Goal: Task Accomplishment & Management: Use online tool/utility

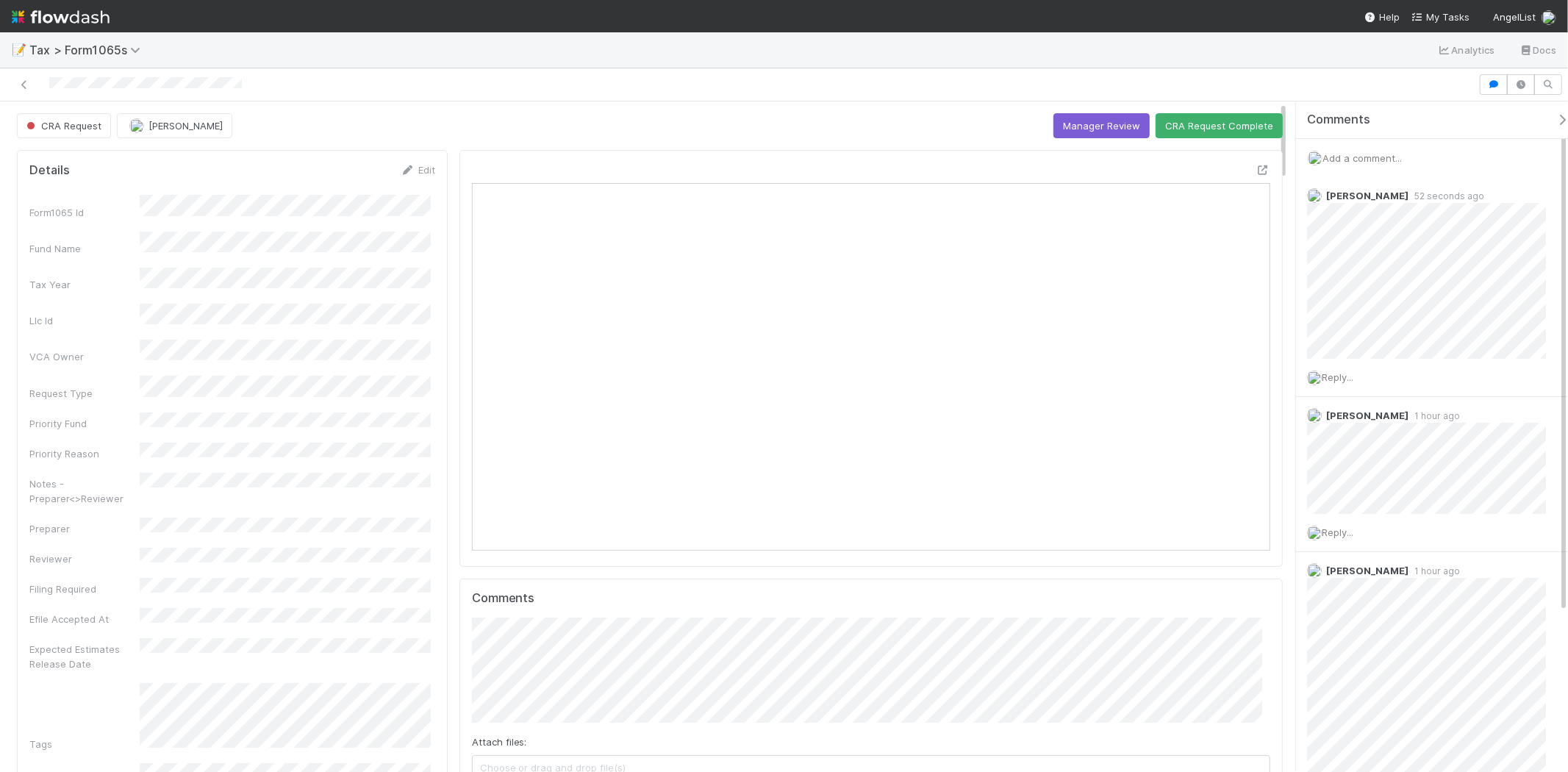
scroll to position [287, 777]
click at [1341, 378] on span "Reply..." at bounding box center [1337, 377] width 32 height 12
click at [1404, 478] on button "Leia Slosberg" at bounding box center [1390, 471] width 111 height 21
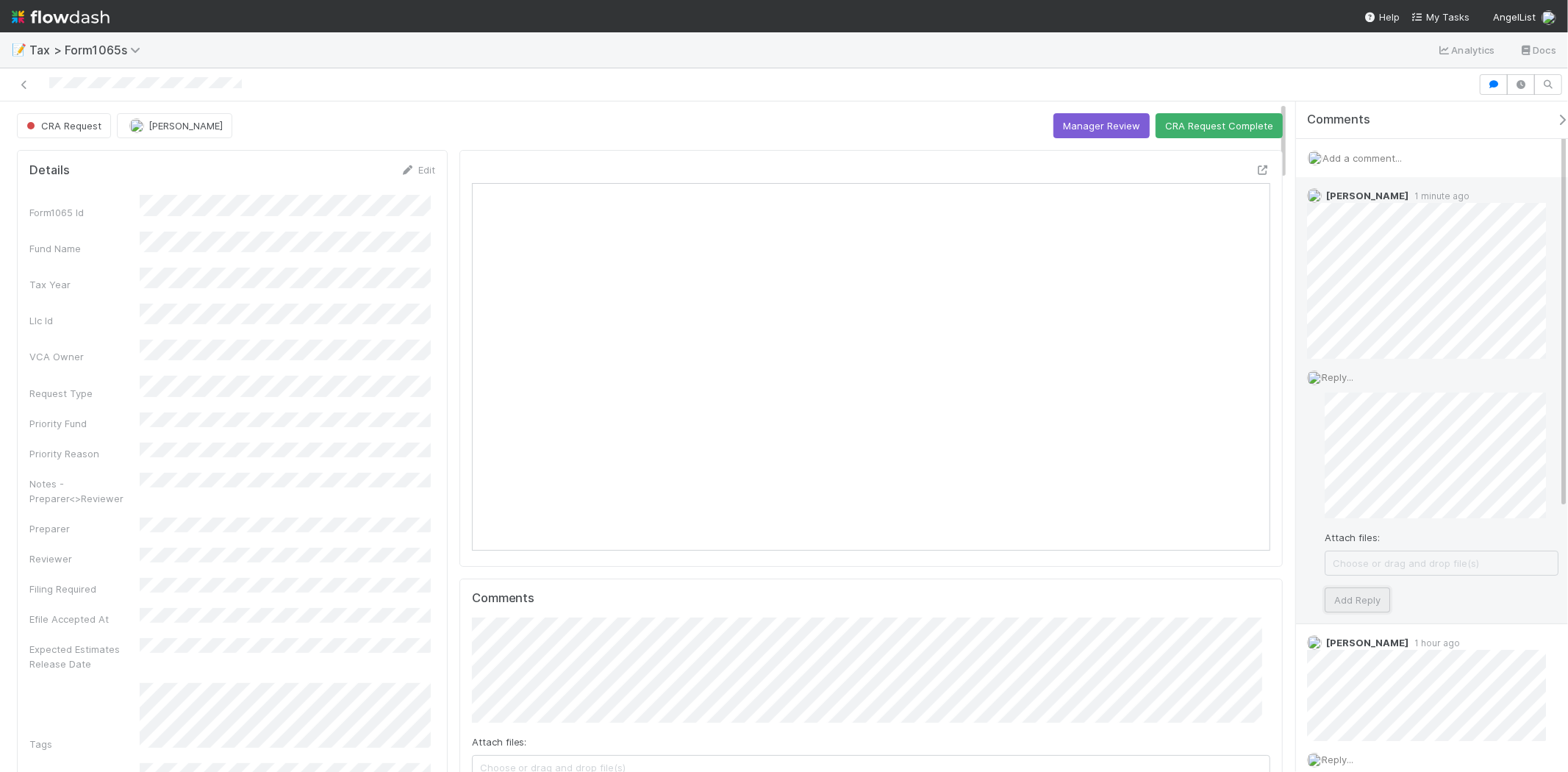
click at [1372, 602] on button "Add Reply" at bounding box center [1357, 600] width 66 height 25
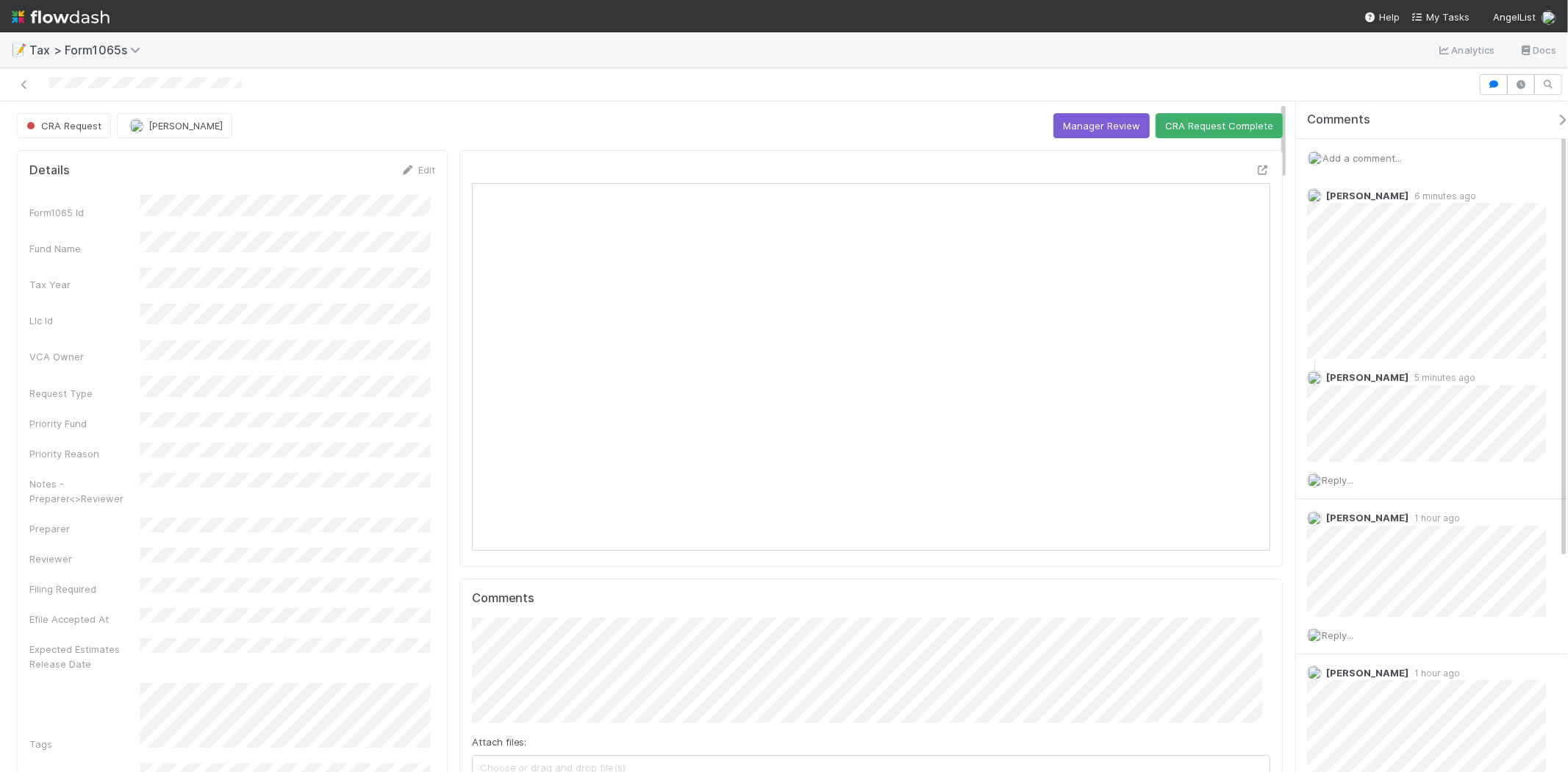
scroll to position [287, 777]
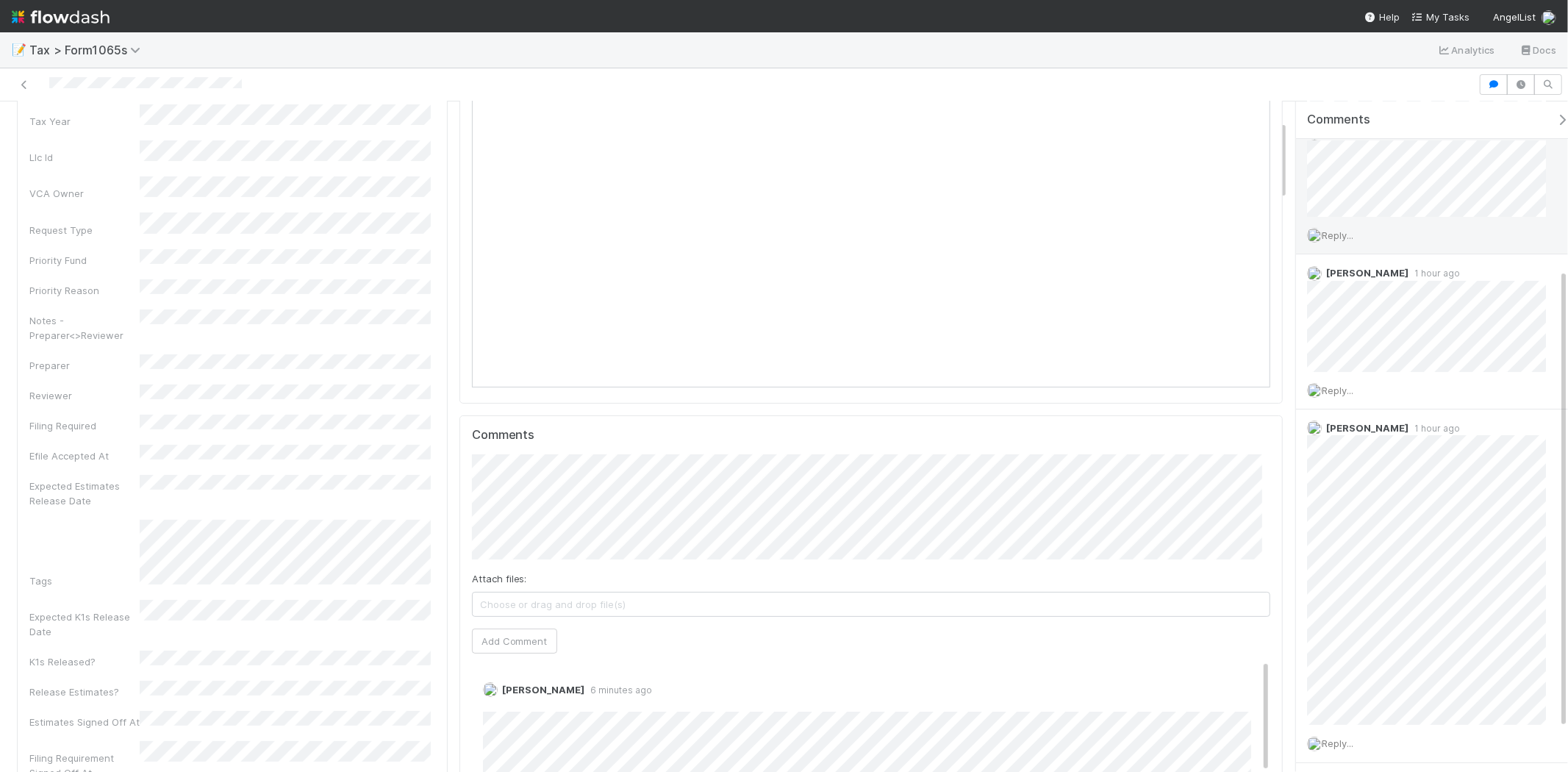
scroll to position [309, 0]
click at [94, 11] on img at bounding box center [60, 17] width 97 height 25
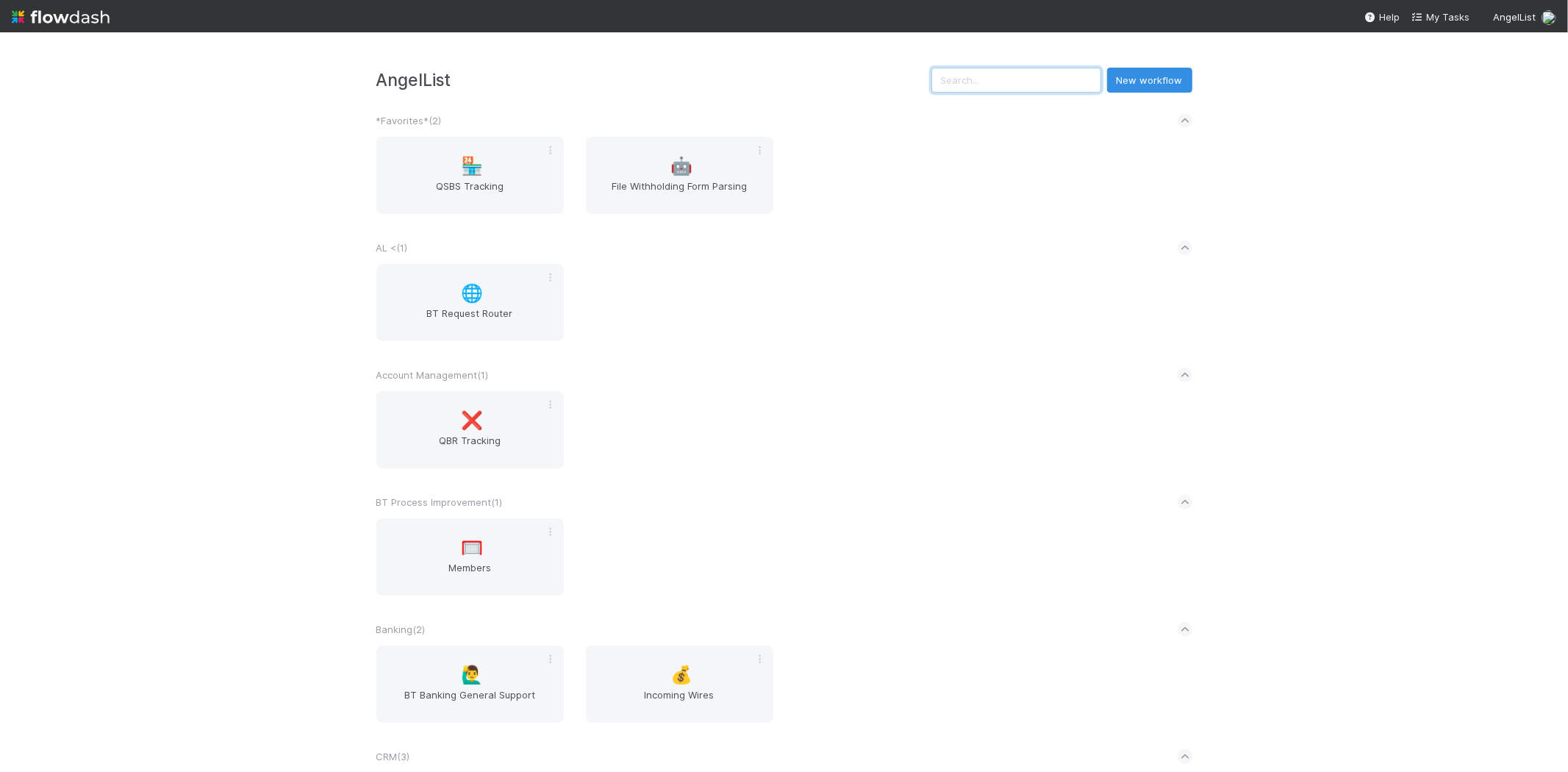
click at [998, 71] on input "text" at bounding box center [1016, 80] width 170 height 25
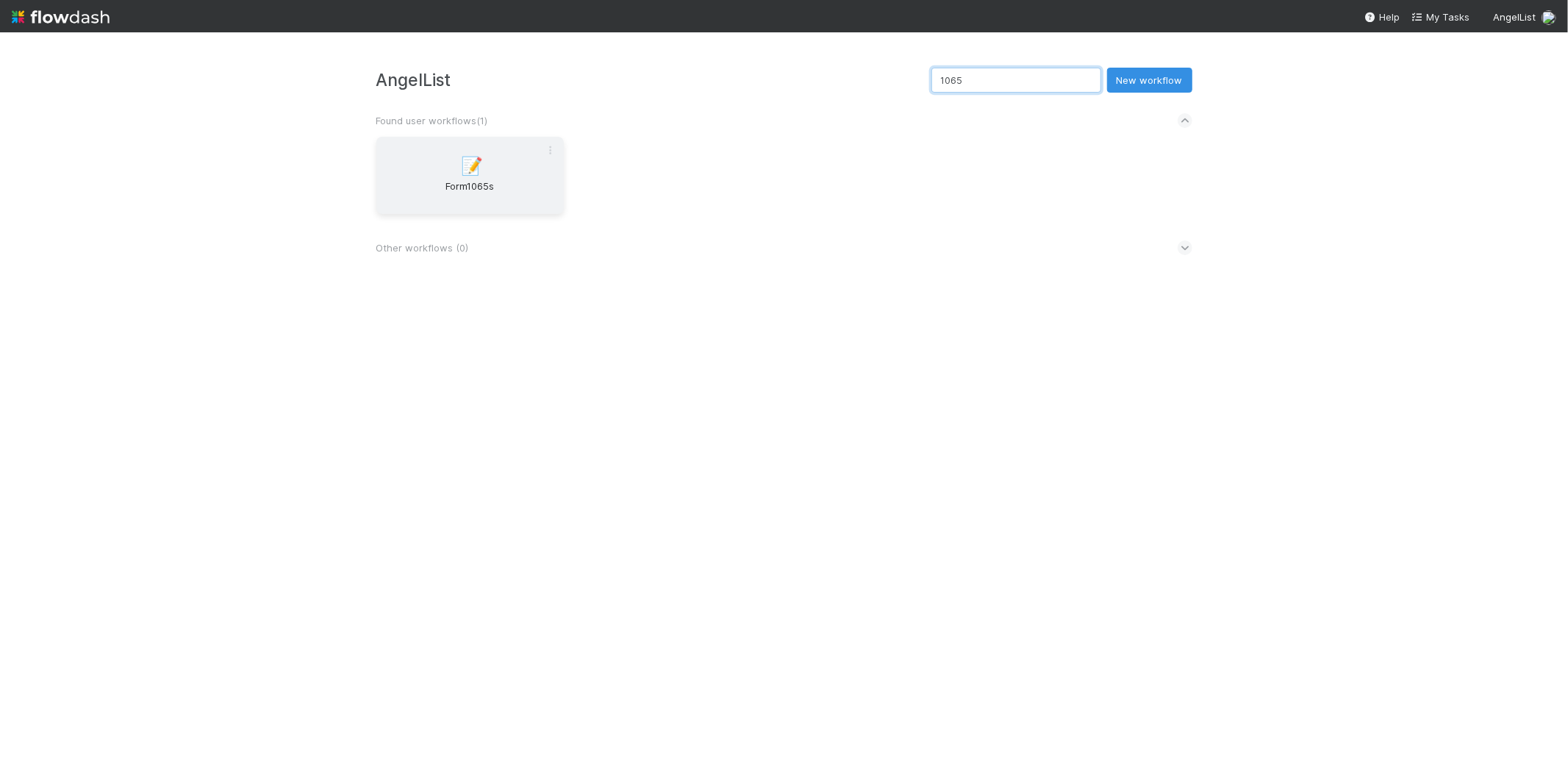
type input "1065"
click at [488, 174] on div "📝 Form1065s" at bounding box center [470, 176] width 188 height 78
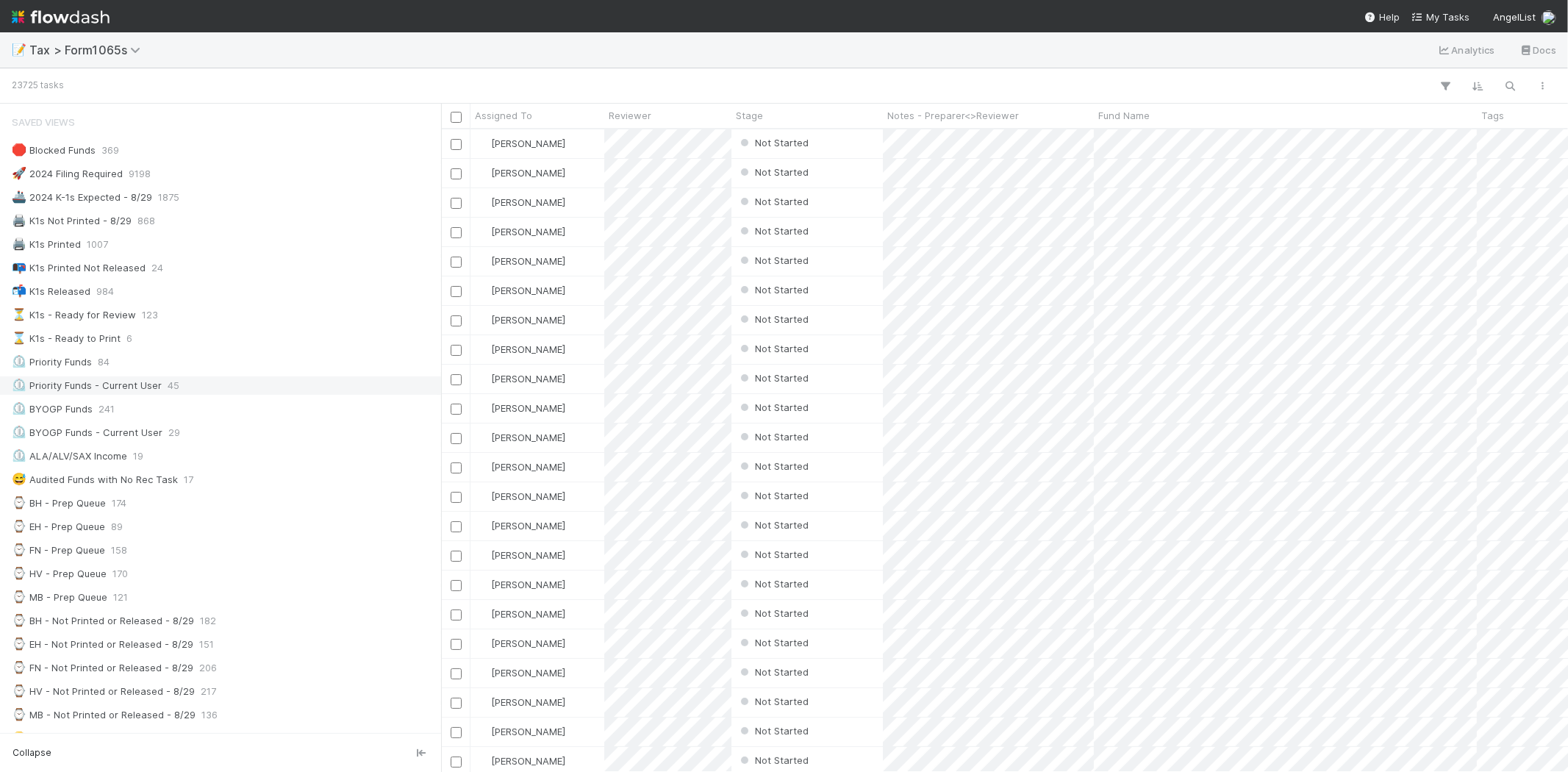
scroll to position [81, 0]
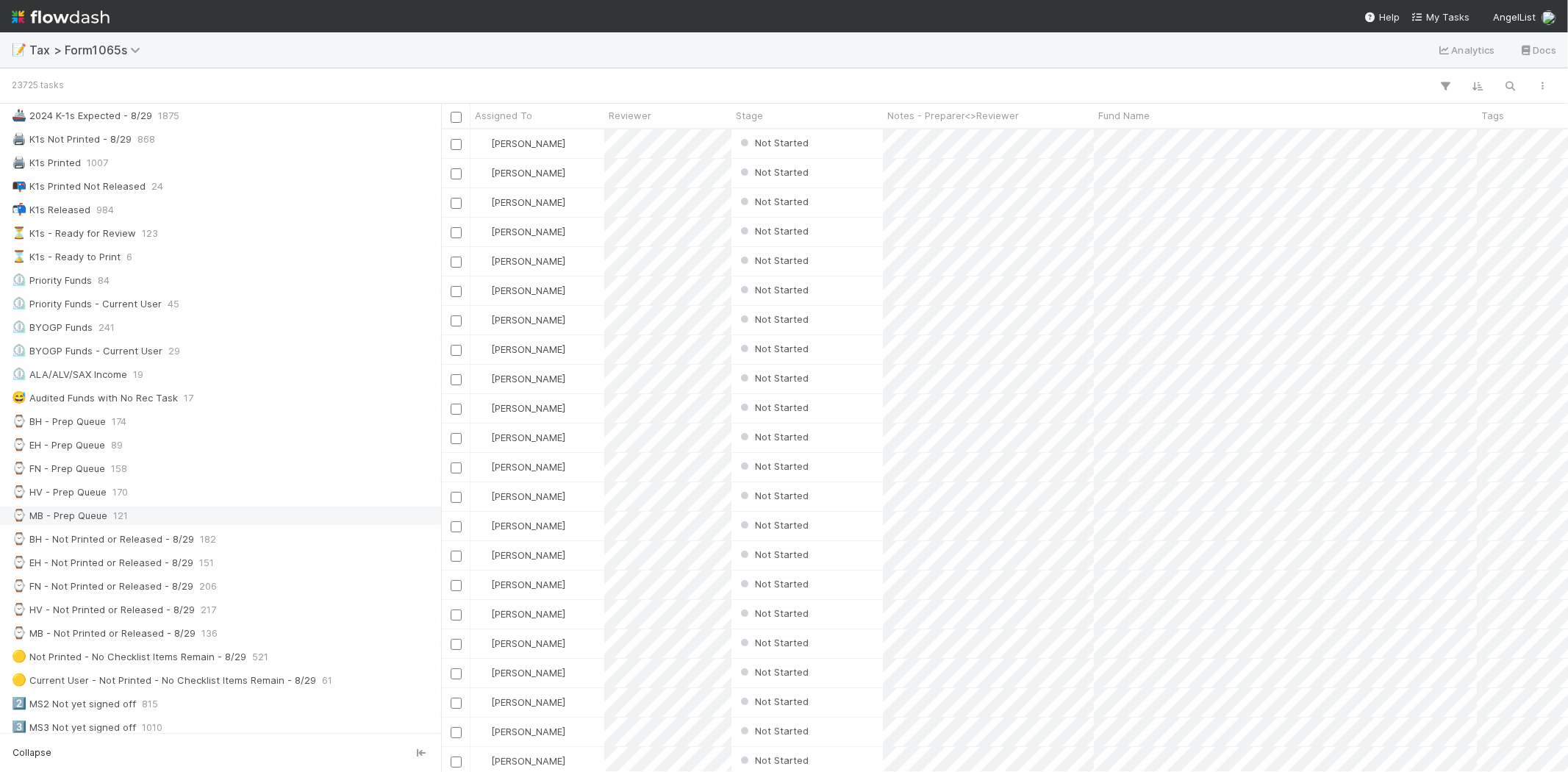
click at [170, 510] on div "⌚ MB - Prep Queue 121" at bounding box center [225, 516] width 426 height 18
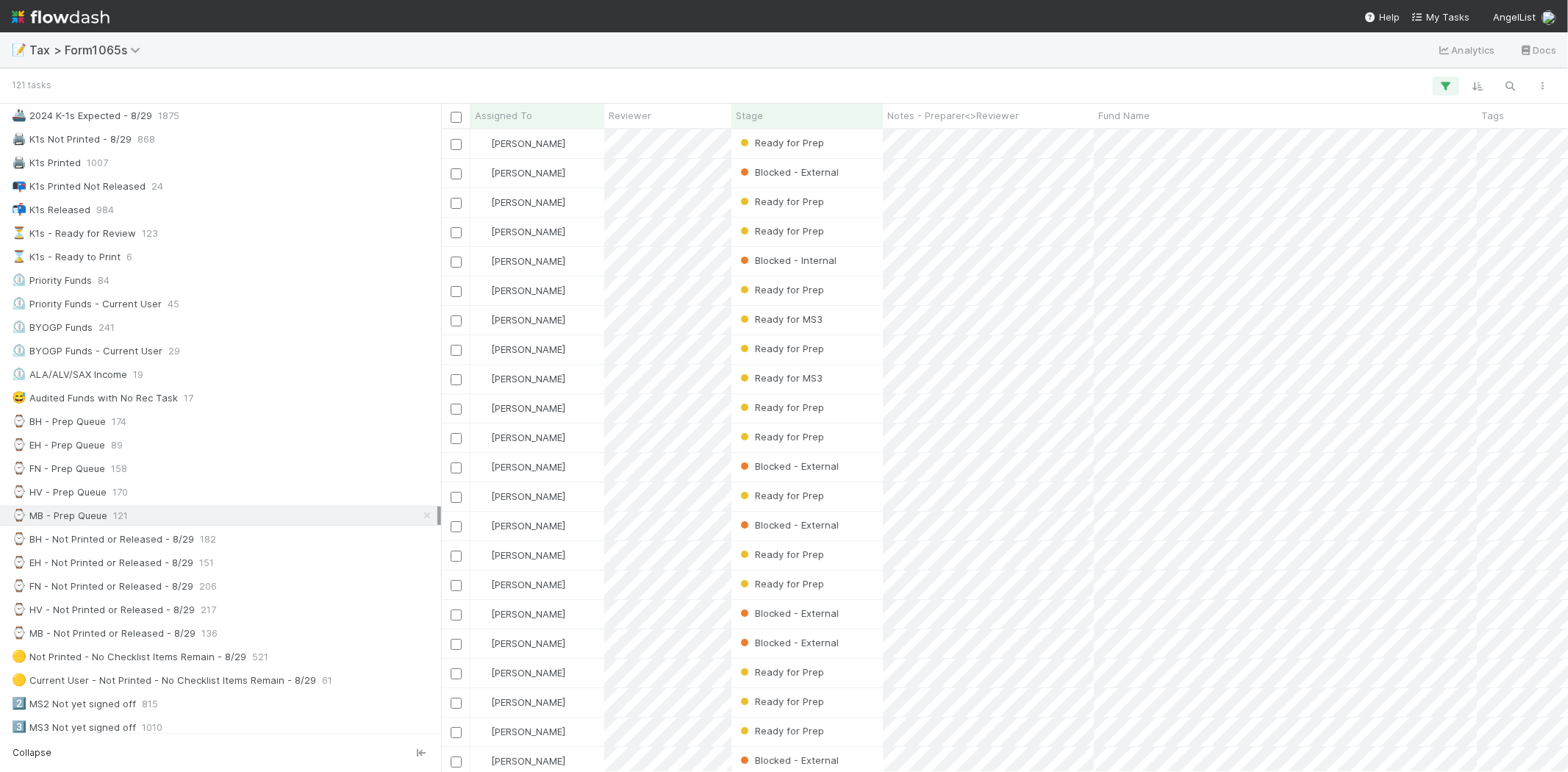
scroll to position [630, 1114]
click at [784, 111] on div "Stage" at bounding box center [807, 115] width 143 height 14
click at [796, 134] on div "Sort First → Last" at bounding box center [821, 143] width 168 height 22
click at [1161, 111] on div "Fund Name" at bounding box center [1286, 115] width 375 height 14
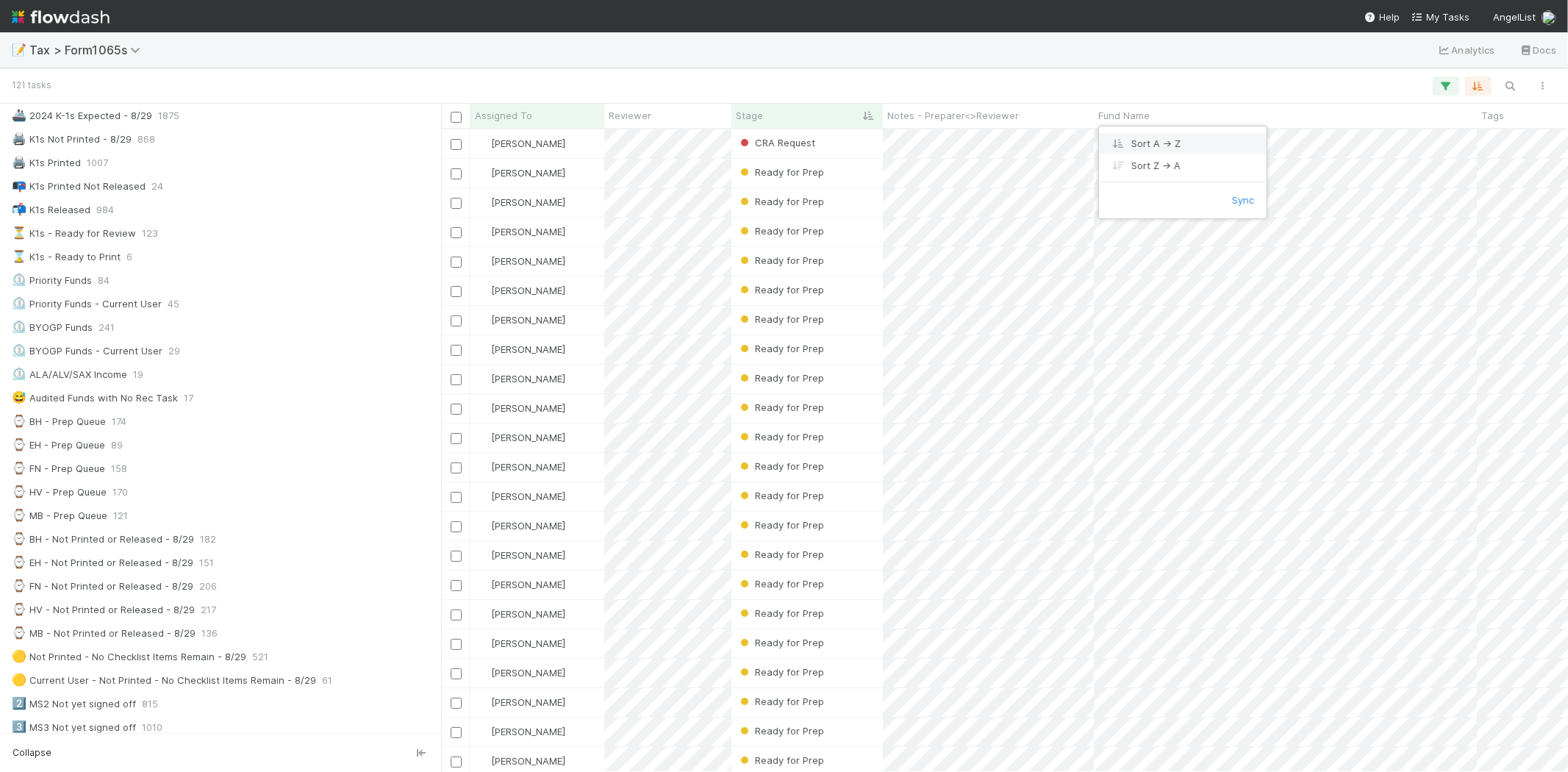
click at [1178, 144] on div "Sort A → Z" at bounding box center [1183, 143] width 168 height 22
click at [593, 145] on div "[PERSON_NAME]" at bounding box center [537, 143] width 133 height 29
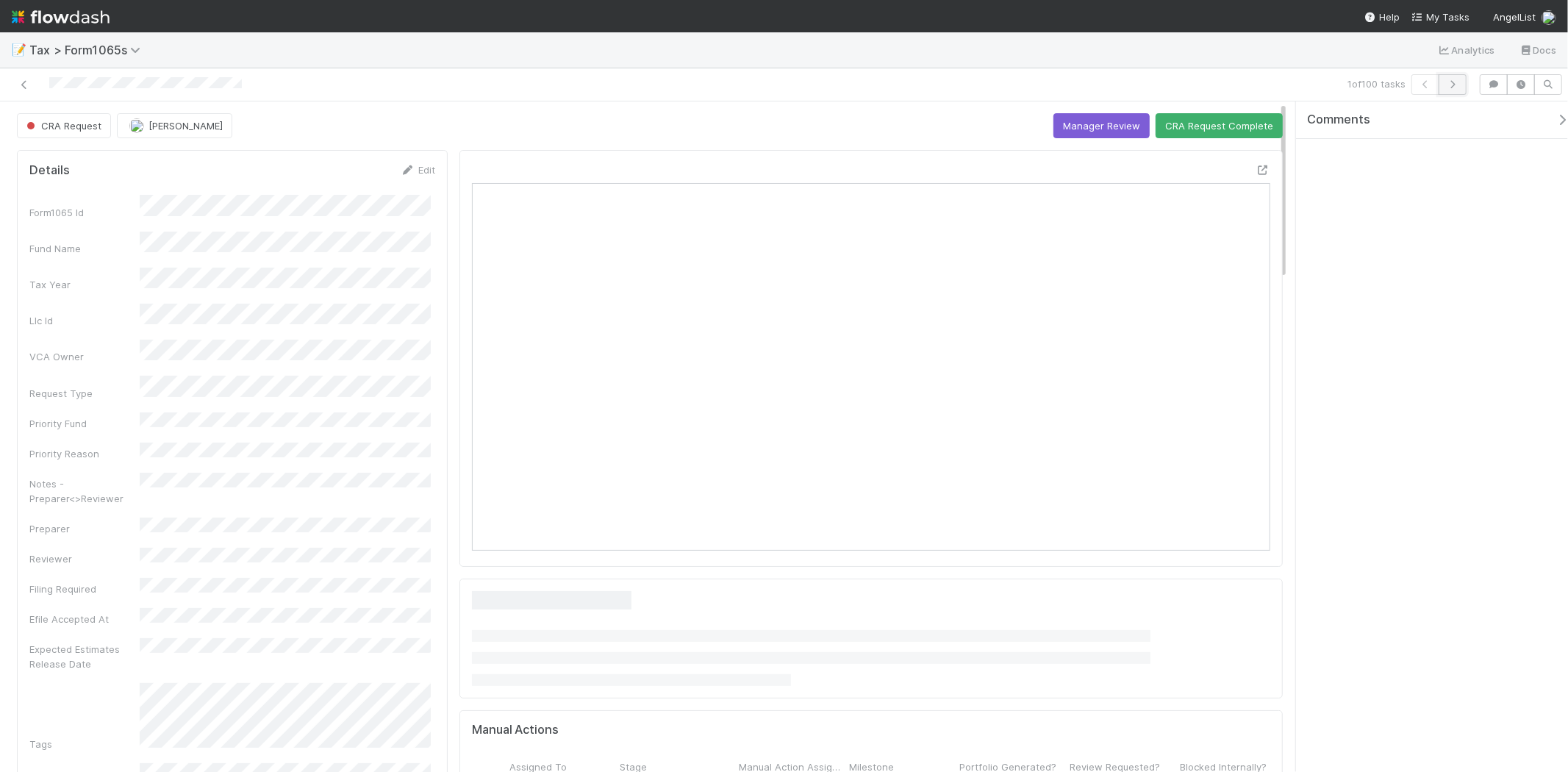
click at [1451, 85] on icon "button" at bounding box center [1453, 85] width 14 height 9
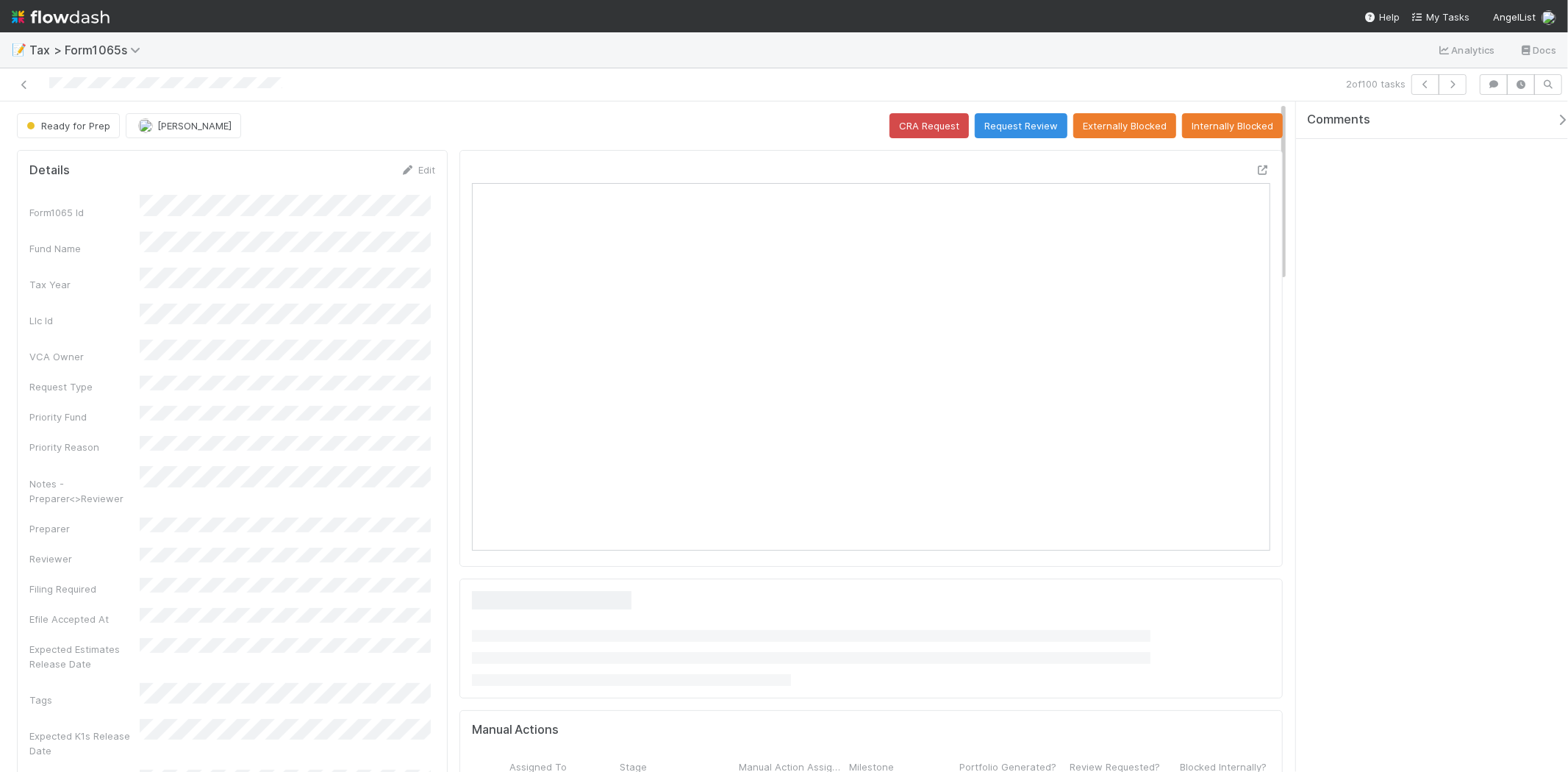
scroll to position [287, 388]
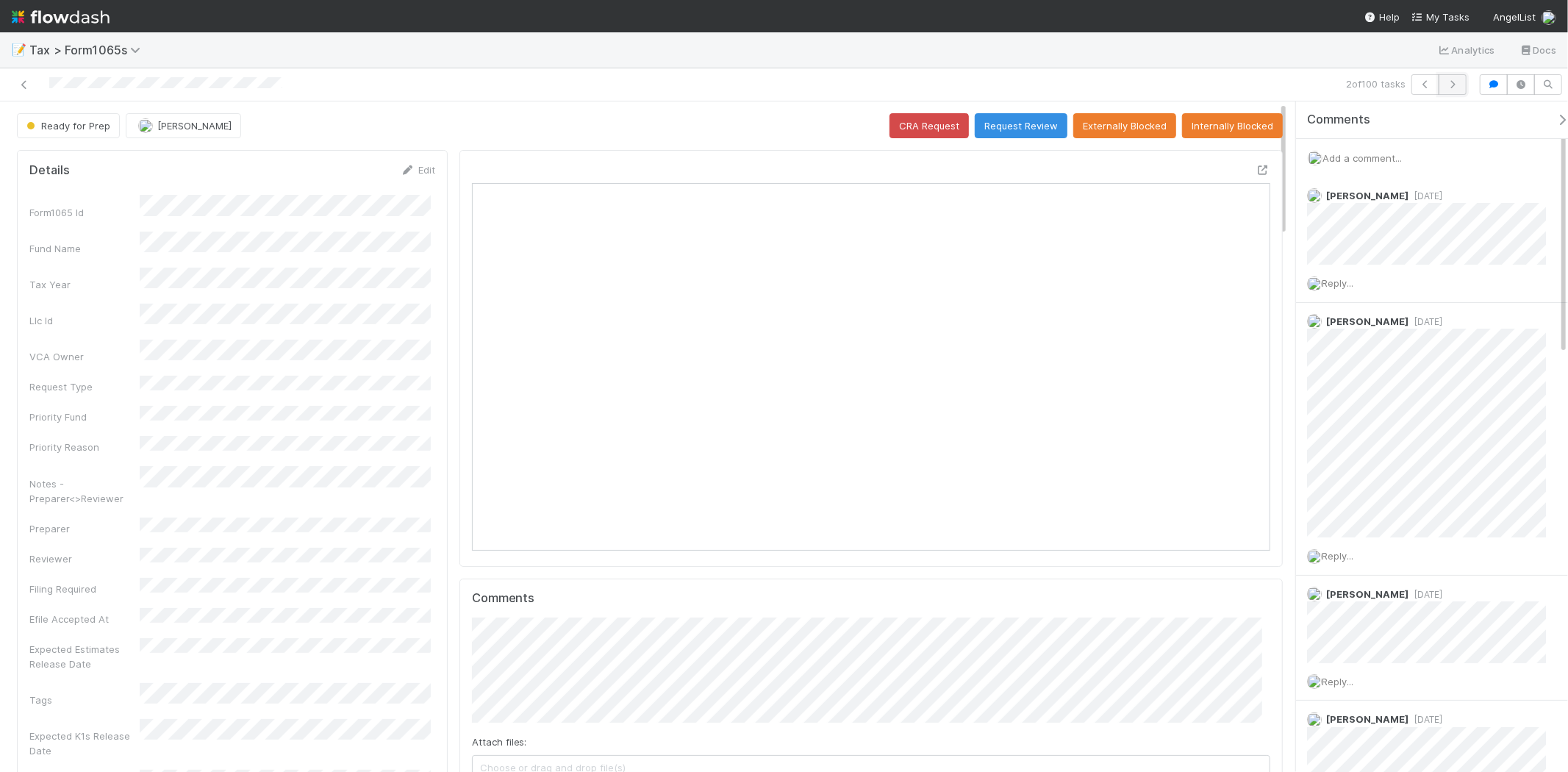
click at [1463, 89] on button "button" at bounding box center [1452, 84] width 28 height 21
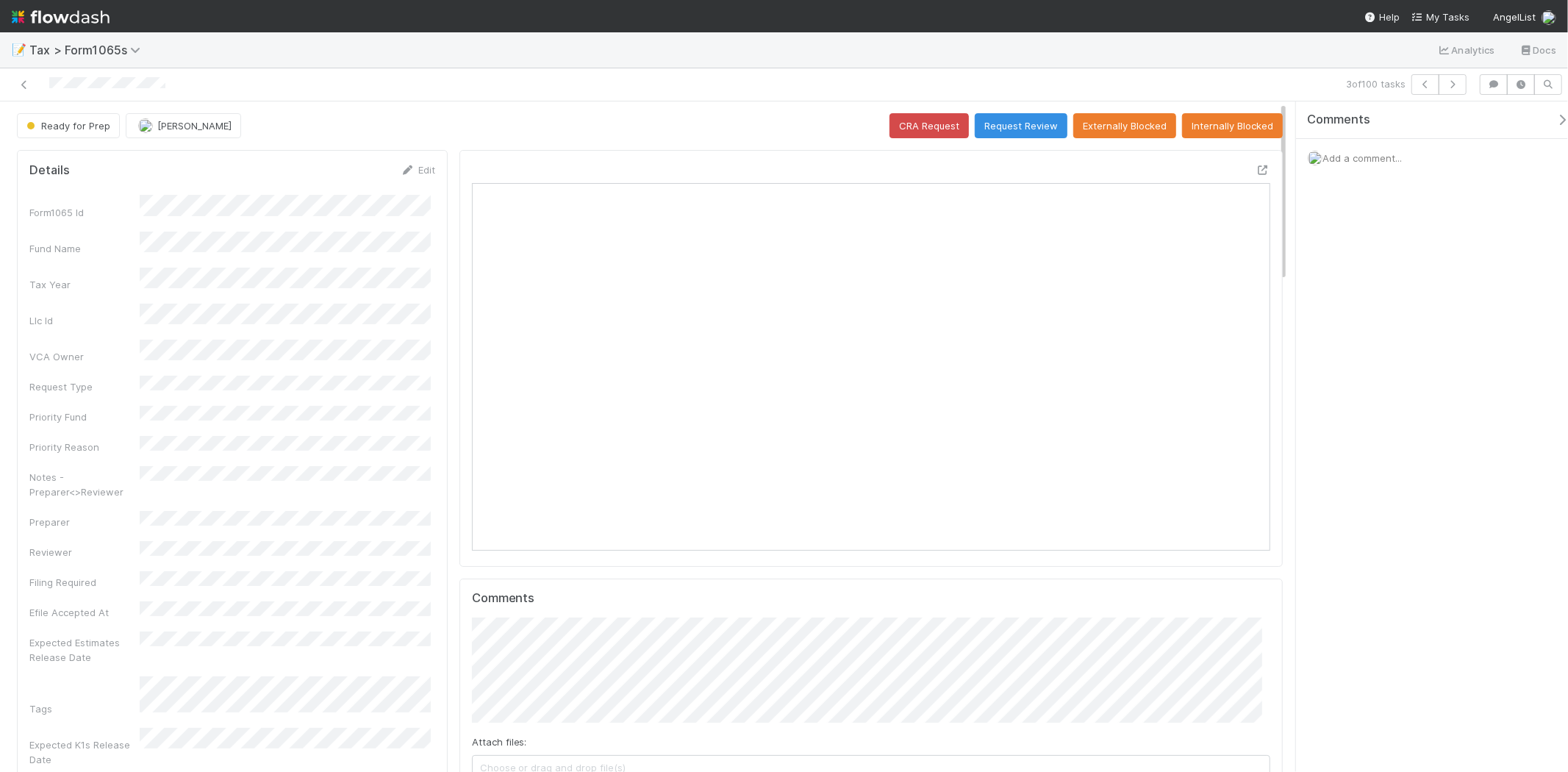
scroll to position [287, 777]
click at [1445, 89] on button "button" at bounding box center [1452, 84] width 28 height 21
click at [417, 169] on link "Edit" at bounding box center [417, 170] width 34 height 12
click at [352, 175] on button "Save" at bounding box center [357, 175] width 41 height 25
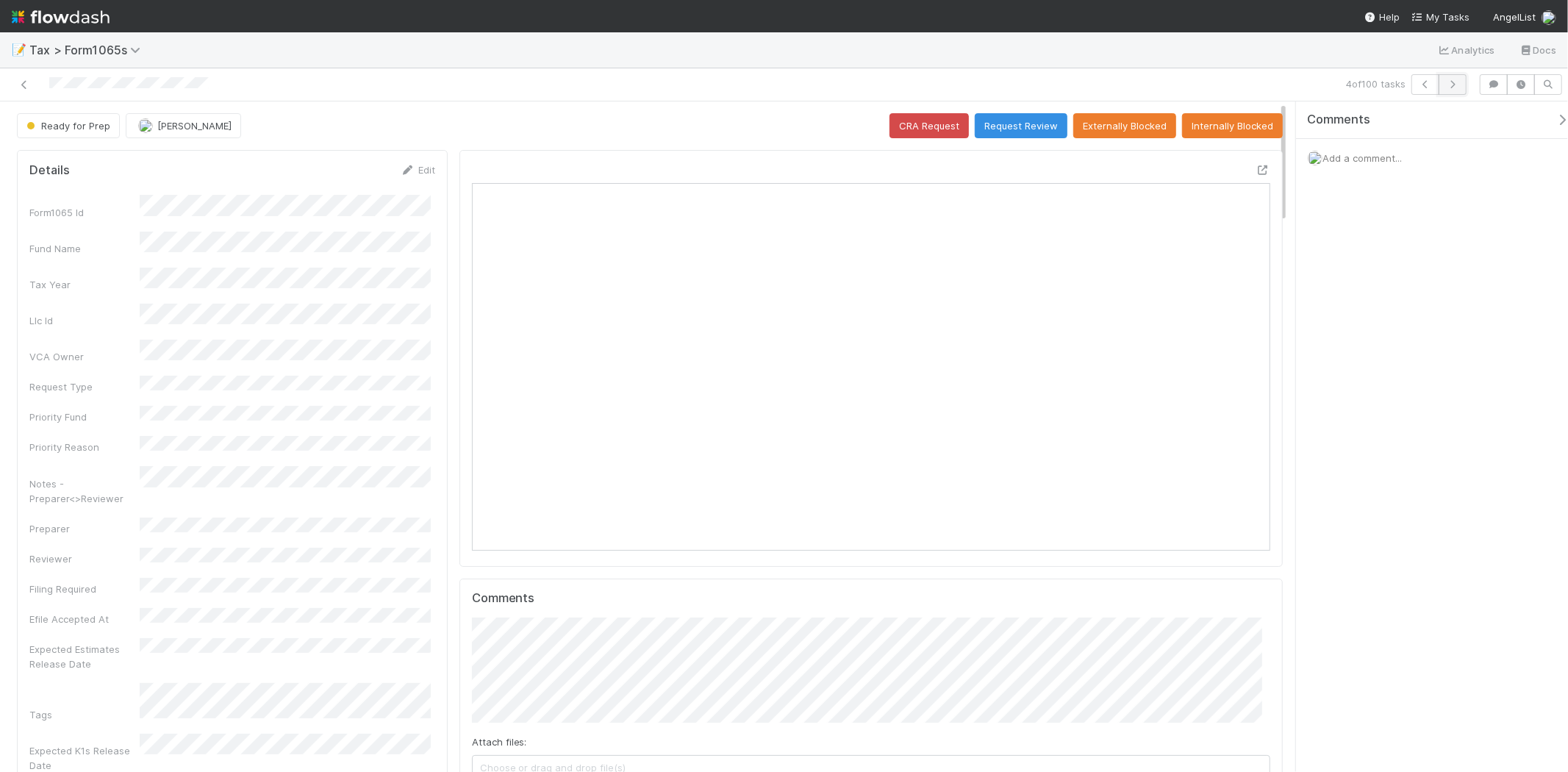
click at [1464, 86] on button "button" at bounding box center [1452, 84] width 28 height 21
click at [416, 170] on link "Edit" at bounding box center [417, 170] width 34 height 12
click at [341, 165] on button "Save" at bounding box center [357, 175] width 41 height 25
click at [1457, 89] on button "button" at bounding box center [1452, 84] width 28 height 21
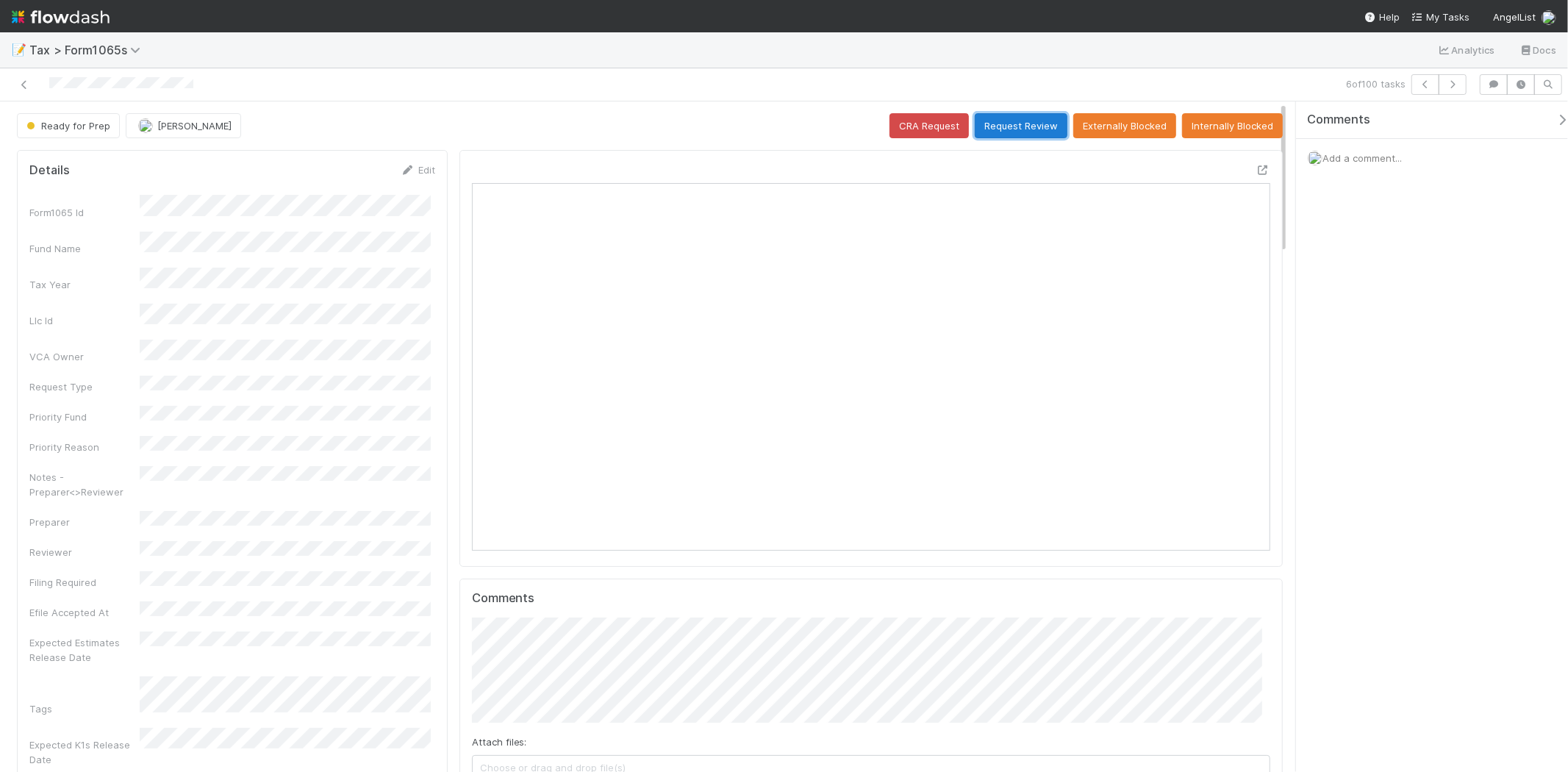
click at [1016, 122] on button "Request Review" at bounding box center [1021, 126] width 93 height 25
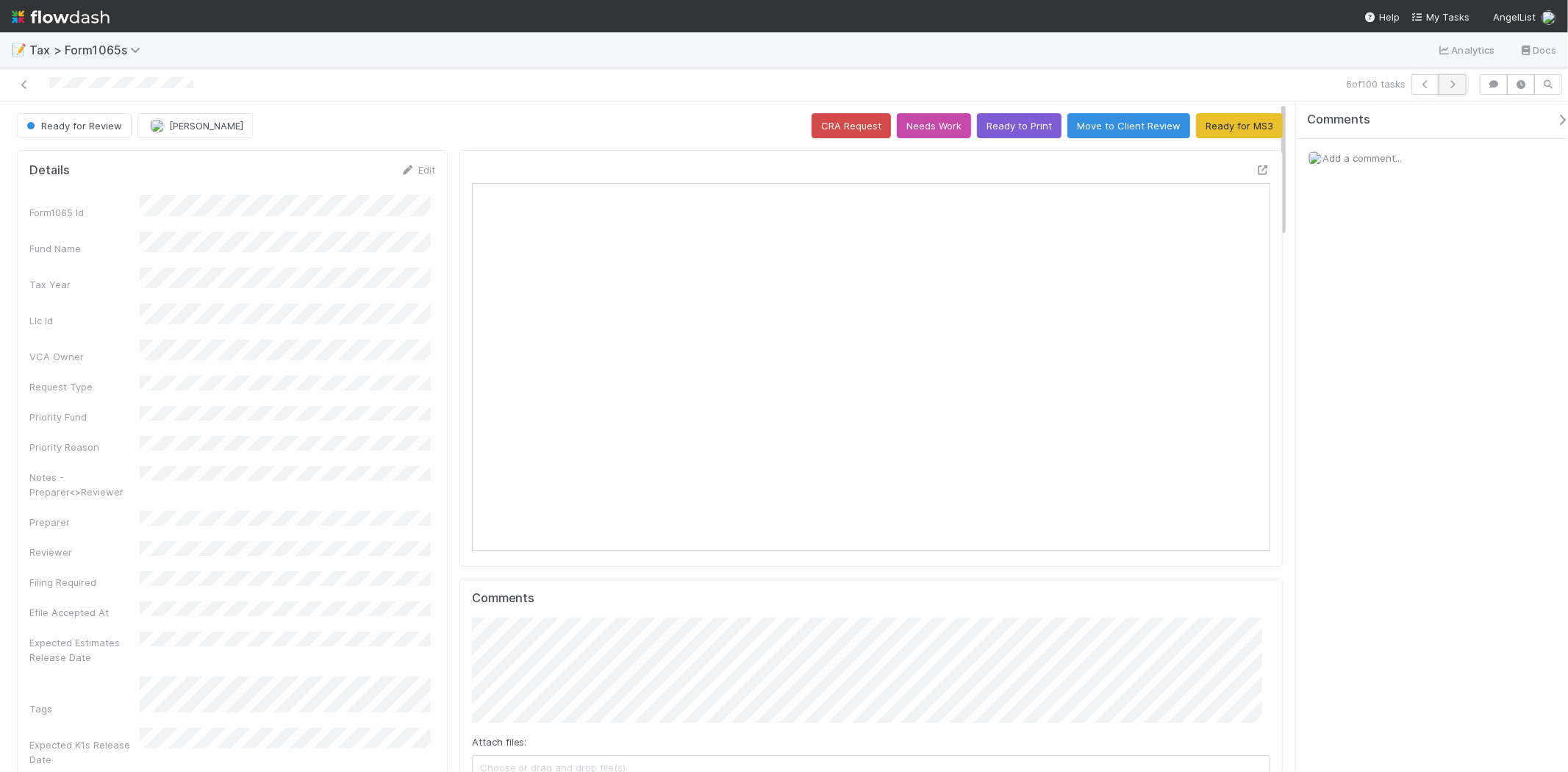
click at [1451, 81] on icon "button" at bounding box center [1453, 85] width 14 height 9
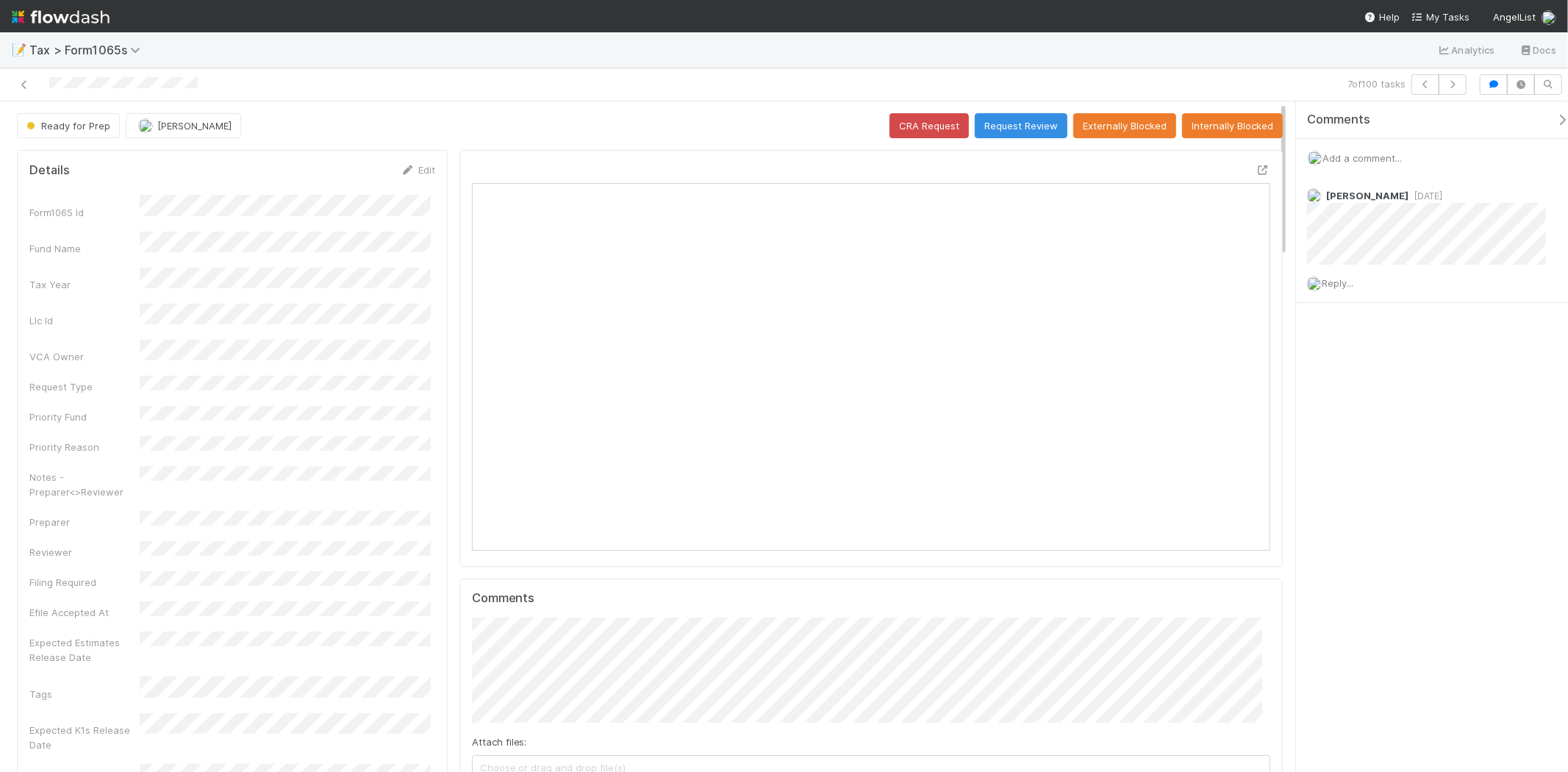
scroll to position [287, 777]
click at [1369, 158] on span "Add a comment..." at bounding box center [1362, 158] width 79 height 12
click at [1353, 384] on button "Add Comment" at bounding box center [1362, 384] width 86 height 25
click at [1449, 85] on icon "button" at bounding box center [1453, 85] width 14 height 9
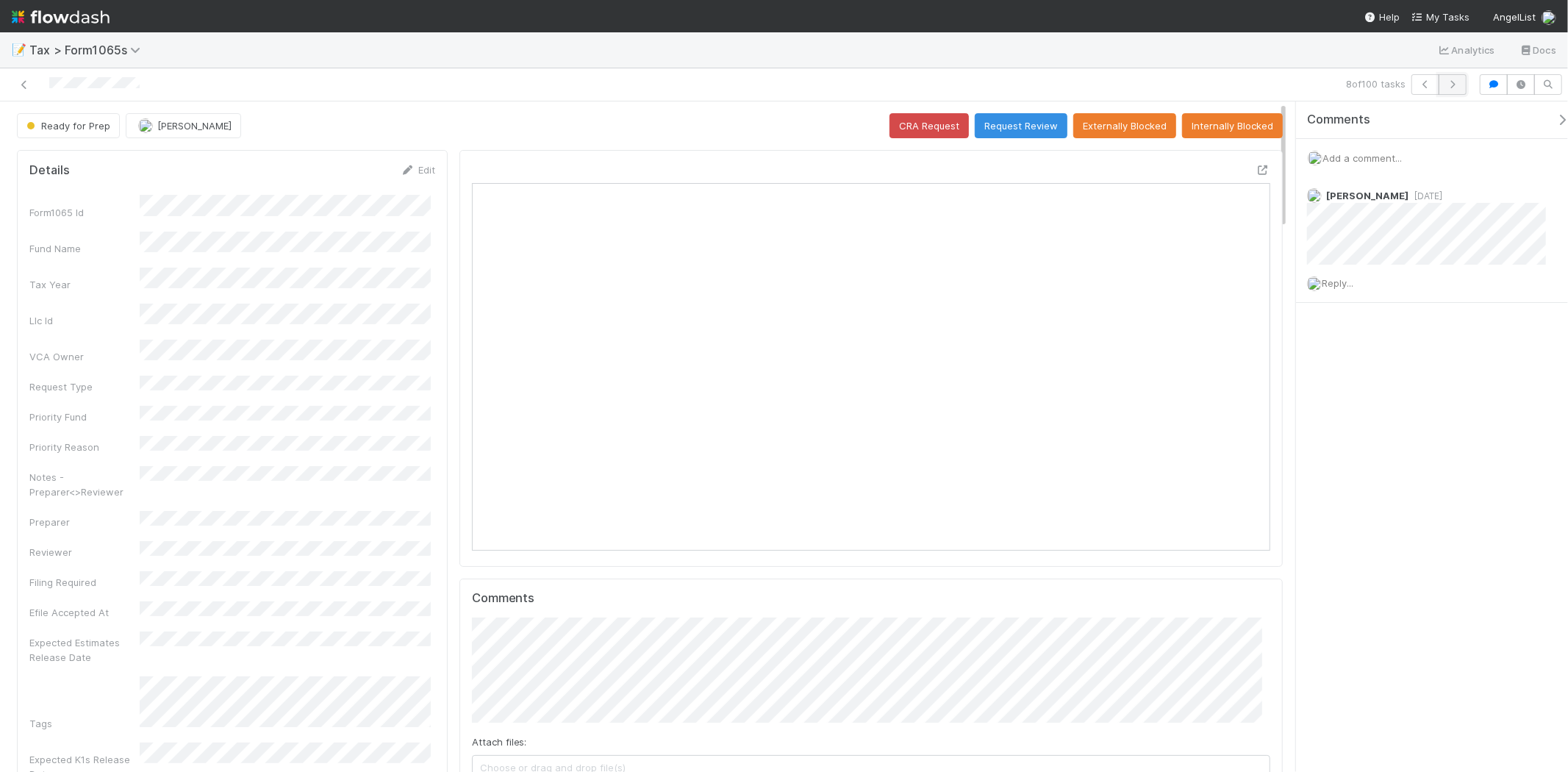
click at [1457, 78] on button "button" at bounding box center [1452, 84] width 28 height 21
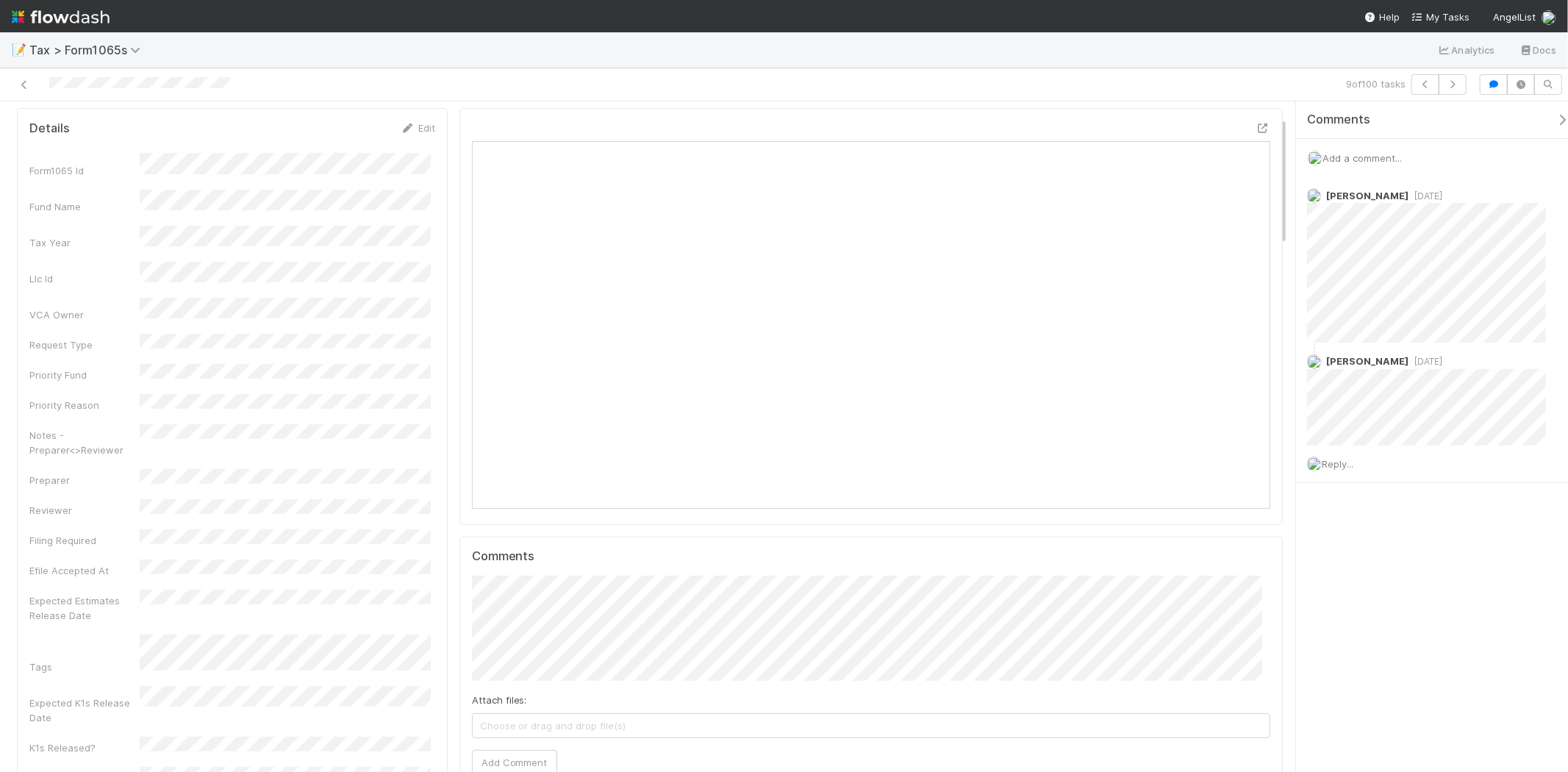
scroll to position [81, 0]
click at [1456, 85] on icon "button" at bounding box center [1453, 85] width 14 height 9
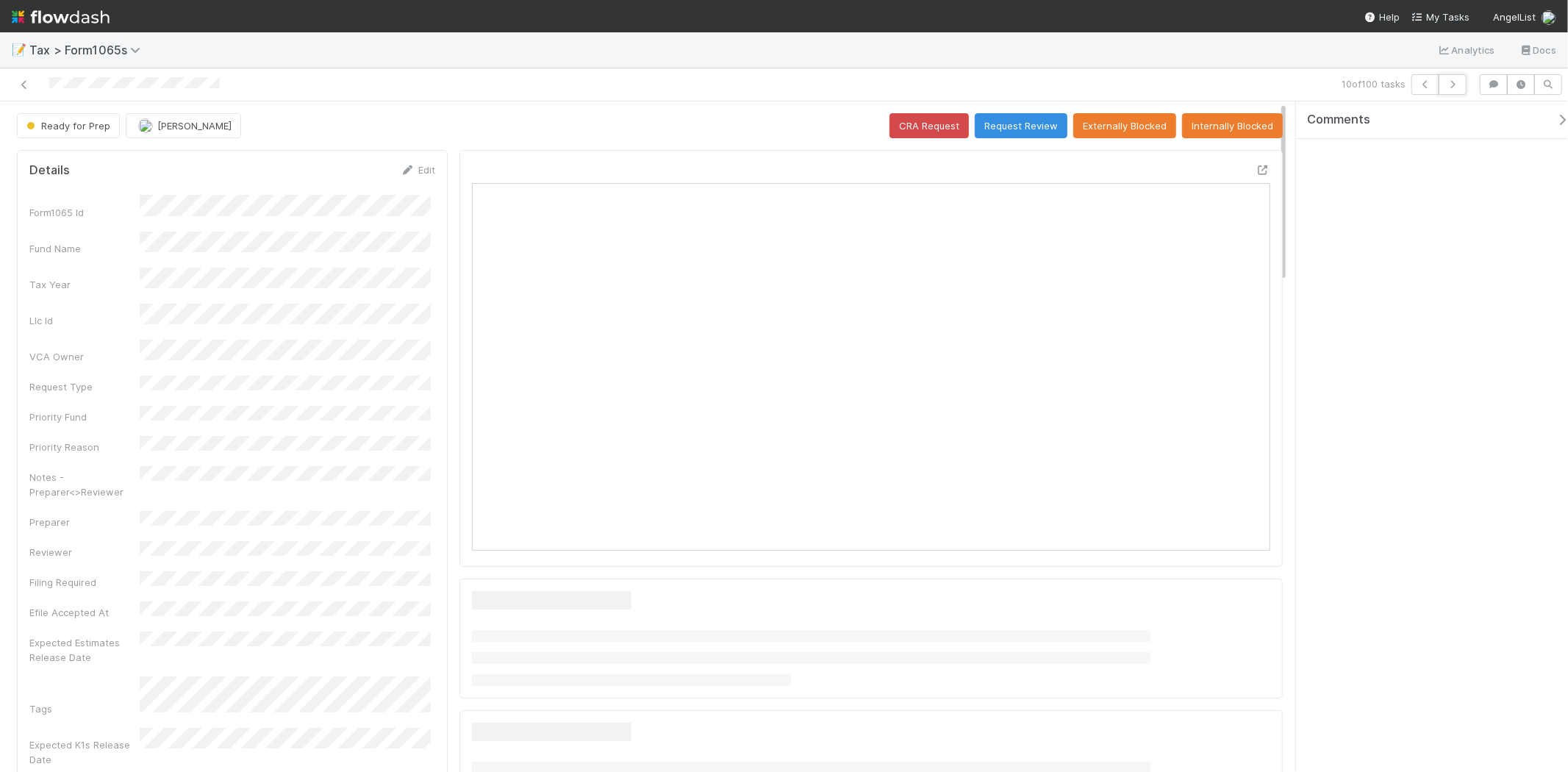
click at [1456, 85] on icon "button" at bounding box center [1453, 85] width 14 height 9
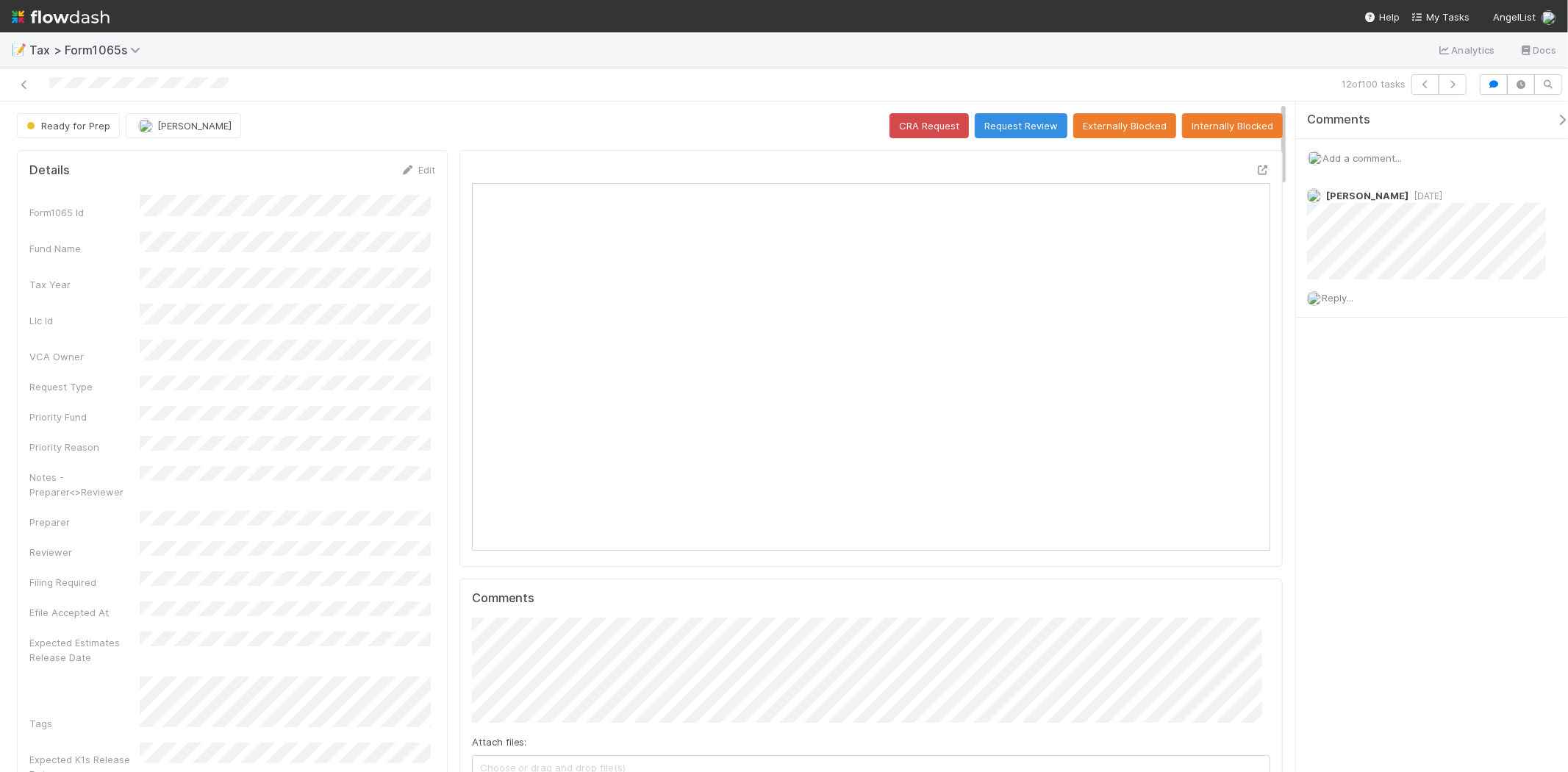
scroll to position [287, 777]
click at [1451, 86] on icon "button" at bounding box center [1453, 85] width 14 height 9
click at [1461, 84] on button "button" at bounding box center [1452, 84] width 28 height 21
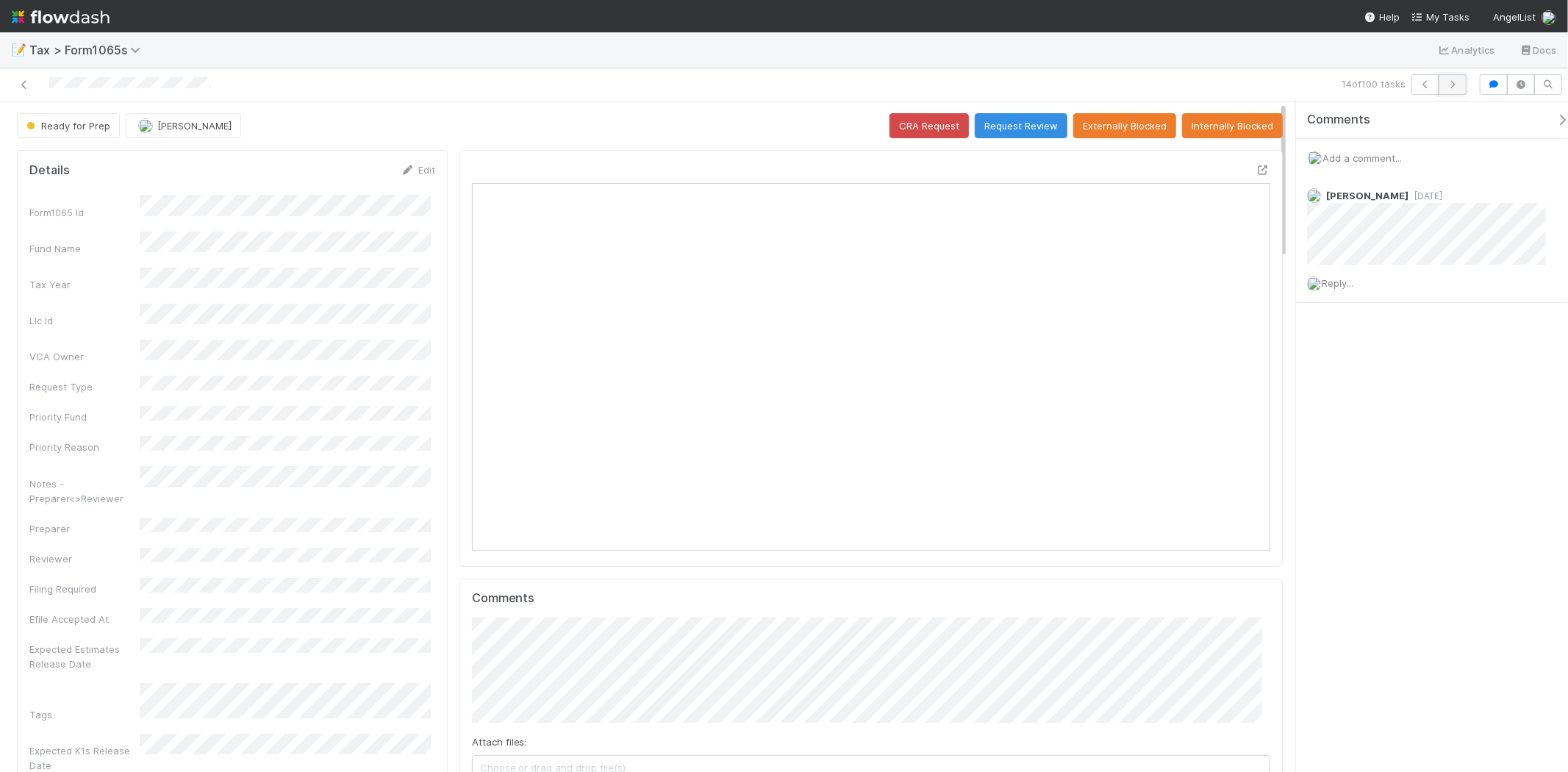
click at [1455, 81] on icon "button" at bounding box center [1453, 85] width 14 height 9
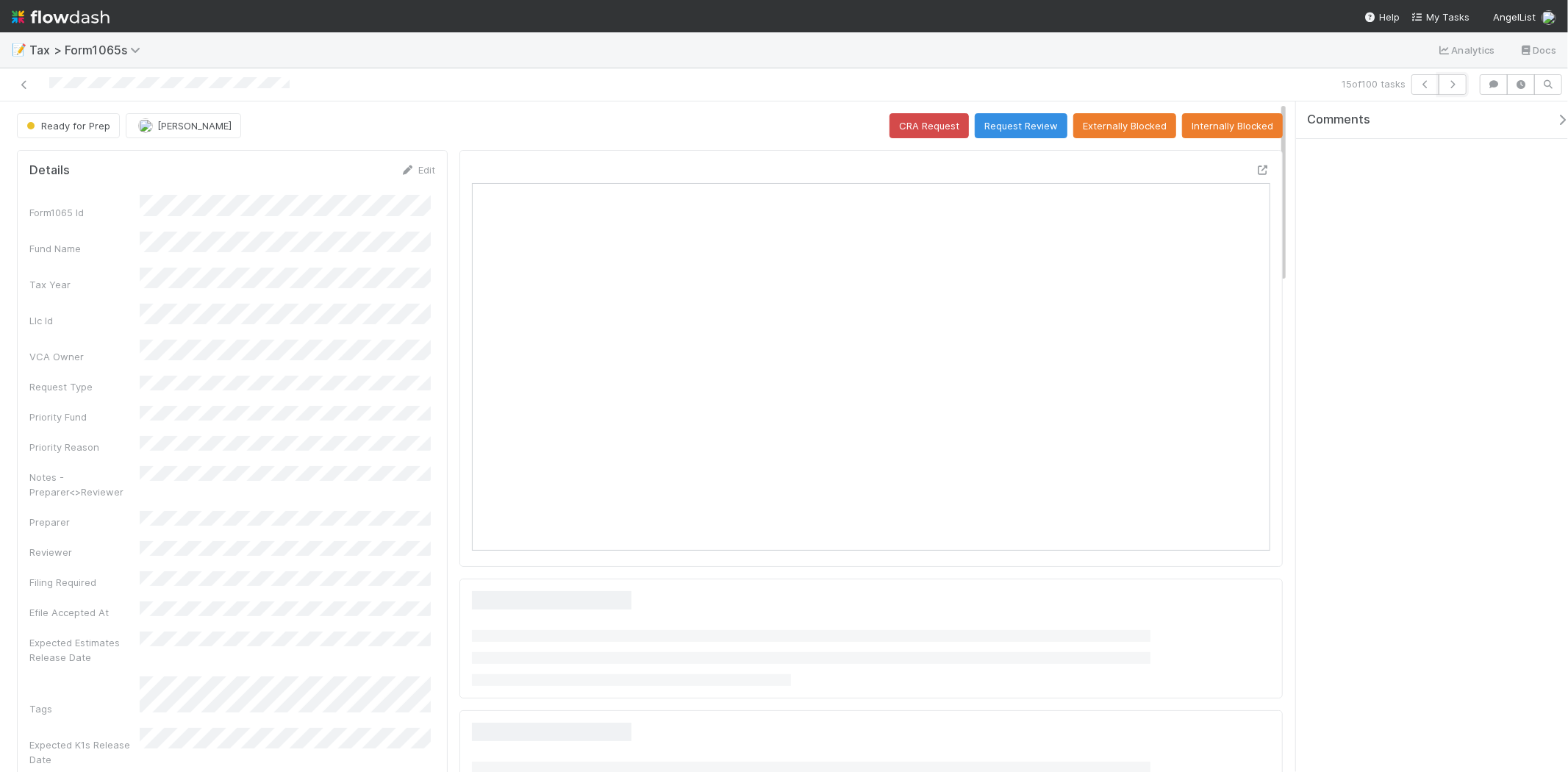
click at [1455, 81] on icon "button" at bounding box center [1453, 85] width 14 height 9
click at [1453, 81] on icon "button" at bounding box center [1453, 85] width 14 height 9
click at [1453, 80] on icon "button" at bounding box center [1453, 85] width 14 height 9
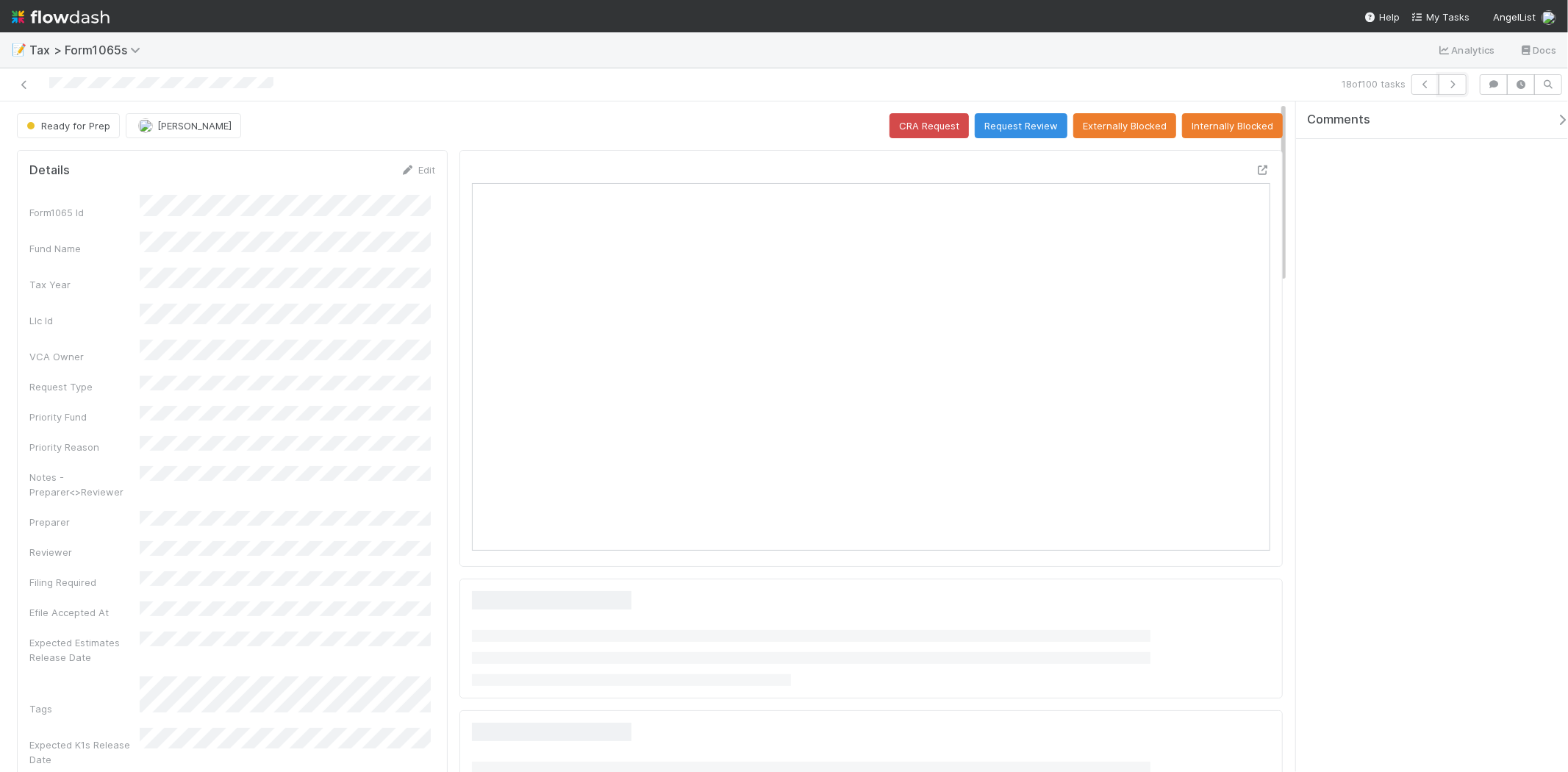
click at [1452, 80] on icon "button" at bounding box center [1453, 85] width 14 height 9
click at [1419, 81] on icon "button" at bounding box center [1425, 85] width 14 height 9
click at [1449, 89] on button "button" at bounding box center [1452, 84] width 28 height 21
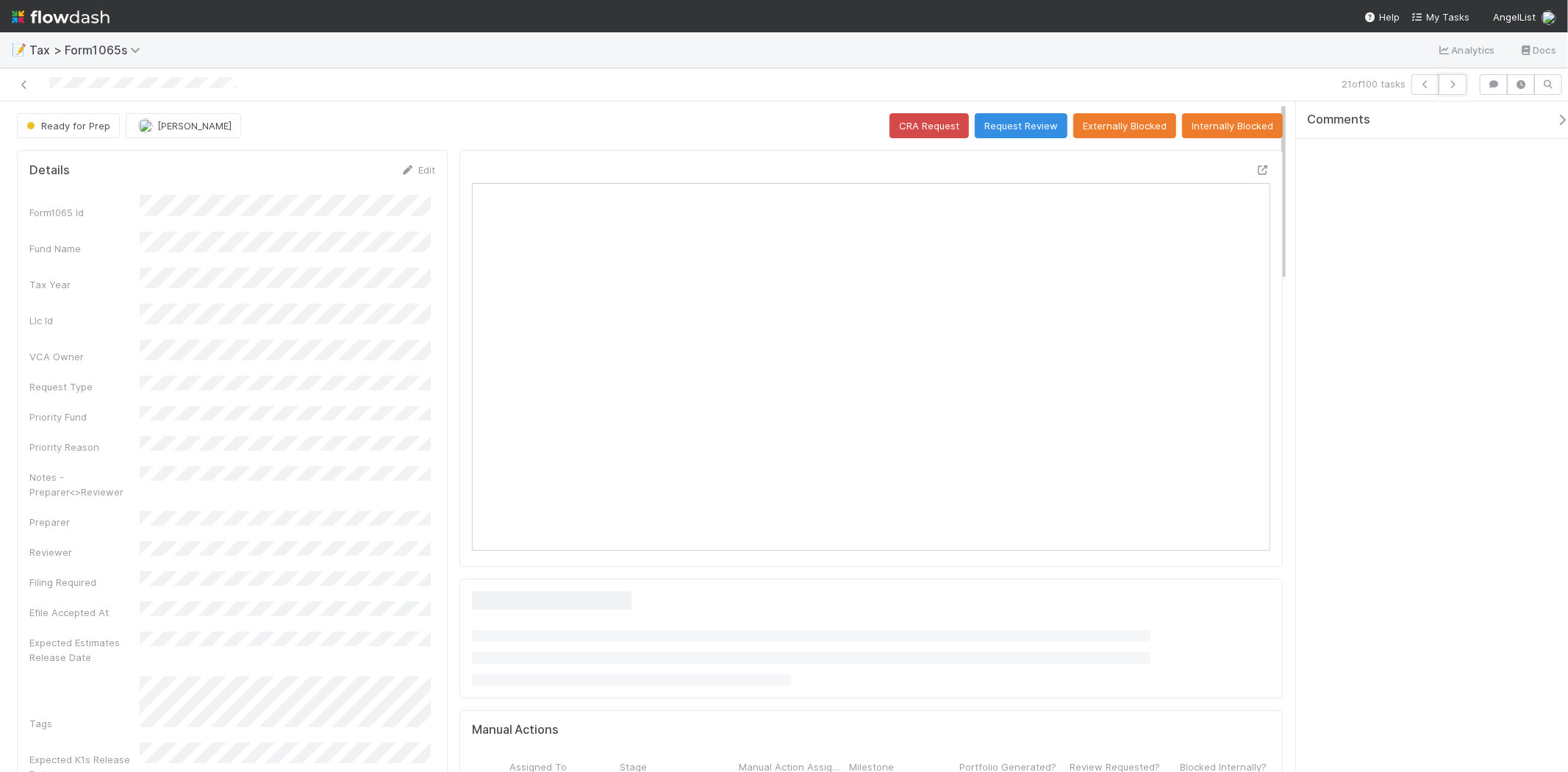
click at [1449, 89] on button "button" at bounding box center [1452, 84] width 28 height 21
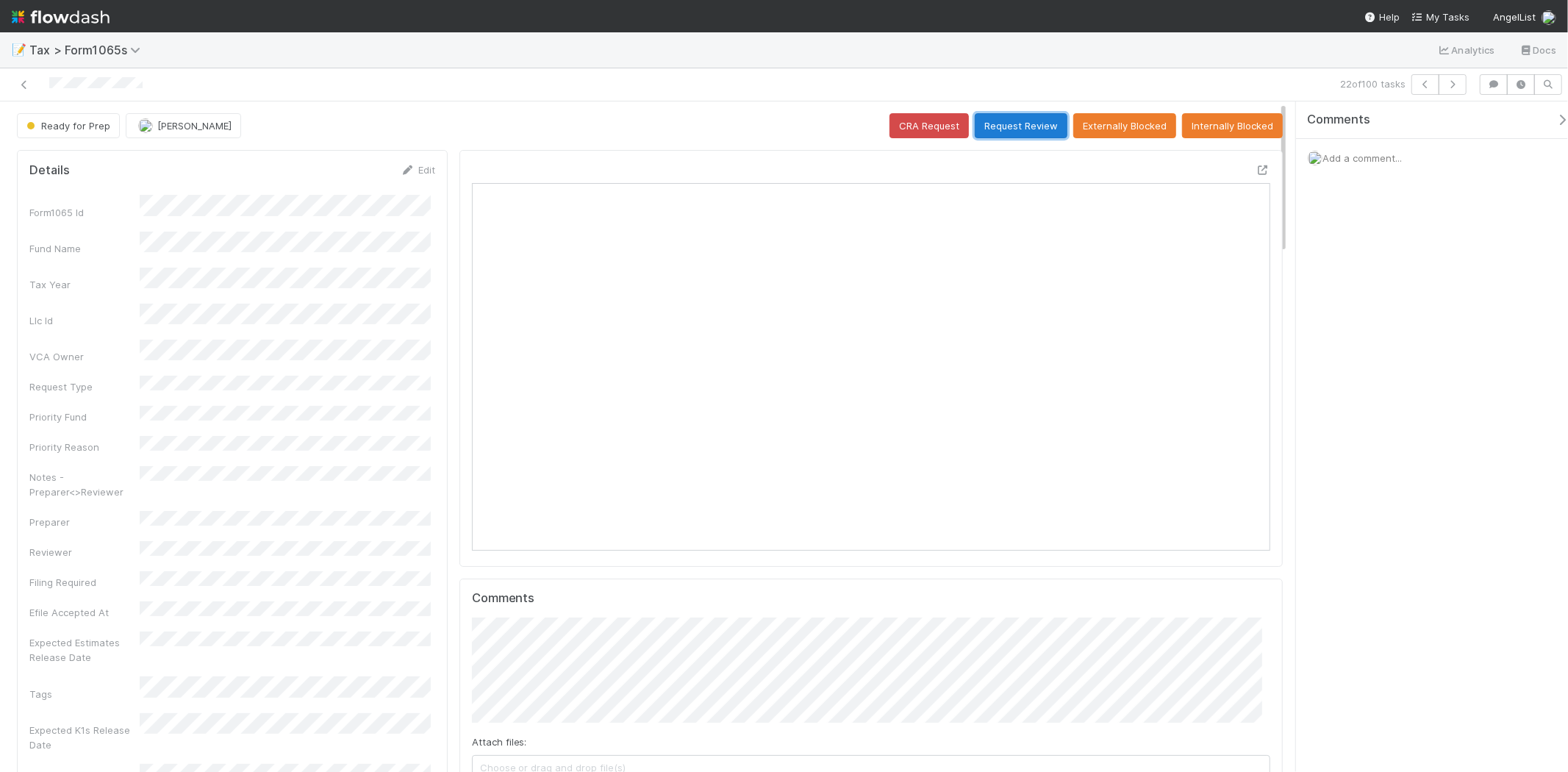
click at [986, 121] on button "Request Review" at bounding box center [1021, 126] width 93 height 25
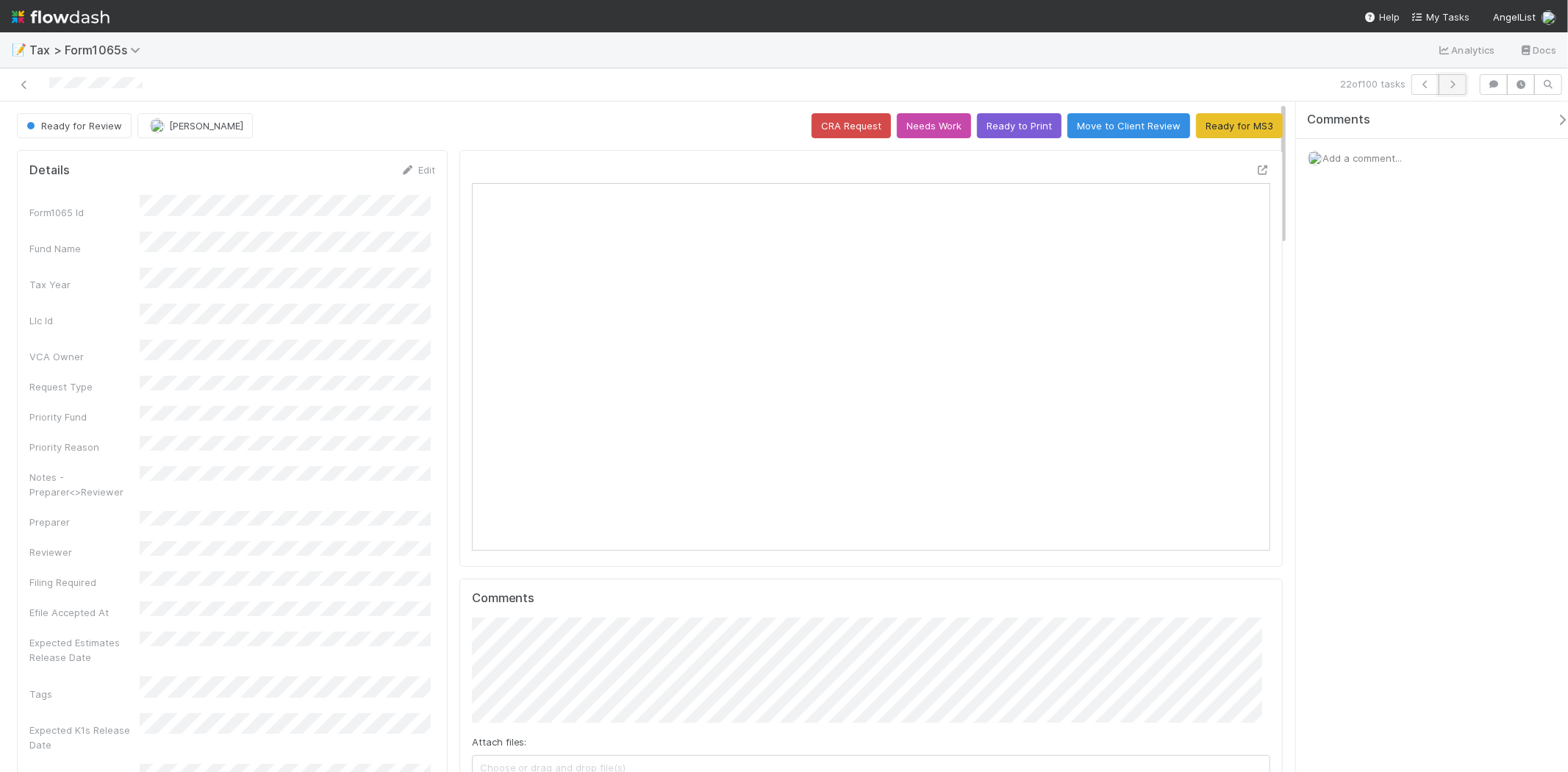
click at [1455, 86] on icon "button" at bounding box center [1453, 85] width 14 height 9
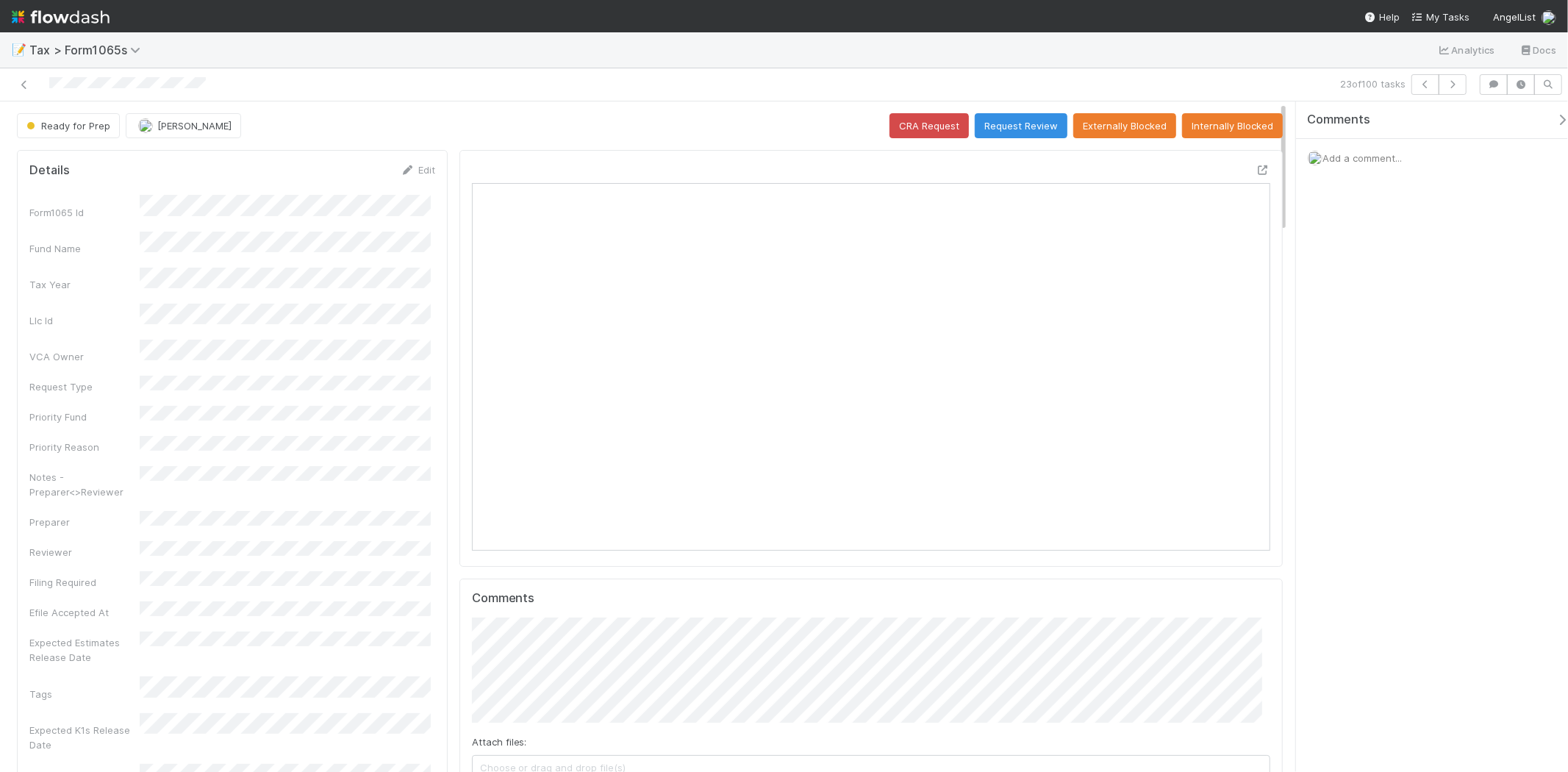
scroll to position [287, 388]
click at [1456, 87] on icon "button" at bounding box center [1453, 85] width 14 height 9
click at [1445, 86] on icon "button" at bounding box center [1453, 85] width 14 height 9
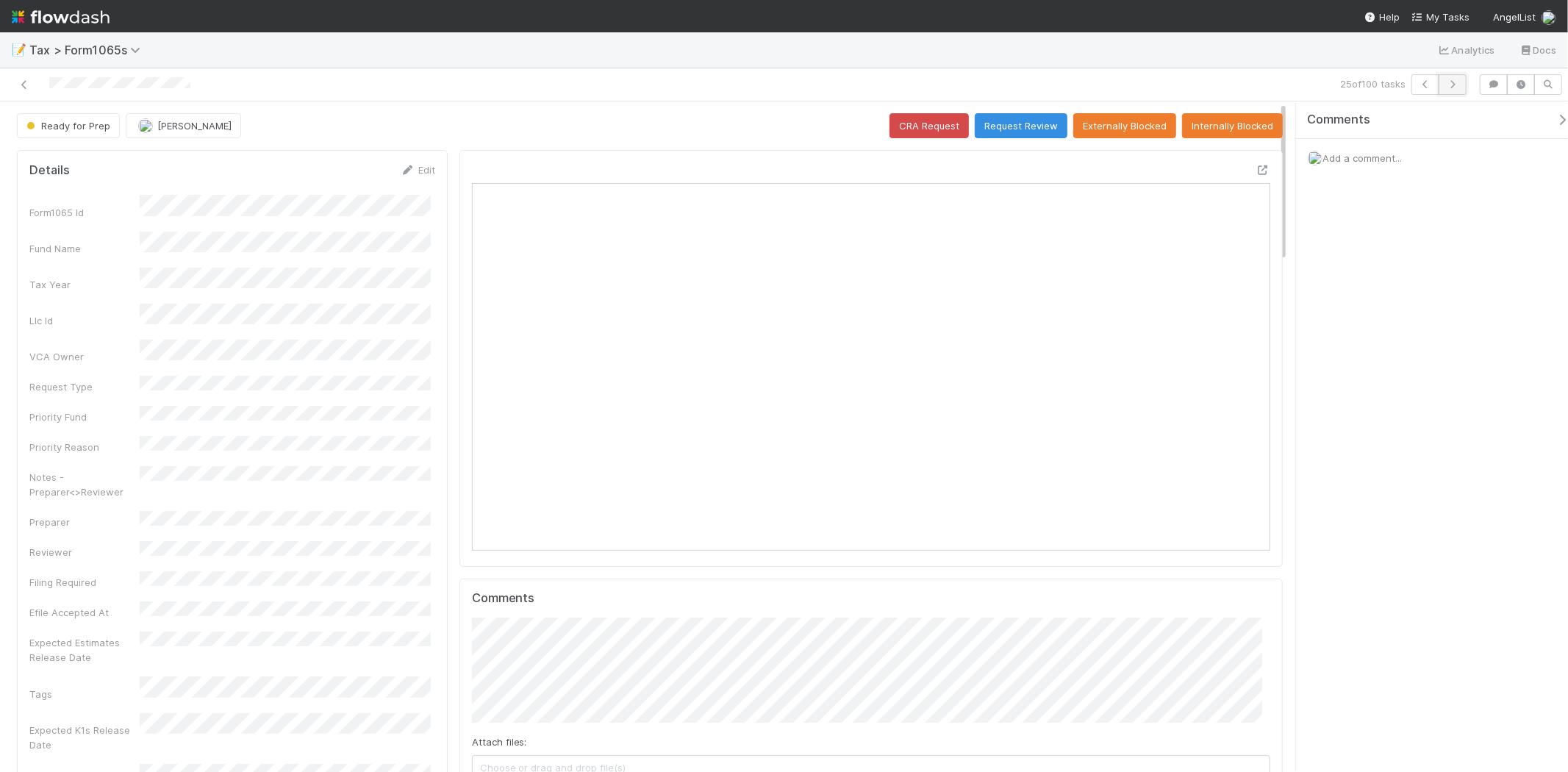
click at [1453, 82] on icon "button" at bounding box center [1453, 85] width 14 height 9
click at [1455, 84] on icon "button" at bounding box center [1453, 85] width 14 height 9
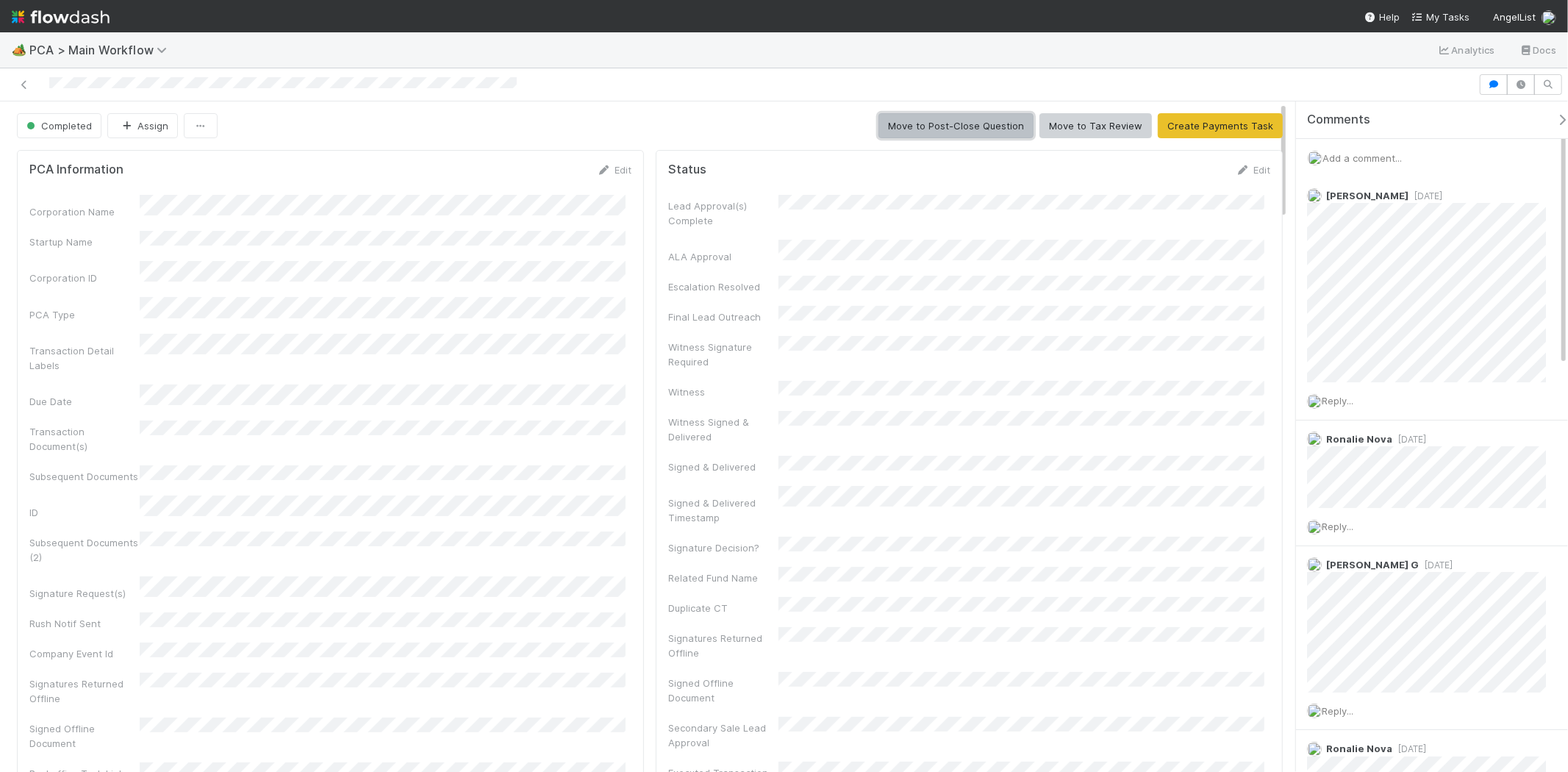
click at [952, 133] on button "Move to Post-Close Question" at bounding box center [956, 126] width 155 height 25
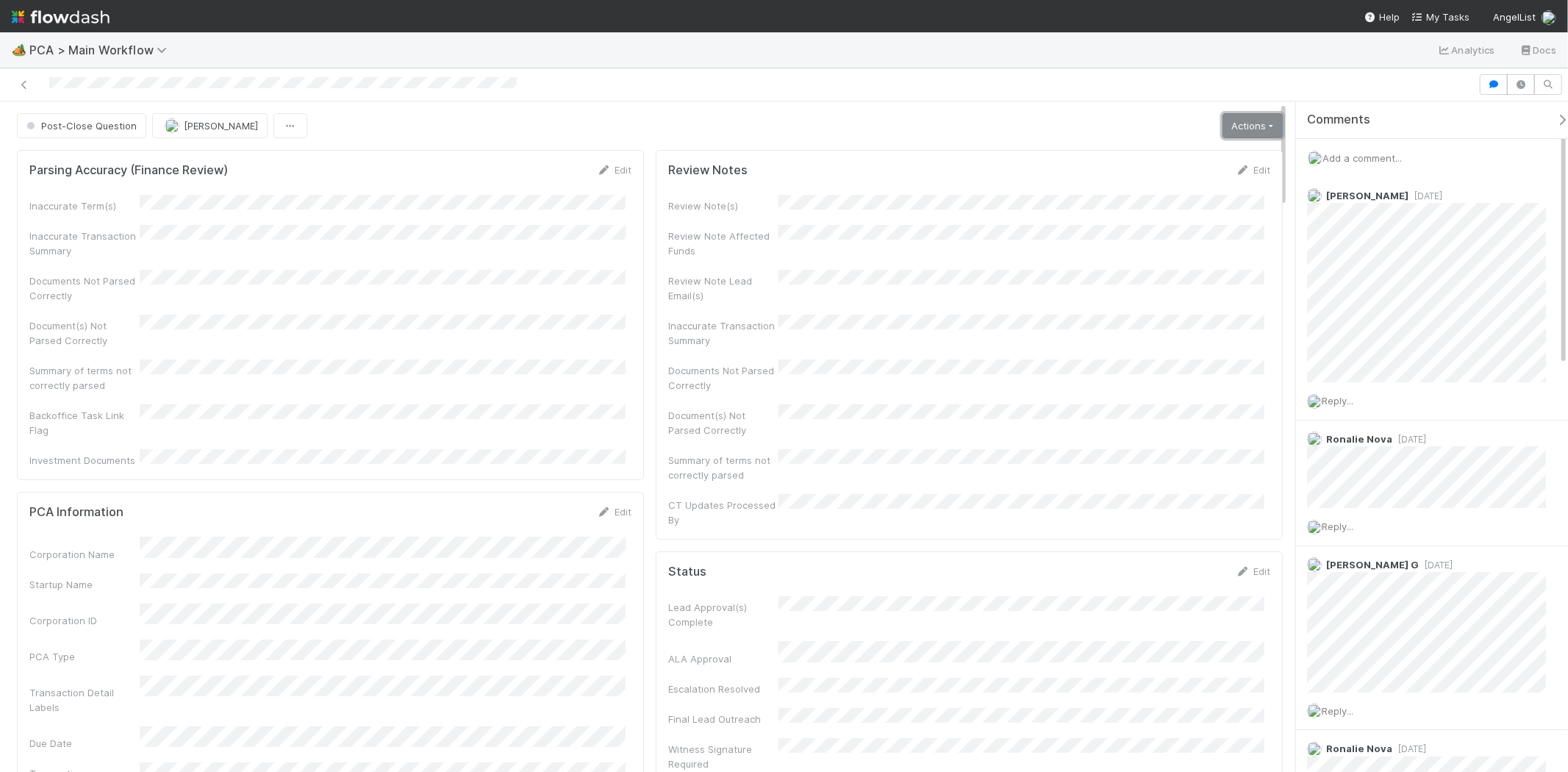
click at [1247, 119] on link "Actions" at bounding box center [1252, 126] width 60 height 25
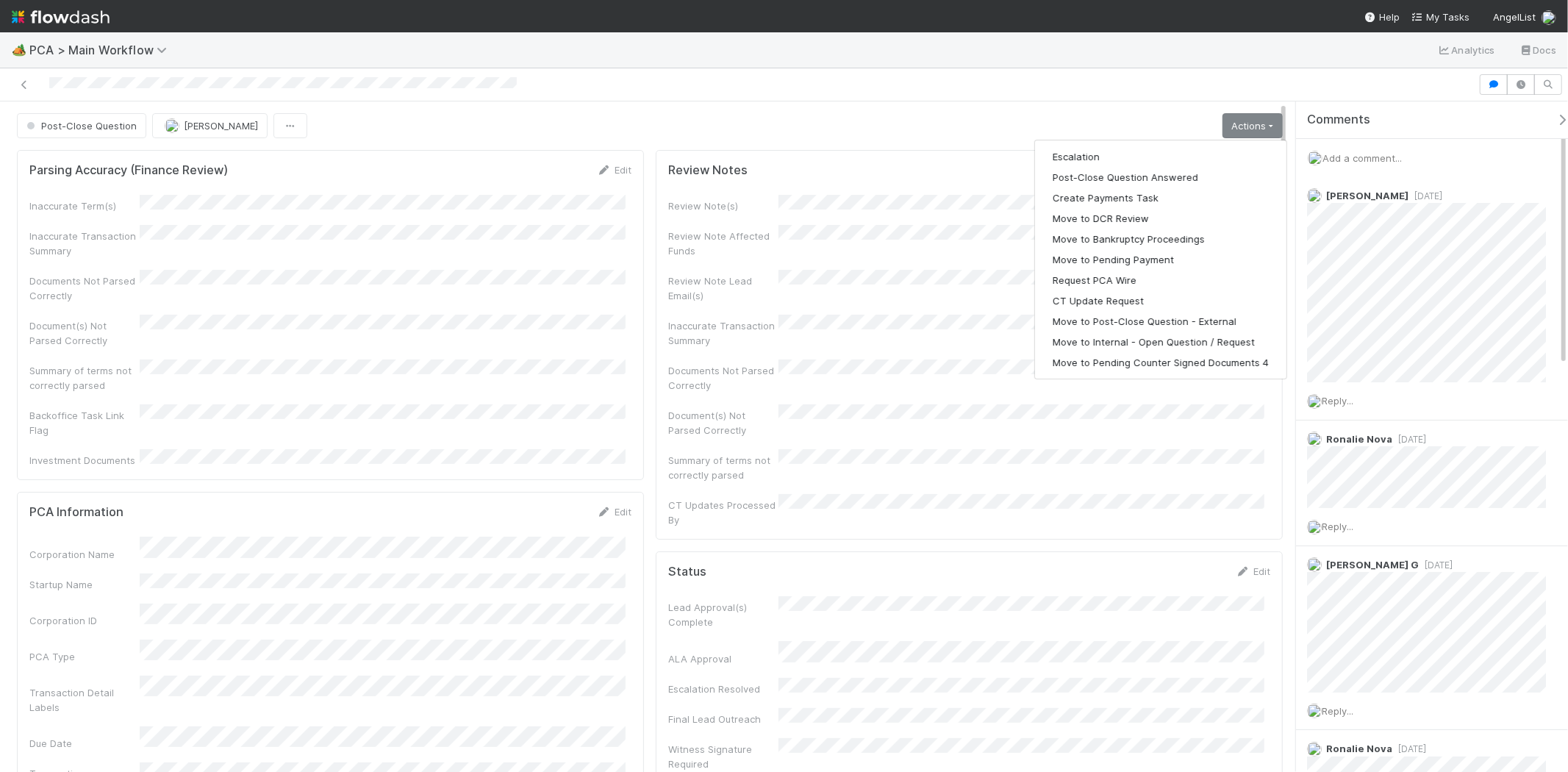
drag, startPoint x: 914, startPoint y: 248, endPoint x: 873, endPoint y: 244, distance: 41.2
click at [912, 248] on div "Review Note Affected Funds" at bounding box center [969, 241] width 602 height 33
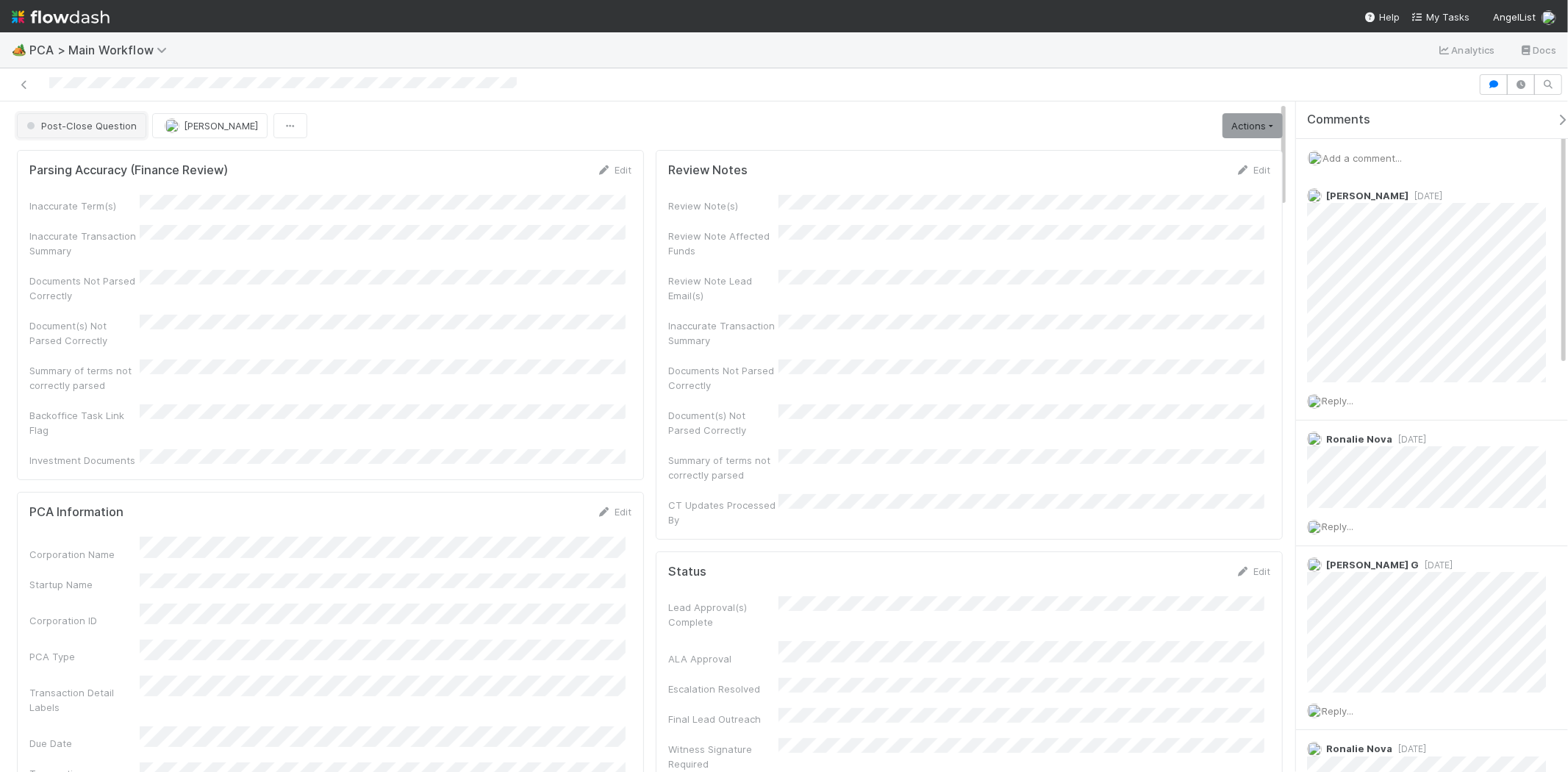
click at [78, 125] on span "Post-Close Question" at bounding box center [80, 125] width 114 height 12
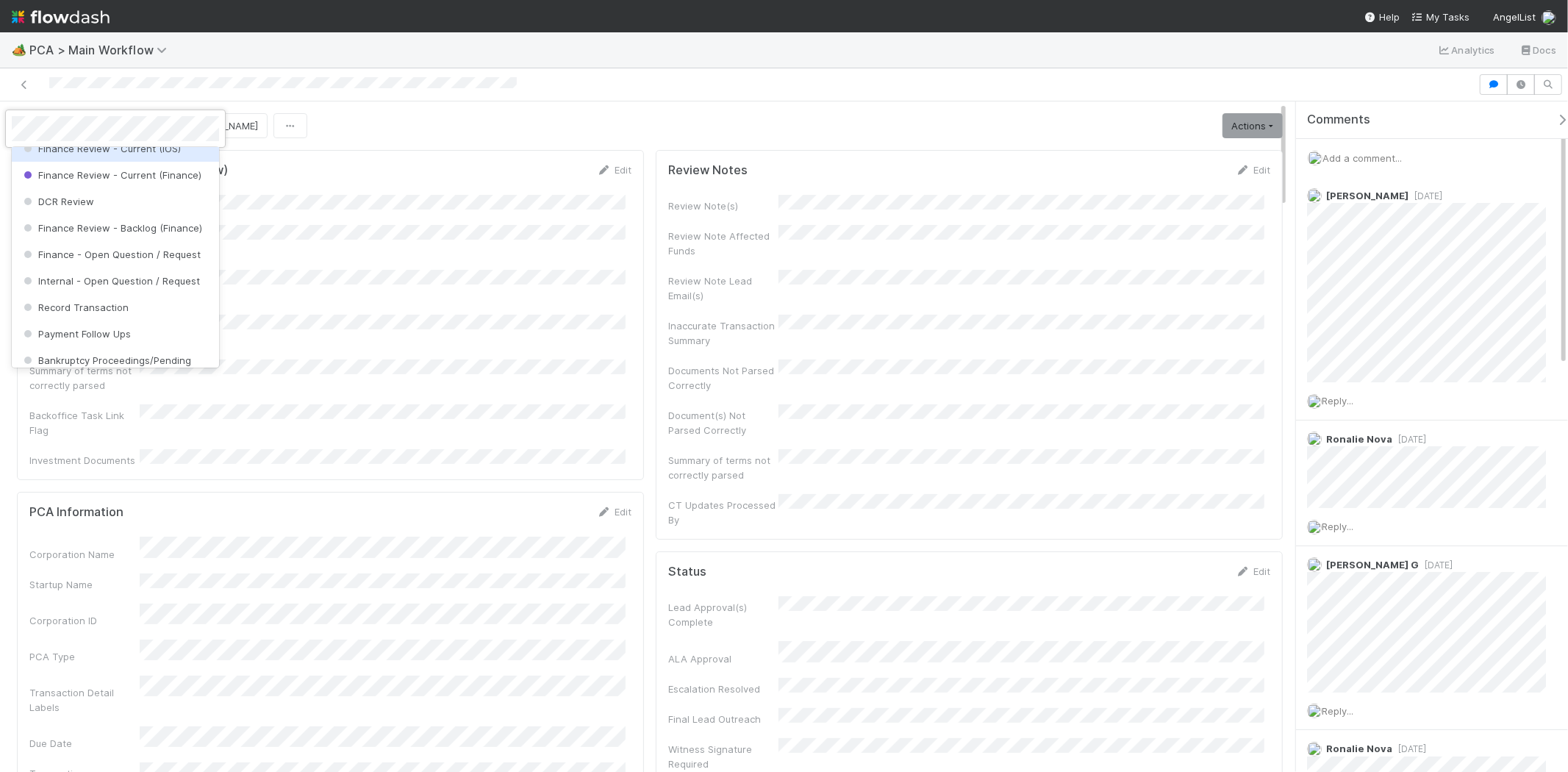
scroll to position [783, 0]
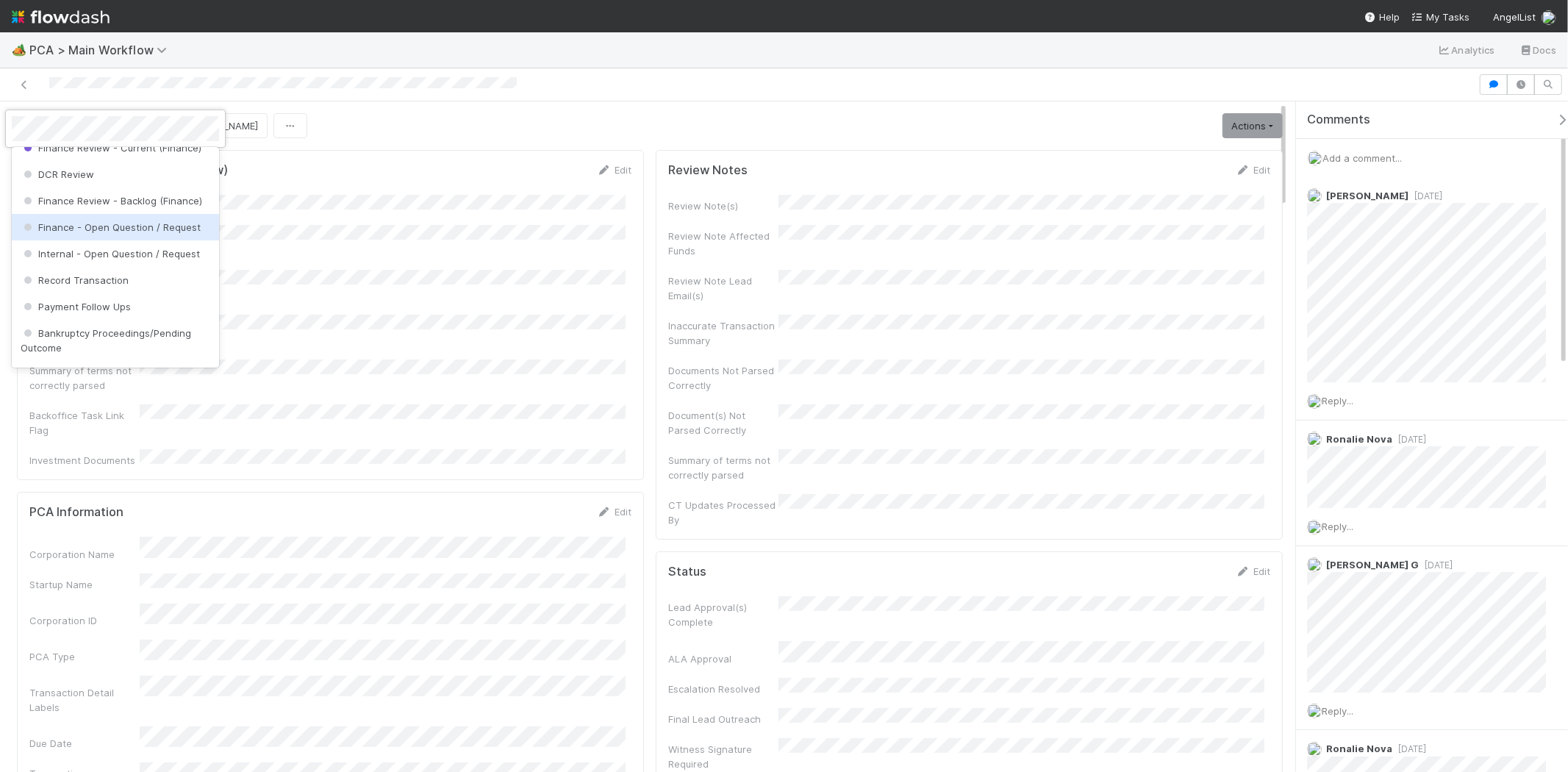
click at [142, 233] on span "Finance - Open Question / Request" at bounding box center [111, 226] width 180 height 12
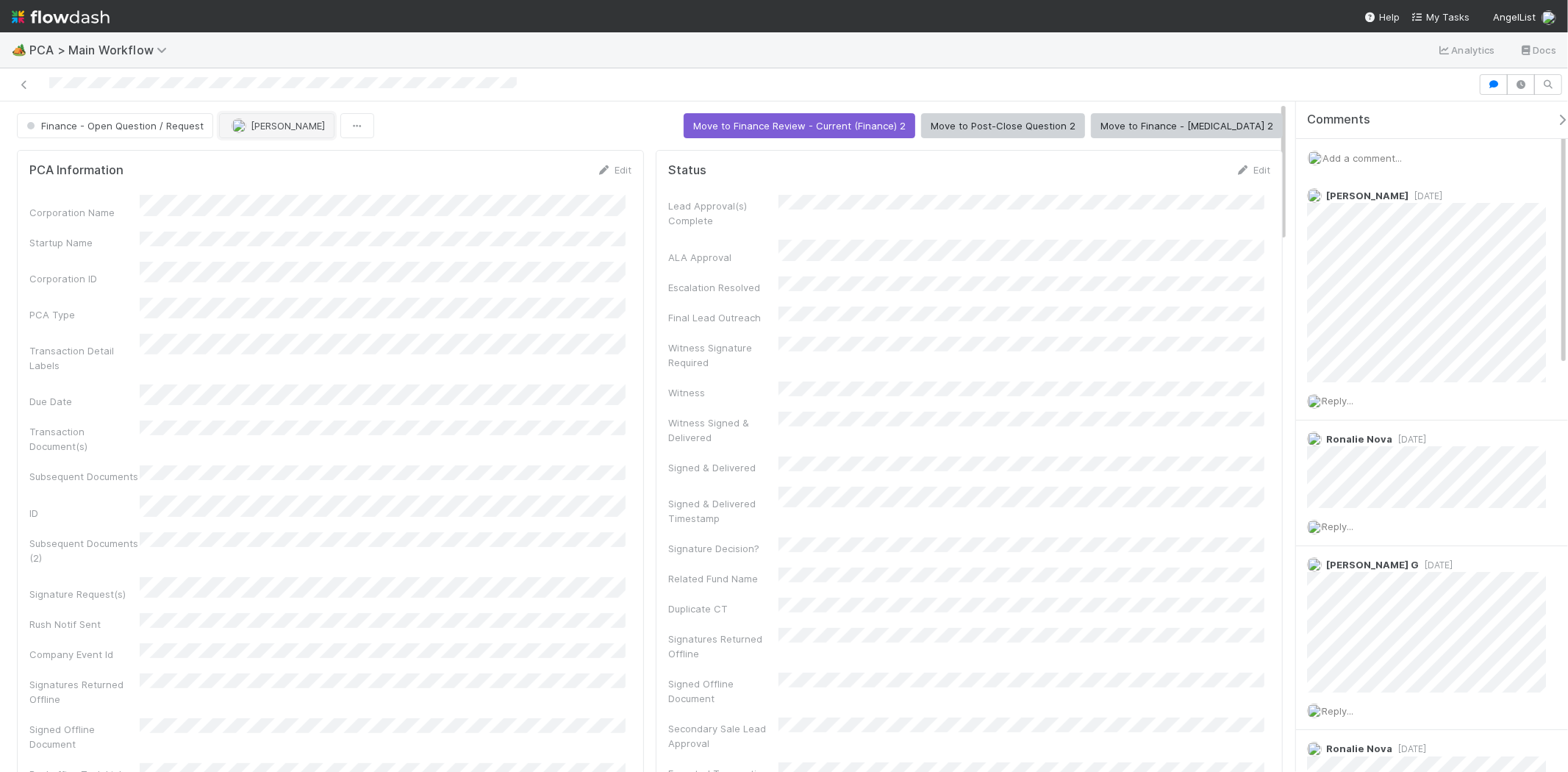
click at [277, 122] on span "Philip Chung" at bounding box center [288, 125] width 74 height 12
click at [280, 219] on span "Ronalie Nova" at bounding box center [267, 216] width 60 height 12
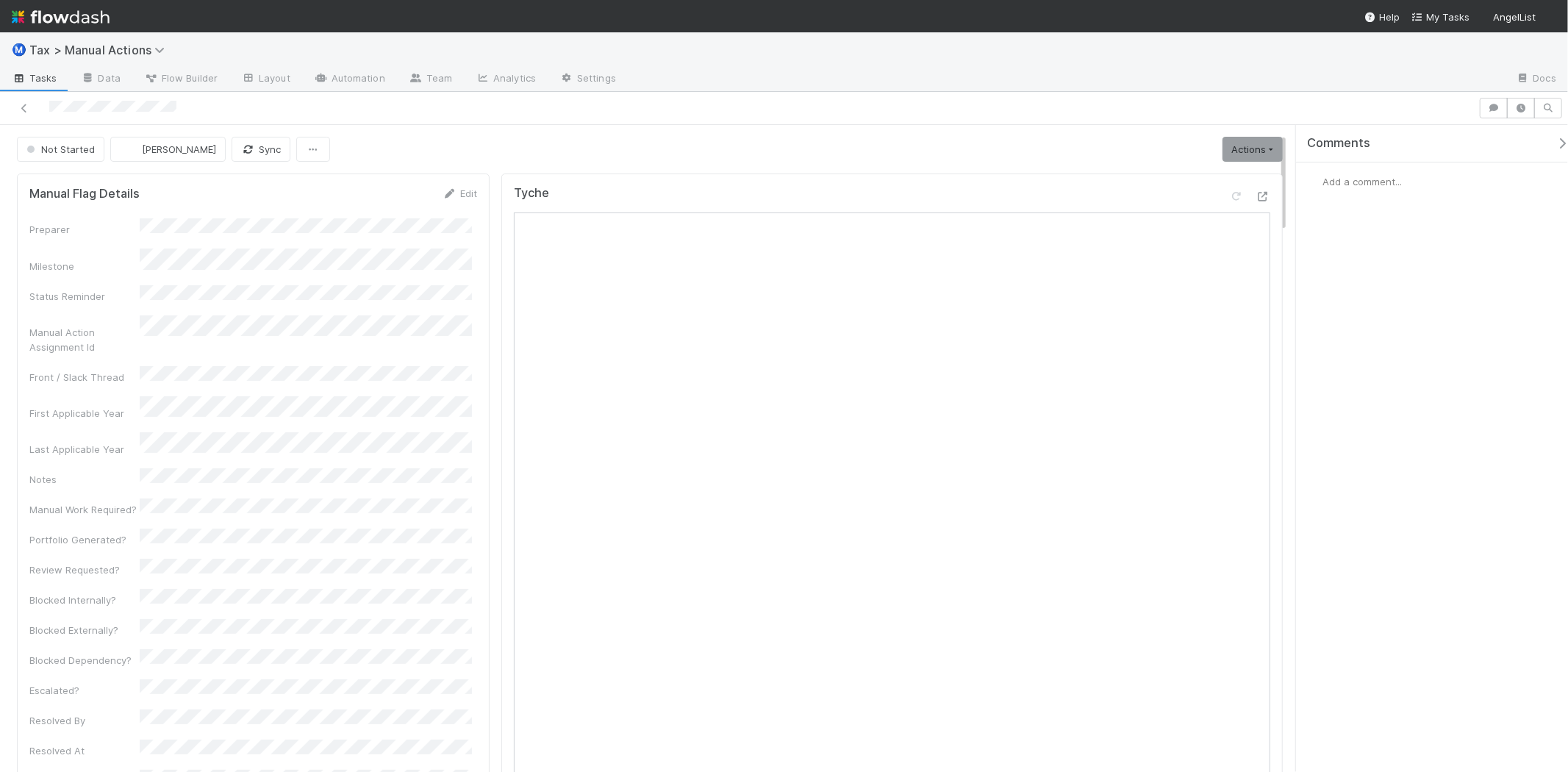
scroll to position [326, 0]
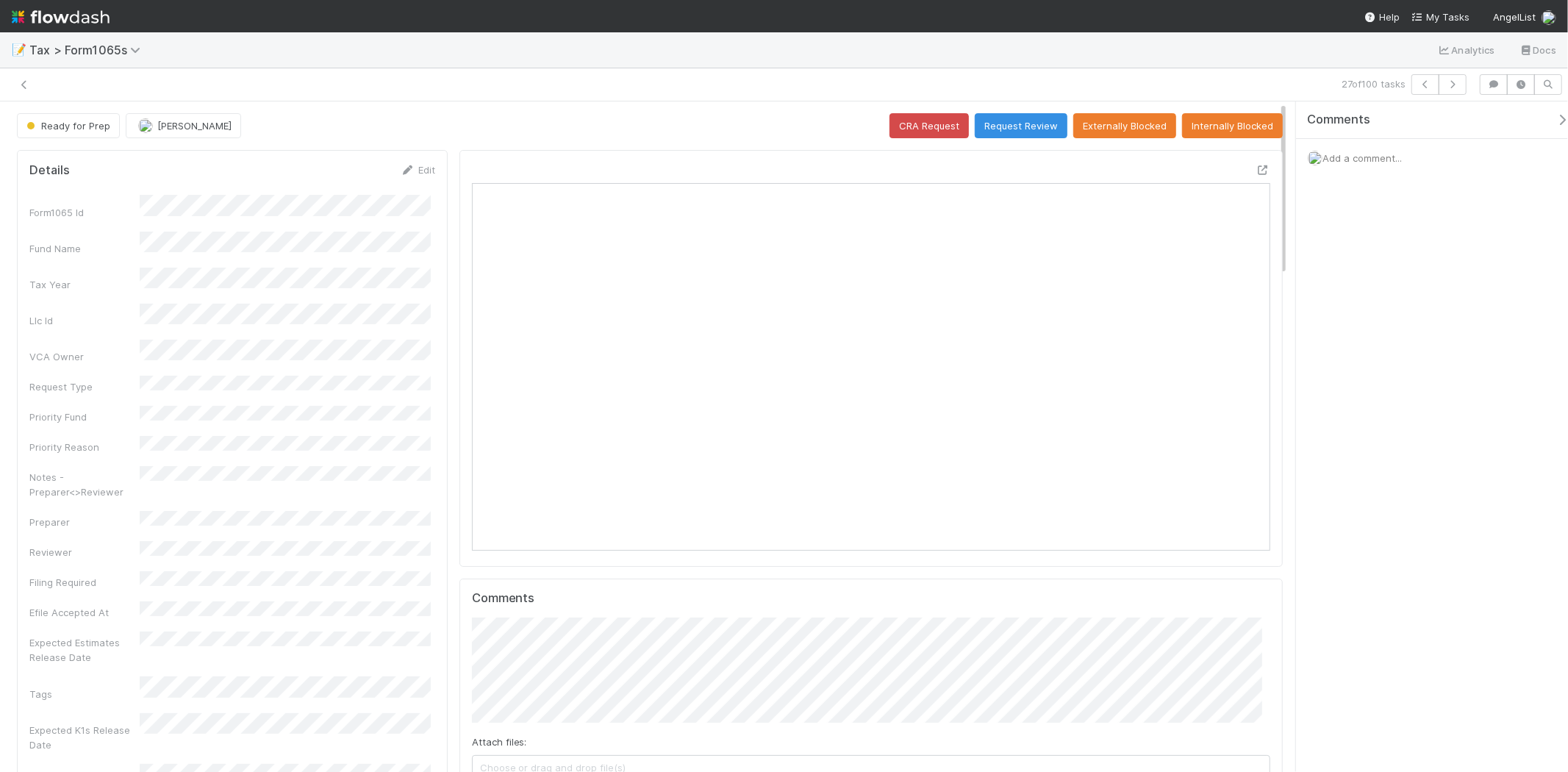
scroll to position [287, 777]
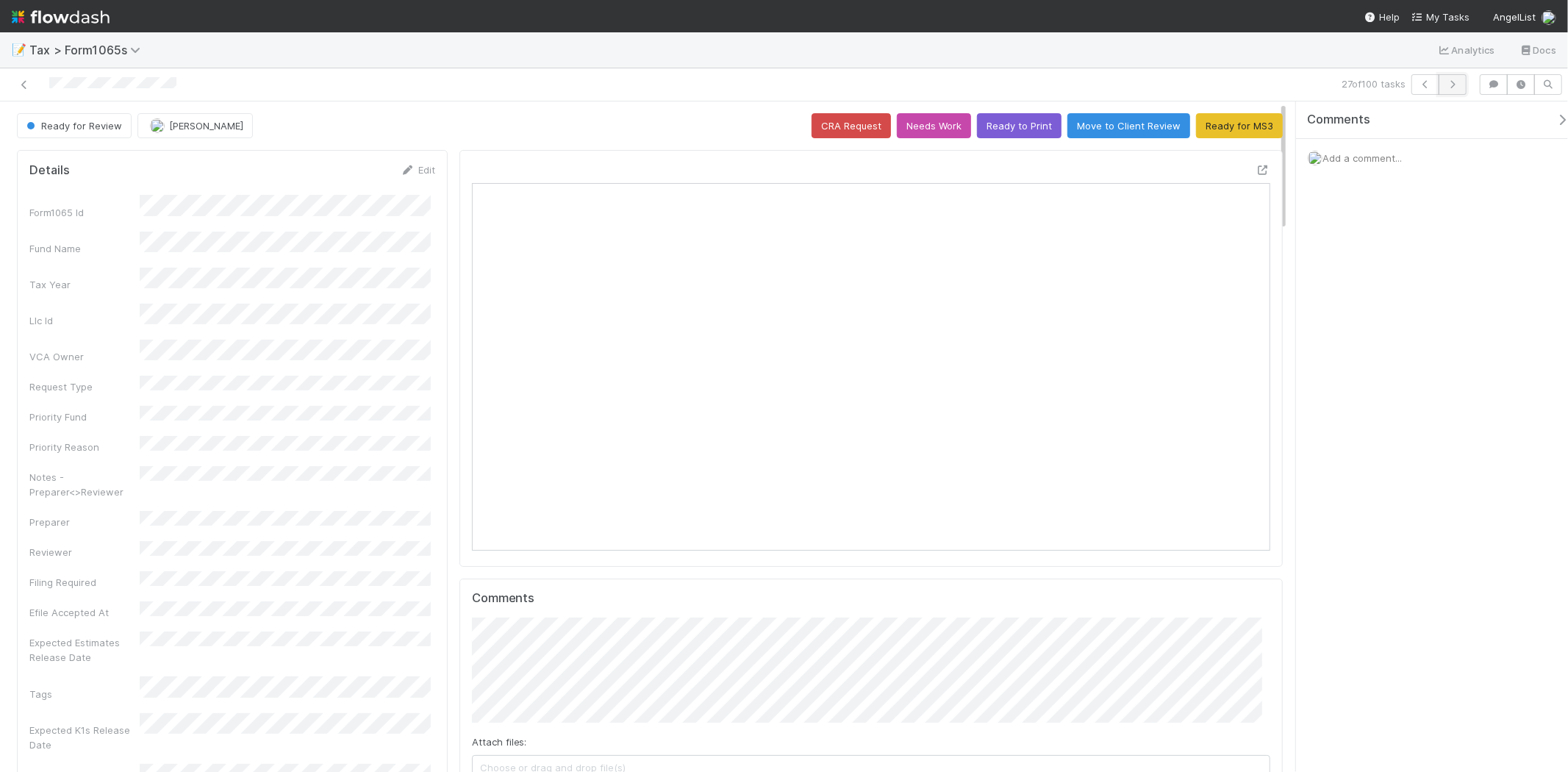
click at [1457, 83] on icon "button" at bounding box center [1453, 85] width 14 height 9
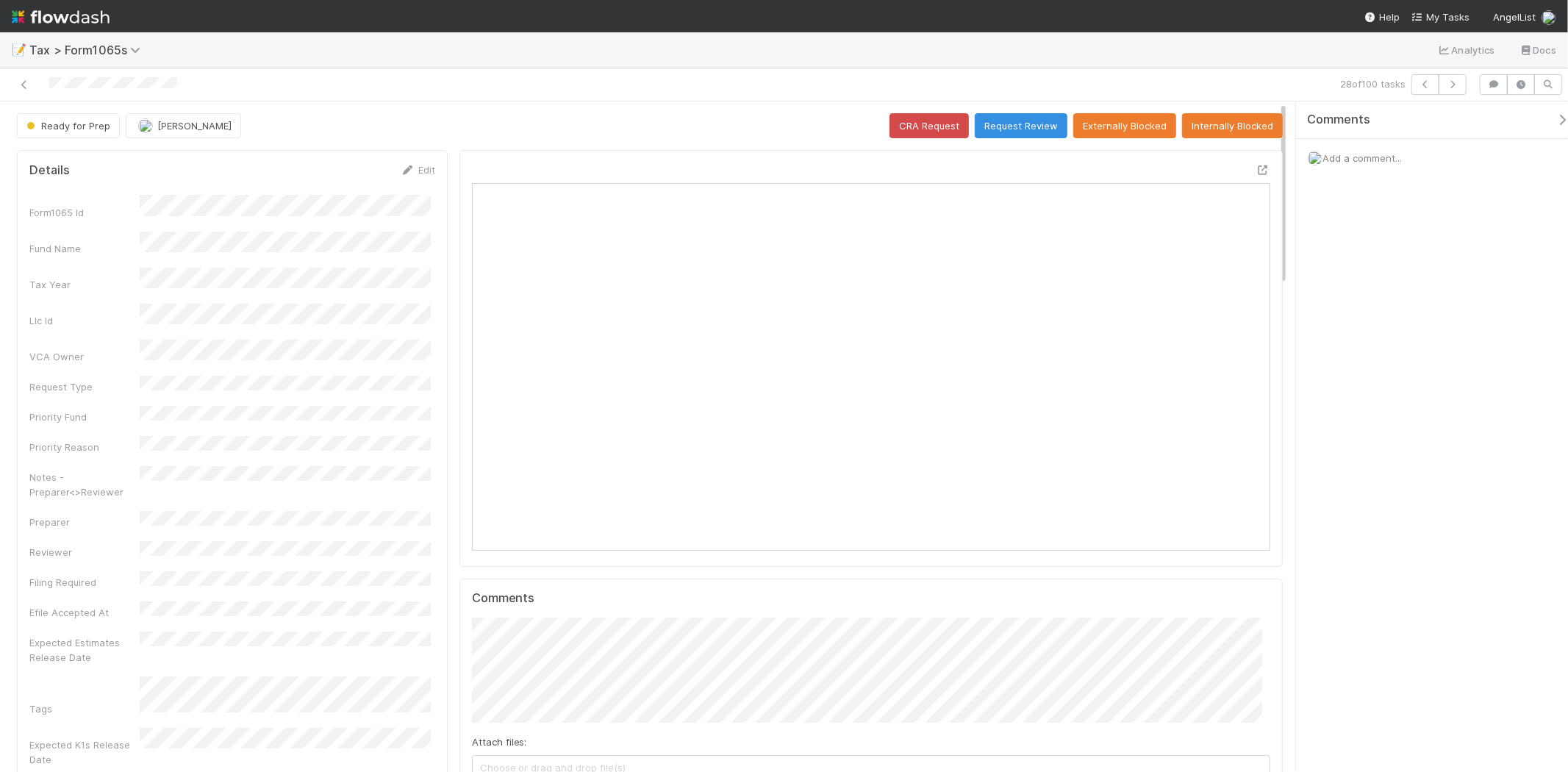
scroll to position [287, 388]
click at [1457, 82] on icon "button" at bounding box center [1453, 85] width 14 height 9
click at [1460, 86] on button "button" at bounding box center [1452, 84] width 28 height 21
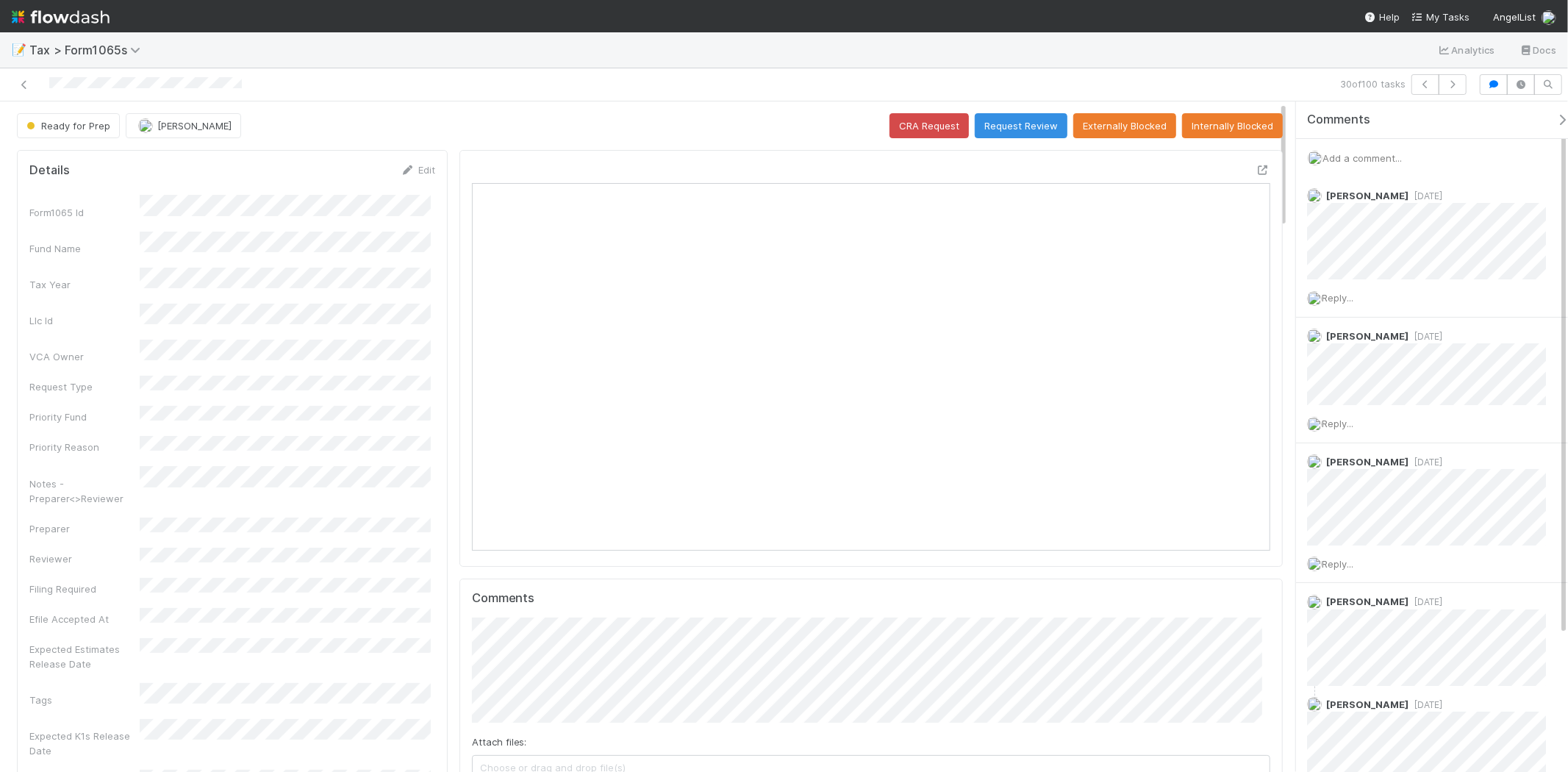
scroll to position [287, 777]
click at [1450, 86] on icon "button" at bounding box center [1453, 85] width 14 height 9
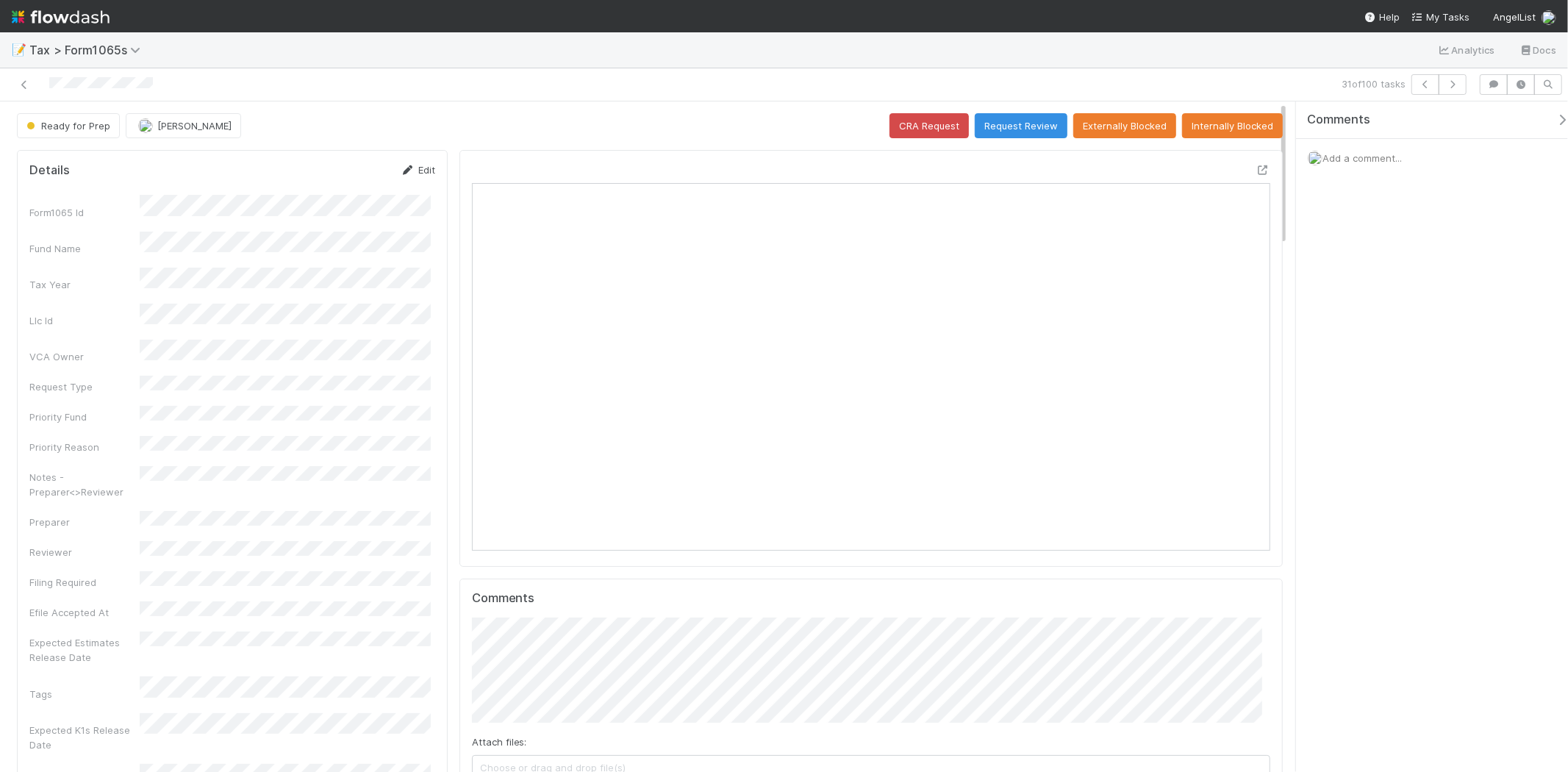
click at [410, 165] on link "Edit" at bounding box center [417, 170] width 34 height 12
click at [349, 175] on button "Save" at bounding box center [357, 175] width 41 height 25
click at [1446, 85] on icon "button" at bounding box center [1453, 85] width 14 height 9
click at [1008, 129] on button "Request Review" at bounding box center [1021, 126] width 93 height 25
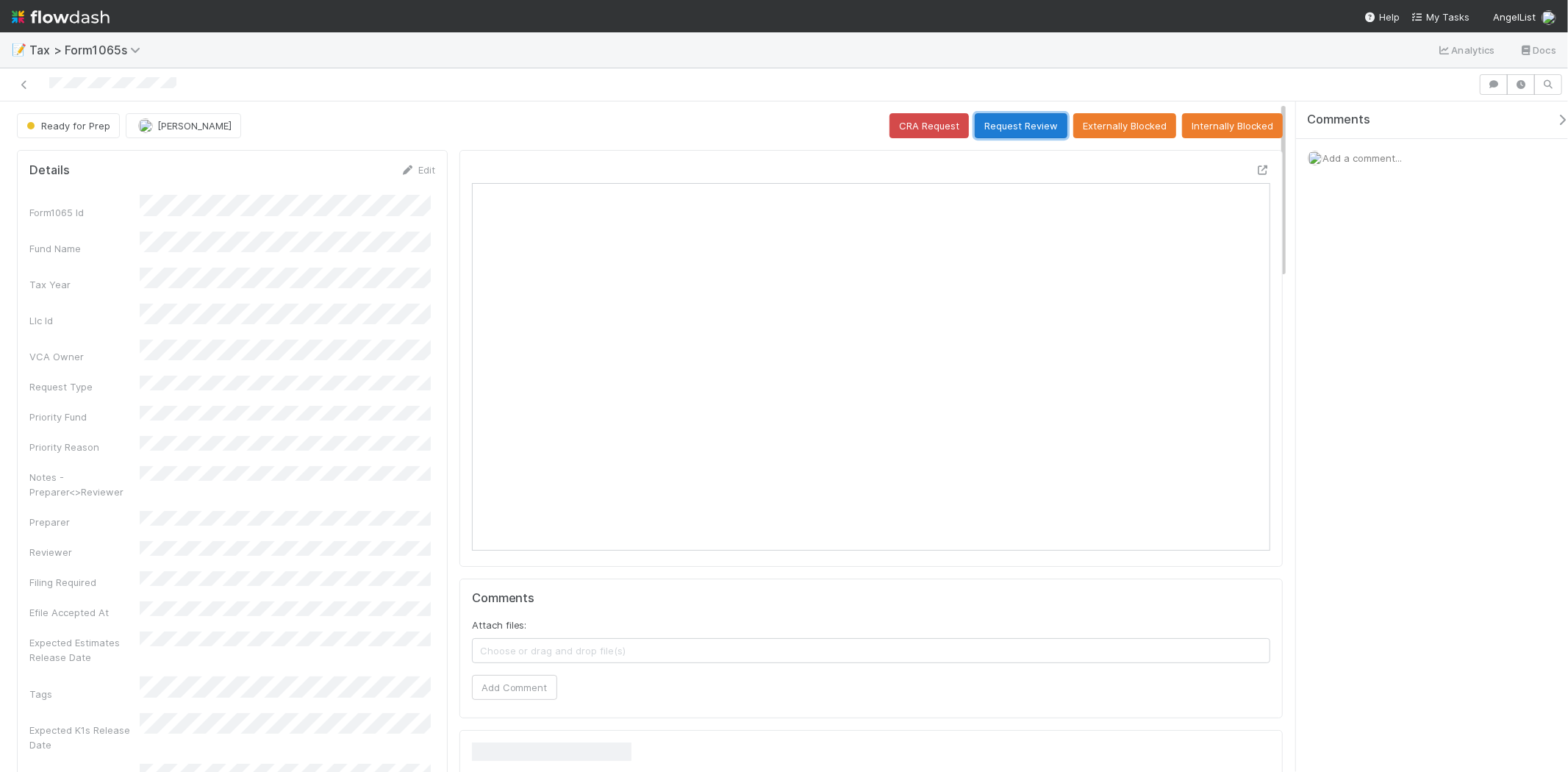
click at [1032, 121] on button "Request Review" at bounding box center [1021, 126] width 93 height 25
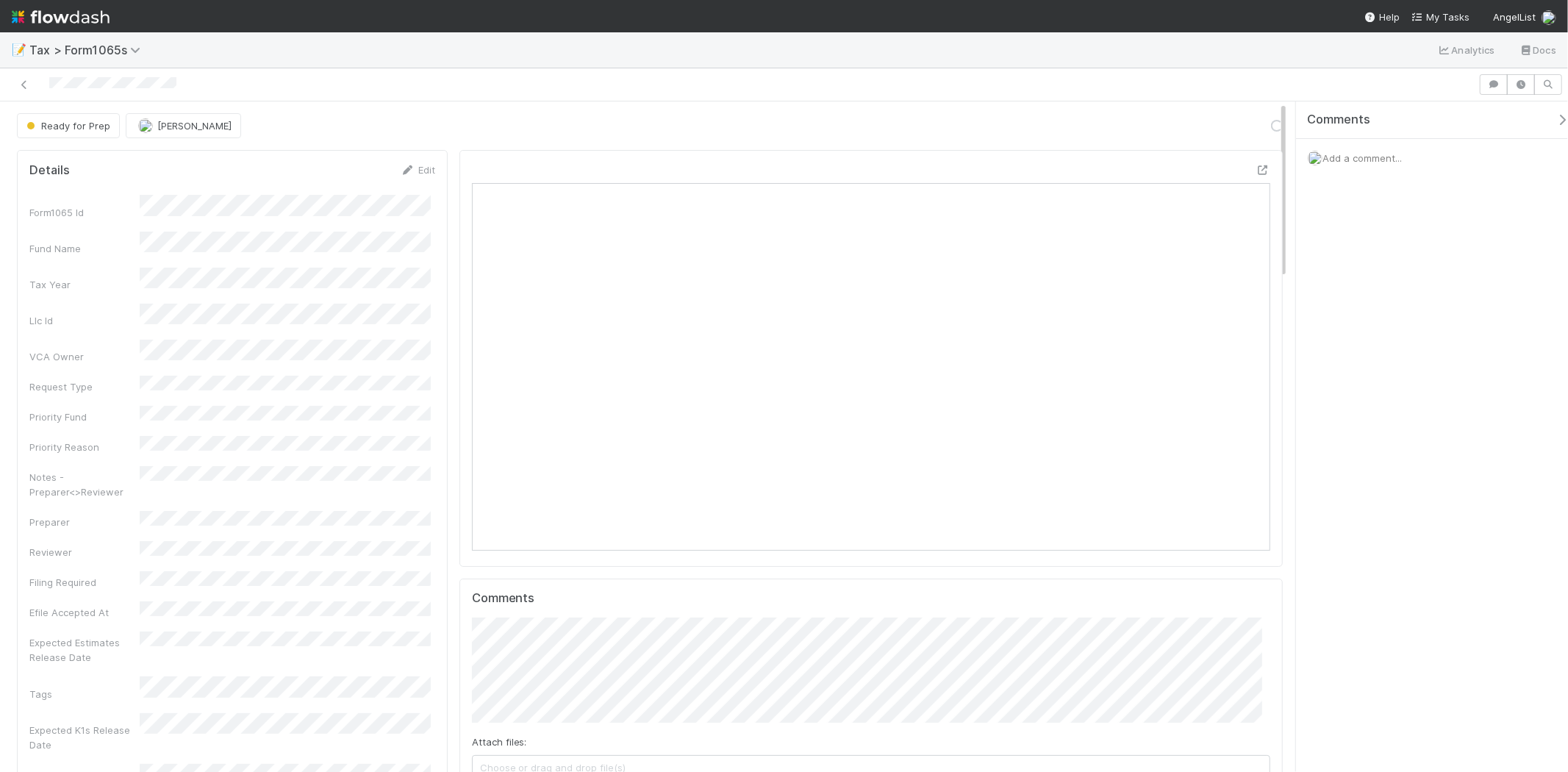
scroll to position [287, 777]
click at [1378, 163] on span "Add a comment..." at bounding box center [1362, 158] width 79 height 12
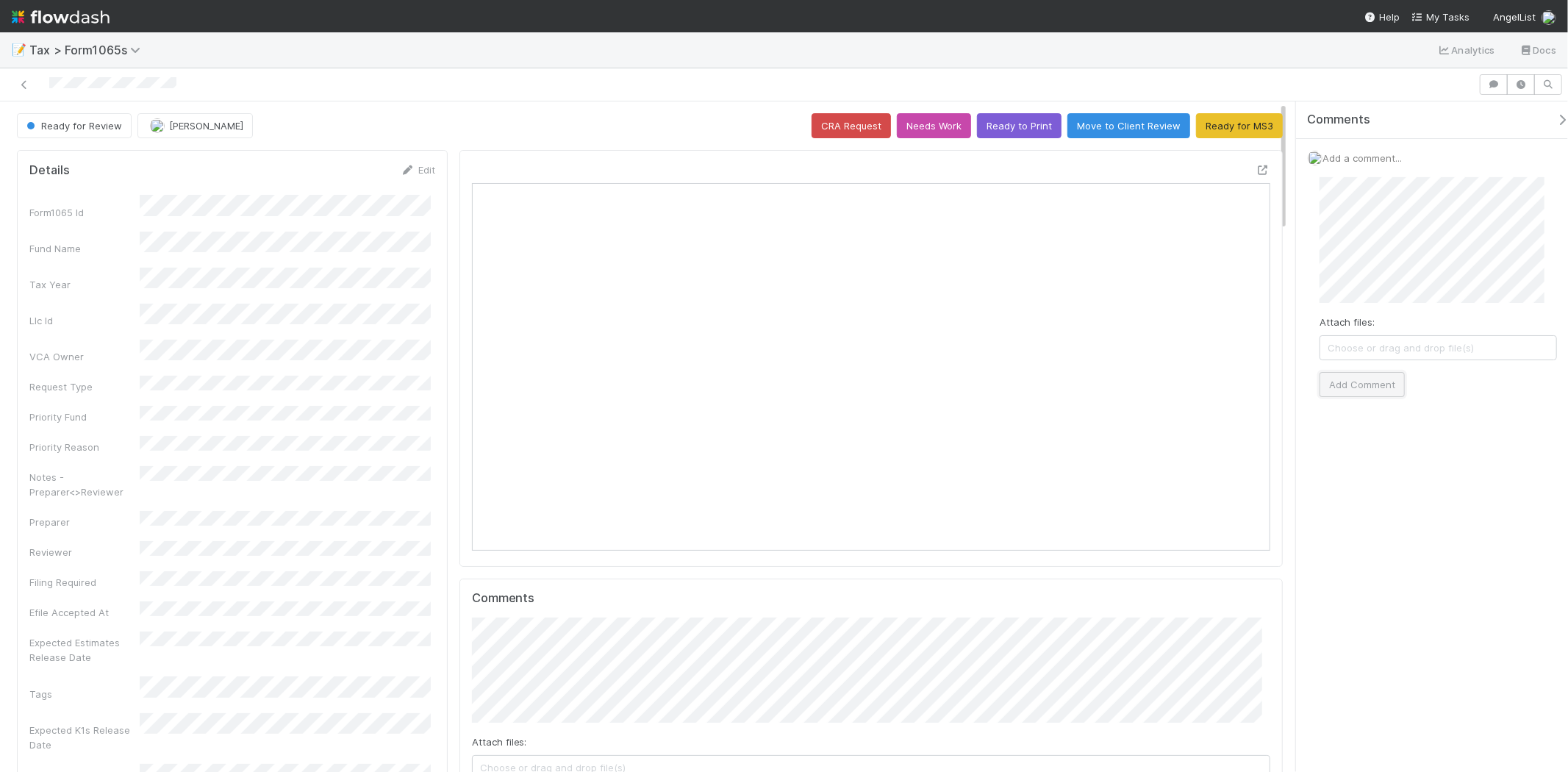
click at [1365, 379] on button "Add Comment" at bounding box center [1362, 384] width 86 height 25
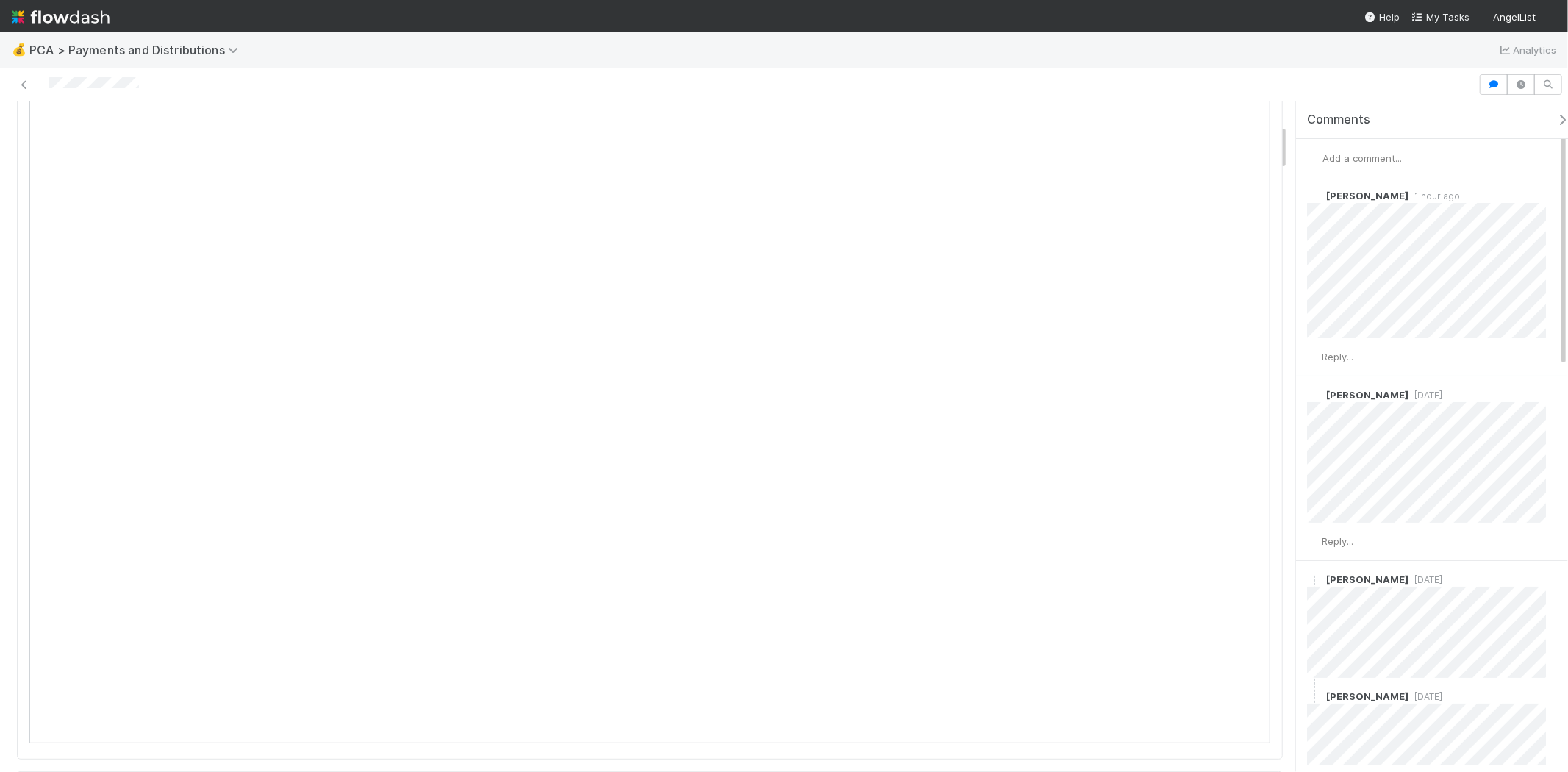
scroll to position [326, 0]
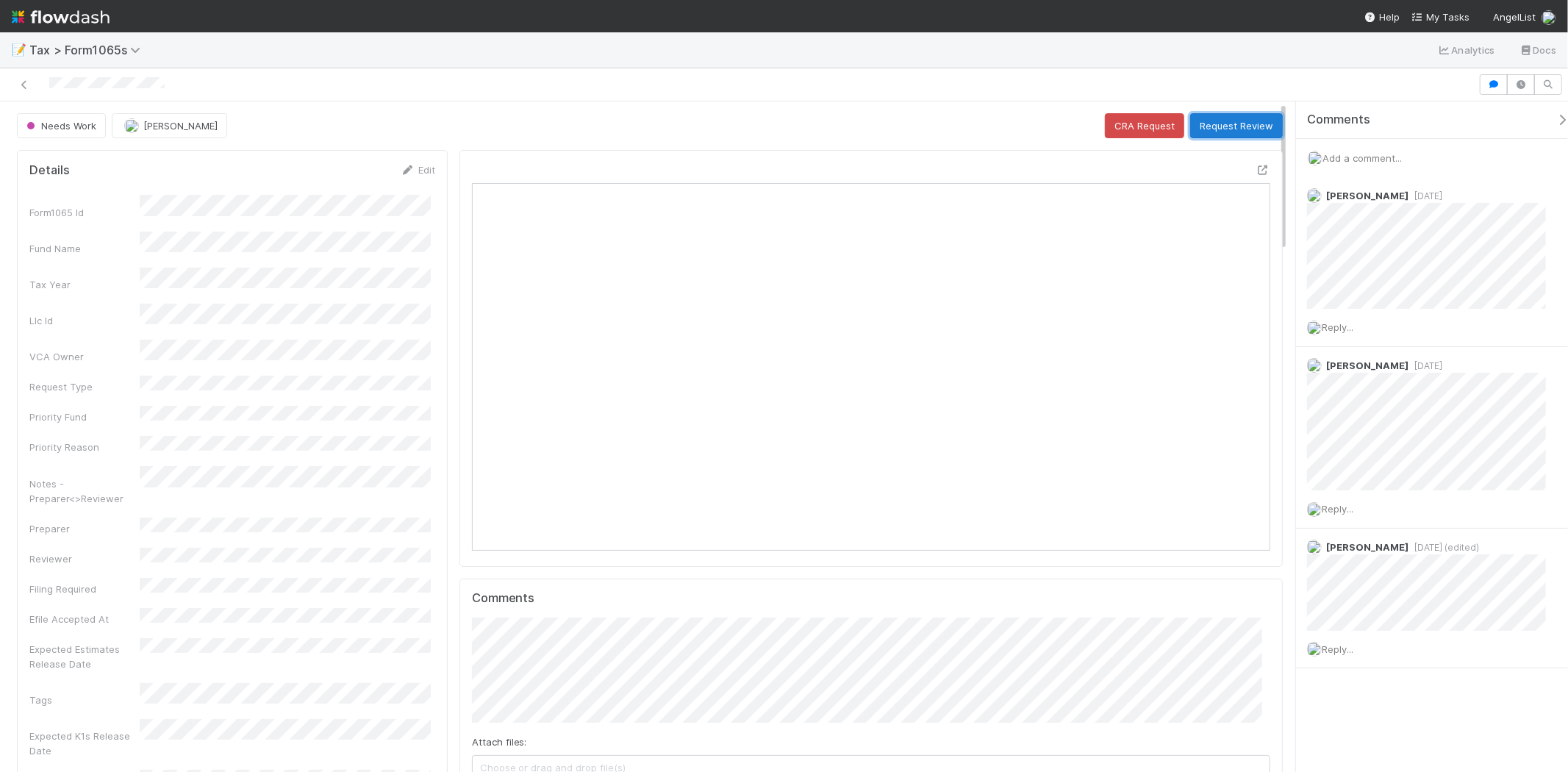
click at [1216, 129] on button "Request Review" at bounding box center [1236, 126] width 93 height 25
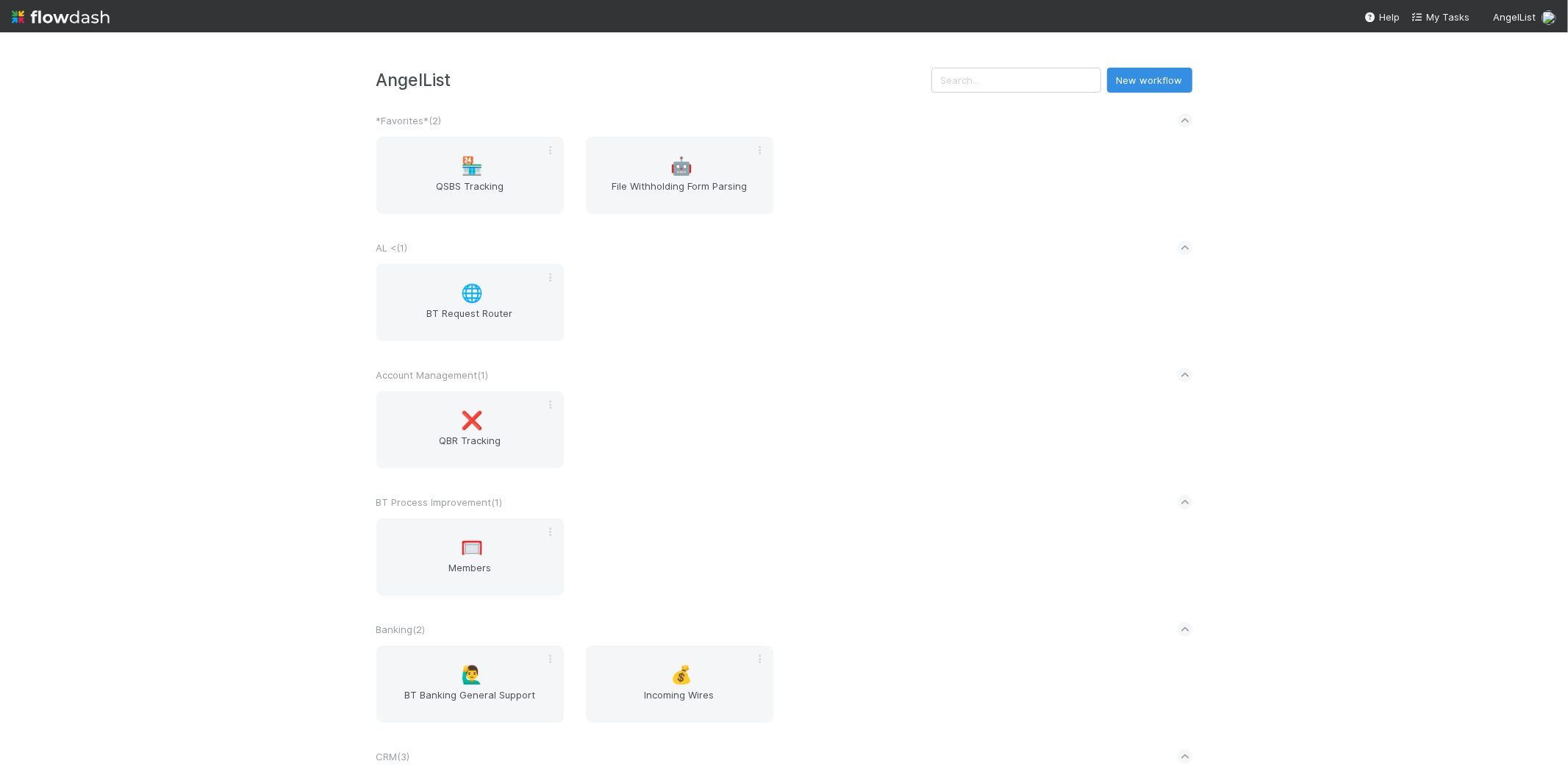
click at [1180, 299] on div "🌐 BT Request Router" at bounding box center [784, 311] width 838 height 95
click at [1025, 90] on input "text" at bounding box center [1016, 80] width 170 height 25
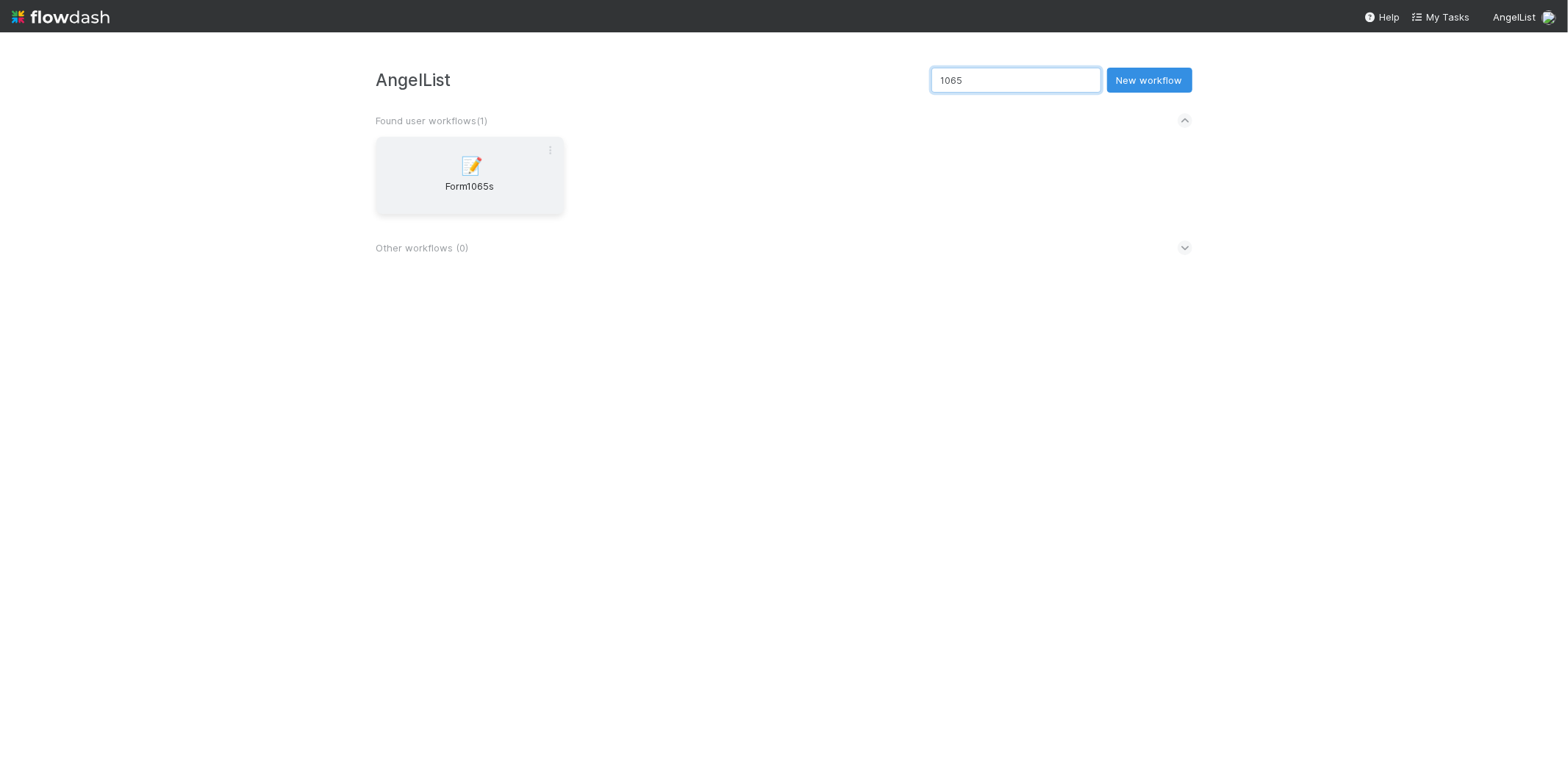
type input "1065"
click at [531, 169] on div "📝 Form1065s" at bounding box center [470, 176] width 188 height 78
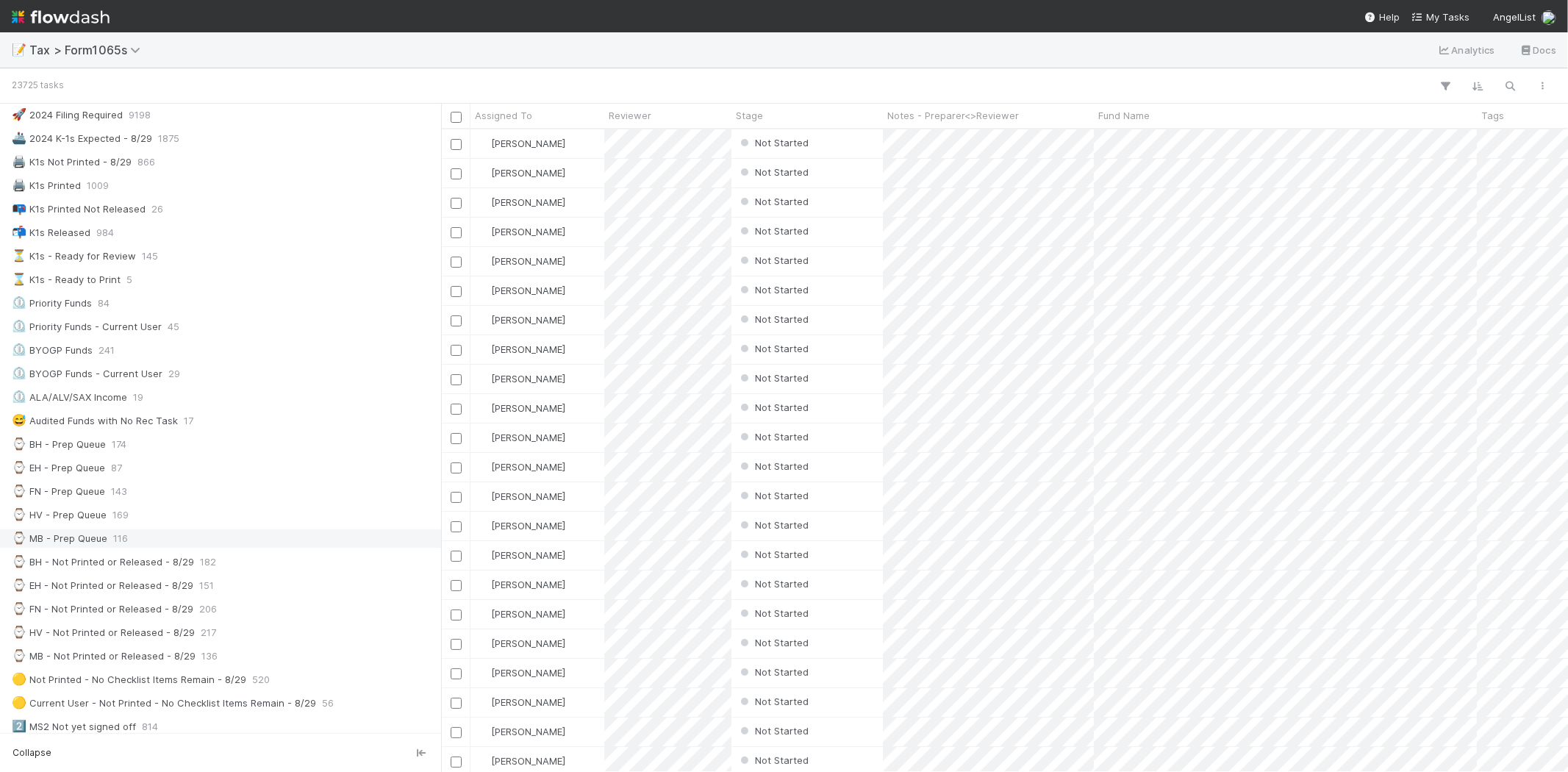
scroll to position [81, 0]
click at [138, 510] on div "⌚ MB - Prep Queue 116" at bounding box center [225, 516] width 426 height 18
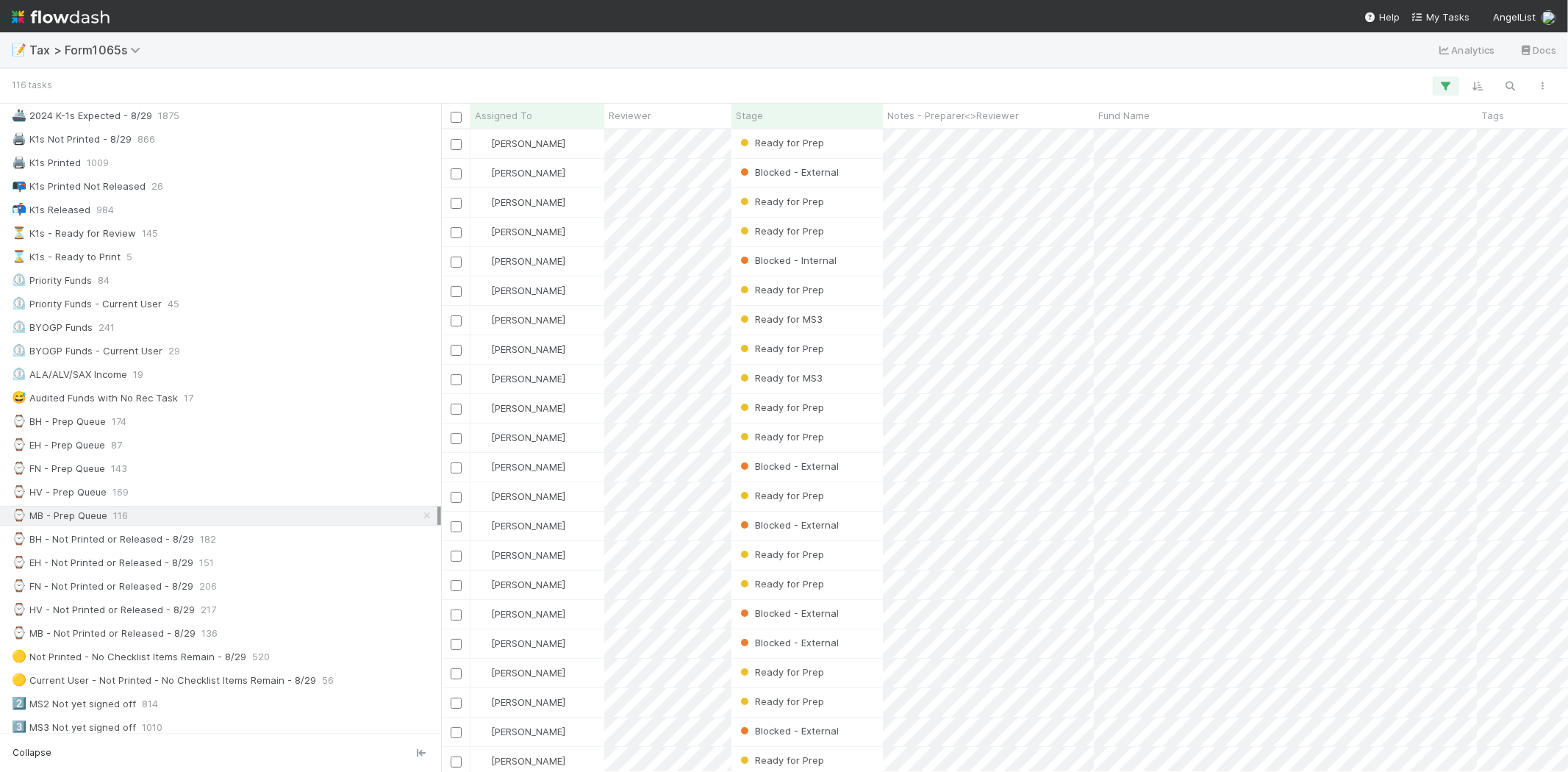
scroll to position [630, 1114]
click at [1151, 111] on div "Fund Name" at bounding box center [1286, 115] width 375 height 14
click at [1154, 137] on div "Sort A → Z" at bounding box center [1183, 143] width 168 height 22
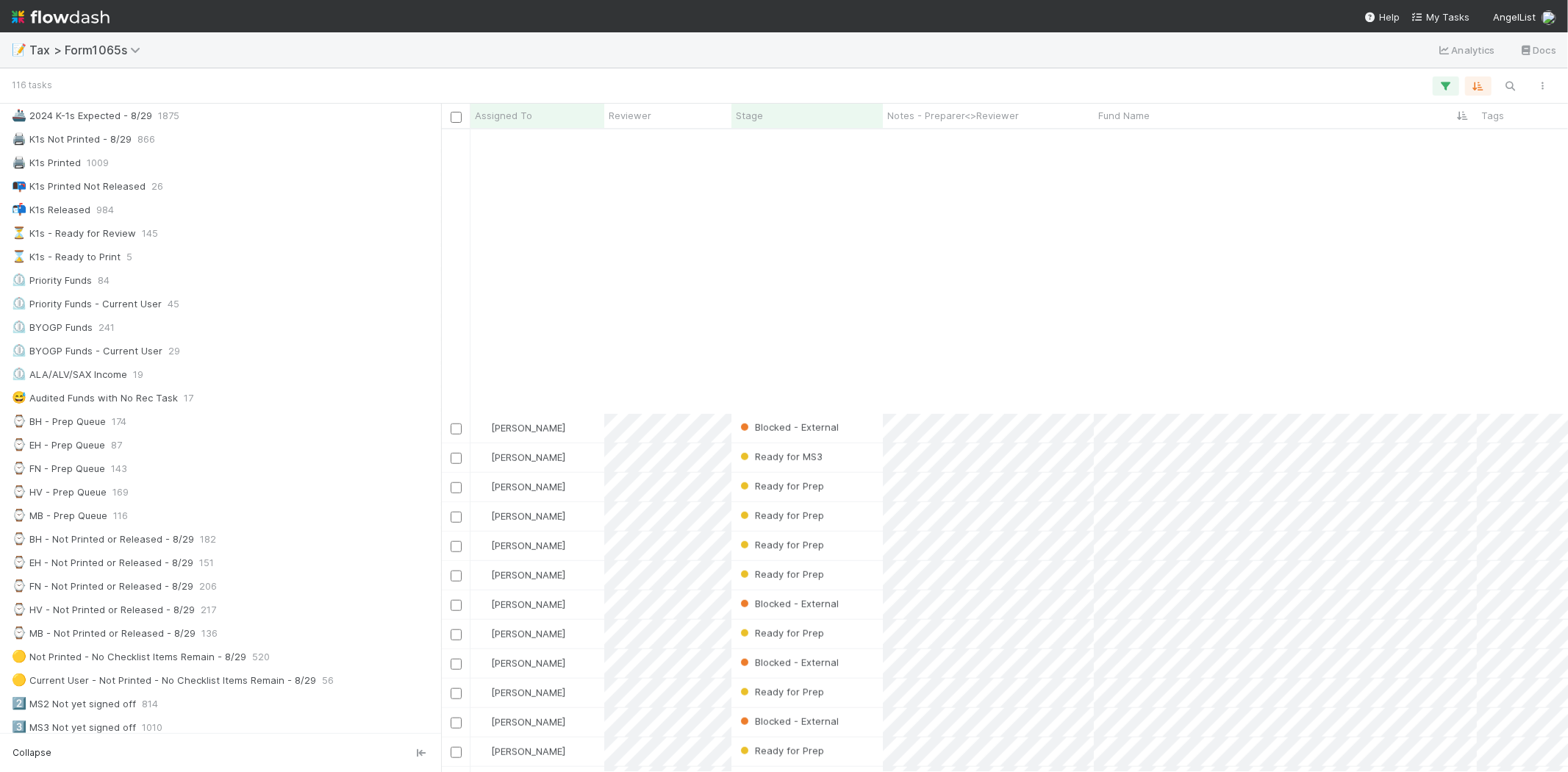
scroll to position [1306, 0]
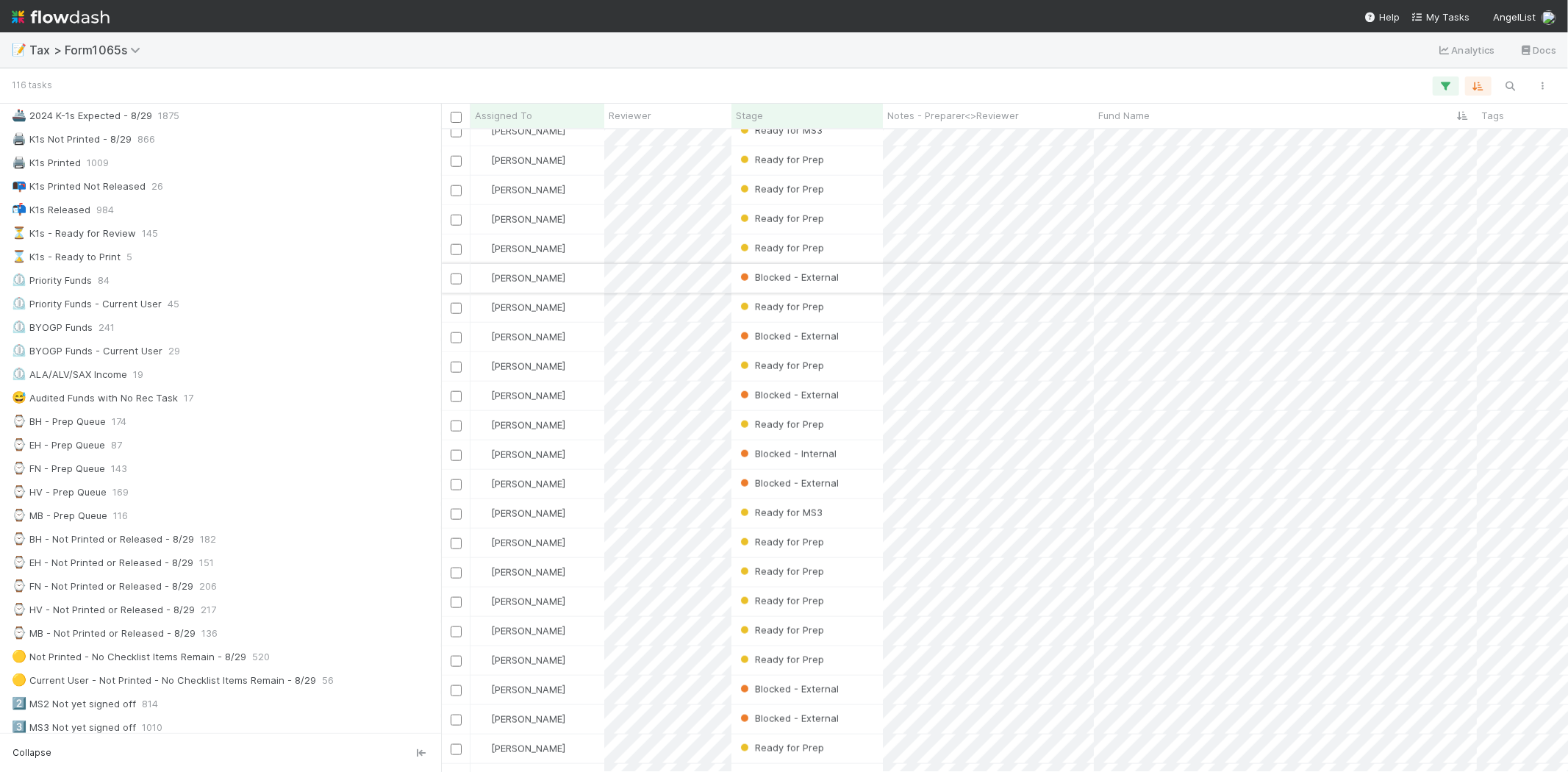
click at [868, 282] on div "Blocked - External" at bounding box center [807, 279] width 151 height 29
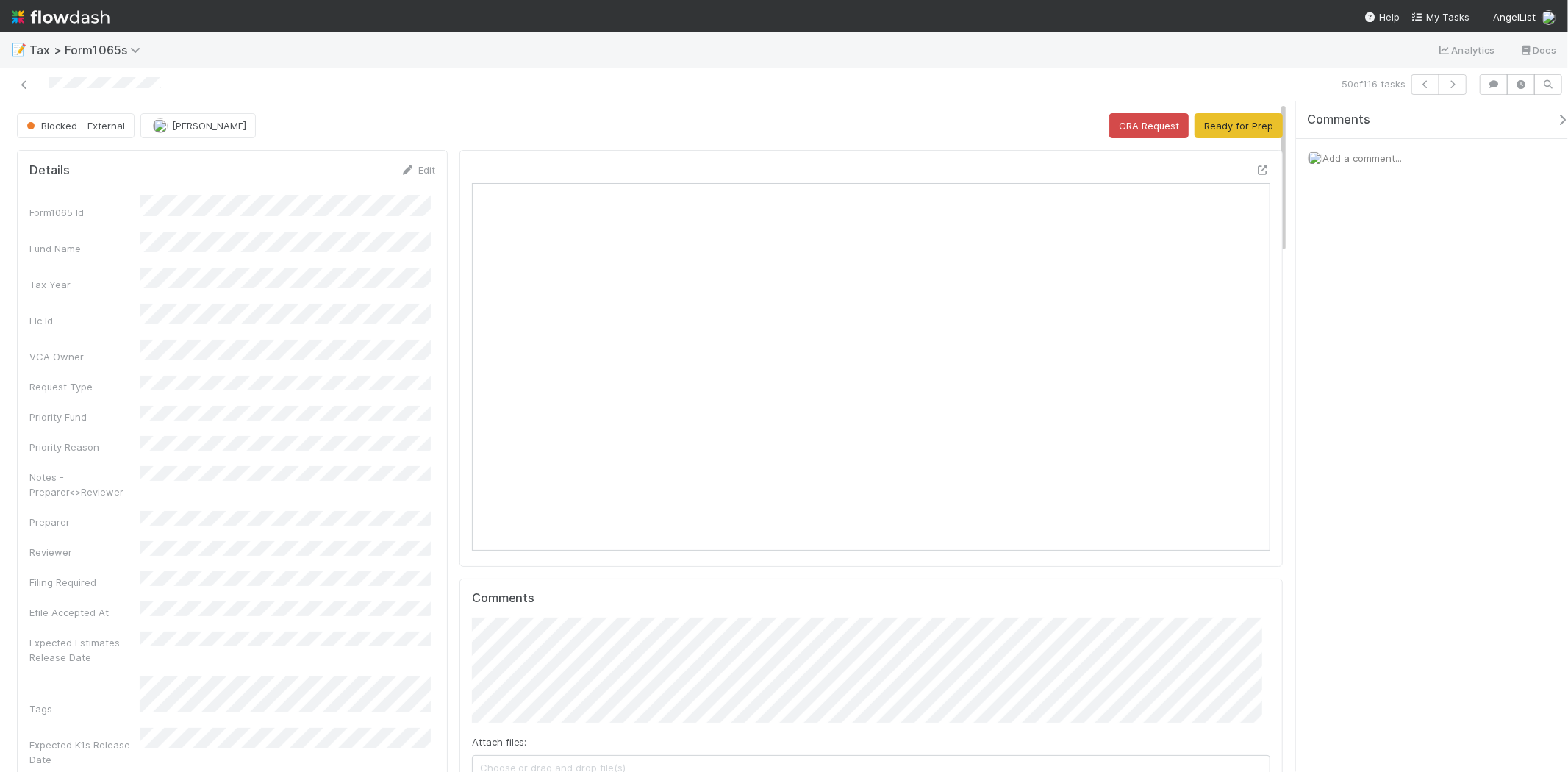
scroll to position [287, 777]
click at [1426, 87] on icon "button" at bounding box center [1425, 85] width 14 height 9
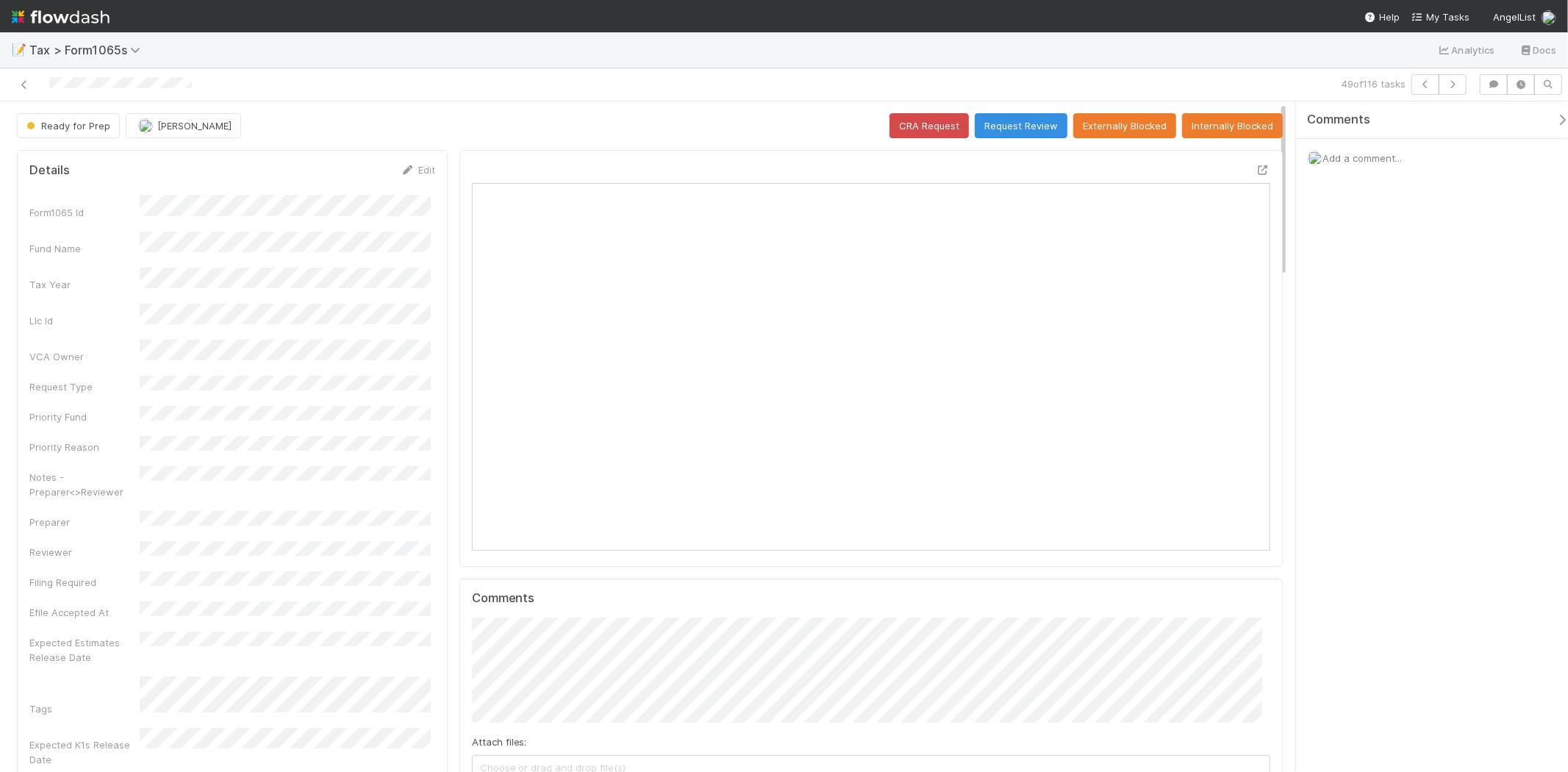
scroll to position [287, 388]
click at [1453, 84] on icon "button" at bounding box center [1453, 85] width 14 height 9
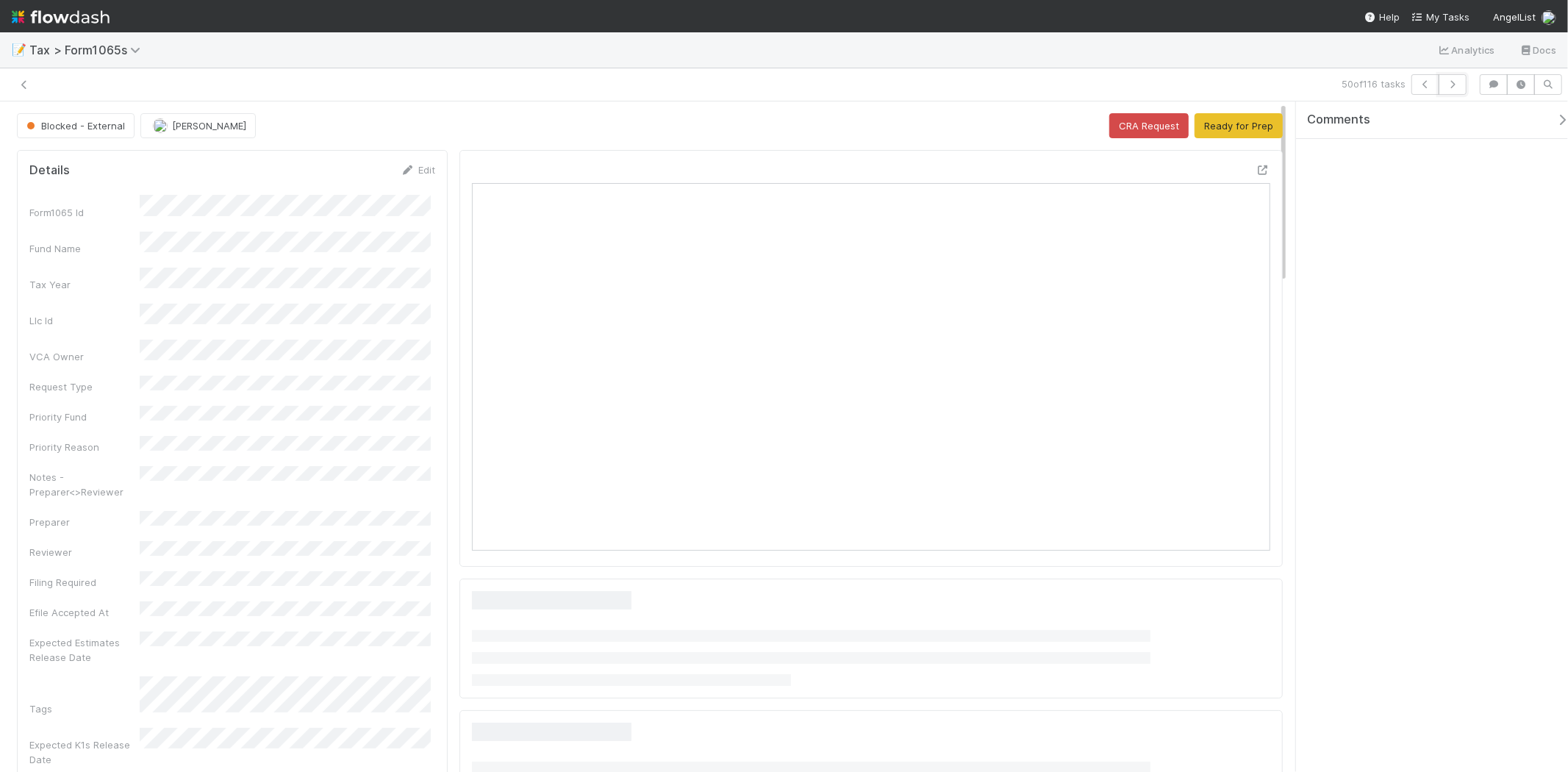
click at [1453, 84] on icon "button" at bounding box center [1453, 85] width 14 height 9
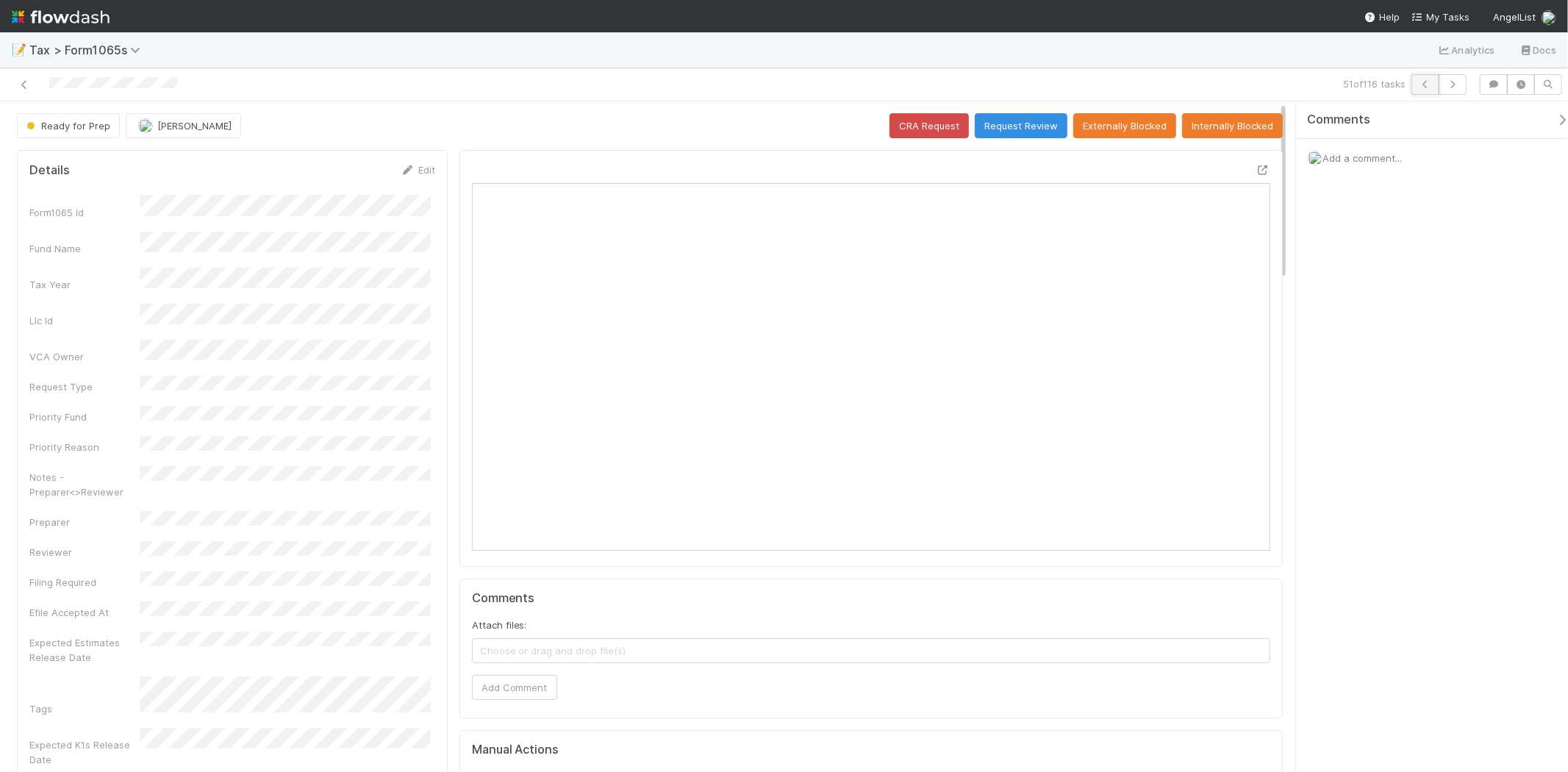
click at [1429, 84] on icon "button" at bounding box center [1425, 85] width 14 height 9
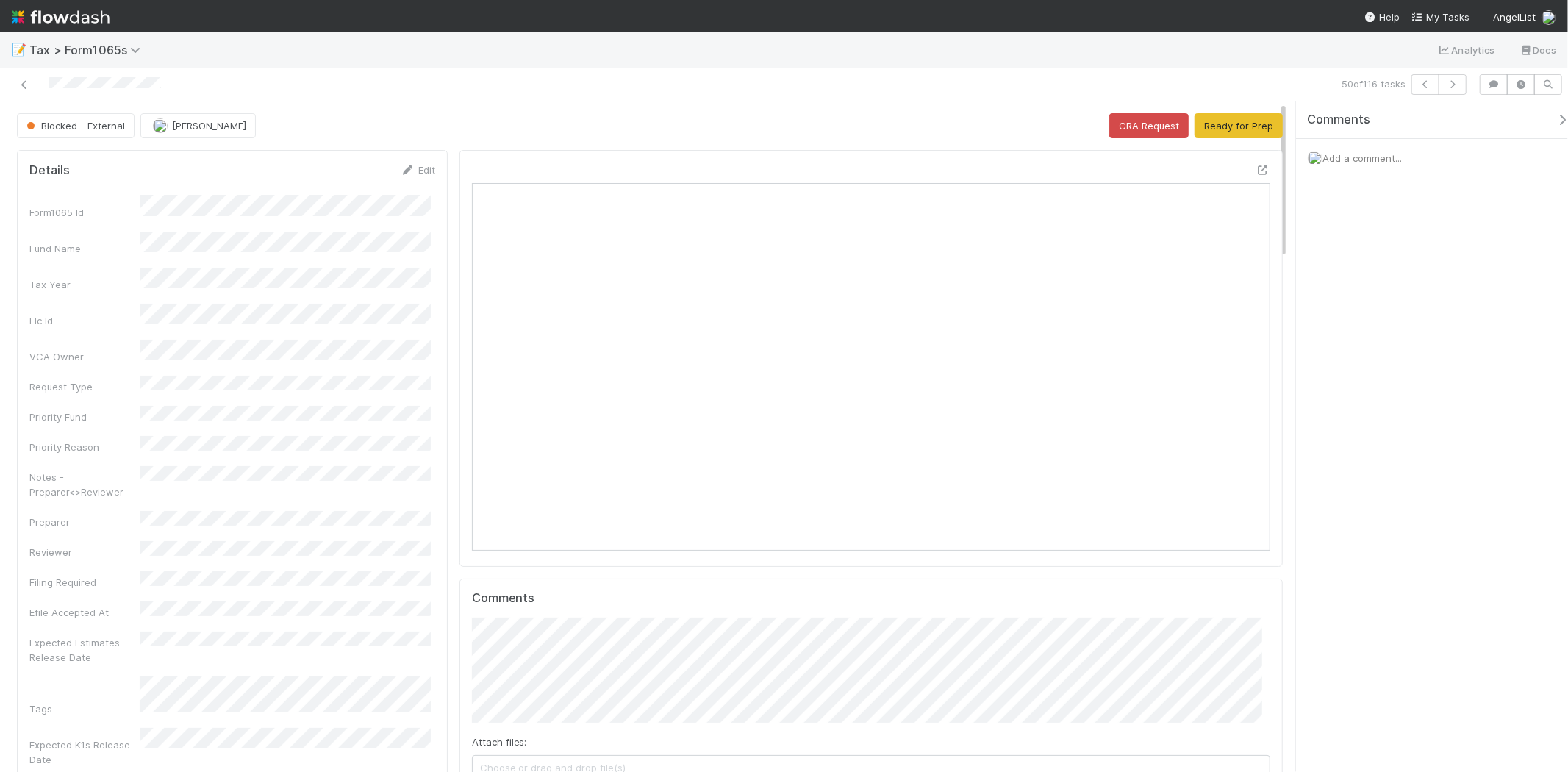
scroll to position [287, 388]
click at [1206, 121] on button "Ready for Prep" at bounding box center [1239, 126] width 88 height 25
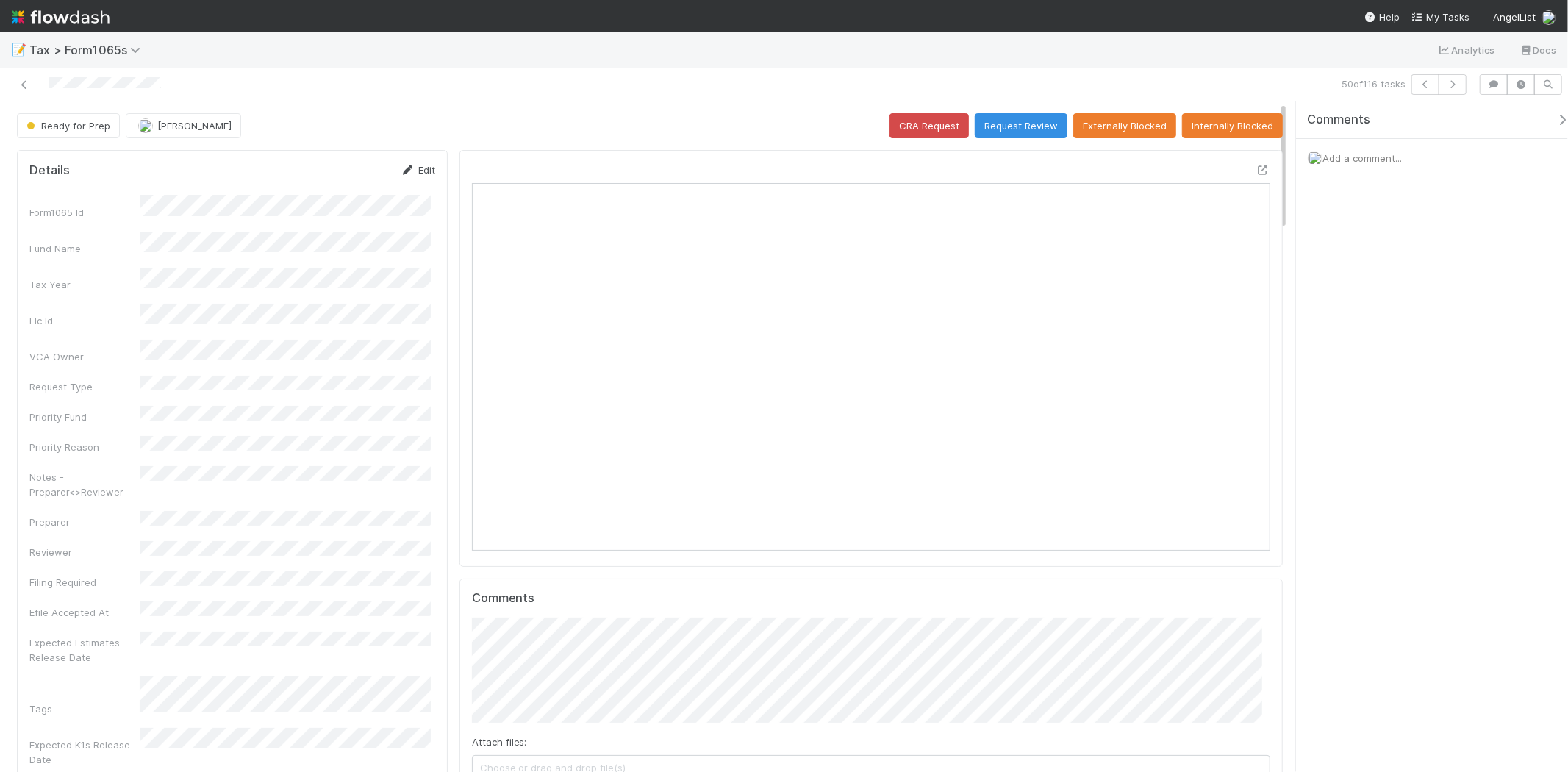
click at [420, 169] on link "Edit" at bounding box center [417, 170] width 34 height 12
click at [248, 599] on div "[PERSON_NAME]" at bounding box center [288, 607] width 285 height 26
click at [198, 130] on span "[PERSON_NAME]" at bounding box center [194, 125] width 74 height 12
click at [209, 193] on div "Fareeha Naim" at bounding box center [222, 189] width 207 height 26
click at [352, 179] on button "Save" at bounding box center [357, 175] width 41 height 25
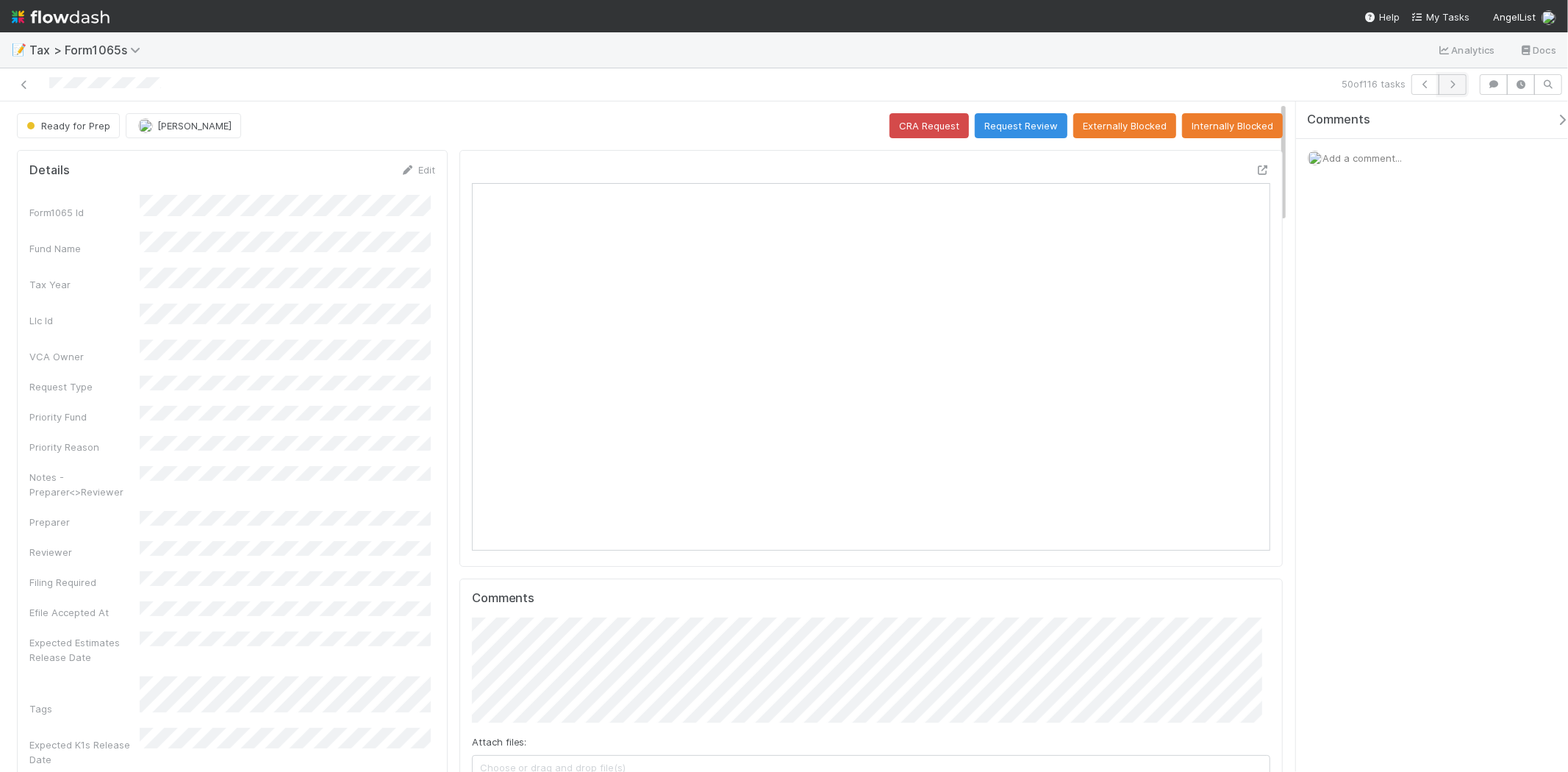
click at [1452, 83] on icon "button" at bounding box center [1453, 85] width 14 height 9
click at [1453, 86] on icon "button" at bounding box center [1453, 85] width 14 height 9
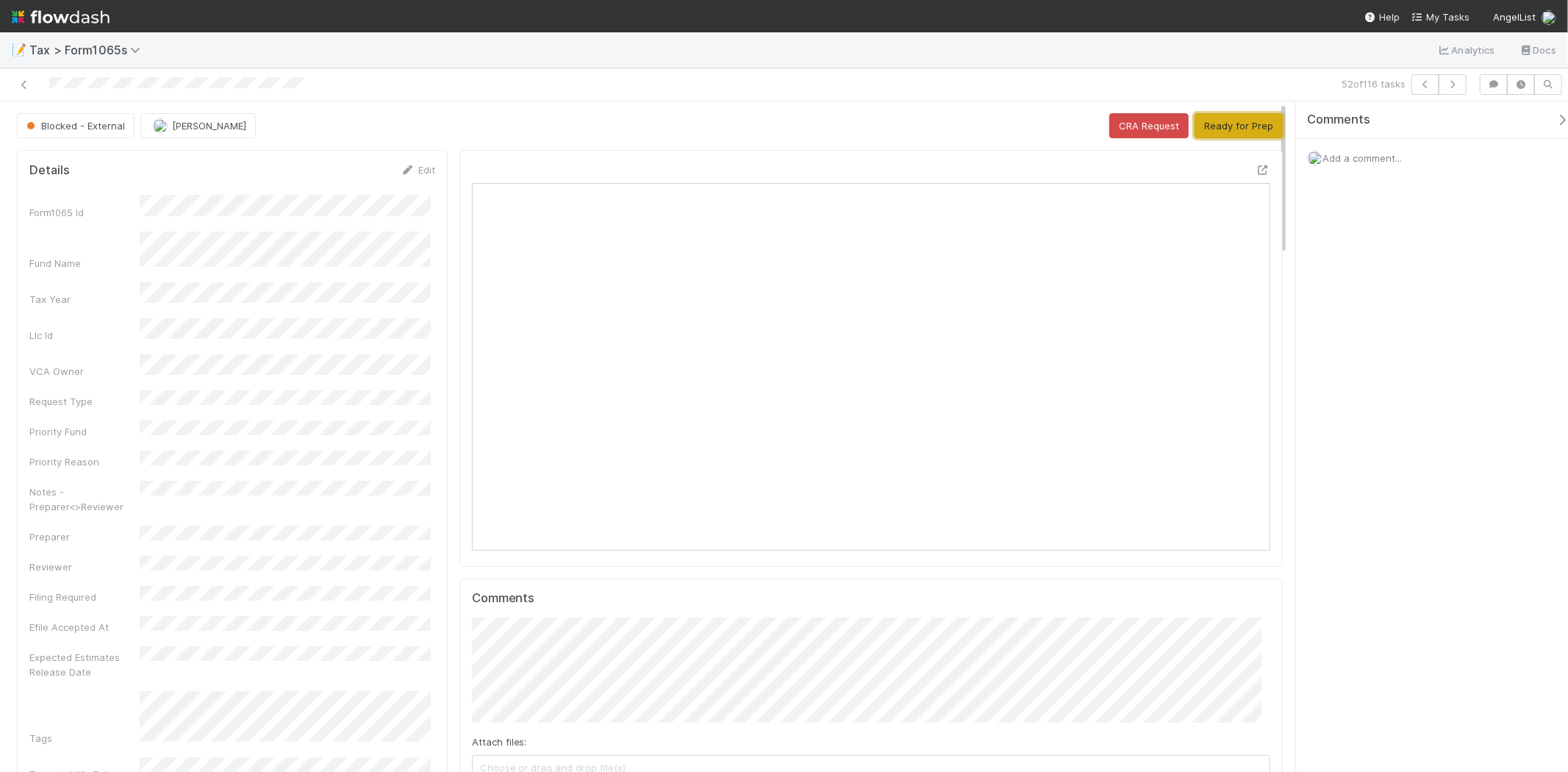
click at [1258, 120] on button "Ready for Prep" at bounding box center [1239, 126] width 88 height 25
click at [1449, 89] on button "button" at bounding box center [1452, 84] width 28 height 21
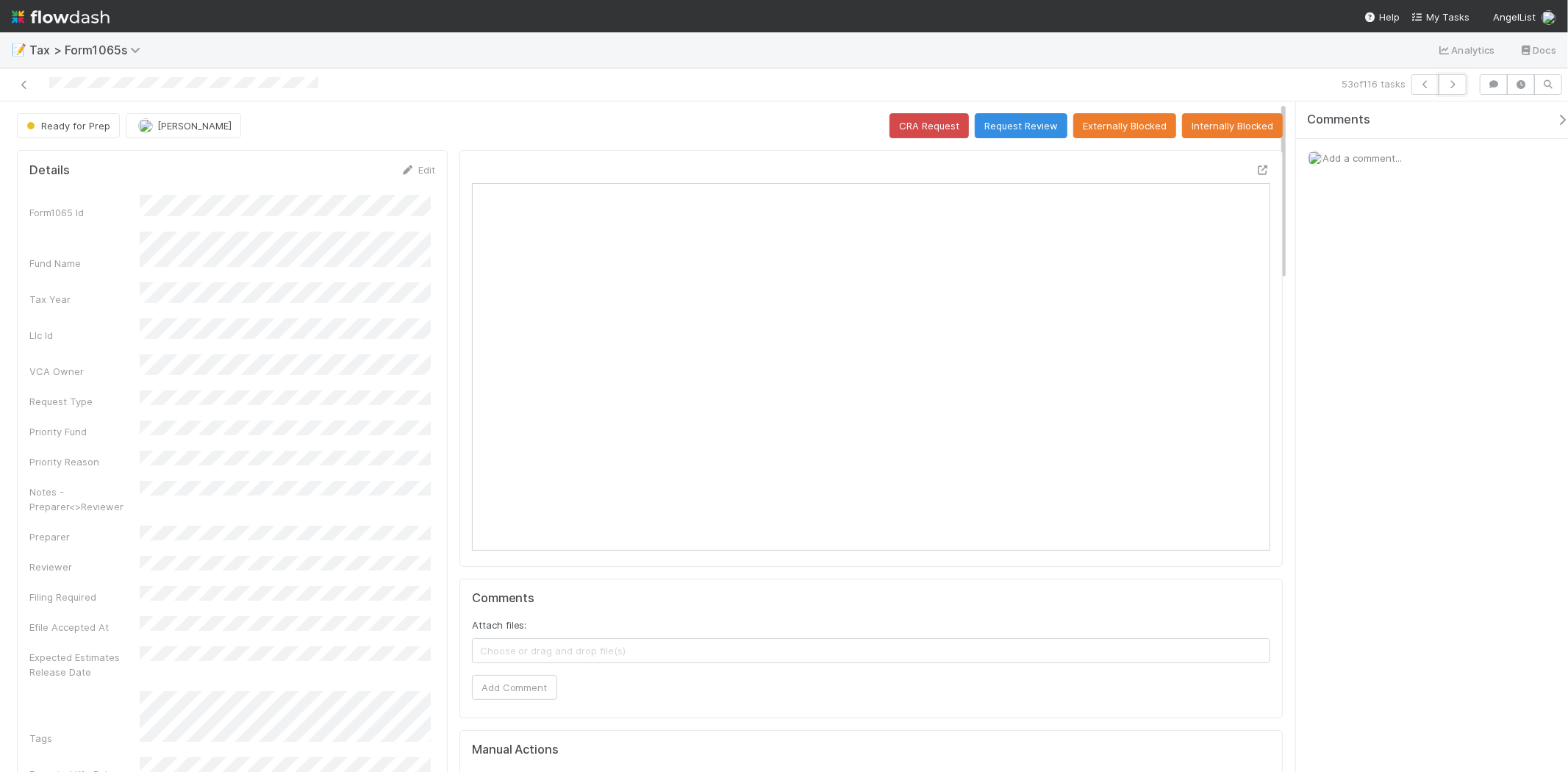
click at [1449, 89] on button "button" at bounding box center [1452, 84] width 28 height 21
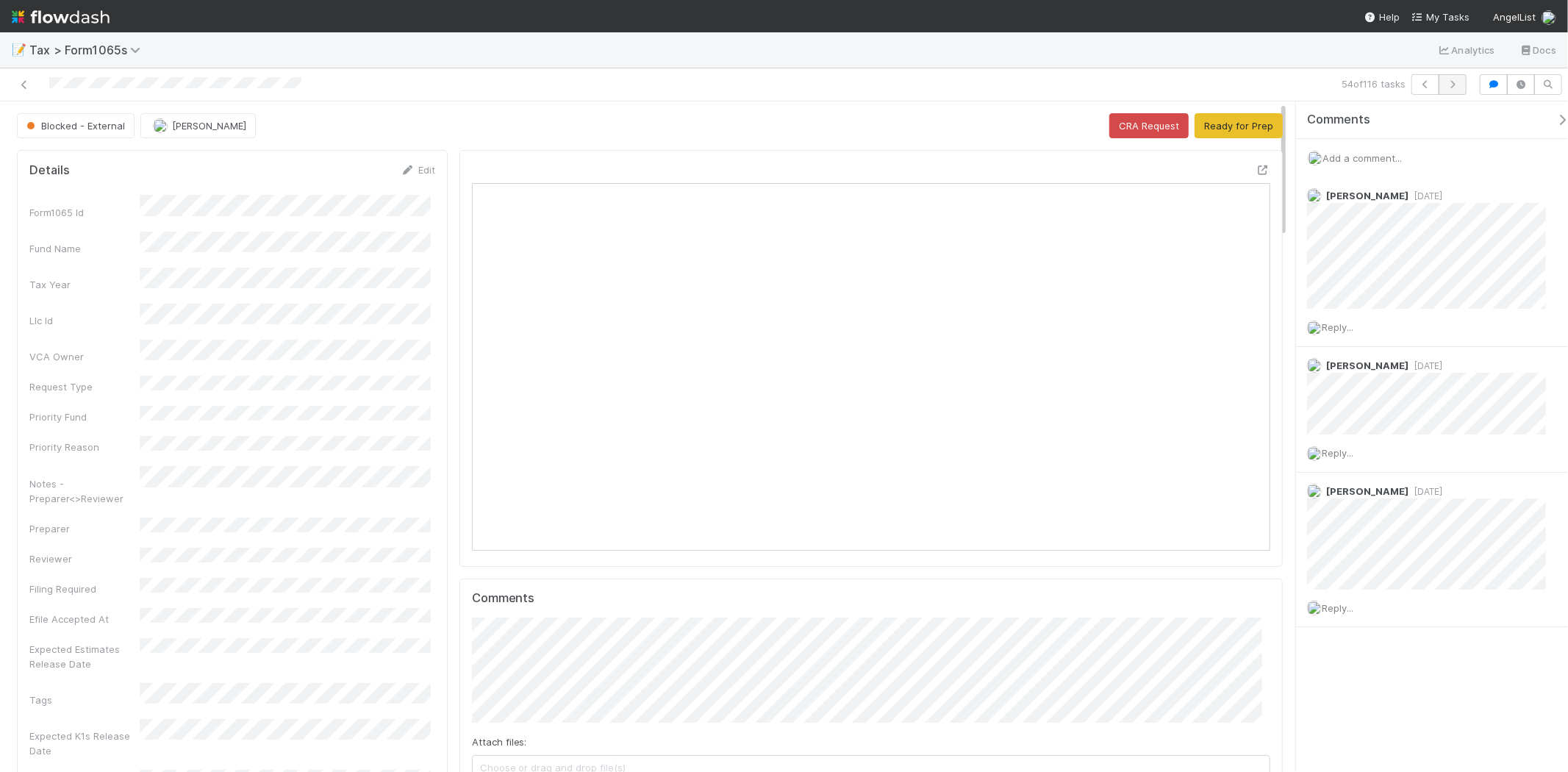
scroll to position [287, 388]
click at [1238, 126] on button "Ready for Prep" at bounding box center [1239, 126] width 88 height 25
click at [1449, 93] on button "button" at bounding box center [1452, 84] width 28 height 21
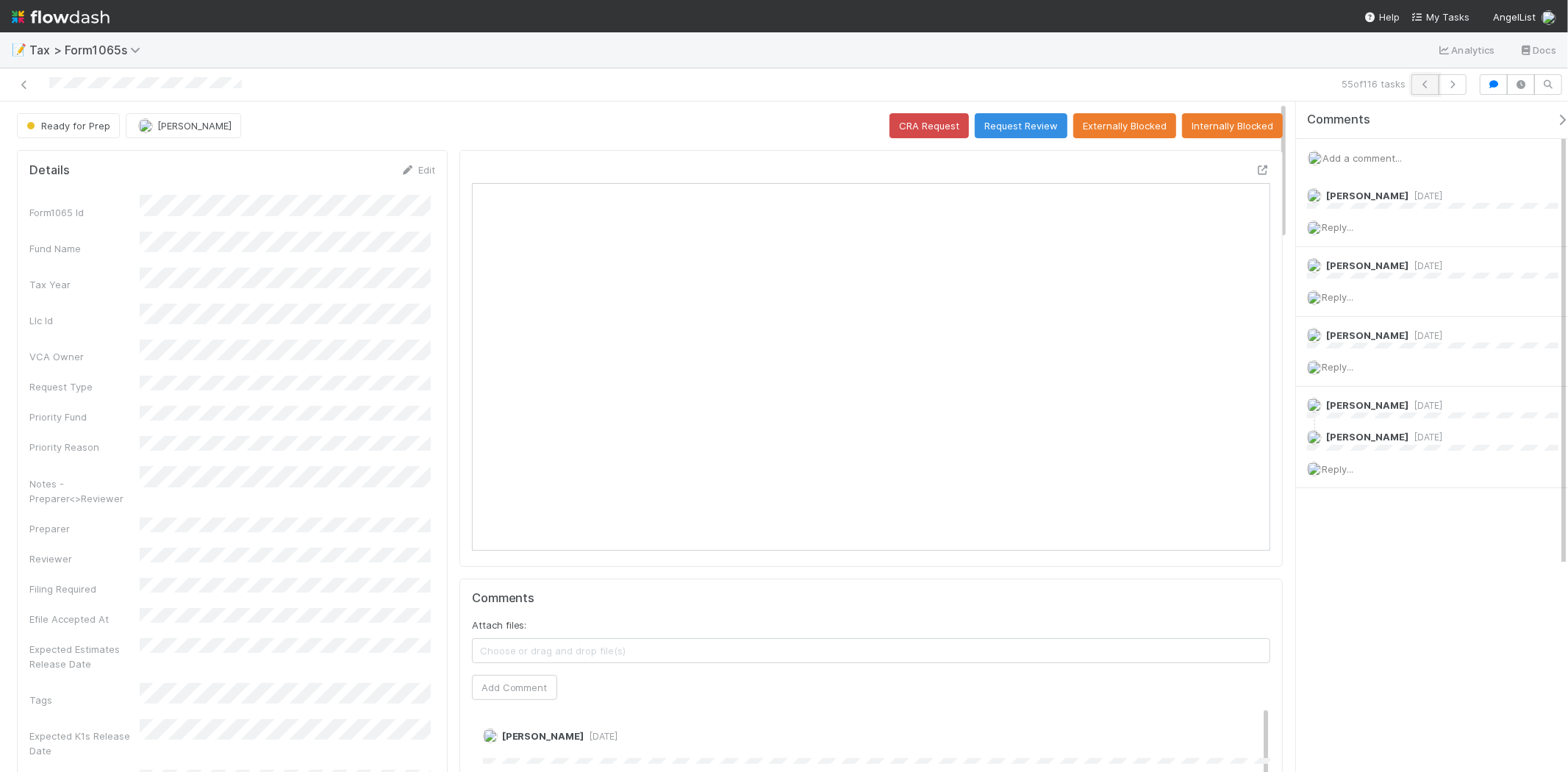
click at [1427, 86] on icon "button" at bounding box center [1425, 85] width 14 height 9
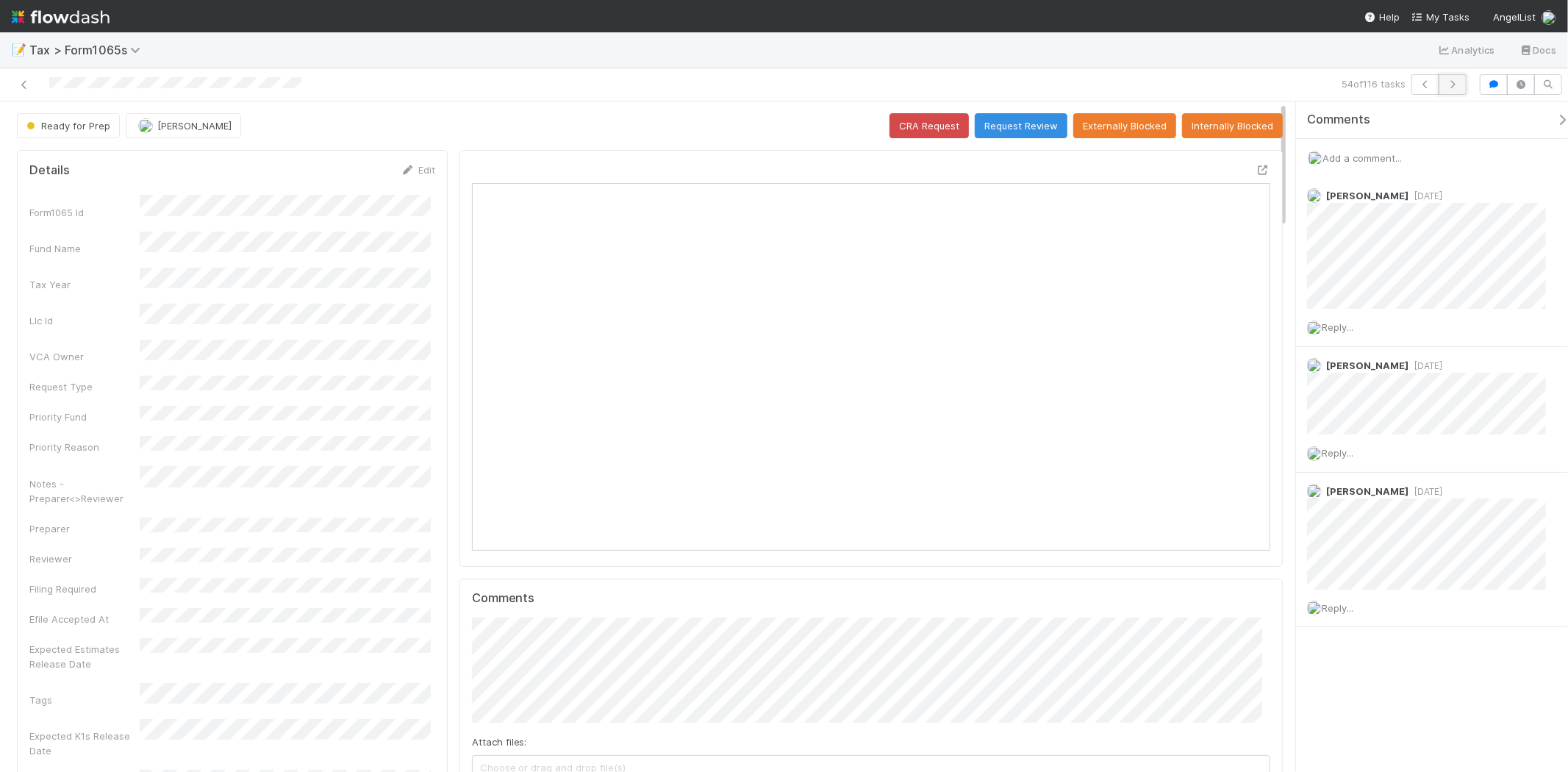
click at [1449, 84] on icon "button" at bounding box center [1453, 85] width 14 height 9
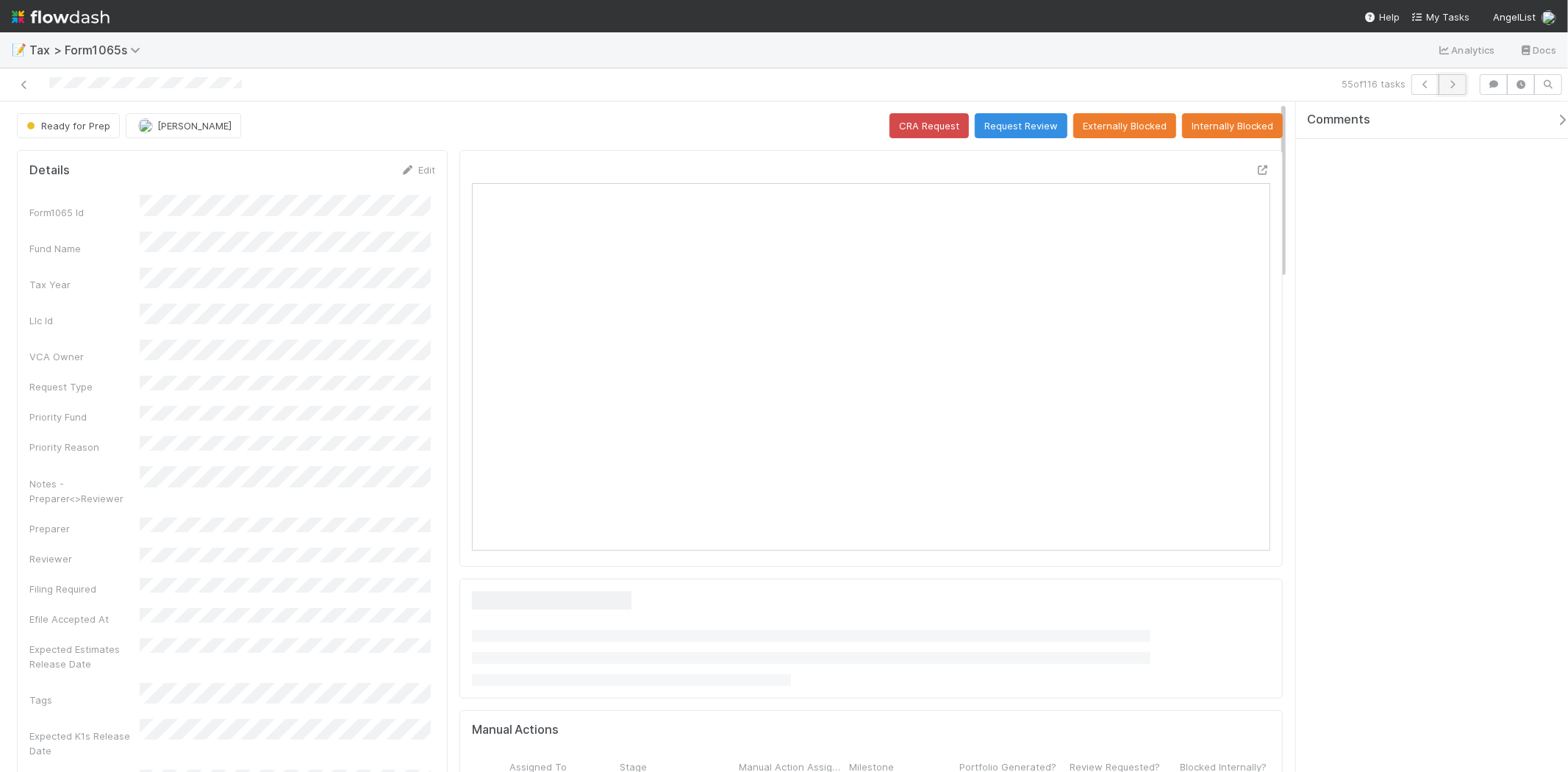
click at [1452, 82] on icon "button" at bounding box center [1453, 85] width 14 height 9
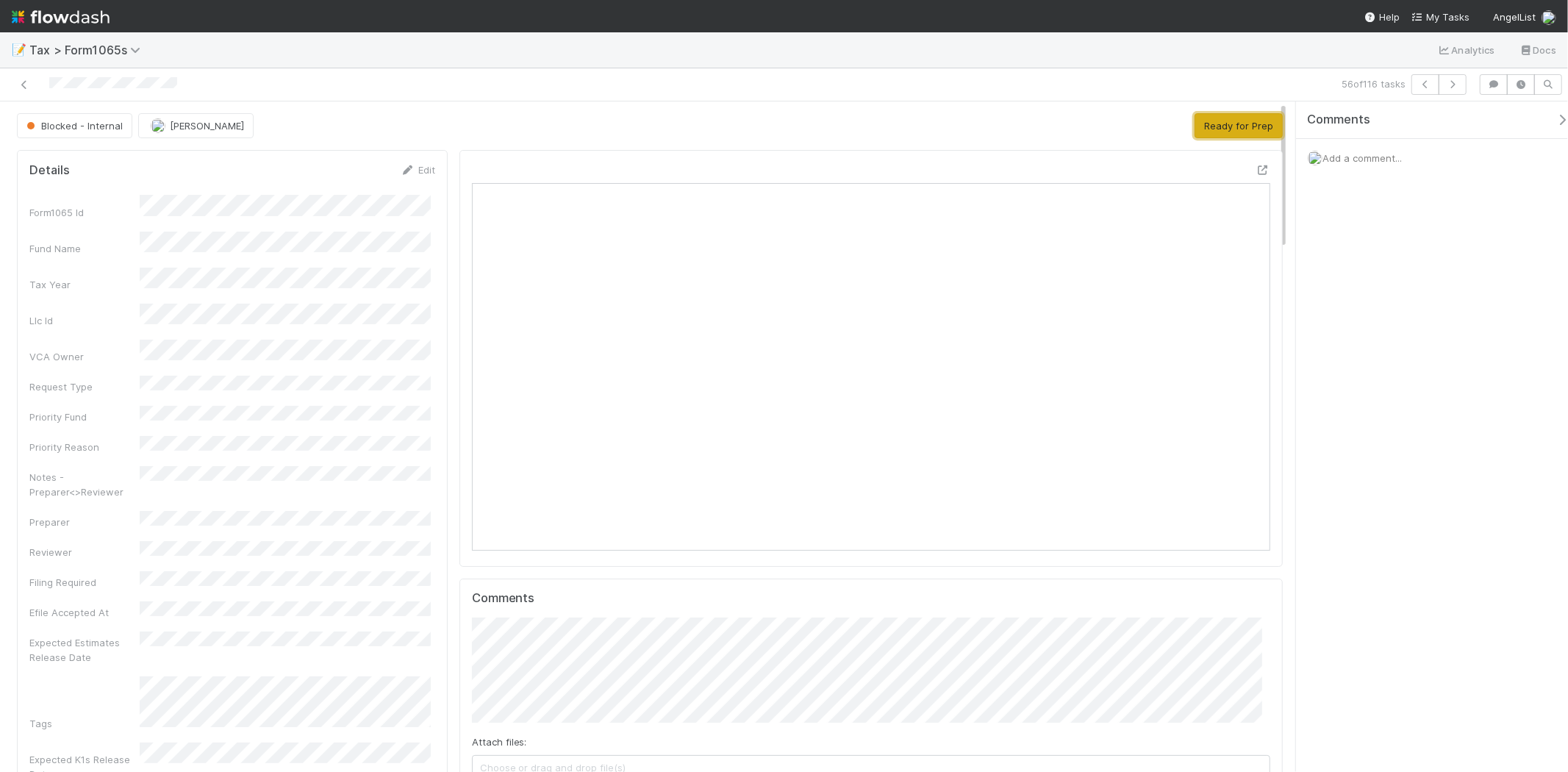
click at [1234, 128] on button "Ready for Prep" at bounding box center [1239, 126] width 88 height 25
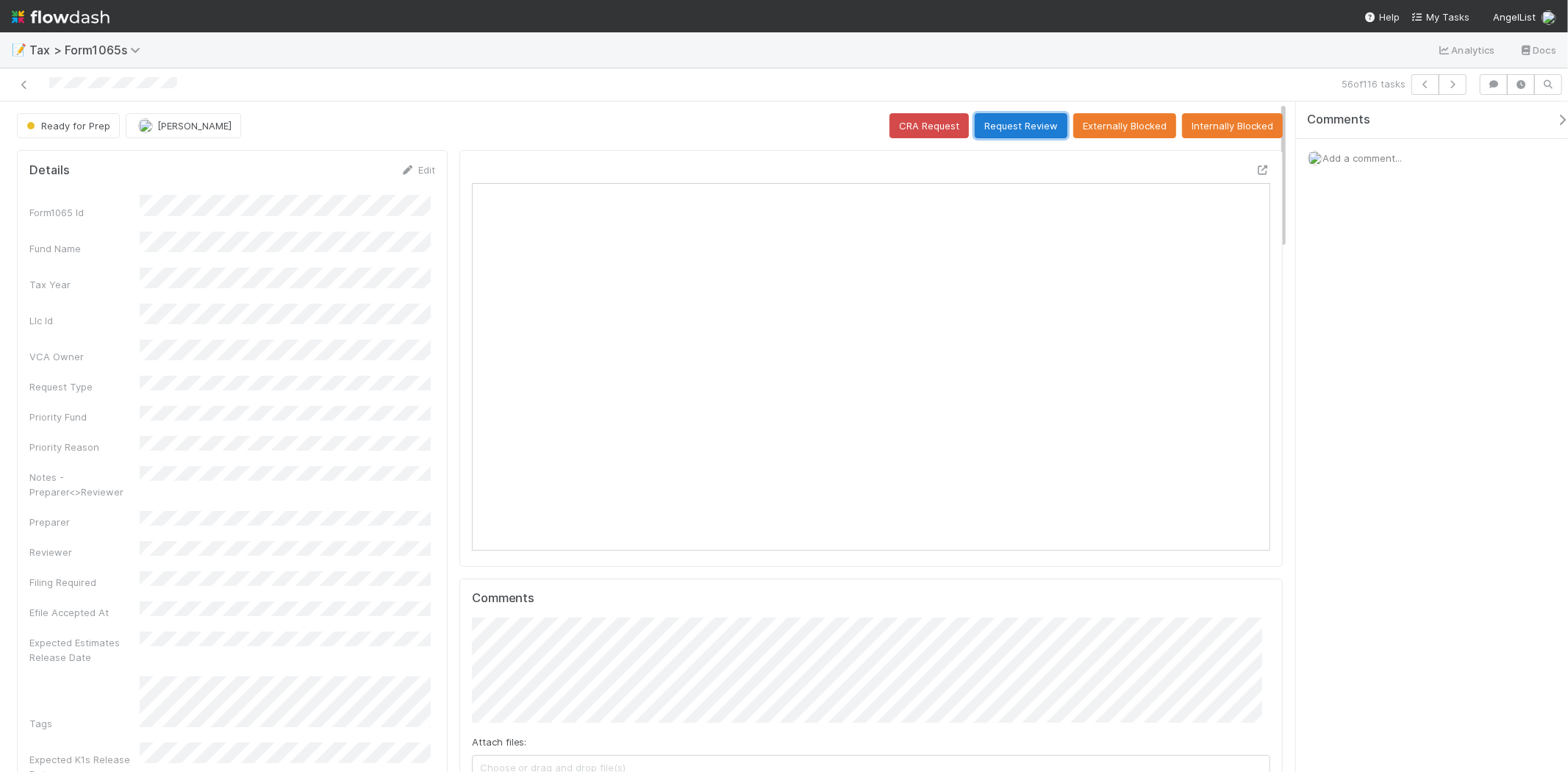
click at [1013, 118] on button "Request Review" at bounding box center [1021, 126] width 93 height 25
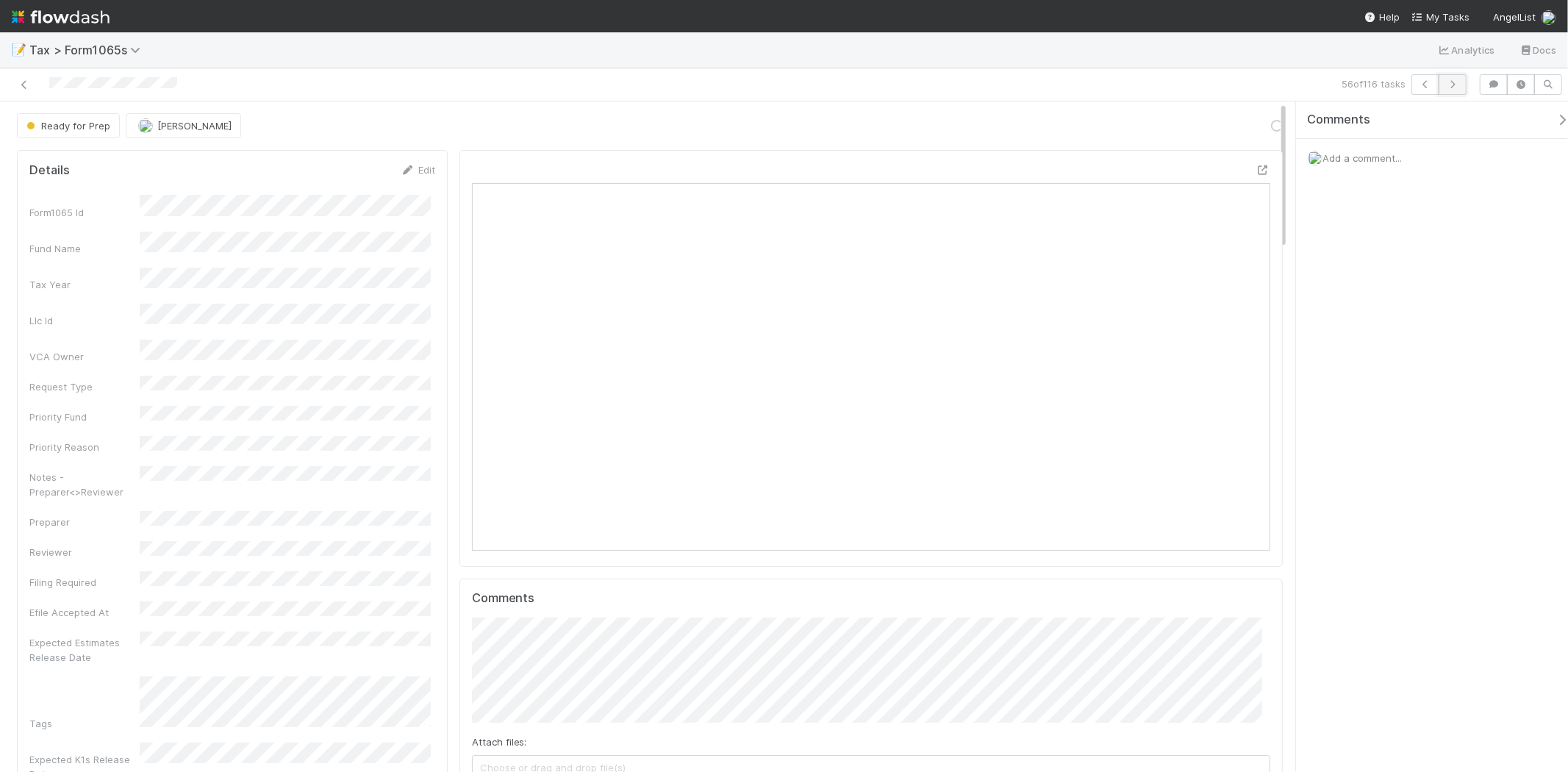
click at [1455, 82] on icon "button" at bounding box center [1453, 85] width 14 height 9
click at [1245, 128] on button "Ready for Prep" at bounding box center [1239, 126] width 88 height 25
click at [1446, 89] on button "button" at bounding box center [1452, 84] width 28 height 21
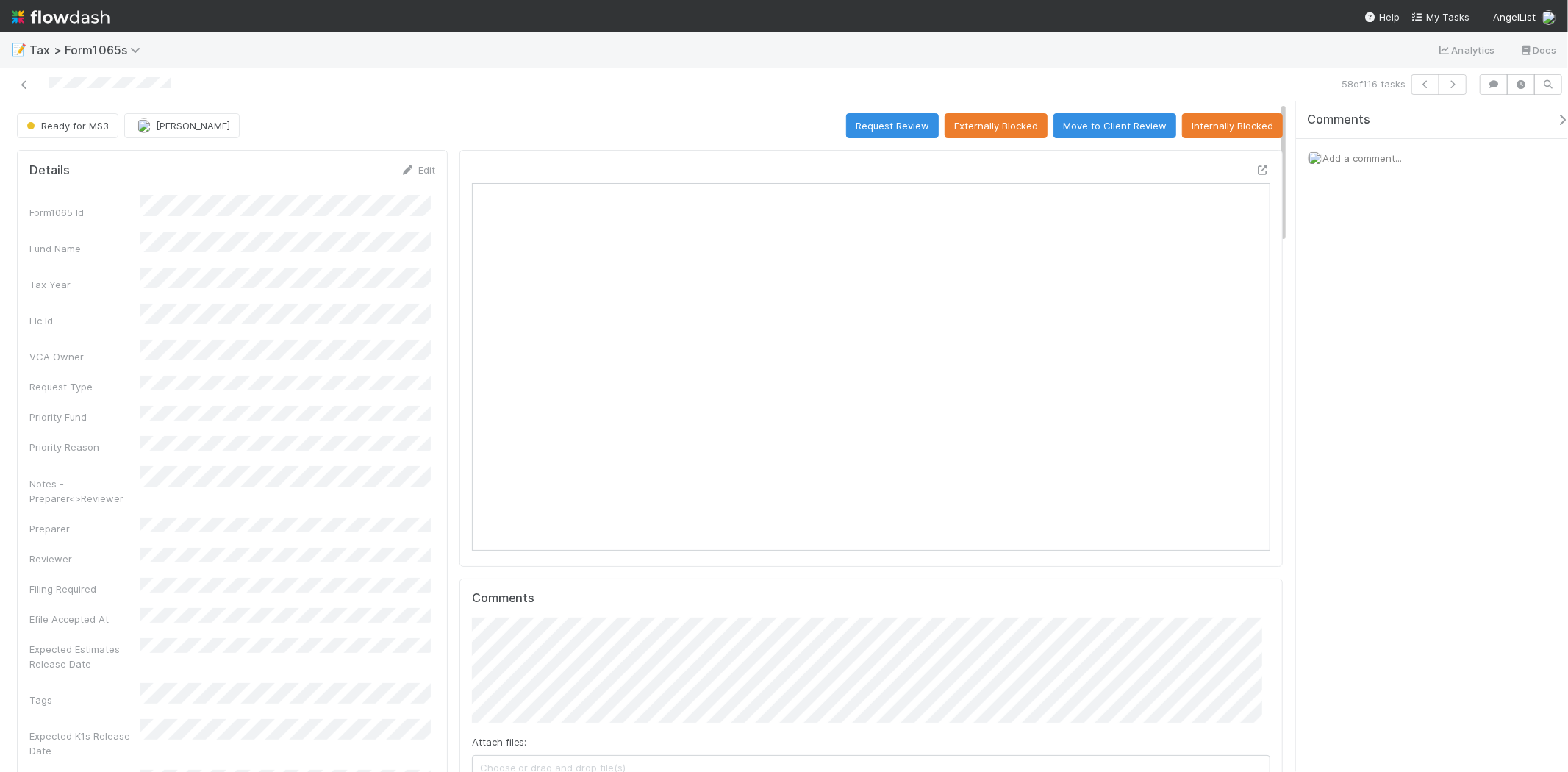
scroll to position [287, 777]
click at [887, 121] on button "Request Review" at bounding box center [892, 126] width 93 height 25
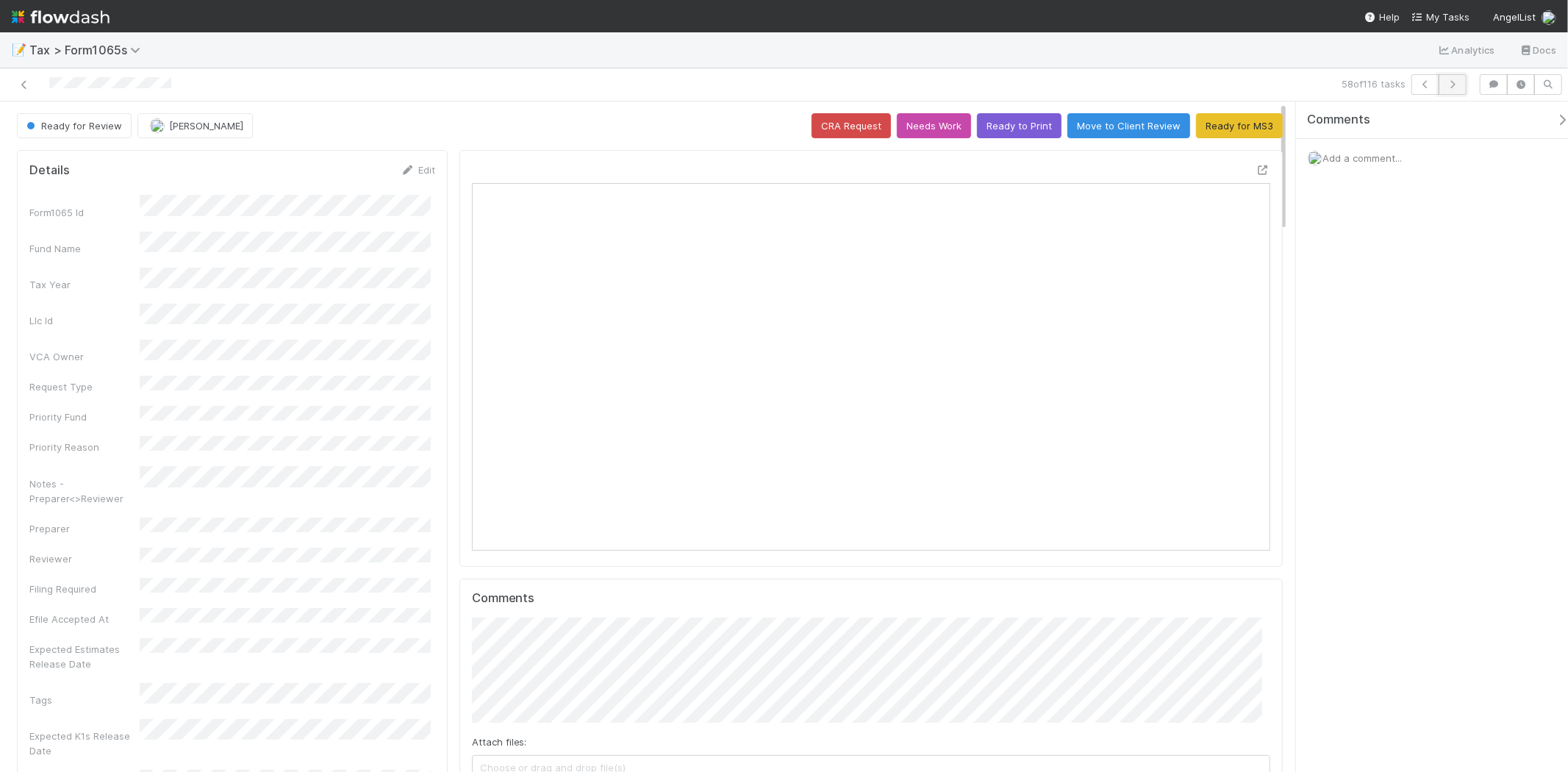
click at [1459, 84] on icon "button" at bounding box center [1453, 85] width 14 height 9
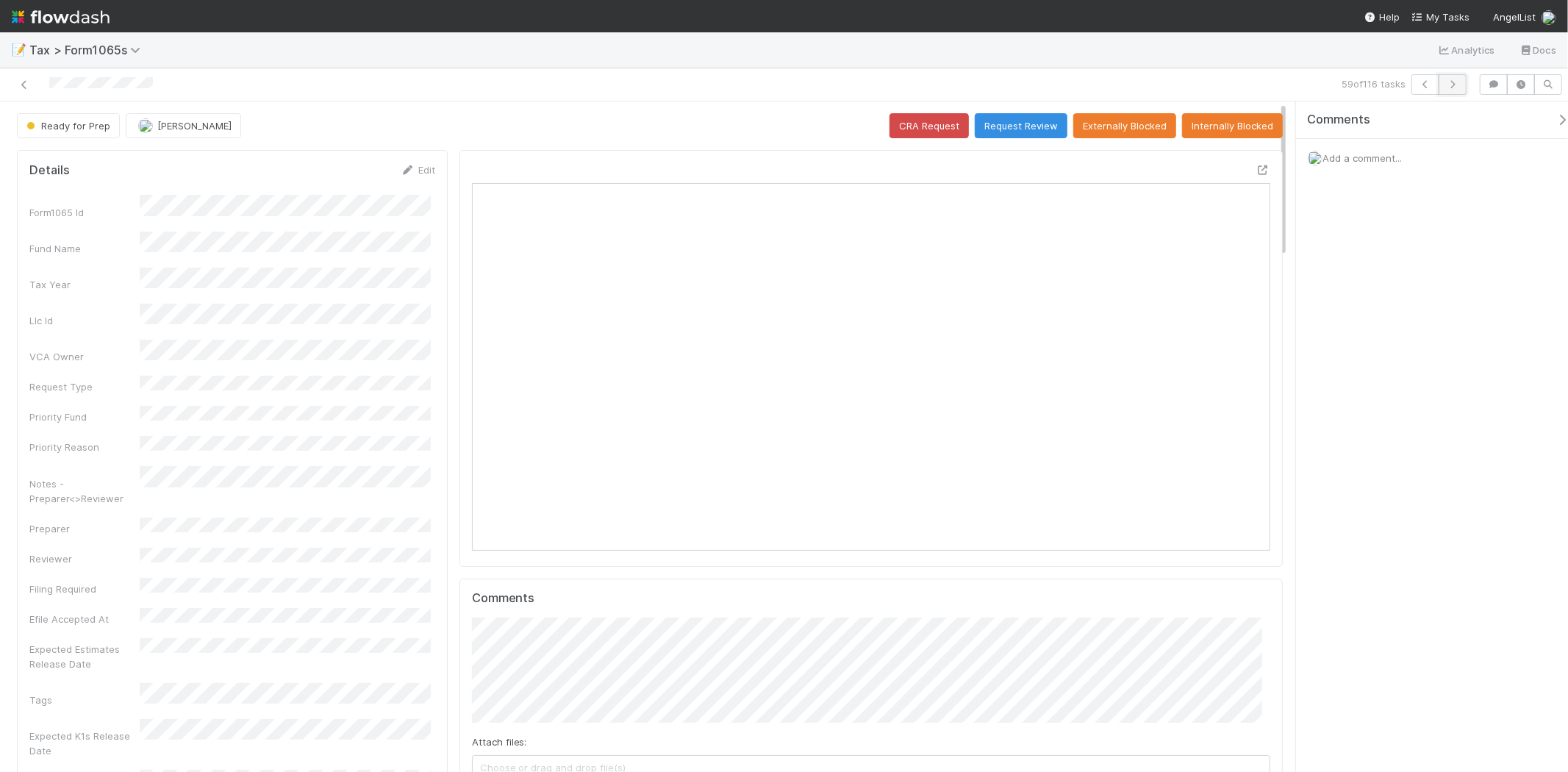
click at [1458, 89] on button "button" at bounding box center [1452, 84] width 28 height 21
click at [1455, 89] on button "button" at bounding box center [1452, 84] width 28 height 21
click at [1463, 82] on button "button" at bounding box center [1452, 84] width 28 height 21
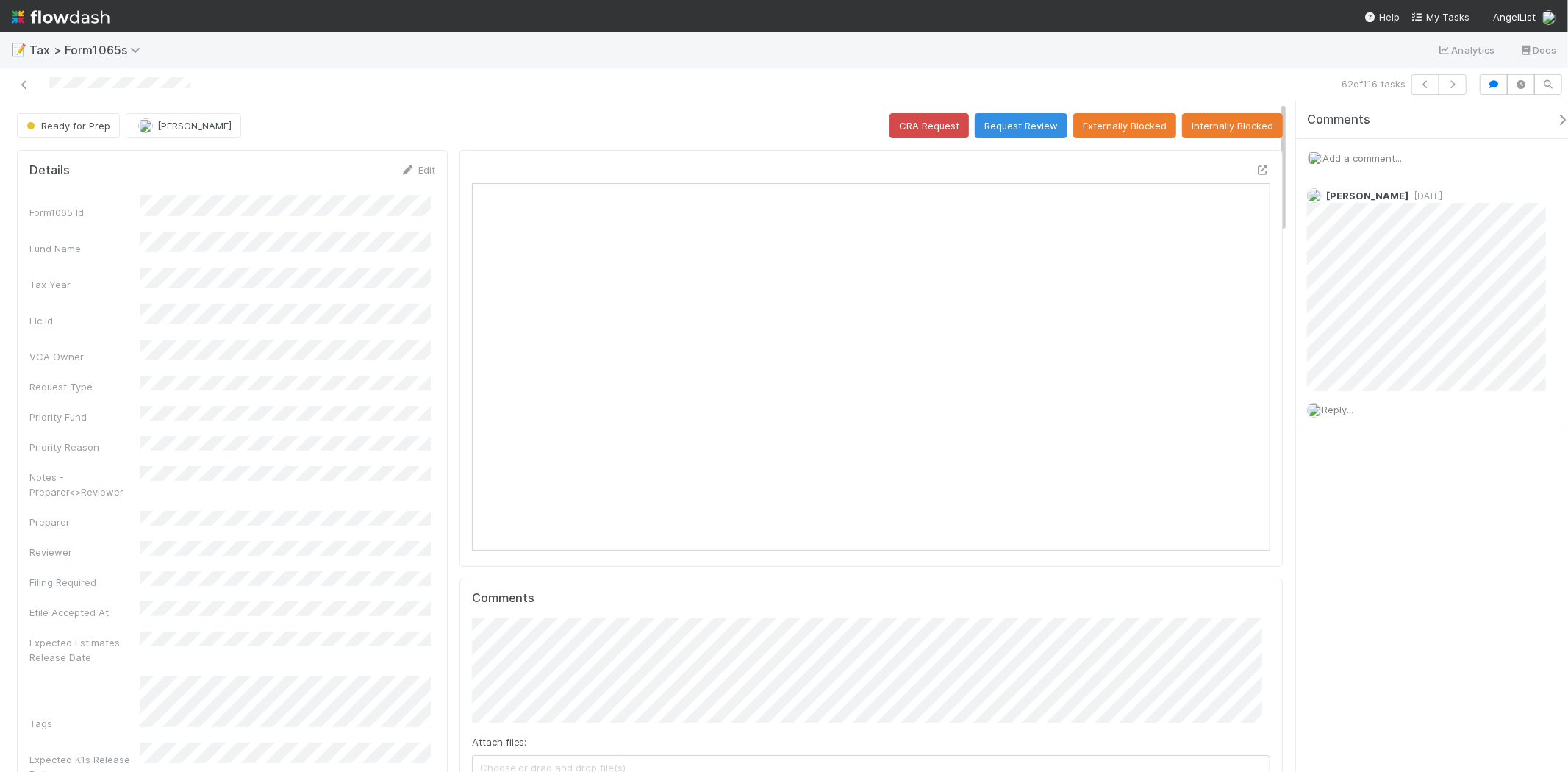
scroll to position [287, 388]
click at [1450, 89] on button "button" at bounding box center [1452, 84] width 28 height 21
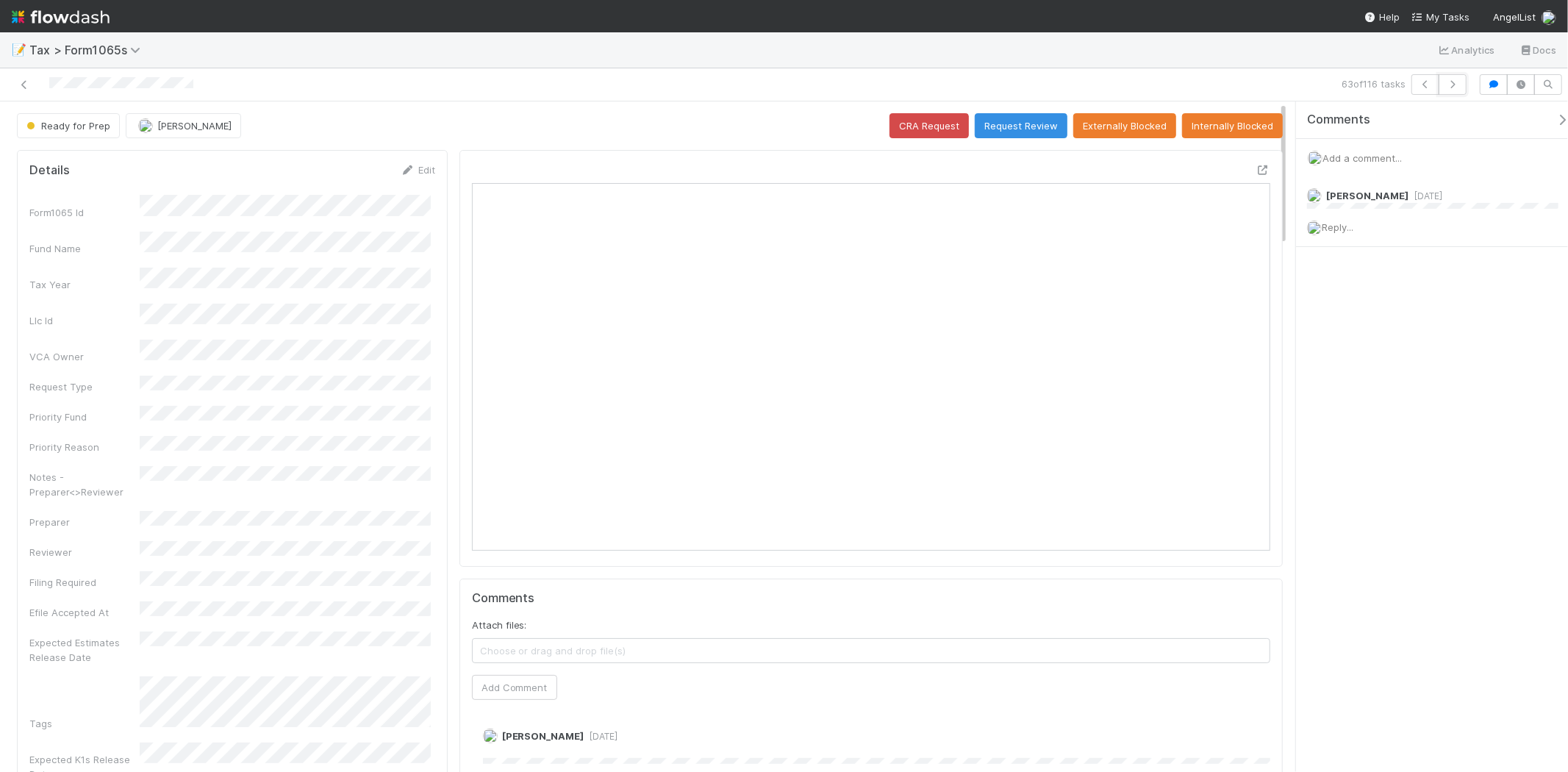
click at [1450, 89] on button "button" at bounding box center [1452, 84] width 28 height 21
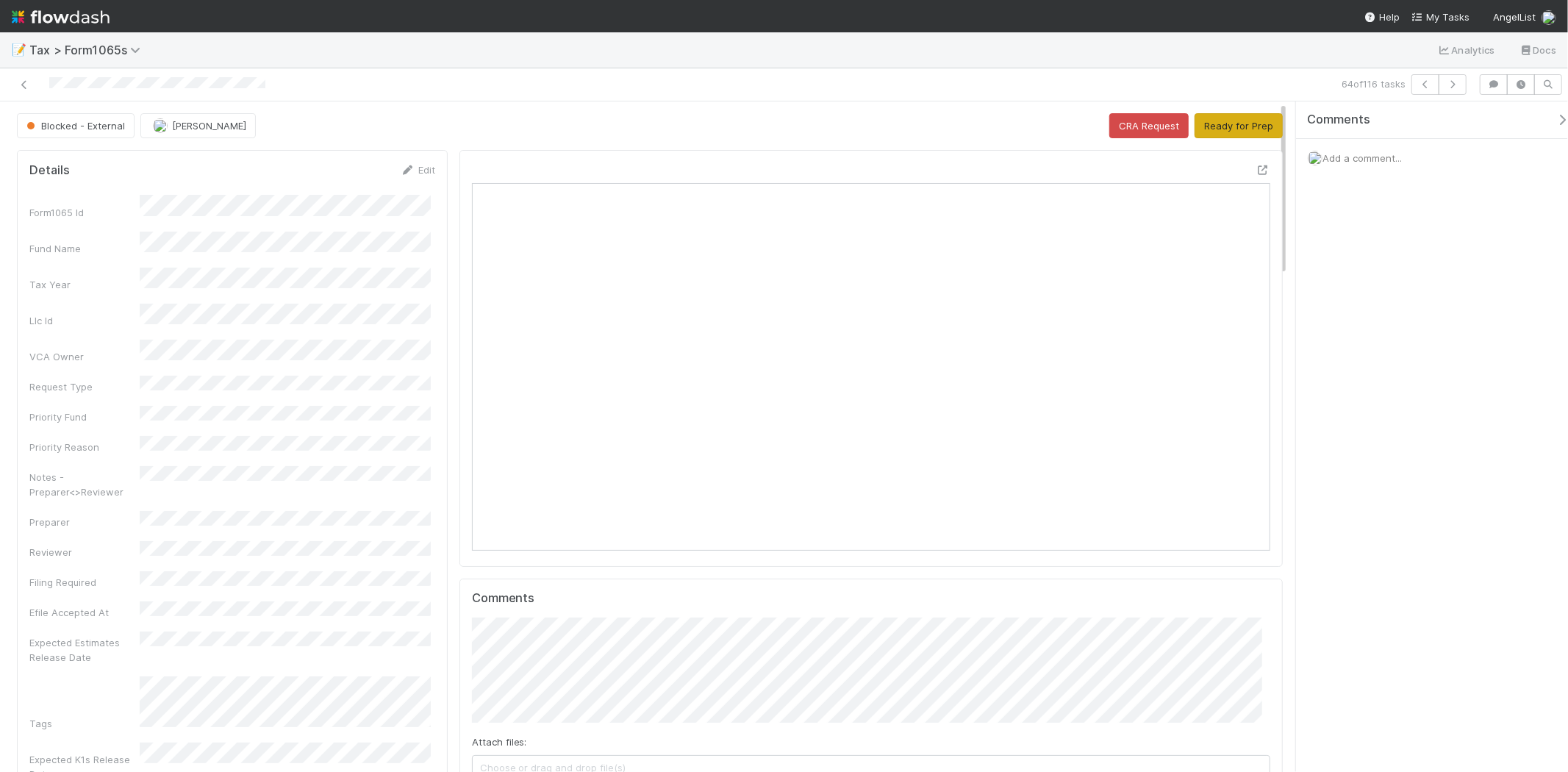
scroll to position [287, 777]
click at [1195, 123] on button "Ready for Prep" at bounding box center [1239, 126] width 88 height 25
click at [1449, 77] on button "button" at bounding box center [1452, 84] width 28 height 21
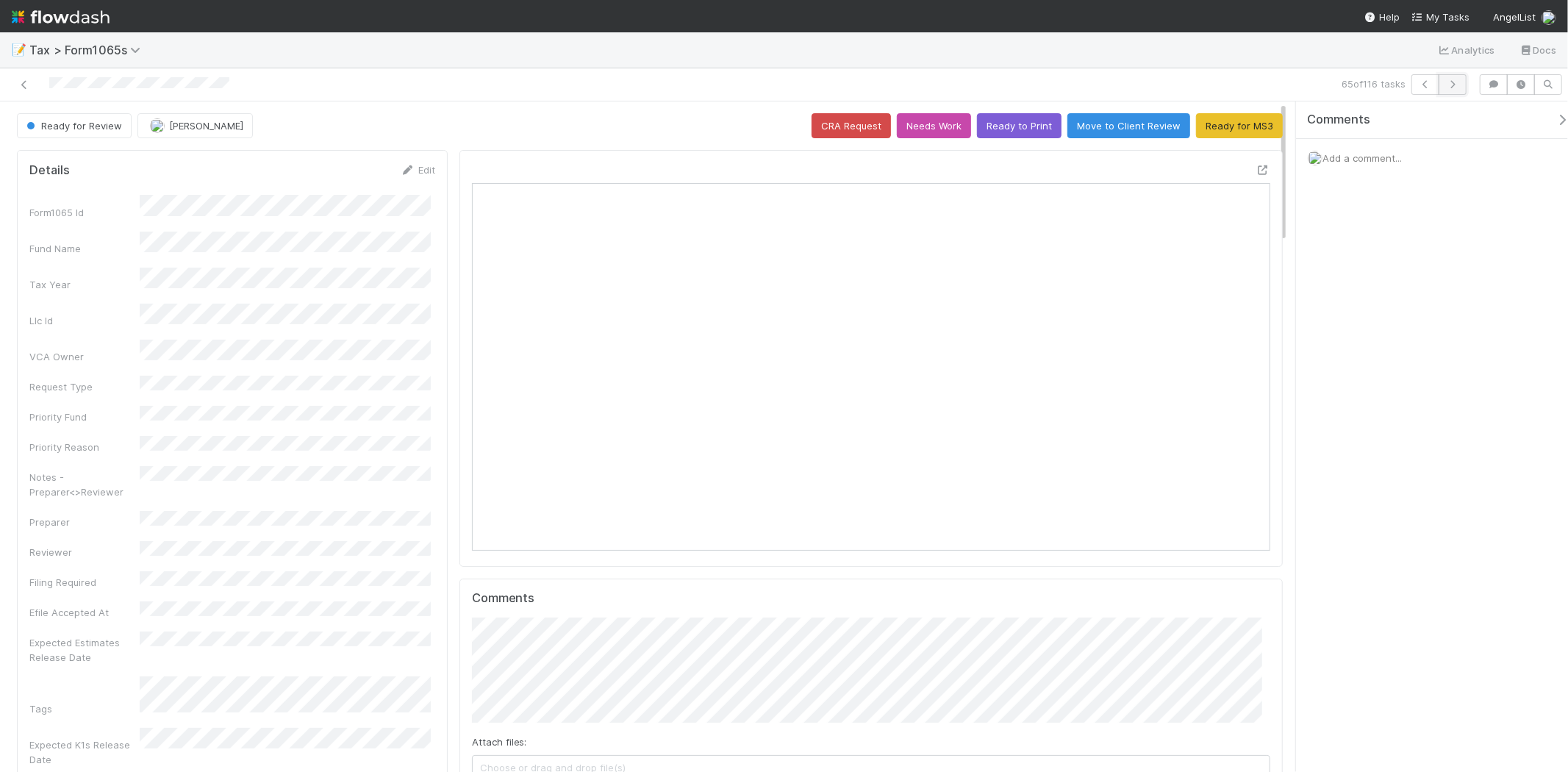
click at [1461, 87] on button "button" at bounding box center [1452, 84] width 28 height 21
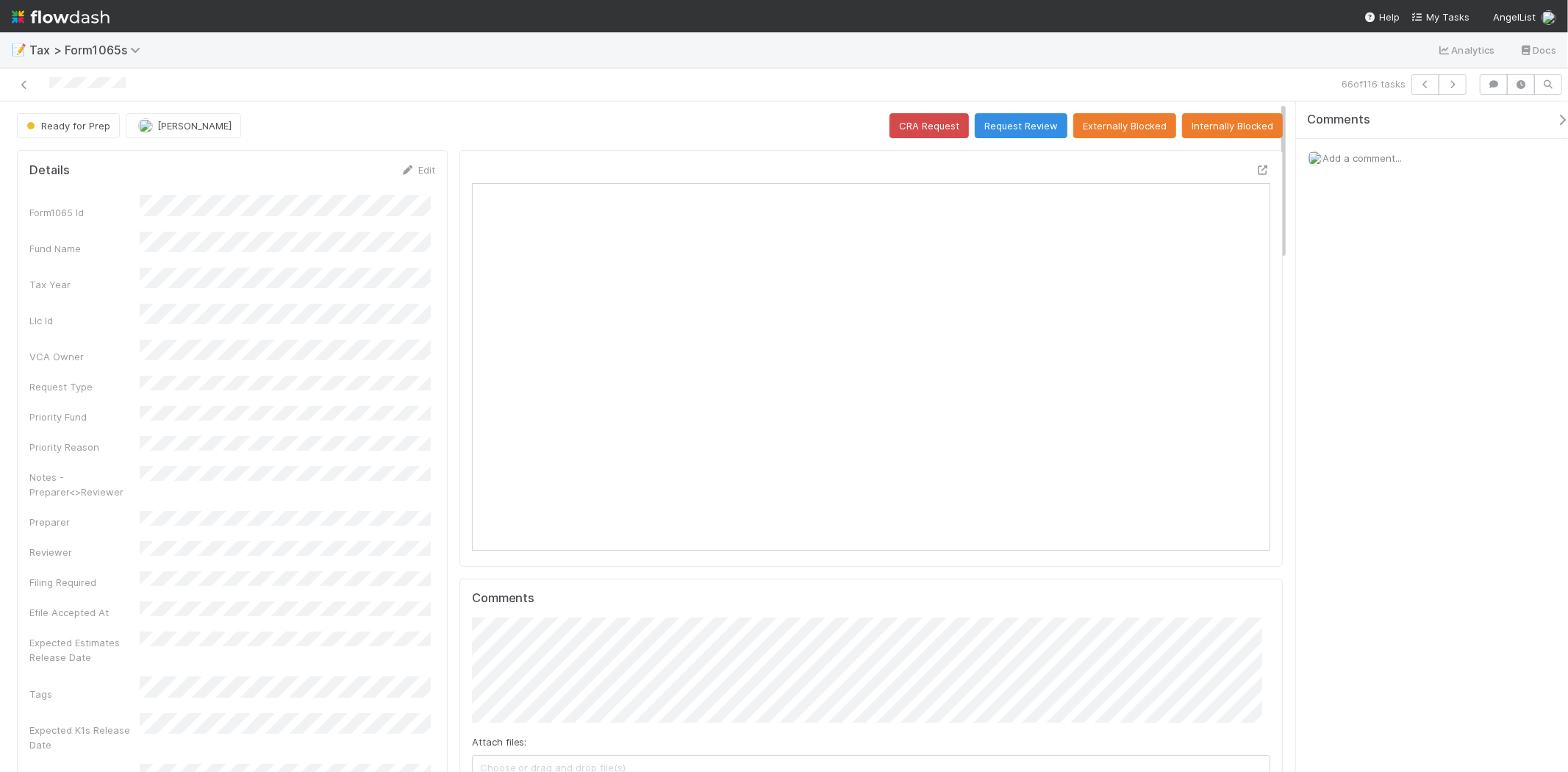
scroll to position [287, 777]
click at [1461, 87] on button "button" at bounding box center [1452, 84] width 28 height 21
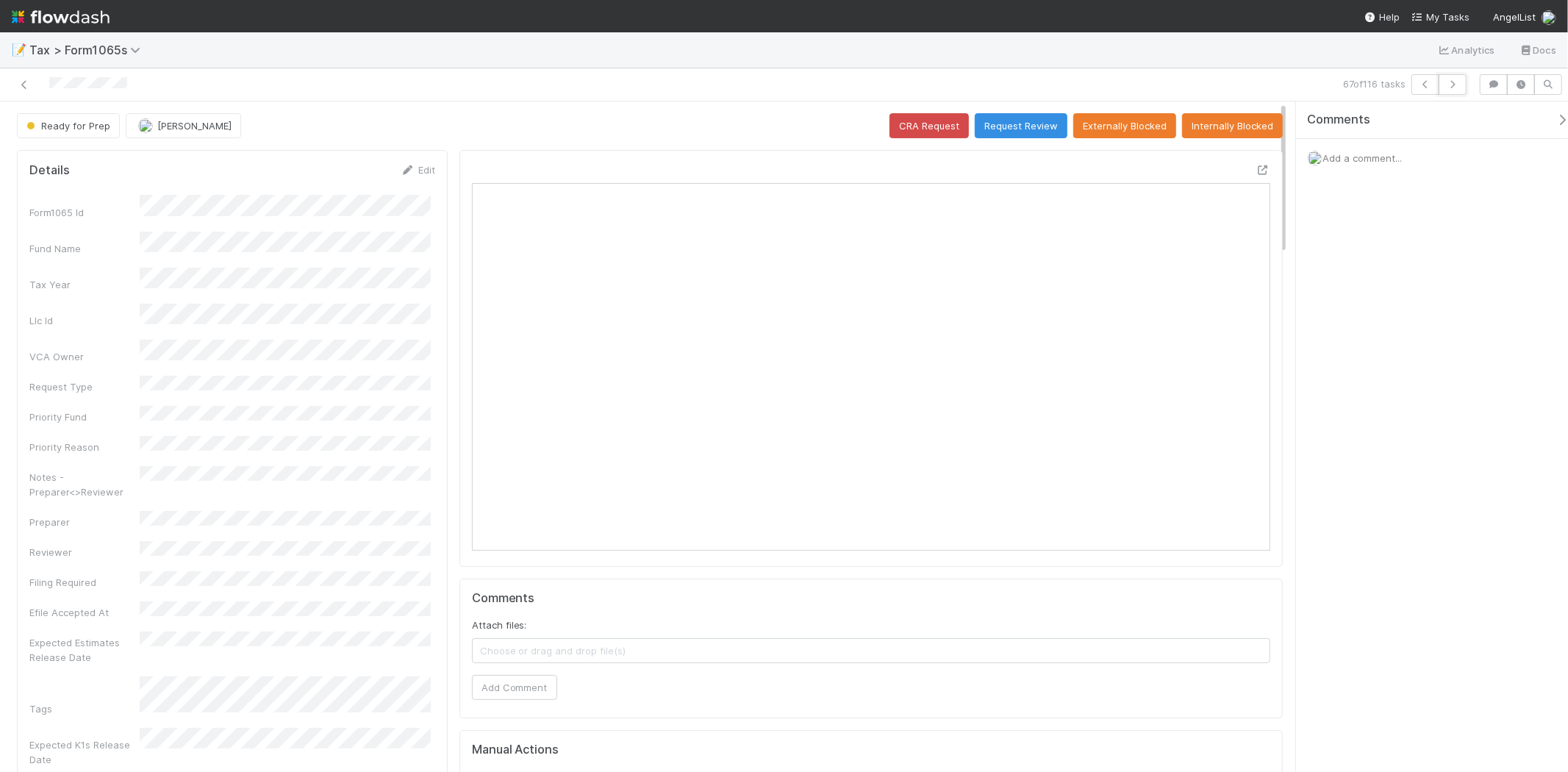
click at [1461, 88] on button "button" at bounding box center [1452, 84] width 28 height 21
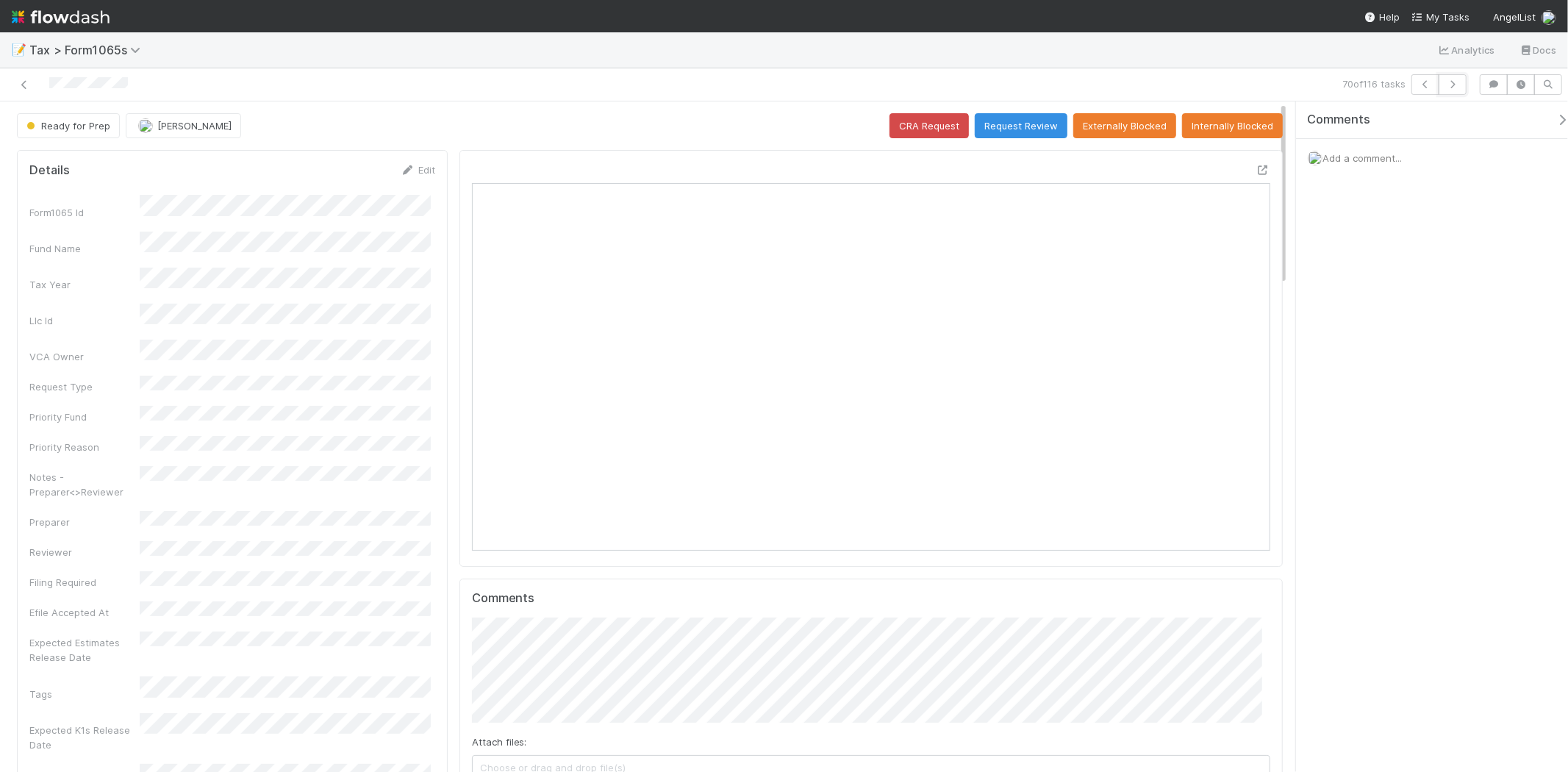
click at [1457, 89] on button "button" at bounding box center [1452, 84] width 28 height 21
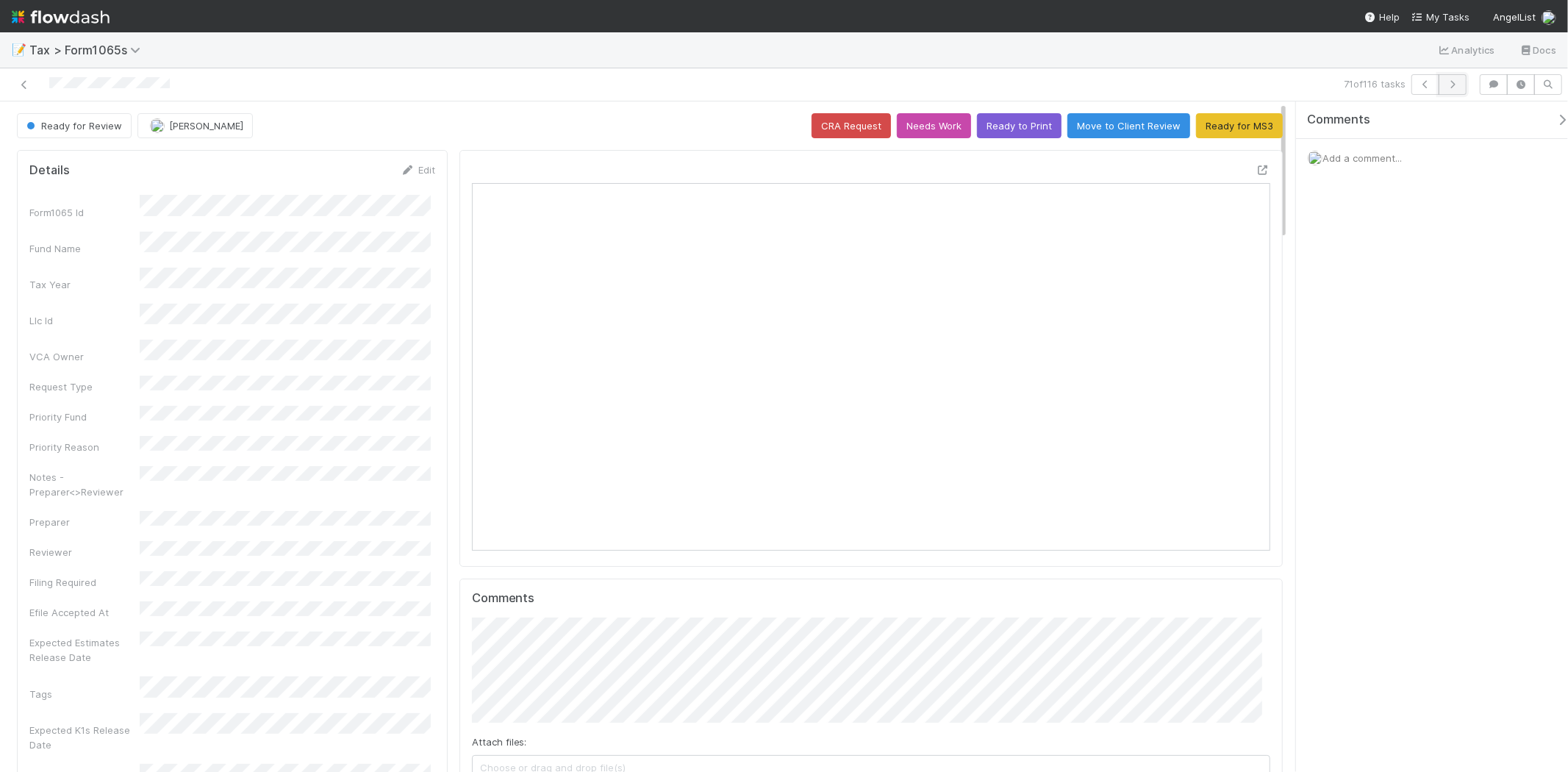
click at [1449, 86] on icon "button" at bounding box center [1453, 85] width 14 height 9
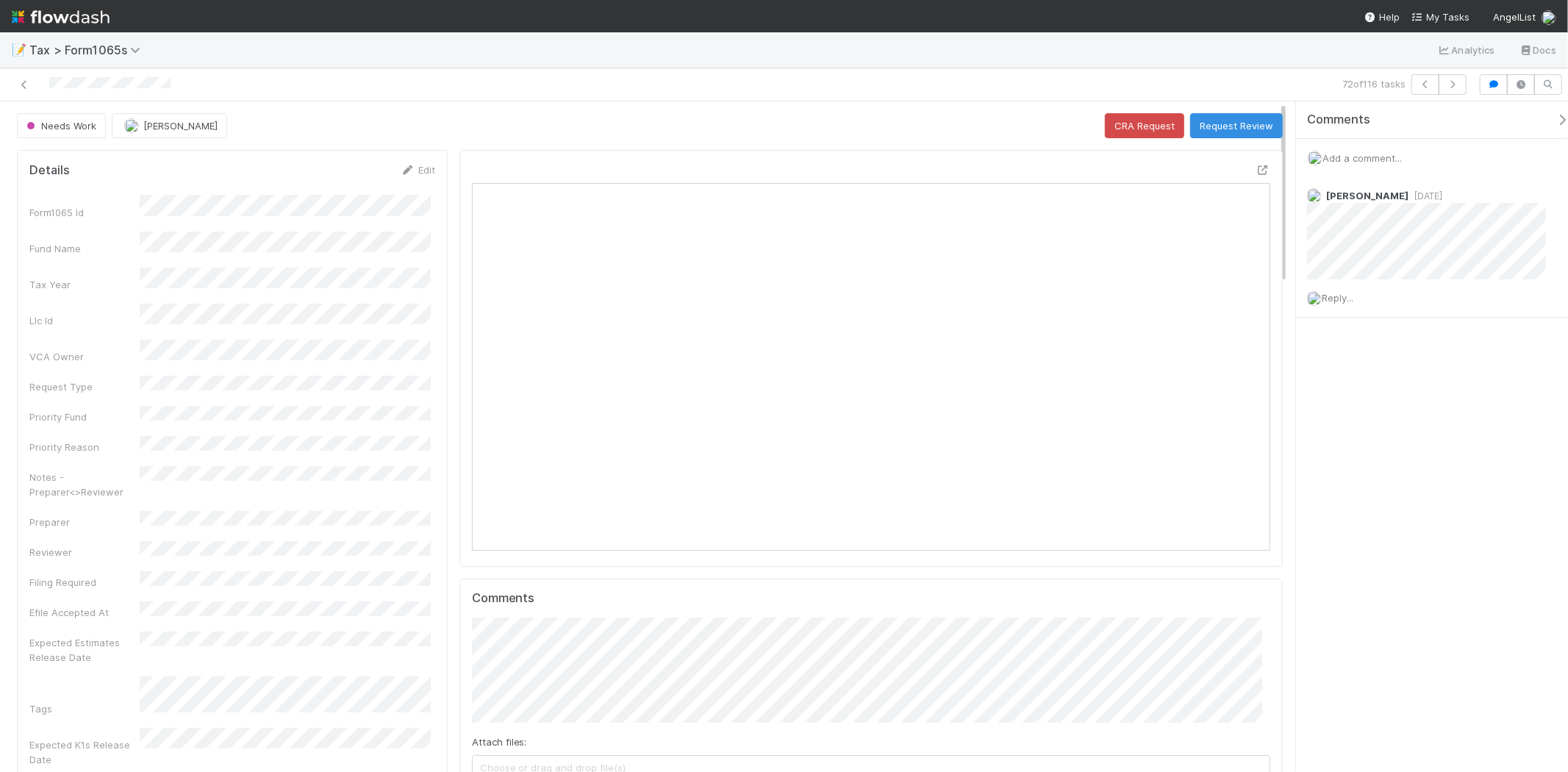
scroll to position [287, 777]
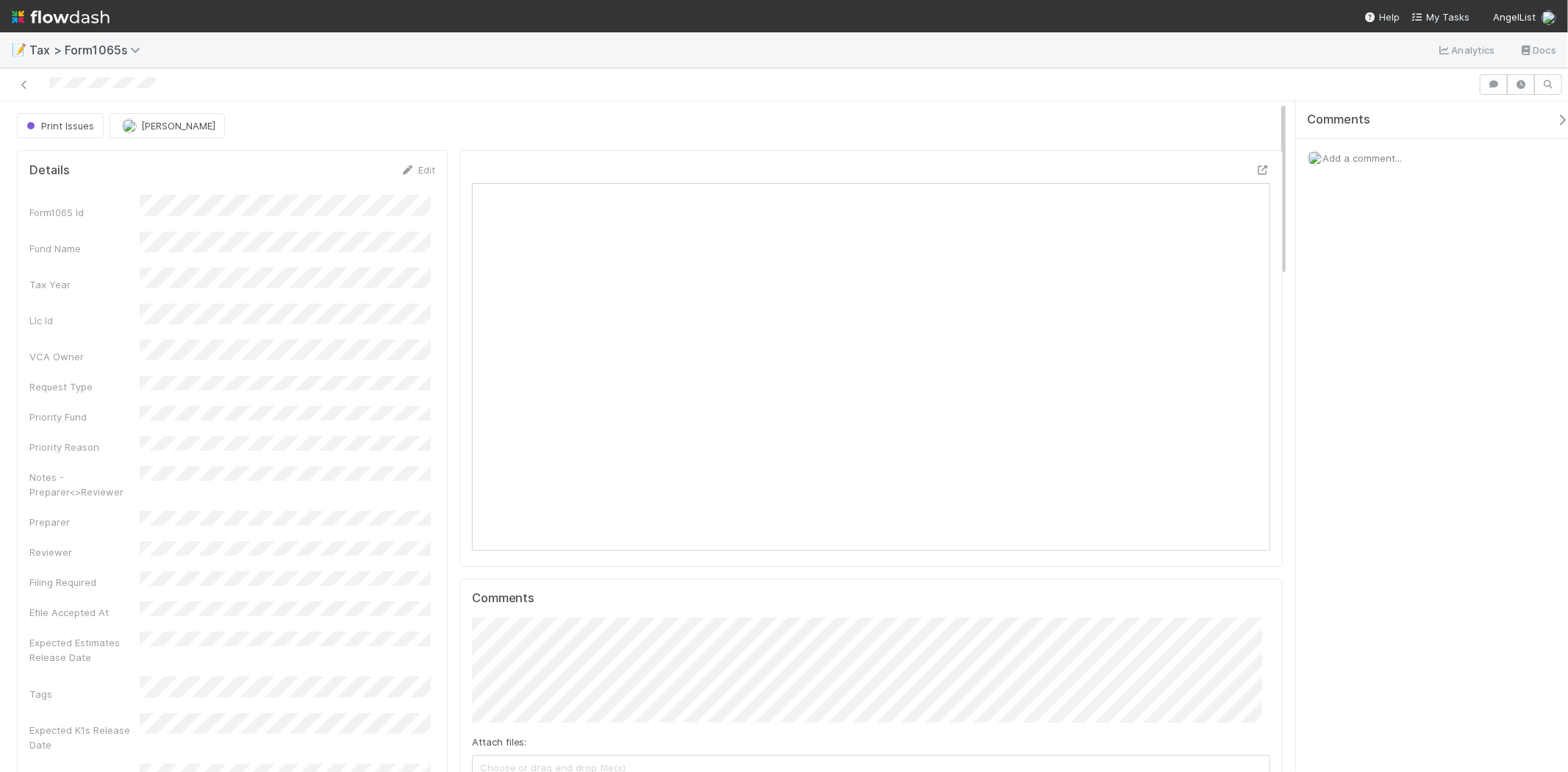
scroll to position [287, 777]
click at [69, 128] on div "Print Issues" at bounding box center [63, 126] width 93 height 25
click at [54, 126] on div "Print Issues" at bounding box center [63, 126] width 93 height 25
click at [84, 121] on div "Print Issues" at bounding box center [63, 126] width 93 height 25
click at [76, 120] on div "Print Issues" at bounding box center [63, 126] width 93 height 25
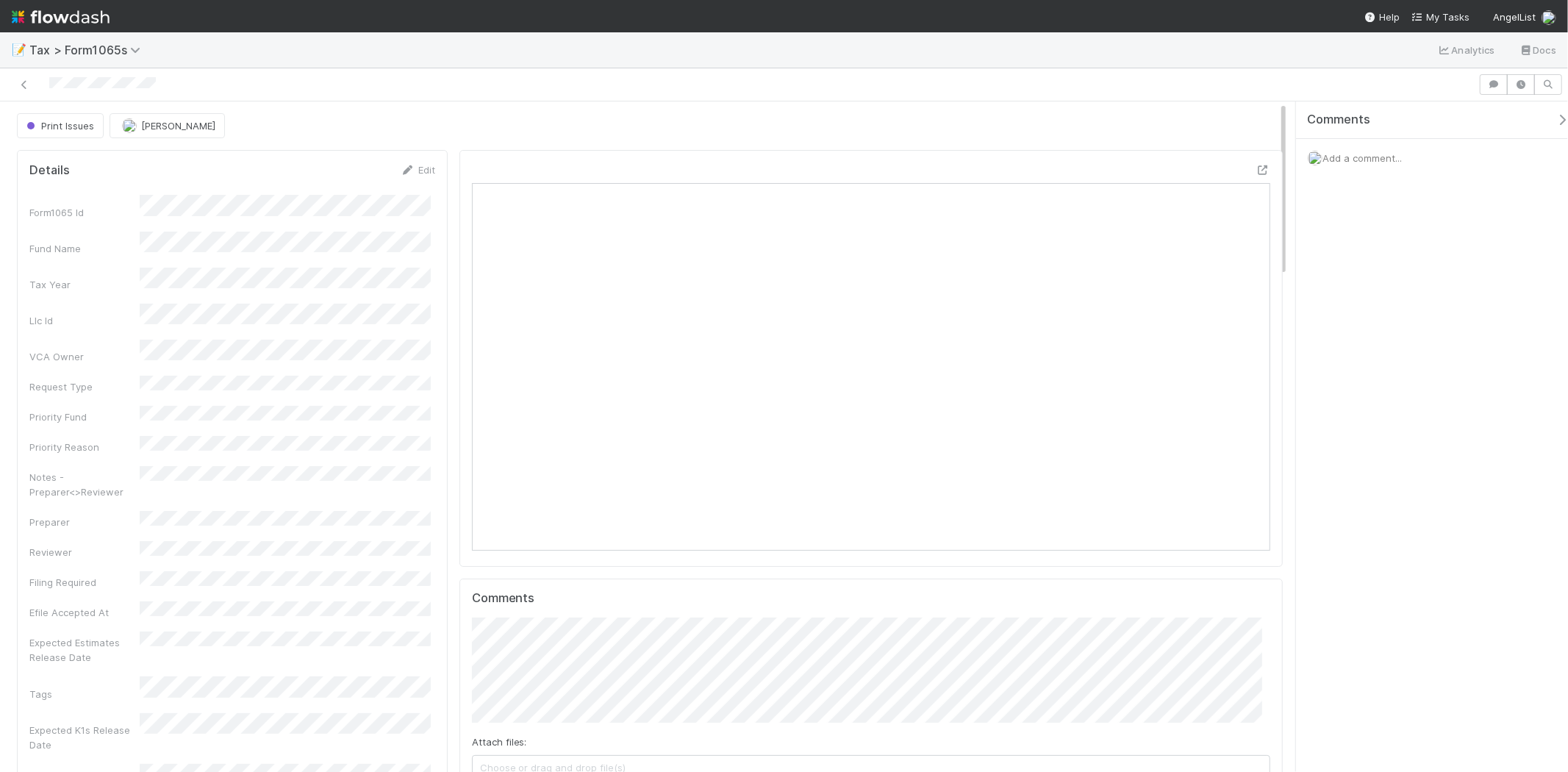
click at [66, 136] on div "Print Issues" at bounding box center [63, 126] width 93 height 25
click at [425, 170] on link "Edit" at bounding box center [417, 170] width 34 height 12
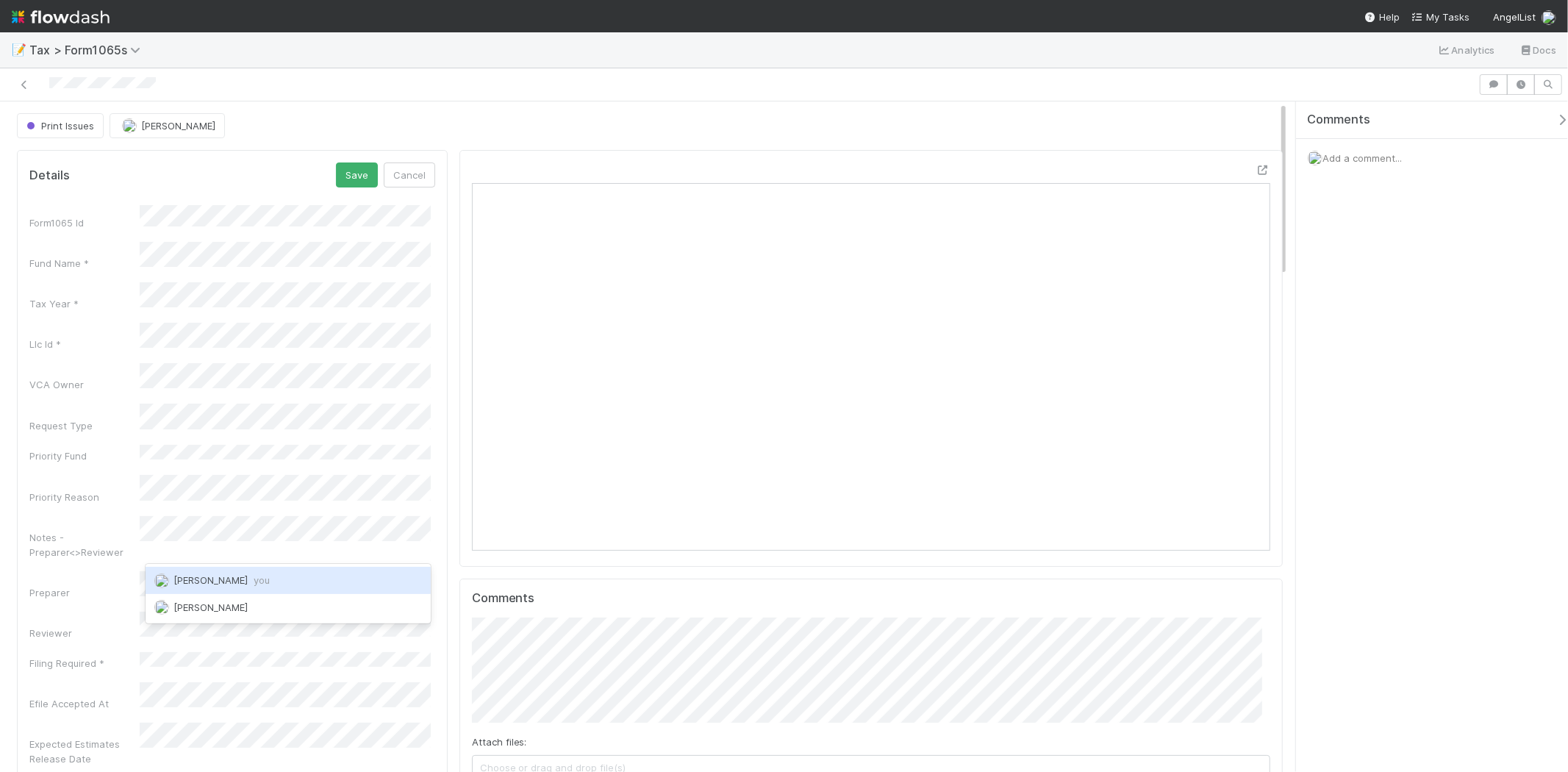
click at [255, 577] on span "you" at bounding box center [261, 580] width 16 height 12
click at [348, 177] on button "Save" at bounding box center [357, 175] width 41 height 25
click at [188, 128] on span "[PERSON_NAME]" at bounding box center [179, 125] width 74 height 12
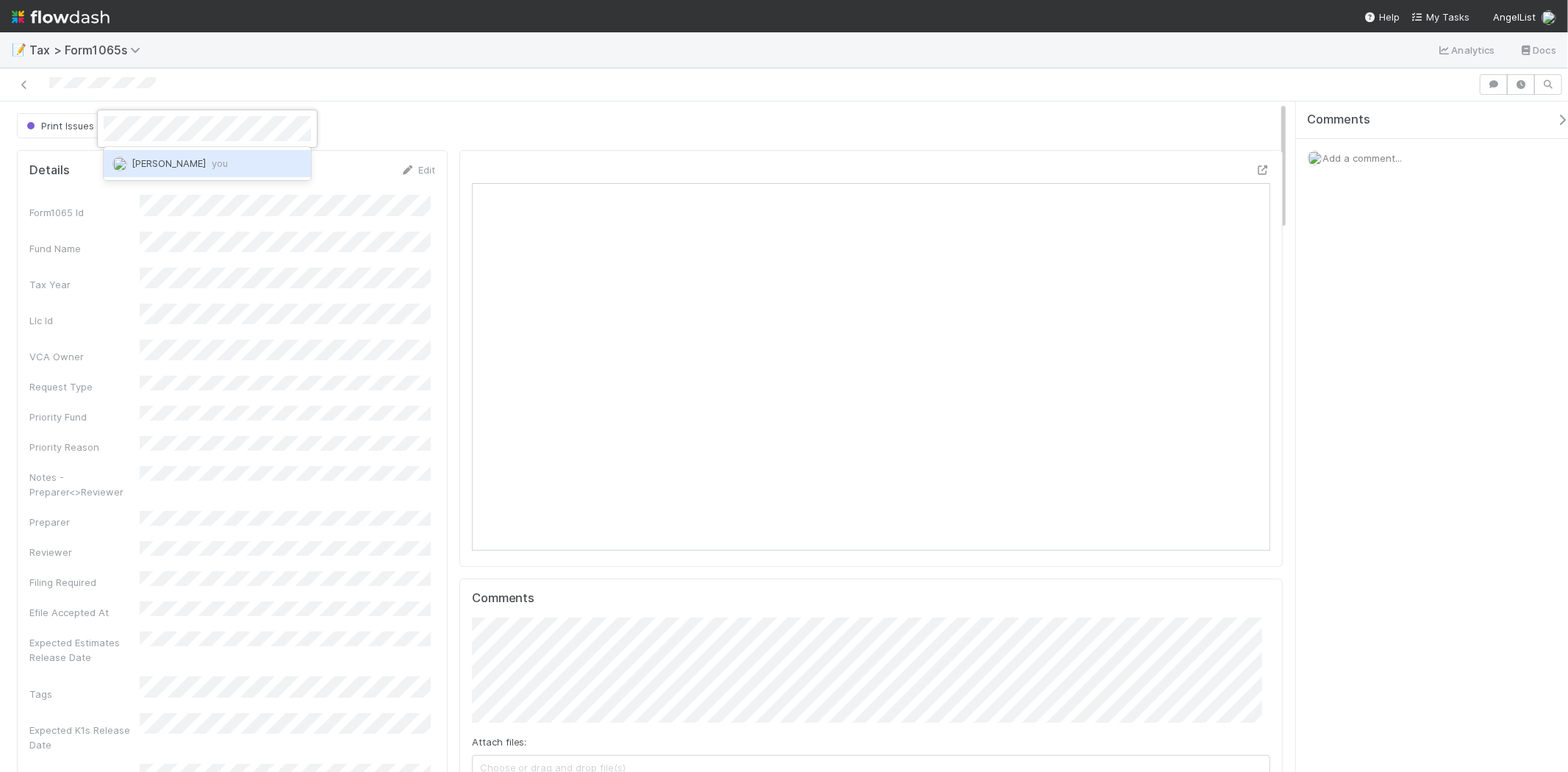
drag, startPoint x: 204, startPoint y: 158, endPoint x: 224, endPoint y: 158, distance: 20.0
click at [212, 158] on span "you" at bounding box center [220, 162] width 16 height 12
click at [460, 106] on div at bounding box center [784, 386] width 1568 height 772
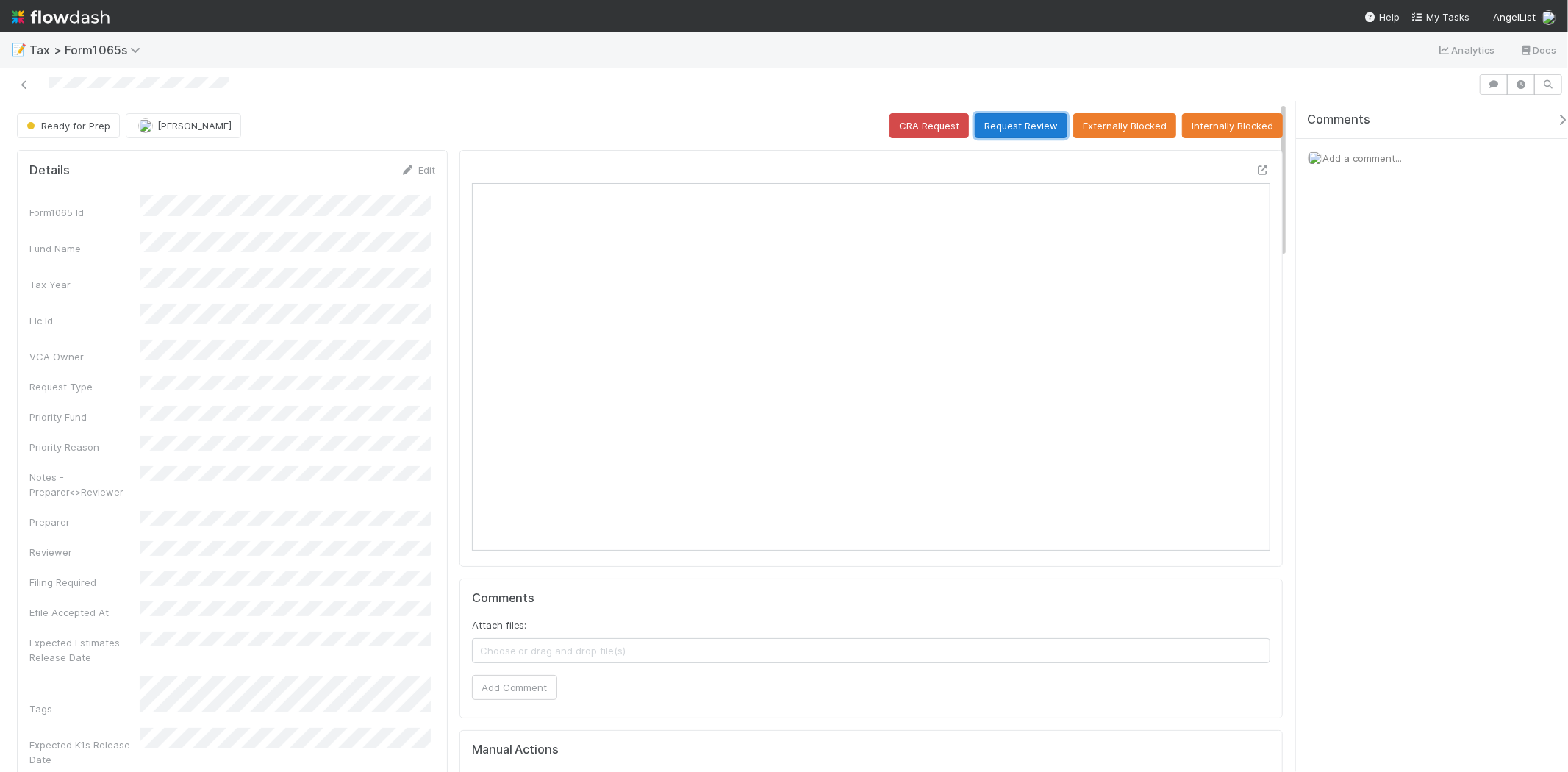
click at [1009, 129] on button "Request Review" at bounding box center [1021, 126] width 93 height 25
click at [984, 125] on button "Request Review" at bounding box center [1021, 126] width 93 height 25
click at [1024, 126] on button "Request Review" at bounding box center [1021, 126] width 93 height 25
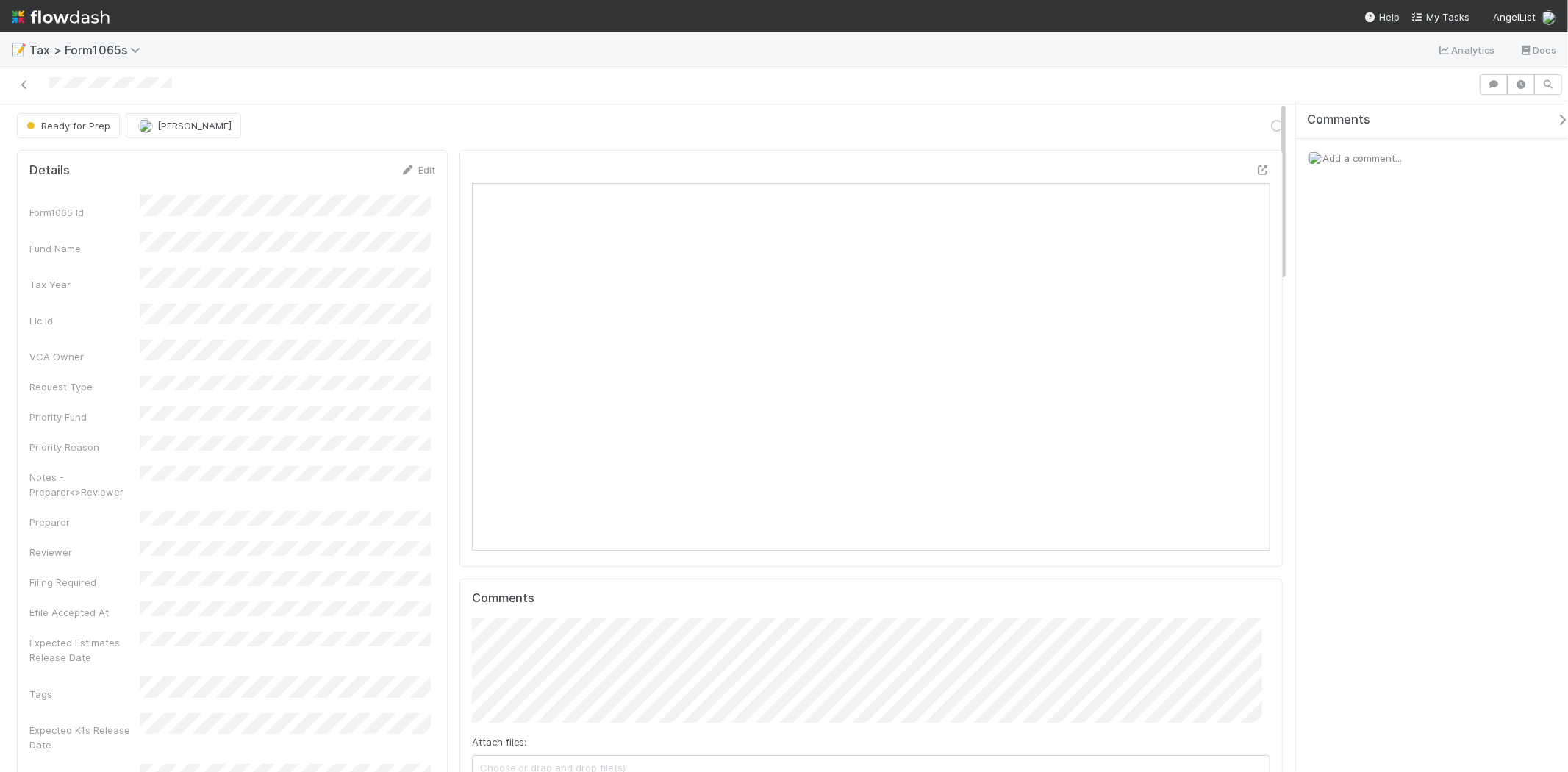
scroll to position [287, 388]
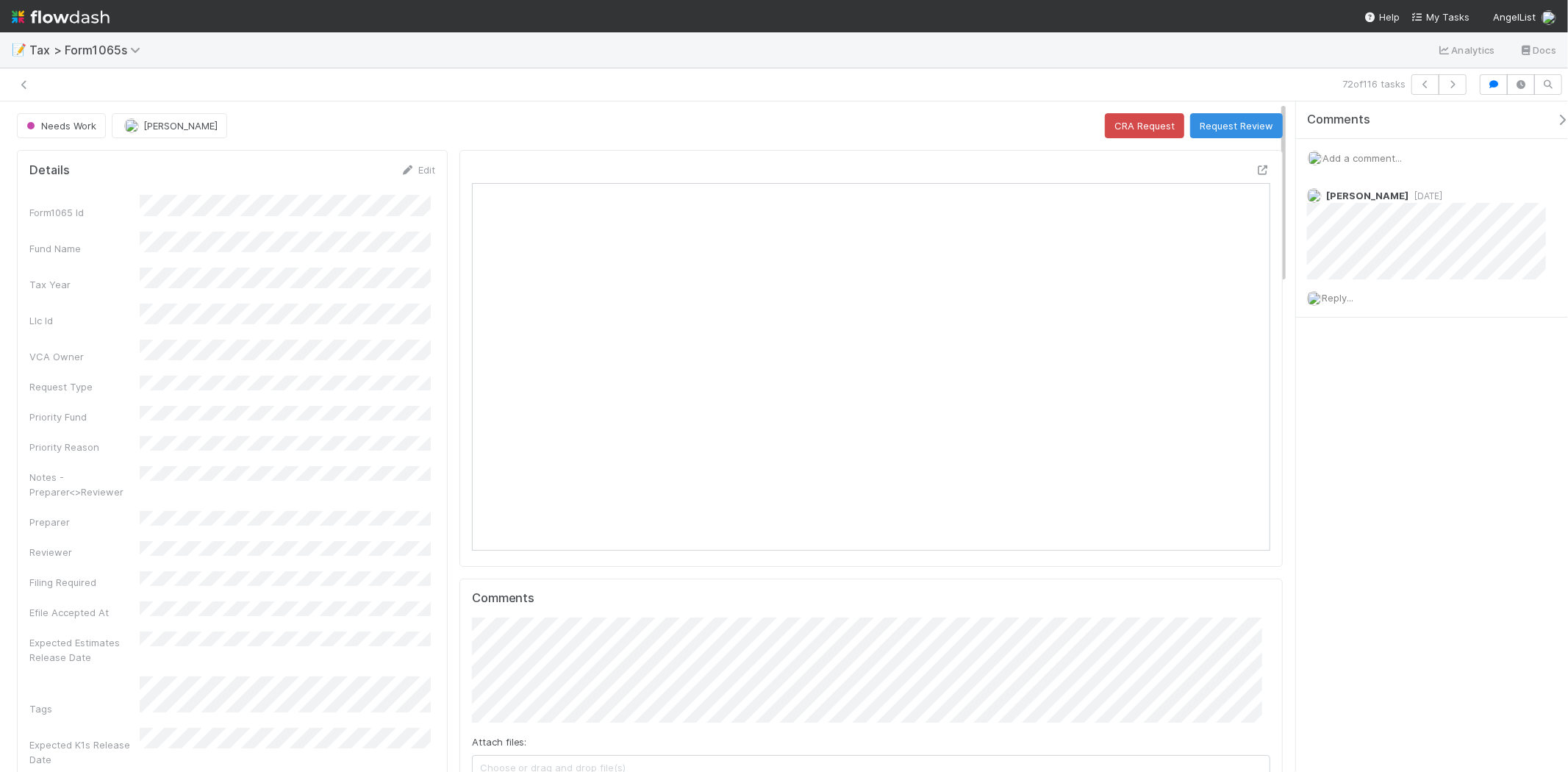
scroll to position [287, 777]
click at [1459, 87] on icon "button" at bounding box center [1453, 85] width 14 height 9
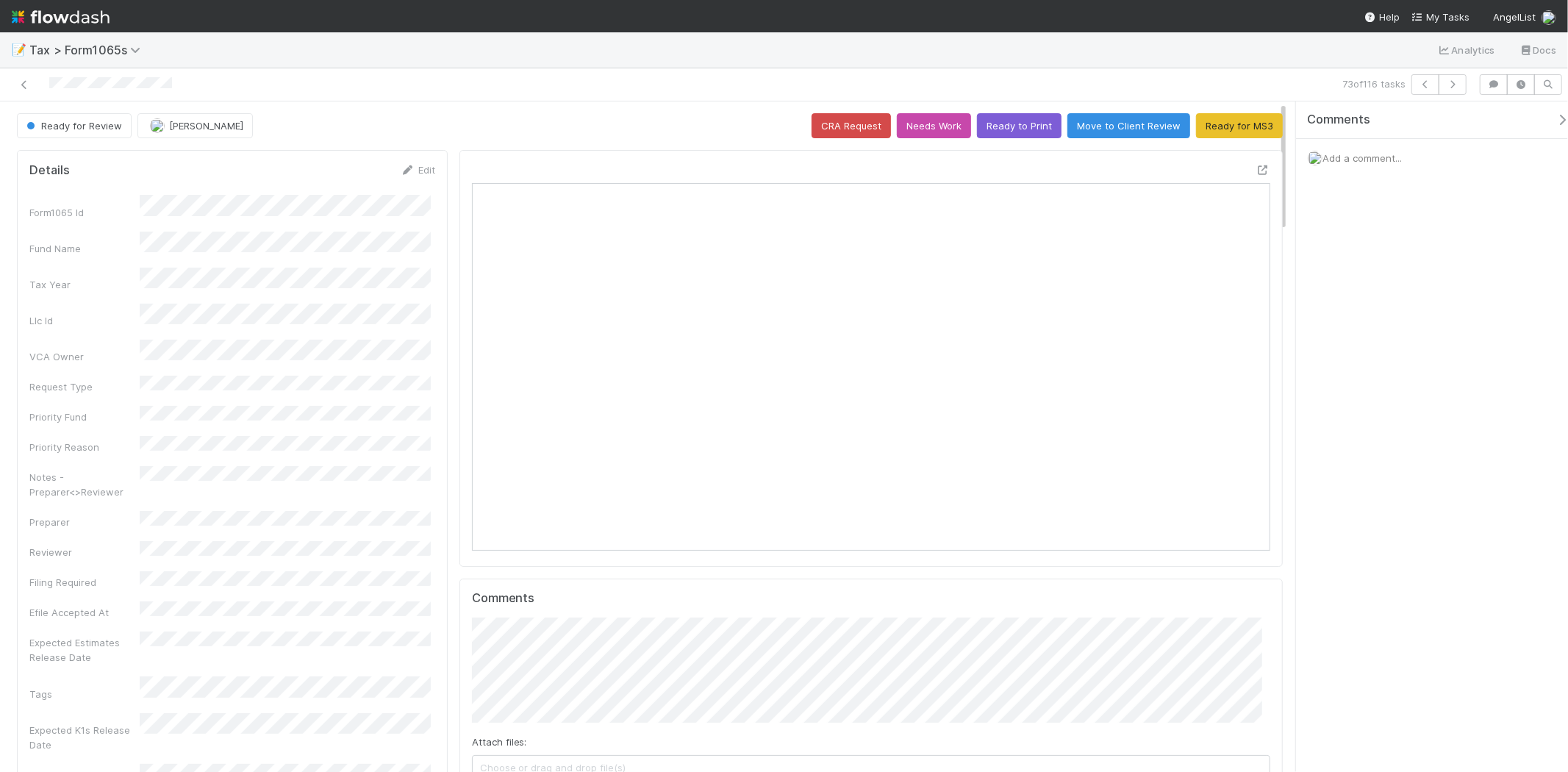
scroll to position [287, 777]
click at [1432, 86] on button "button" at bounding box center [1425, 84] width 28 height 21
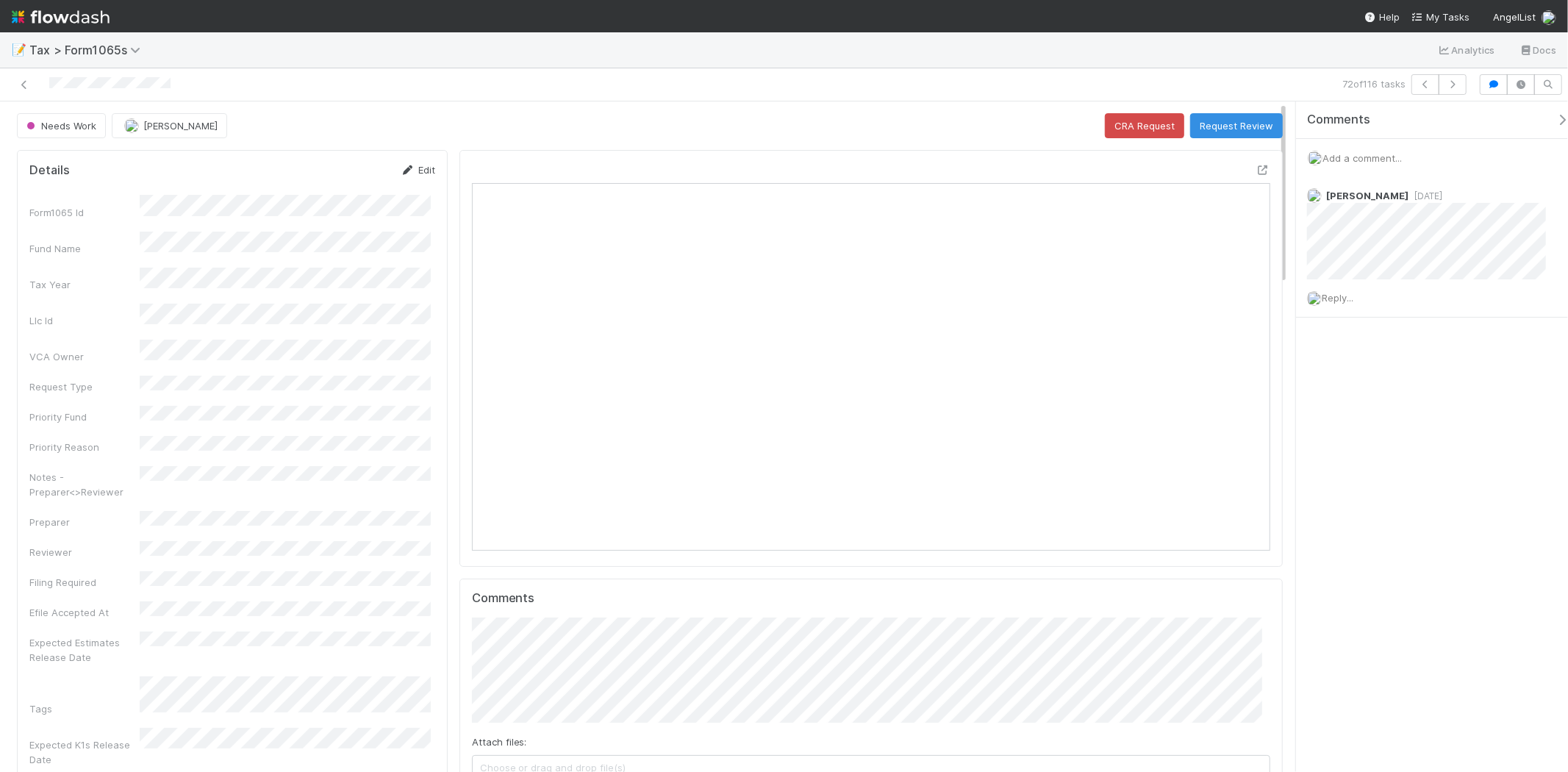
click at [419, 165] on link "Edit" at bounding box center [417, 170] width 34 height 12
click at [157, 133] on button "[PERSON_NAME]" at bounding box center [170, 126] width 115 height 25
click at [194, 173] on div "[PERSON_NAME]" at bounding box center [210, 162] width 207 height 26
click at [188, 185] on div "Details Save Cancel" at bounding box center [233, 175] width 406 height 25
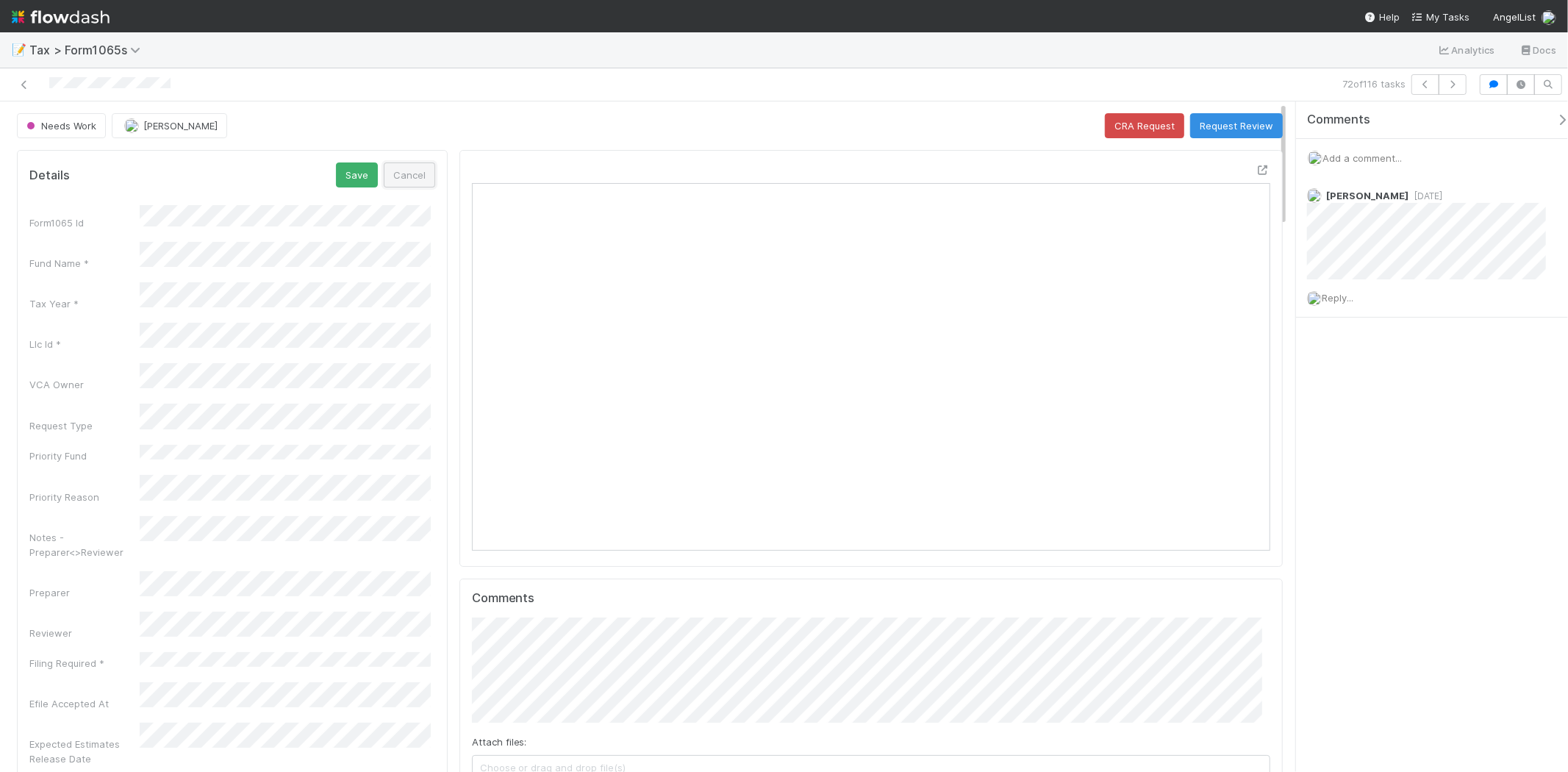
click at [406, 174] on button "Cancel" at bounding box center [408, 175] width 51 height 25
click at [1448, 86] on icon "button" at bounding box center [1453, 85] width 14 height 9
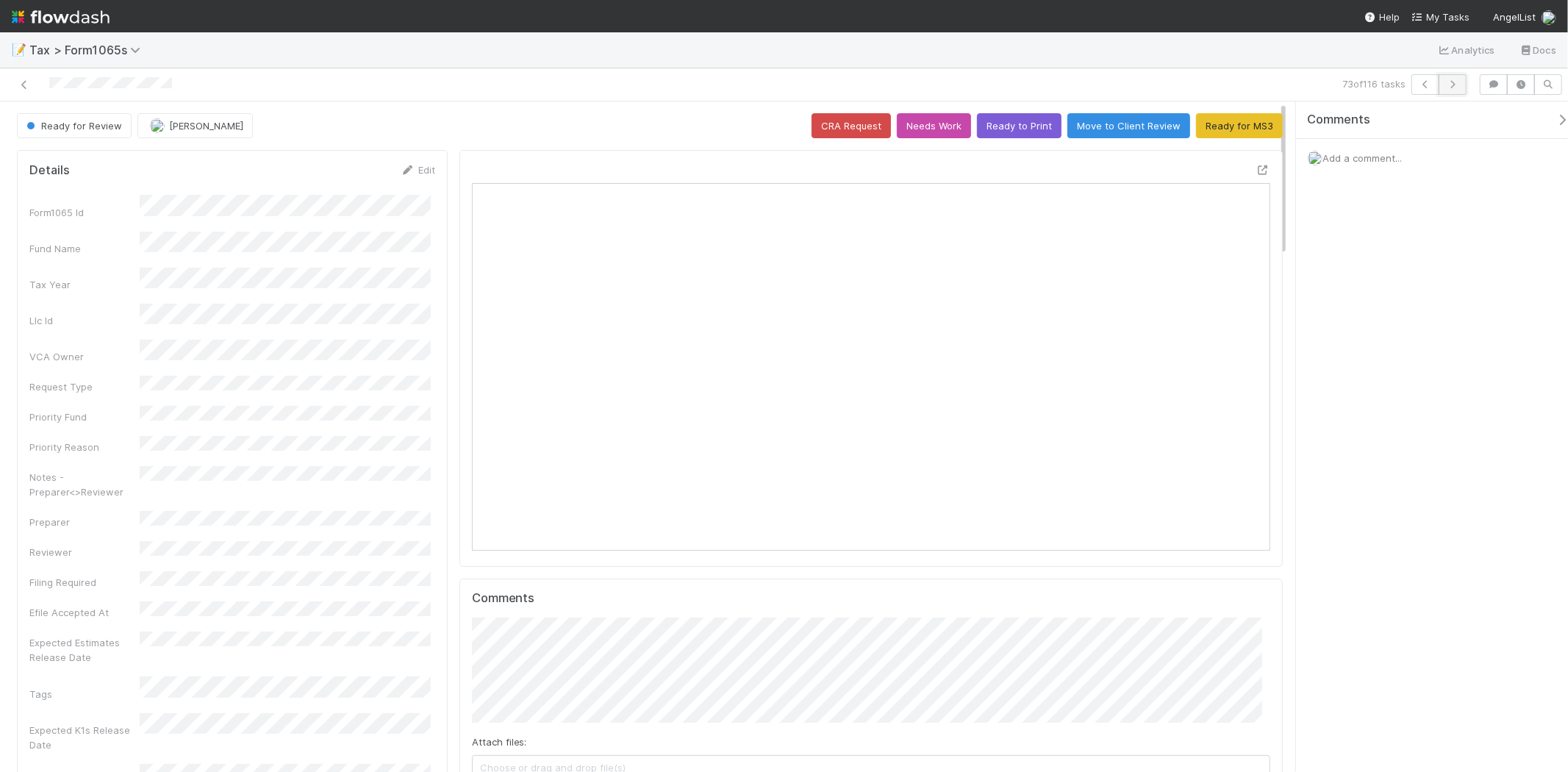
click at [1449, 81] on icon "button" at bounding box center [1453, 85] width 14 height 9
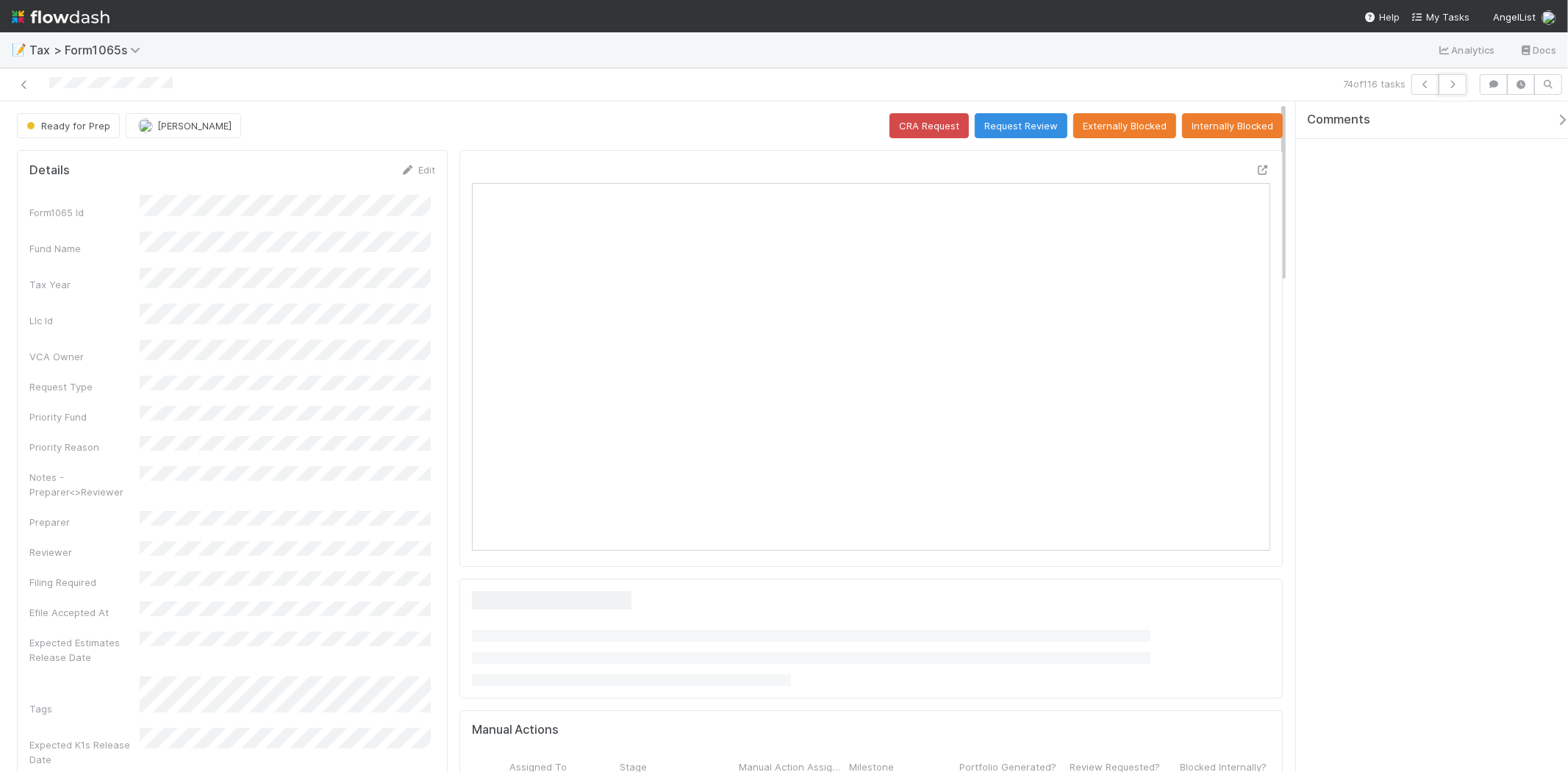
click at [1449, 81] on icon "button" at bounding box center [1453, 85] width 14 height 9
click at [1455, 86] on icon "button" at bounding box center [1453, 85] width 14 height 9
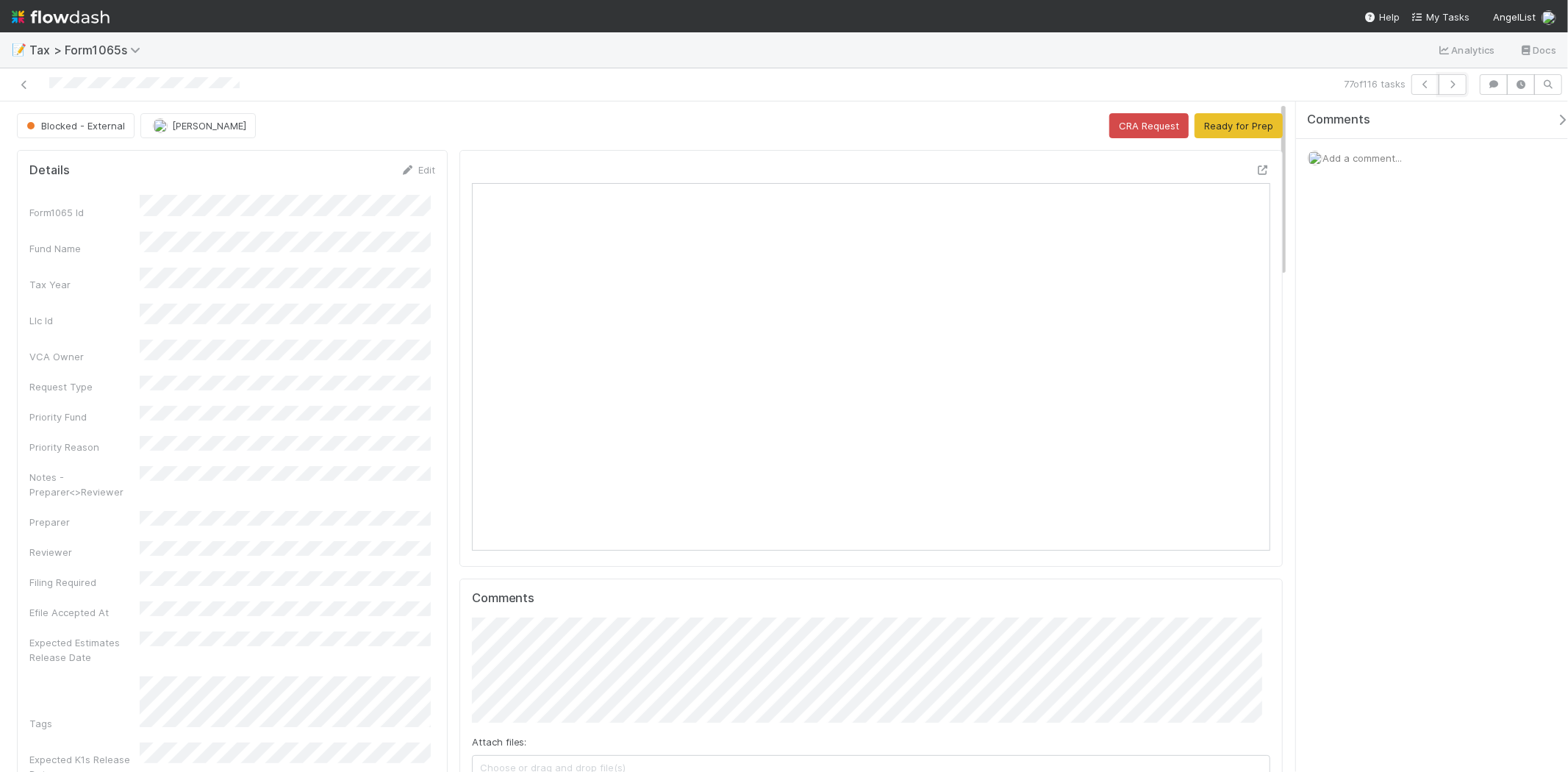
click at [1455, 86] on icon "button" at bounding box center [1453, 85] width 14 height 9
click at [1420, 91] on button "button" at bounding box center [1425, 84] width 28 height 21
click at [1206, 133] on button "Ready for Prep" at bounding box center [1239, 126] width 88 height 25
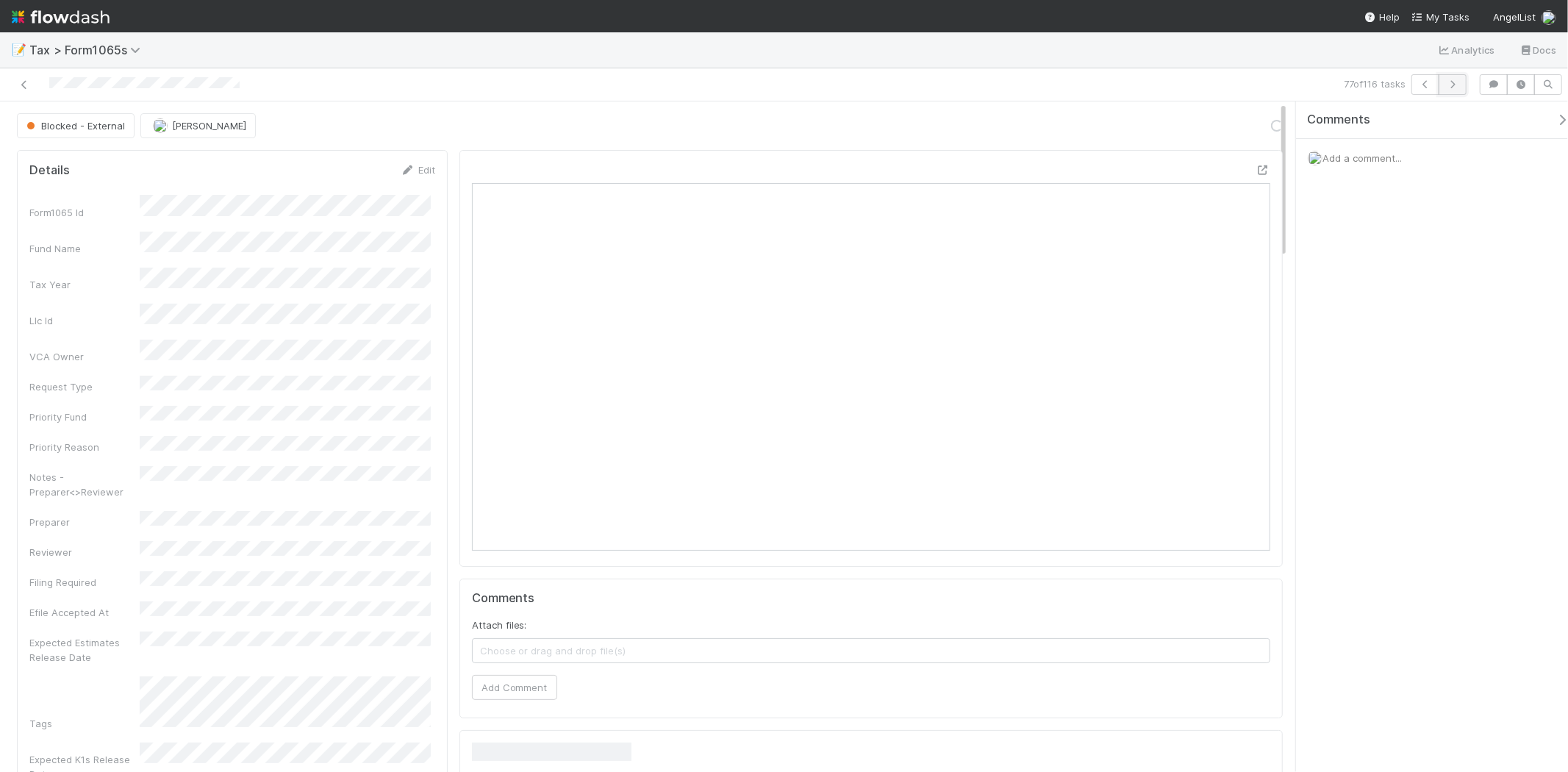
click at [1449, 90] on button "button" at bounding box center [1452, 84] width 28 height 21
click at [1235, 129] on button "Ready for Prep" at bounding box center [1239, 126] width 88 height 25
click at [1451, 80] on icon "button" at bounding box center [1453, 85] width 14 height 9
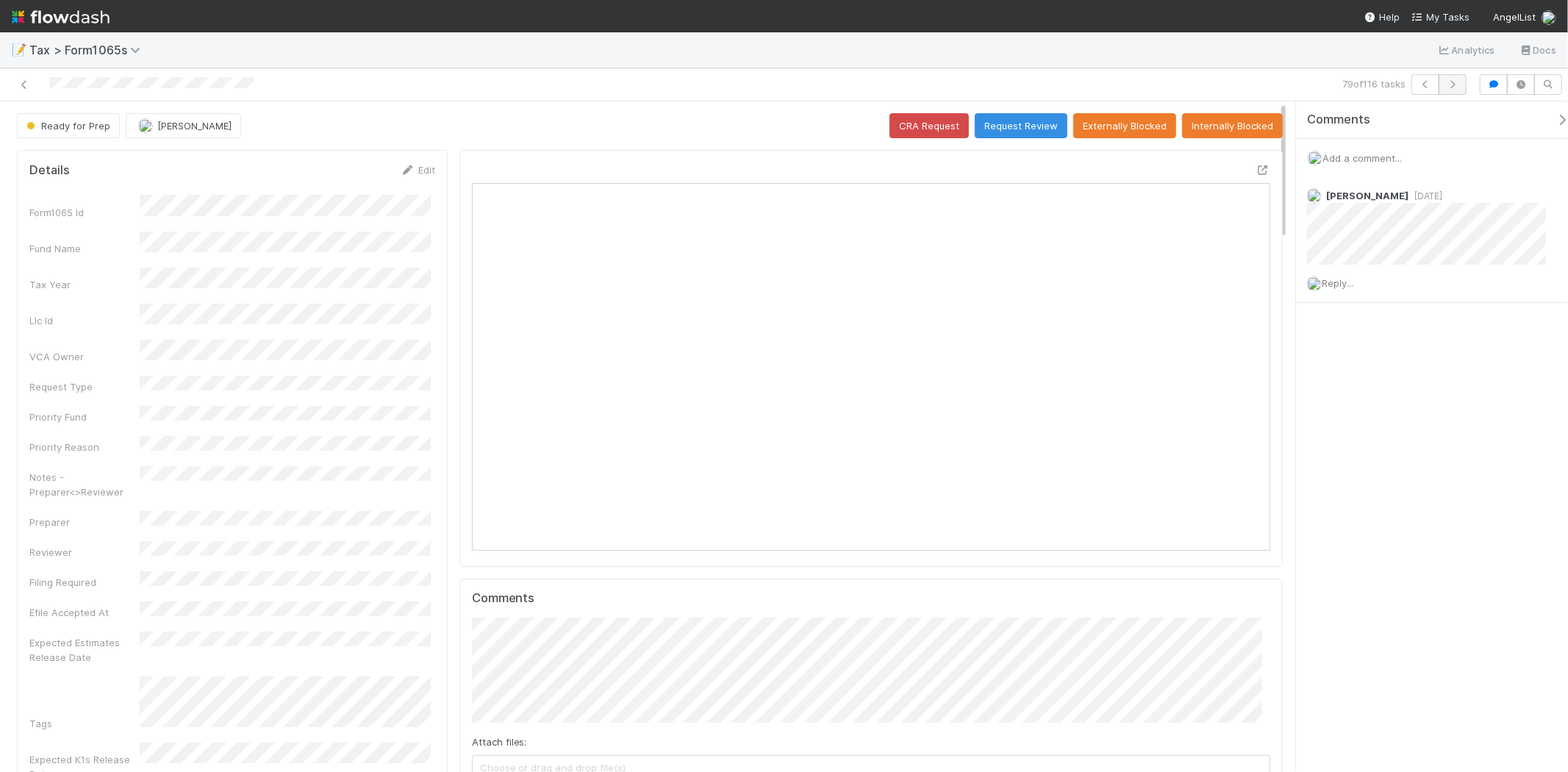
scroll to position [287, 388]
click at [1453, 86] on icon "button" at bounding box center [1453, 85] width 14 height 9
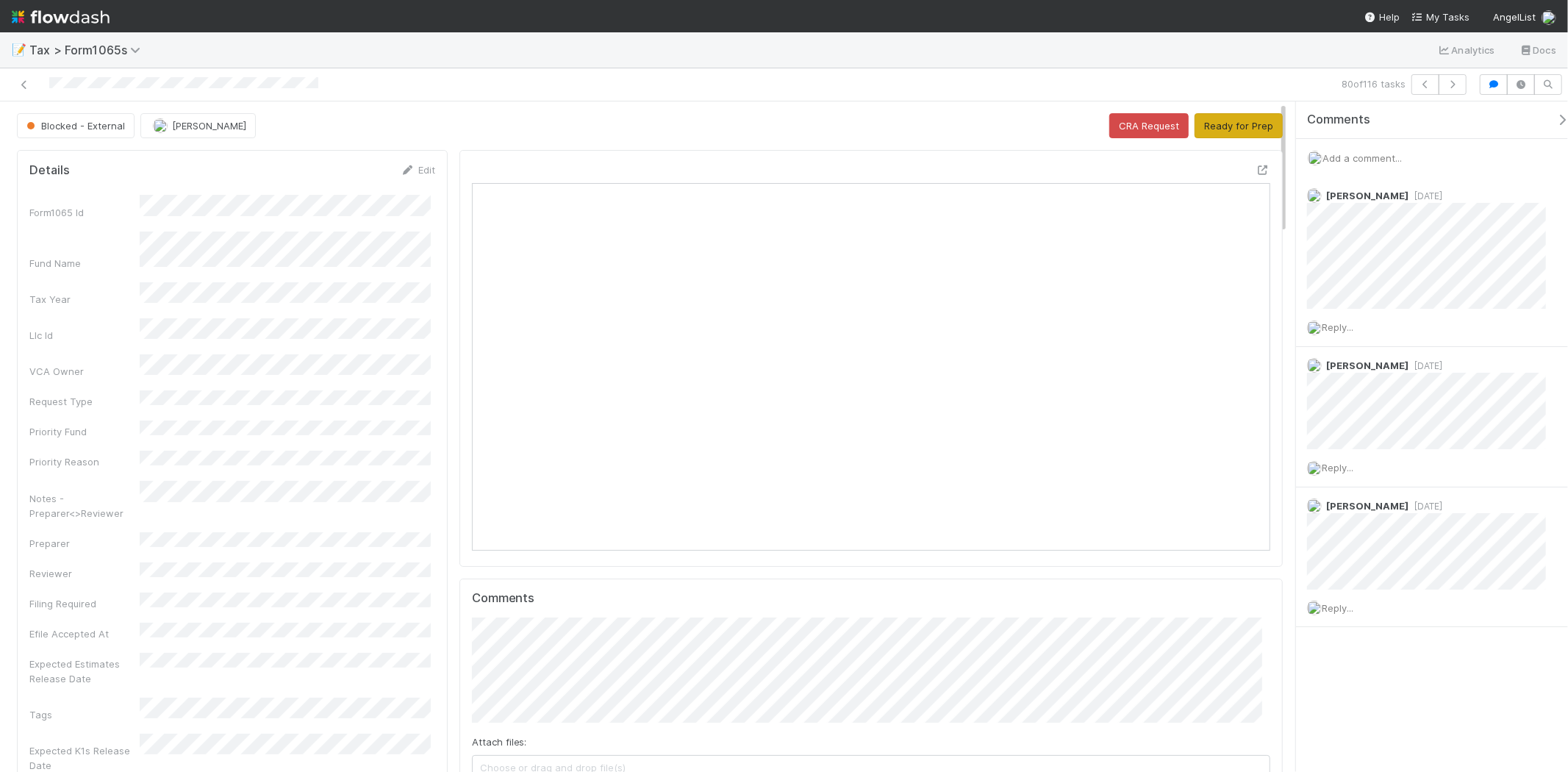
scroll to position [287, 777]
click at [1227, 127] on button "Ready for Prep" at bounding box center [1239, 126] width 88 height 25
click at [1453, 89] on button "button" at bounding box center [1452, 84] width 28 height 21
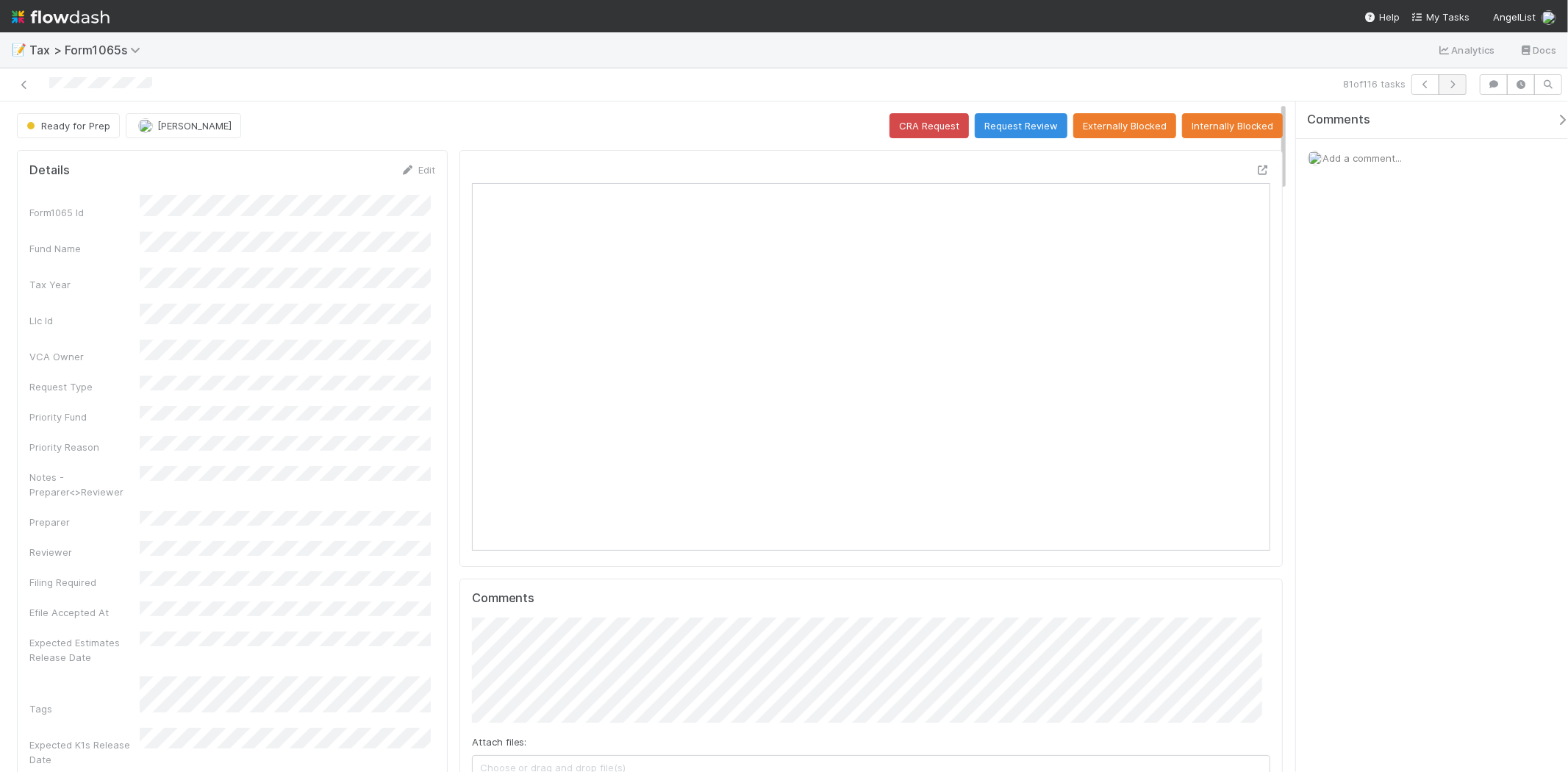
scroll to position [287, 388]
click at [1453, 84] on icon "button" at bounding box center [1453, 85] width 14 height 9
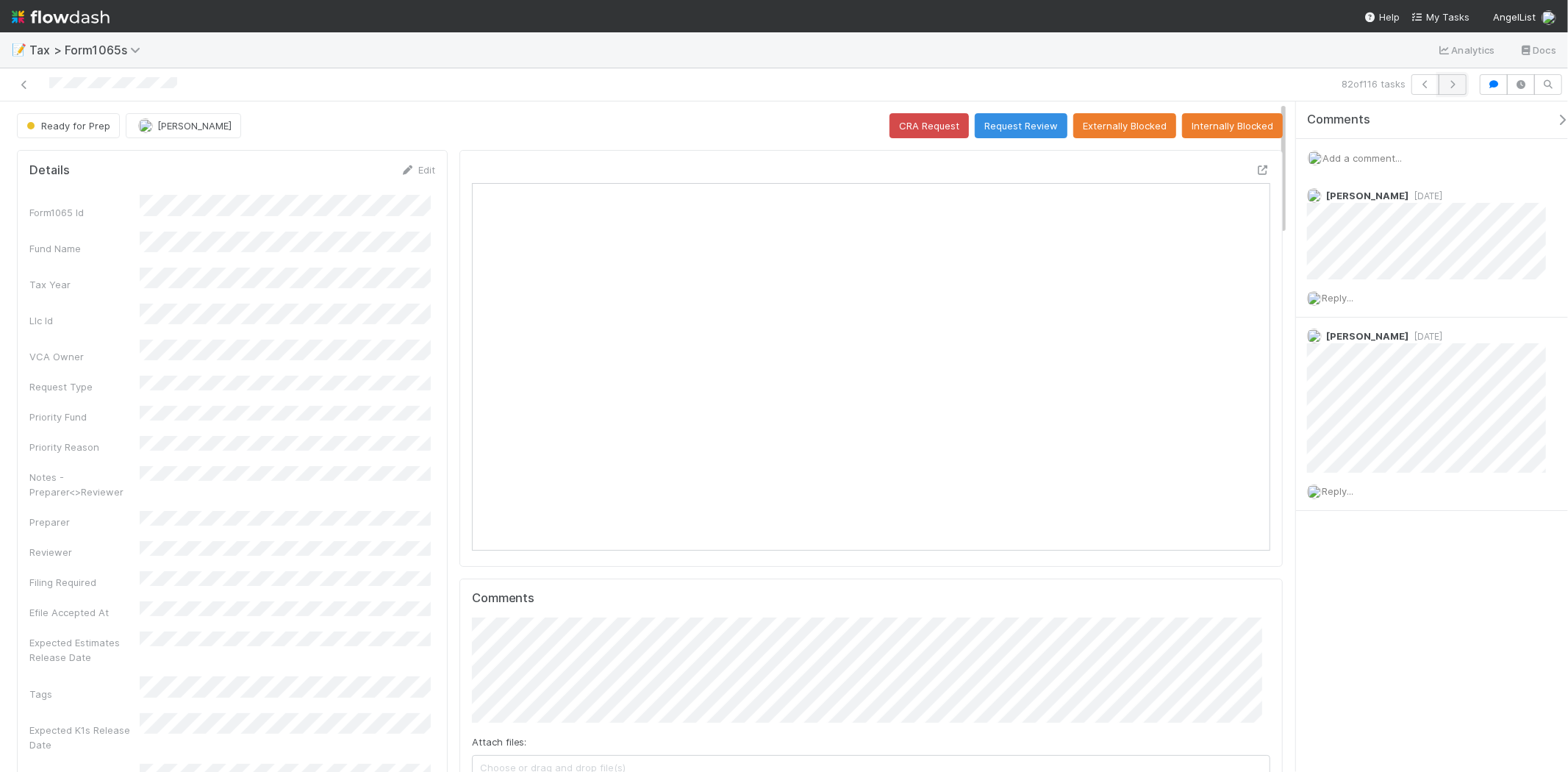
click at [1457, 89] on button "button" at bounding box center [1452, 84] width 28 height 21
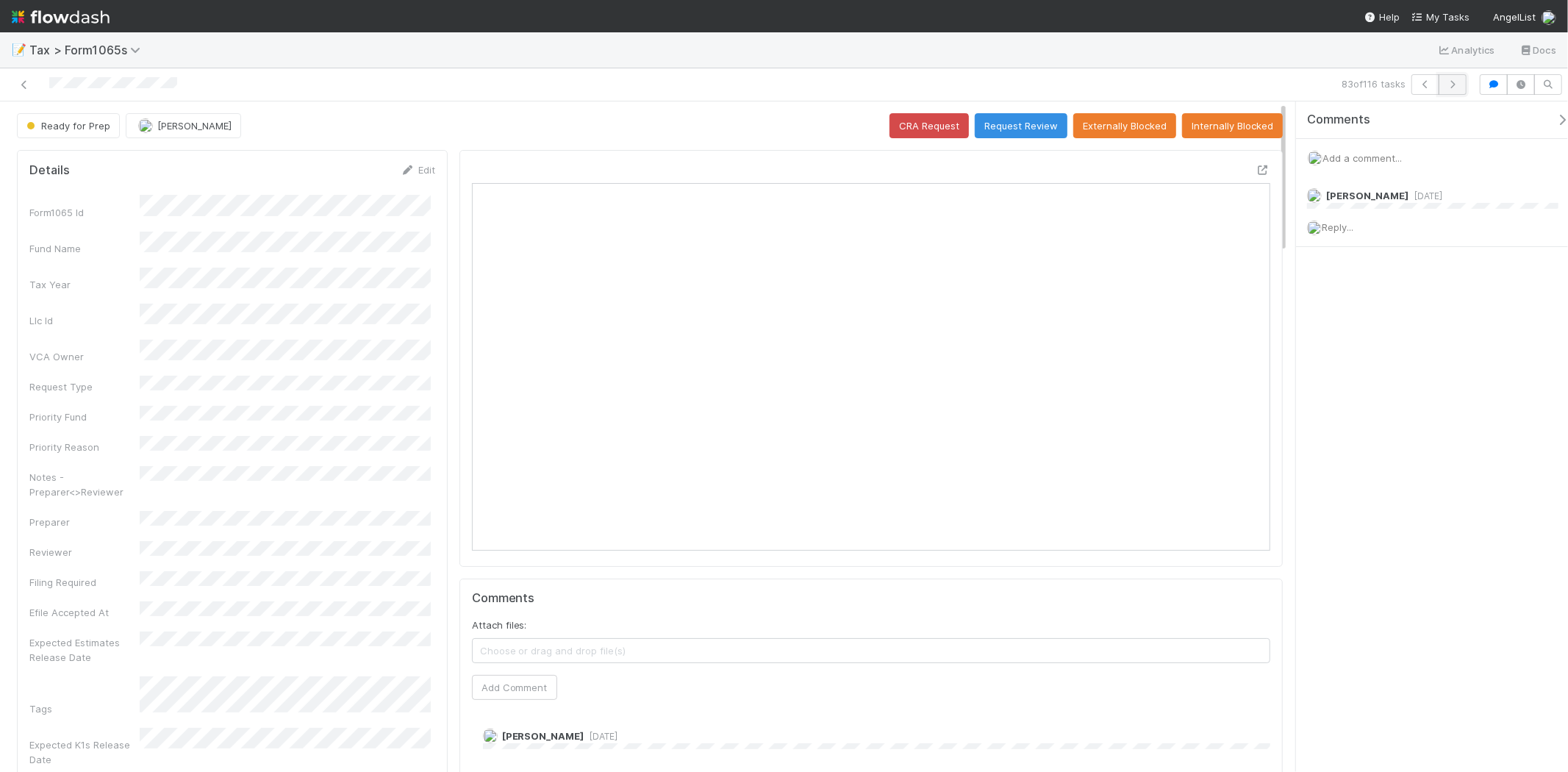
click at [1453, 88] on icon "button" at bounding box center [1453, 85] width 14 height 9
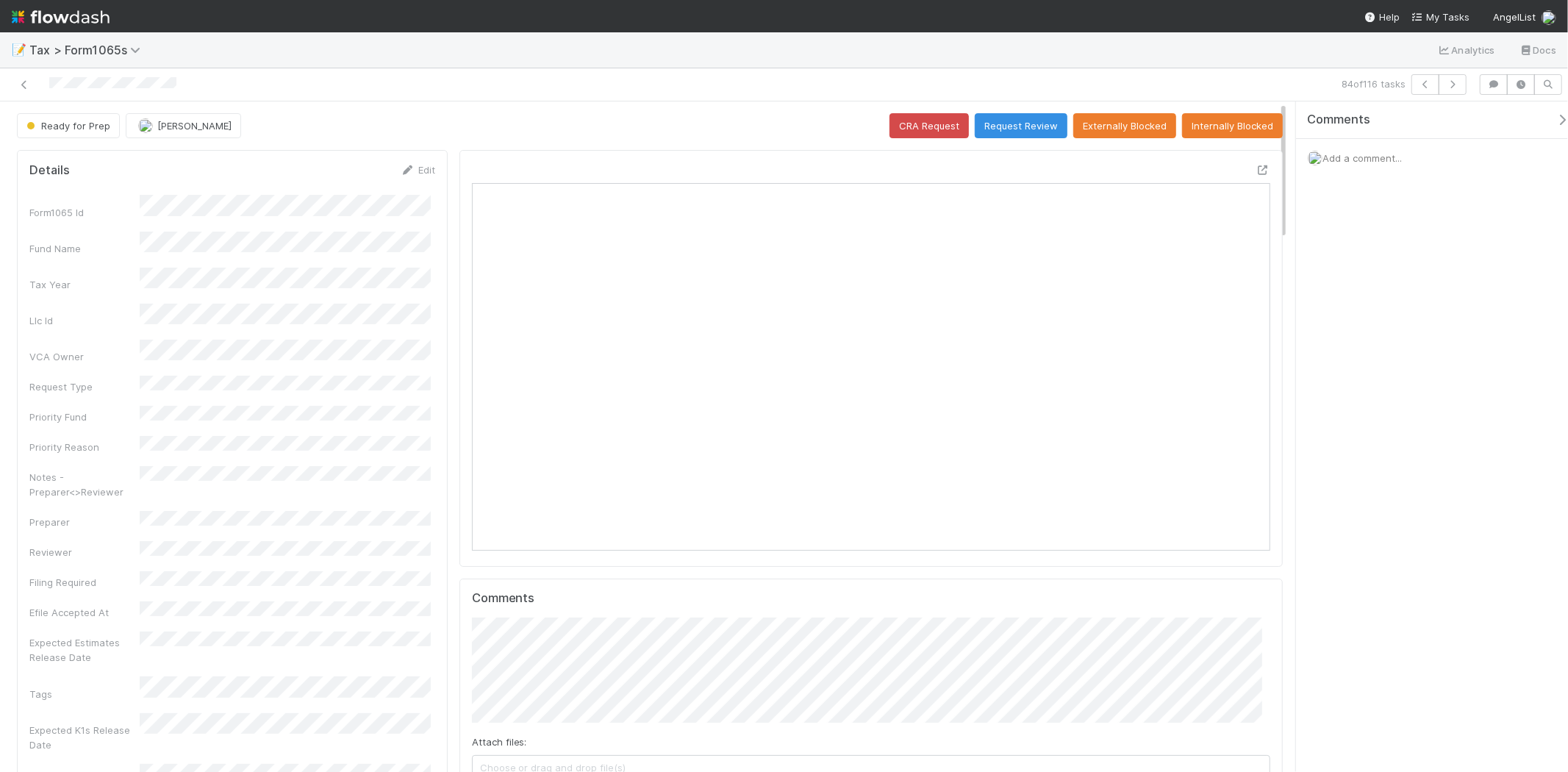
scroll to position [287, 777]
click at [1453, 83] on icon "button" at bounding box center [1453, 85] width 14 height 9
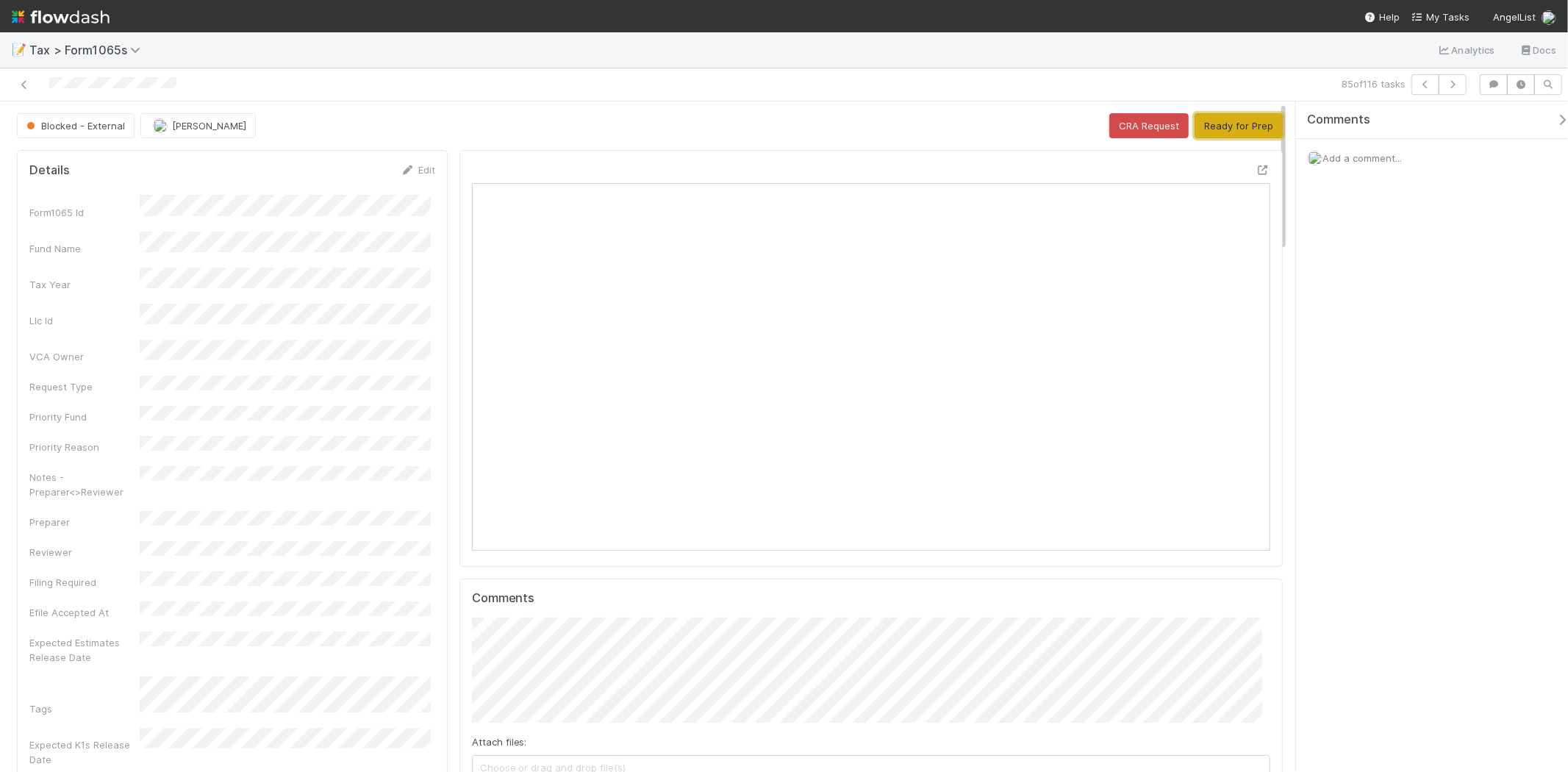
click at [1252, 130] on button "Ready for Prep" at bounding box center [1239, 126] width 88 height 25
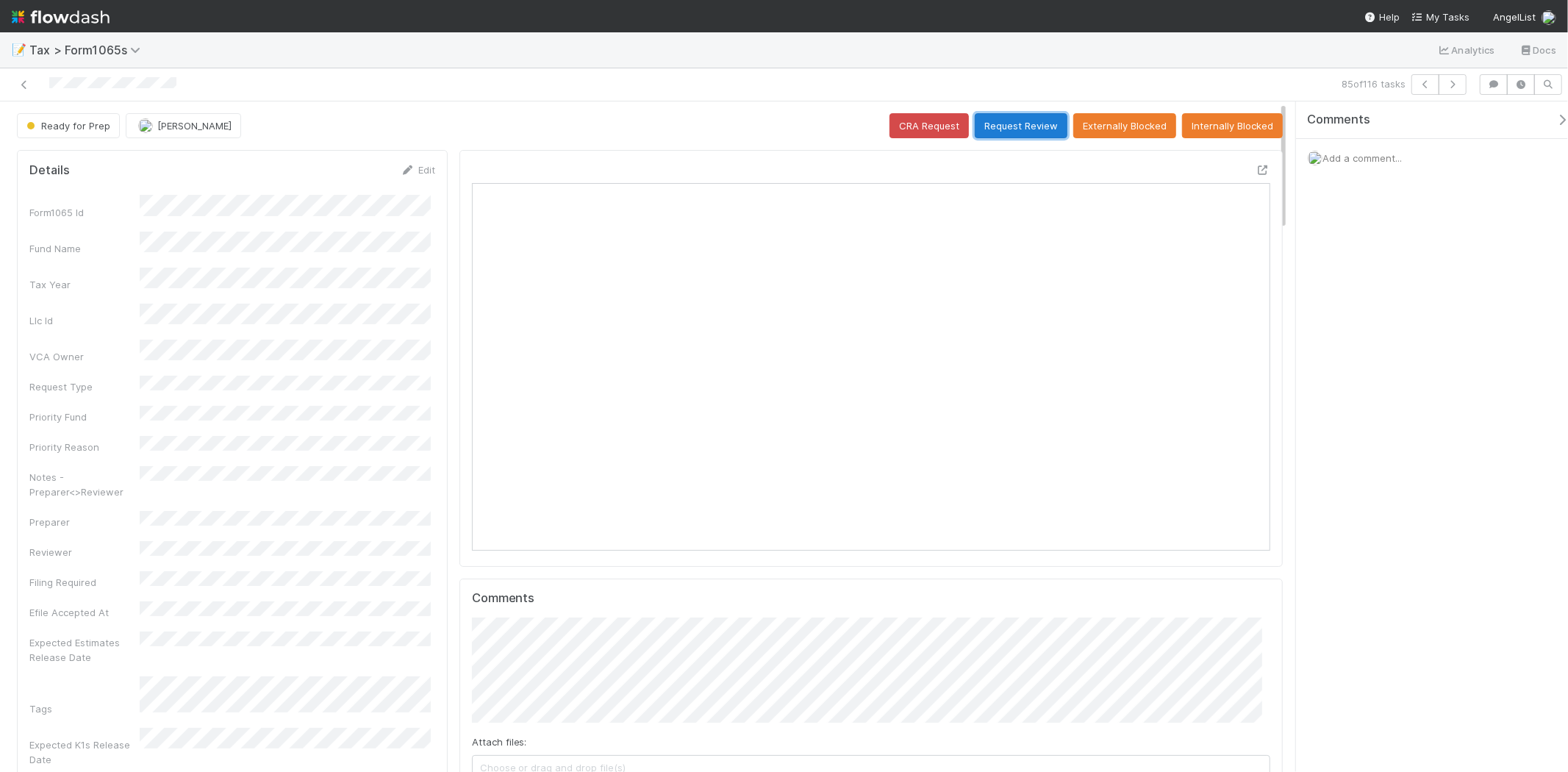
click at [990, 130] on button "Request Review" at bounding box center [1021, 126] width 93 height 25
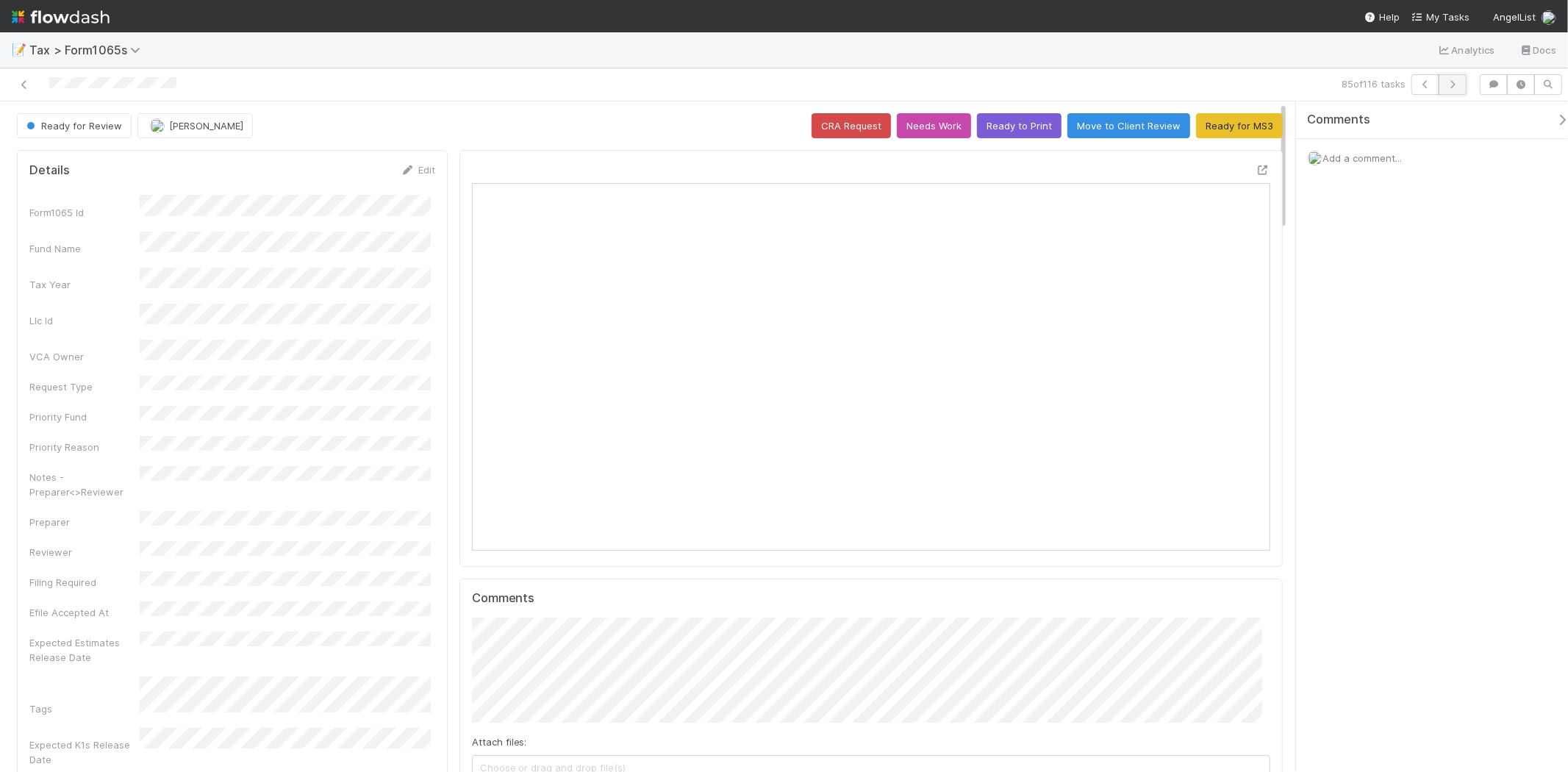
click at [1459, 86] on icon "button" at bounding box center [1453, 85] width 14 height 9
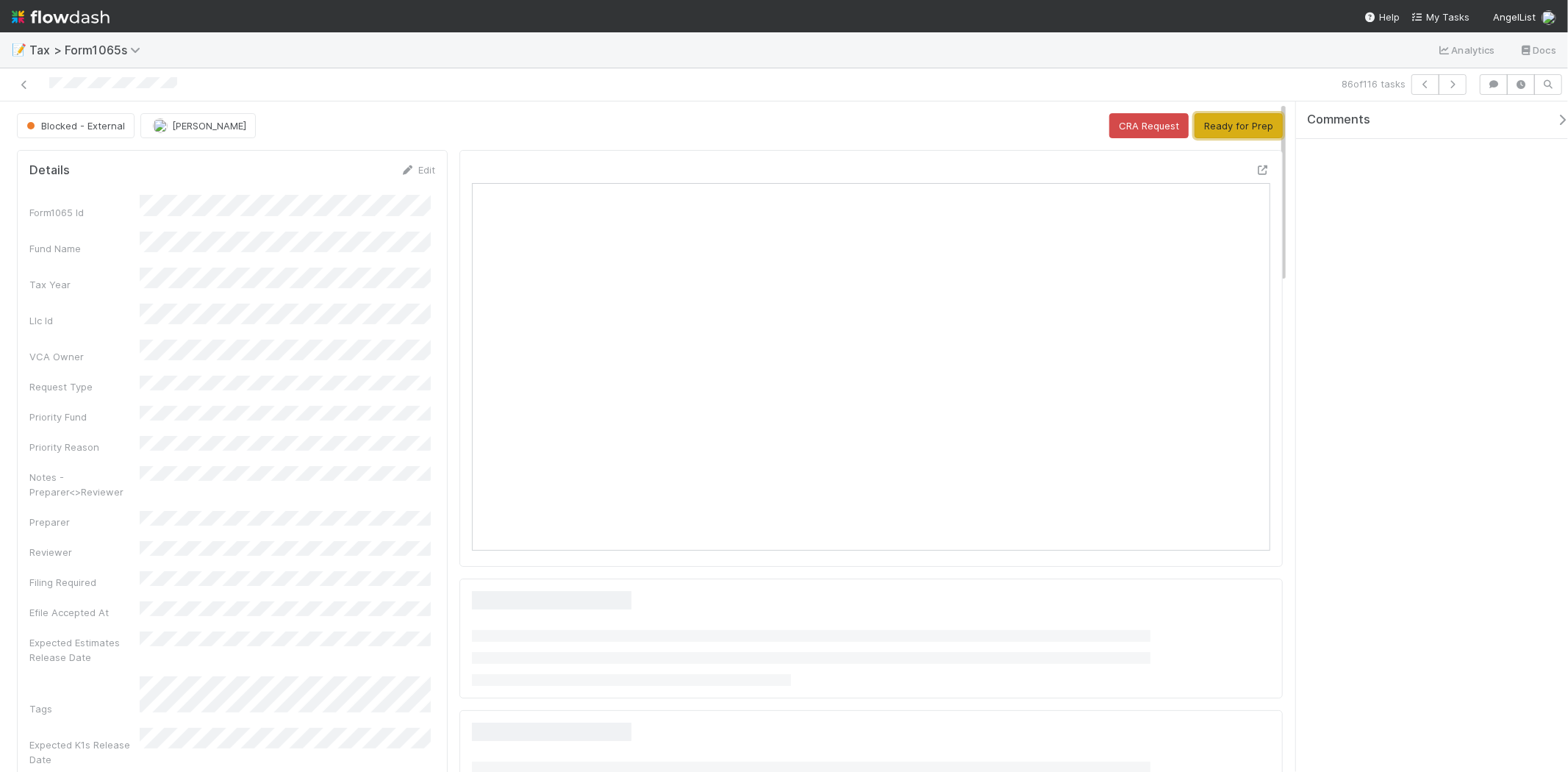
click at [1253, 122] on button "Ready for Prep" at bounding box center [1239, 126] width 88 height 25
click at [1449, 88] on button "button" at bounding box center [1452, 84] width 28 height 21
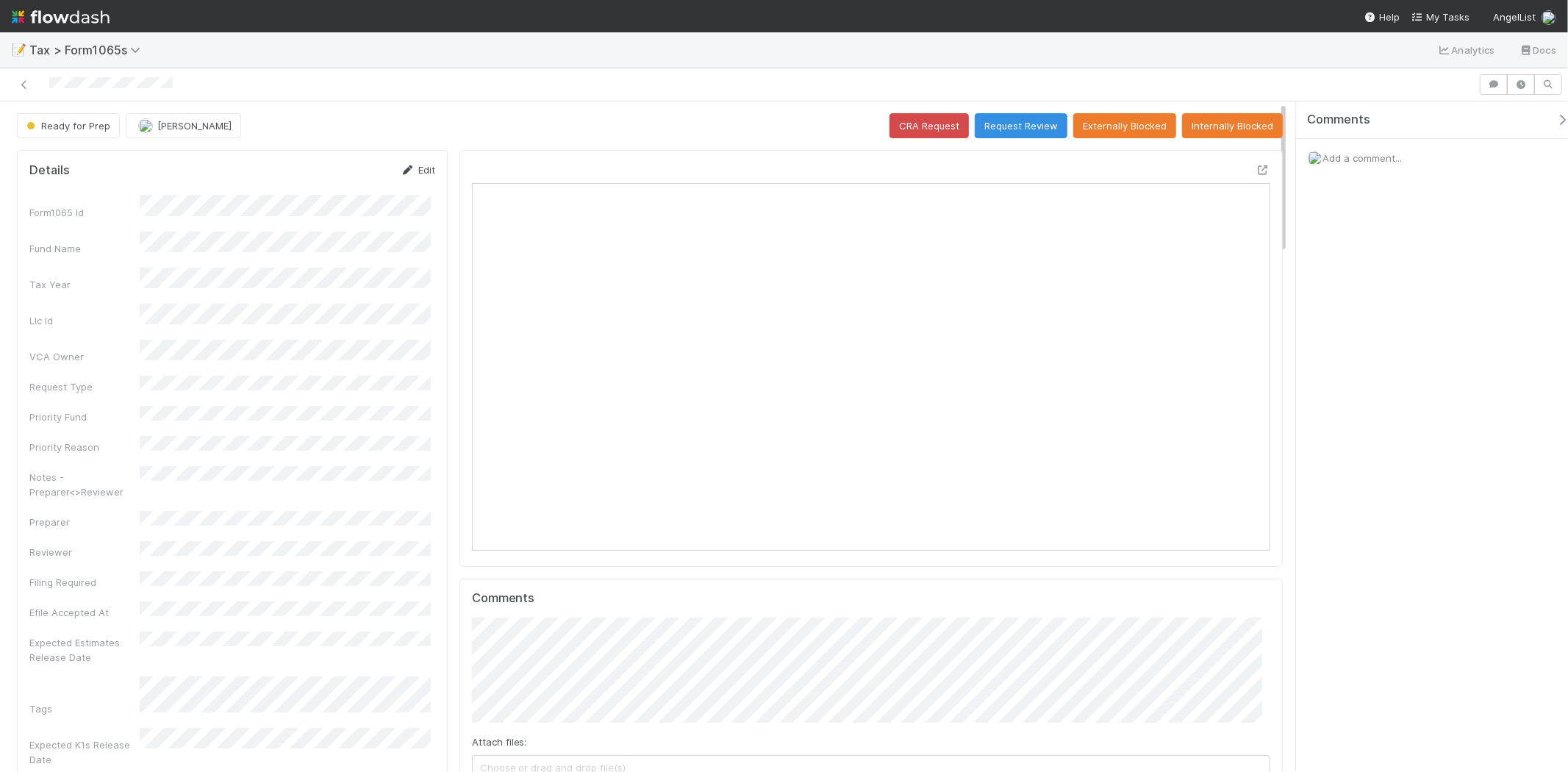
scroll to position [287, 777]
click at [420, 166] on link "Edit" at bounding box center [417, 170] width 34 height 12
click at [165, 117] on button "[PERSON_NAME]" at bounding box center [183, 126] width 115 height 25
click at [186, 157] on div "[PERSON_NAME]" at bounding box center [222, 162] width 207 height 26
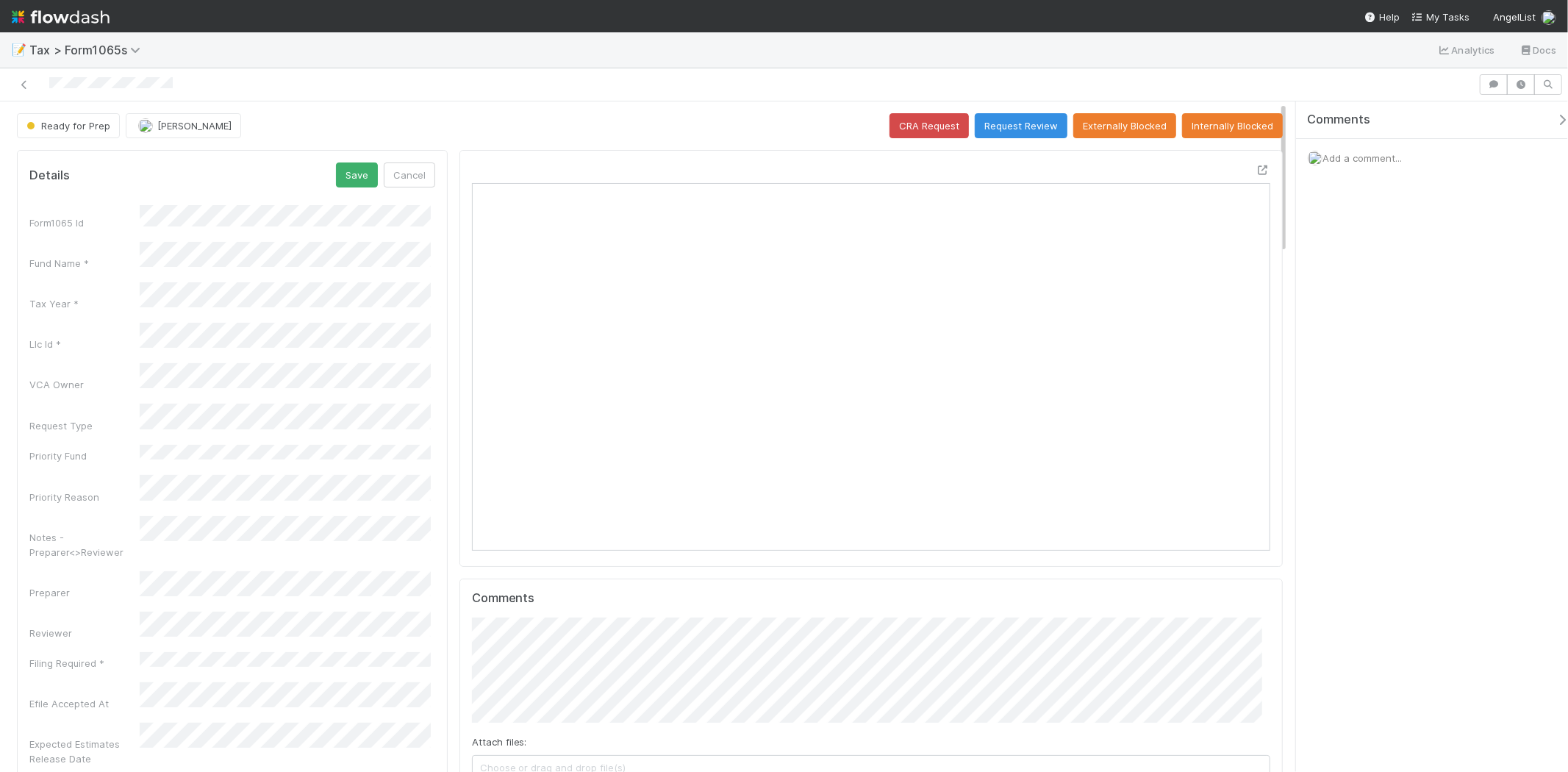
click at [340, 100] on div at bounding box center [784, 85] width 1568 height 33
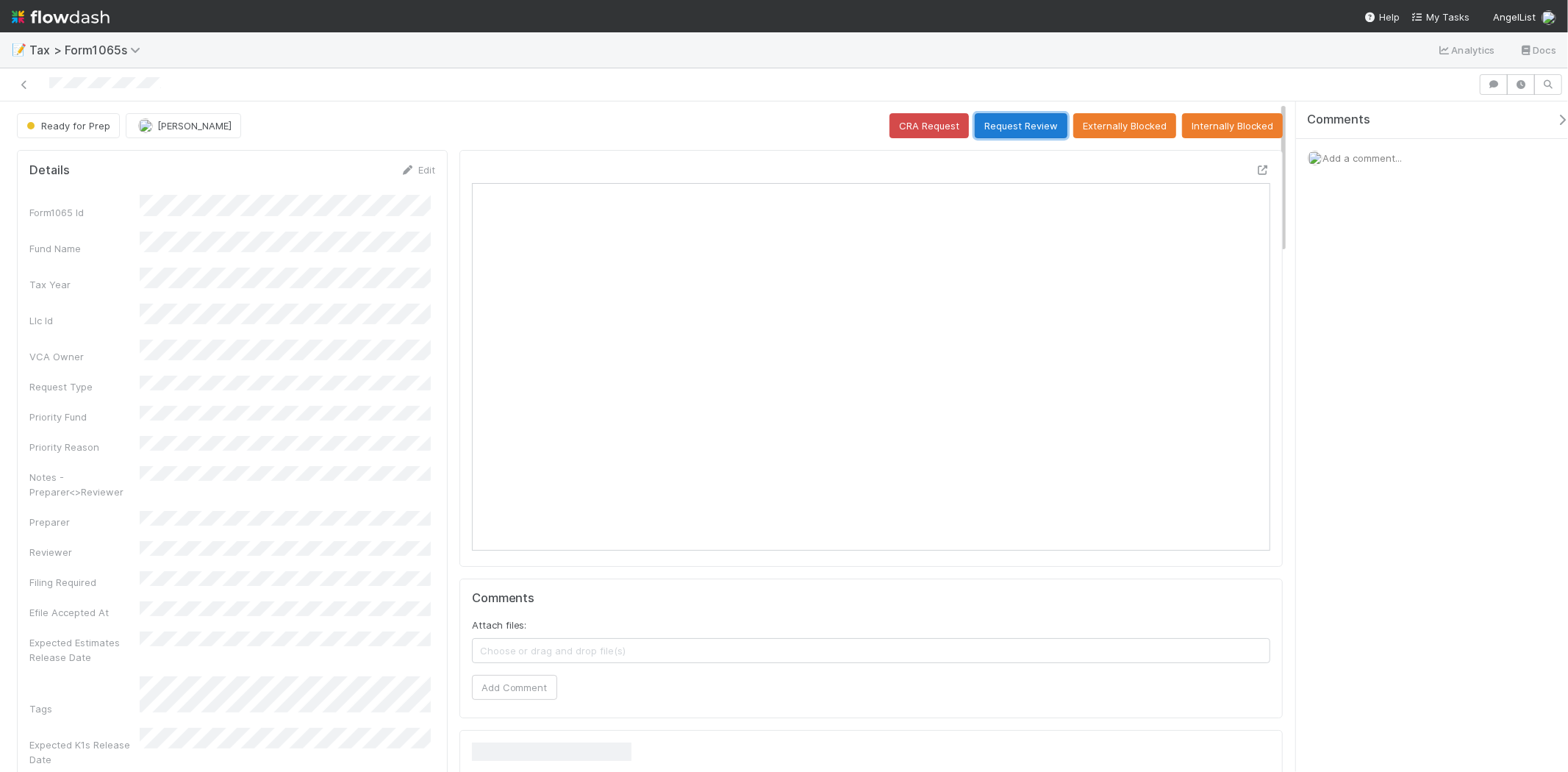
click at [986, 125] on button "Request Review" at bounding box center [1021, 126] width 93 height 25
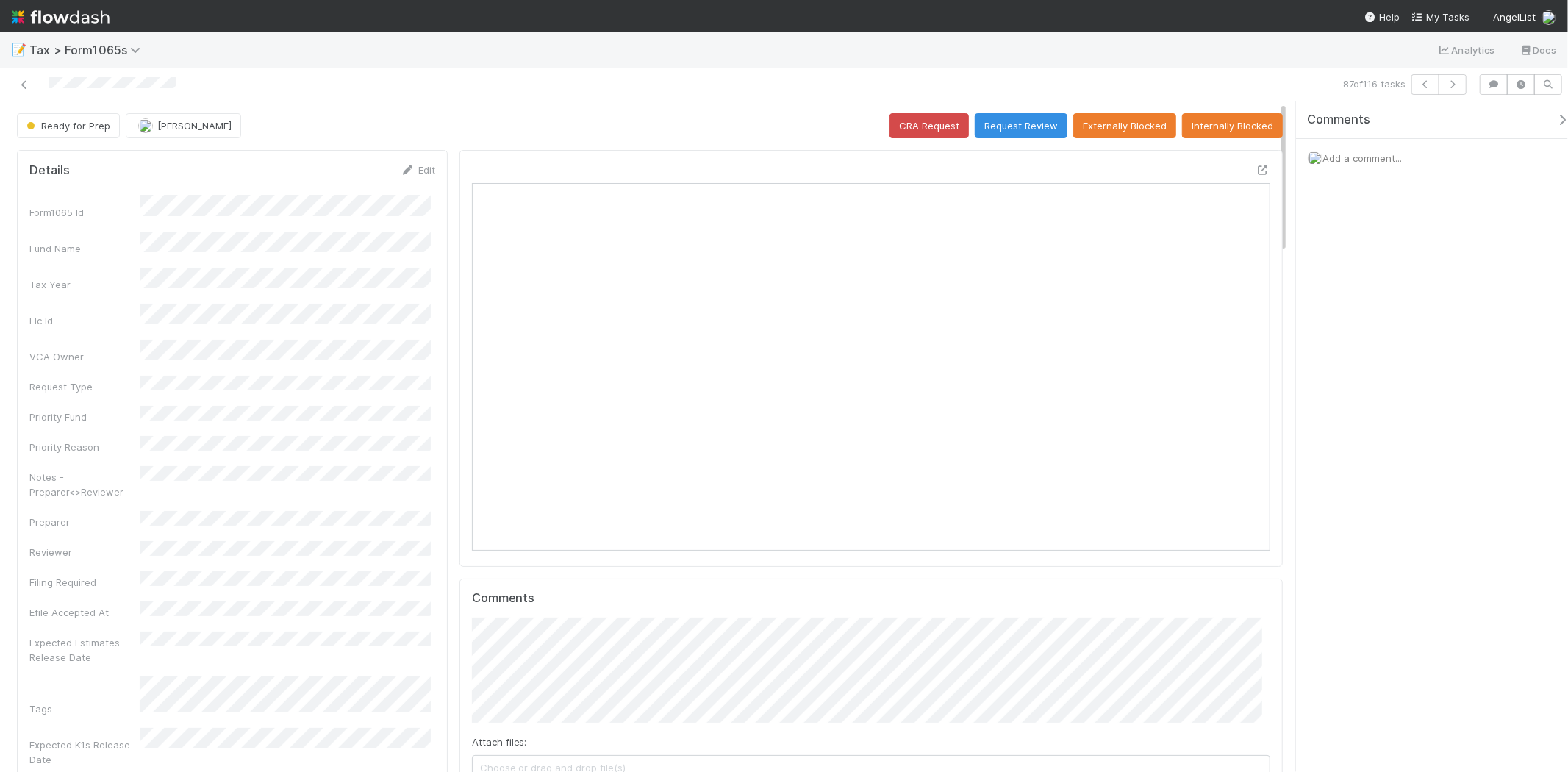
scroll to position [287, 777]
click at [1448, 91] on button "button" at bounding box center [1452, 84] width 28 height 21
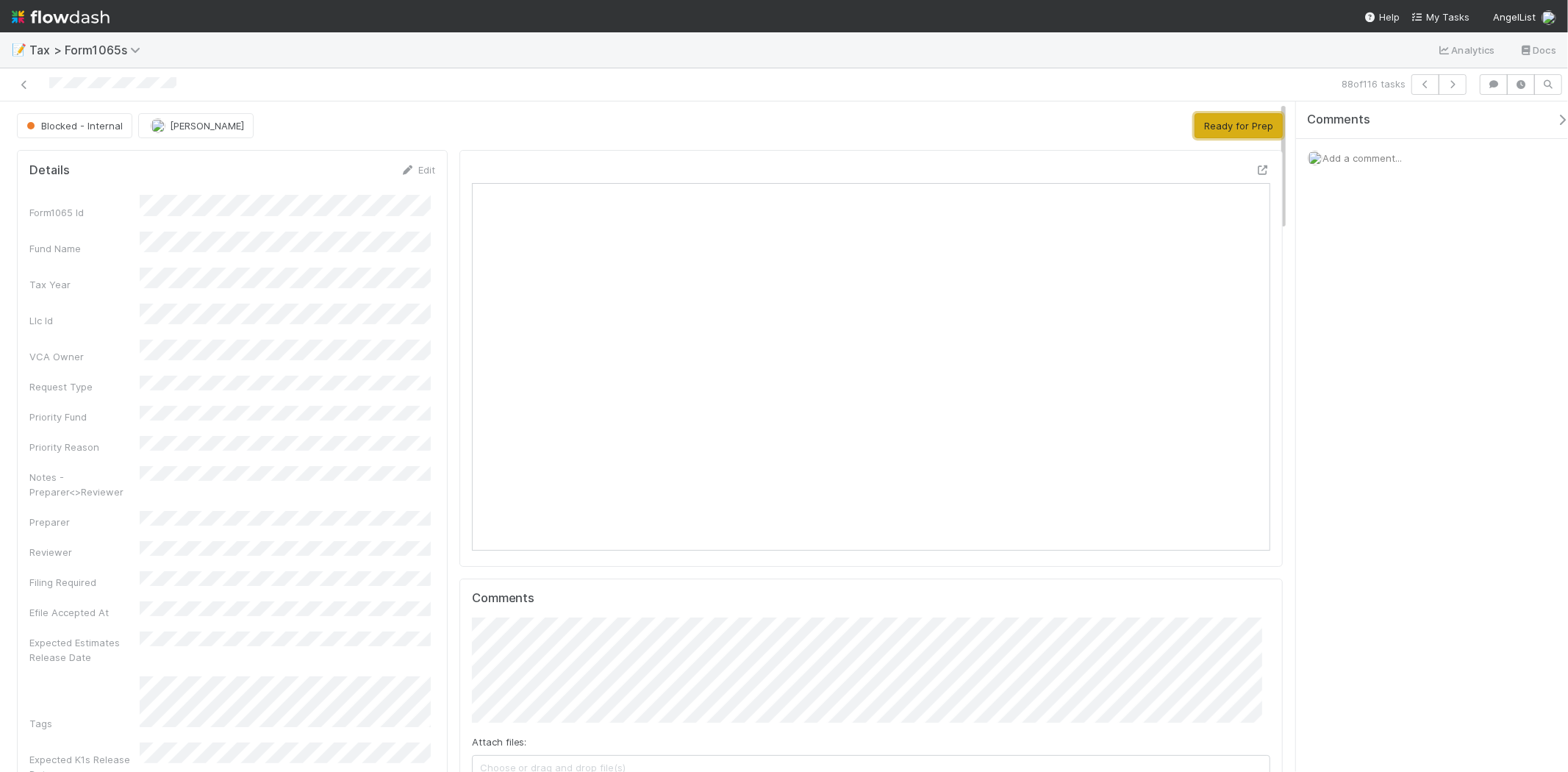
click at [1233, 129] on button "Ready for Prep" at bounding box center [1239, 126] width 88 height 25
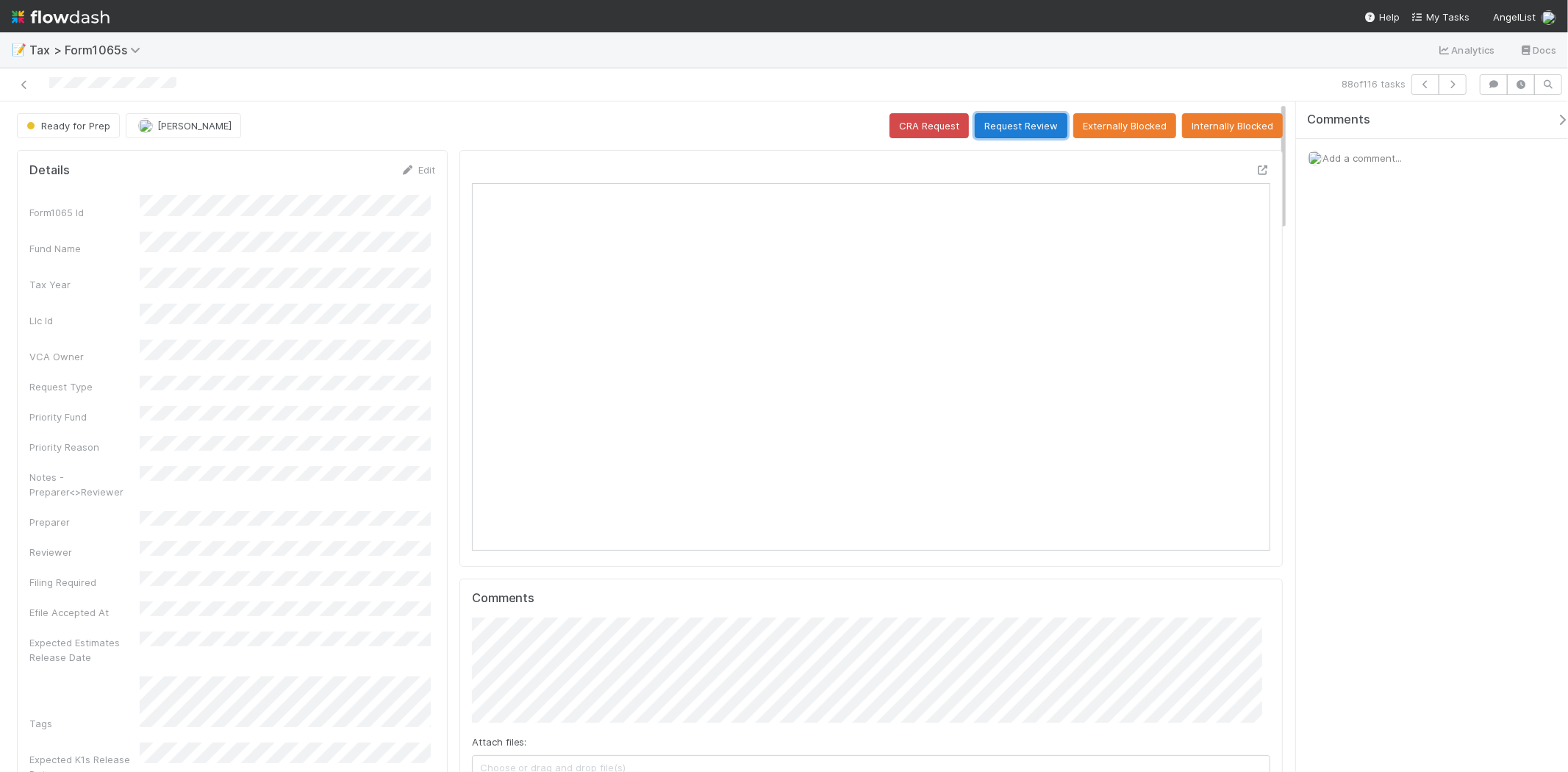
click at [1008, 120] on button "Request Review" at bounding box center [1021, 126] width 93 height 25
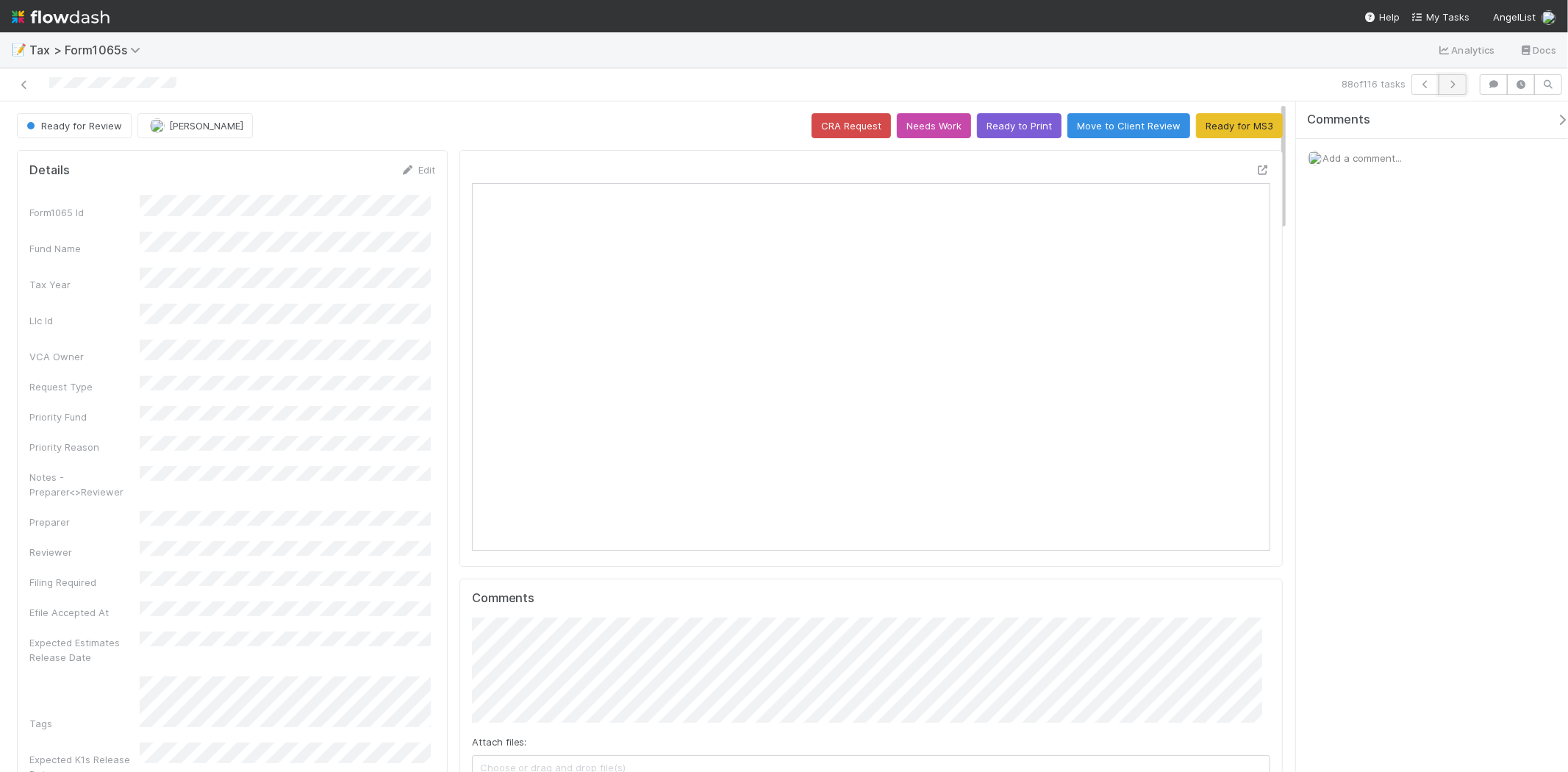
click at [1463, 87] on button "button" at bounding box center [1452, 84] width 28 height 21
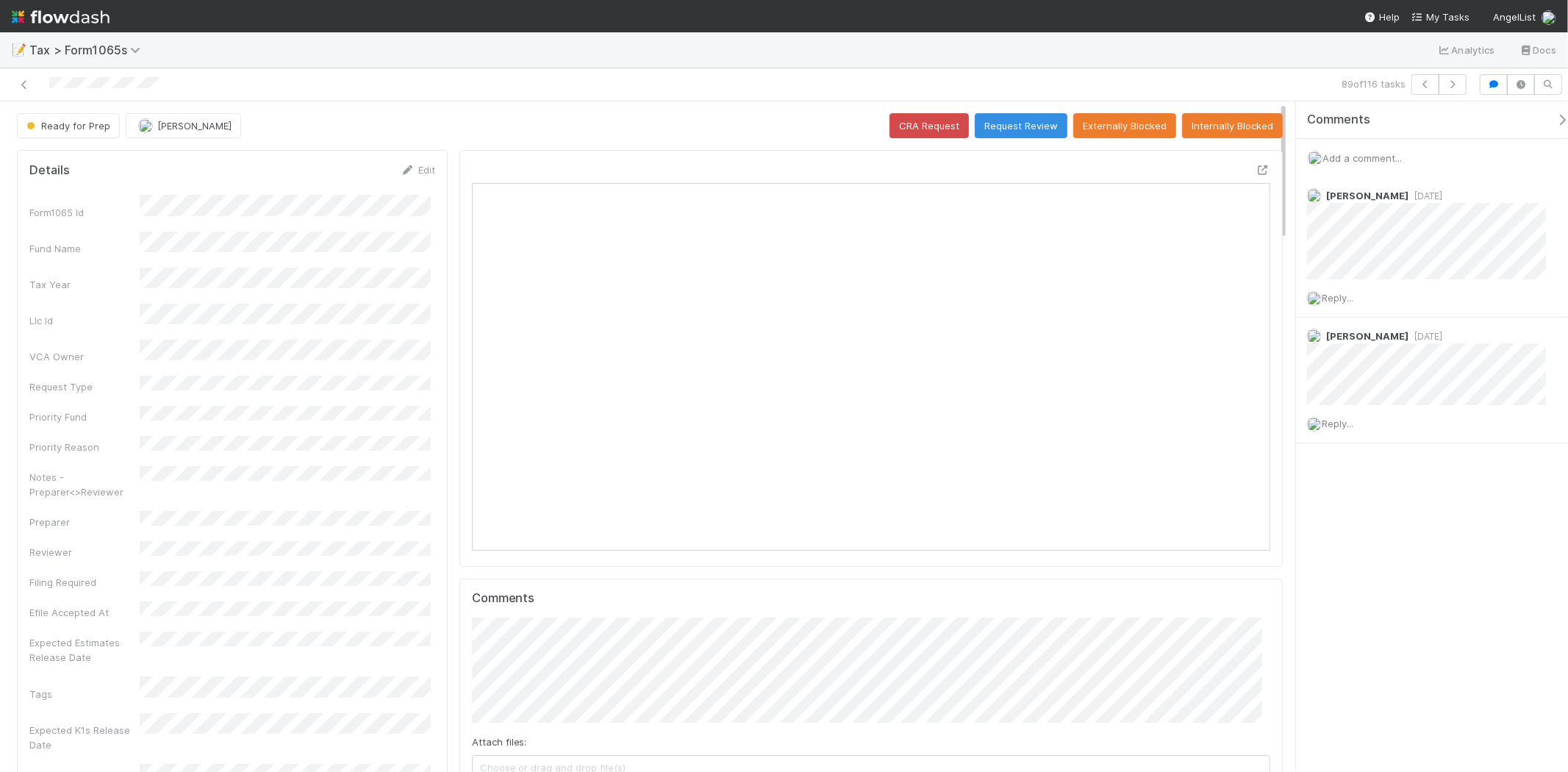
scroll to position [287, 388]
click at [1456, 89] on button "button" at bounding box center [1452, 84] width 28 height 21
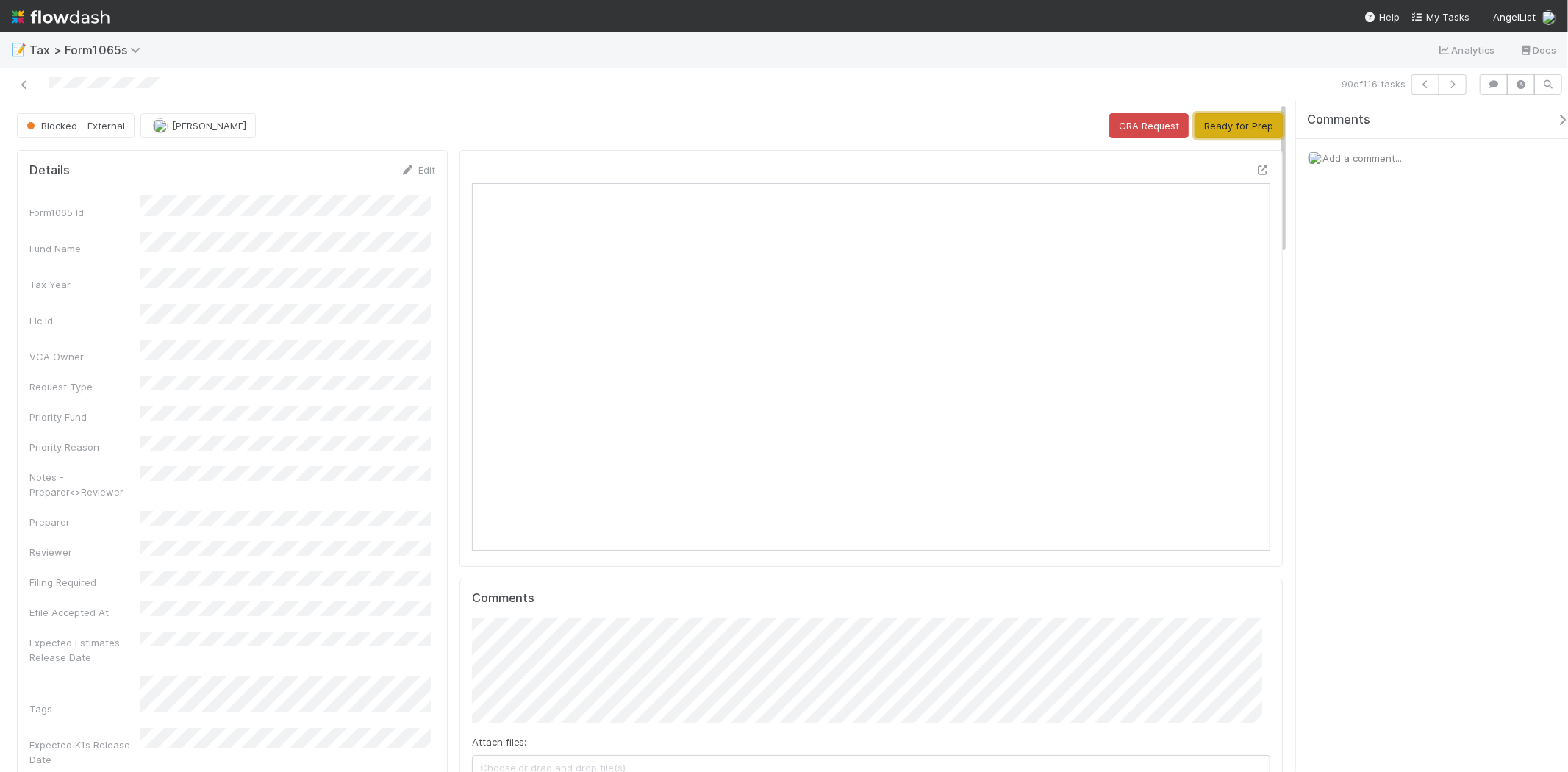
click at [1258, 124] on button "Ready for Prep" at bounding box center [1239, 126] width 88 height 25
click at [1450, 82] on icon "button" at bounding box center [1453, 85] width 14 height 9
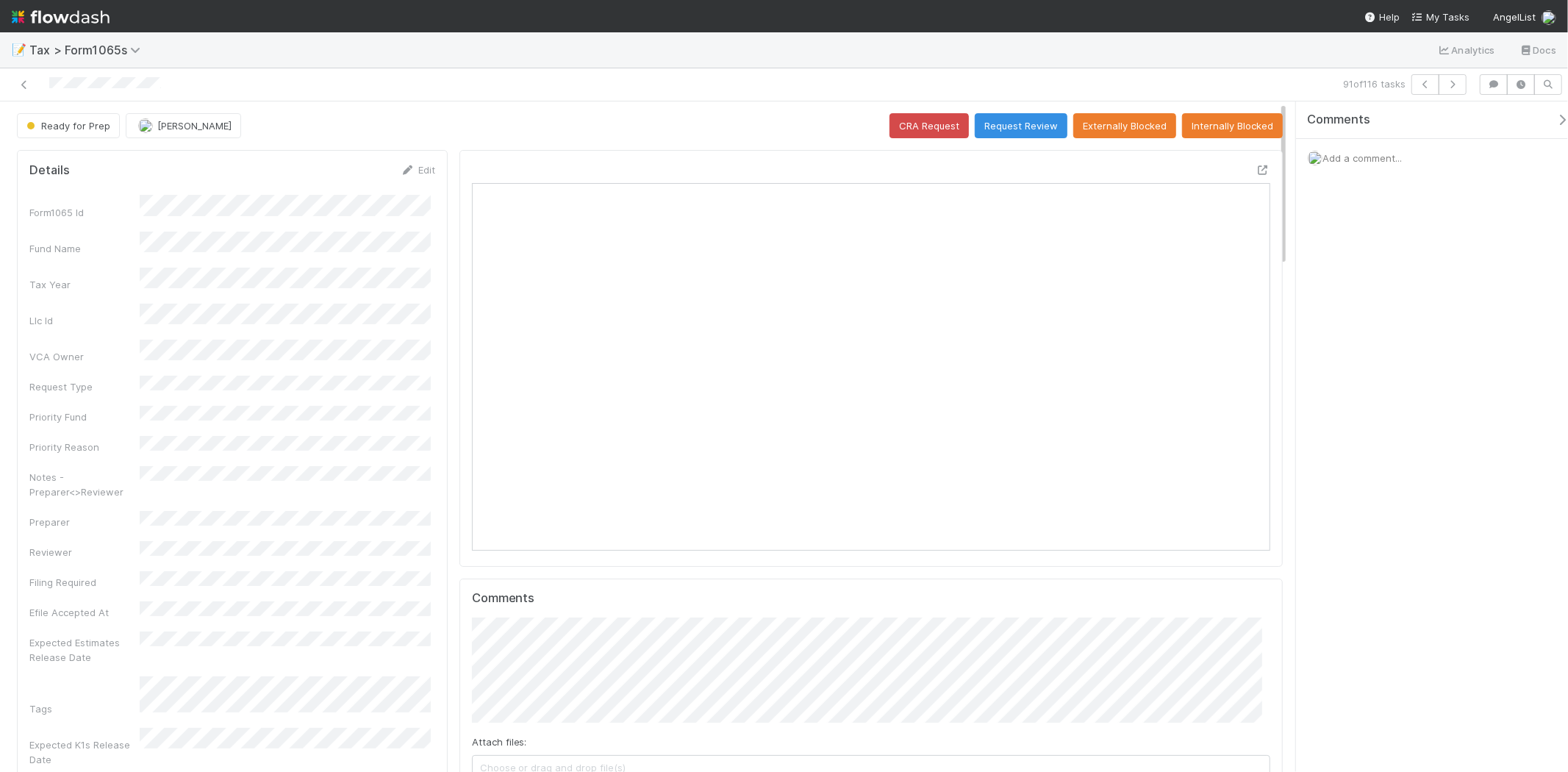
scroll to position [287, 388]
click at [1451, 82] on icon "button" at bounding box center [1453, 85] width 14 height 9
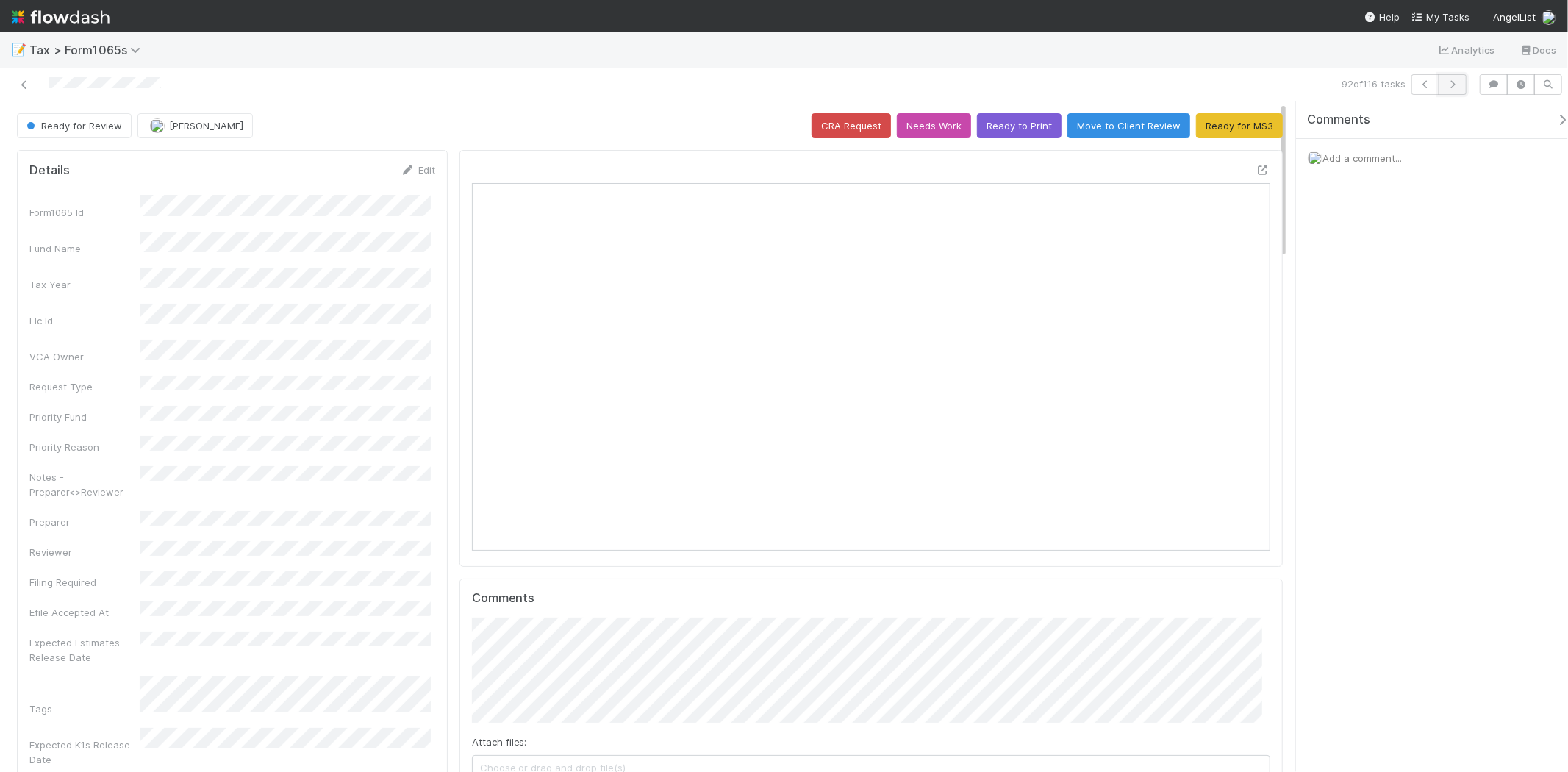
click at [1450, 82] on icon "button" at bounding box center [1453, 85] width 14 height 9
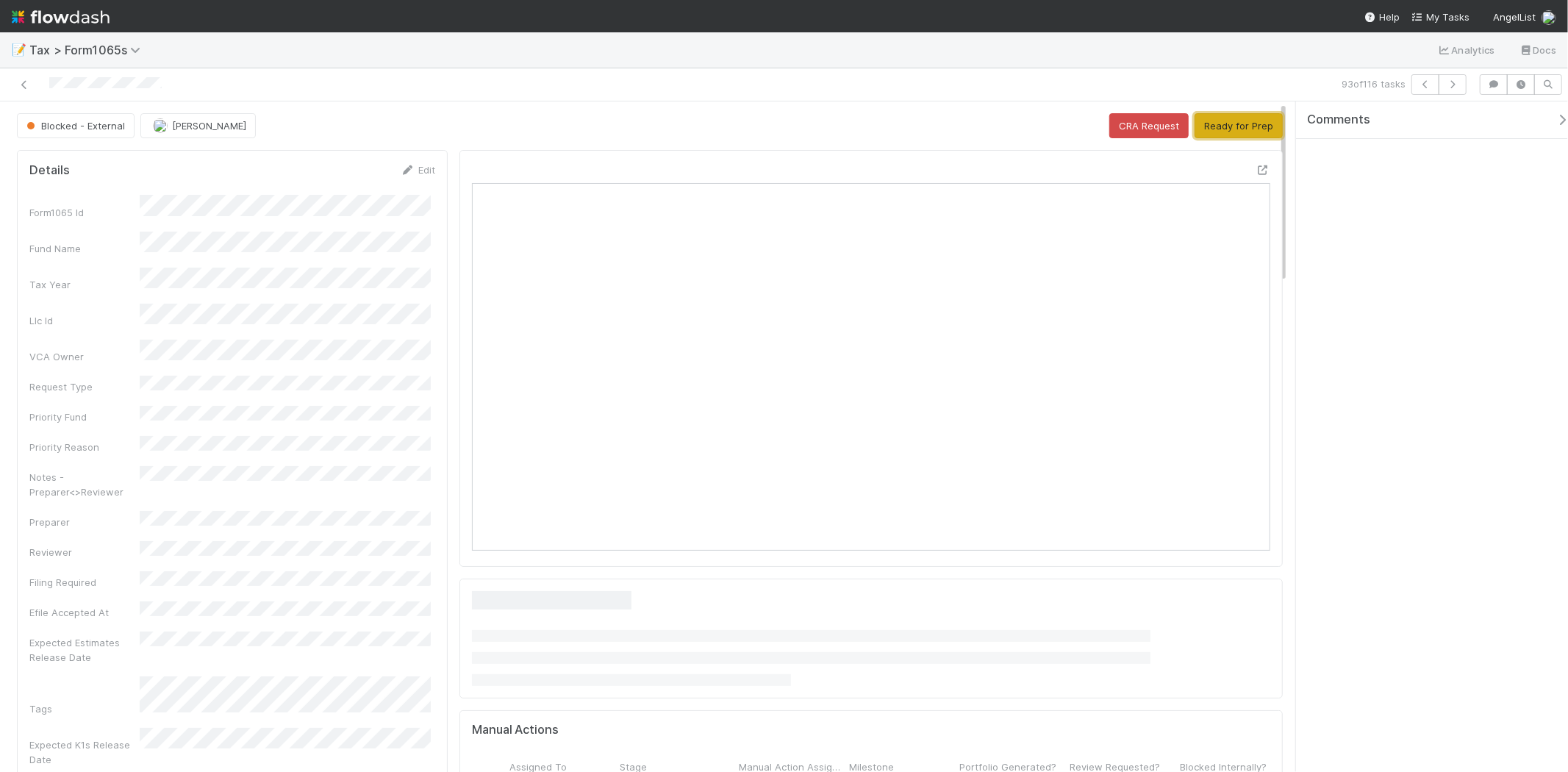
click at [1255, 121] on button "Ready for Prep" at bounding box center [1239, 126] width 88 height 25
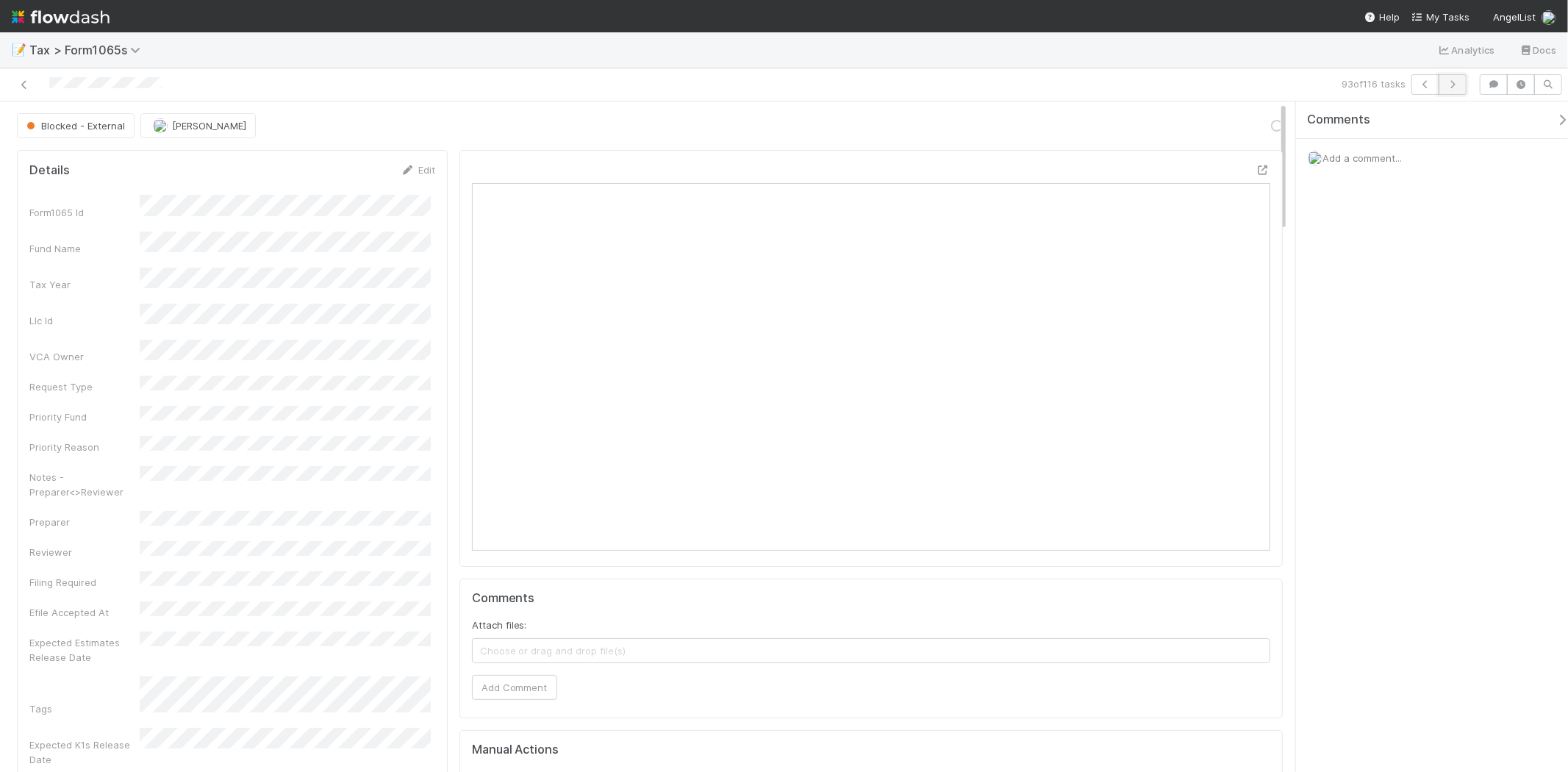
click at [1446, 78] on button "button" at bounding box center [1452, 84] width 28 height 21
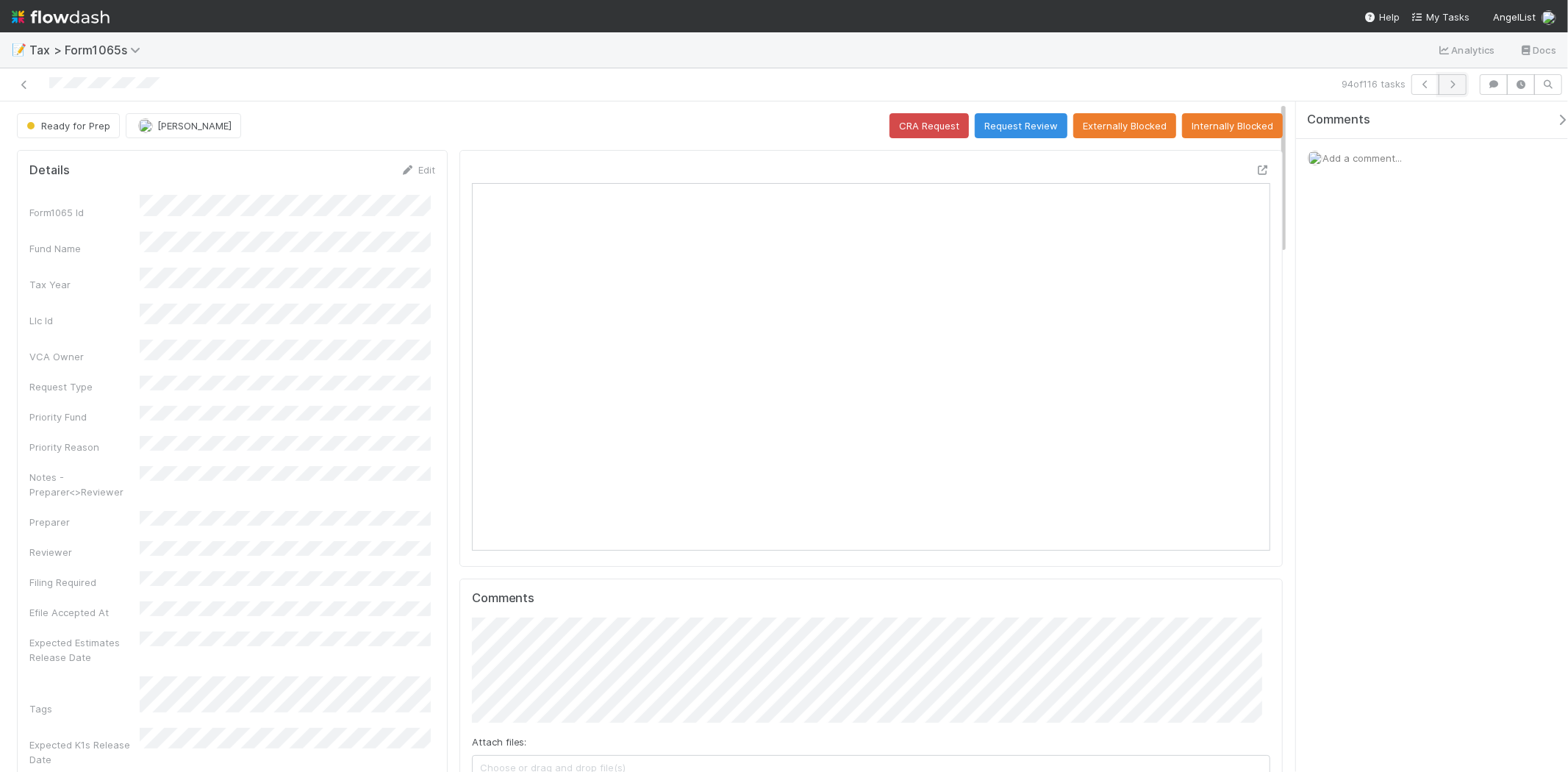
click at [1463, 89] on button "button" at bounding box center [1452, 84] width 28 height 21
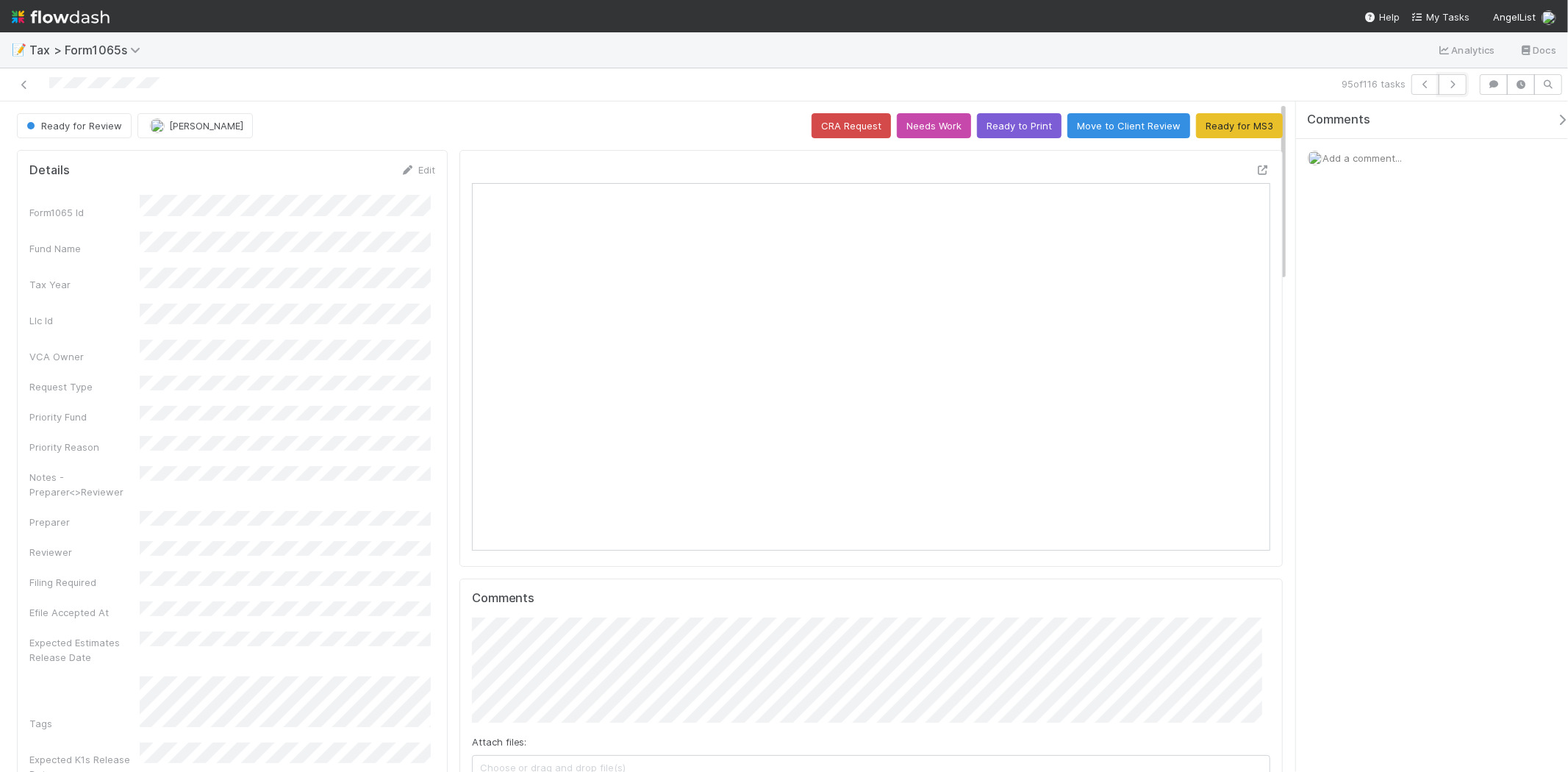
click at [1463, 89] on button "button" at bounding box center [1452, 84] width 28 height 21
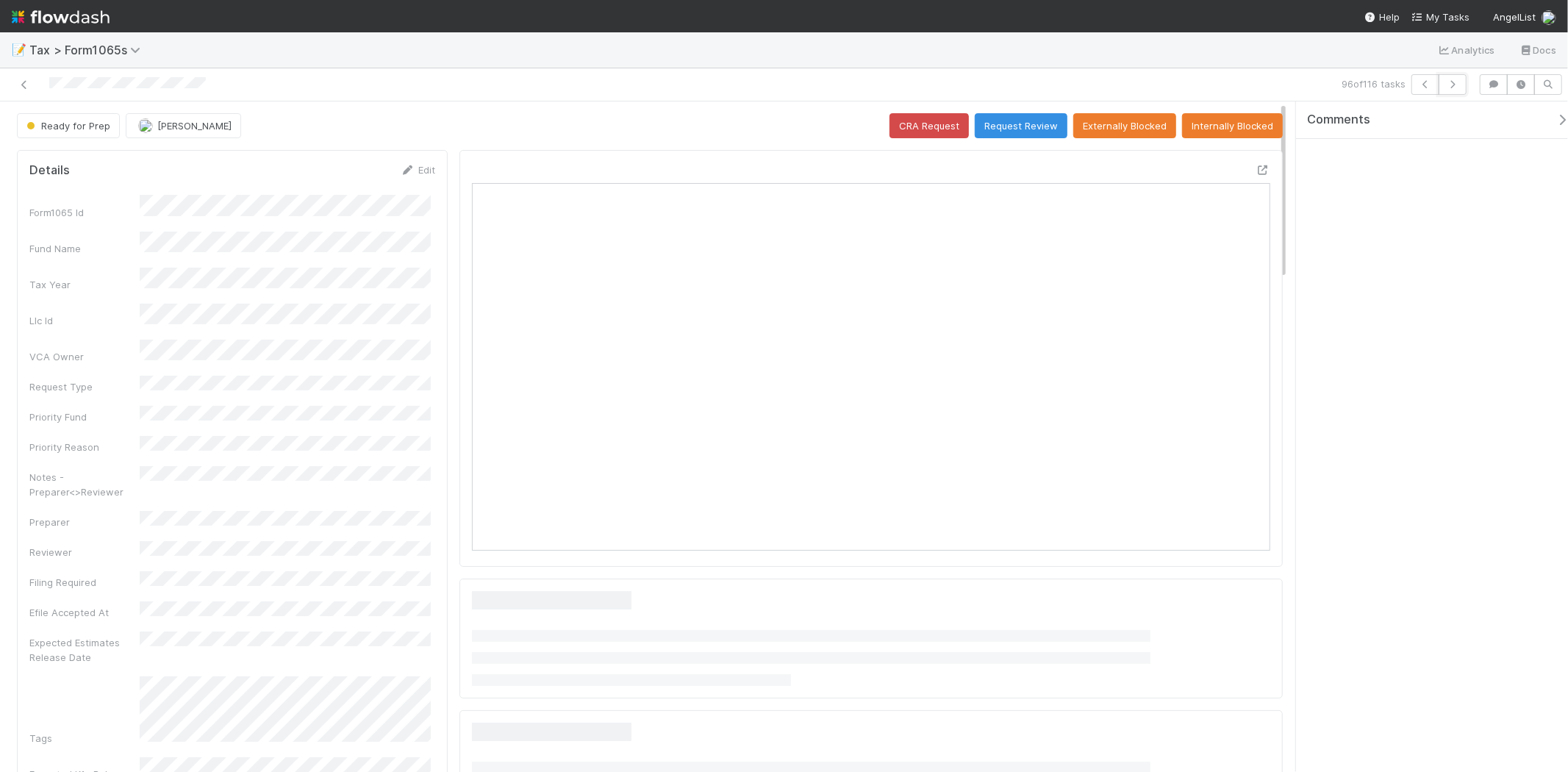
click at [1463, 89] on button "button" at bounding box center [1452, 84] width 28 height 21
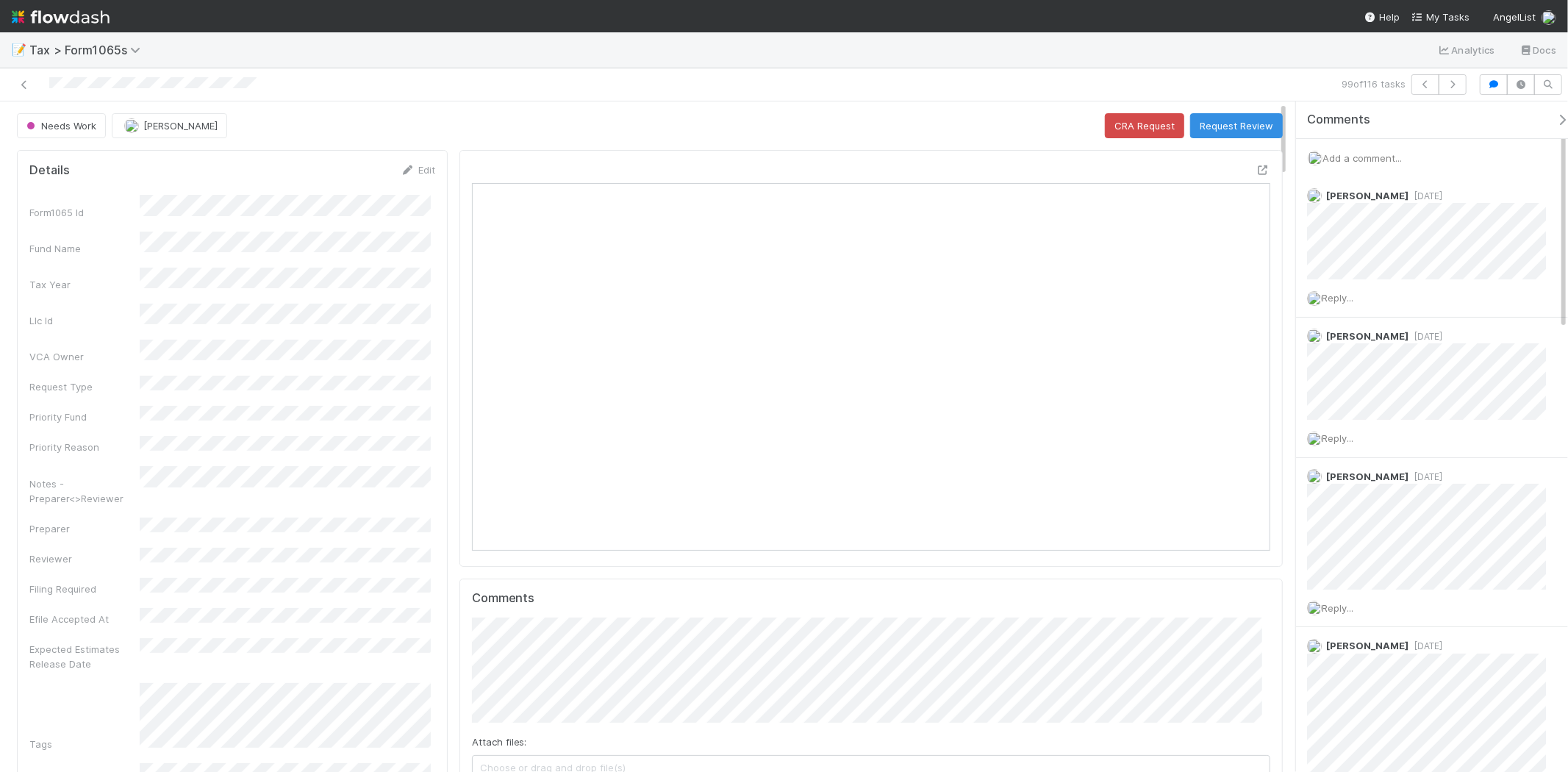
click at [1362, 149] on div "Add a comment..." at bounding box center [1437, 158] width 284 height 38
click at [1365, 151] on div "Add a comment..." at bounding box center [1437, 158] width 284 height 38
click at [1380, 149] on div "Add a comment..." at bounding box center [1437, 158] width 284 height 38
click at [1381, 154] on span "Add a comment..." at bounding box center [1362, 158] width 79 height 12
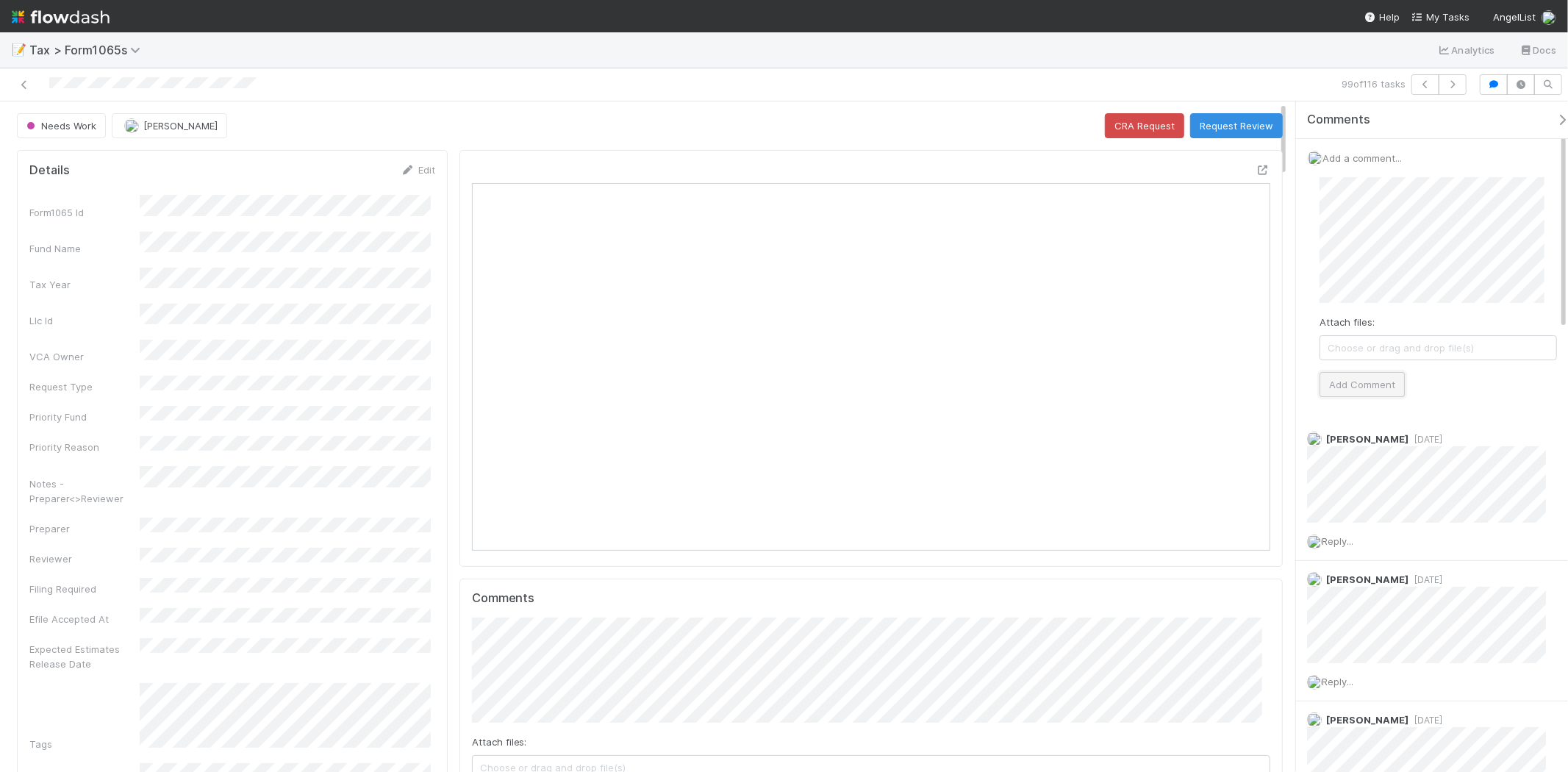
click at [1345, 382] on button "Add Comment" at bounding box center [1362, 384] width 86 height 25
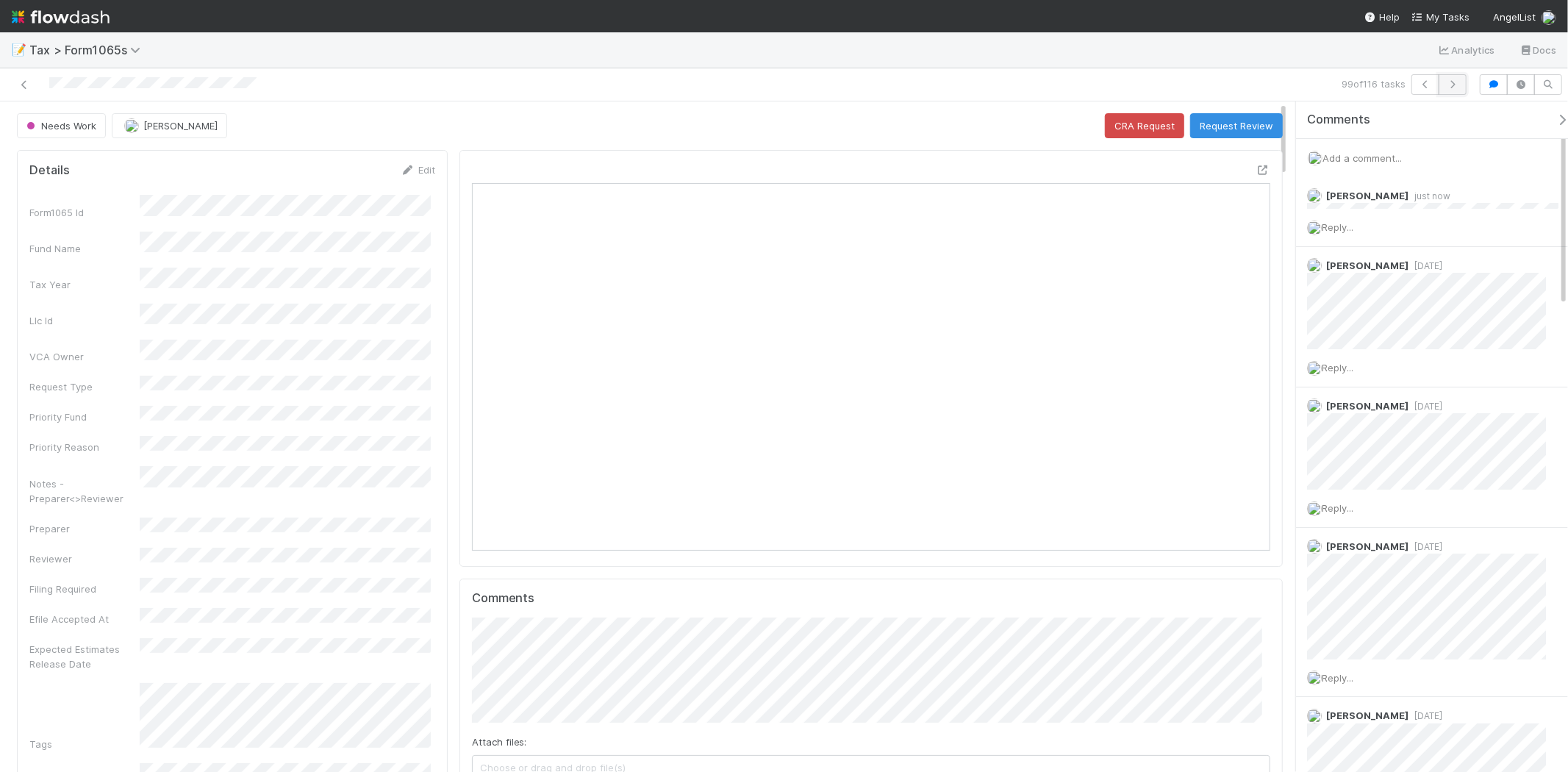
click at [1453, 81] on icon "button" at bounding box center [1453, 85] width 14 height 9
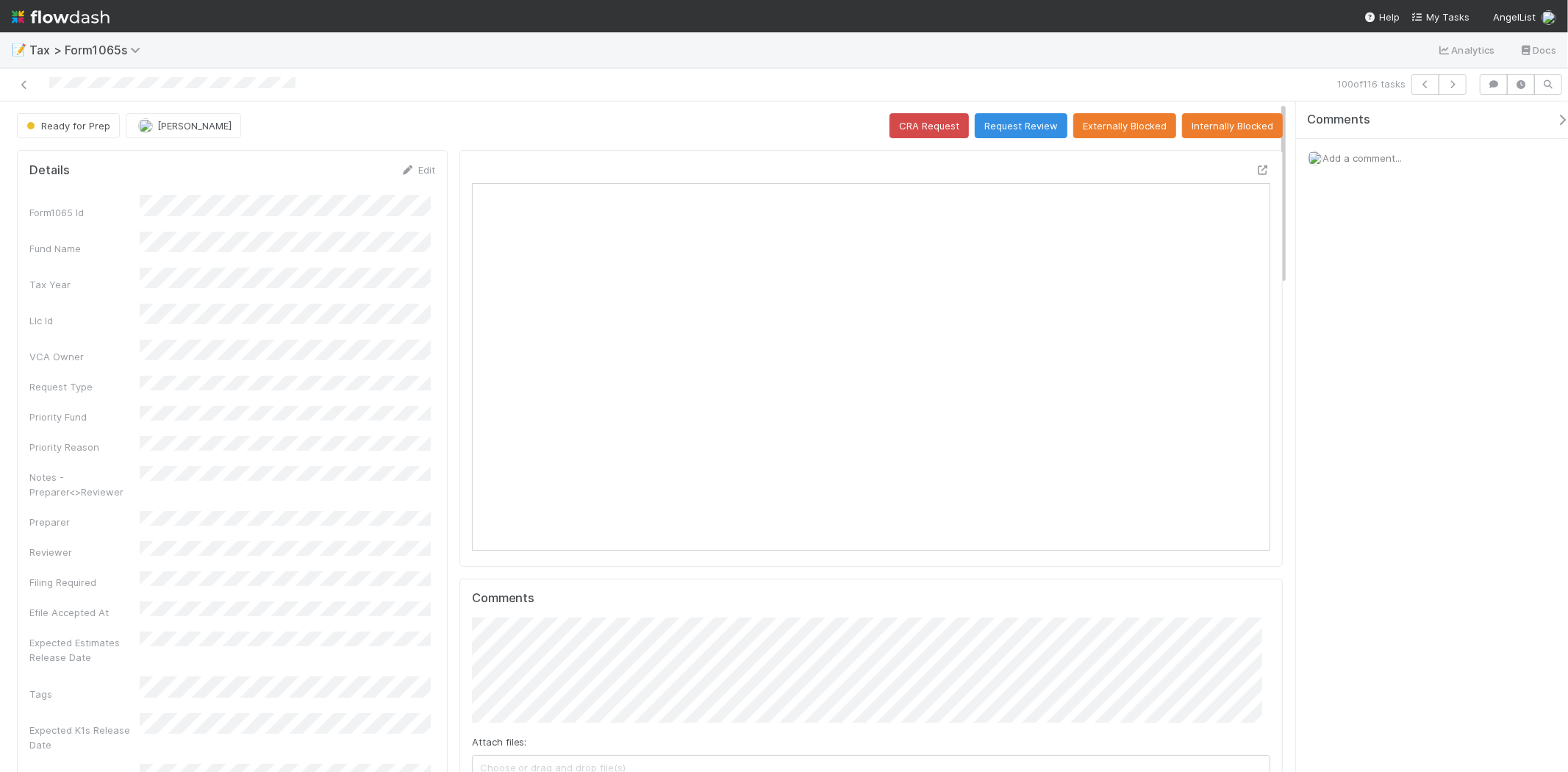
scroll to position [287, 777]
click at [1453, 83] on icon "button" at bounding box center [1453, 85] width 14 height 9
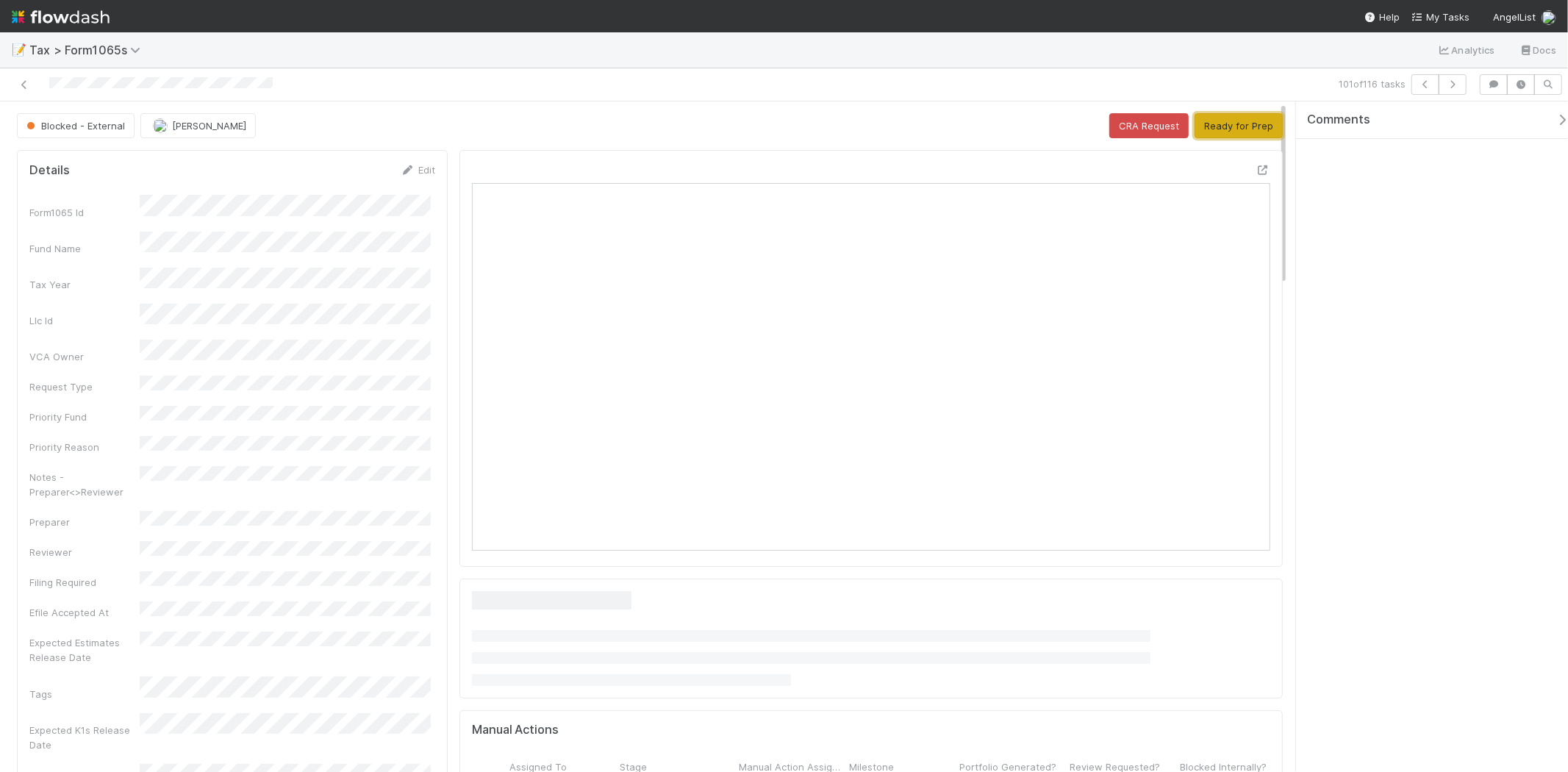
click at [1239, 124] on button "Ready for Prep" at bounding box center [1239, 126] width 88 height 25
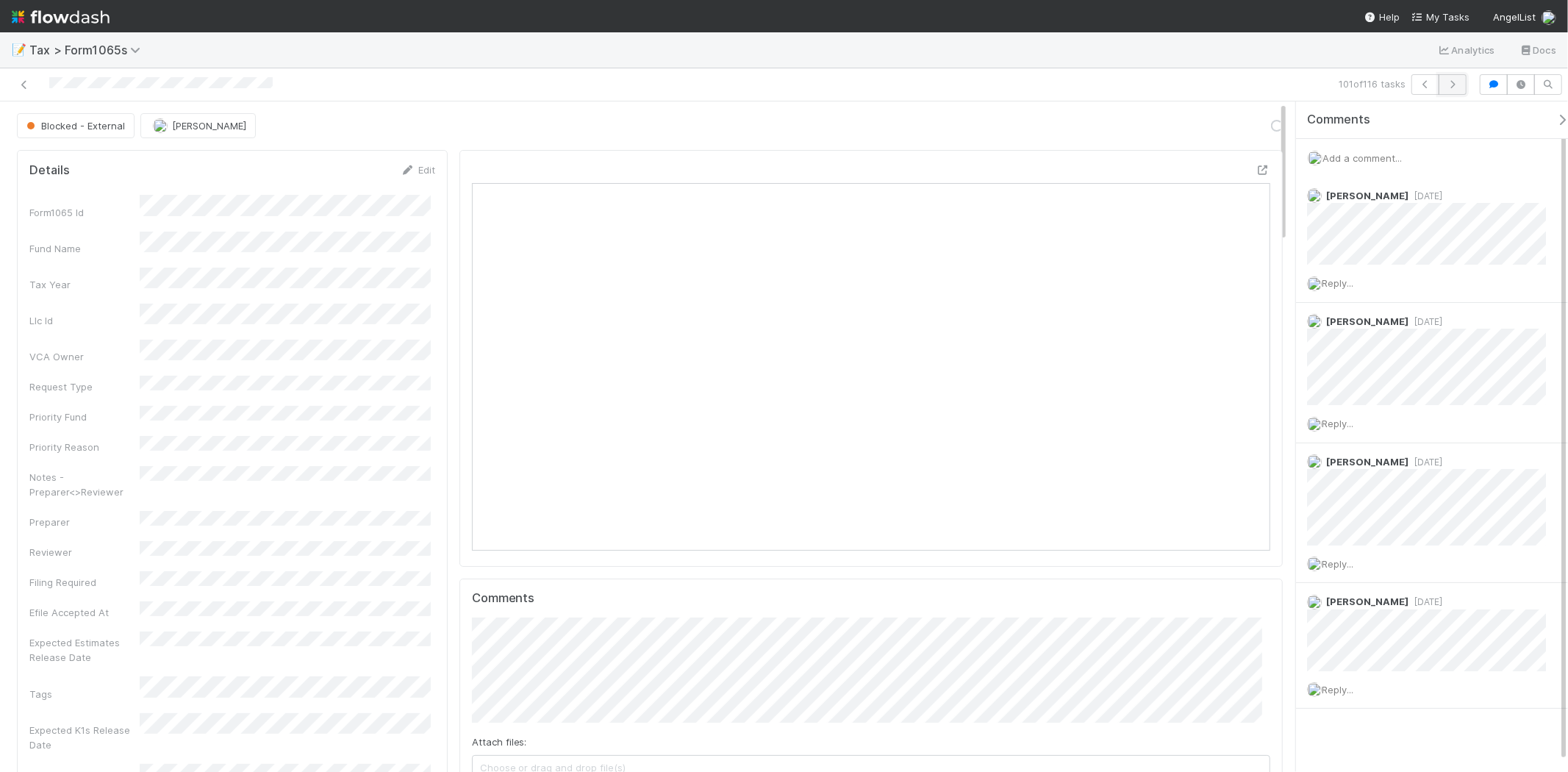
click at [1464, 90] on button "button" at bounding box center [1452, 84] width 28 height 21
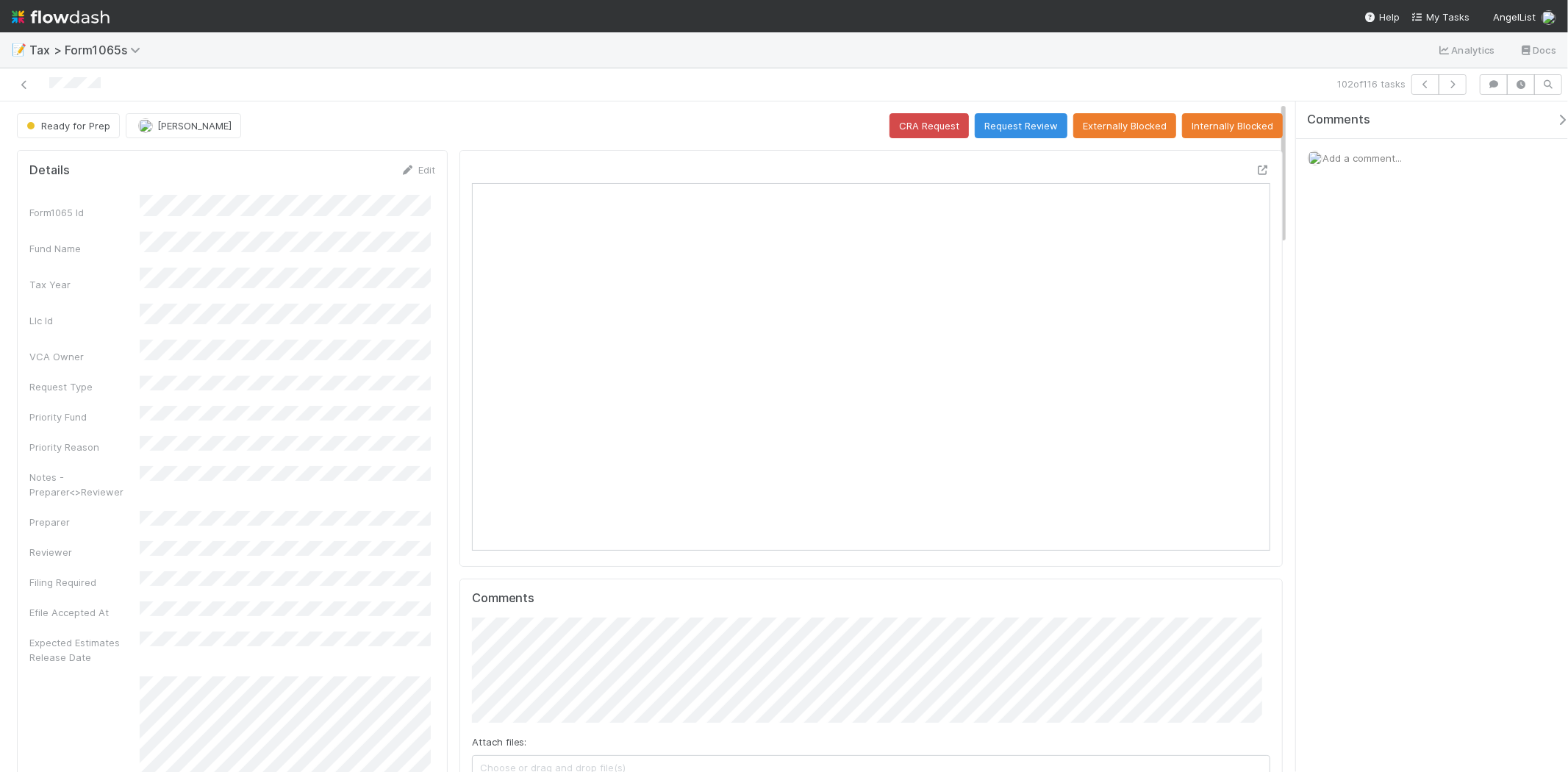
scroll to position [287, 777]
click at [805, 8] on nav "Help My Tasks AngelList" at bounding box center [784, 16] width 1568 height 32
click at [1442, 86] on button "button" at bounding box center [1452, 84] width 28 height 21
click at [1459, 88] on icon "button" at bounding box center [1453, 85] width 14 height 9
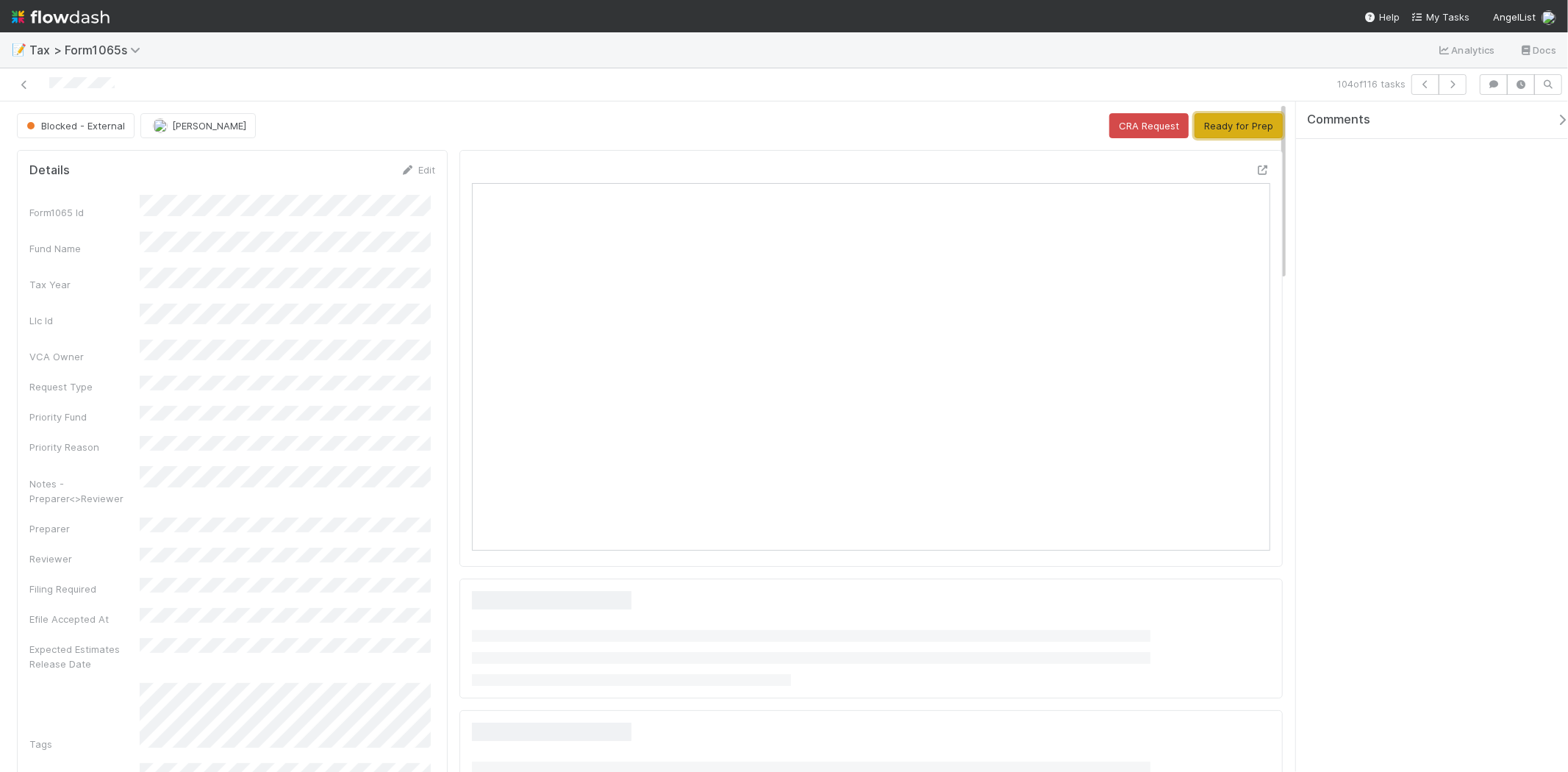
click at [1215, 127] on button "Ready for Prep" at bounding box center [1239, 126] width 88 height 25
click at [1461, 88] on button "button" at bounding box center [1452, 84] width 28 height 21
click at [1195, 125] on button "Ready for Prep" at bounding box center [1239, 126] width 88 height 25
click at [1461, 89] on button "button" at bounding box center [1452, 84] width 28 height 21
click at [1210, 133] on button "Ready for Prep" at bounding box center [1239, 126] width 88 height 25
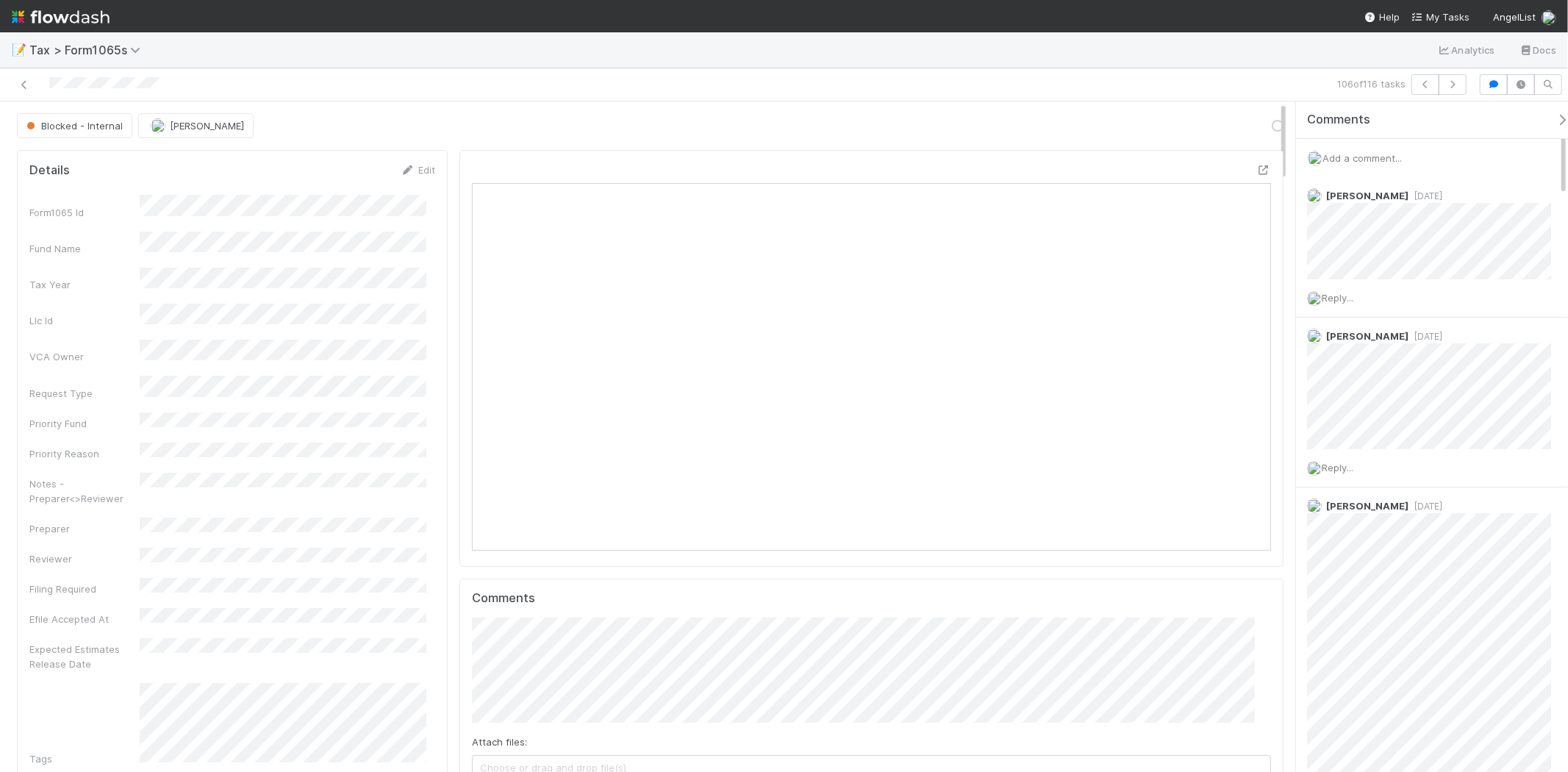
scroll to position [12, 13]
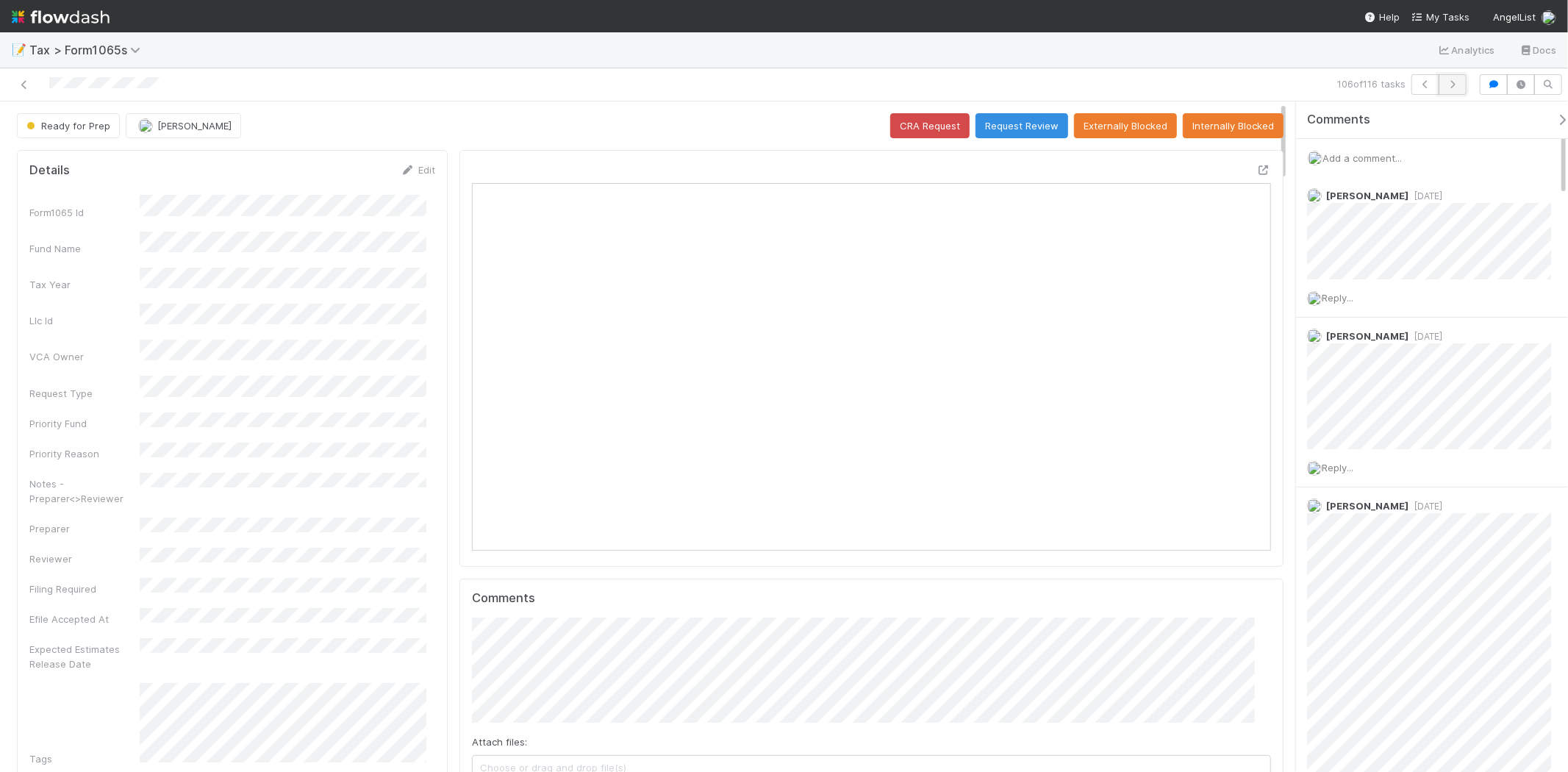
click at [1445, 82] on icon "button" at bounding box center [1453, 85] width 14 height 9
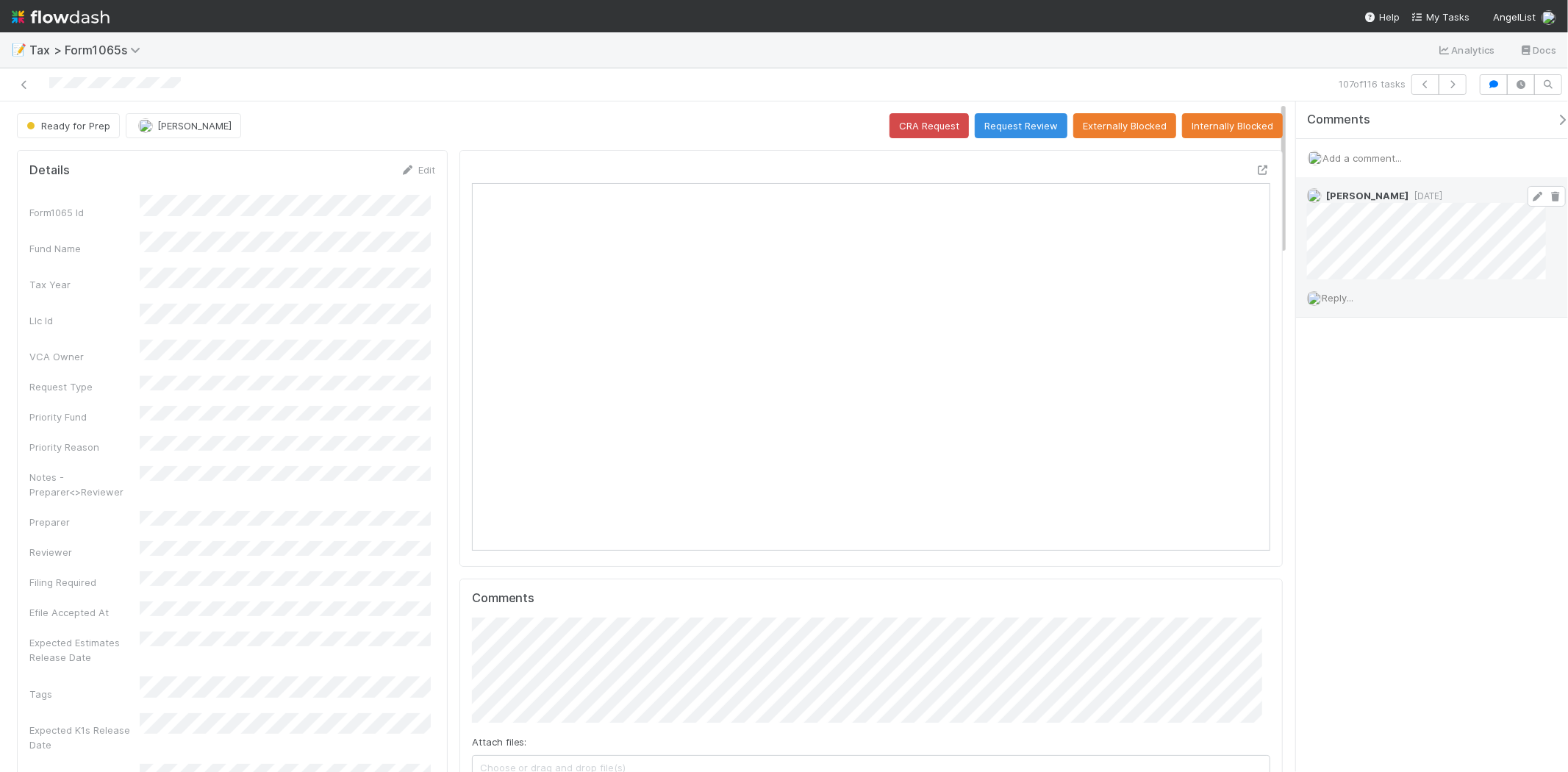
scroll to position [287, 777]
click at [1451, 85] on icon "button" at bounding box center [1453, 85] width 14 height 9
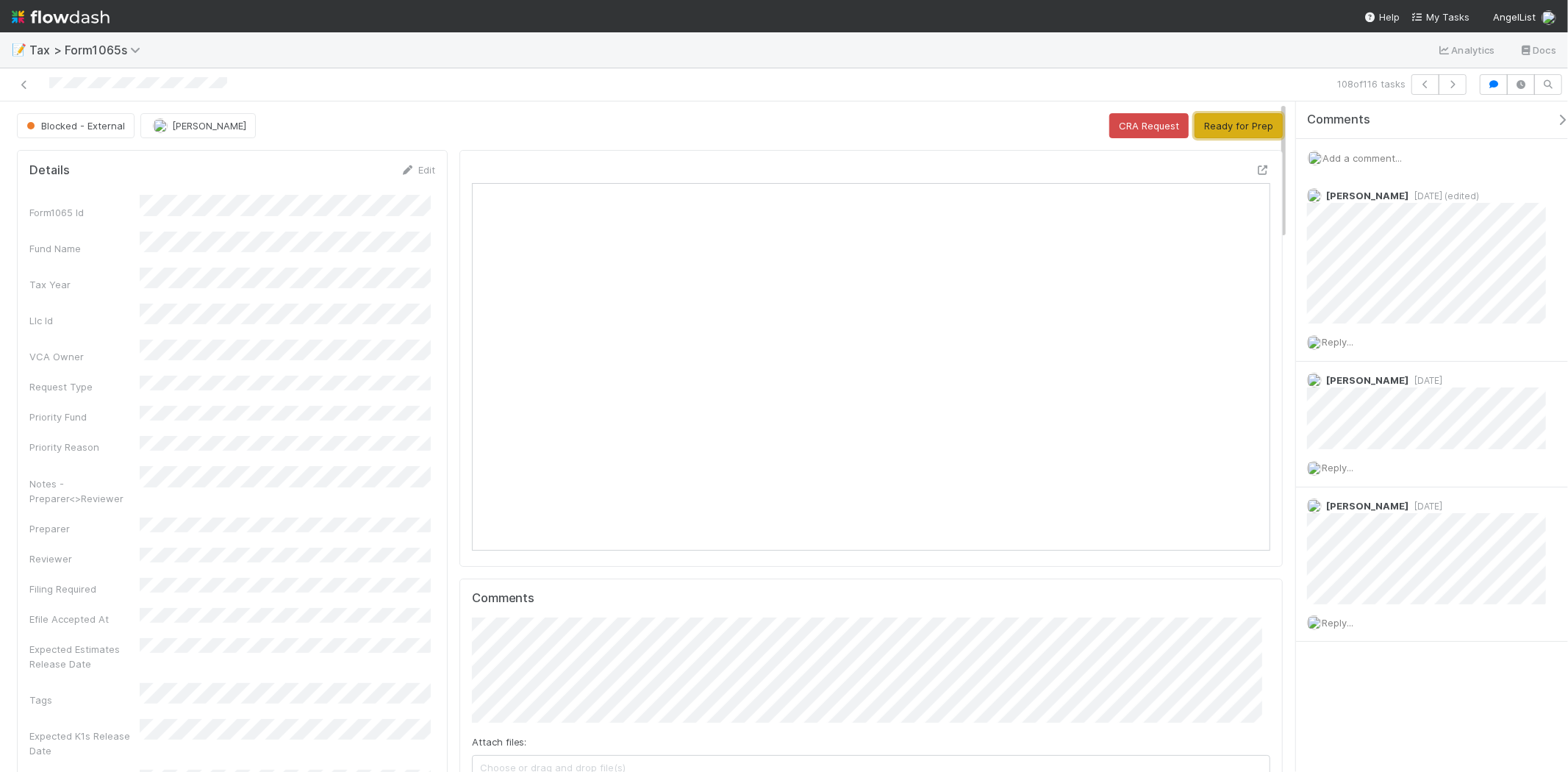
click at [1230, 118] on button "Ready for Prep" at bounding box center [1239, 126] width 88 height 25
click at [1455, 87] on icon "button" at bounding box center [1453, 85] width 14 height 9
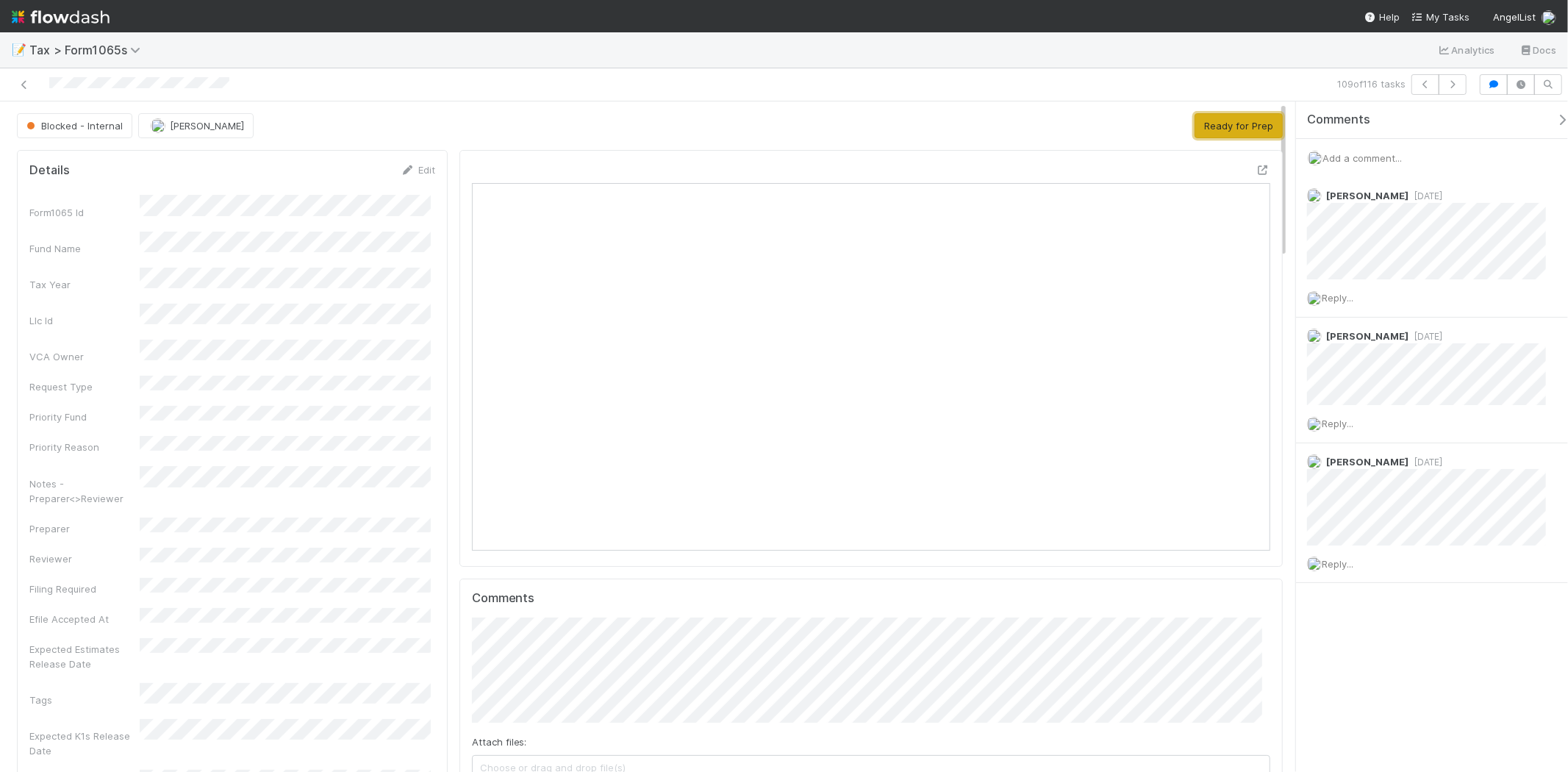
click at [1236, 126] on button "Ready for Prep" at bounding box center [1239, 126] width 88 height 25
click at [1449, 86] on icon "button" at bounding box center [1453, 85] width 14 height 9
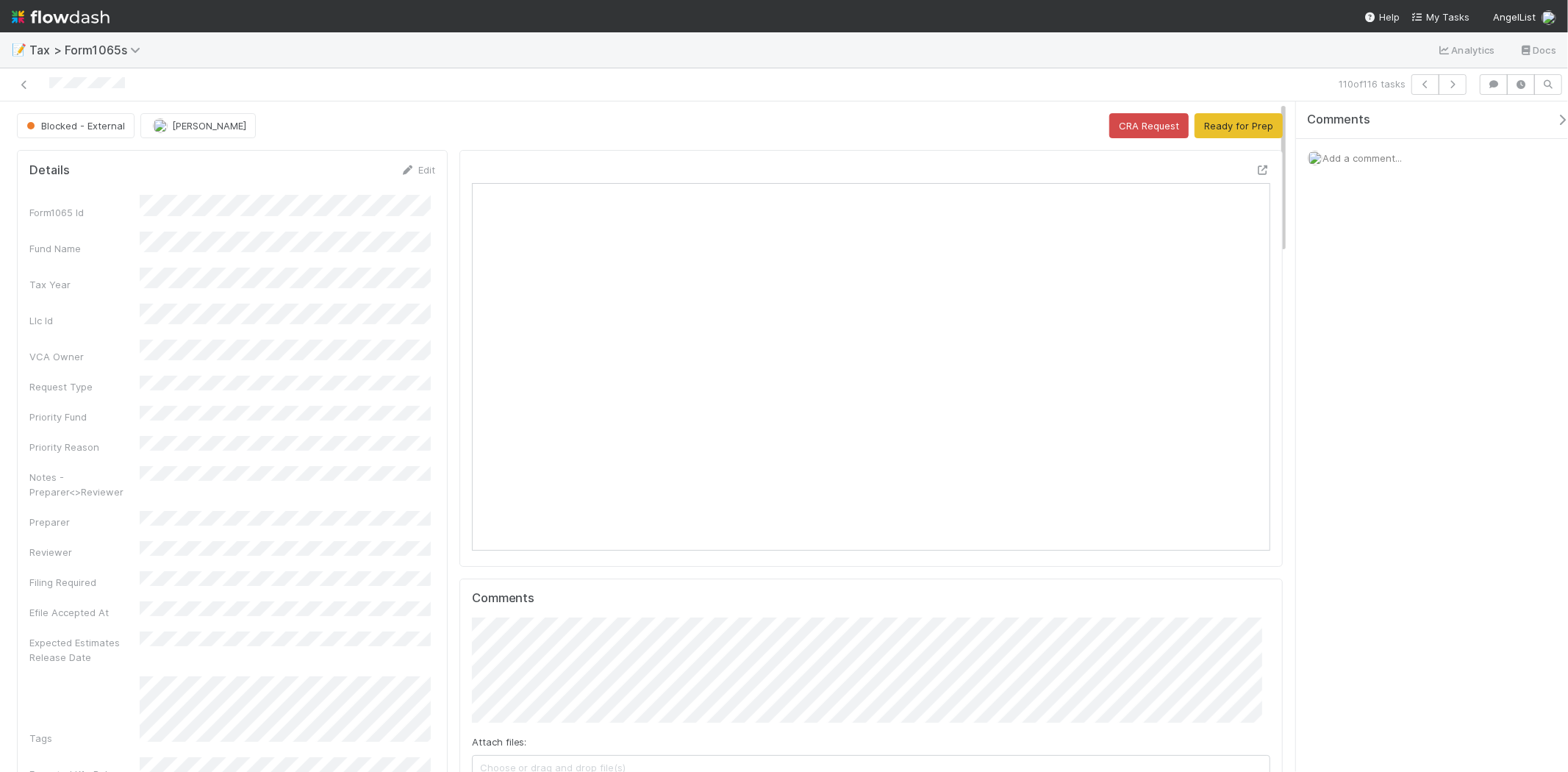
scroll to position [287, 388]
click at [205, 130] on span "[PERSON_NAME]" at bounding box center [209, 125] width 74 height 12
click at [205, 150] on div "[PERSON_NAME]" at bounding box center [237, 162] width 207 height 26
click at [1220, 126] on button "Ready for Prep" at bounding box center [1239, 126] width 88 height 25
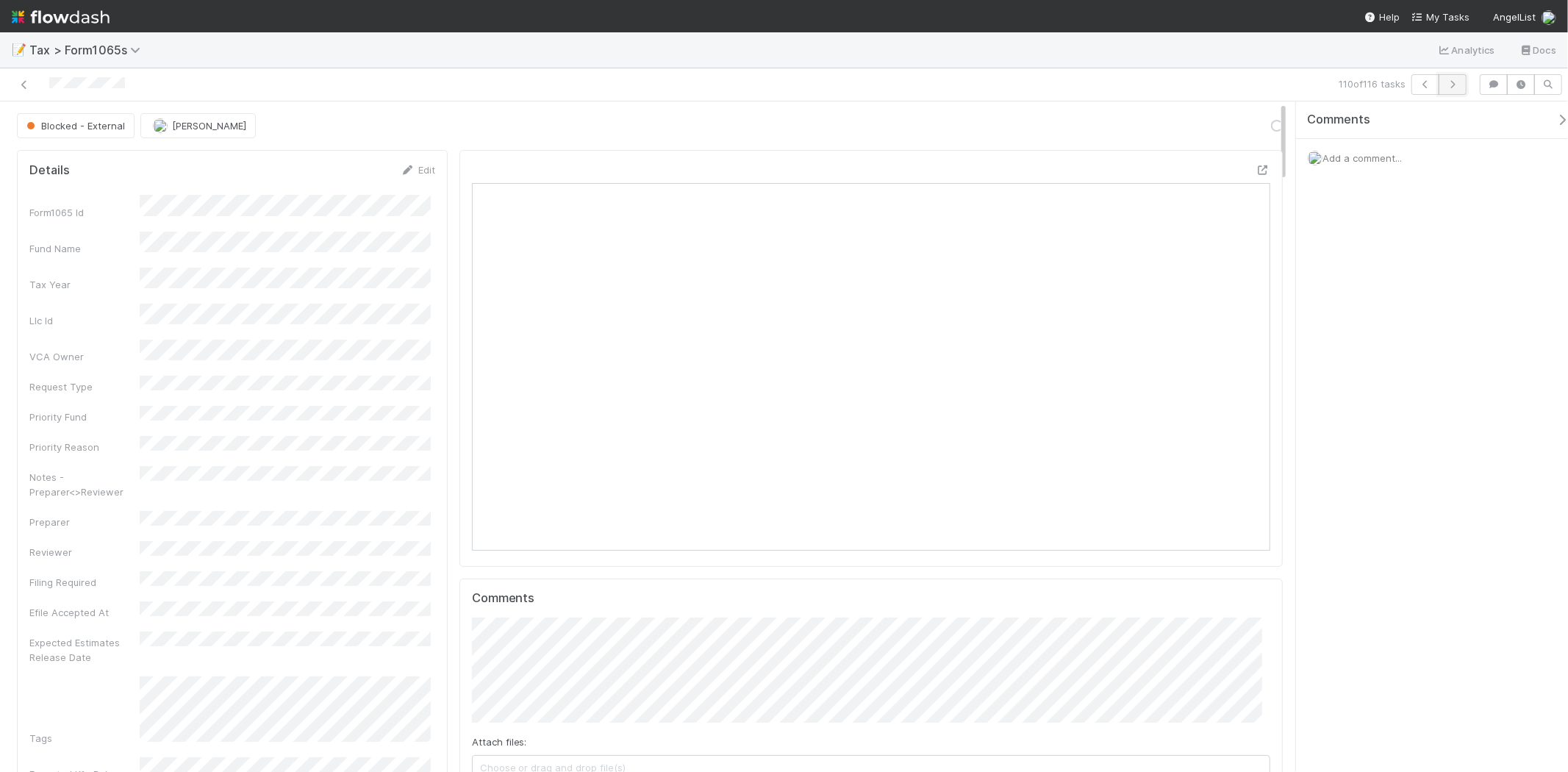
click at [1460, 78] on button "button" at bounding box center [1452, 84] width 28 height 21
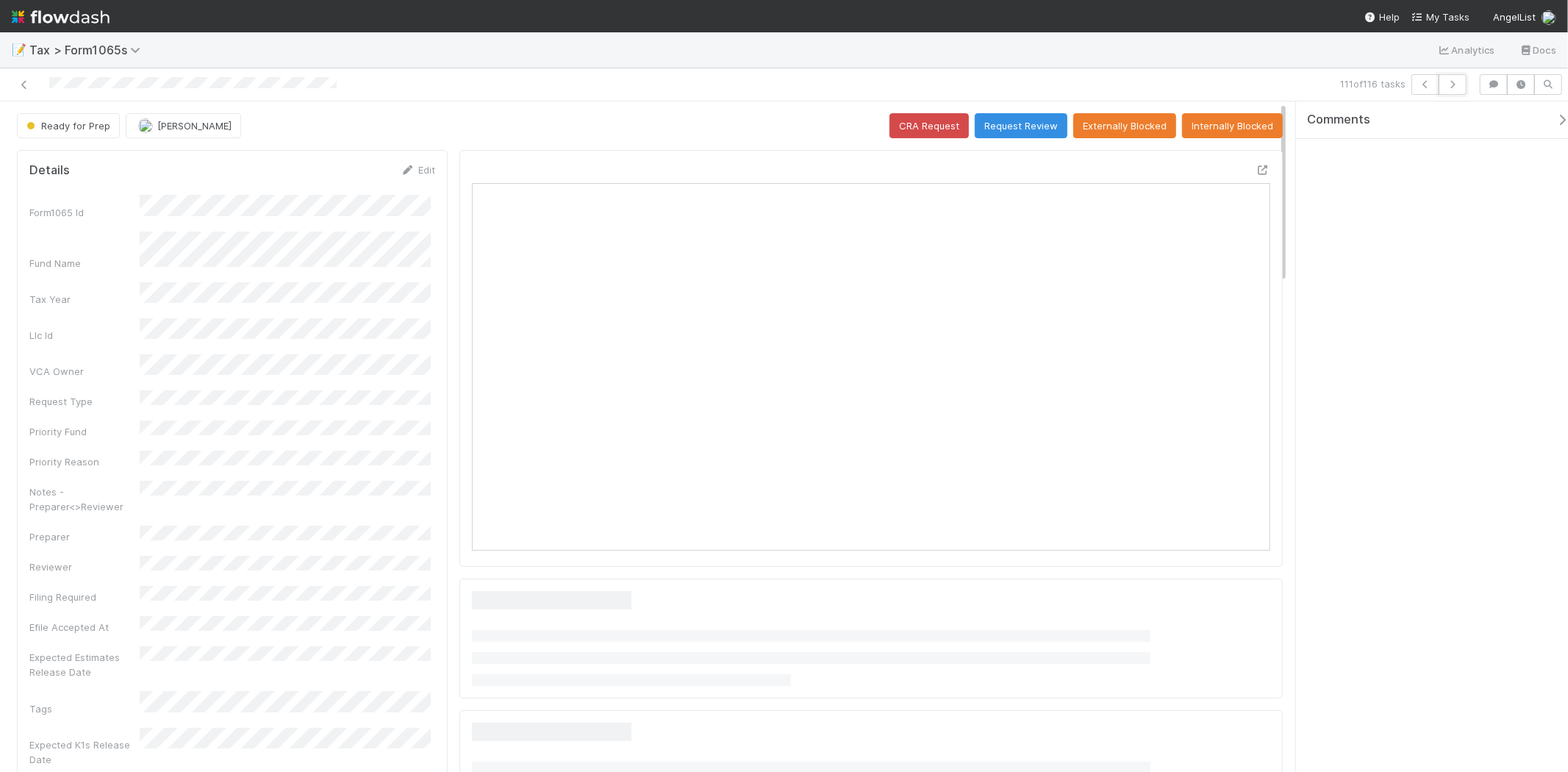
click at [1460, 78] on button "button" at bounding box center [1452, 84] width 28 height 21
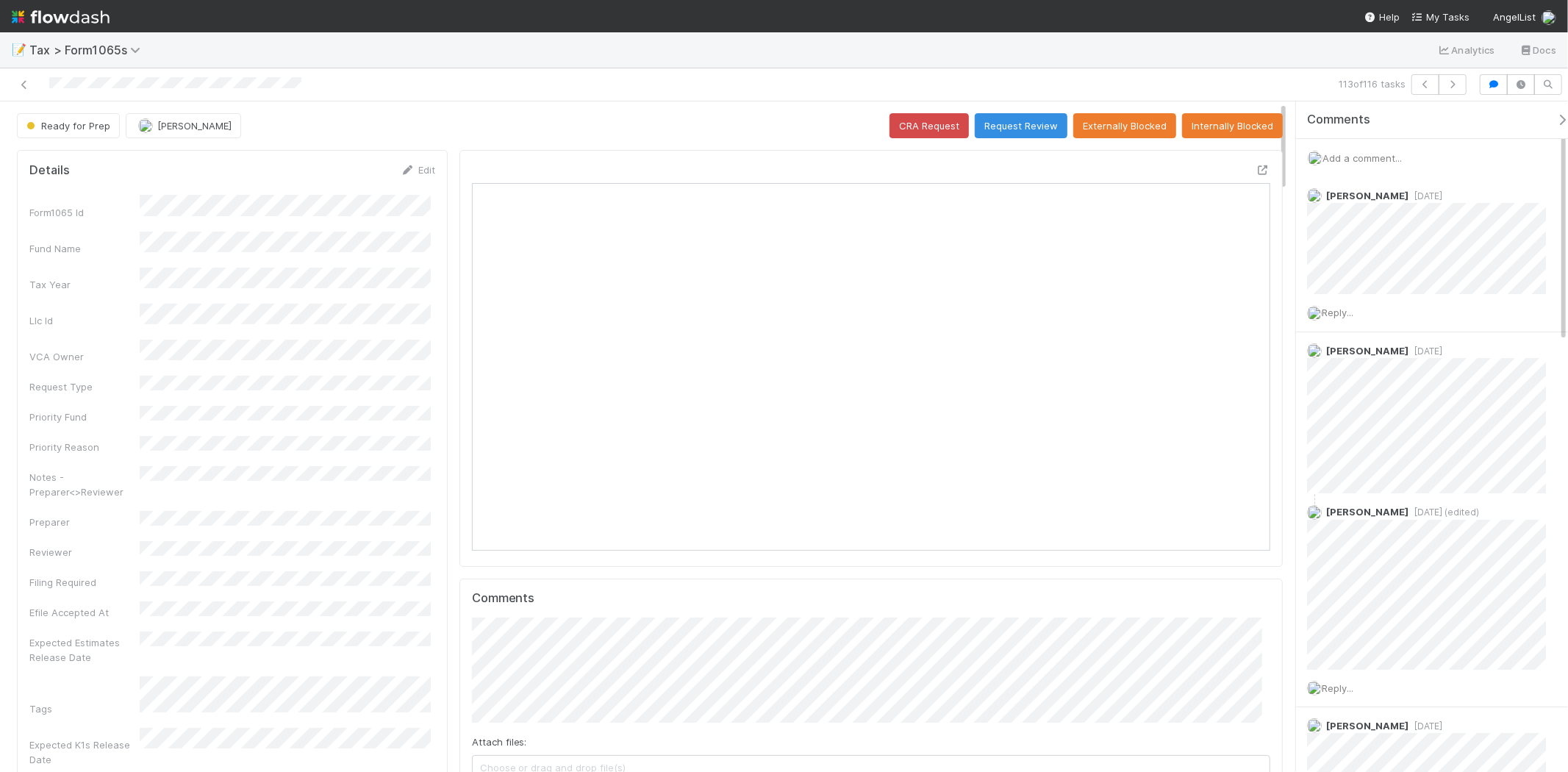
scroll to position [287, 777]
click at [1409, 150] on div "Add a comment..." at bounding box center [1437, 158] width 284 height 38
click at [1401, 163] on span "Add a comment..." at bounding box center [1362, 158] width 79 height 12
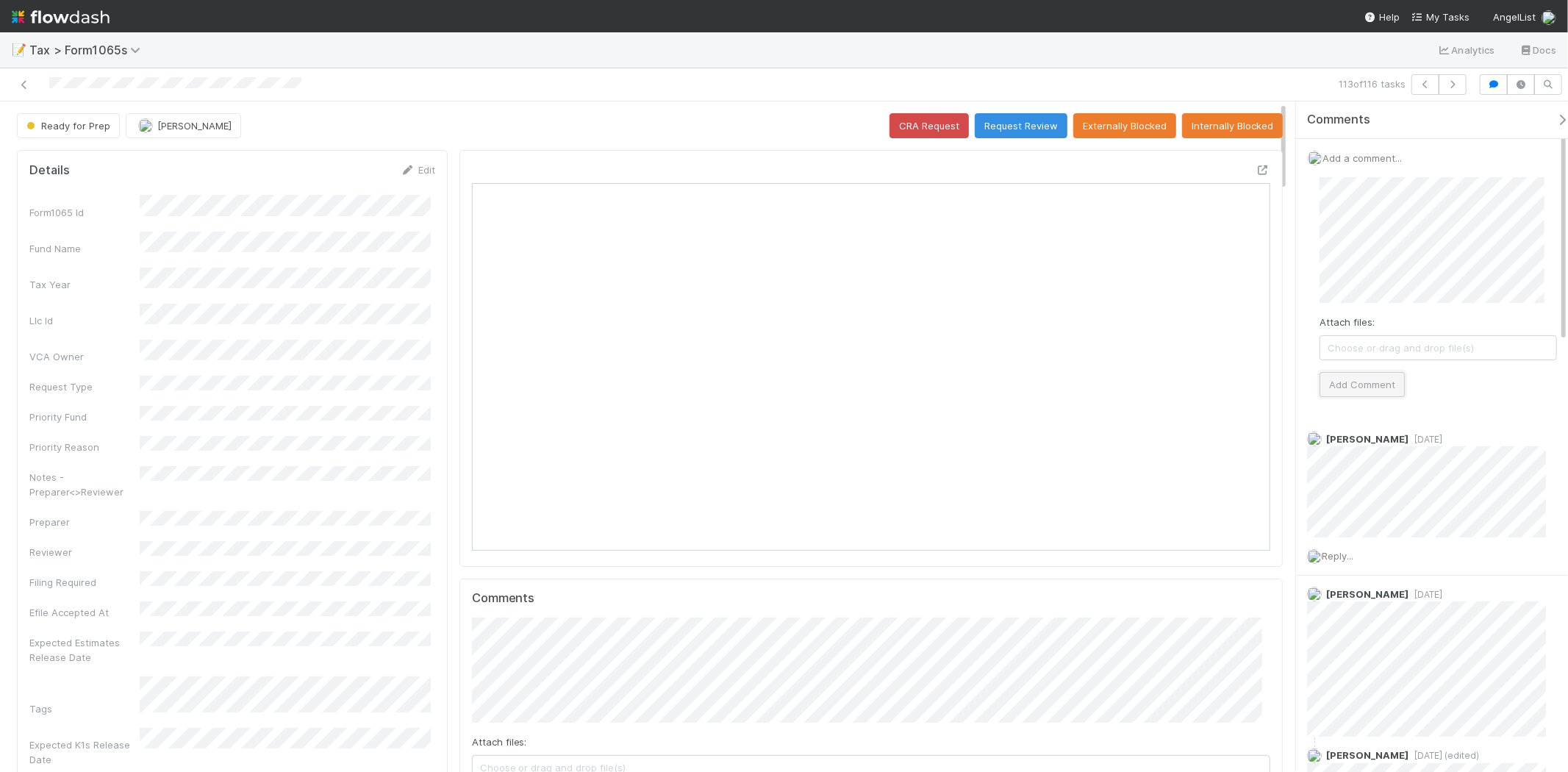
click at [1373, 383] on button "Add Comment" at bounding box center [1362, 384] width 86 height 25
click at [1449, 80] on icon "button" at bounding box center [1453, 85] width 14 height 9
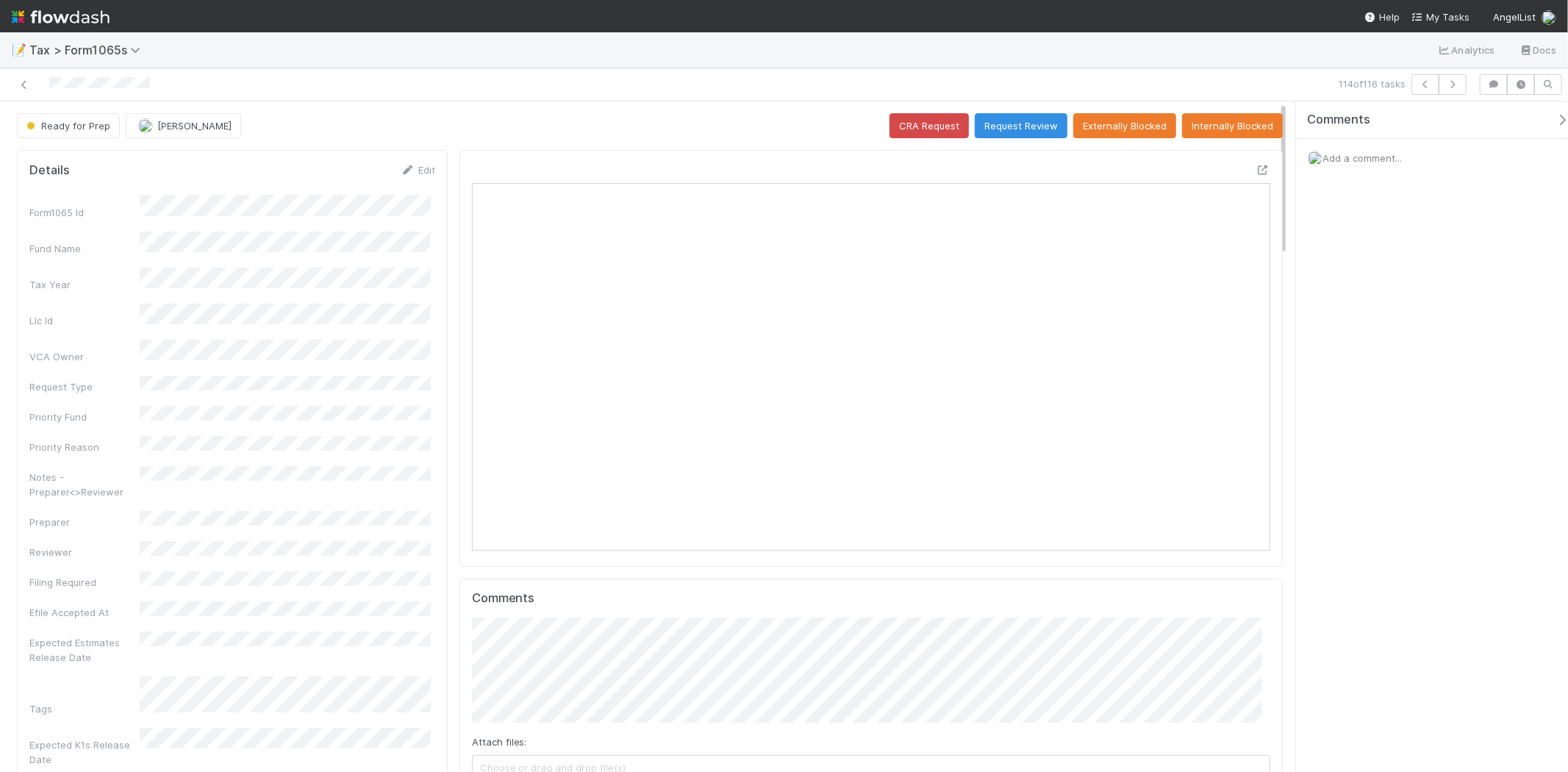
scroll to position [287, 388]
click at [1441, 78] on button "button" at bounding box center [1452, 84] width 28 height 21
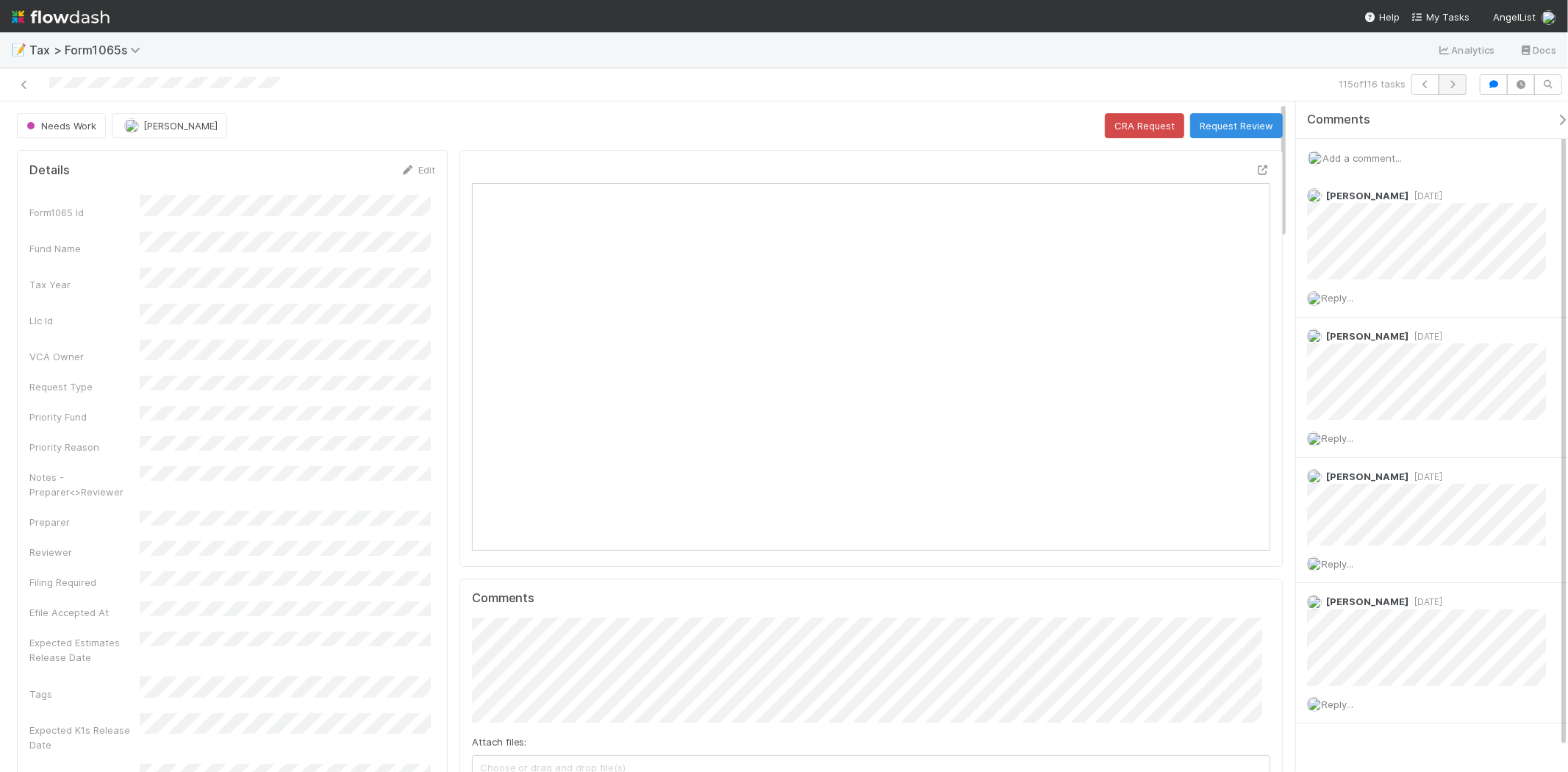
scroll to position [287, 777]
click at [1450, 92] on button "button" at bounding box center [1452, 84] width 28 height 21
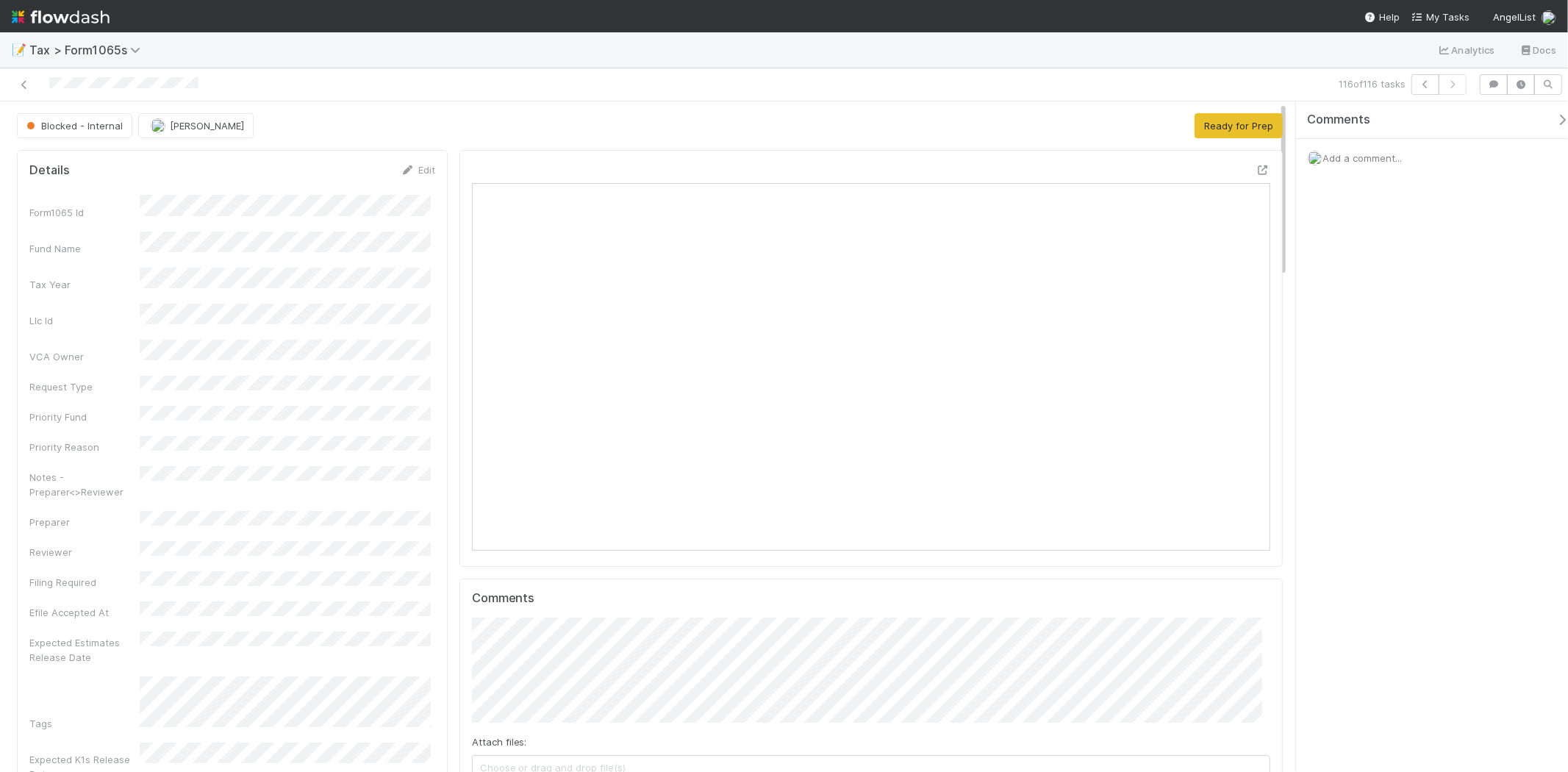
scroll to position [287, 777]
click at [1218, 136] on button "Ready for Prep" at bounding box center [1239, 126] width 88 height 25
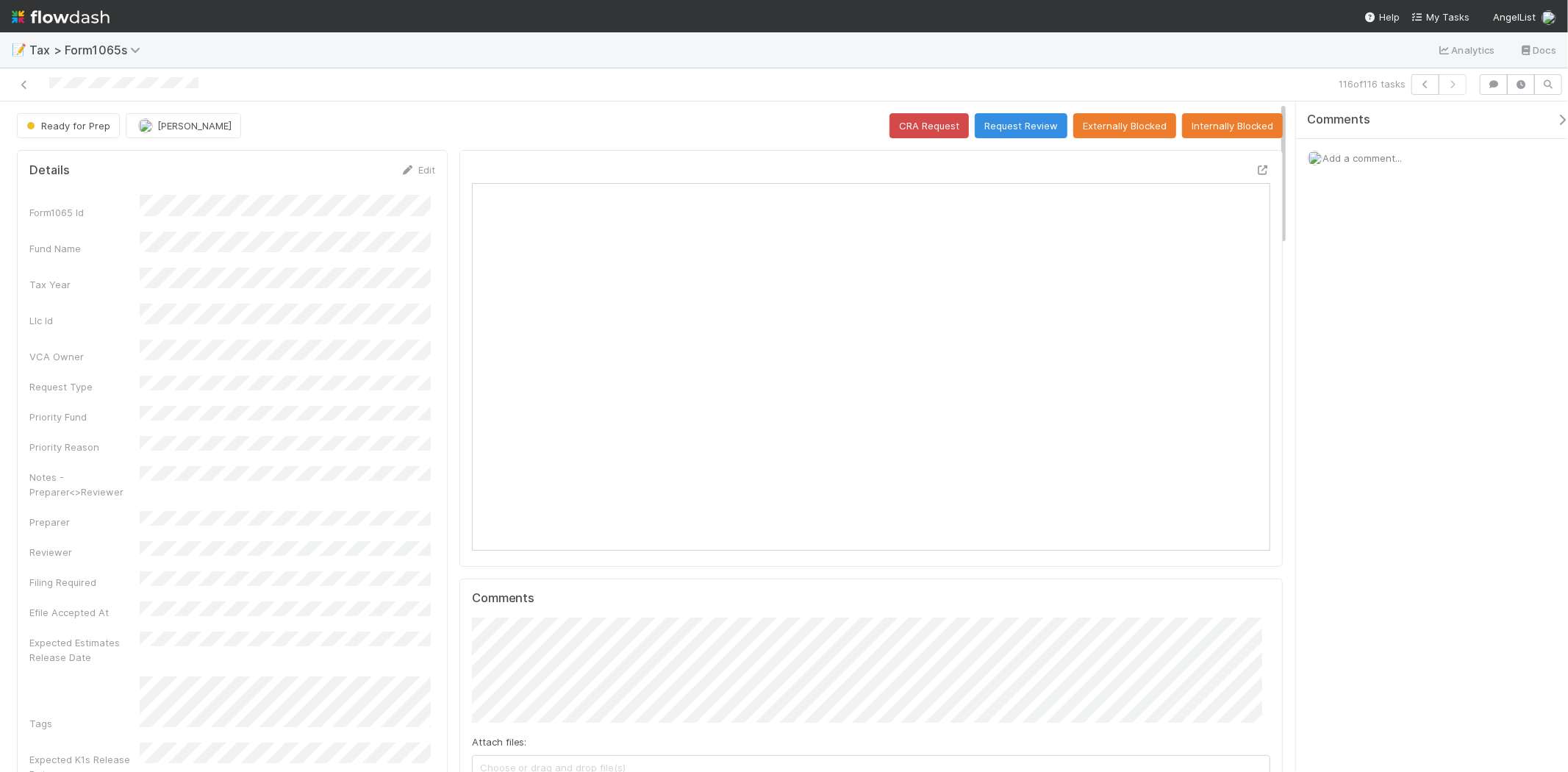
click at [105, 10] on img at bounding box center [60, 17] width 97 height 25
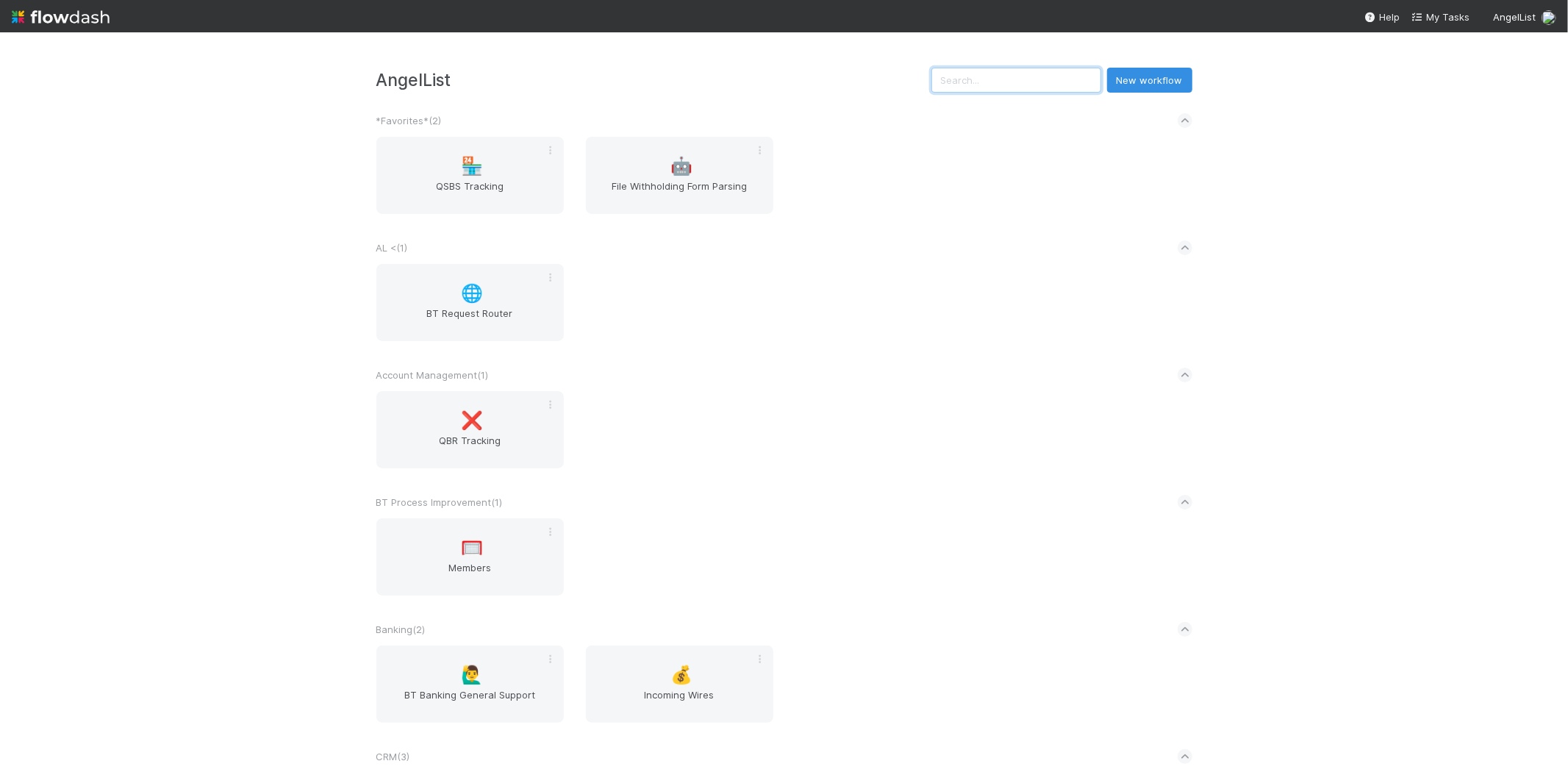
click at [976, 78] on input "text" at bounding box center [1016, 80] width 170 height 25
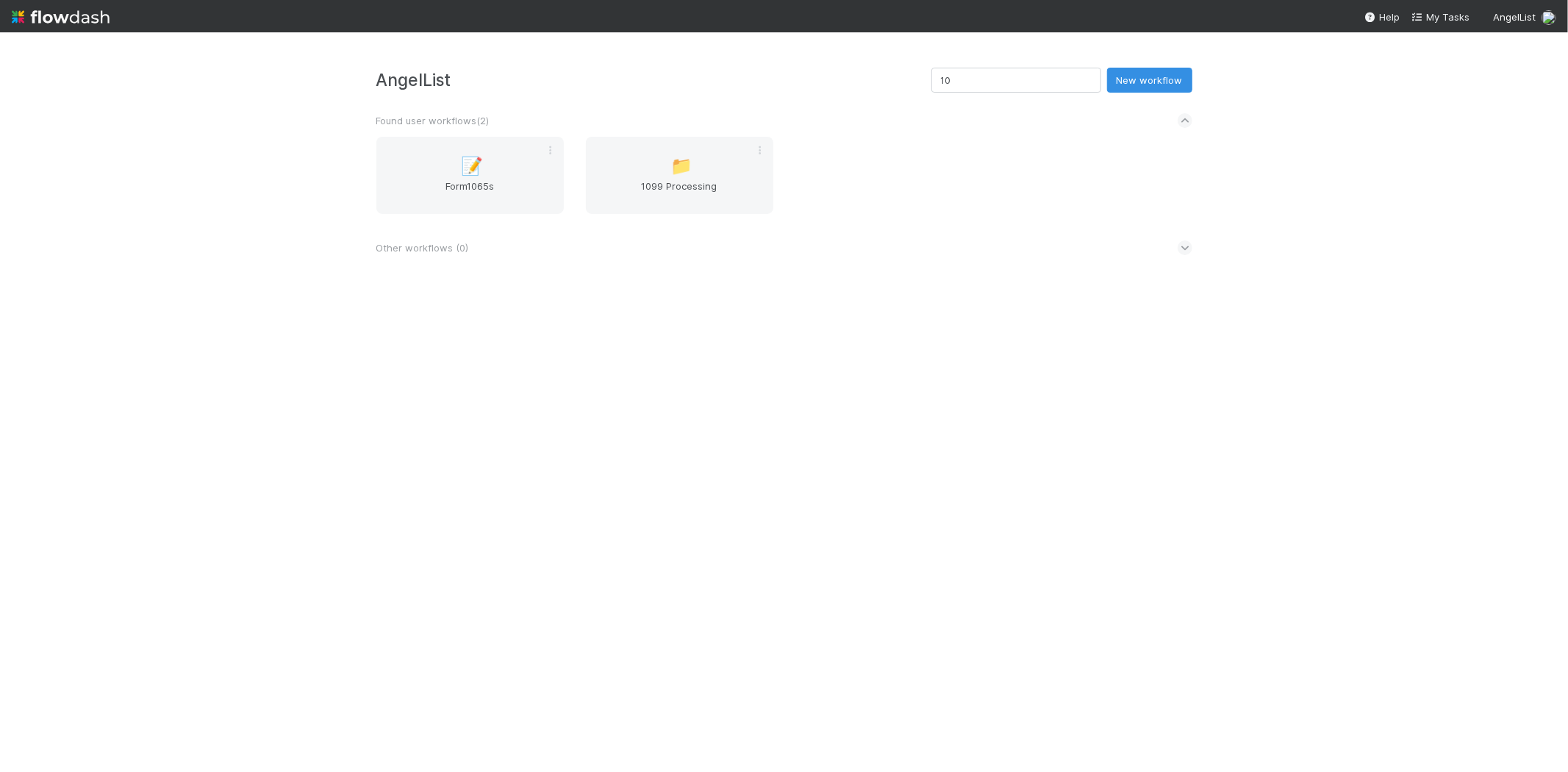
click at [509, 125] on div "Found user workflows ( 2 )" at bounding box center [784, 121] width 816 height 32
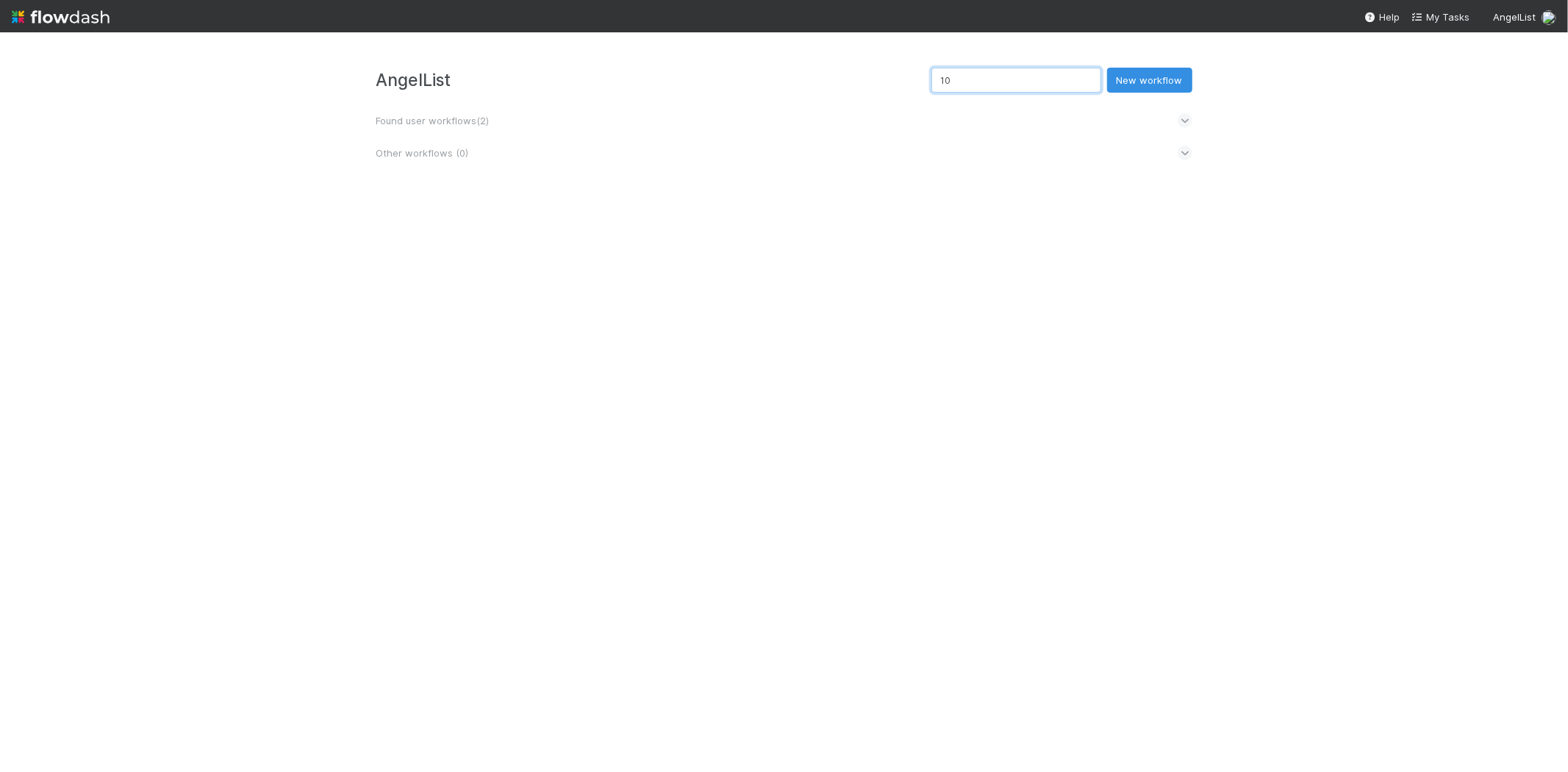
click at [977, 78] on input "10" at bounding box center [1016, 80] width 170 height 25
type input "1"
type input "1065"
click at [456, 165] on div "📝 Form1065s" at bounding box center [470, 176] width 188 height 78
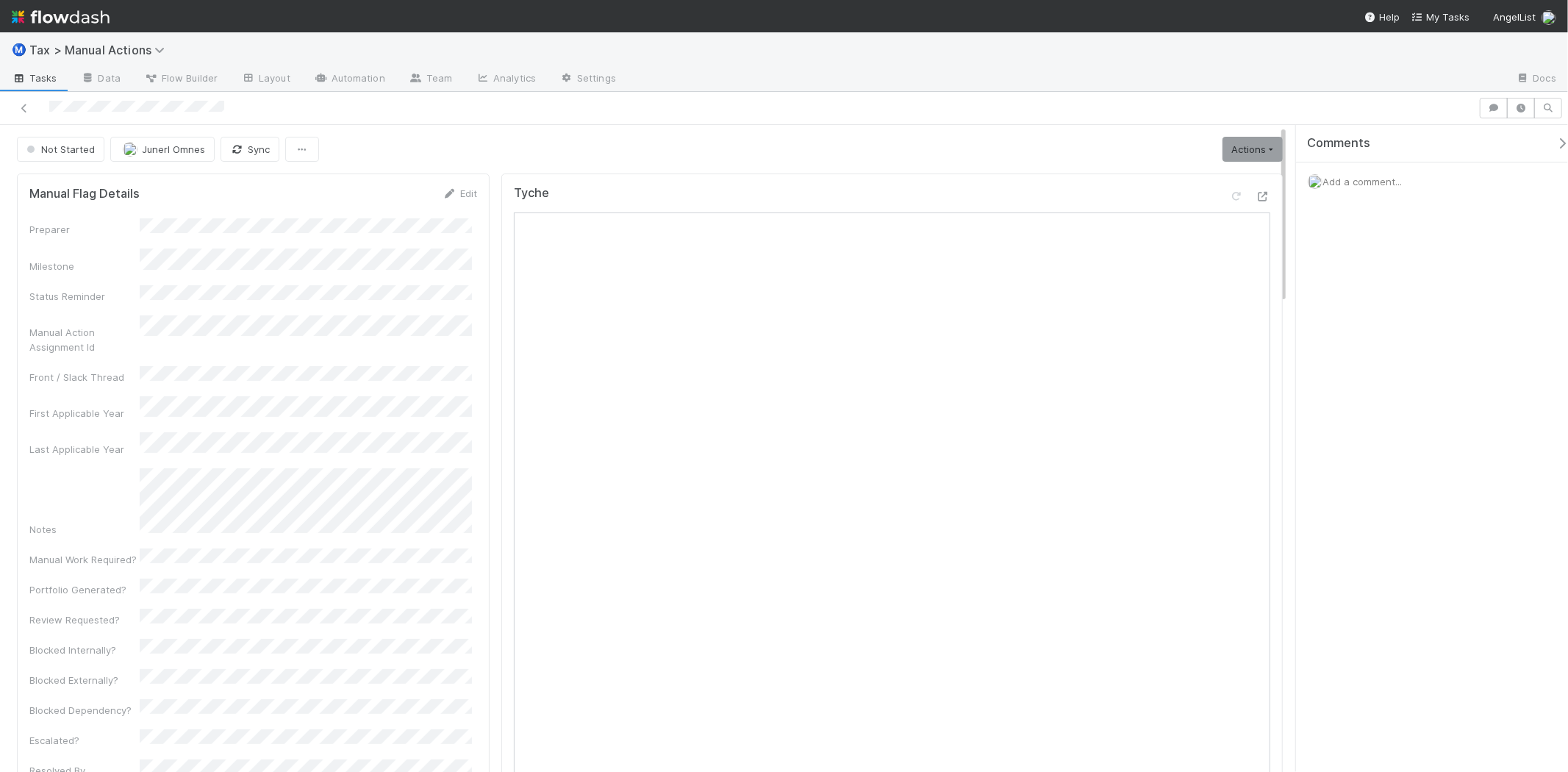
click at [1362, 182] on span "Add a comment..." at bounding box center [1362, 181] width 79 height 12
click at [1398, 284] on span "Junerl Omnes" at bounding box center [1389, 278] width 63 height 12
click at [1358, 409] on button "Add Comment" at bounding box center [1362, 409] width 86 height 25
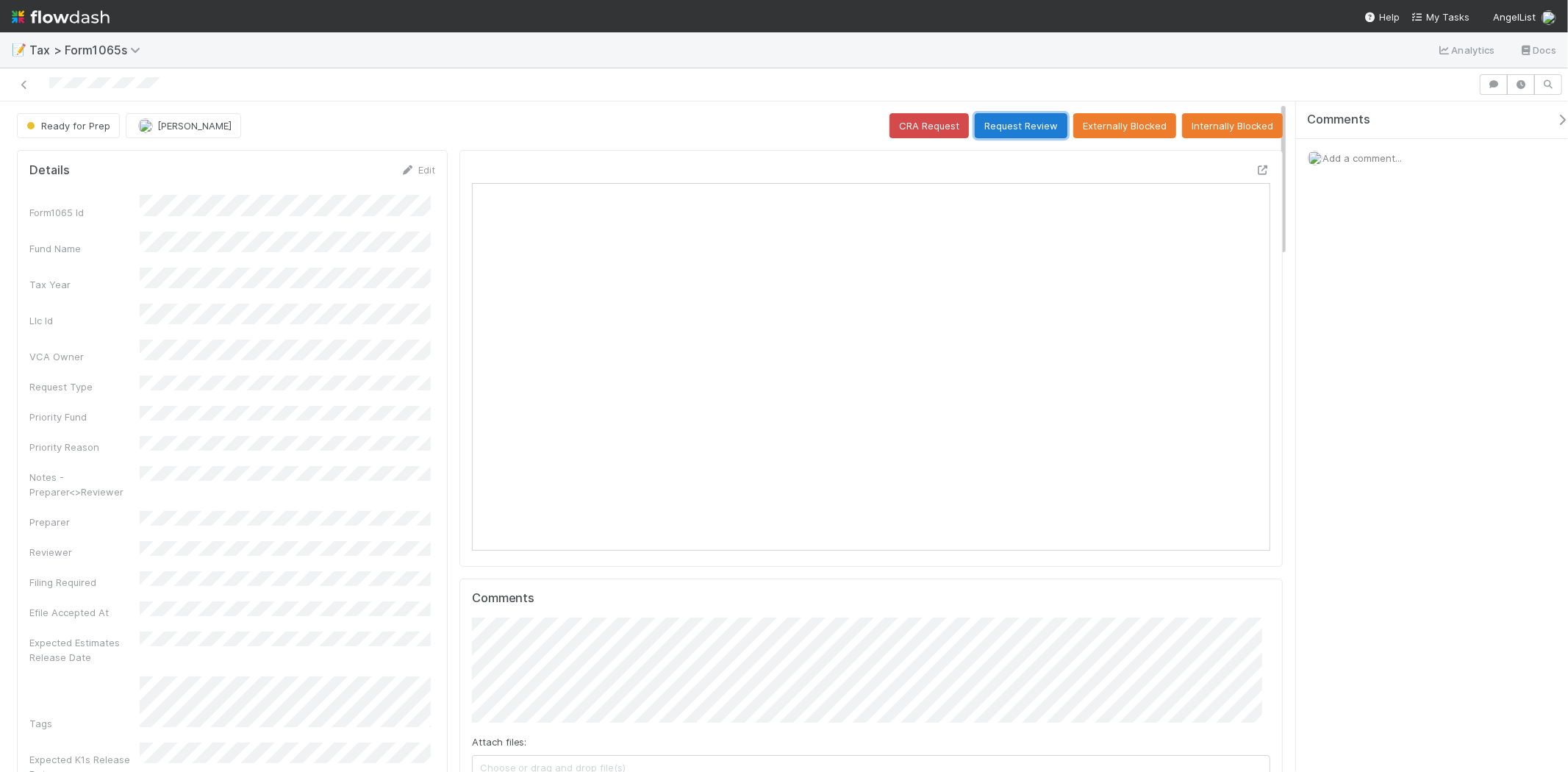
click at [1026, 126] on button "Request Review" at bounding box center [1021, 126] width 93 height 25
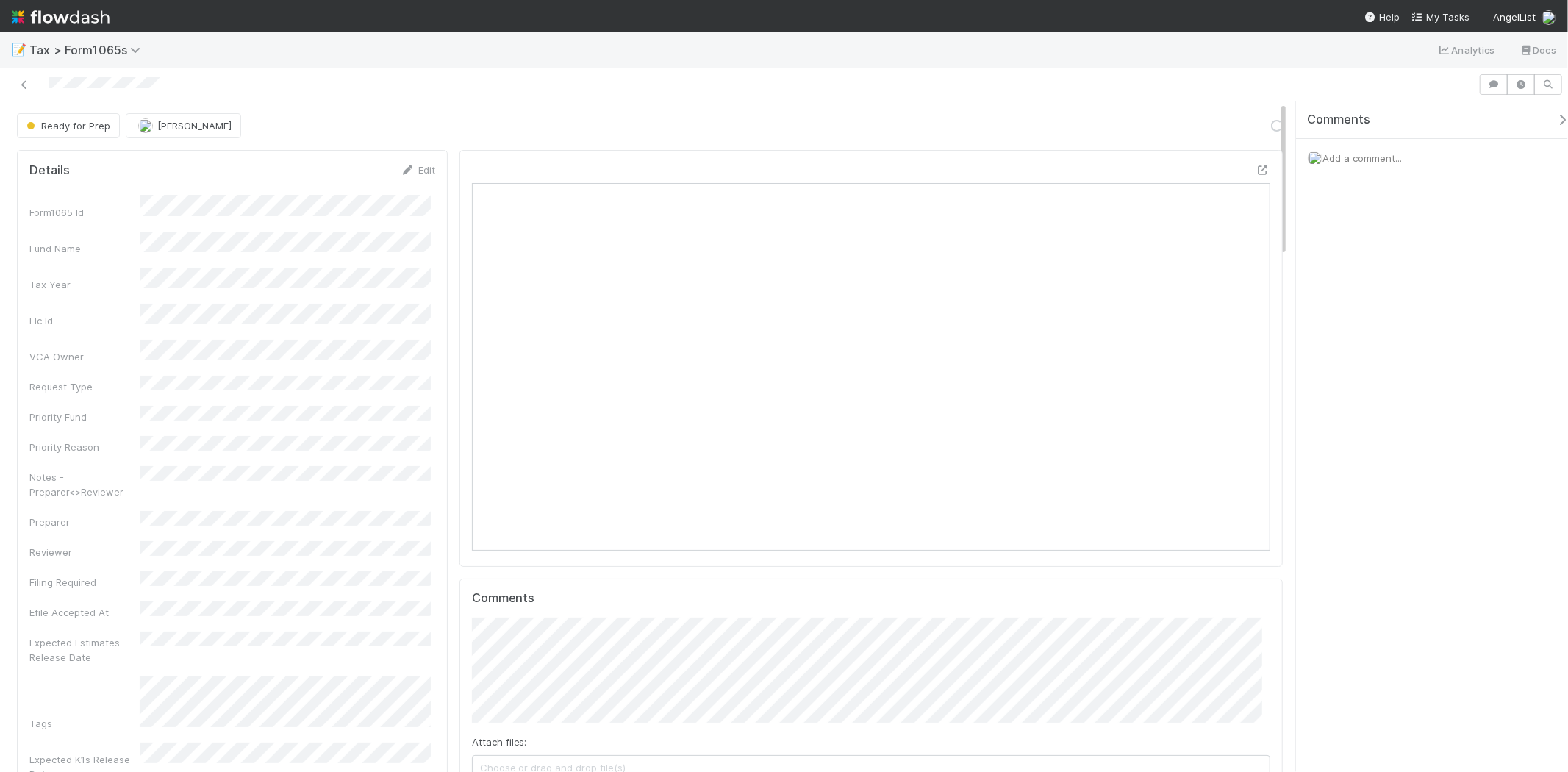
scroll to position [287, 388]
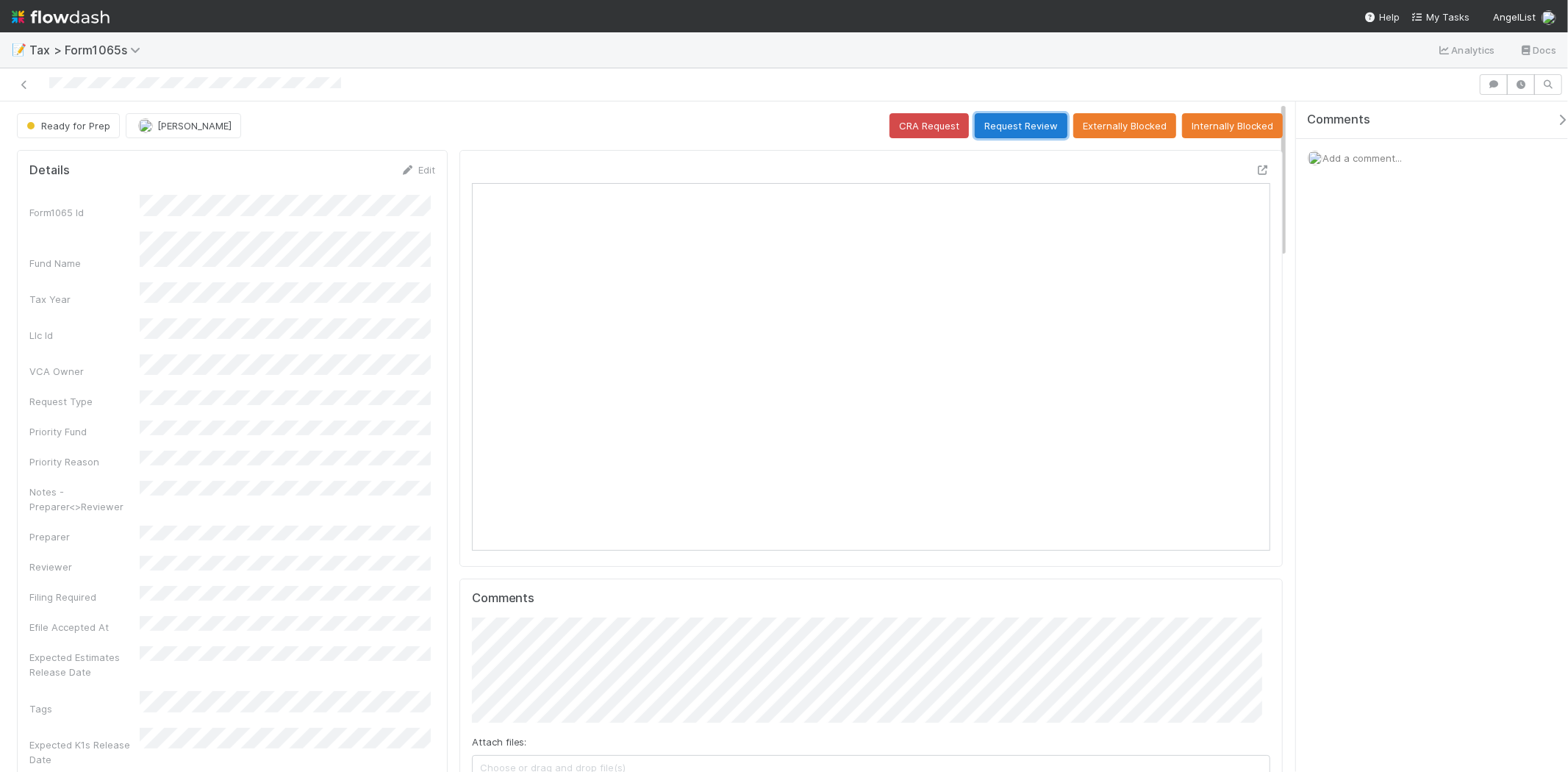
click at [1024, 125] on button "Request Review" at bounding box center [1021, 126] width 93 height 25
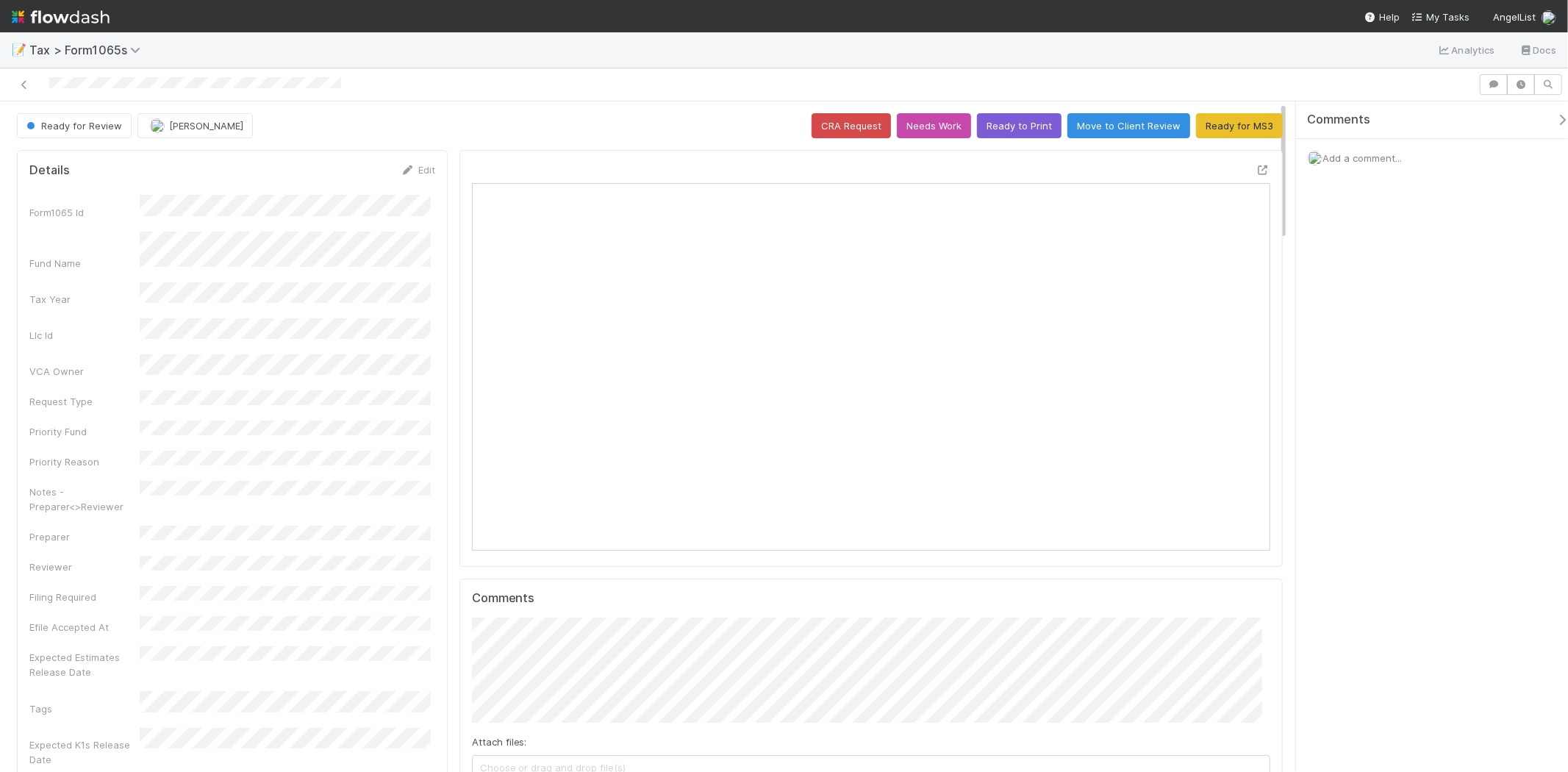
click at [1353, 164] on div "Add a comment..." at bounding box center [1437, 158] width 284 height 38
click at [1357, 157] on span "Add a comment..." at bounding box center [1362, 158] width 79 height 12
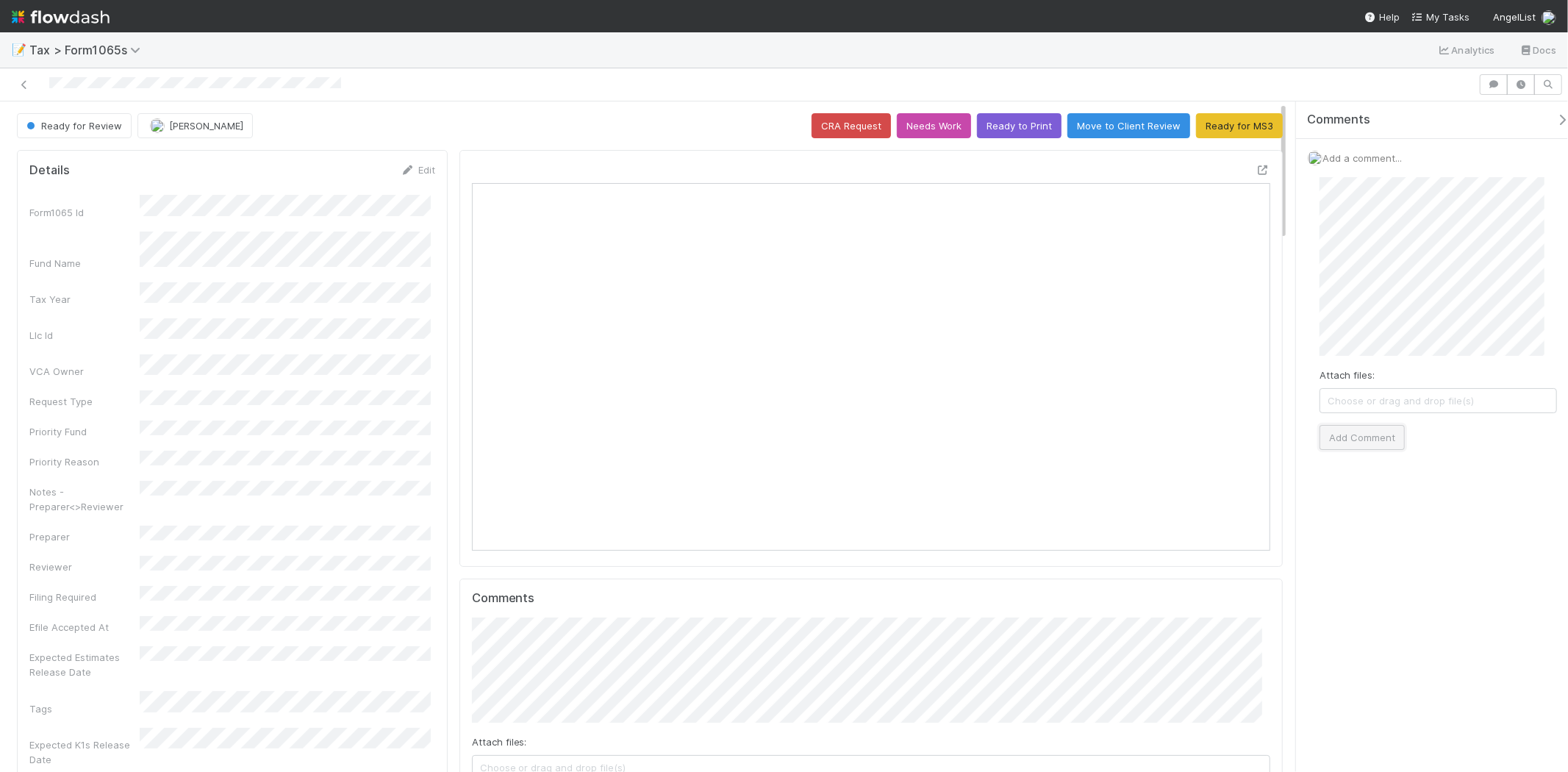
click at [1369, 436] on button "Add Comment" at bounding box center [1362, 437] width 86 height 25
click at [212, 133] on button "[PERSON_NAME]" at bounding box center [195, 126] width 115 height 25
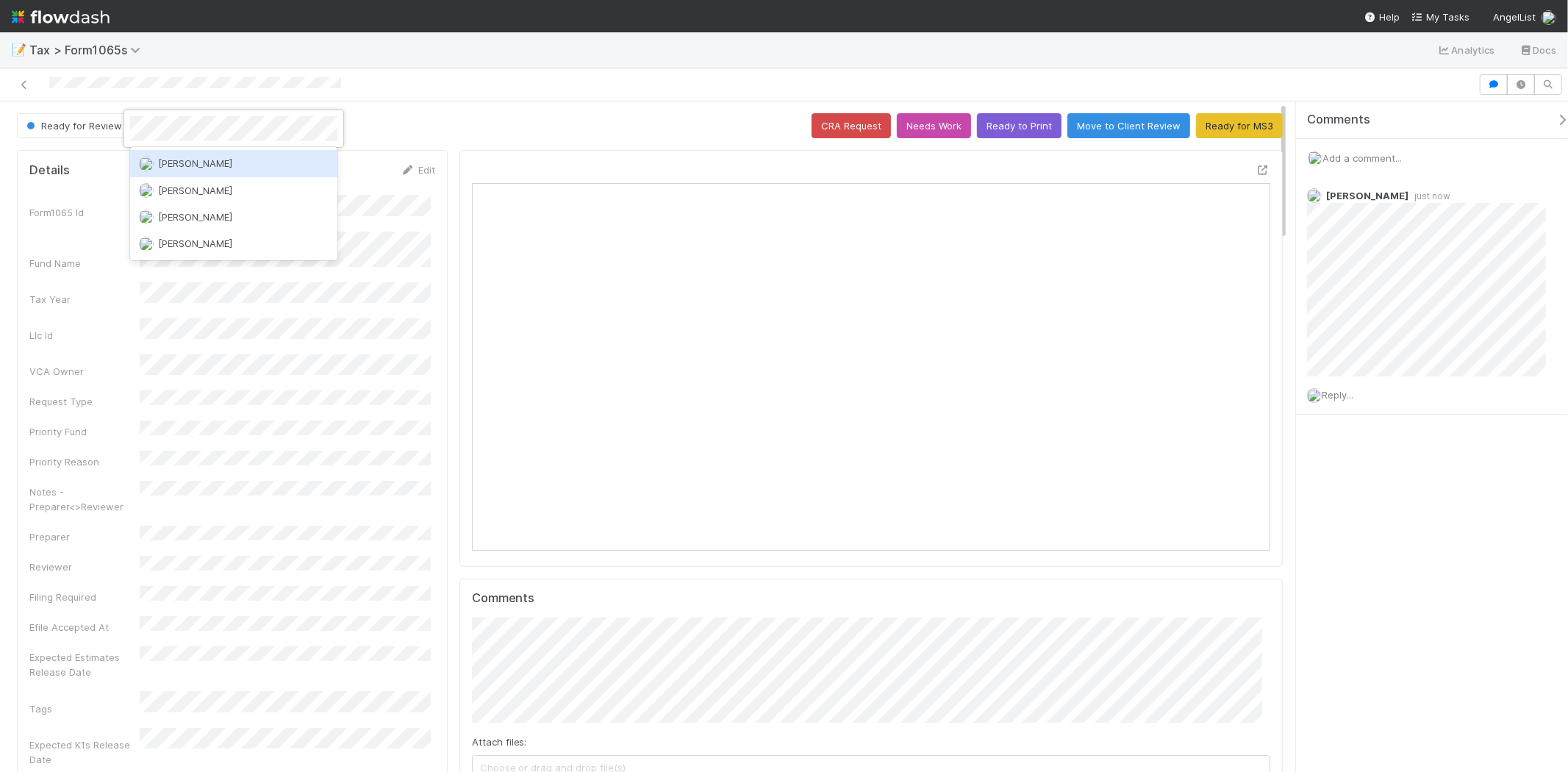
click at [212, 157] on div "[PERSON_NAME]" at bounding box center [234, 162] width 207 height 26
click at [416, 170] on link "Edit" at bounding box center [417, 170] width 34 height 12
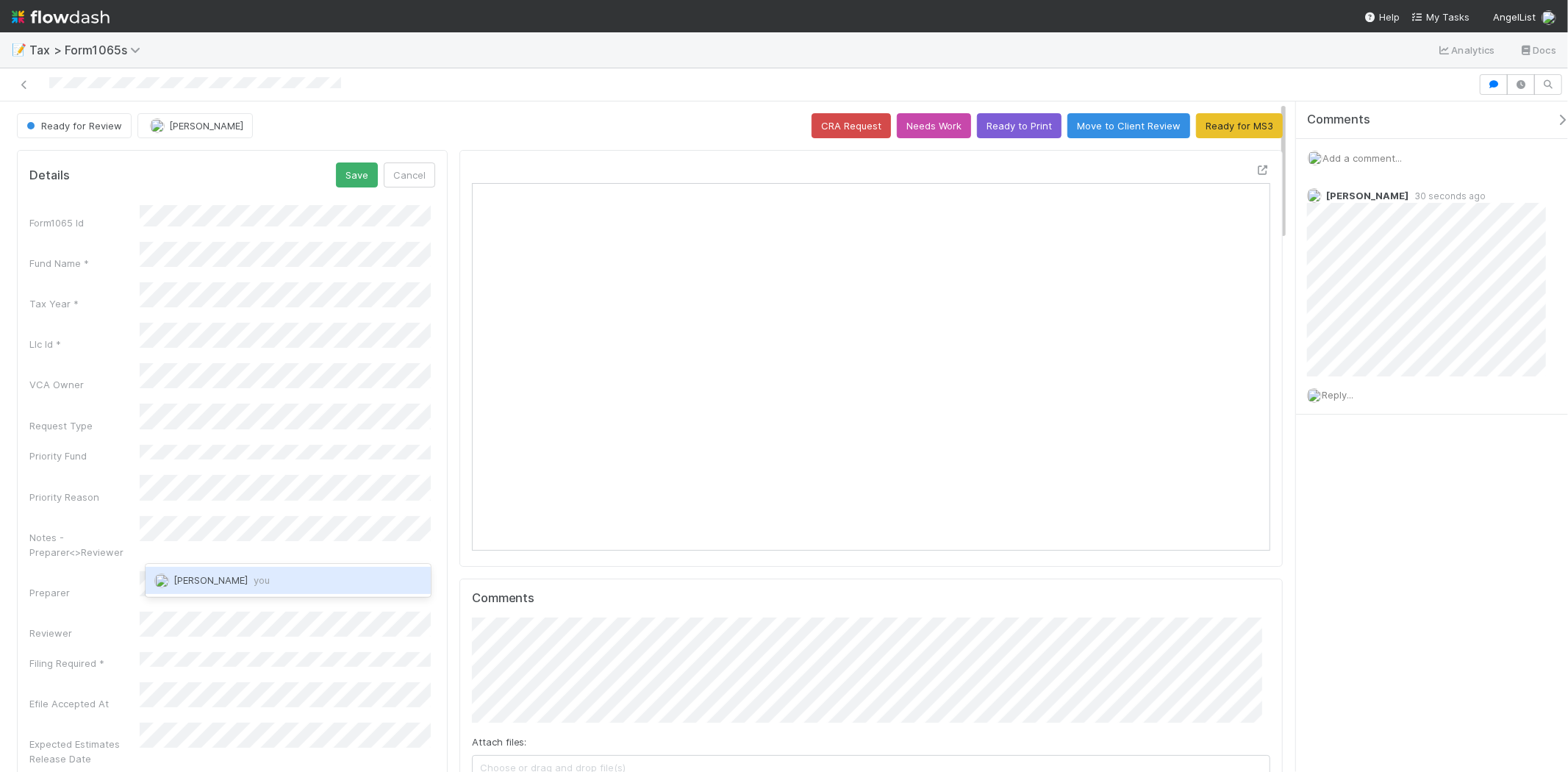
click at [241, 574] on div "Michael Binck you" at bounding box center [288, 579] width 285 height 26
click at [105, 571] on div "Preparer" at bounding box center [233, 585] width 406 height 29
click at [355, 167] on button "Save" at bounding box center [357, 175] width 41 height 25
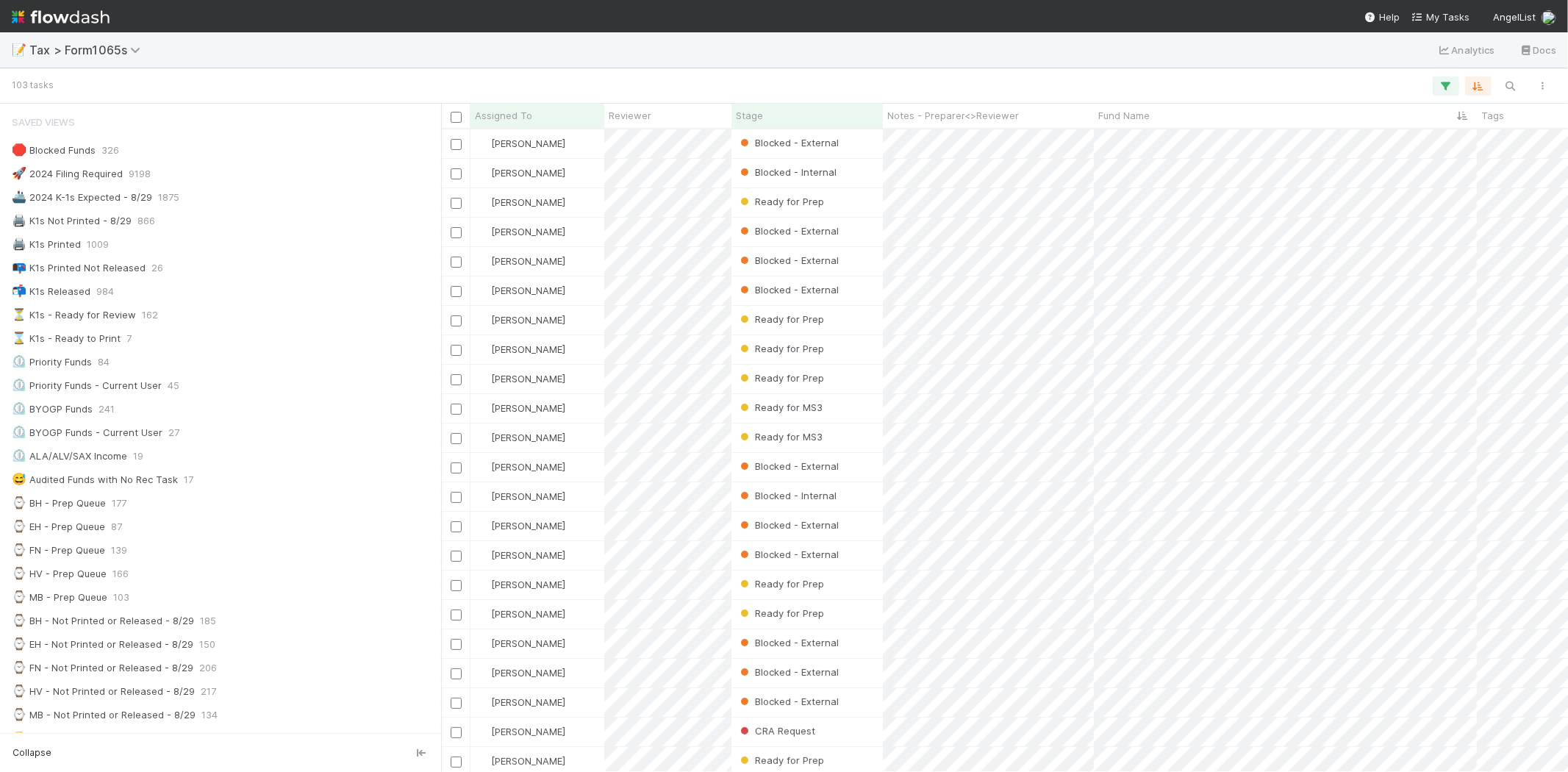
scroll to position [244, 0]
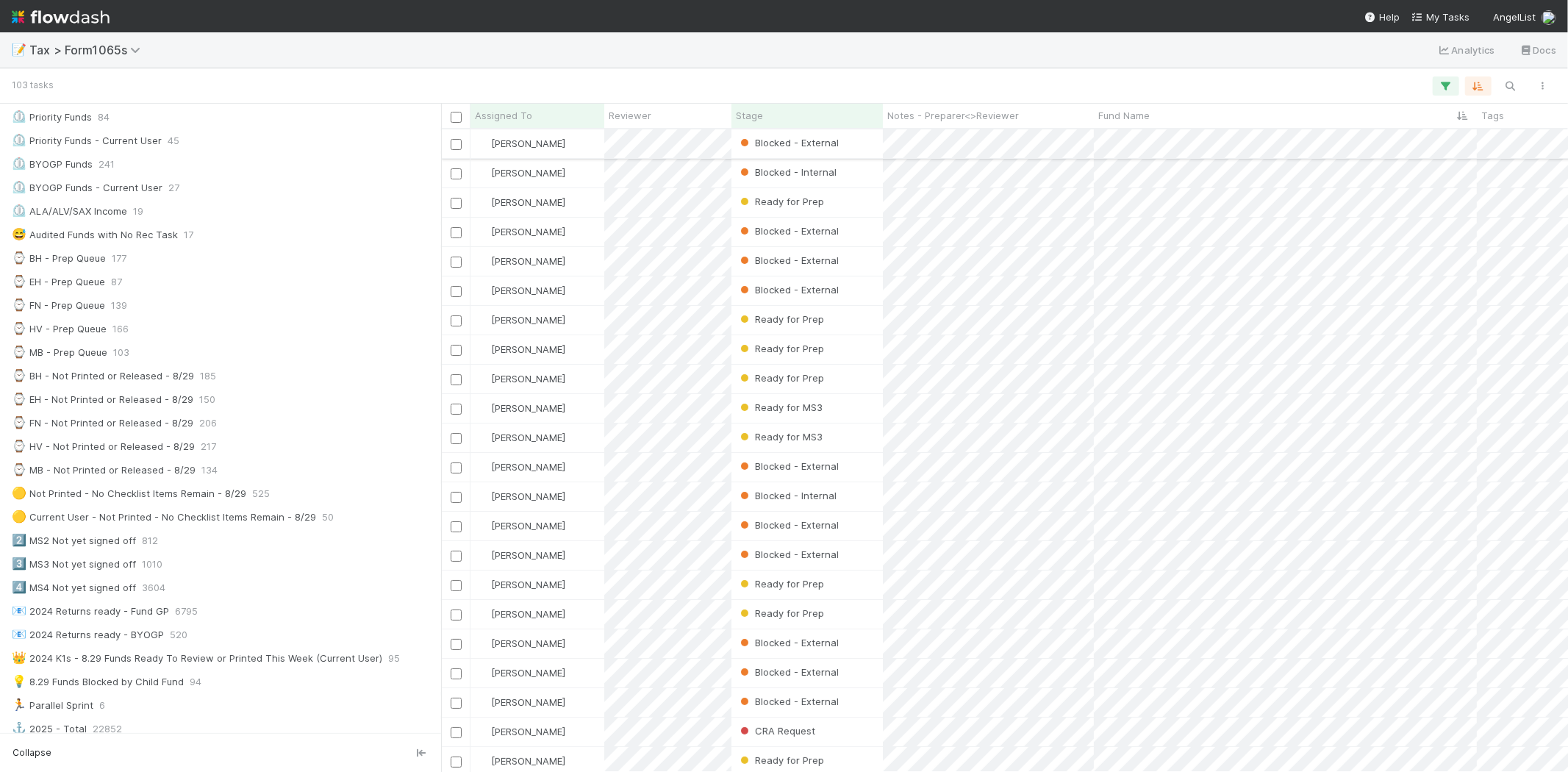
click at [582, 143] on div "[PERSON_NAME]" at bounding box center [537, 143] width 133 height 29
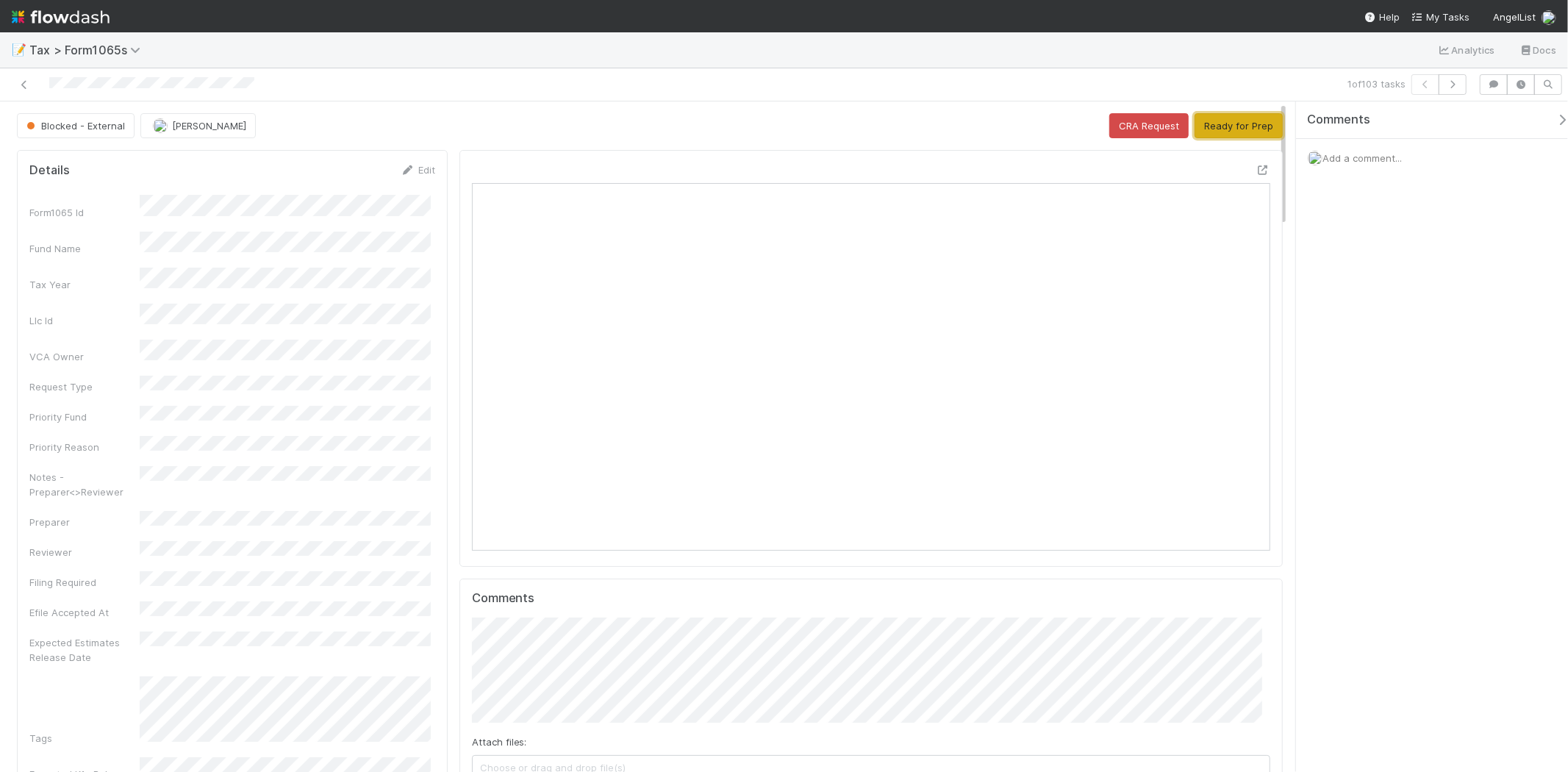
click at [1203, 121] on button "Ready for Prep" at bounding box center [1239, 126] width 88 height 25
click at [1458, 94] on button "button" at bounding box center [1452, 84] width 28 height 21
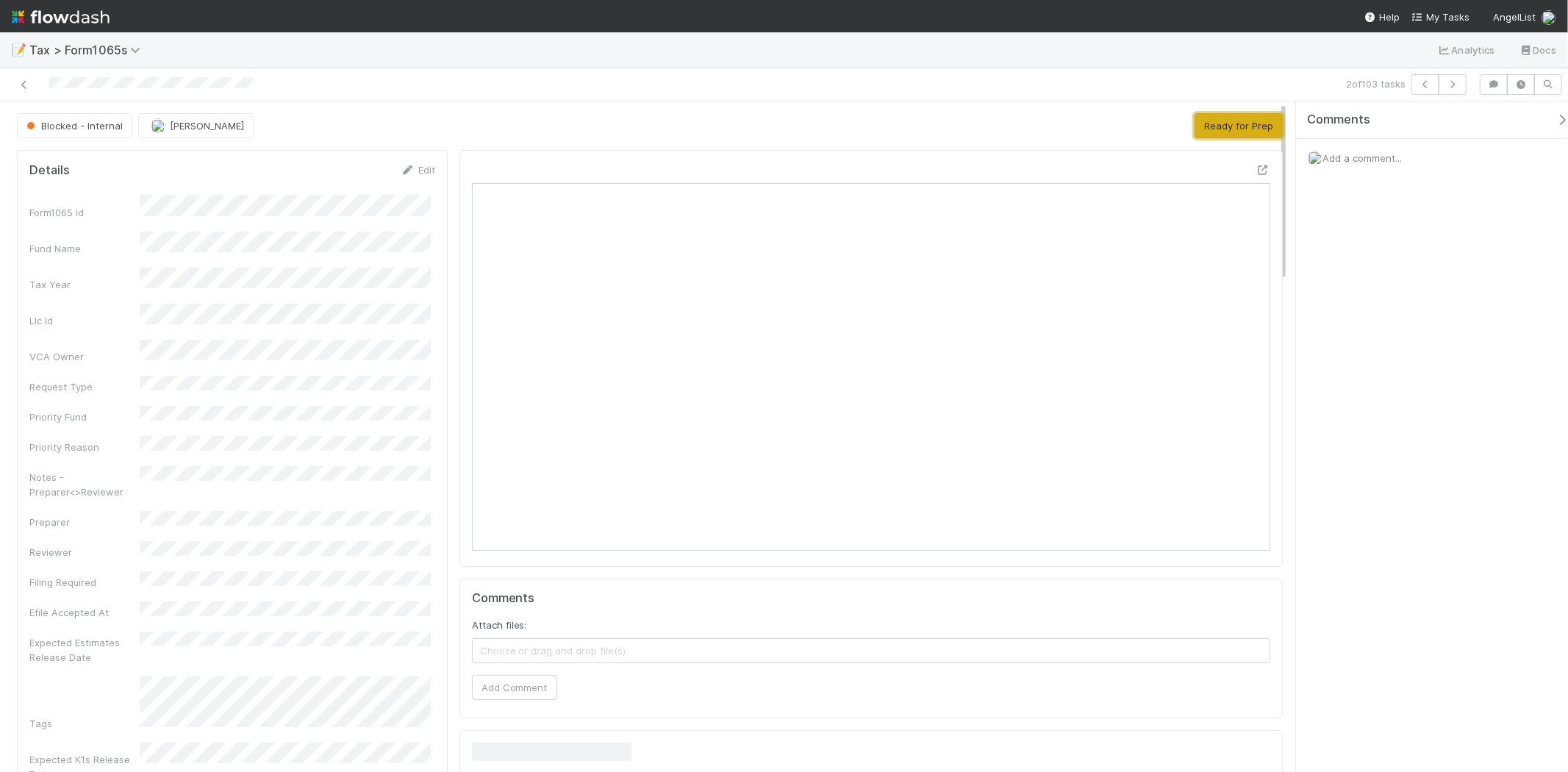
click at [1239, 126] on button "Ready for Prep" at bounding box center [1239, 126] width 88 height 25
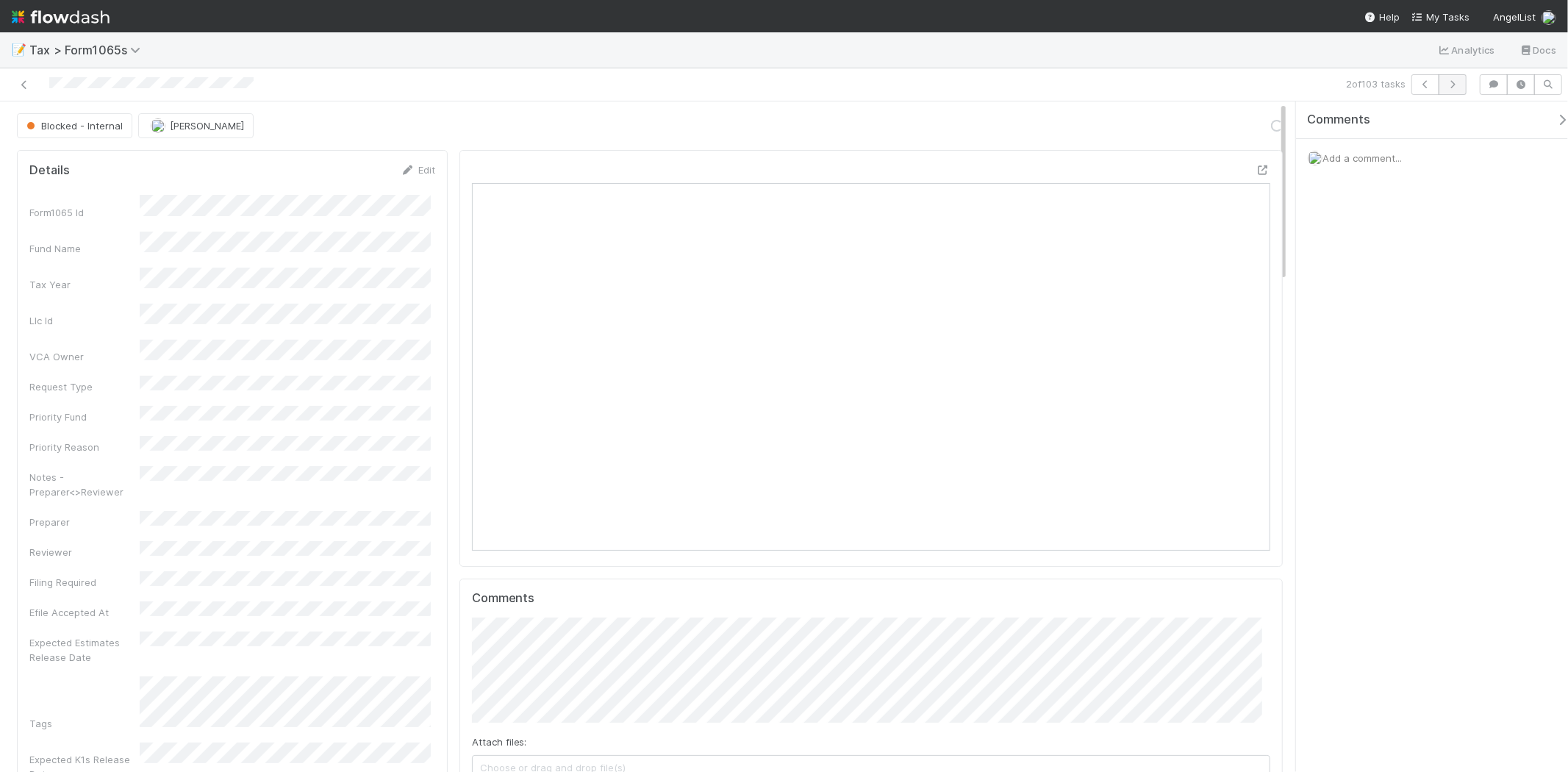
scroll to position [287, 777]
click at [1460, 86] on button "button" at bounding box center [1452, 84] width 28 height 21
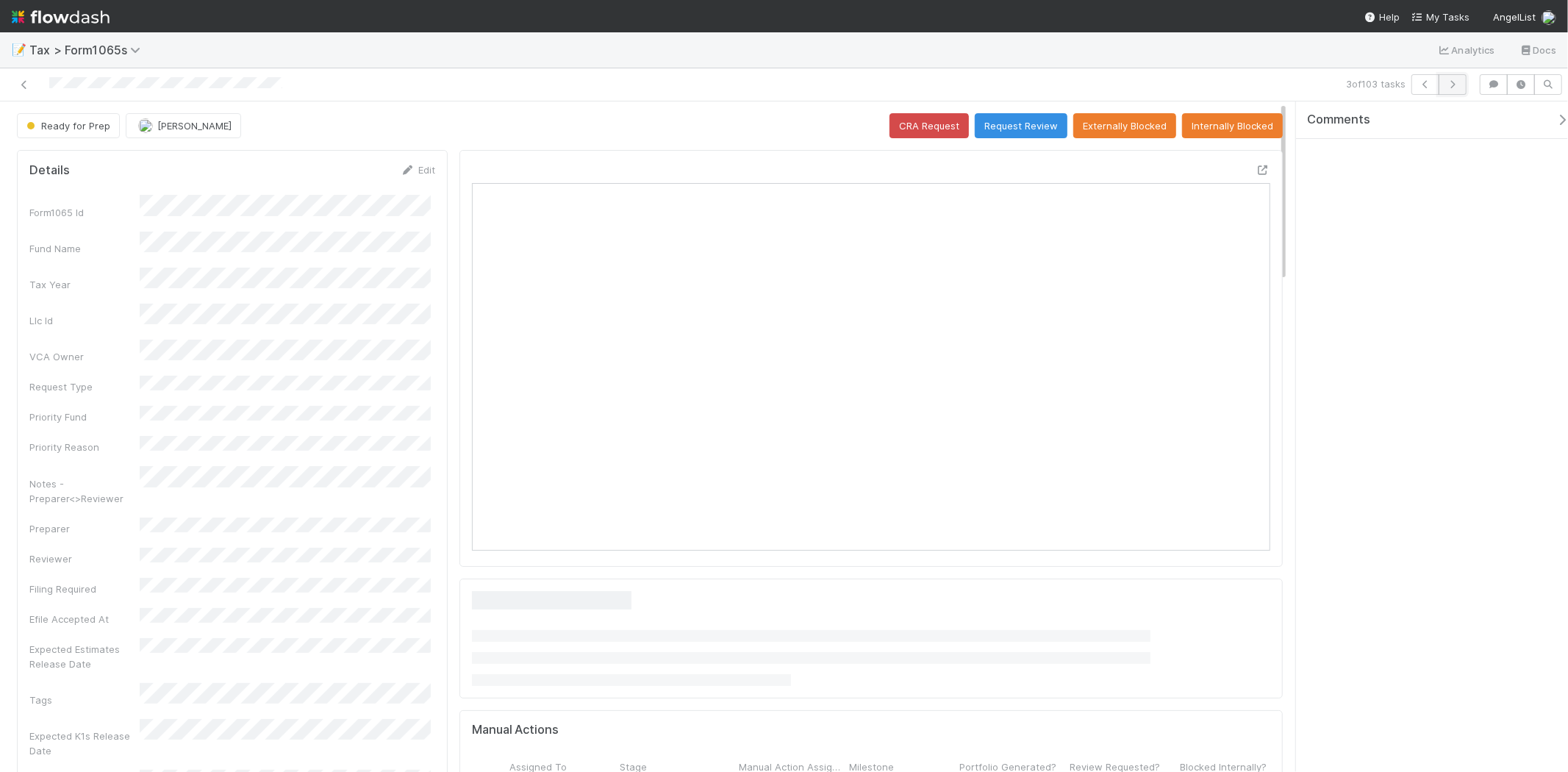
click at [1455, 84] on icon "button" at bounding box center [1453, 85] width 14 height 9
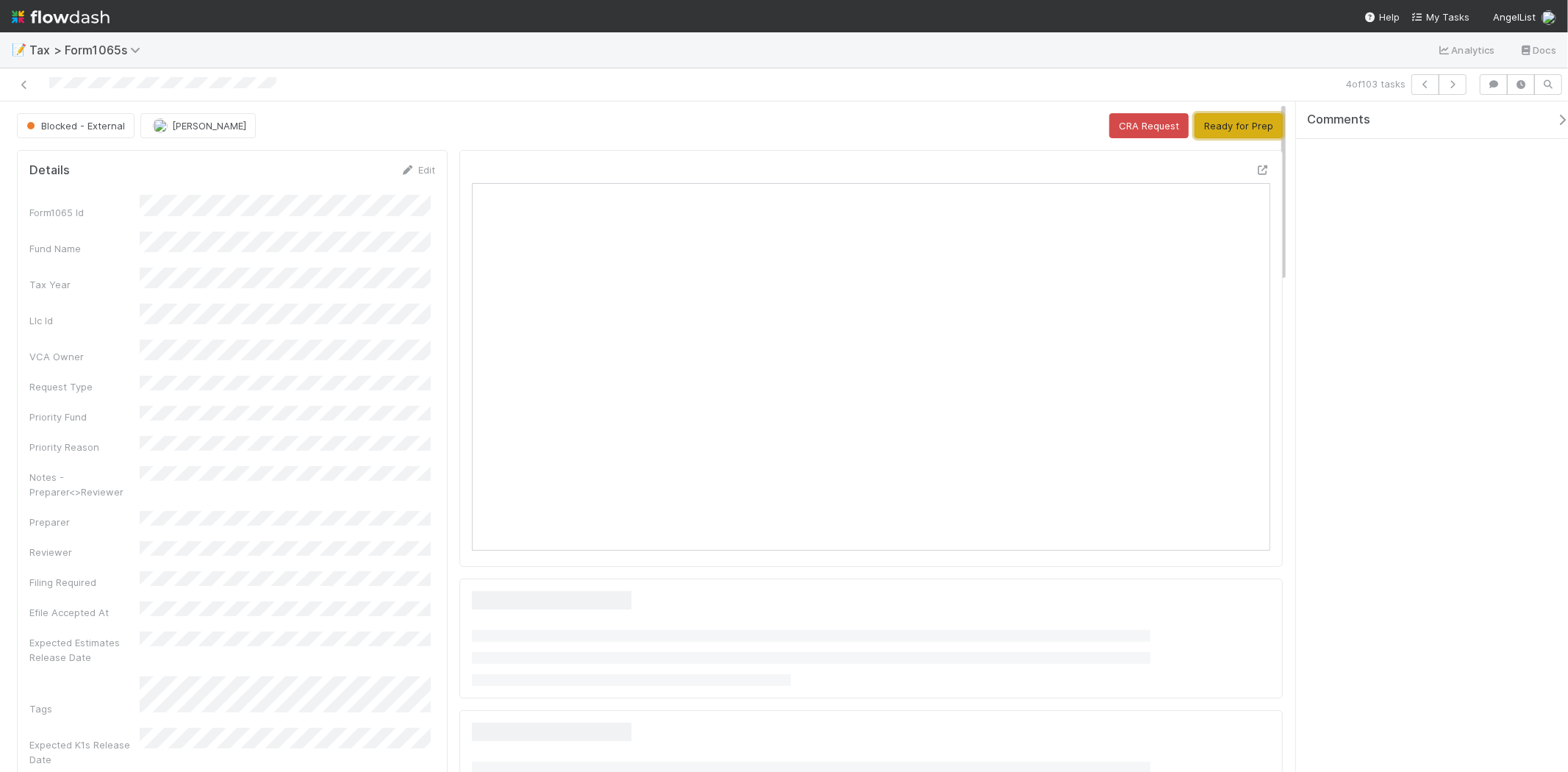
click at [1252, 121] on button "Ready for Prep" at bounding box center [1239, 126] width 88 height 25
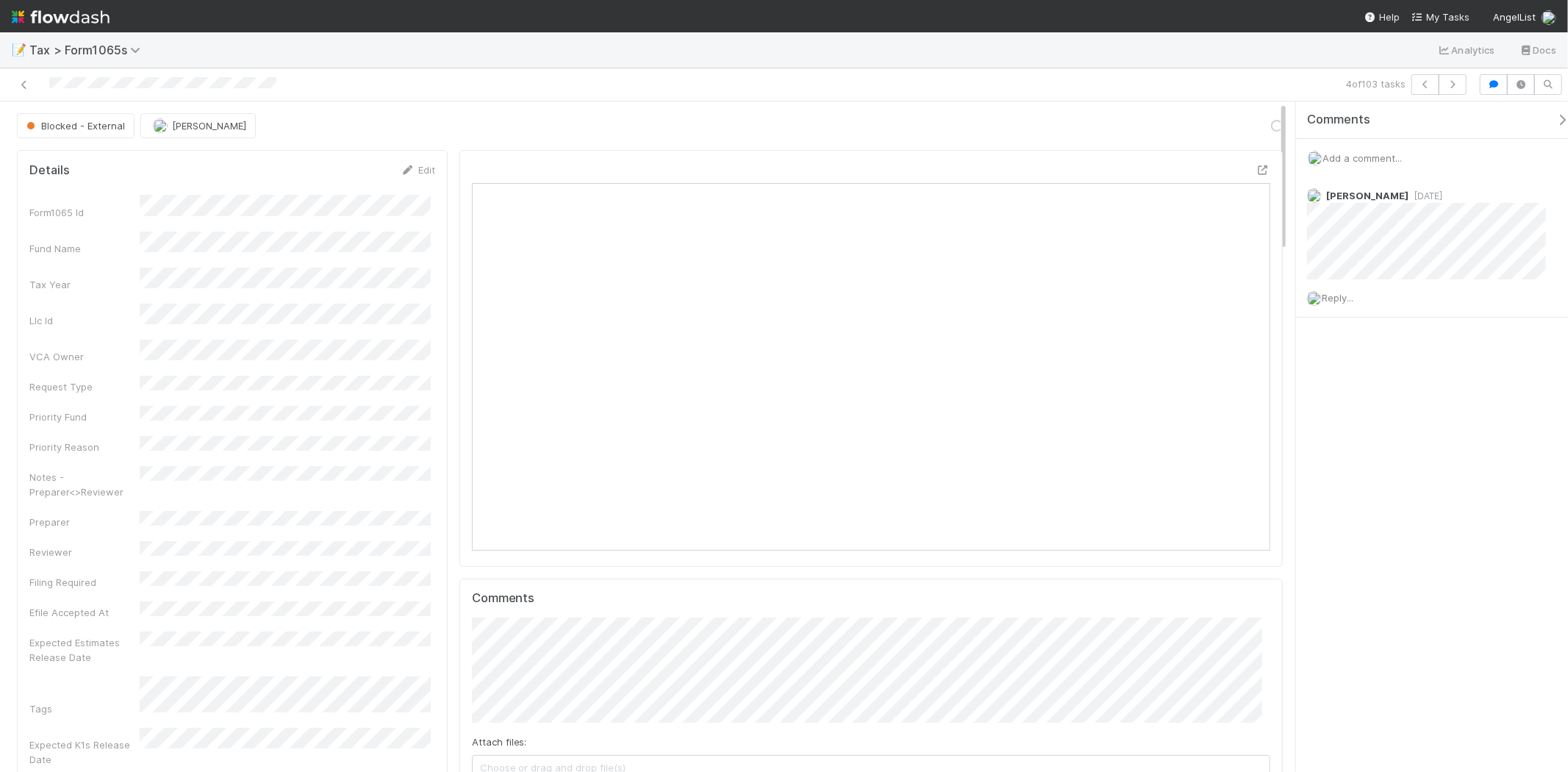
scroll to position [287, 777]
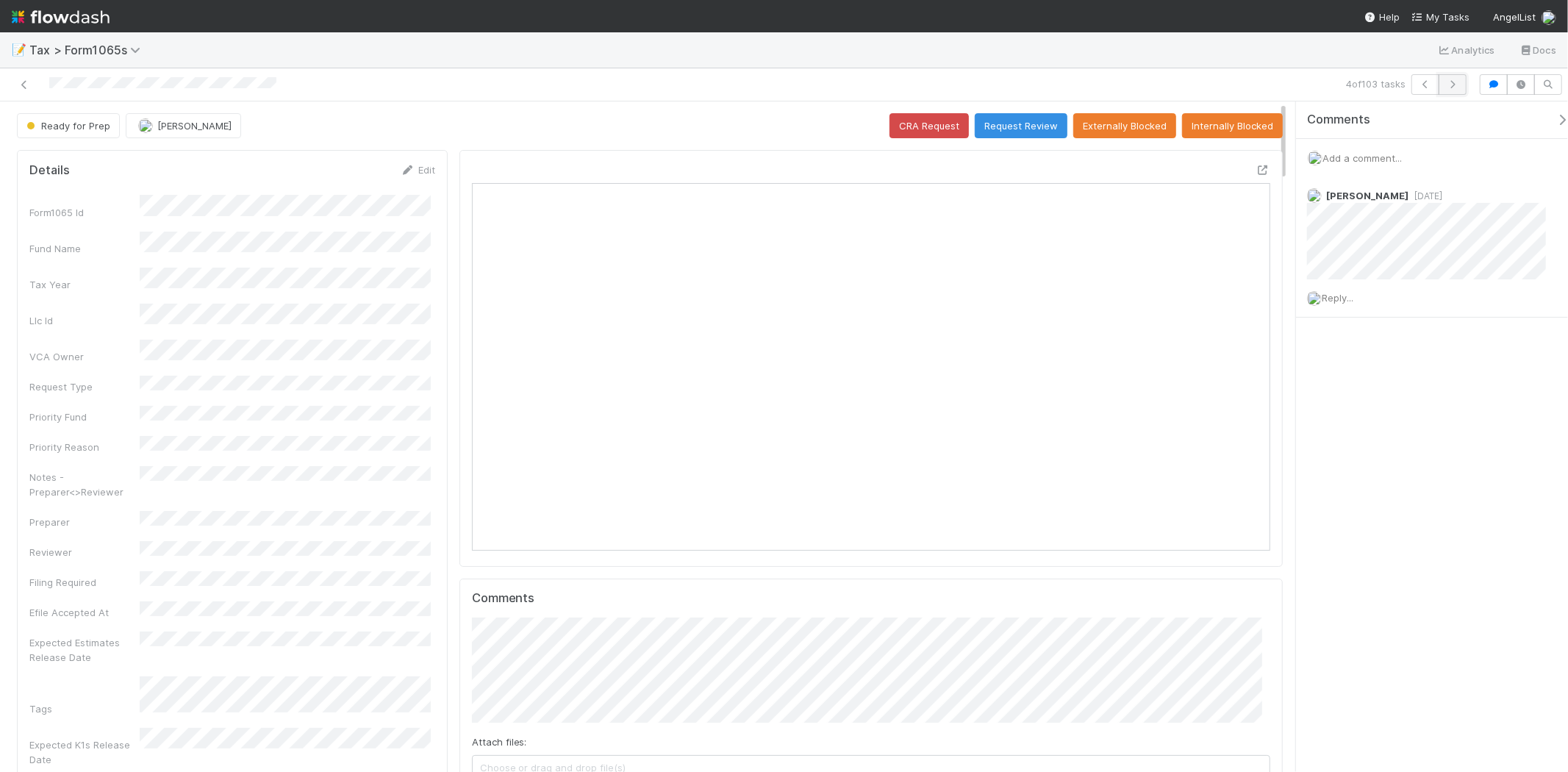
click at [1455, 89] on button "button" at bounding box center [1452, 84] width 28 height 21
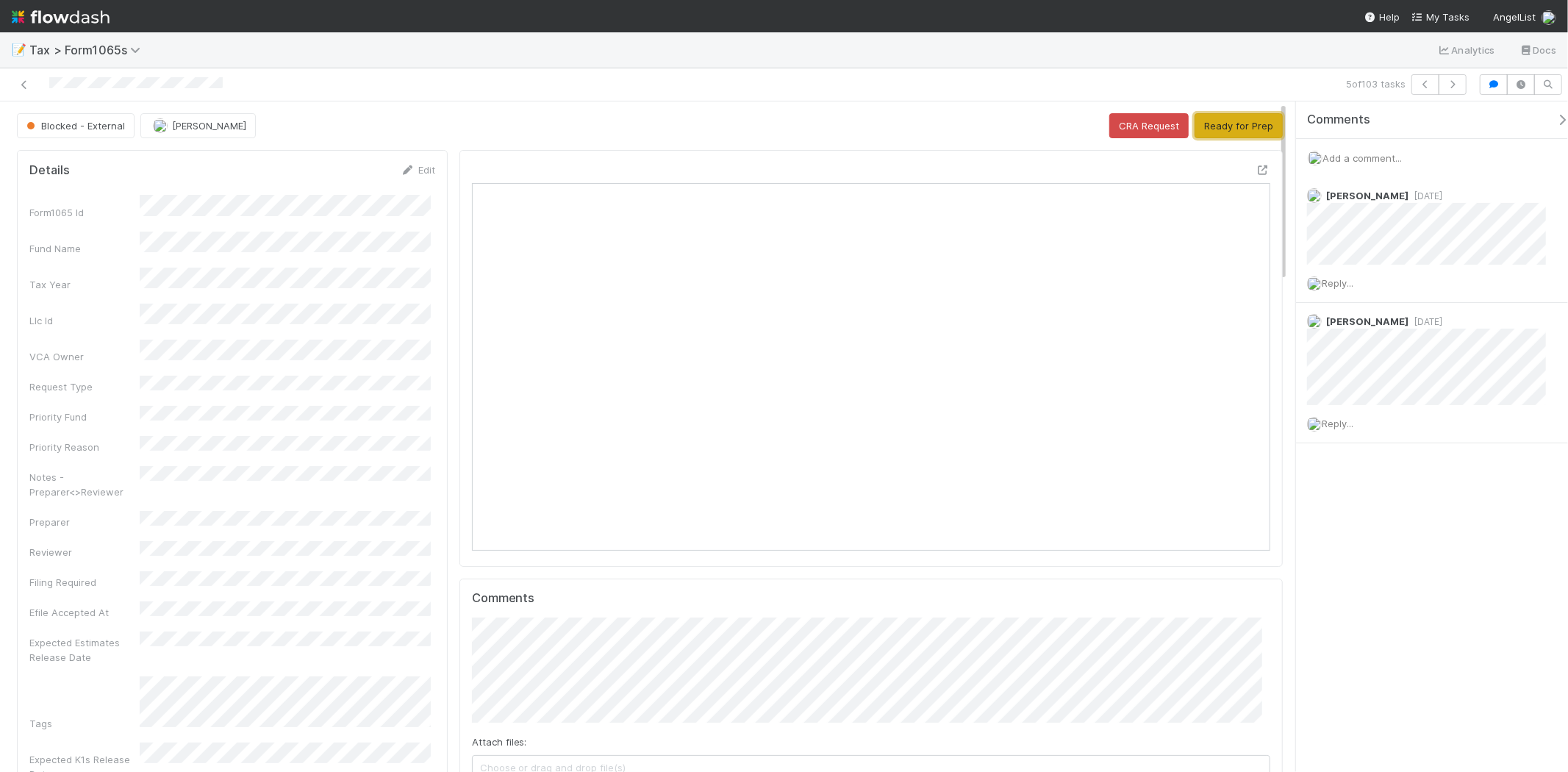
drag, startPoint x: 1206, startPoint y: 126, endPoint x: 1356, endPoint y: 125, distance: 150.0
click at [1206, 126] on button "Ready for Prep" at bounding box center [1239, 126] width 88 height 25
click at [1453, 88] on icon "button" at bounding box center [1453, 85] width 14 height 9
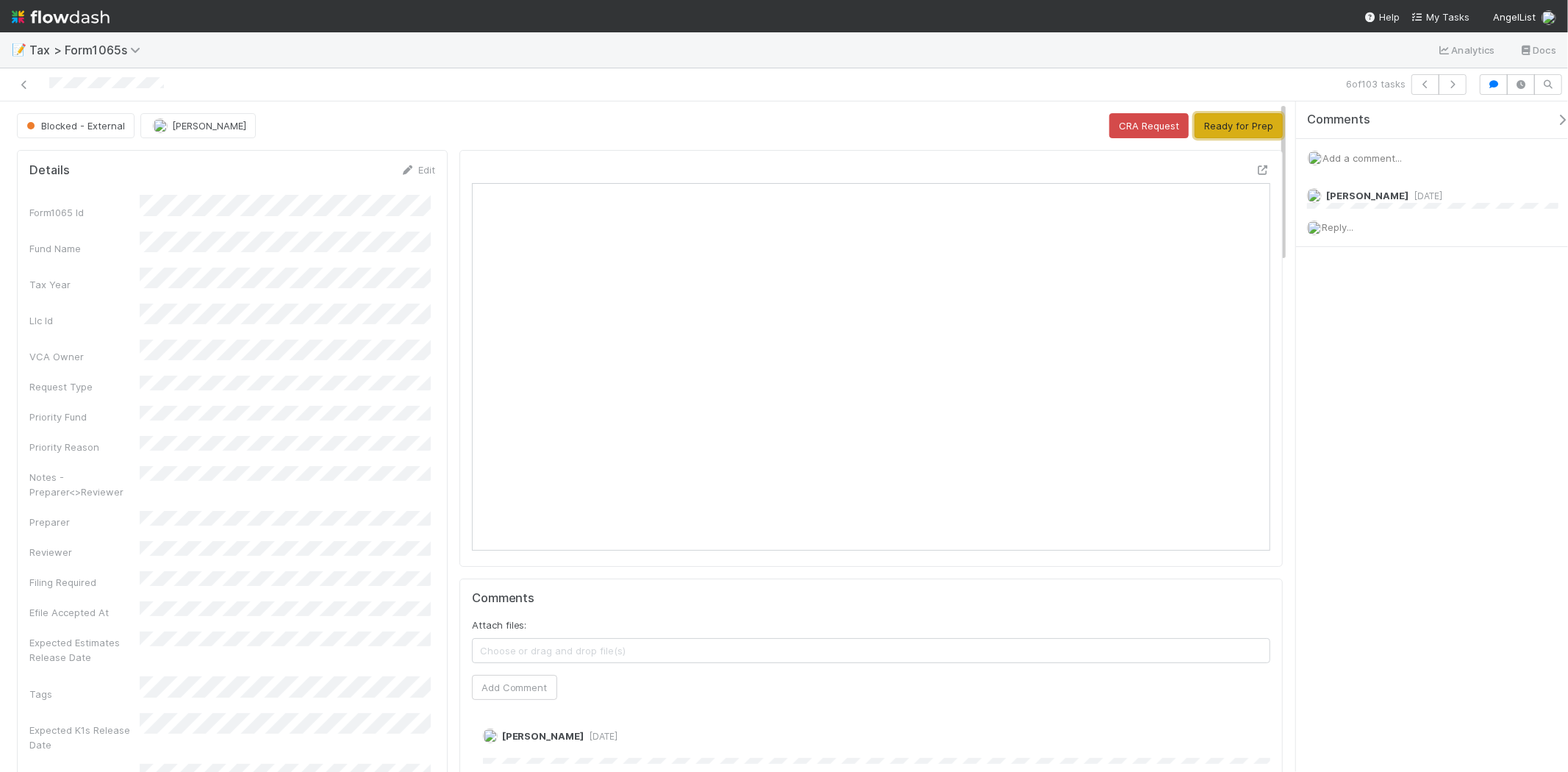
click at [1254, 124] on button "Ready for Prep" at bounding box center [1239, 126] width 88 height 25
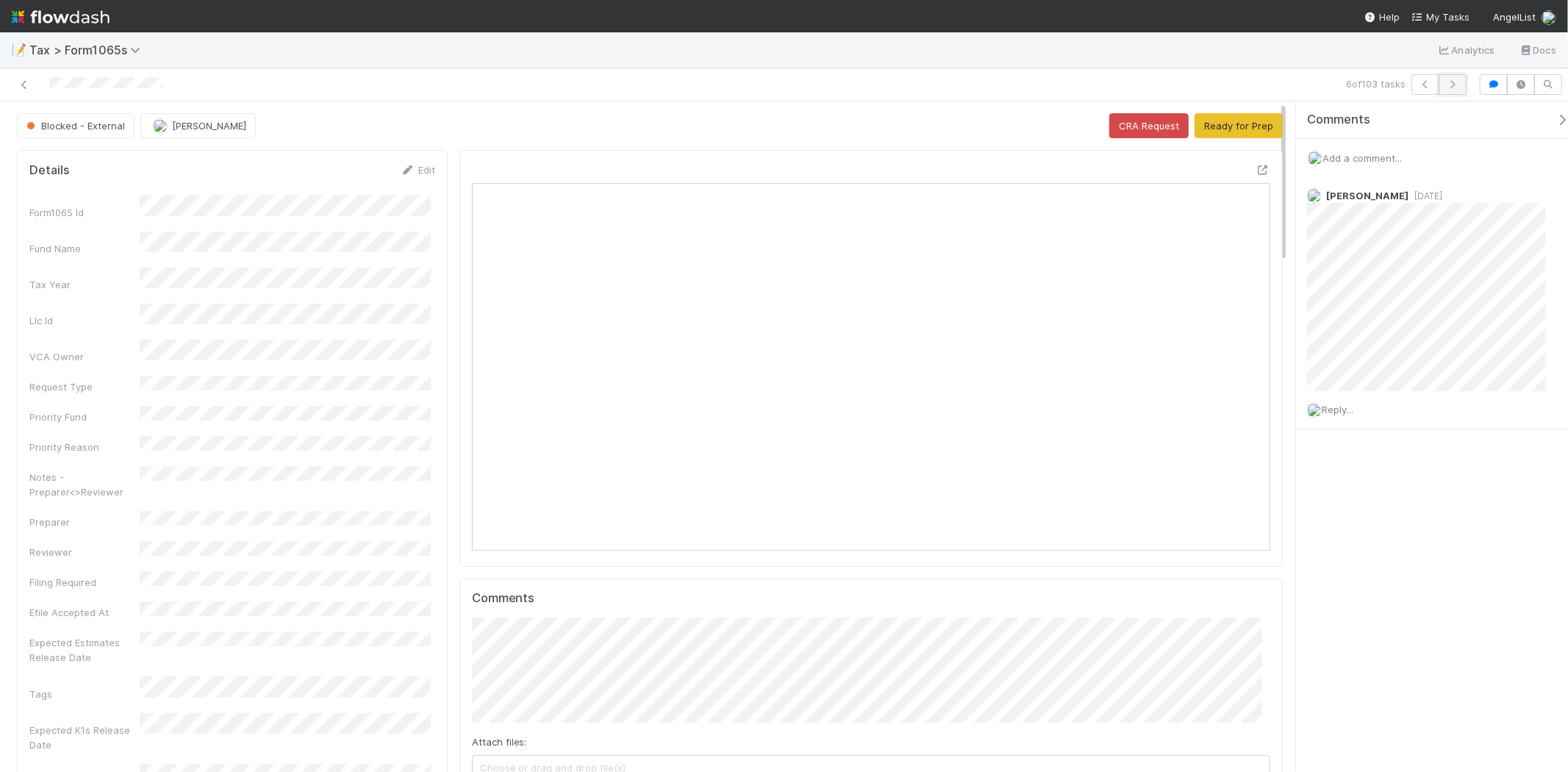
click at [1456, 81] on icon "button" at bounding box center [1453, 85] width 14 height 9
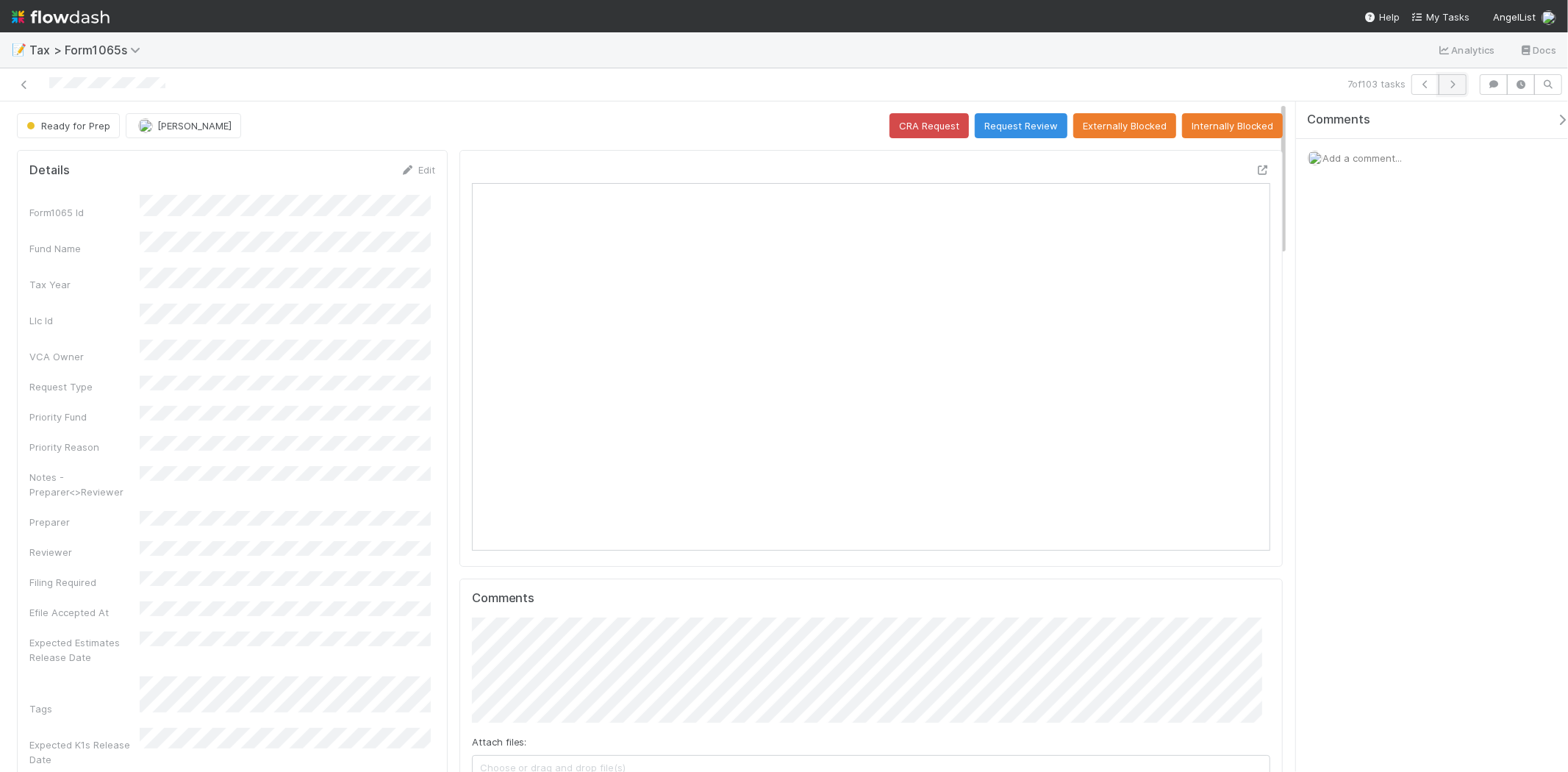
click at [1459, 94] on button "button" at bounding box center [1452, 84] width 28 height 21
click at [1451, 86] on icon "button" at bounding box center [1453, 85] width 14 height 9
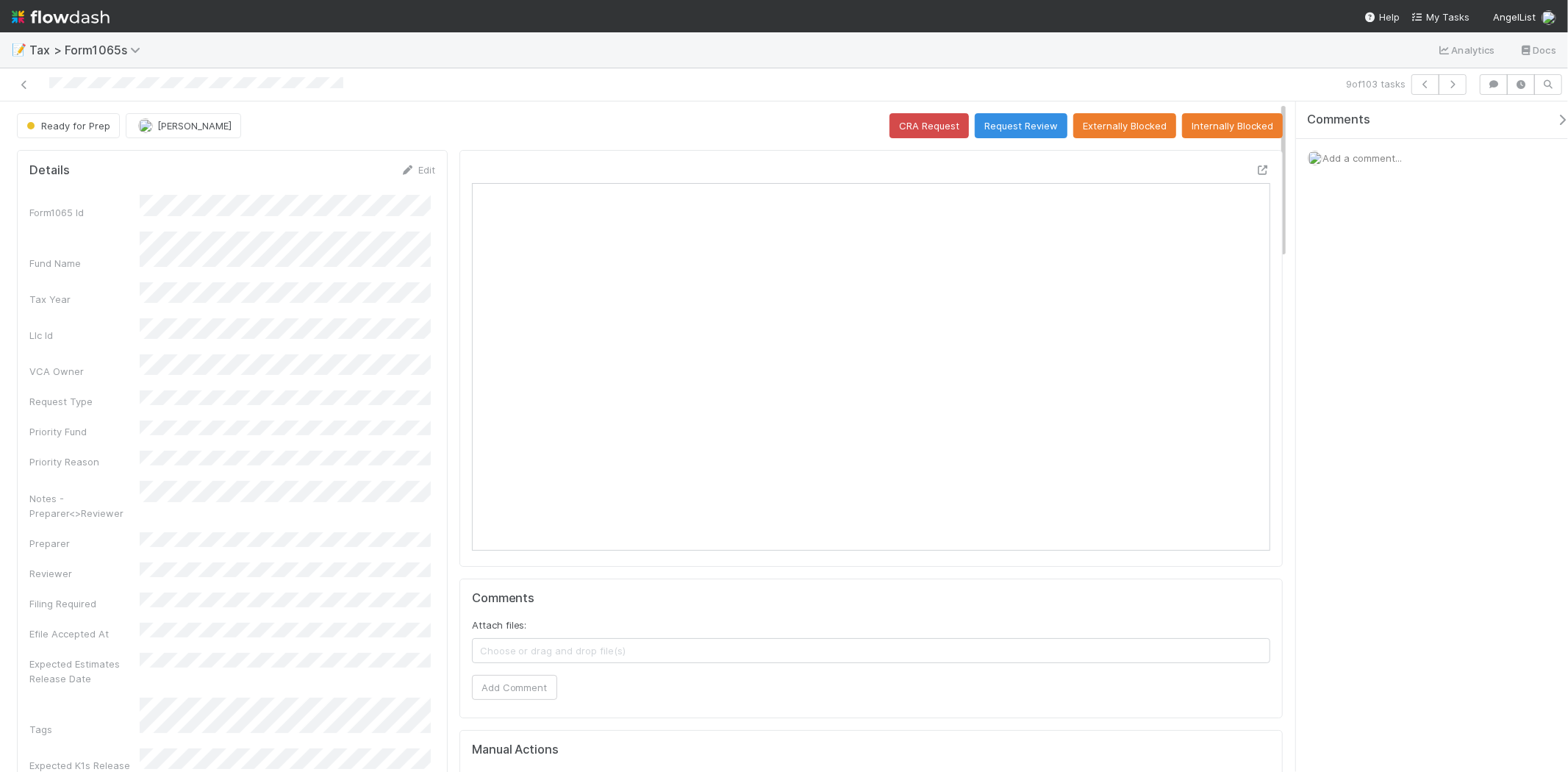
click at [18, 81] on icon at bounding box center [24, 85] width 14 height 10
click at [50, 9] on img at bounding box center [60, 17] width 97 height 25
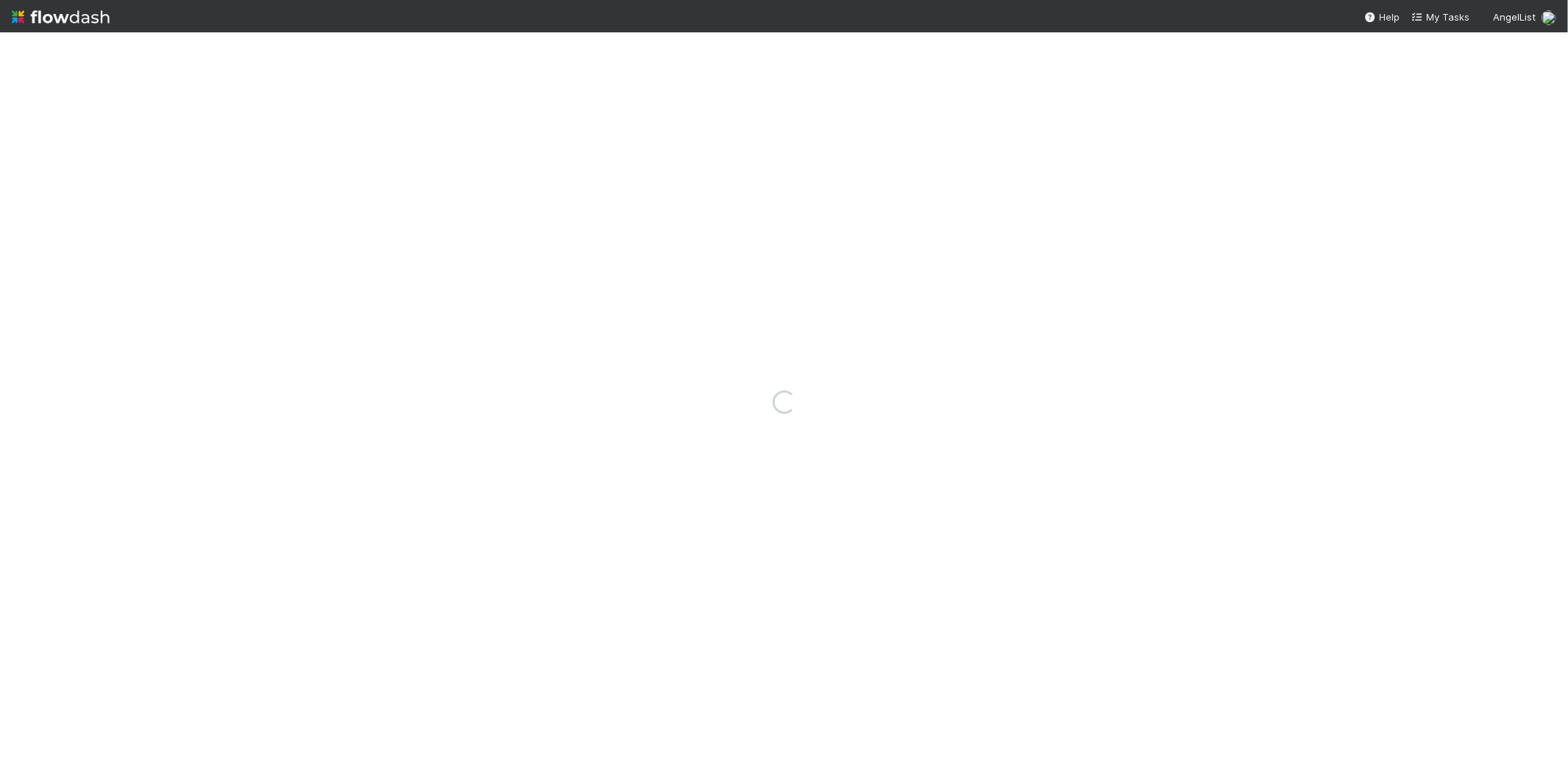
click at [50, 10] on img at bounding box center [60, 17] width 97 height 25
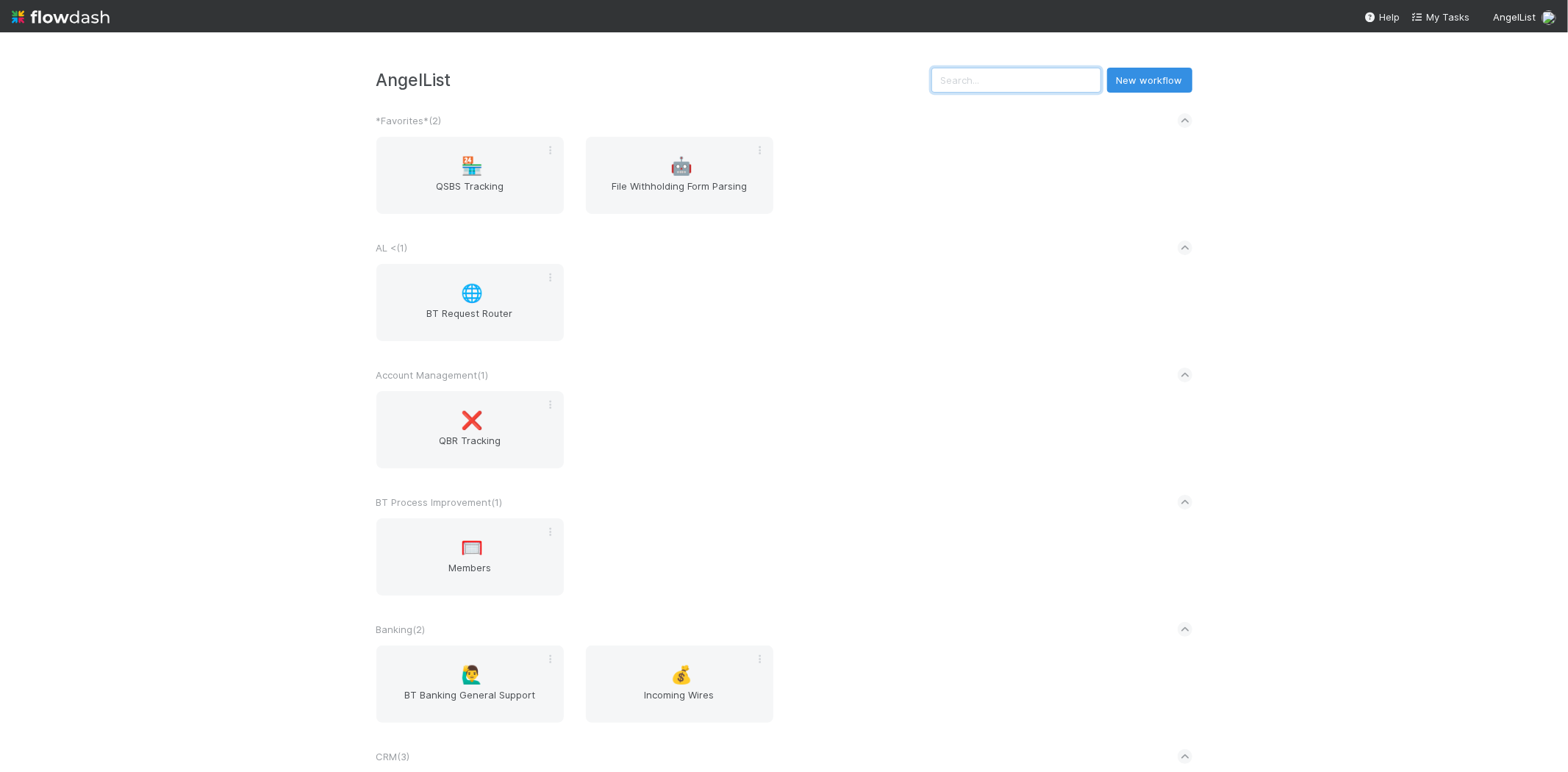
click at [989, 69] on input "text" at bounding box center [1016, 80] width 170 height 25
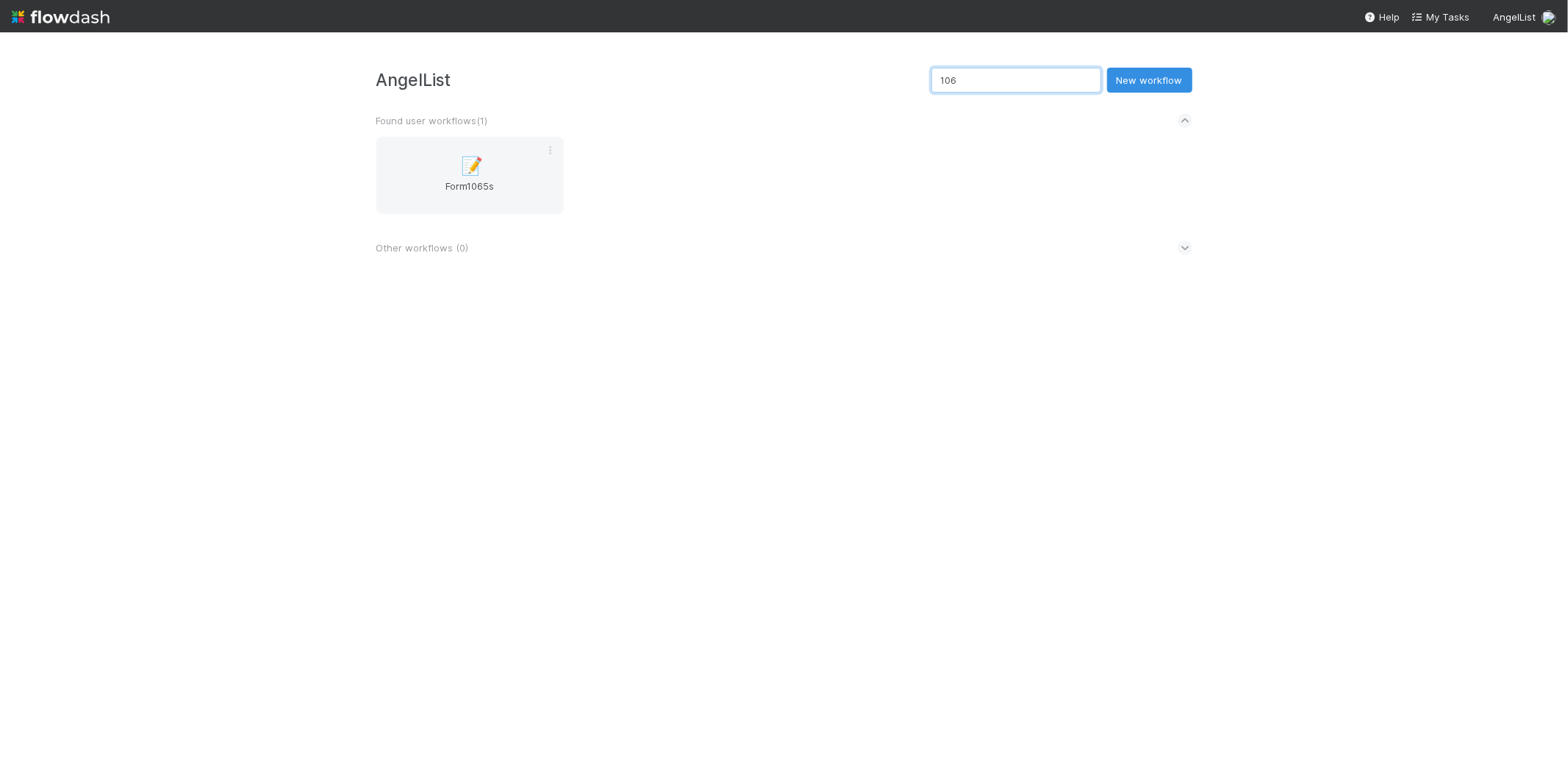
type input "1065"
click at [502, 173] on div "📝 Form1065s" at bounding box center [470, 176] width 188 height 78
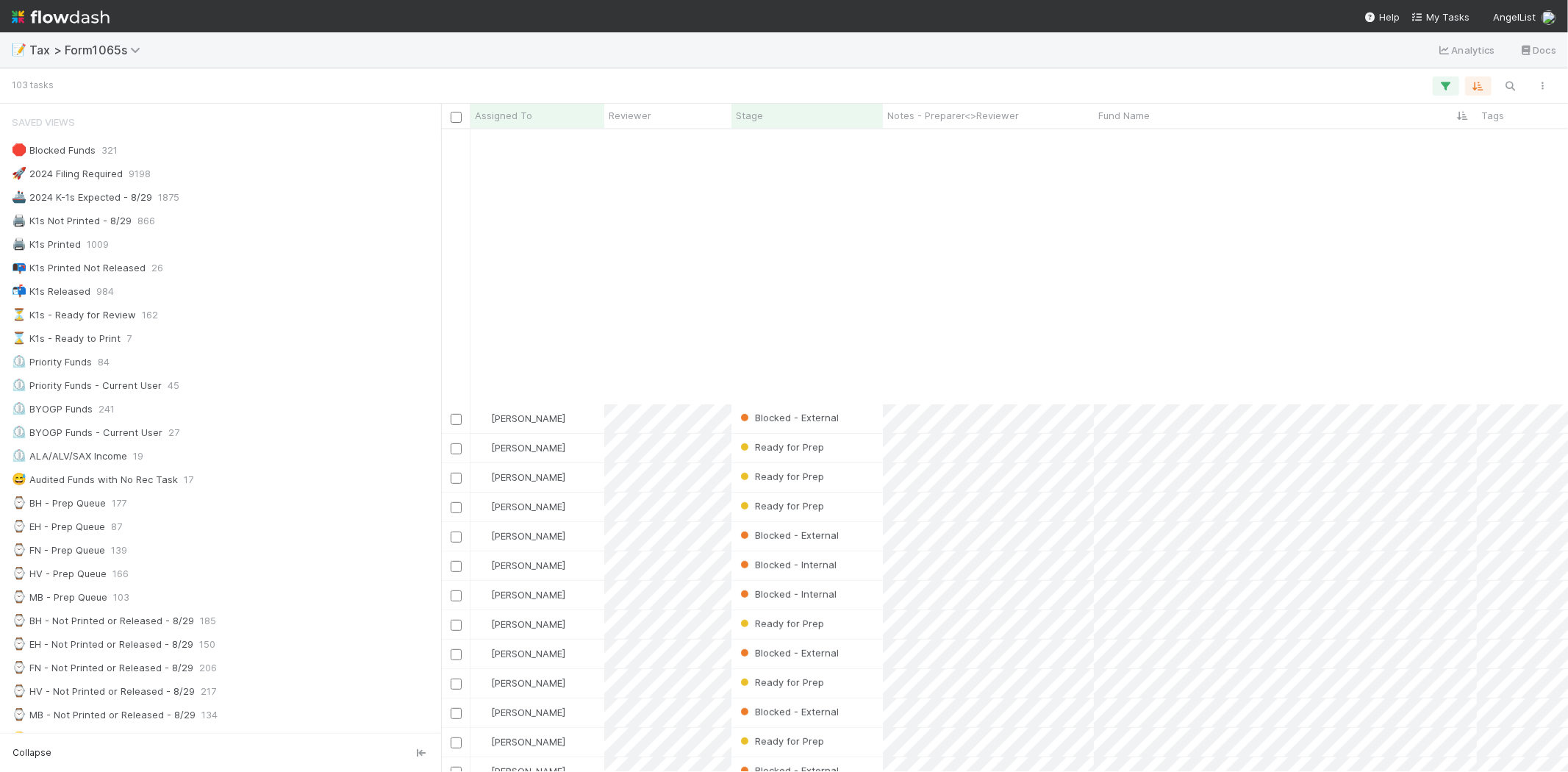
scroll to position [817, 0]
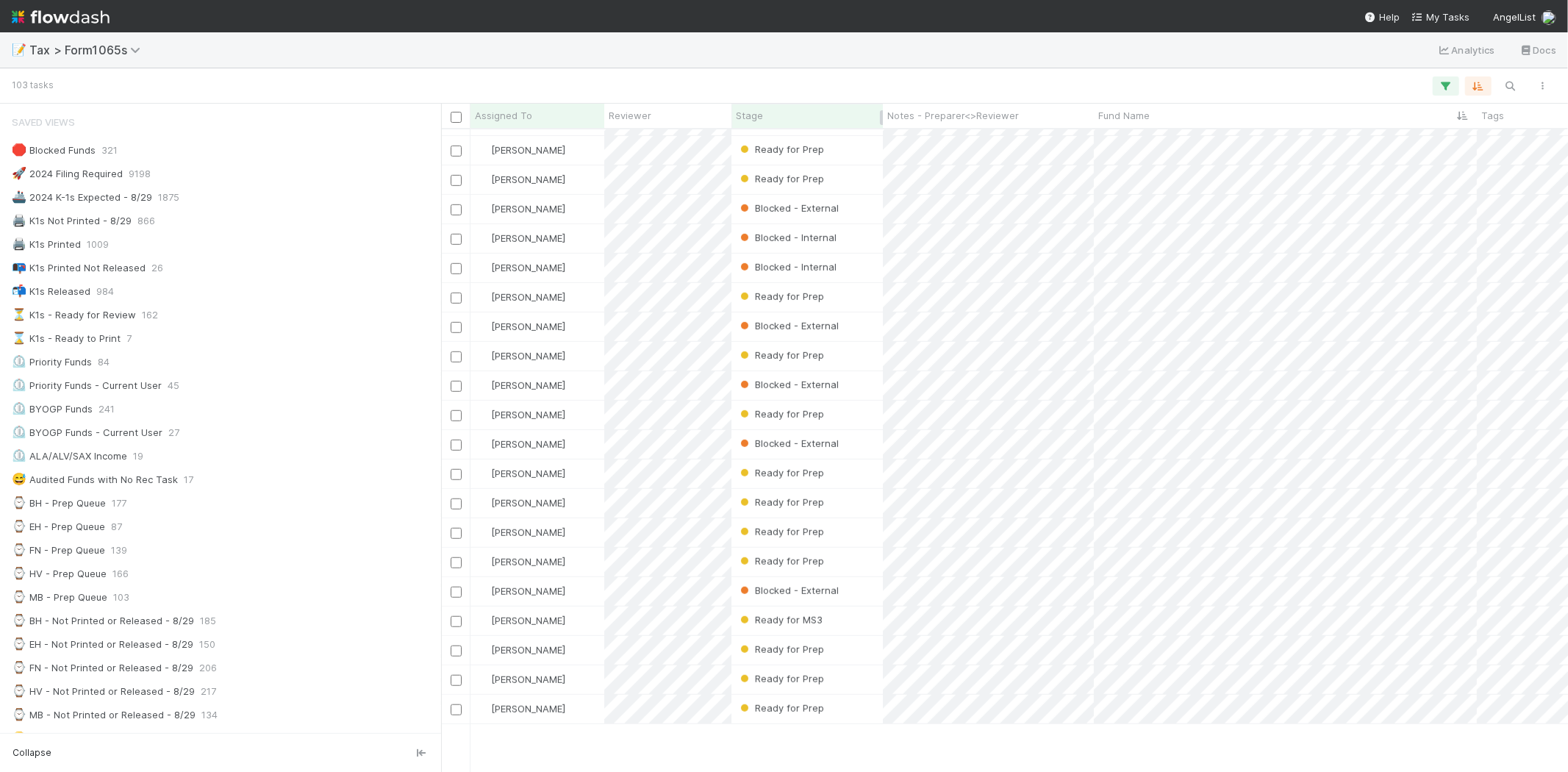
click at [811, 121] on div "Stage" at bounding box center [807, 115] width 143 height 14
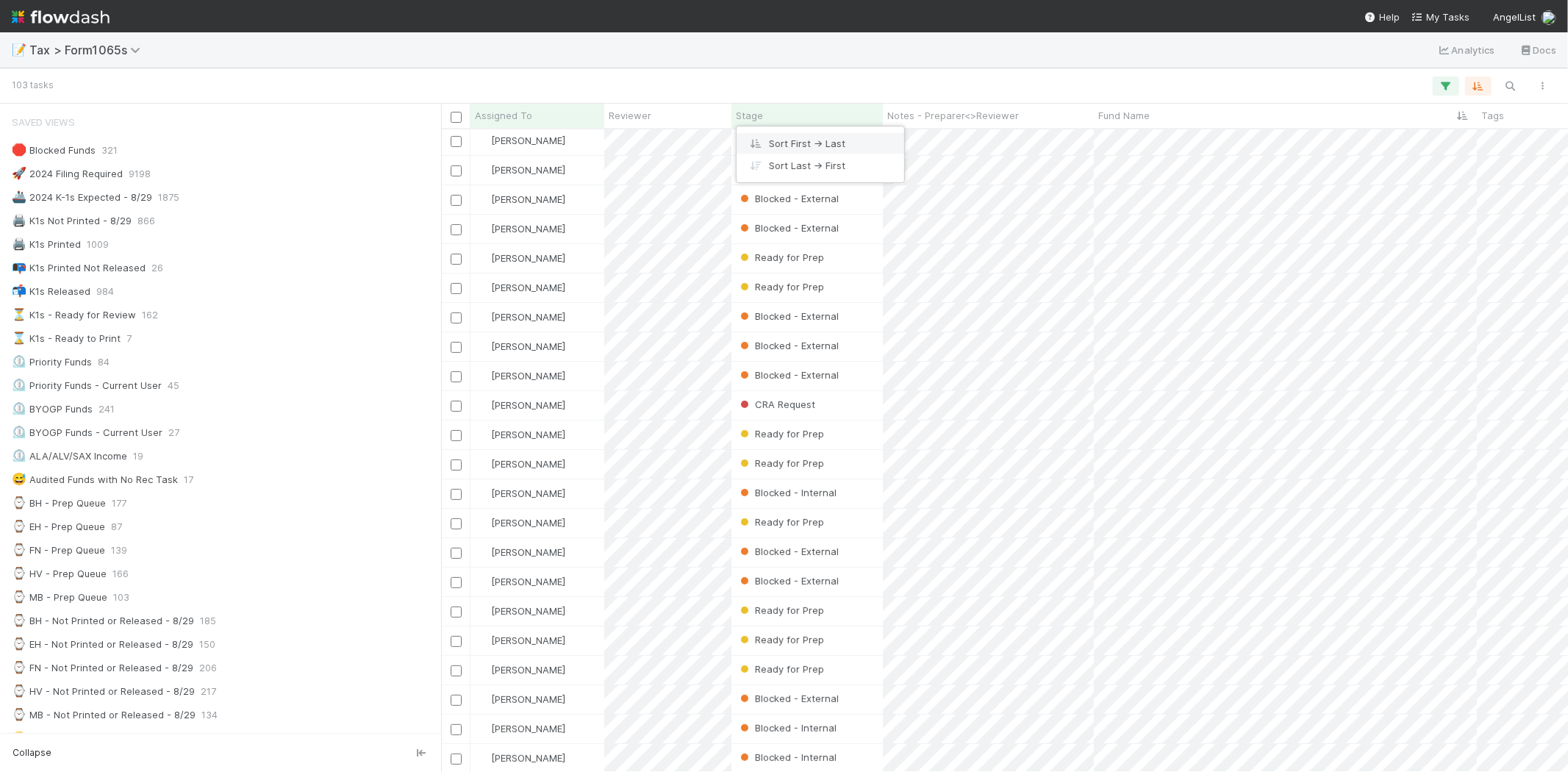
click at [811, 144] on div "Sort First → Last" at bounding box center [821, 143] width 168 height 22
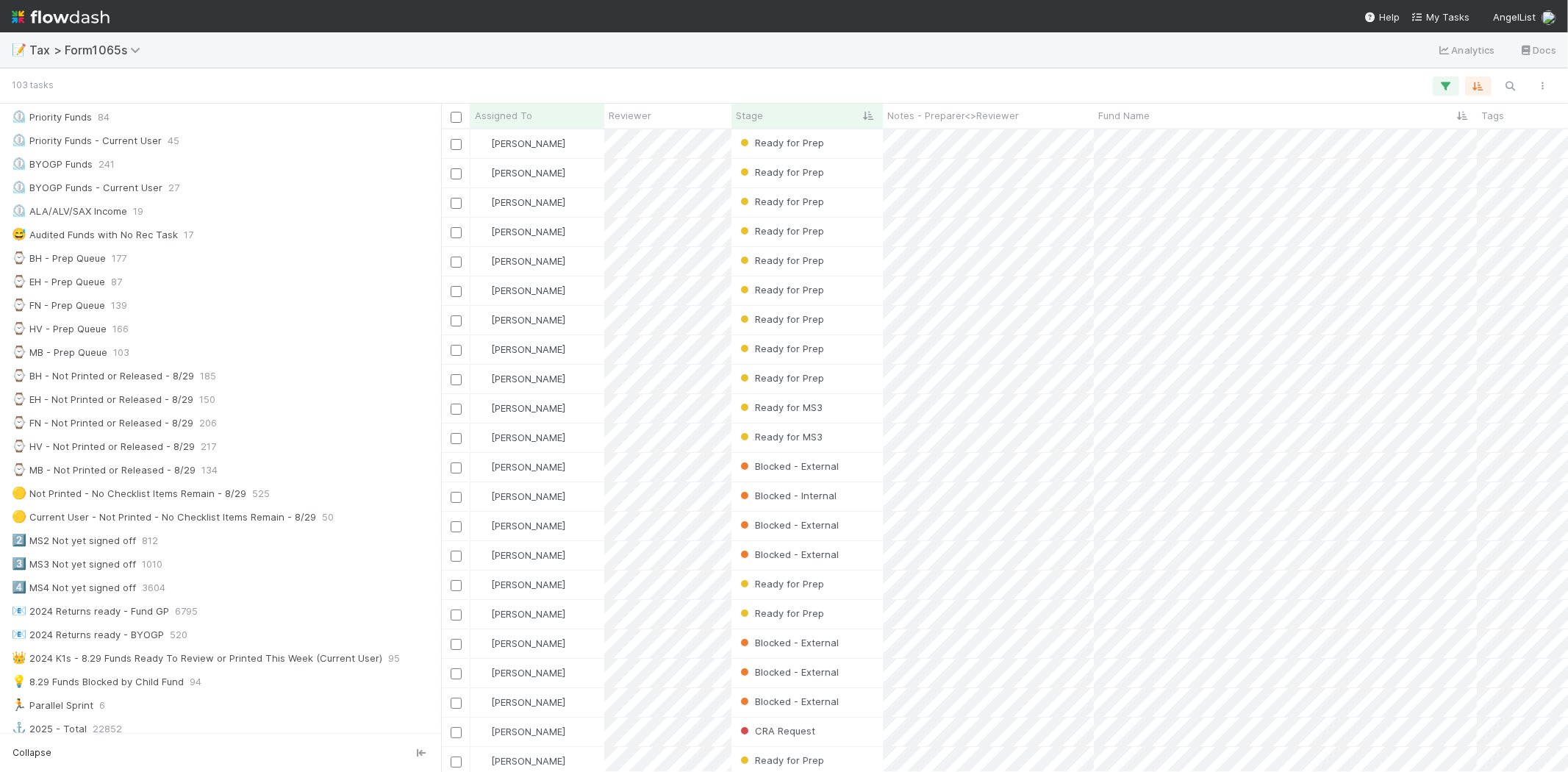
scroll to position [630, 1114]
click at [568, 466] on div "[PERSON_NAME]" at bounding box center [537, 467] width 133 height 29
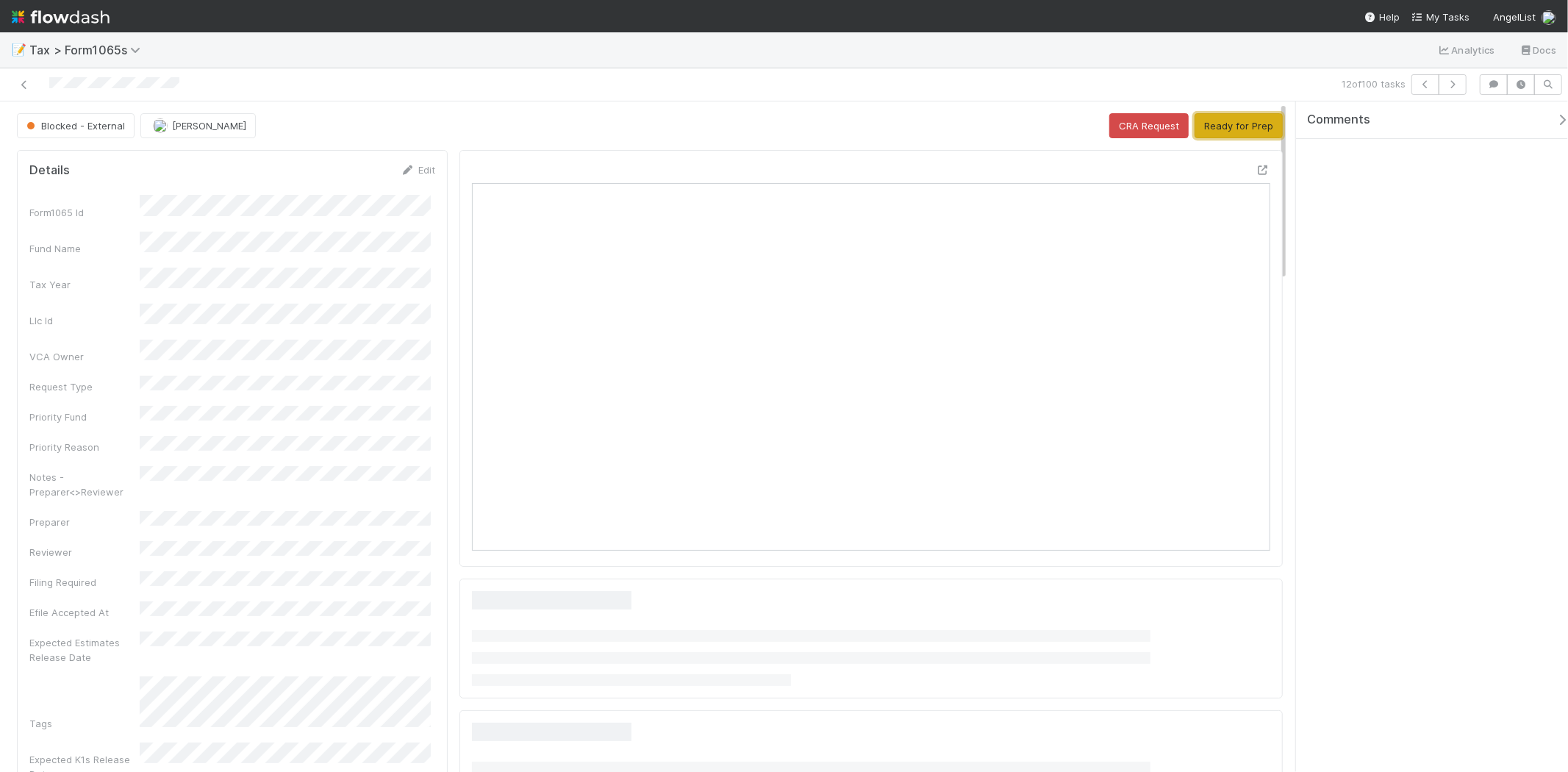
click at [1215, 129] on button "Ready for Prep" at bounding box center [1239, 126] width 88 height 25
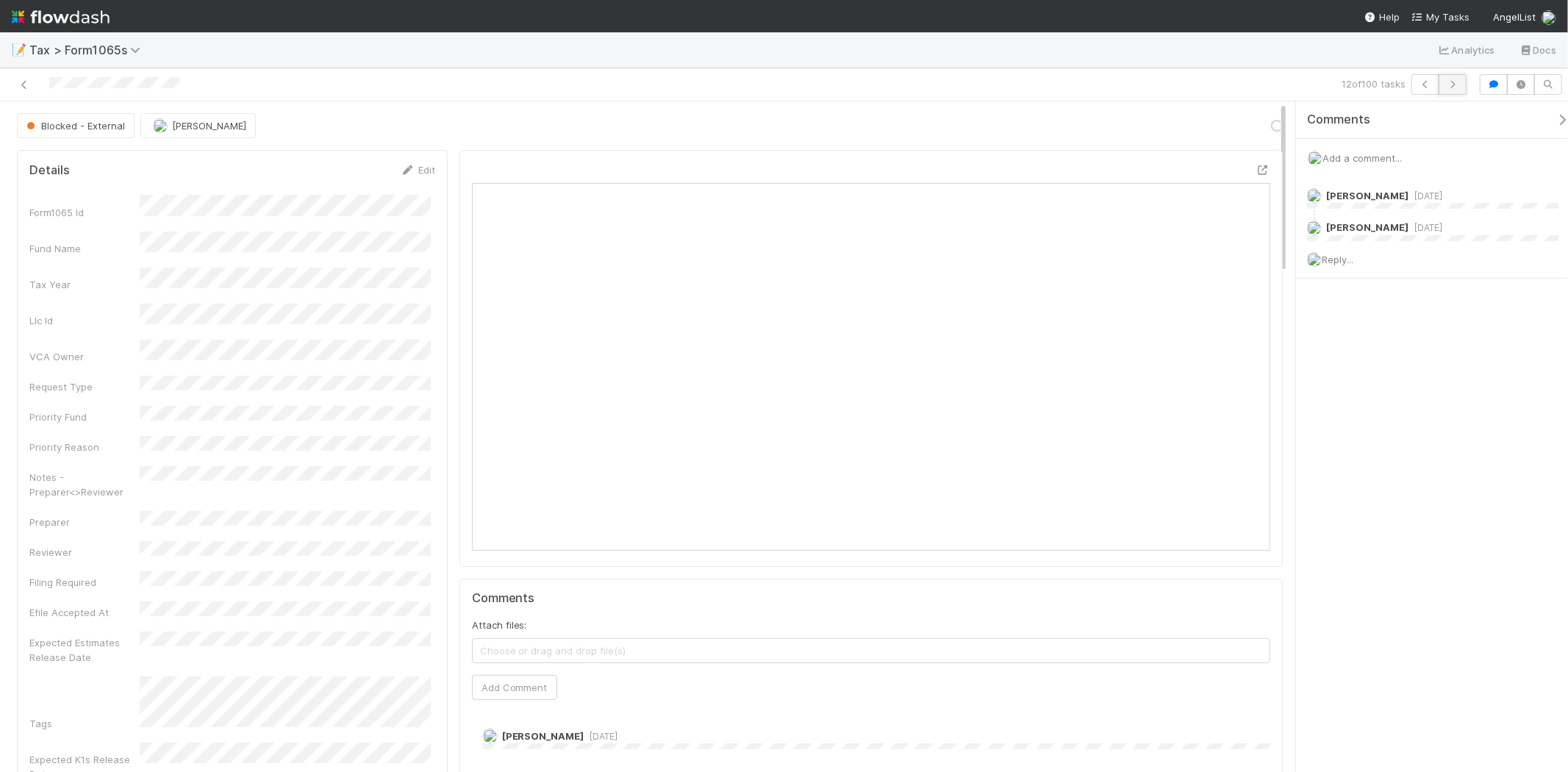
click at [1457, 83] on icon "button" at bounding box center [1453, 85] width 14 height 9
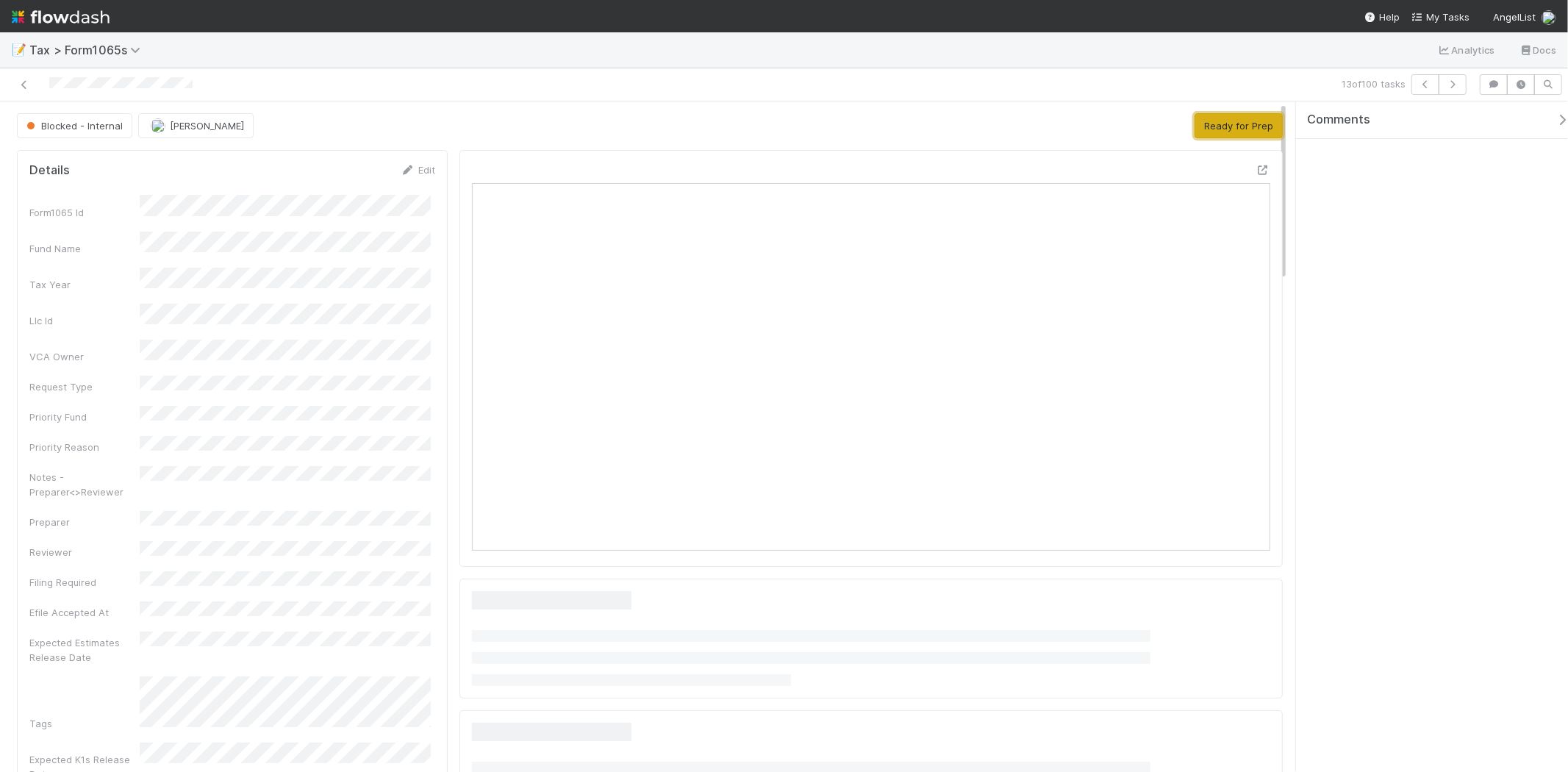
click at [1223, 134] on button "Ready for Prep" at bounding box center [1239, 126] width 88 height 25
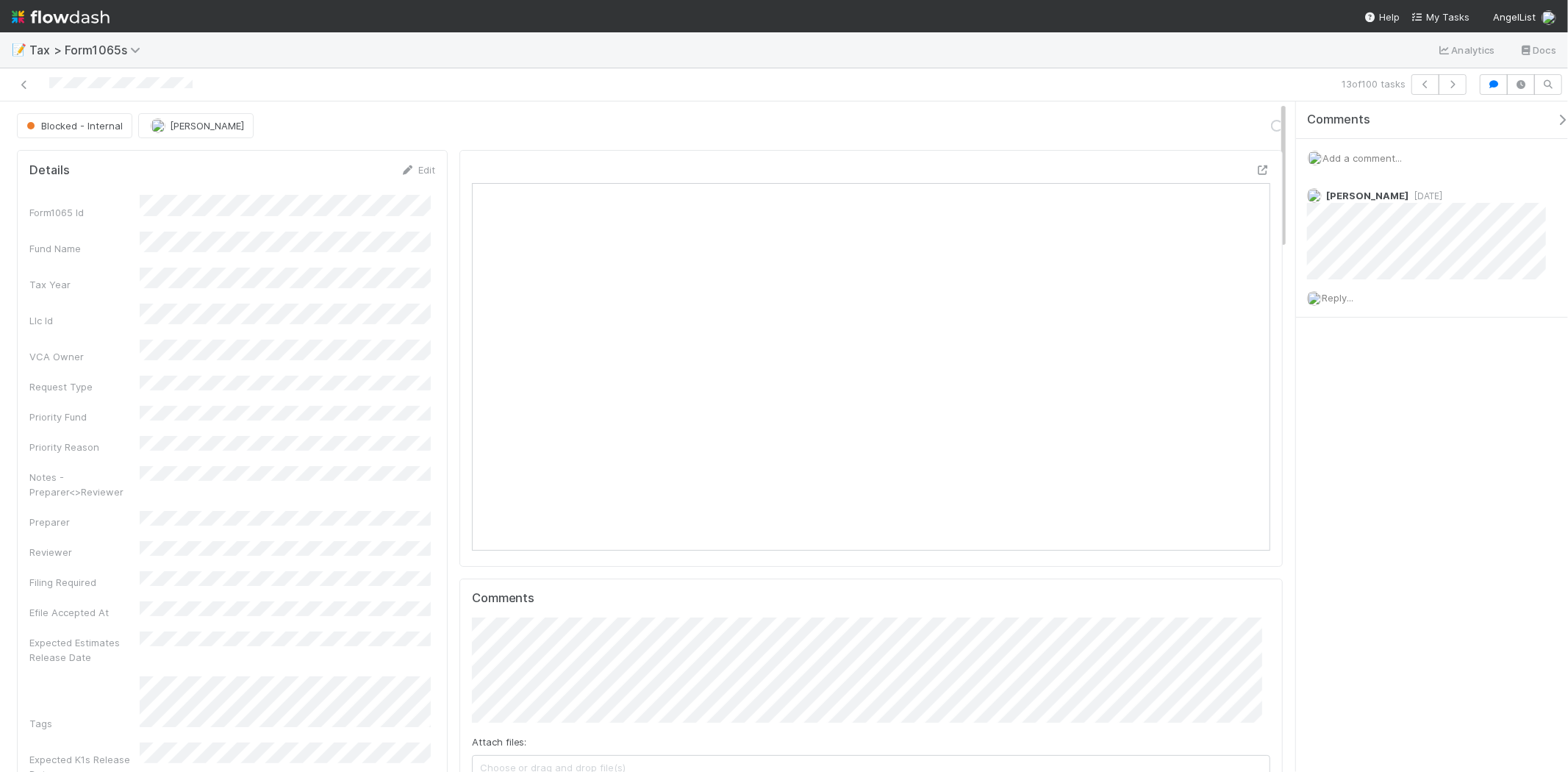
scroll to position [287, 388]
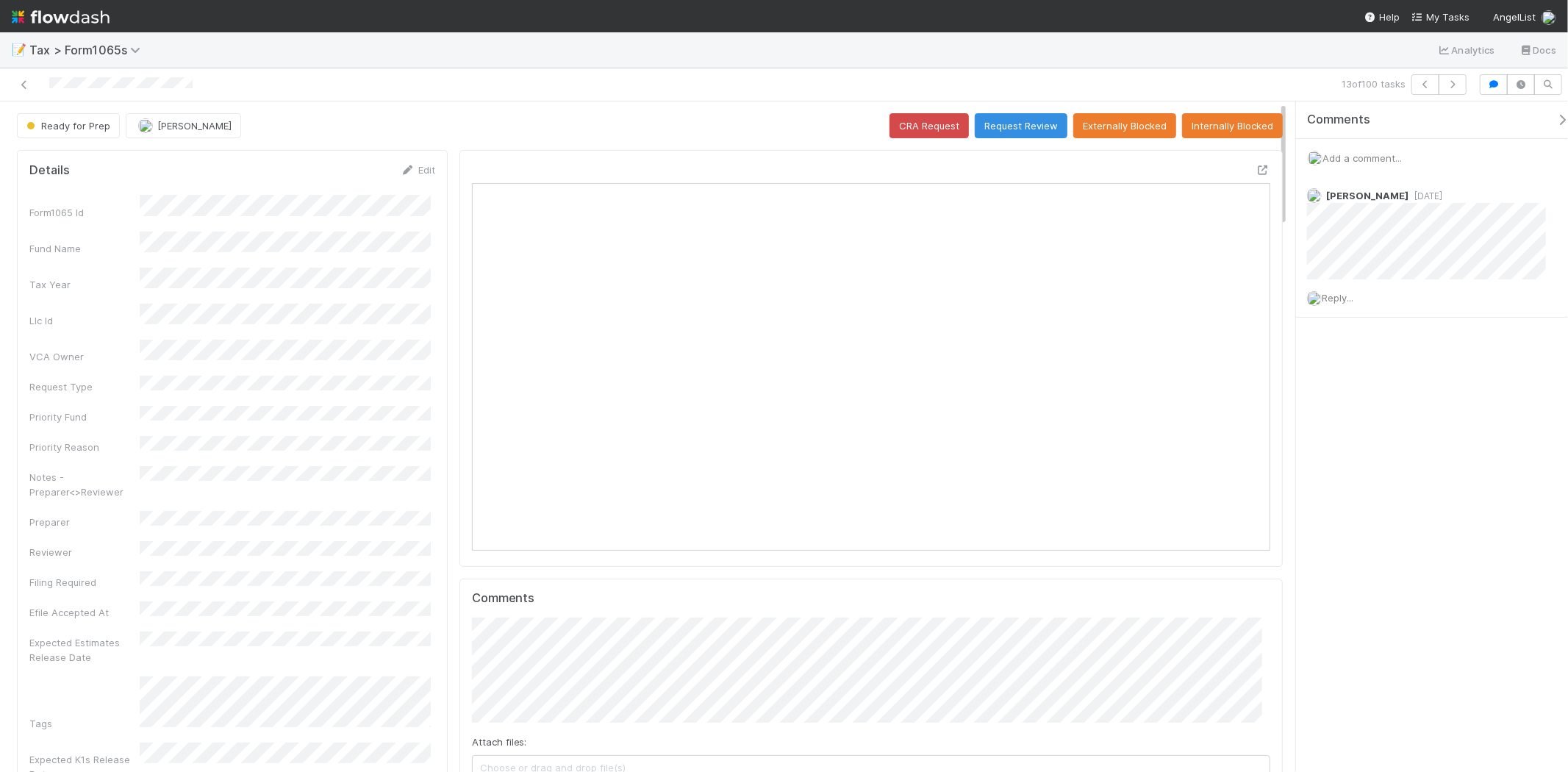
click at [50, 5] on img at bounding box center [60, 17] width 97 height 25
click at [50, 11] on img at bounding box center [60, 17] width 97 height 25
click at [49, 13] on img at bounding box center [60, 17] width 97 height 25
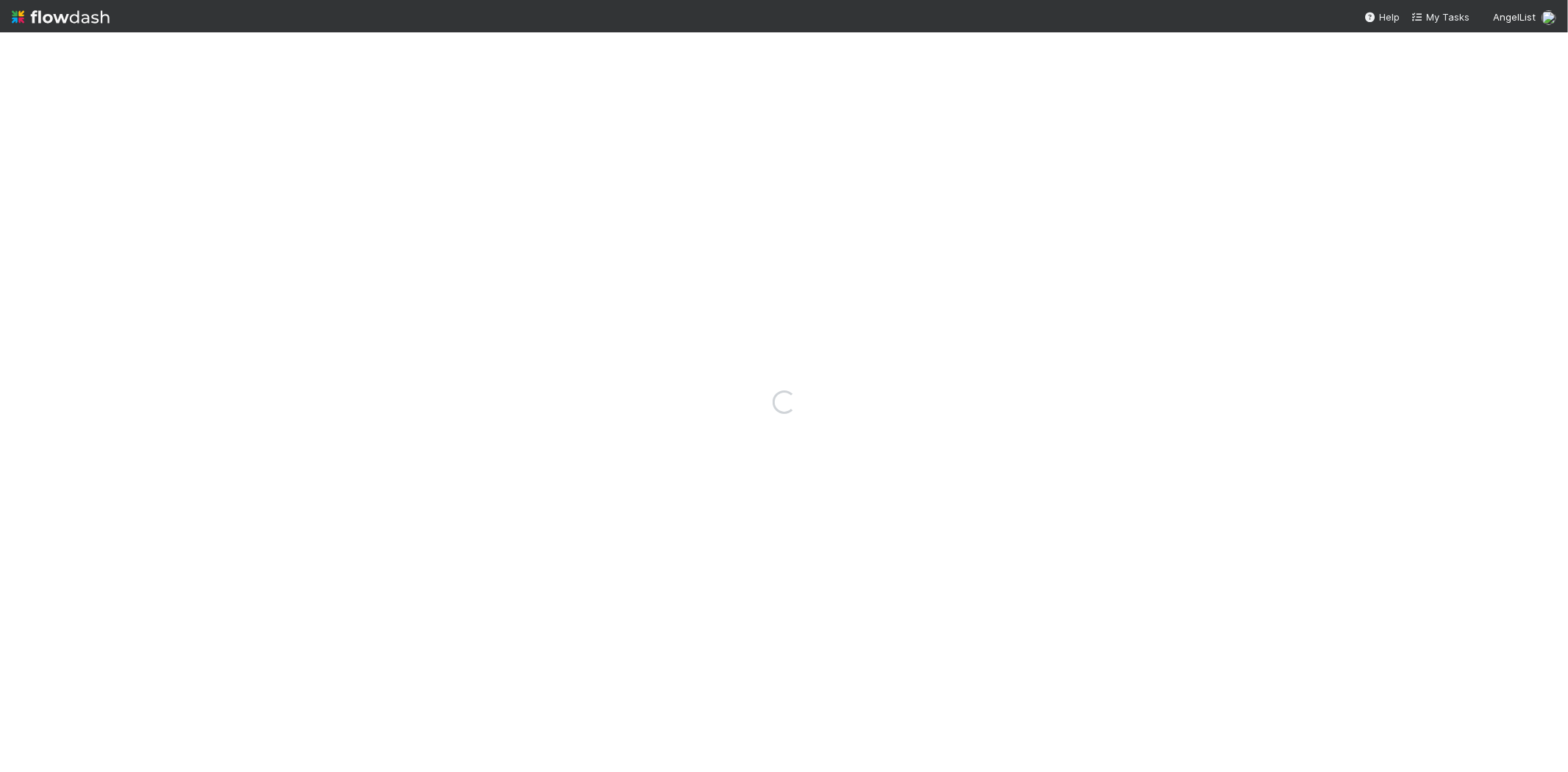
click at [49, 13] on img at bounding box center [60, 17] width 97 height 25
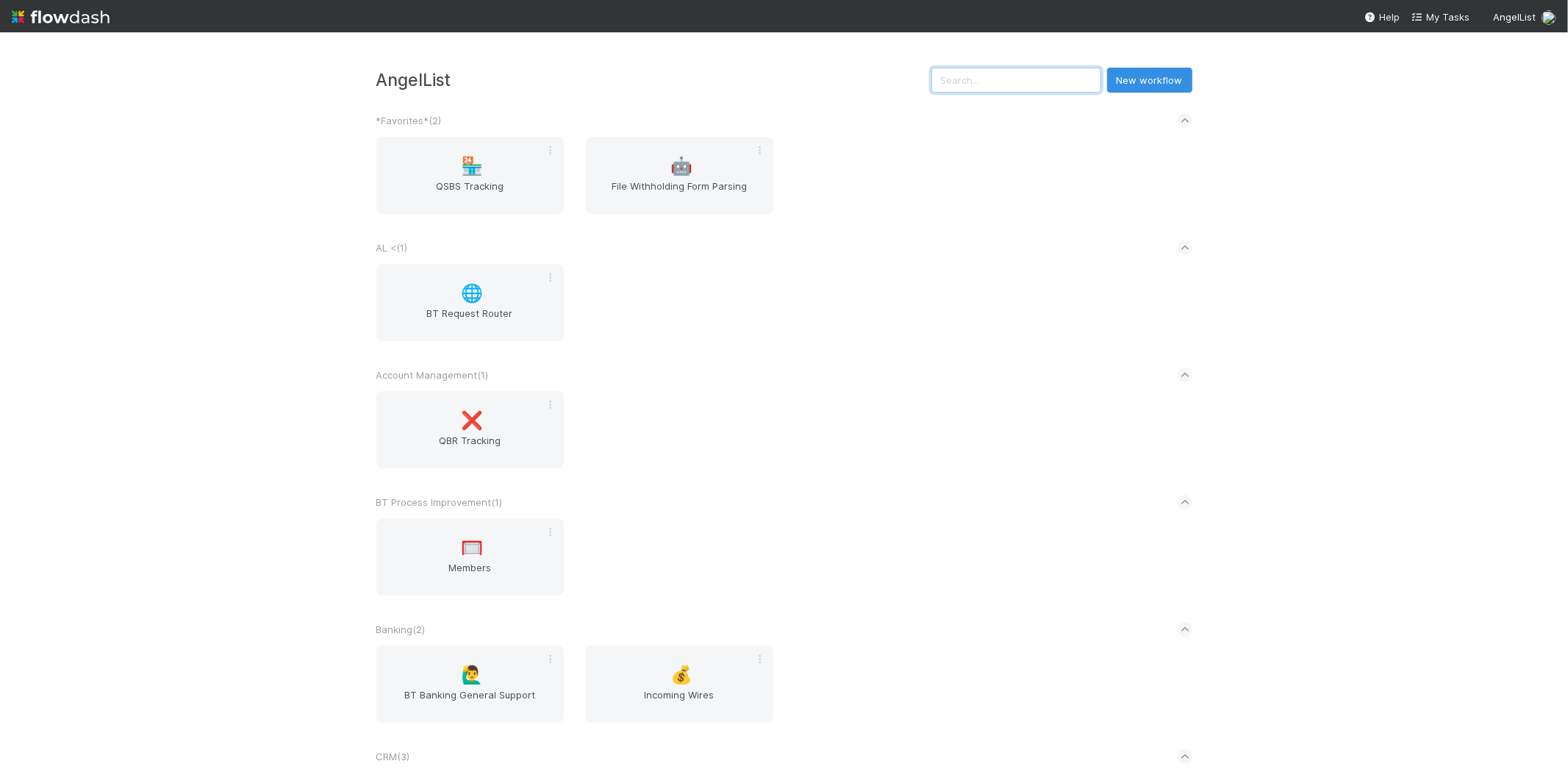
click at [1010, 82] on input "text" at bounding box center [1016, 80] width 170 height 25
click at [1008, 76] on input "text" at bounding box center [1016, 80] width 170 height 25
click at [1008, 75] on input "text" at bounding box center [1016, 80] width 170 height 25
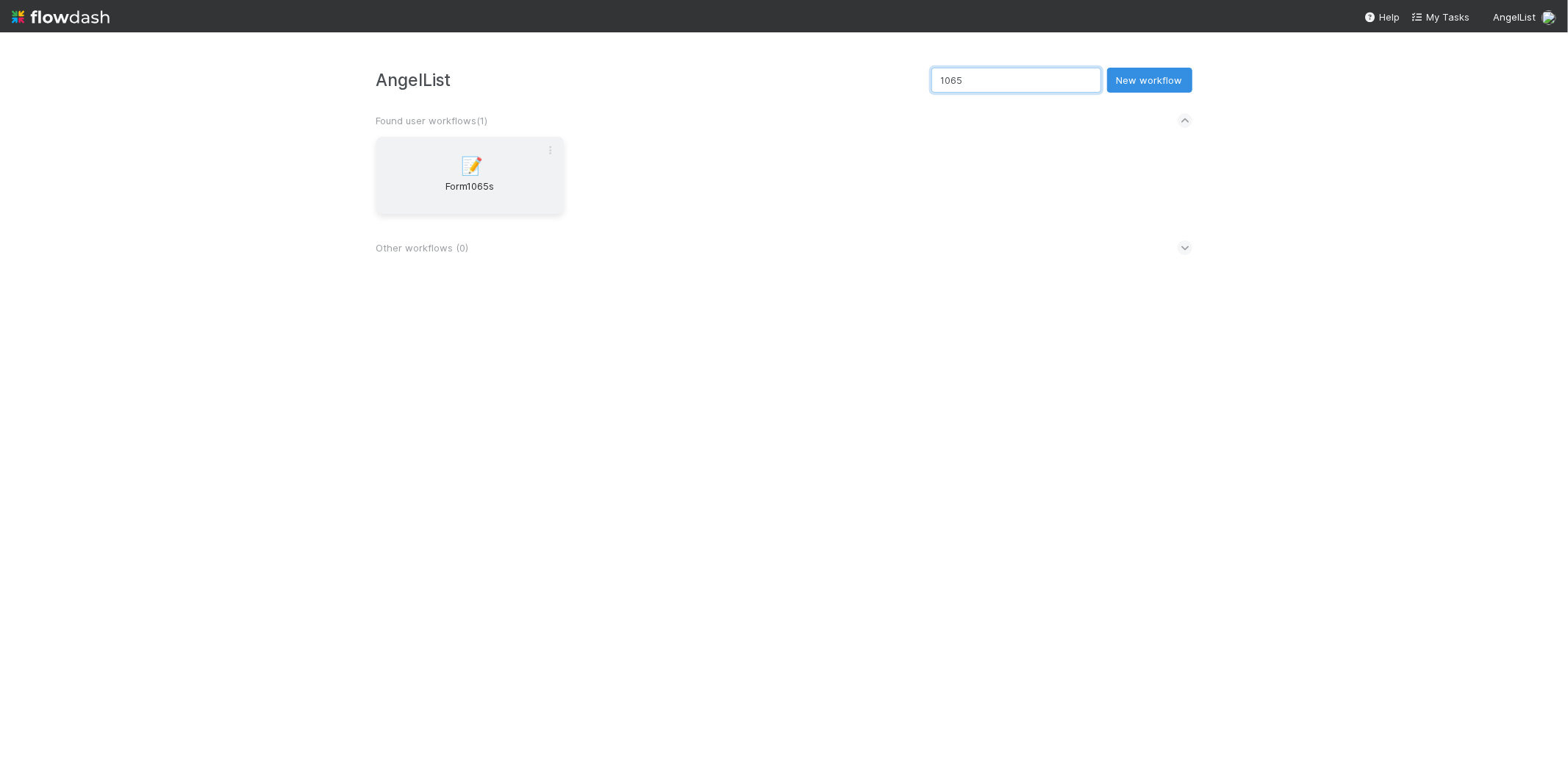
type input "1065"
click at [519, 142] on div "📝 Form1065s" at bounding box center [470, 176] width 188 height 78
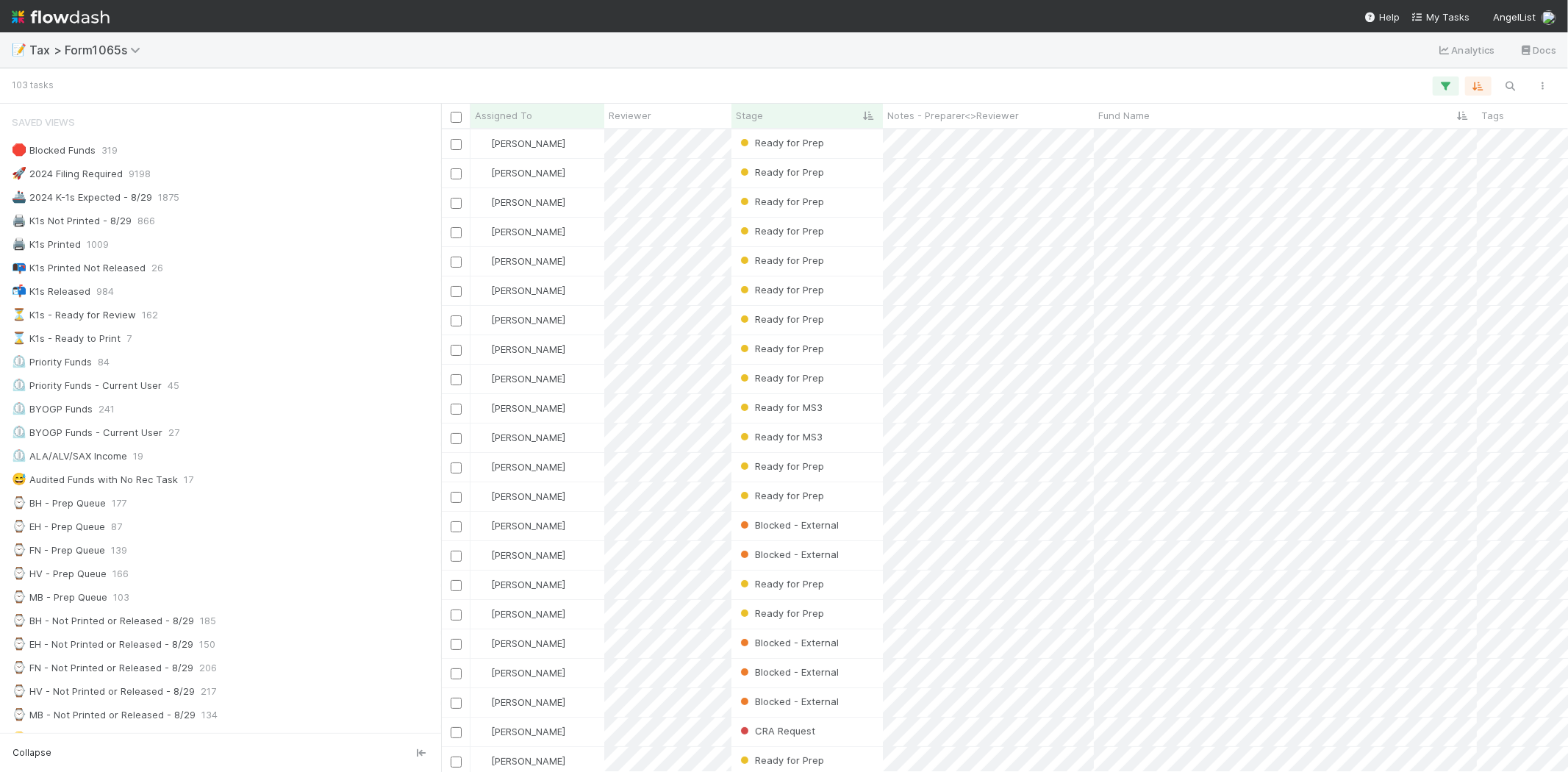
scroll to position [630, 1114]
click at [860, 529] on div "Blocked - External" at bounding box center [807, 526] width 151 height 29
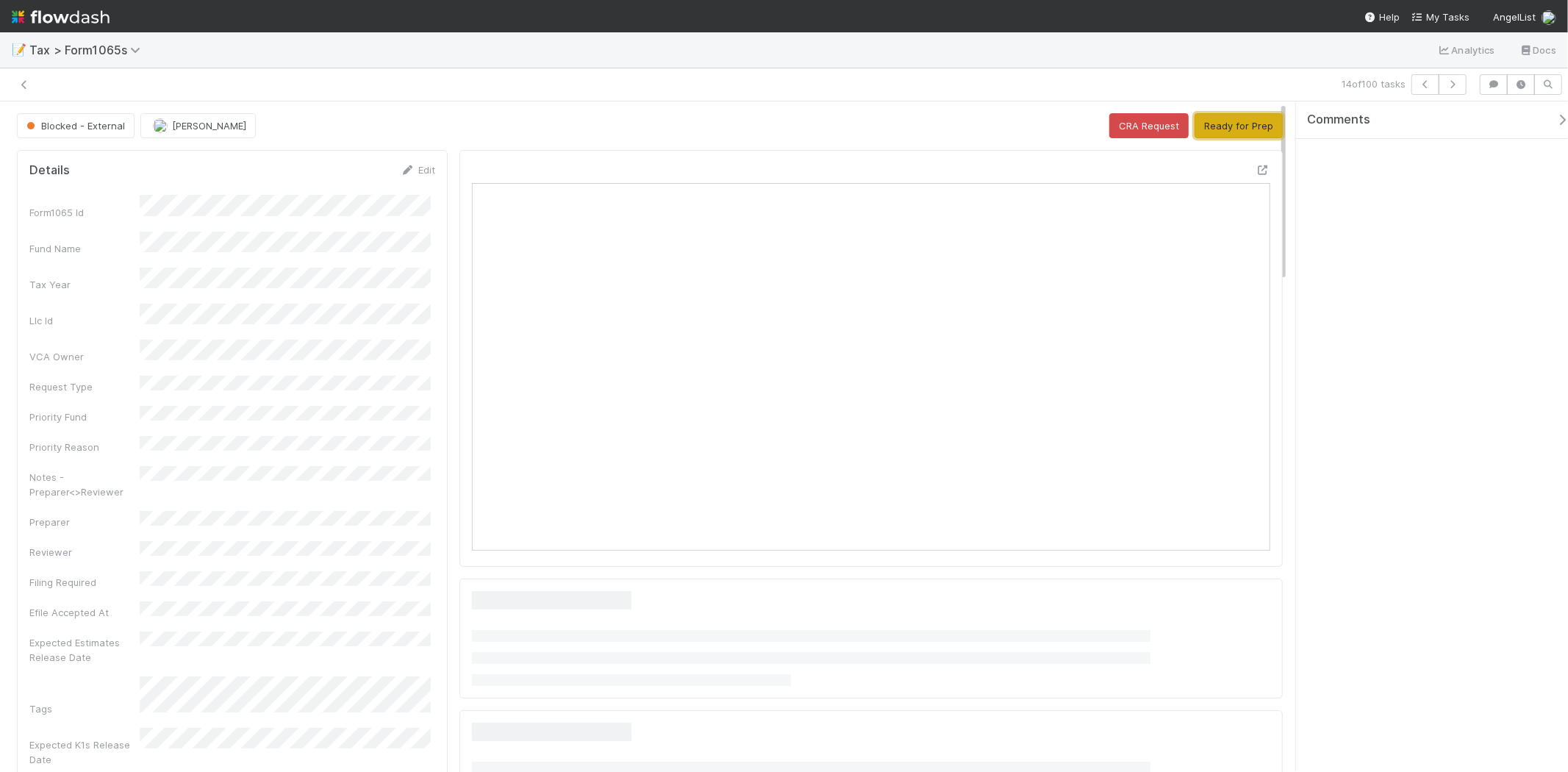
click at [1210, 130] on button "Ready for Prep" at bounding box center [1239, 126] width 88 height 25
click at [1244, 121] on div "Blocked - External Michael Binck CRA Request Ready for Prep" at bounding box center [650, 126] width 1266 height 25
click at [1224, 129] on button "Ready for Prep" at bounding box center [1239, 126] width 88 height 25
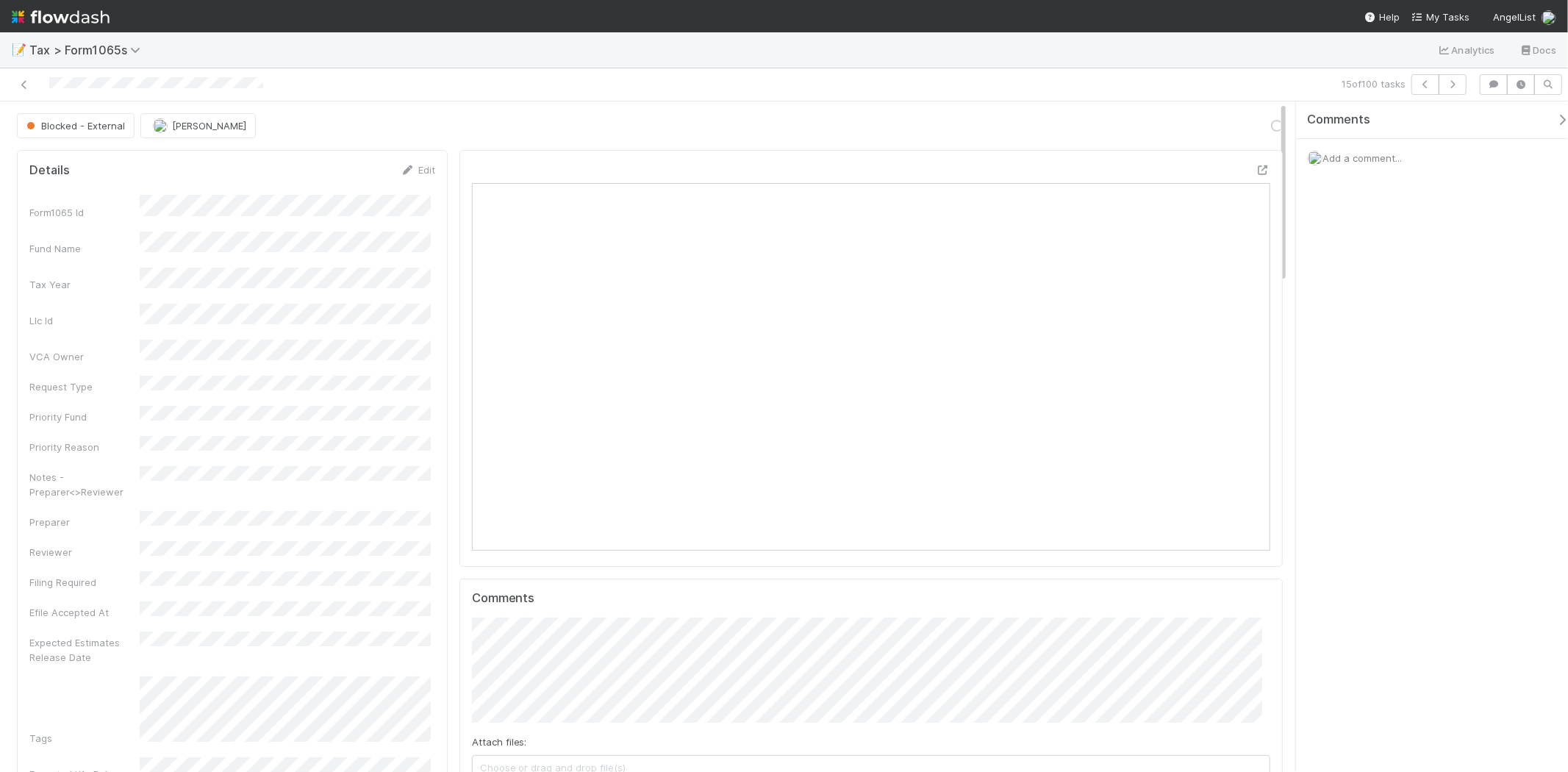
scroll to position [287, 388]
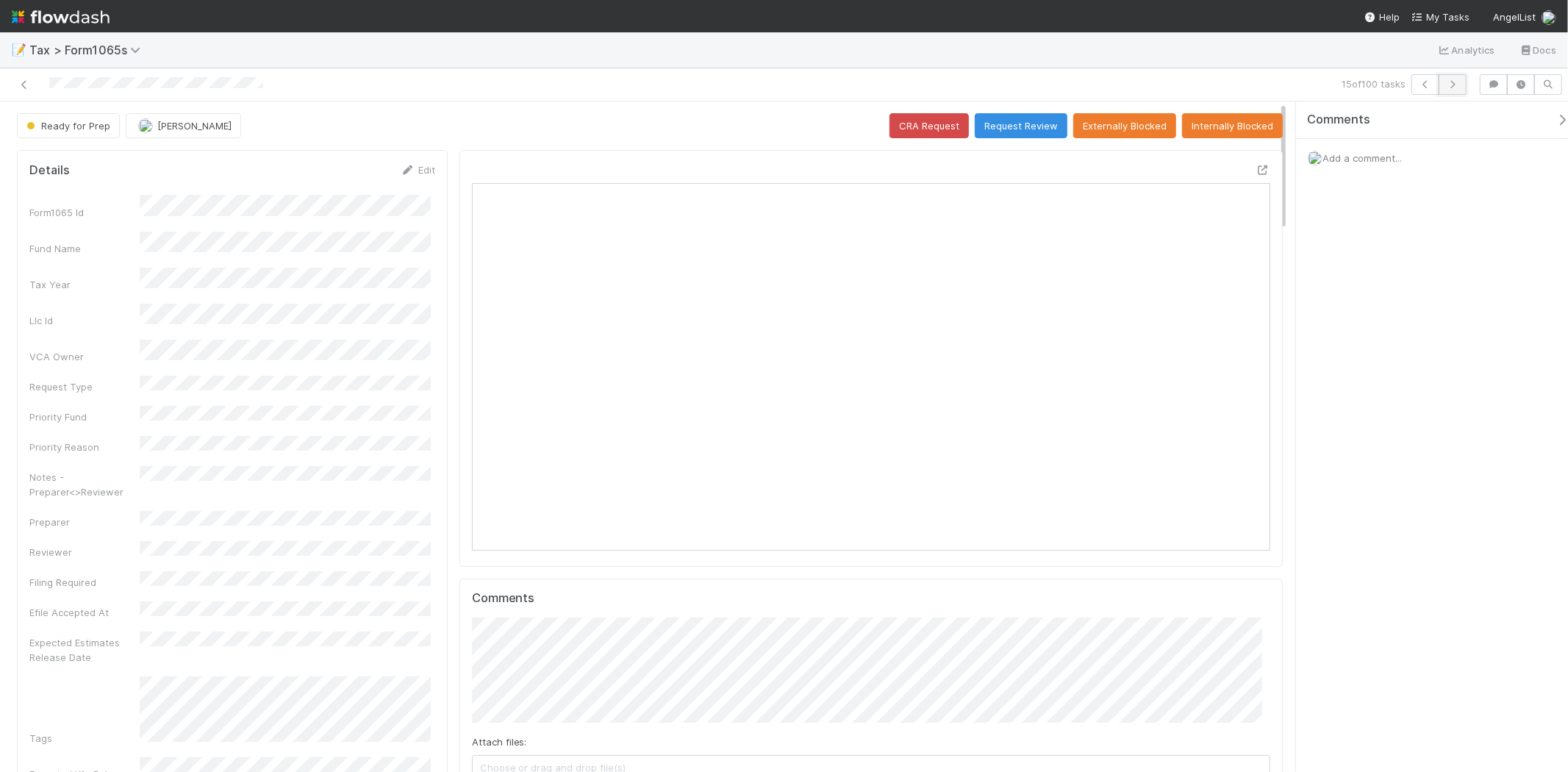
click at [1438, 89] on button "button" at bounding box center [1452, 84] width 28 height 21
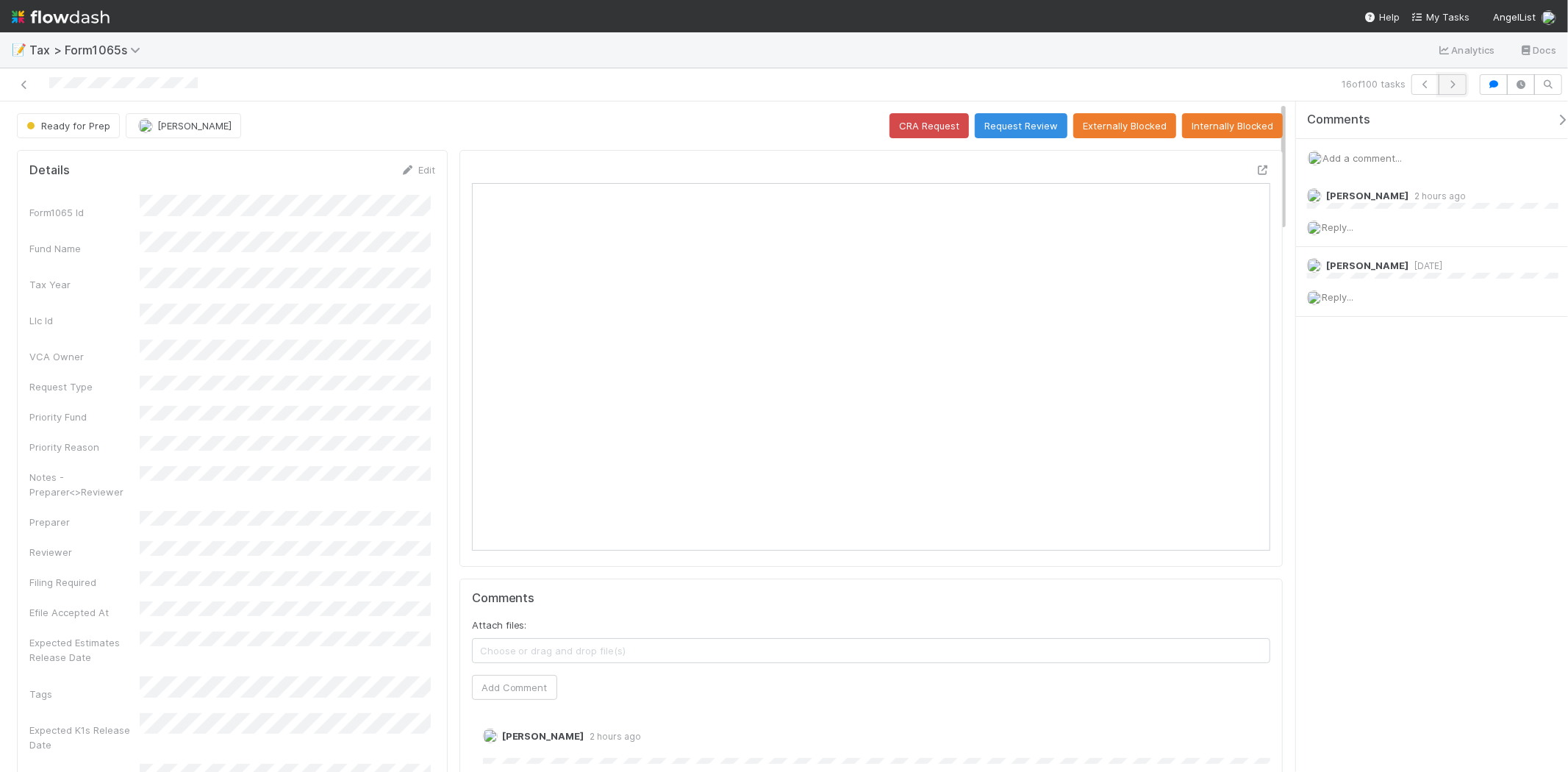
scroll to position [287, 777]
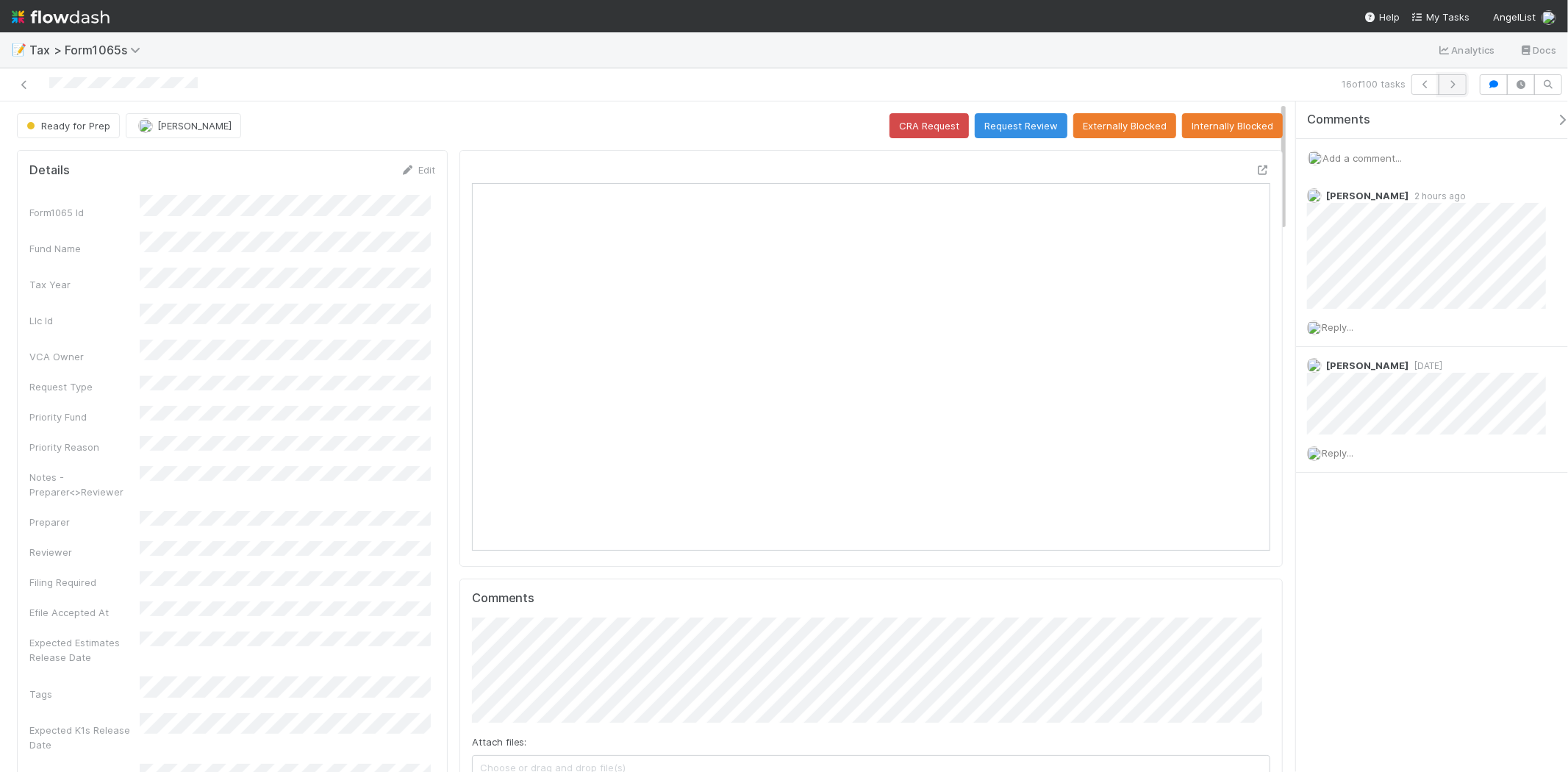
click at [1438, 89] on button "button" at bounding box center [1452, 84] width 28 height 21
click at [85, 23] on img at bounding box center [60, 17] width 97 height 25
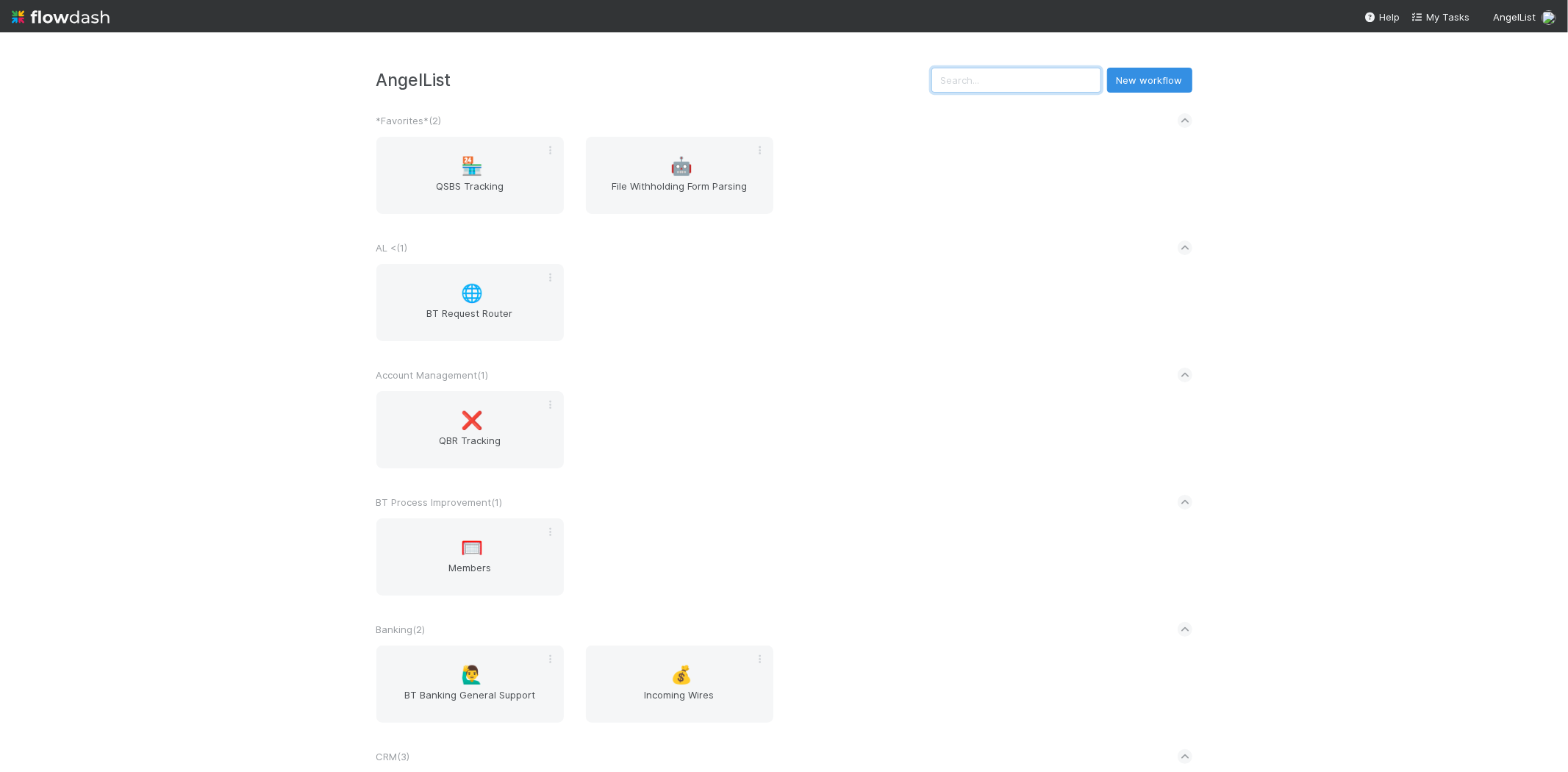
click at [993, 90] on input "text" at bounding box center [1016, 80] width 170 height 25
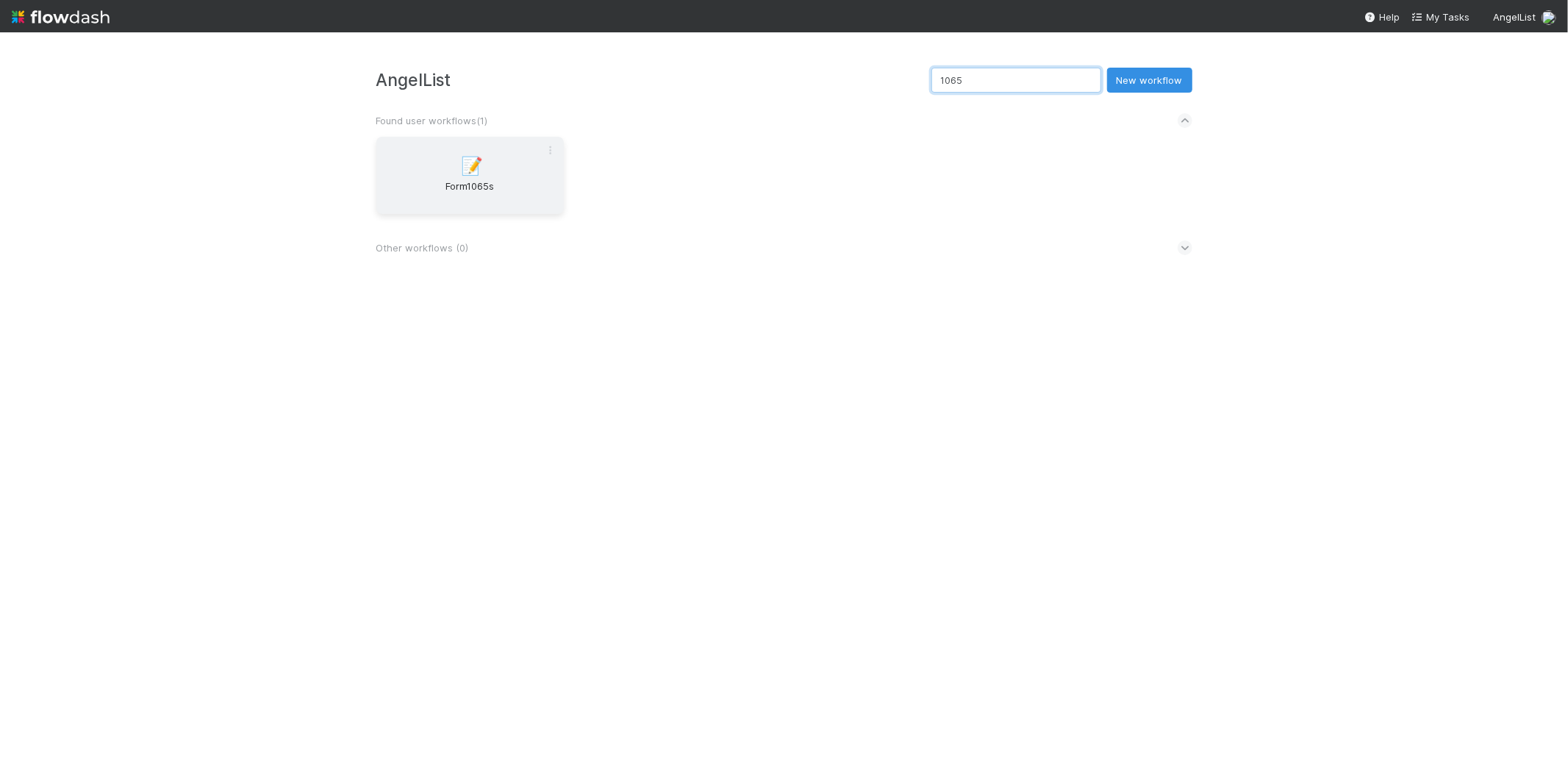
type input "1065"
click at [516, 152] on div "📝 Form1065s" at bounding box center [470, 176] width 188 height 78
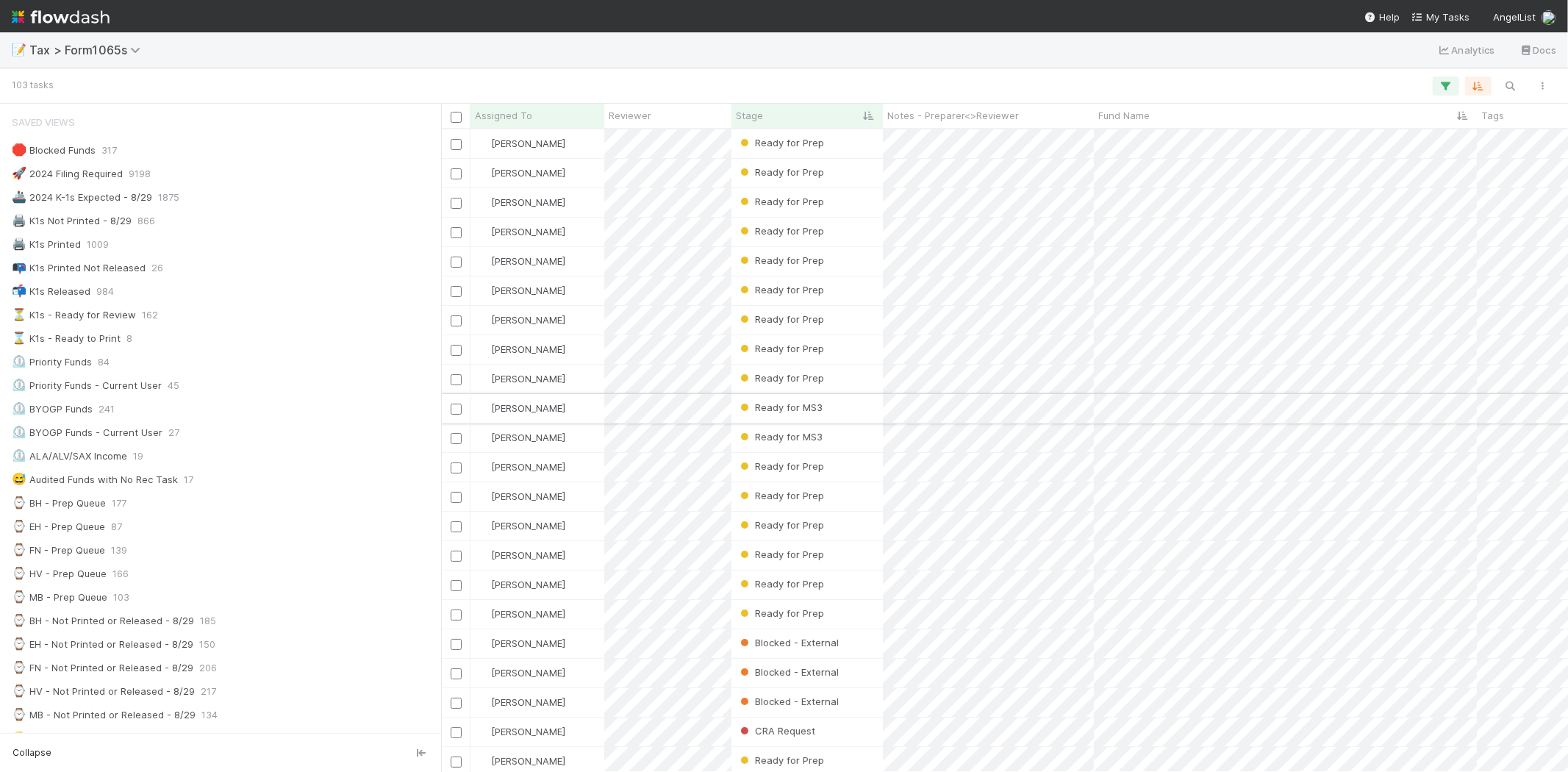
click at [574, 406] on div "[PERSON_NAME]" at bounding box center [537, 409] width 133 height 29
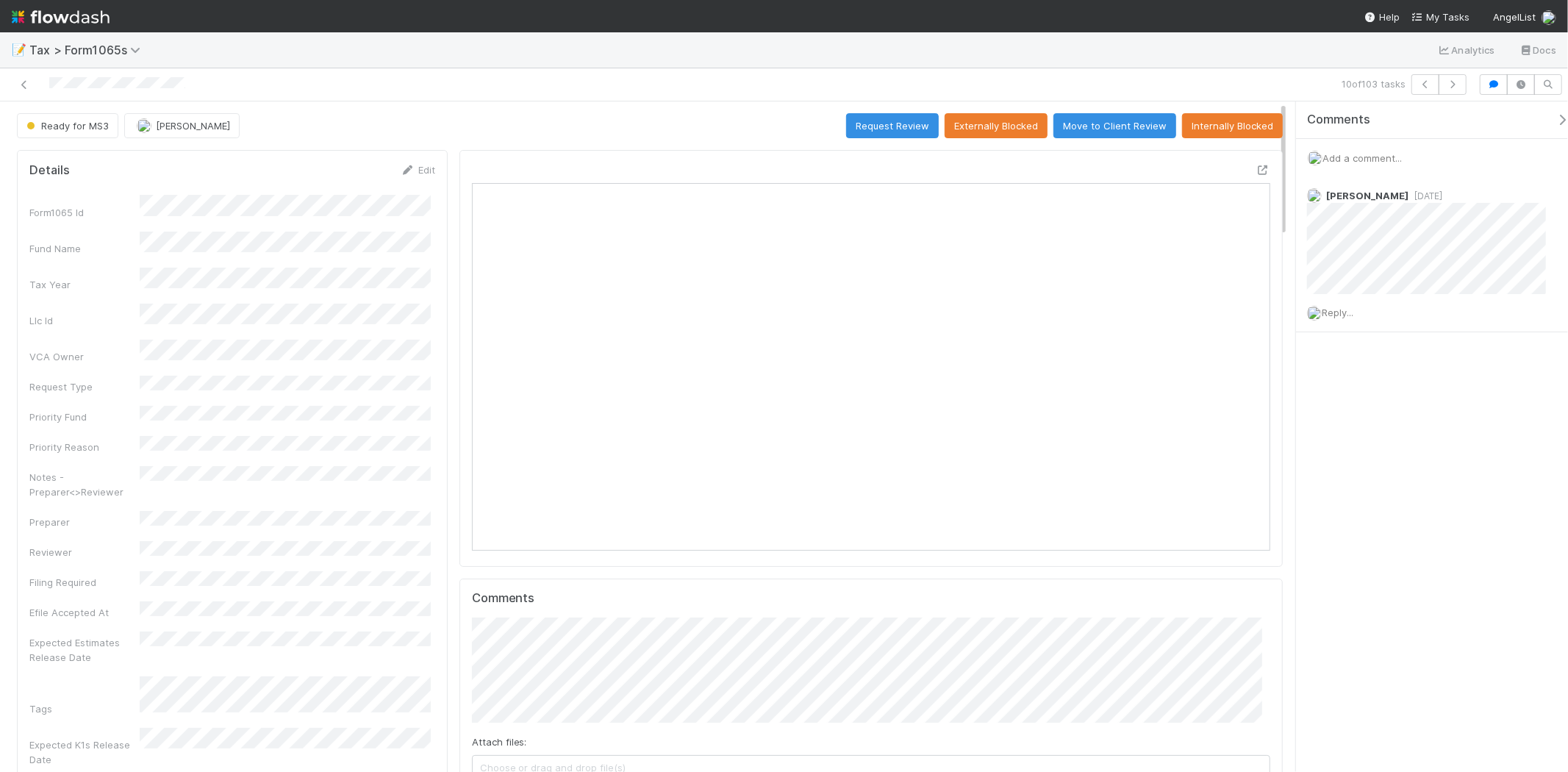
scroll to position [287, 388]
click at [201, 129] on span "[PERSON_NAME]" at bounding box center [193, 125] width 74 height 12
click at [205, 157] on div "[PERSON_NAME]" at bounding box center [222, 162] width 207 height 26
click at [326, 130] on div "Ready for MS3 Helen Vo Request Review Externally Blocked Move to Client Review …" at bounding box center [650, 126] width 1266 height 25
click at [1451, 91] on button "button" at bounding box center [1452, 84] width 28 height 21
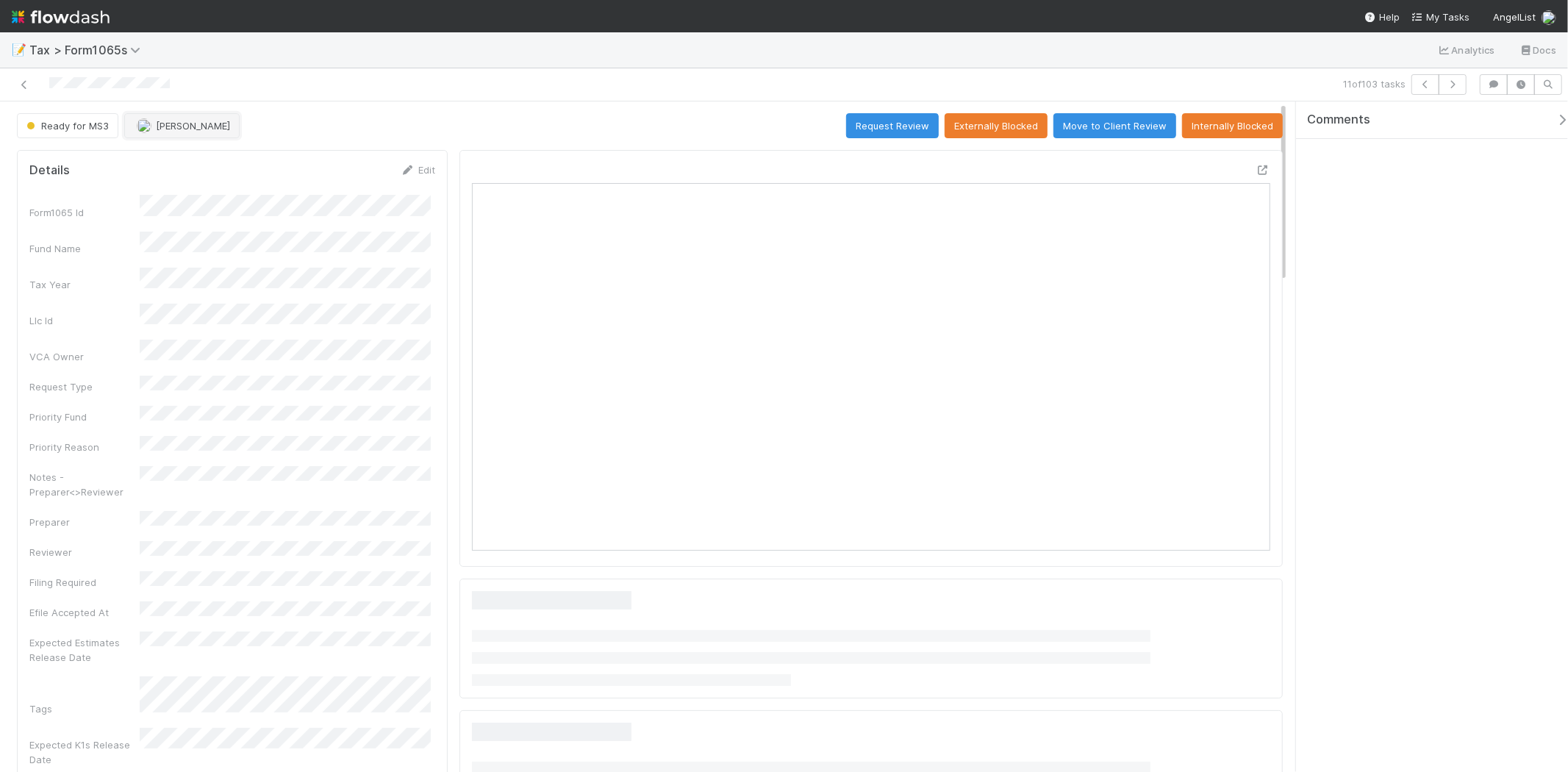
click at [174, 126] on span "[PERSON_NAME]" at bounding box center [193, 125] width 74 height 12
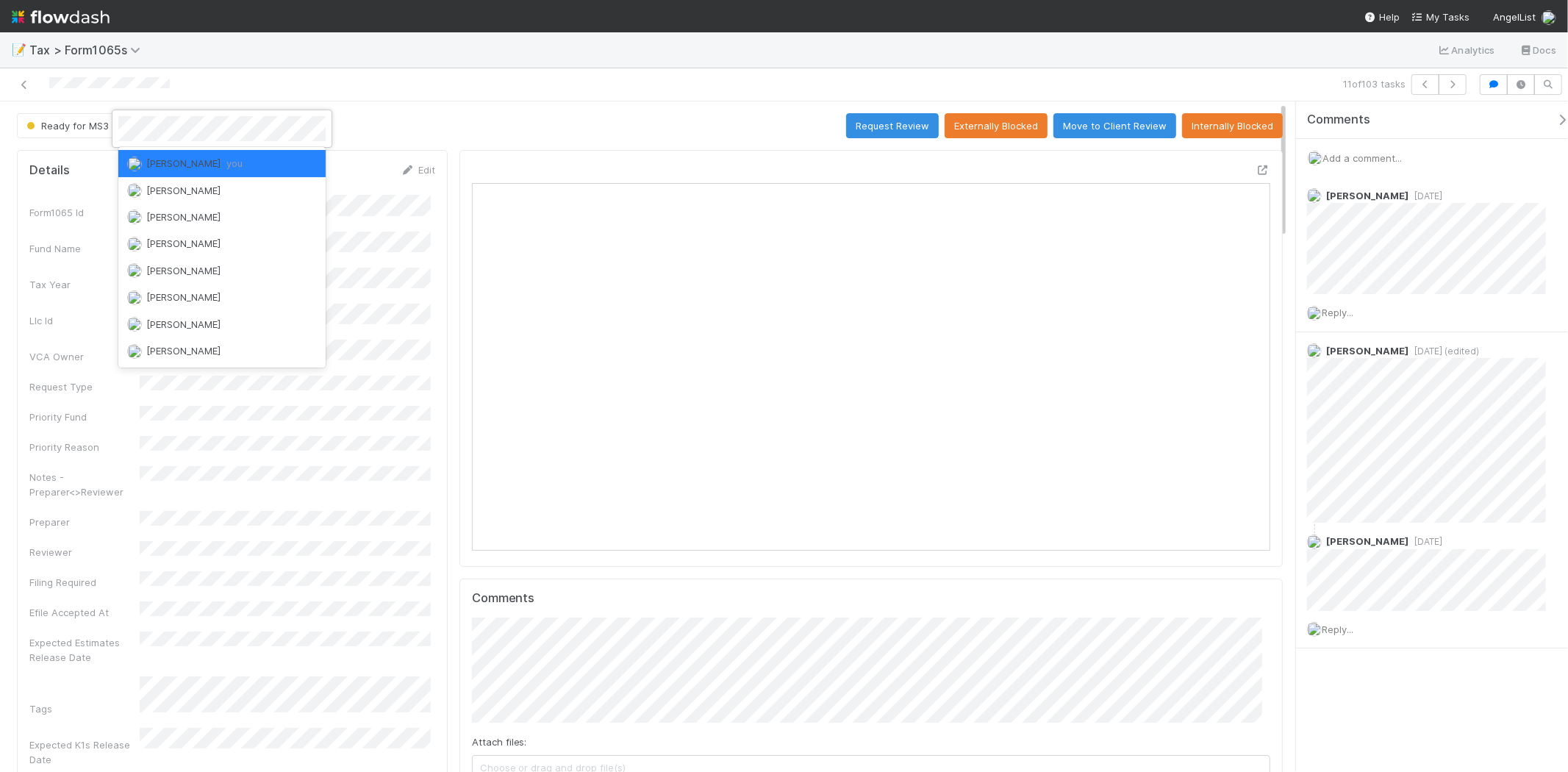
scroll to position [287, 777]
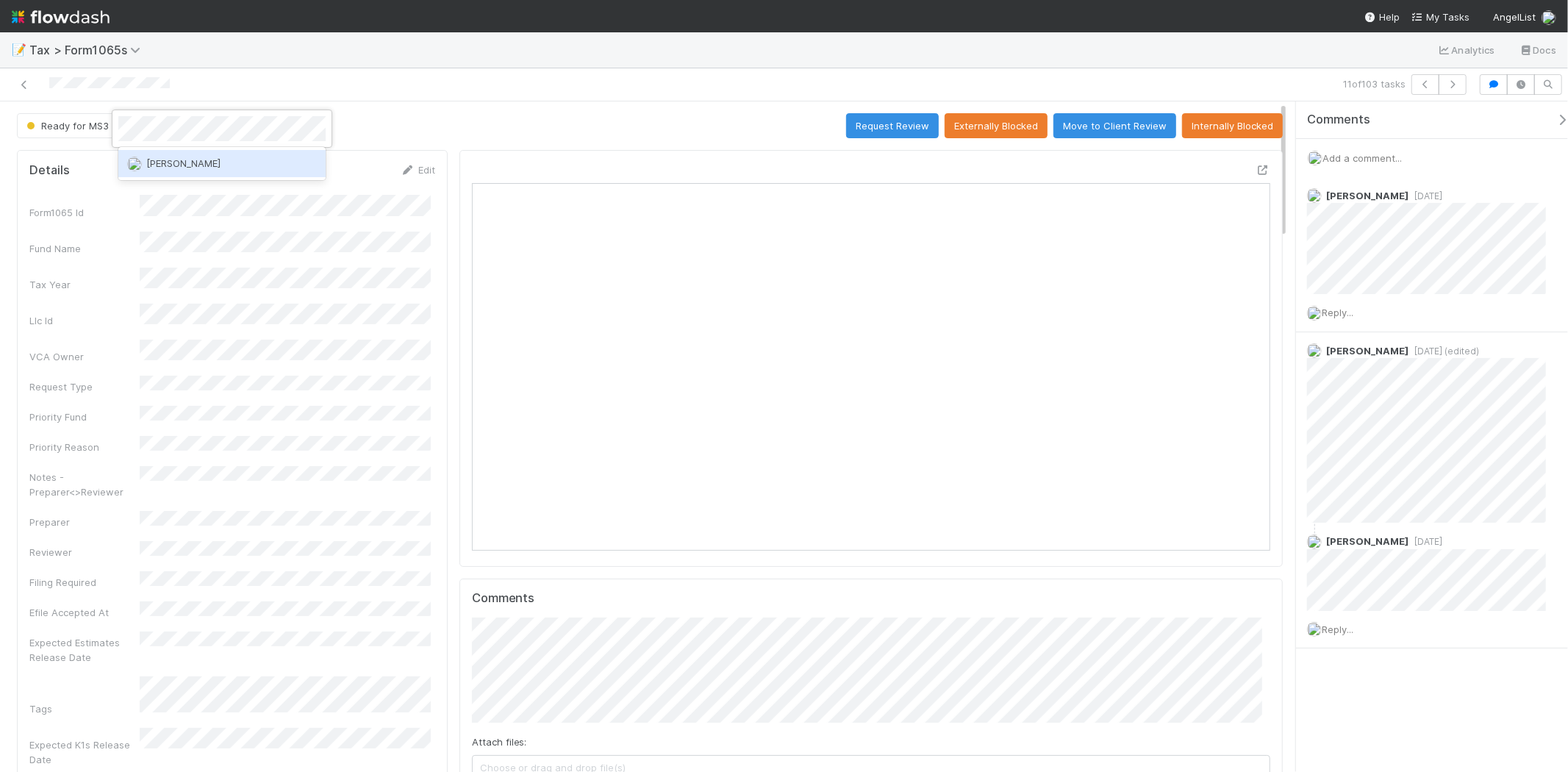
click at [181, 150] on div "[PERSON_NAME]" at bounding box center [222, 162] width 207 height 26
click at [25, 82] on icon at bounding box center [24, 85] width 14 height 10
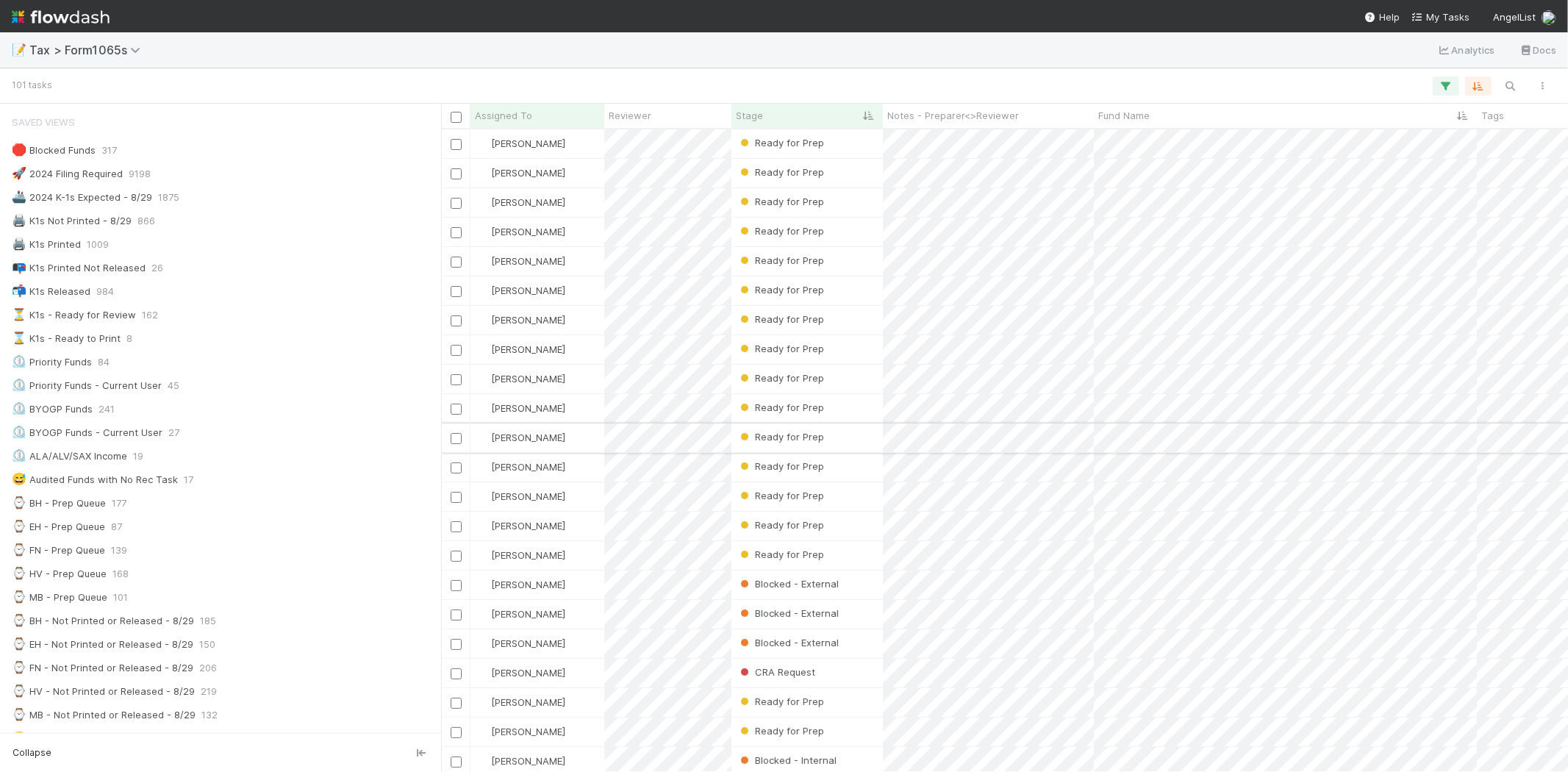
click at [576, 439] on div "[PERSON_NAME]" at bounding box center [537, 438] width 133 height 29
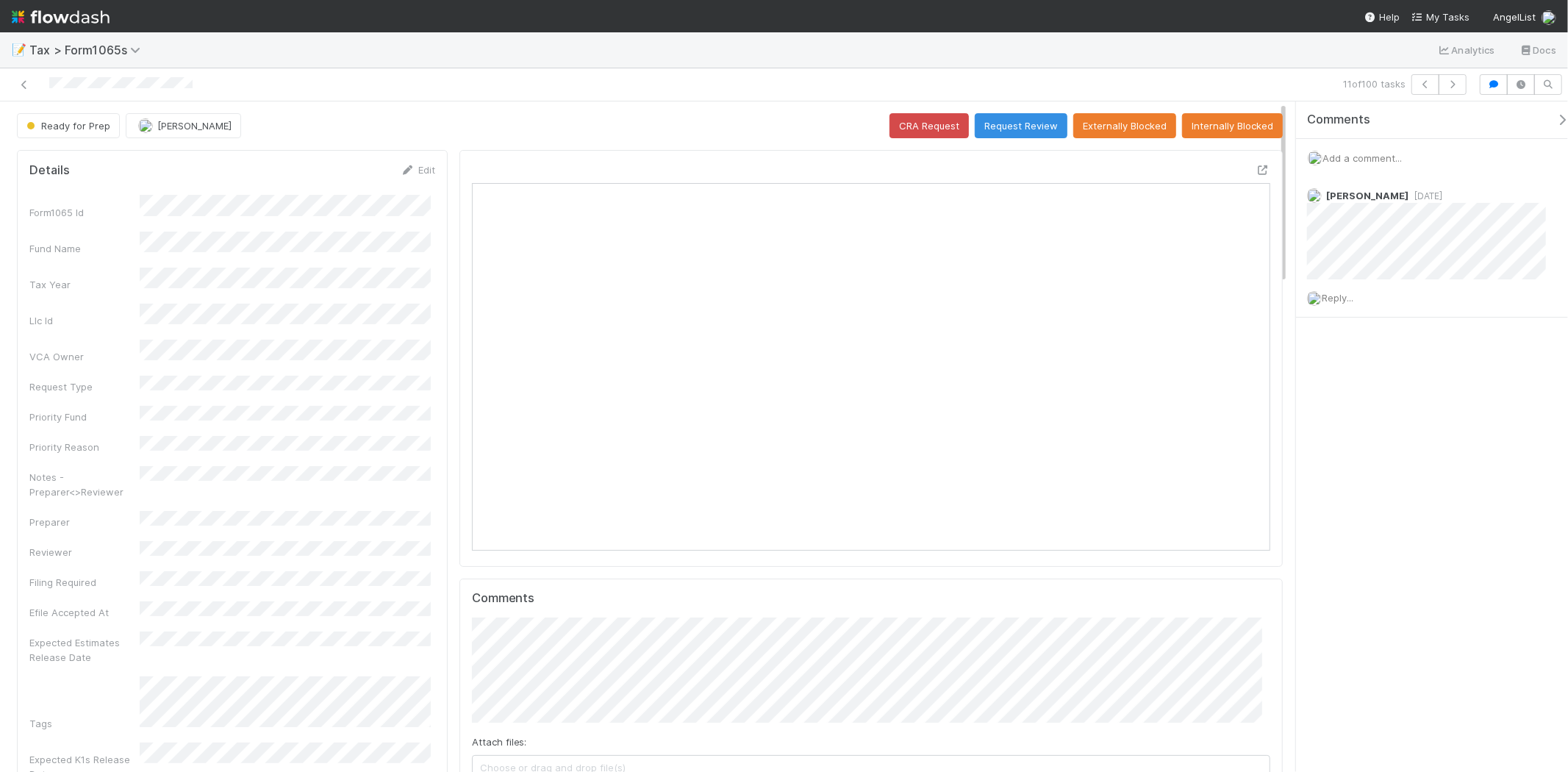
scroll to position [287, 388]
click at [1390, 158] on span "Add a comment..." at bounding box center [1362, 158] width 79 height 12
click at [1398, 385] on button "Add Comment" at bounding box center [1362, 384] width 86 height 25
click at [1452, 84] on icon "button" at bounding box center [1453, 85] width 14 height 9
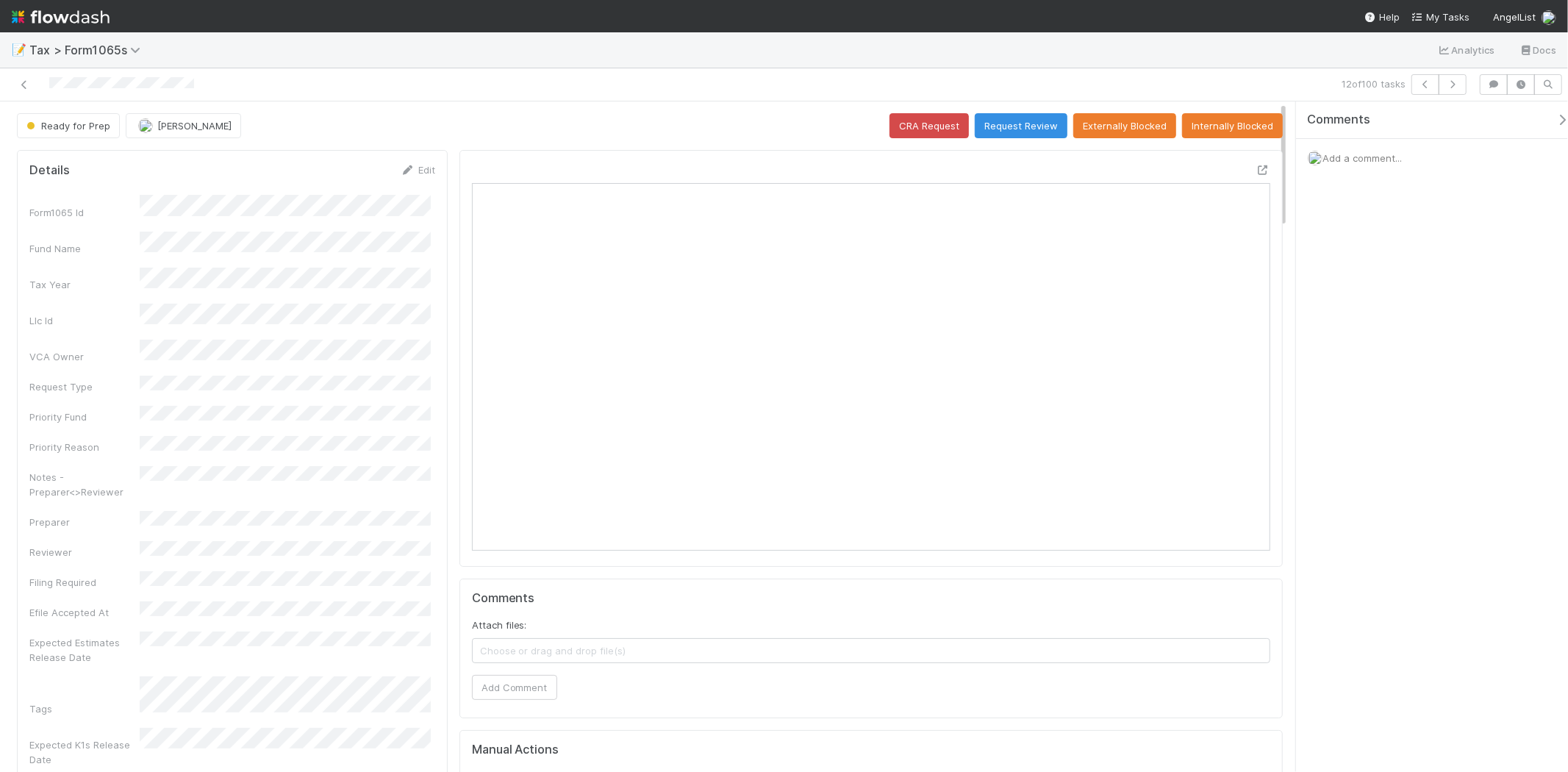
scroll to position [287, 777]
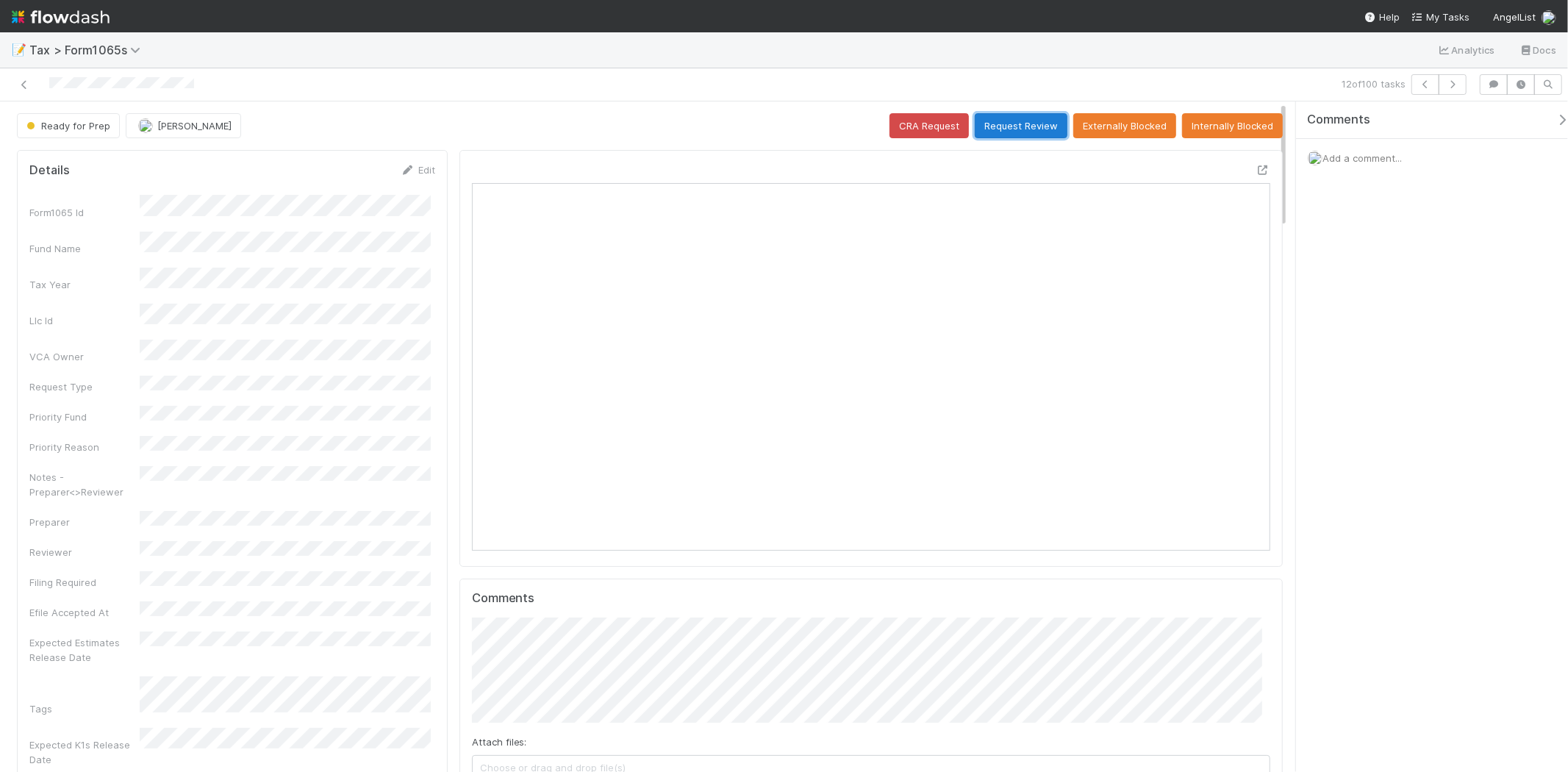
click at [1034, 129] on button "Request Review" at bounding box center [1021, 126] width 93 height 25
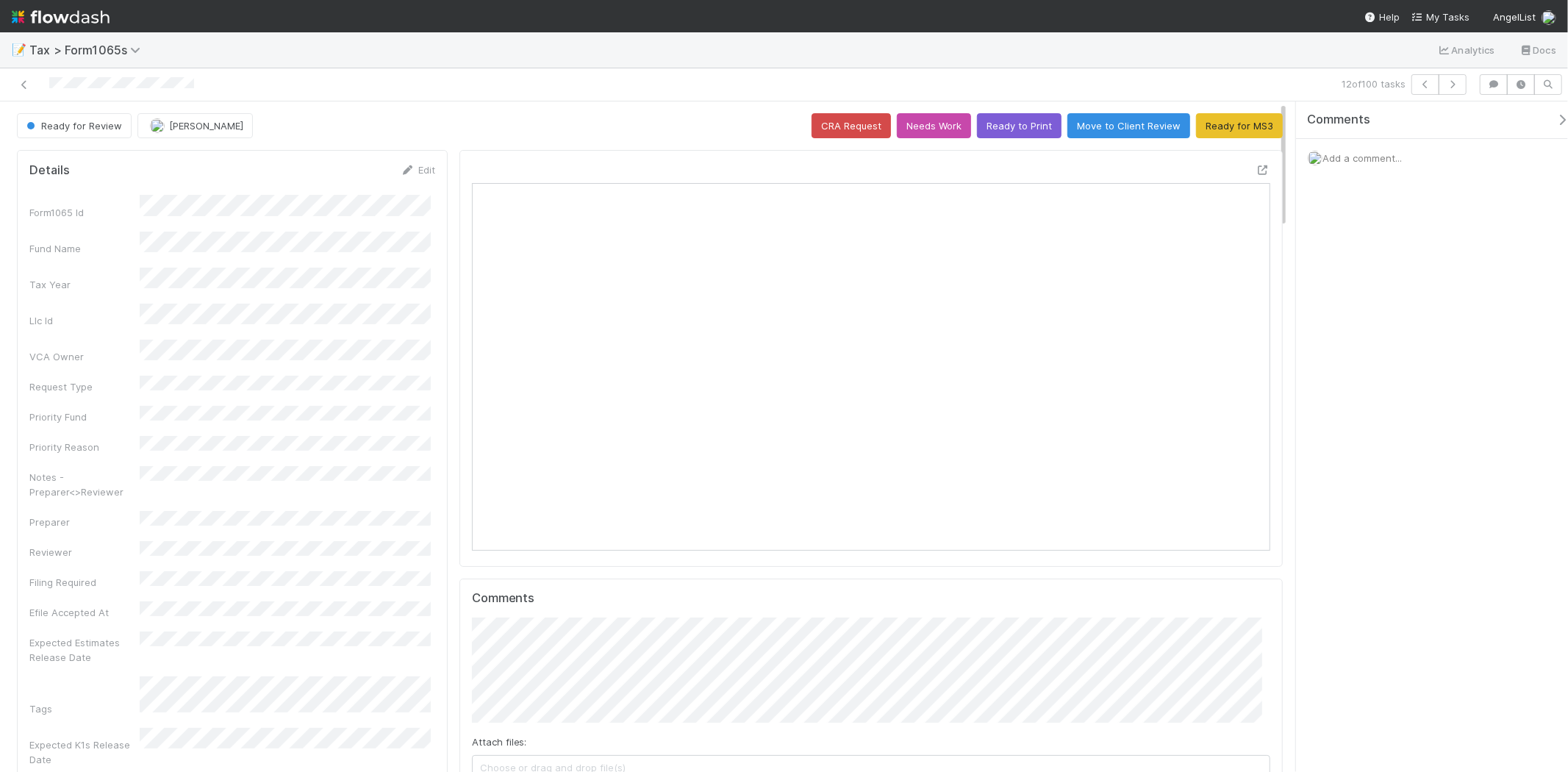
drag, startPoint x: 75, startPoint y: 20, endPoint x: 84, endPoint y: 6, distance: 16.6
click at [75, 20] on img at bounding box center [60, 17] width 97 height 25
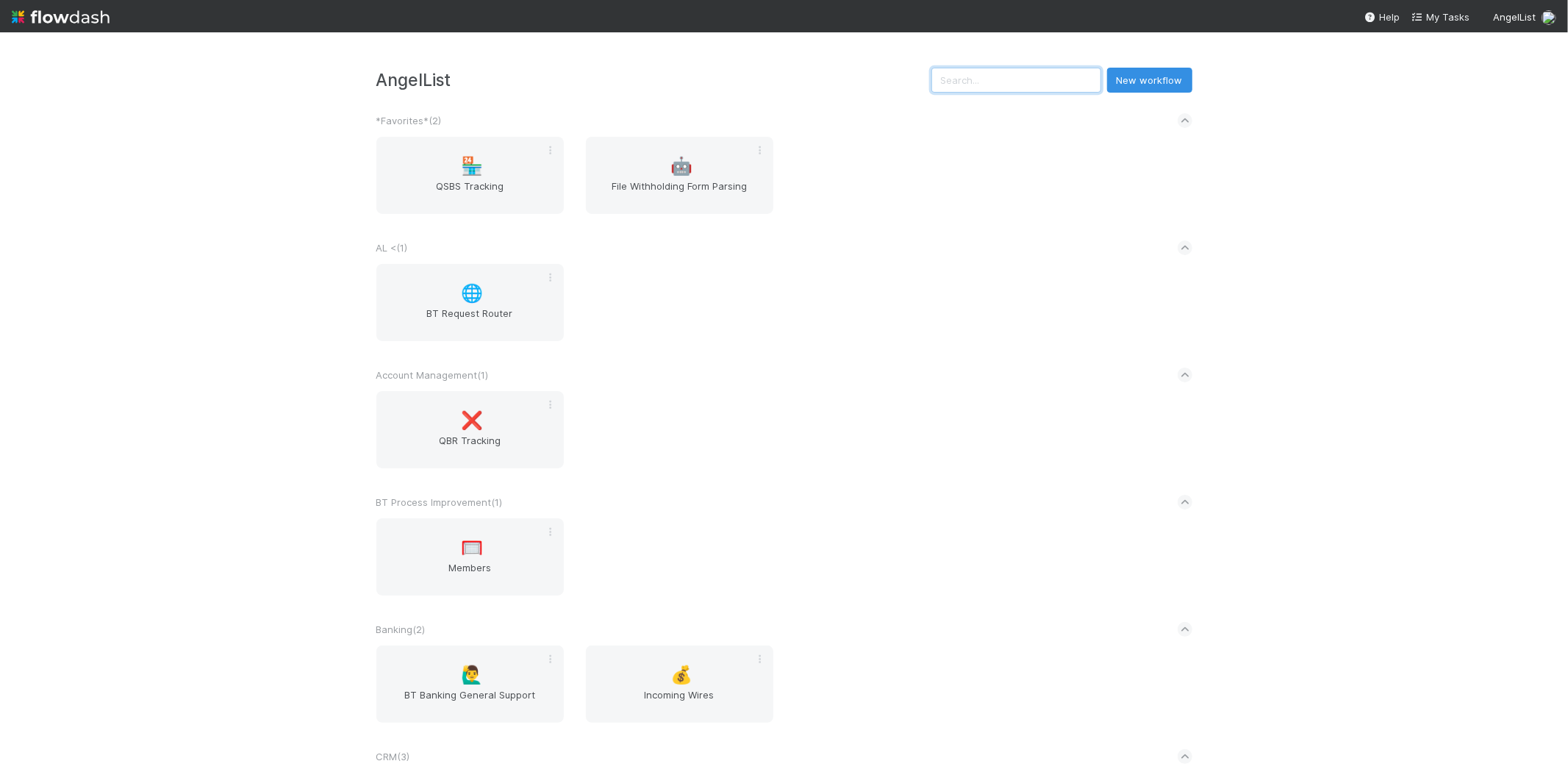
click at [1051, 87] on input "text" at bounding box center [1016, 80] width 170 height 25
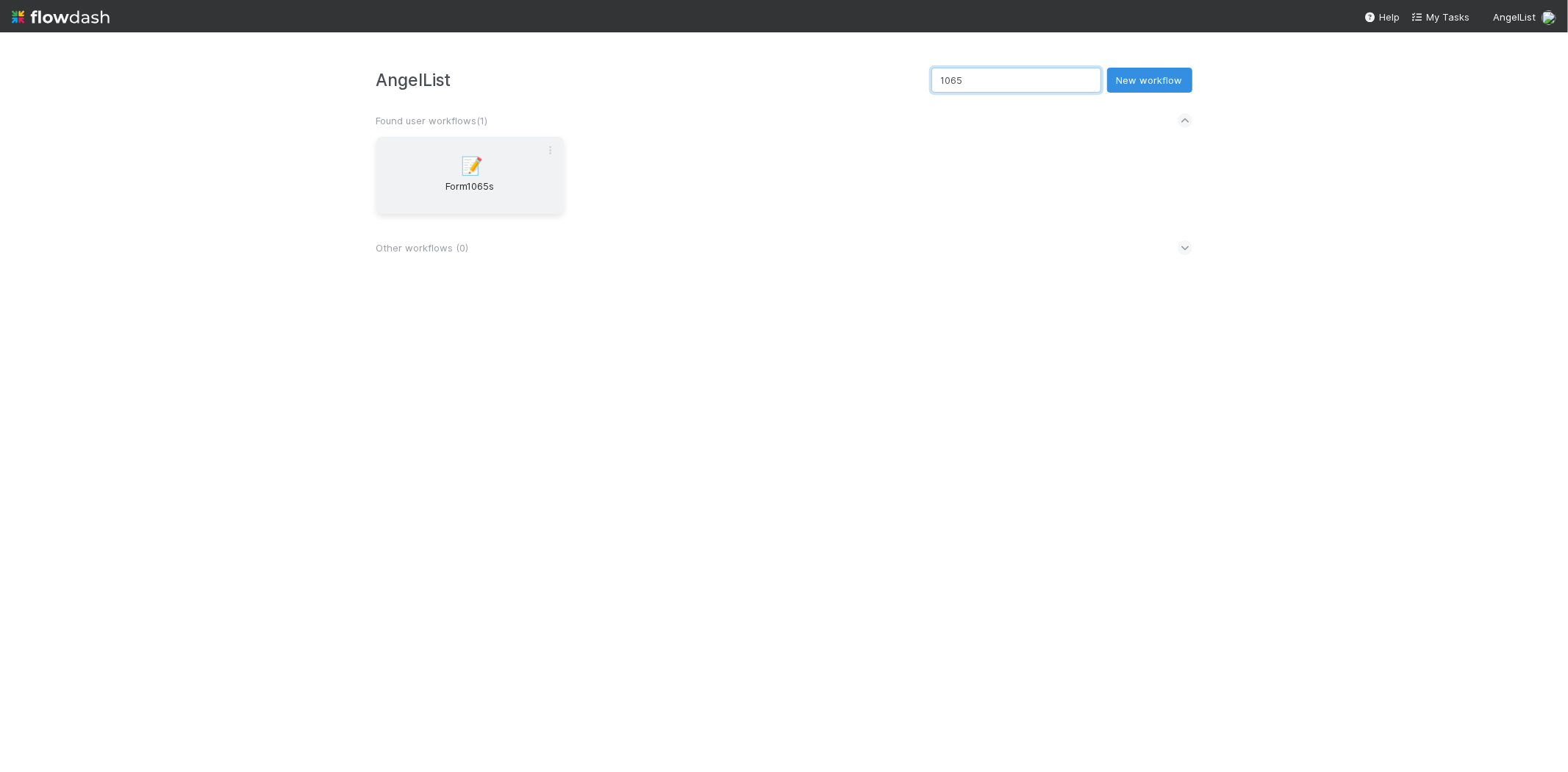
type input "1065"
click at [505, 188] on span "Form1065s" at bounding box center [470, 193] width 176 height 30
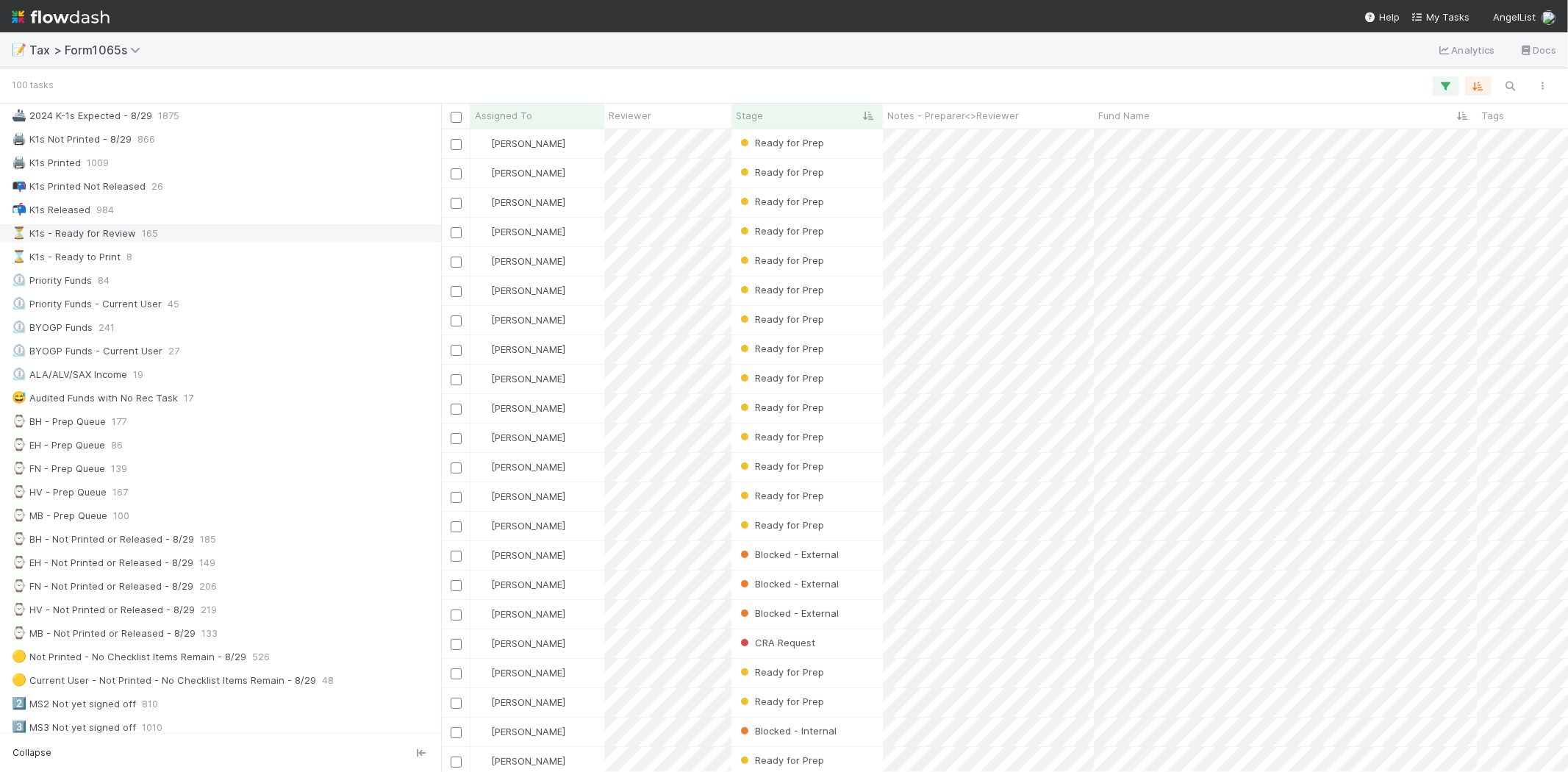
scroll to position [163, 0]
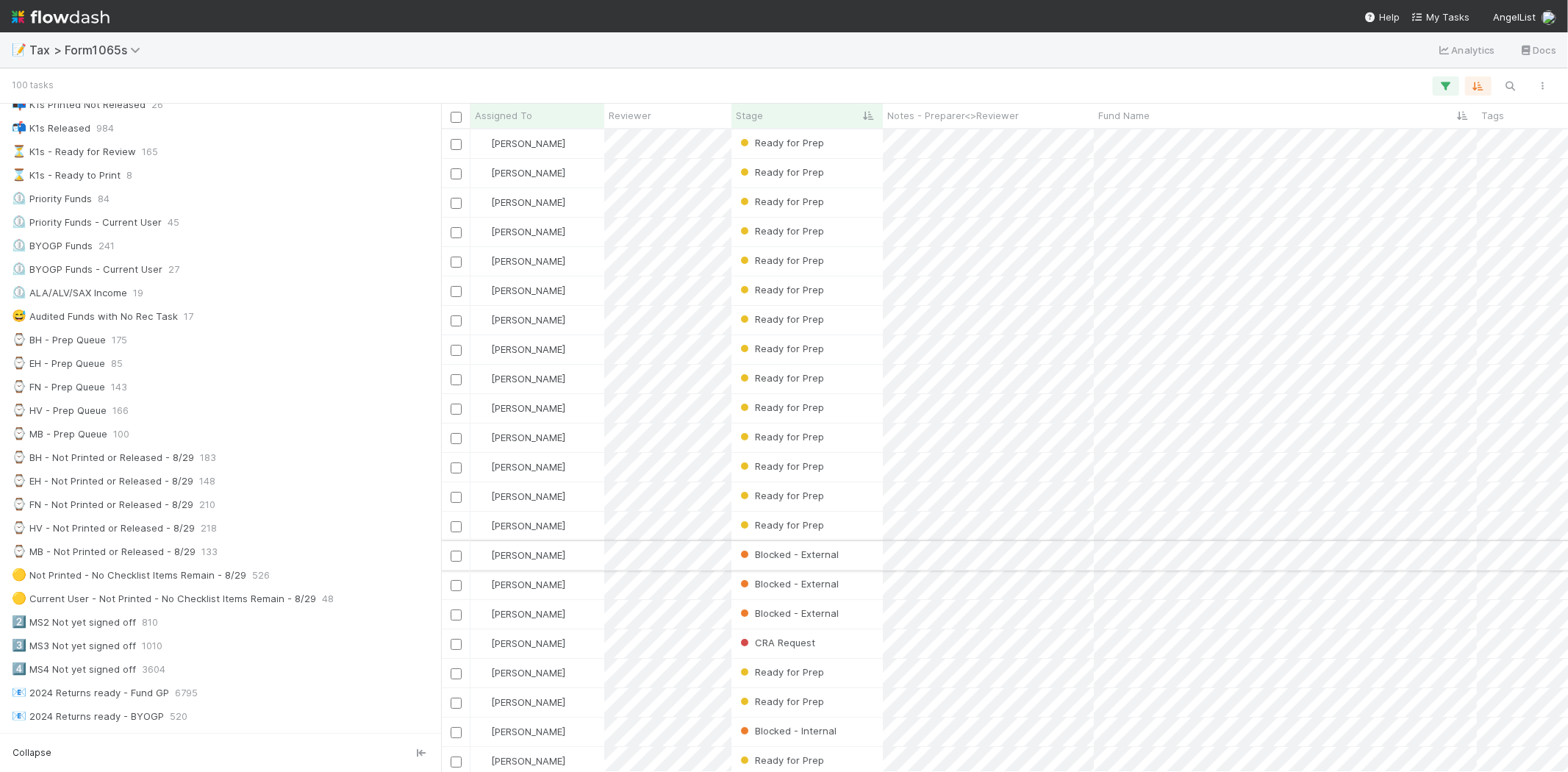
click at [575, 553] on div "[PERSON_NAME]" at bounding box center [537, 556] width 133 height 29
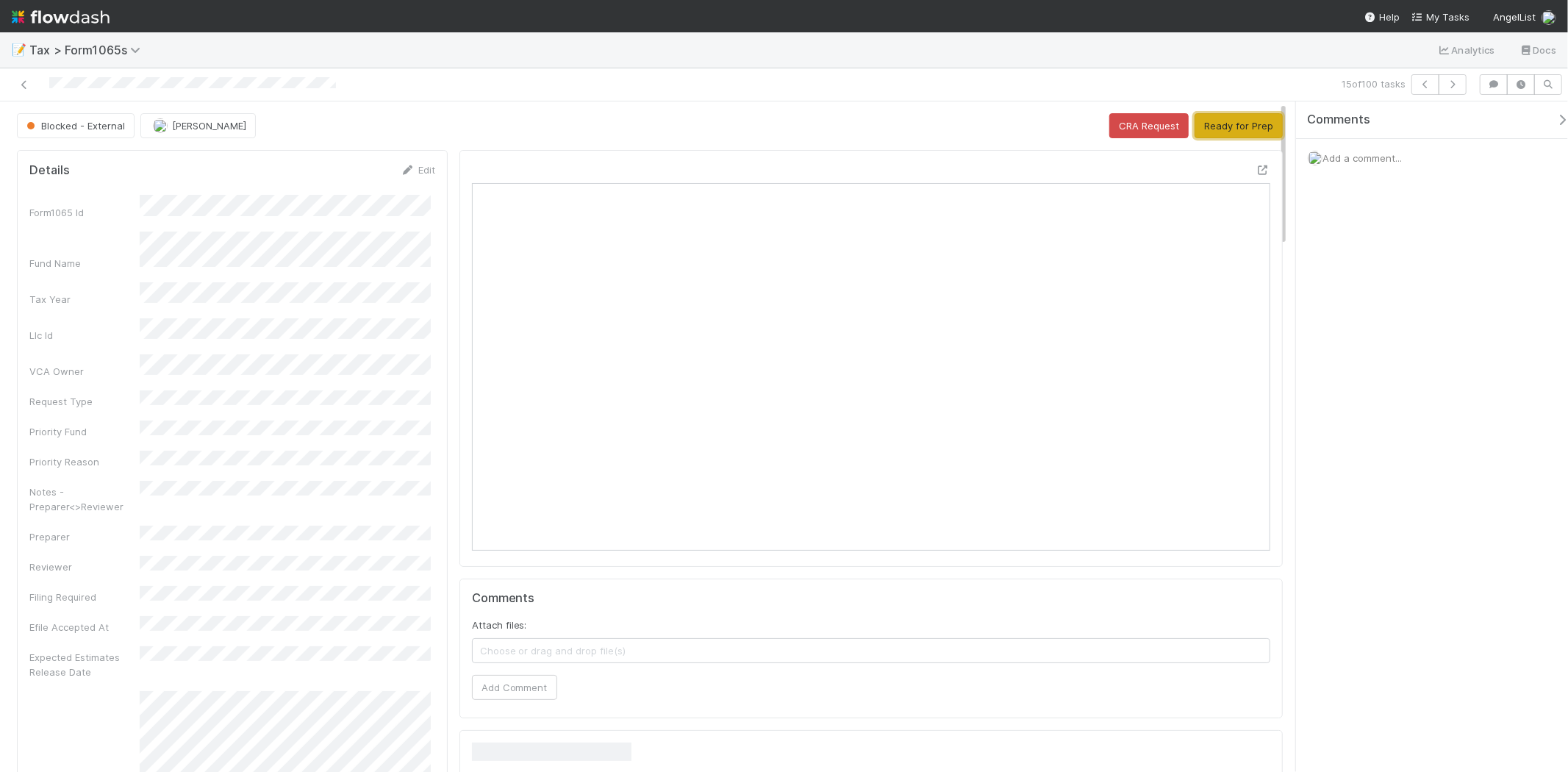
click at [1209, 133] on button "Ready for Prep" at bounding box center [1239, 126] width 88 height 25
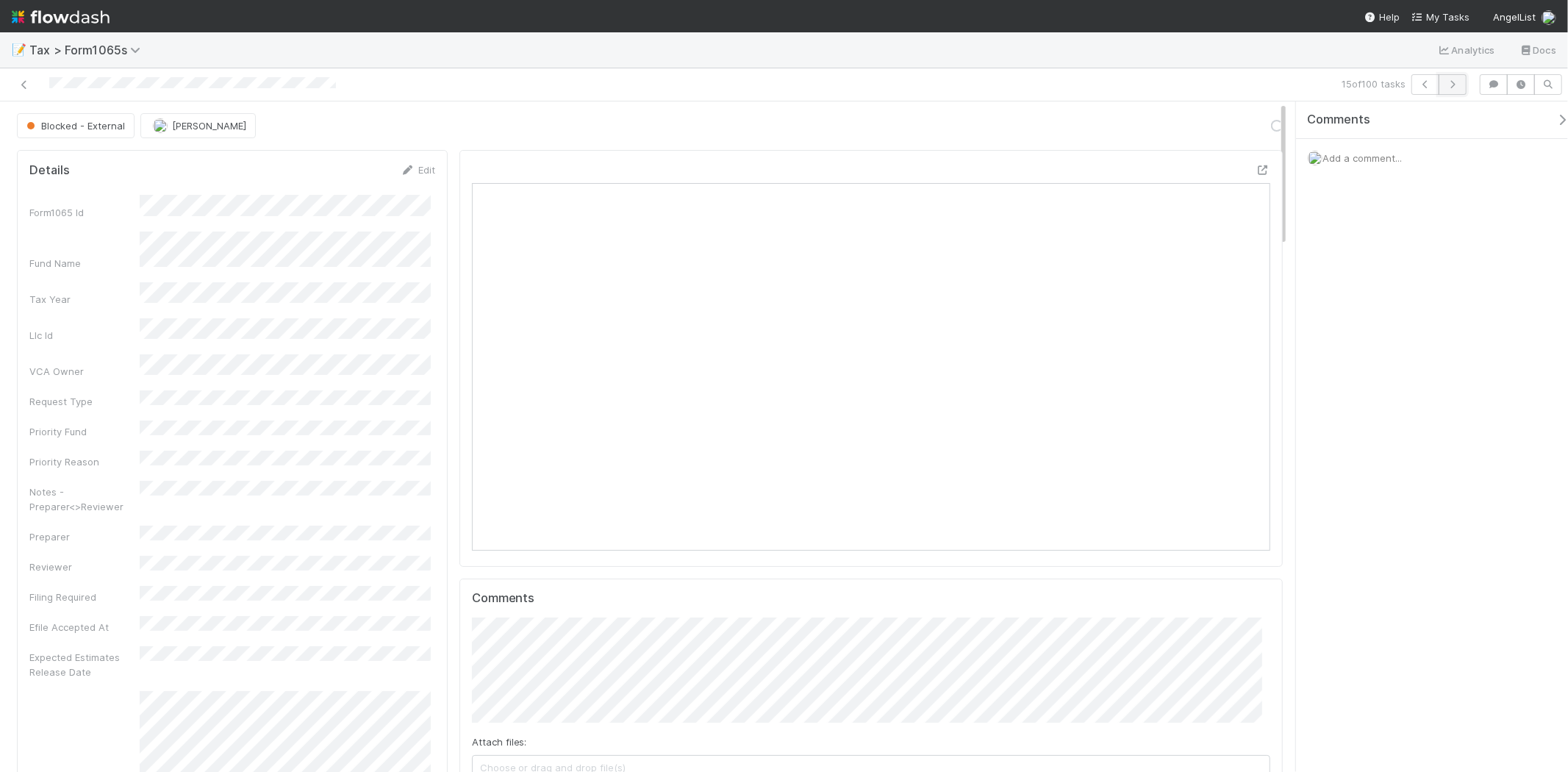
click at [1453, 87] on icon "button" at bounding box center [1453, 85] width 14 height 9
click at [1255, 116] on button "Ready for Prep" at bounding box center [1239, 126] width 88 height 25
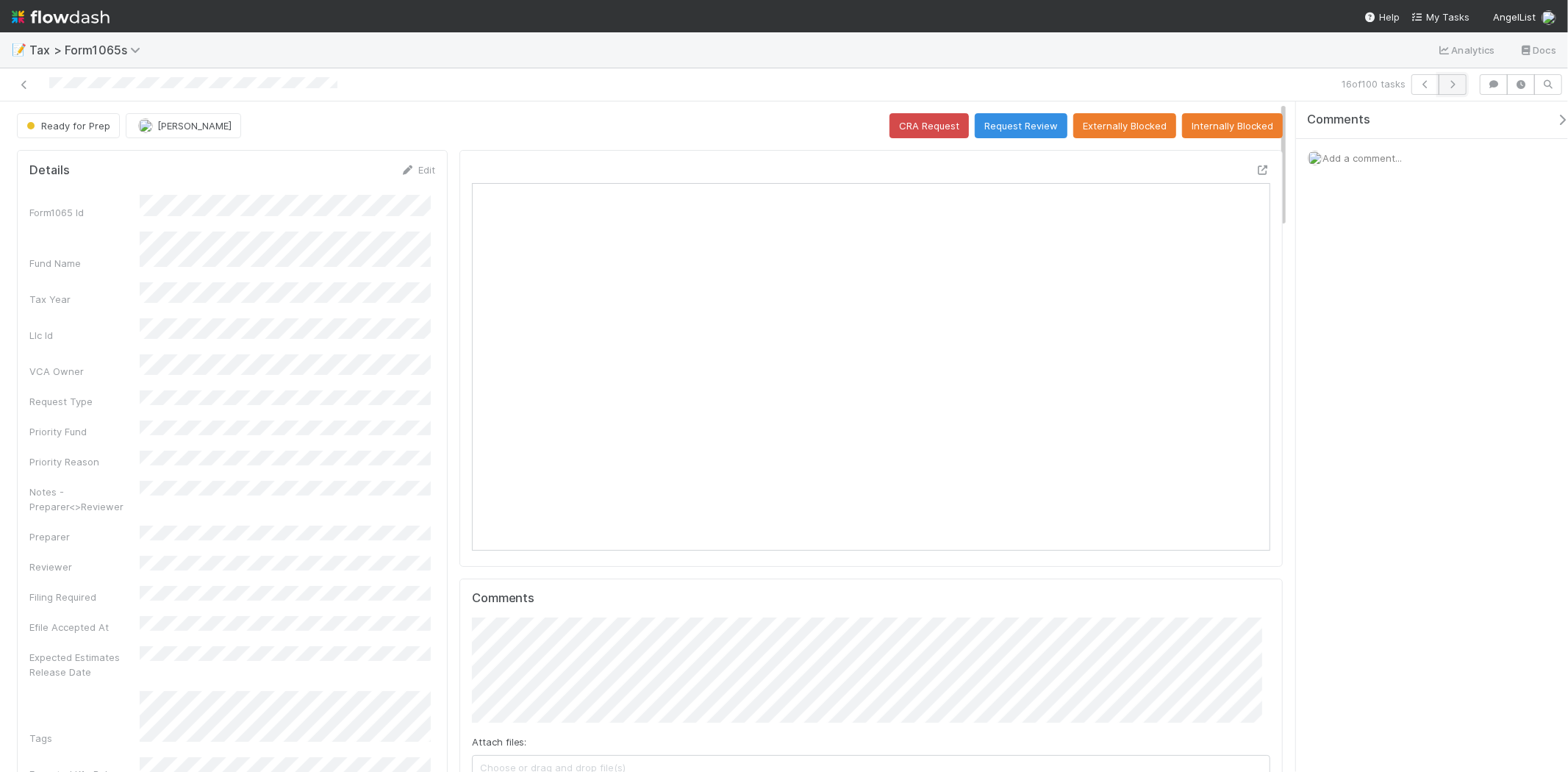
click at [1450, 85] on icon "button" at bounding box center [1453, 85] width 14 height 9
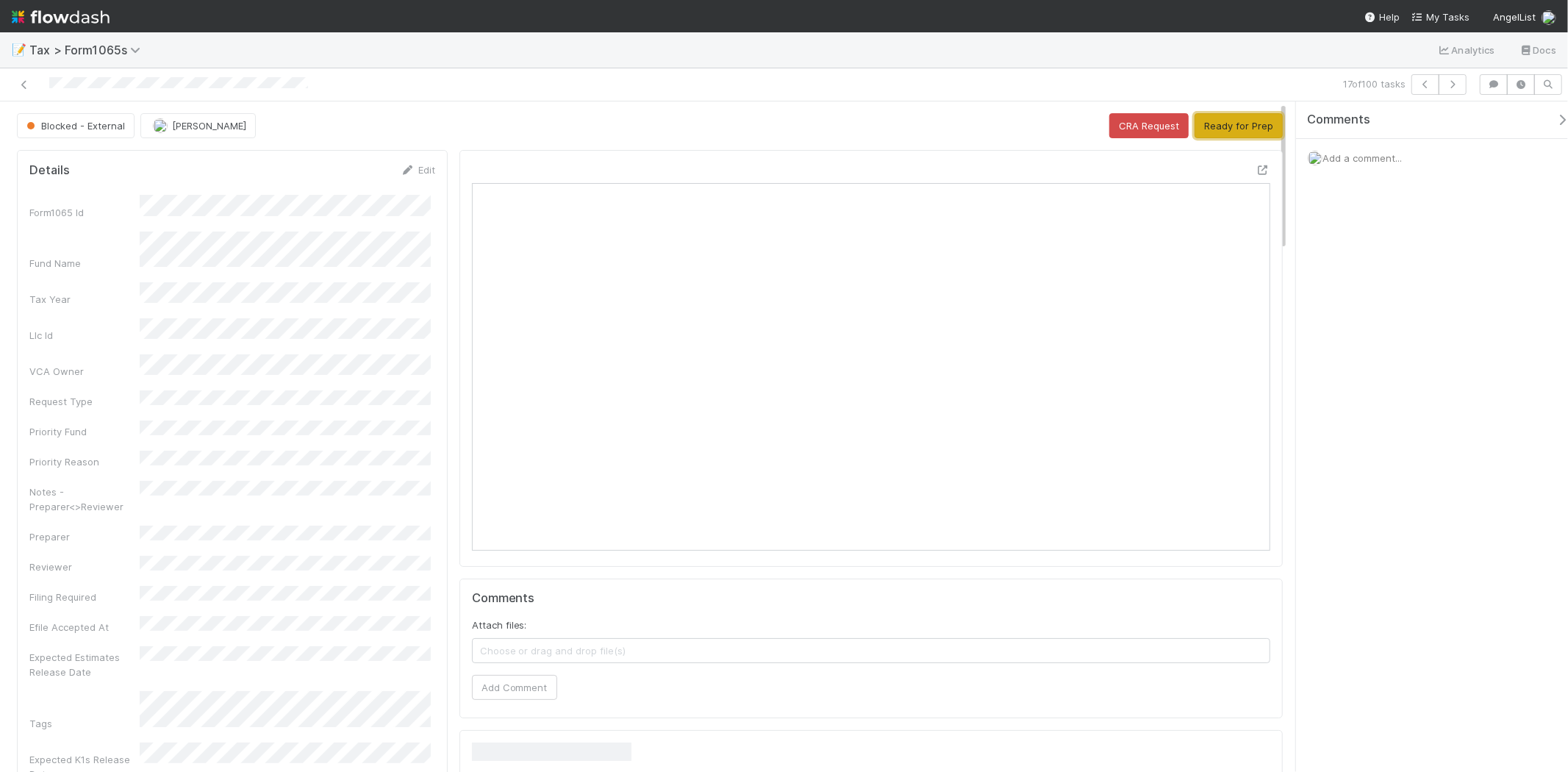
click at [1251, 124] on button "Ready for Prep" at bounding box center [1239, 126] width 88 height 25
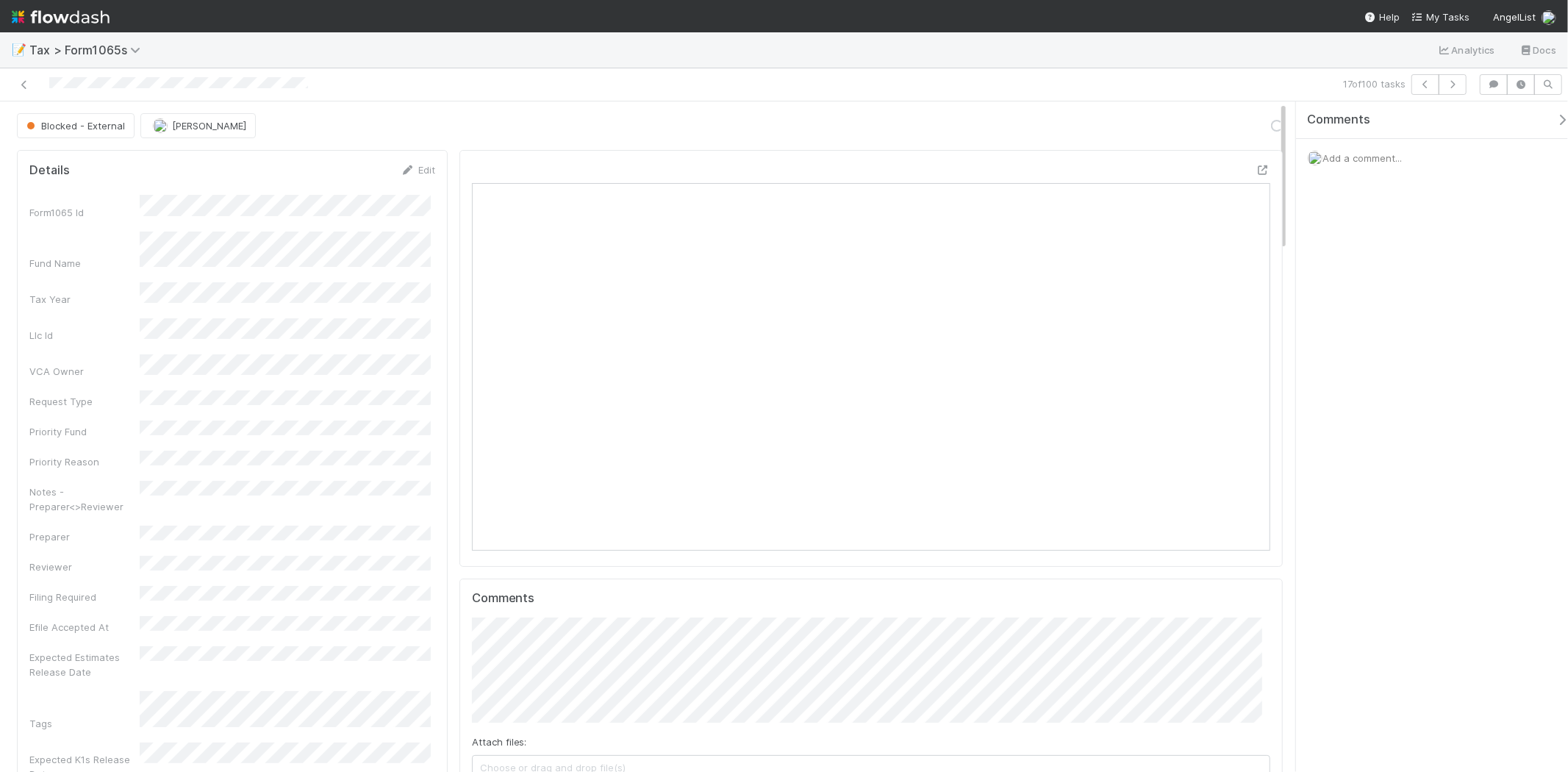
scroll to position [287, 777]
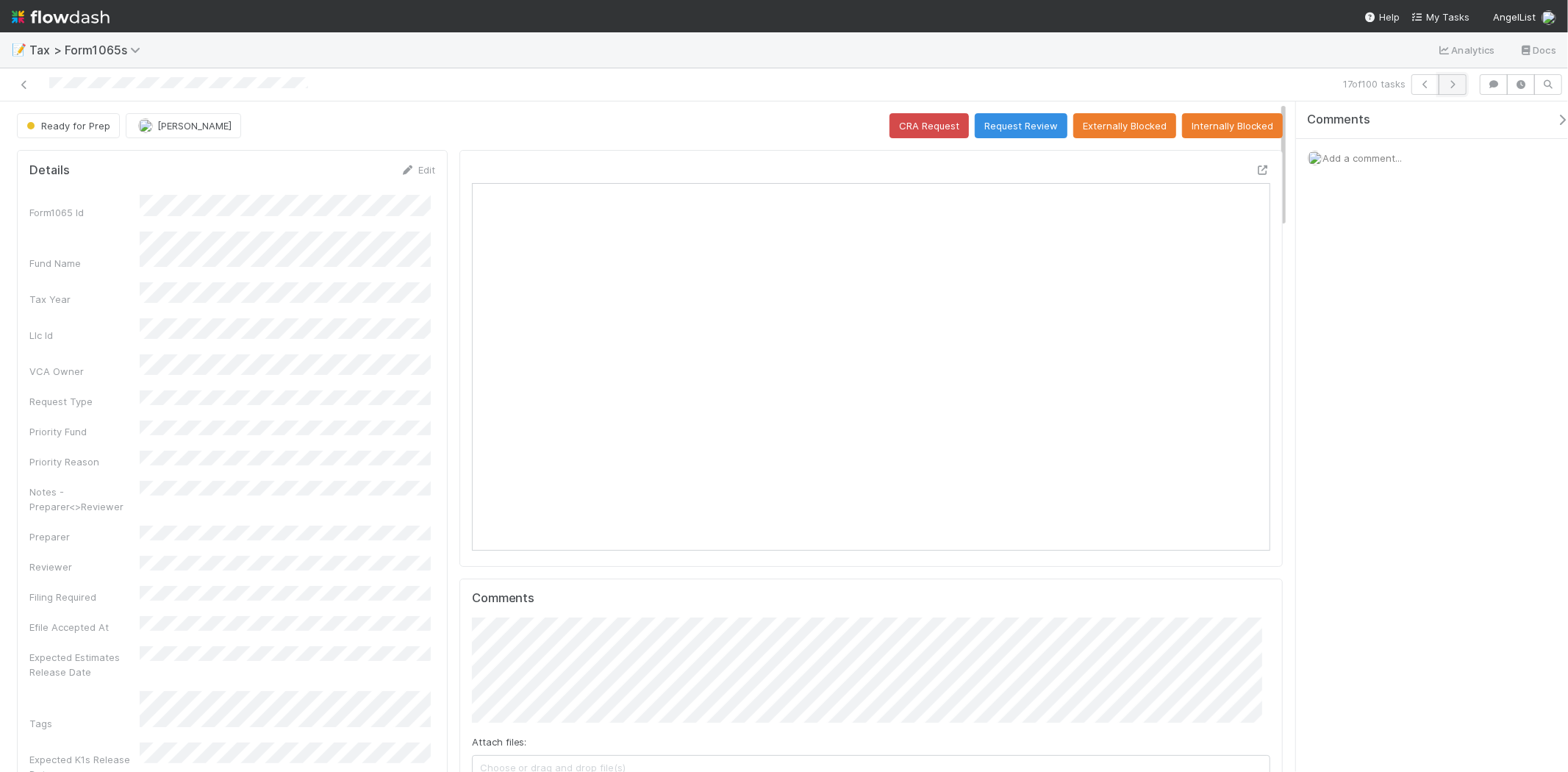
click at [1455, 93] on button "button" at bounding box center [1452, 84] width 28 height 21
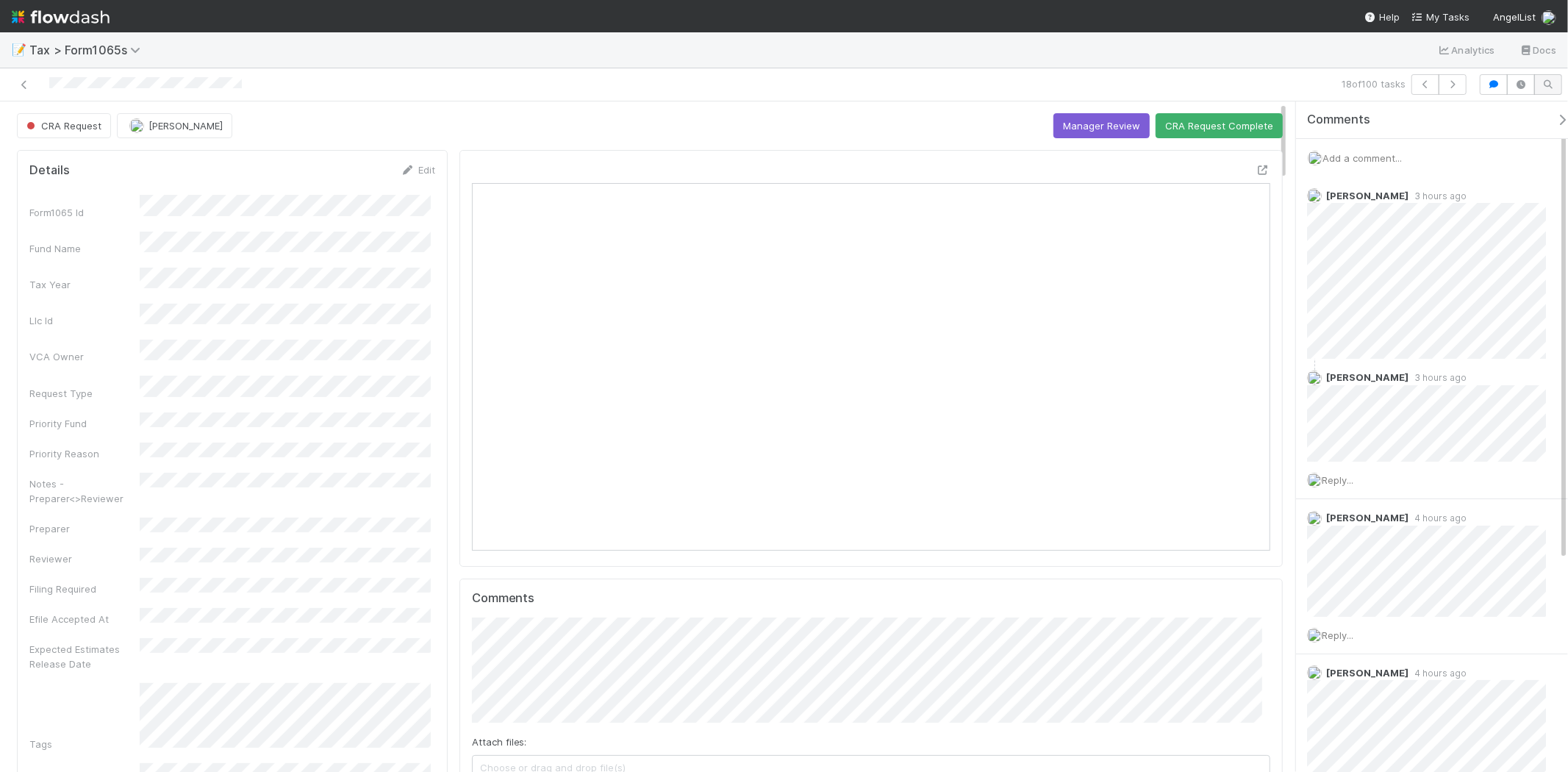
scroll to position [287, 777]
click at [1206, 124] on button "CRA Request Complete" at bounding box center [1218, 126] width 127 height 25
click at [1204, 126] on button "Ready for Prep" at bounding box center [1239, 126] width 88 height 25
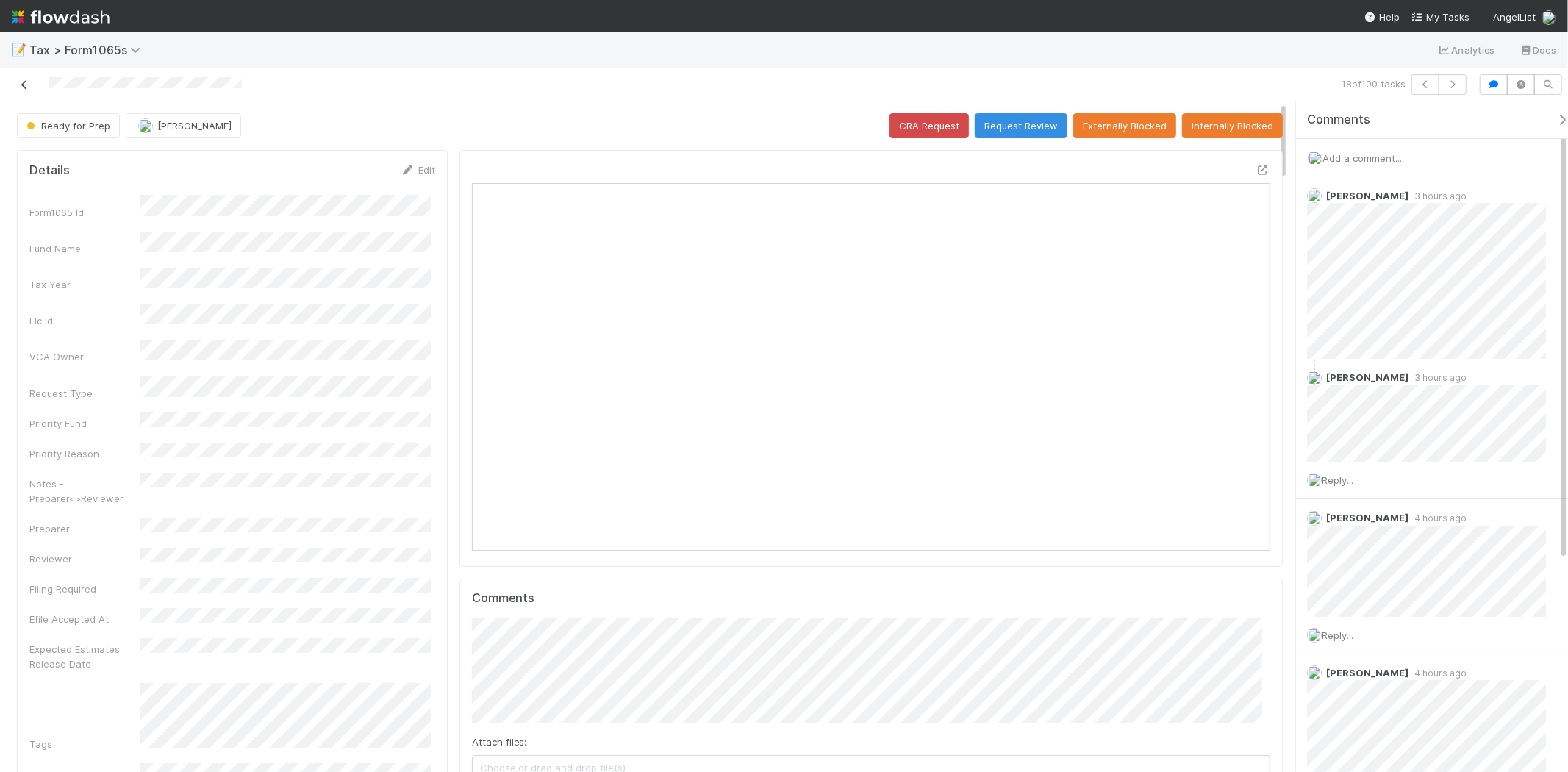
click at [19, 86] on icon at bounding box center [24, 85] width 14 height 10
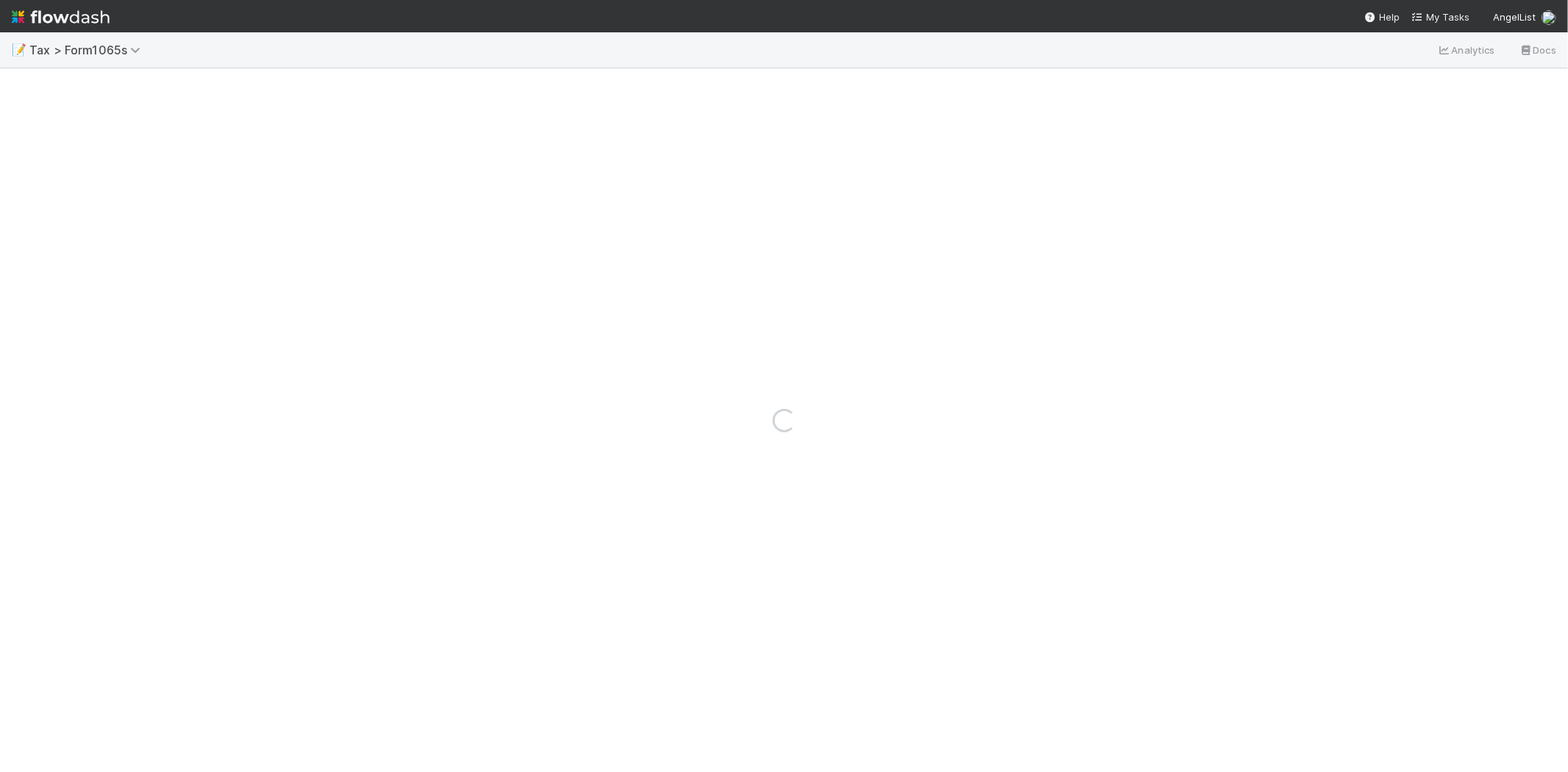
click at [23, 87] on div "Loading..." at bounding box center [784, 420] width 1568 height 703
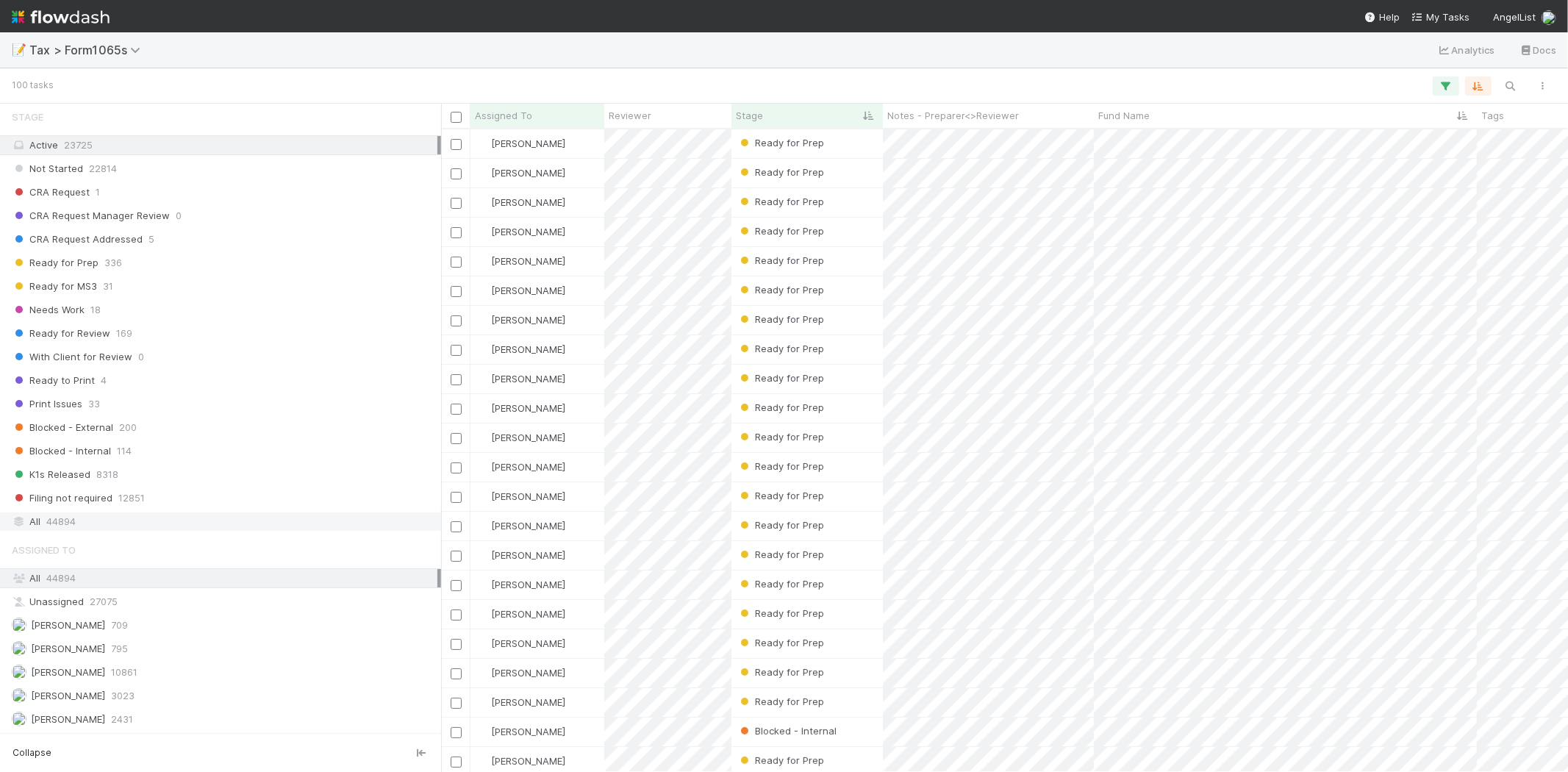
scroll to position [1013, 0]
click at [74, 525] on span "44894" at bounding box center [60, 521] width 30 height 18
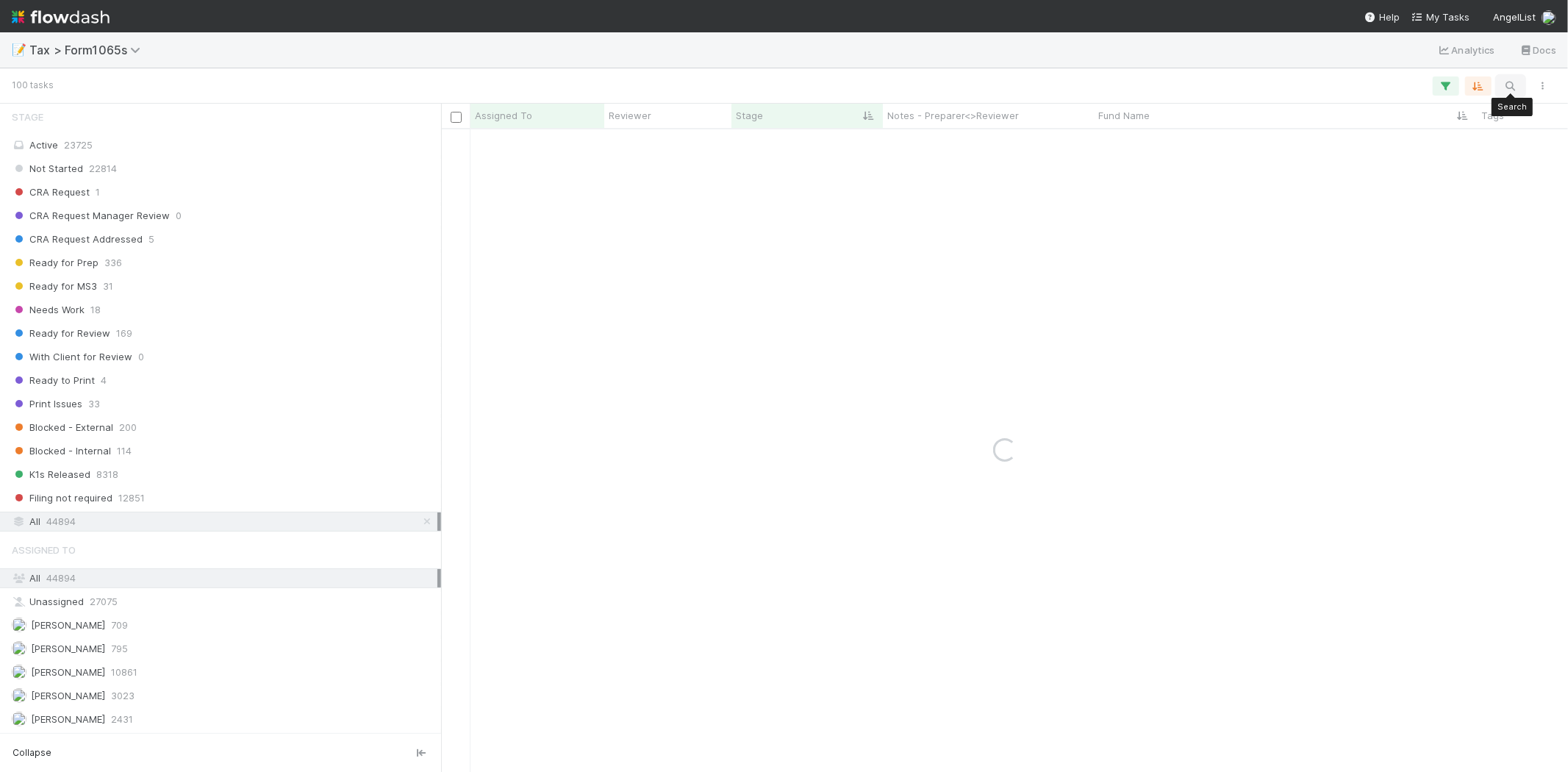
click at [1503, 87] on icon "button" at bounding box center [1510, 86] width 14 height 14
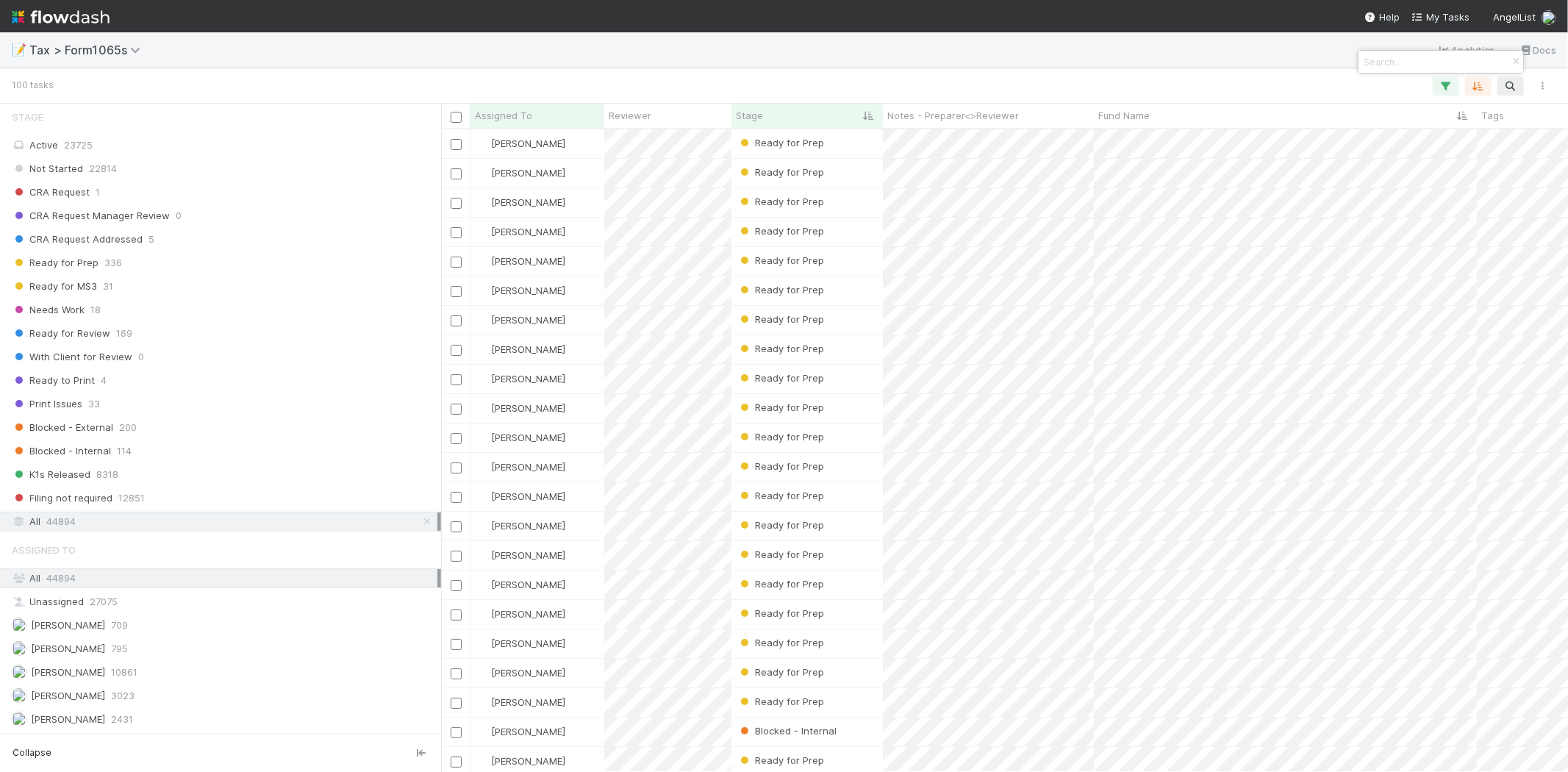
scroll to position [630, 1114]
click at [1378, 54] on input at bounding box center [1434, 62] width 147 height 18
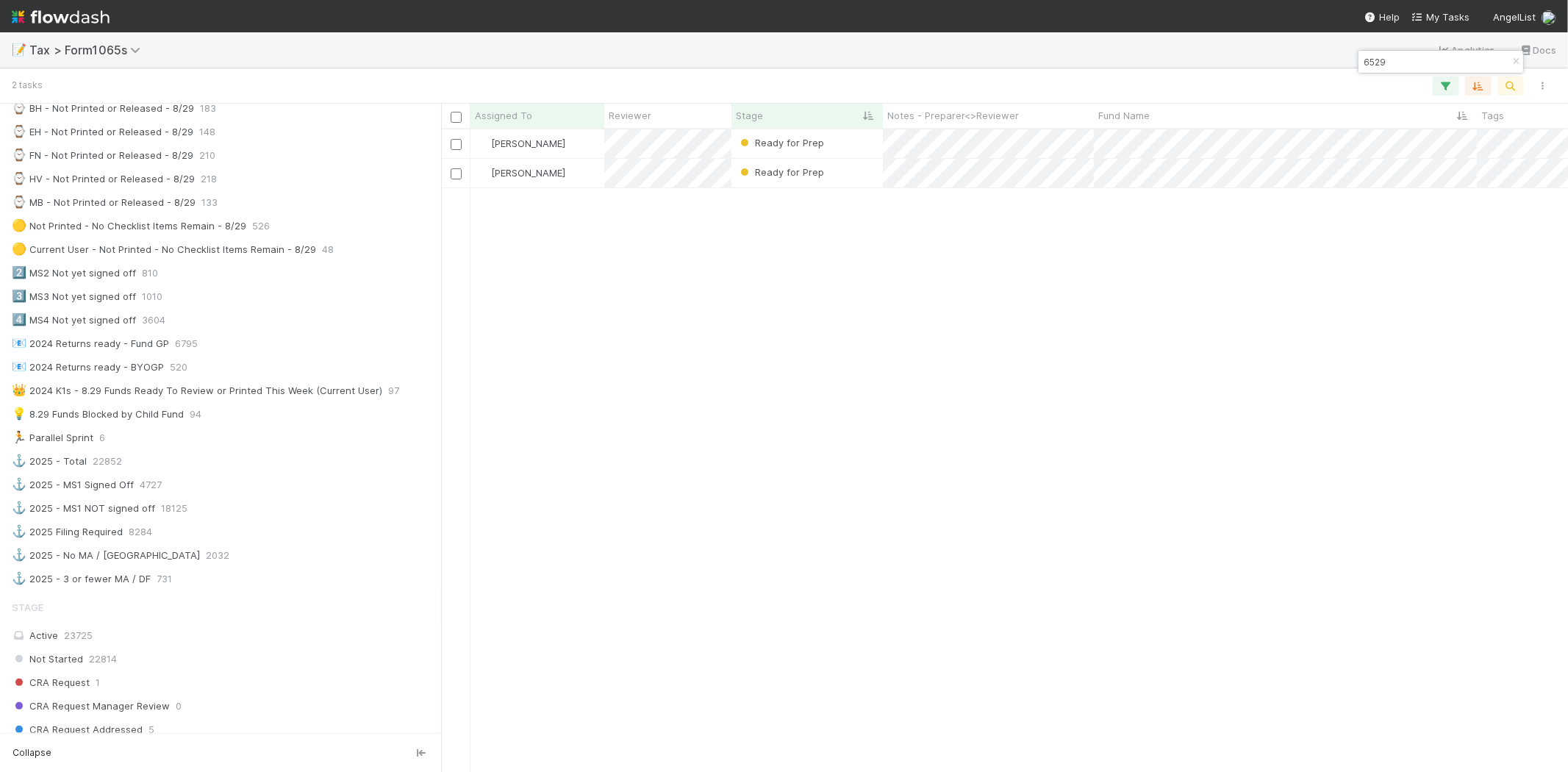
scroll to position [653, 0]
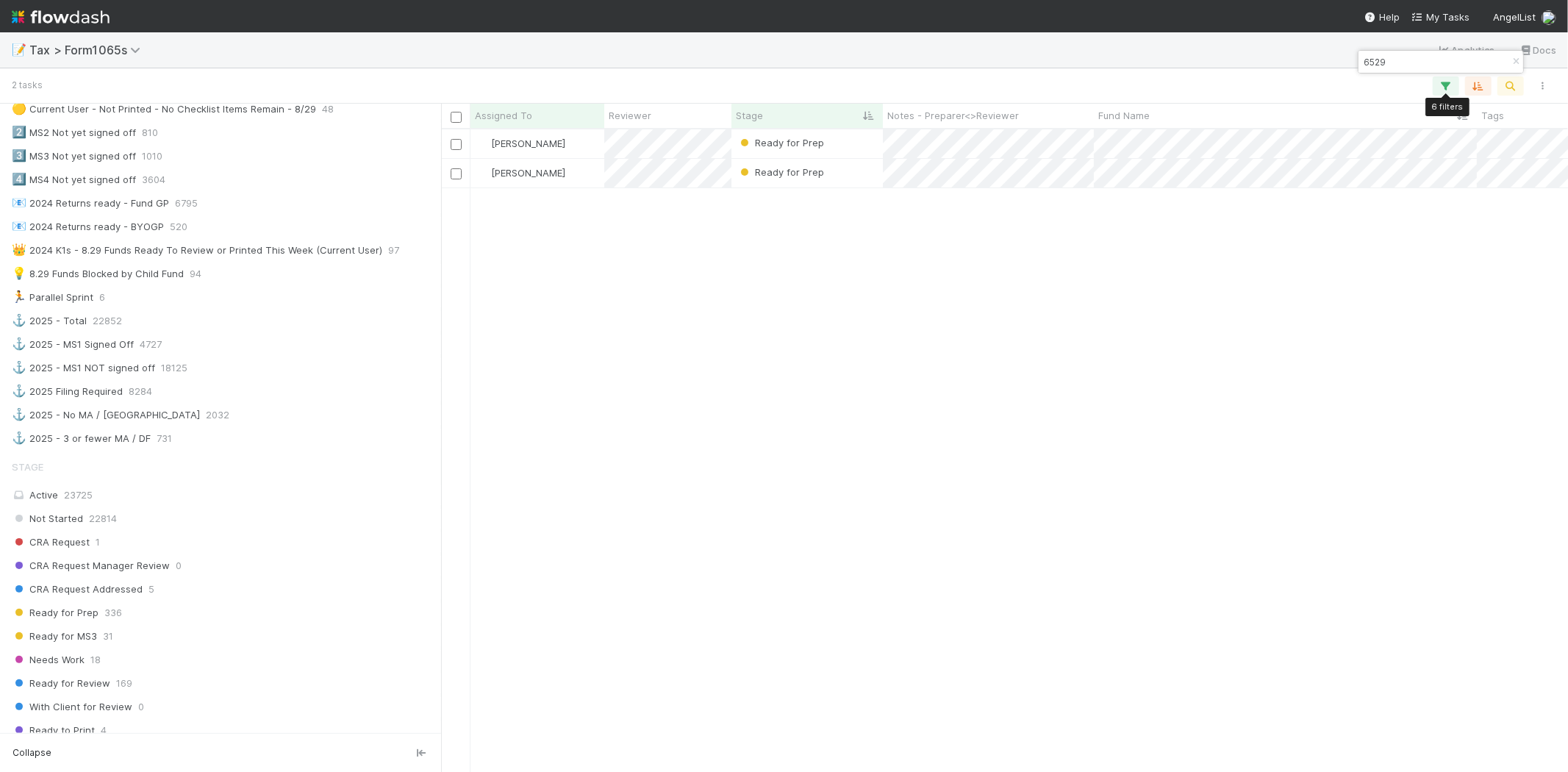
type input "6529"
click at [1441, 84] on icon "button" at bounding box center [1445, 86] width 14 height 14
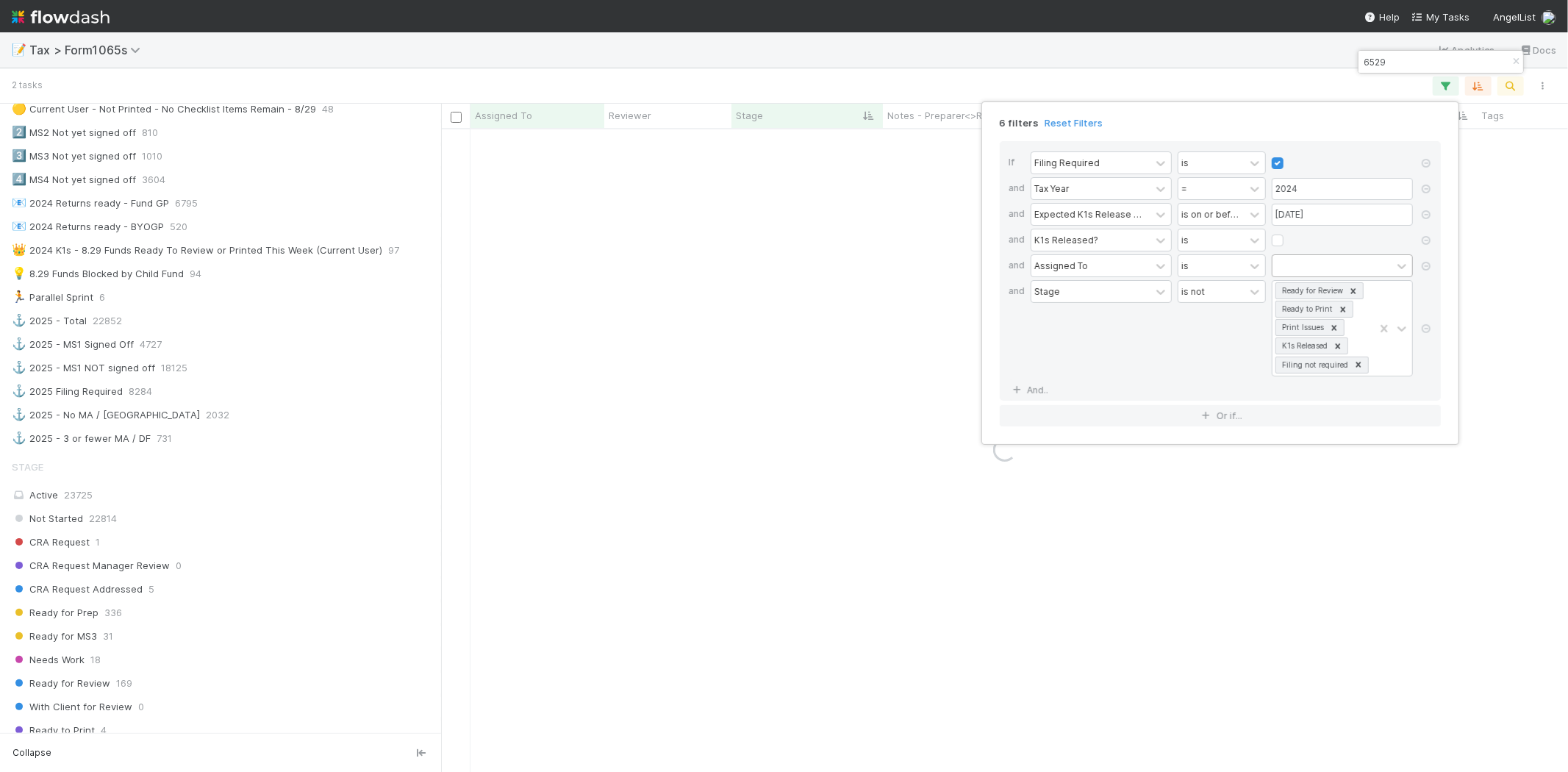
click at [694, 377] on div "6 filters Reset Filters If Filing Required is and Tax Year = 2024 and Expected …" at bounding box center [784, 386] width 1568 height 772
click at [715, 376] on div "6 filters Reset Filters If Filing Required is and Tax Year = 2024 and Expected …" at bounding box center [784, 386] width 1568 height 772
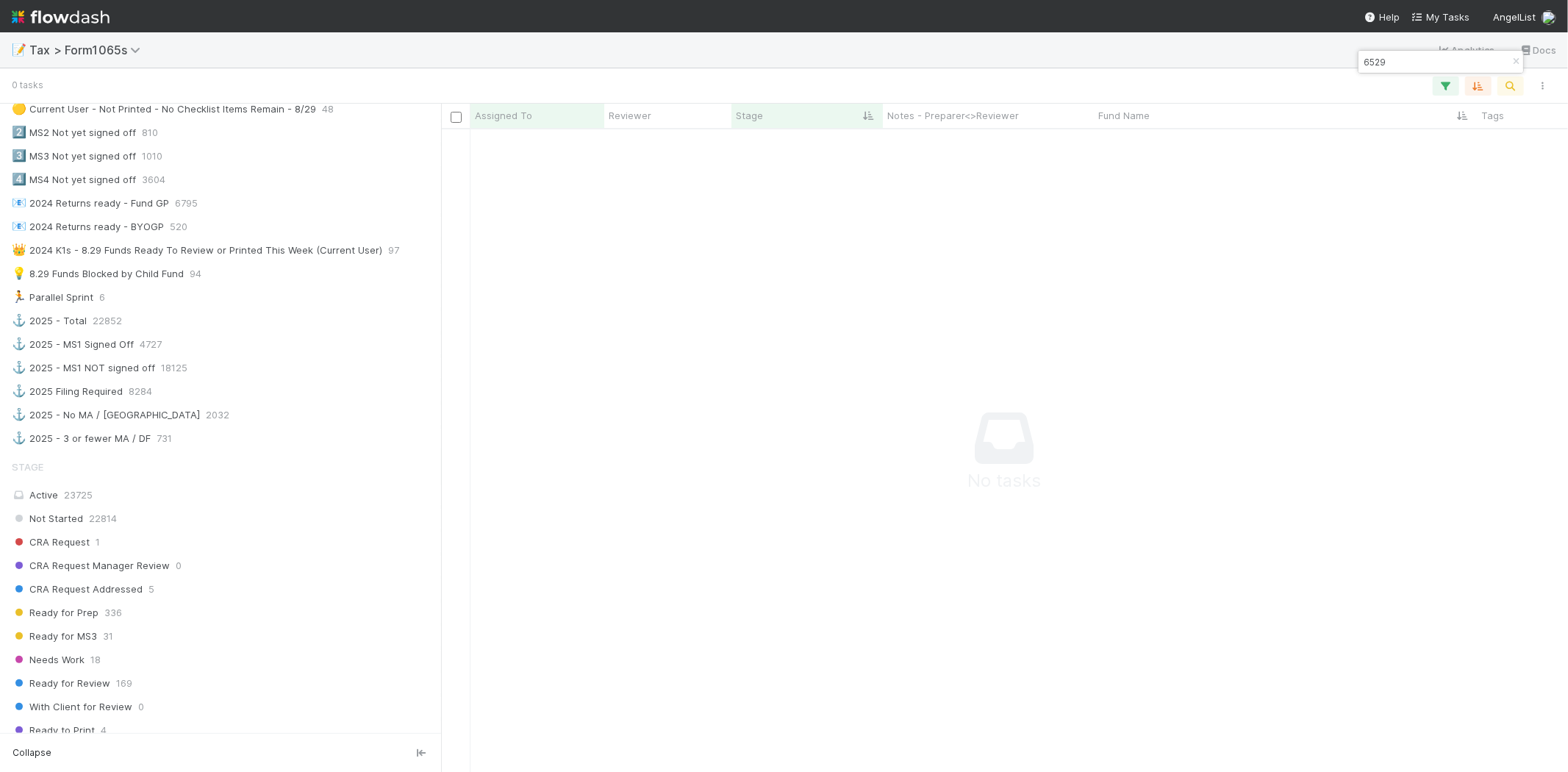
scroll to position [619, 1103]
click at [1430, 58] on input "6529" at bounding box center [1434, 62] width 147 height 18
click at [1445, 86] on icon "button" at bounding box center [1445, 86] width 14 height 14
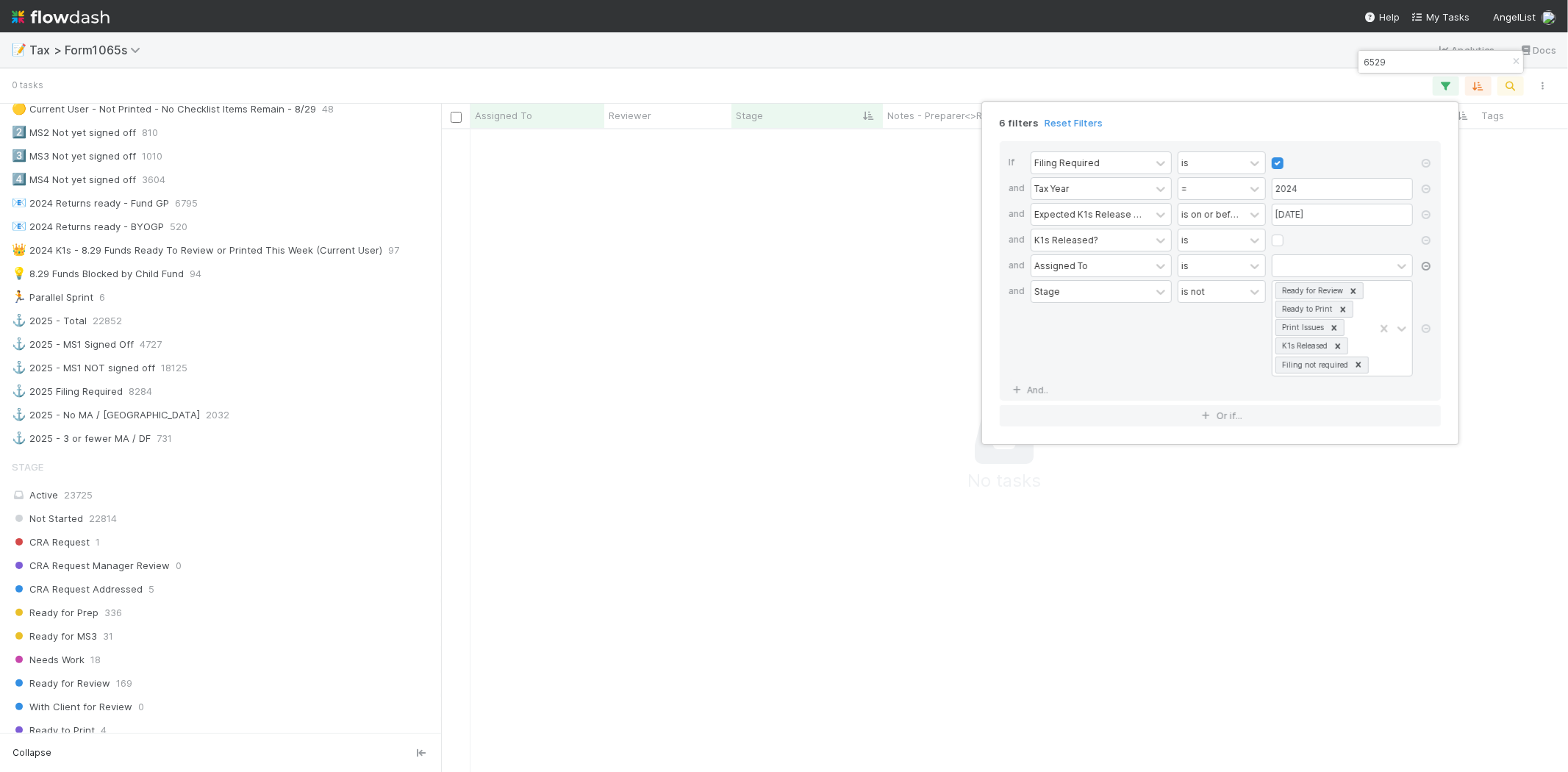
click at [1426, 266] on icon at bounding box center [1426, 266] width 14 height 9
click at [858, 388] on div "5 filters Reset Filters If Filing Required is and Tax Year = 2024 and Expected …" at bounding box center [784, 386] width 1568 height 772
click at [869, 368] on div "5 filters Reset Filters If Filing Required is and Tax Year = 2024 and Expected …" at bounding box center [784, 386] width 1568 height 772
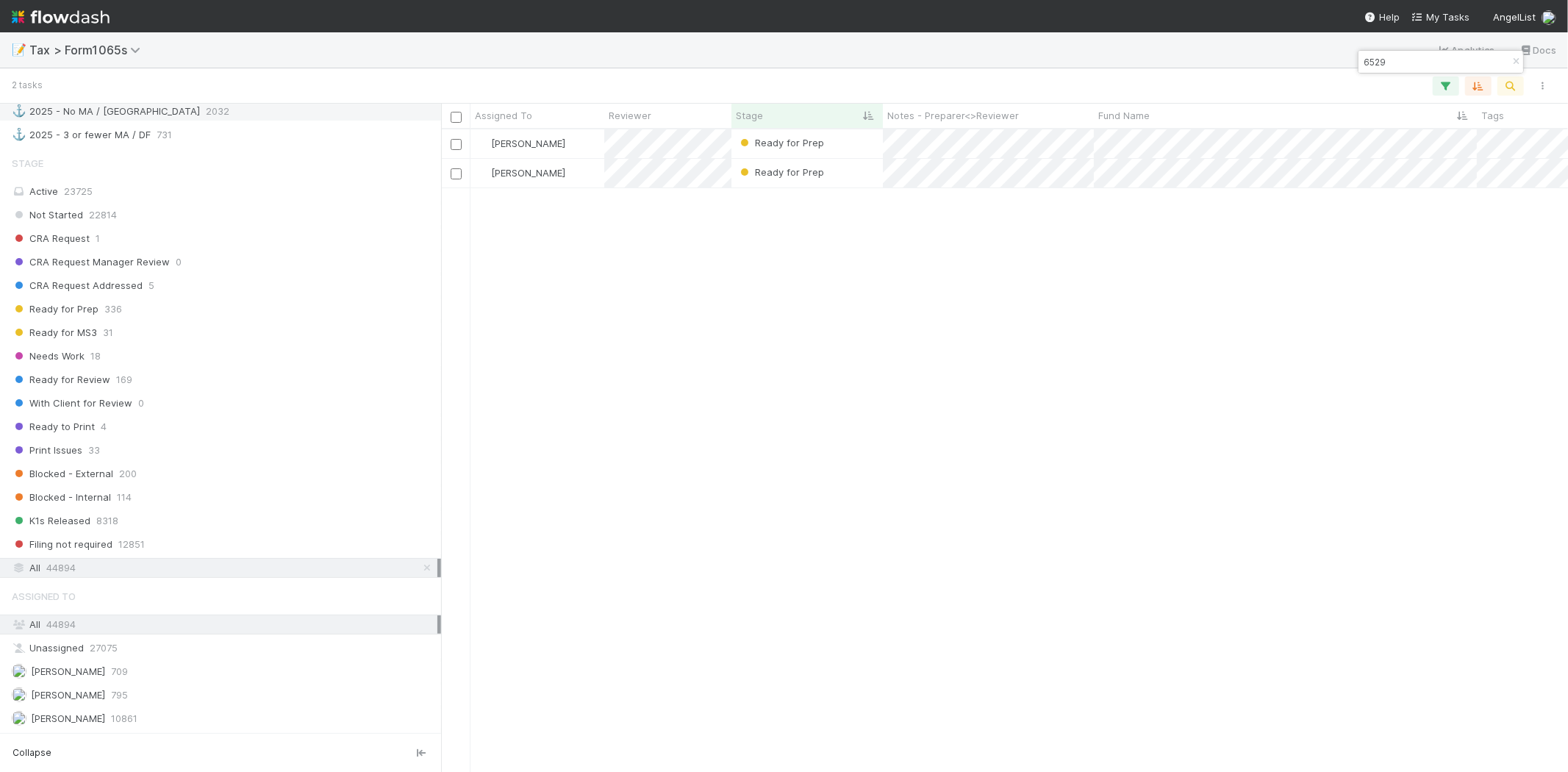
scroll to position [980, 0]
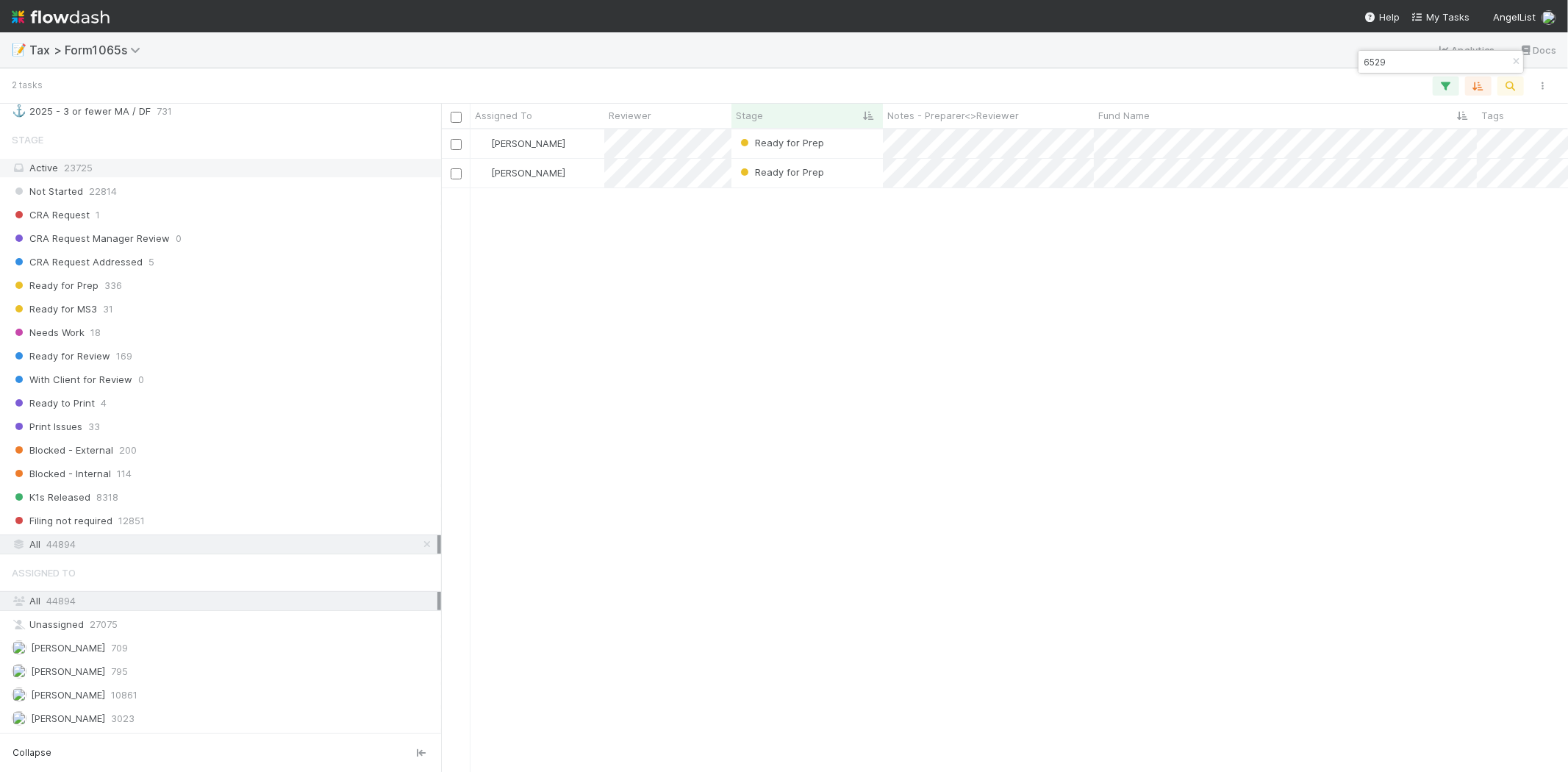
click at [120, 177] on div "Active 23725" at bounding box center [225, 168] width 426 height 18
click at [1512, 61] on icon "button" at bounding box center [1516, 62] width 14 height 9
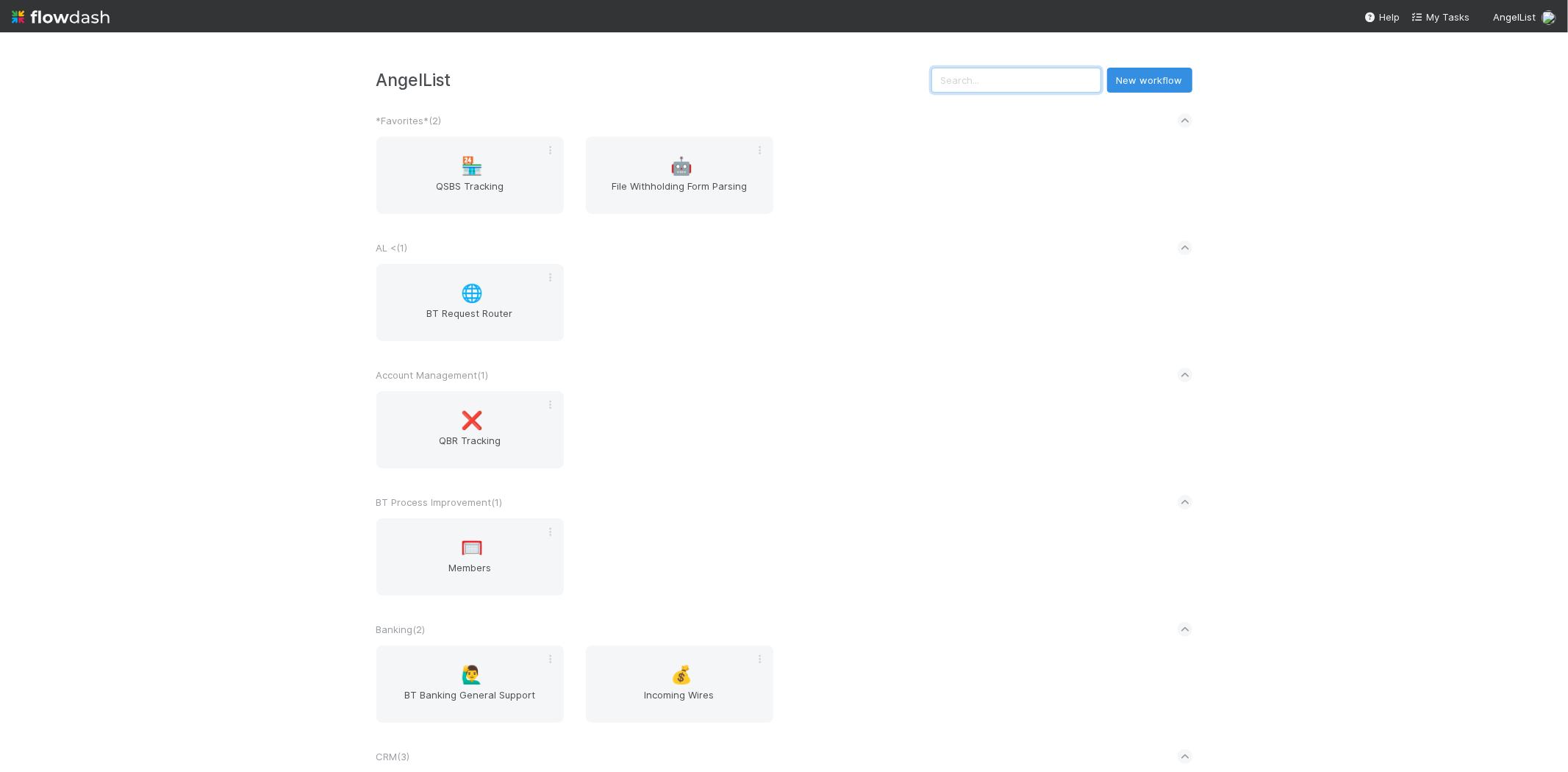
click at [1012, 69] on input "text" at bounding box center [1016, 80] width 170 height 25
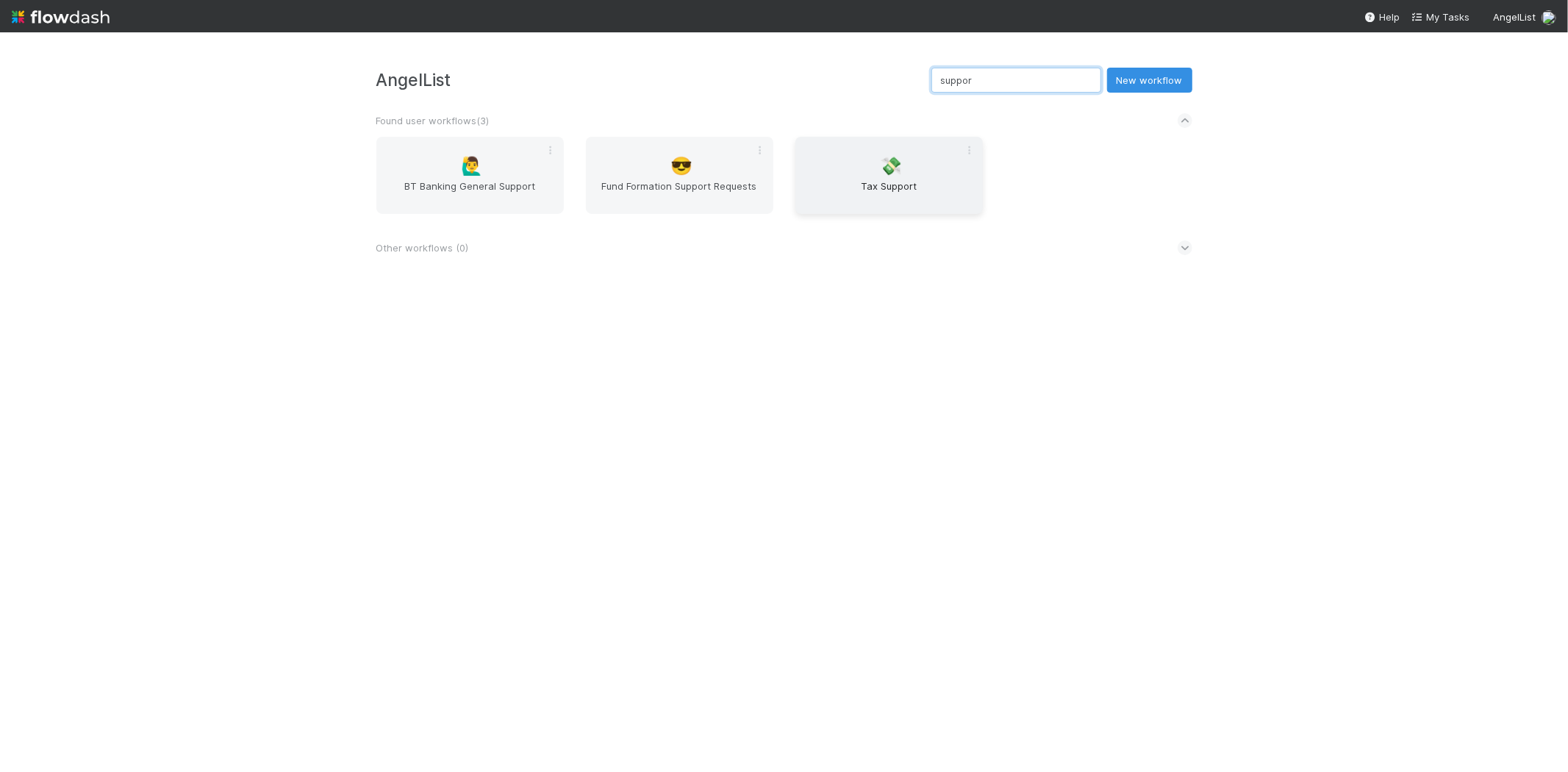
type input "suppor"
click at [837, 166] on div "💸 Tax Support" at bounding box center [889, 176] width 188 height 78
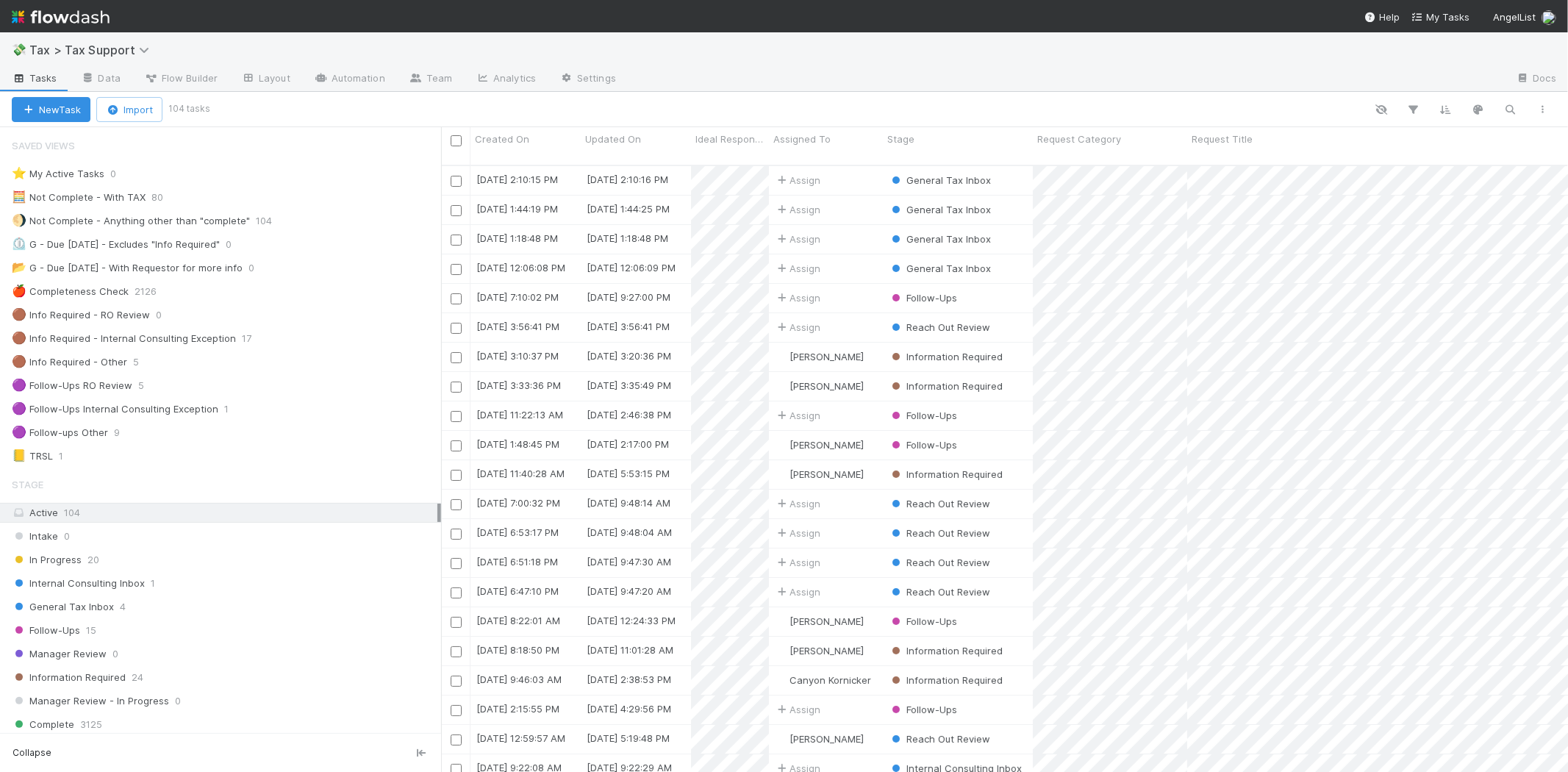
scroll to position [606, 1114]
click at [97, 611] on span "General Tax Inbox" at bounding box center [62, 607] width 102 height 18
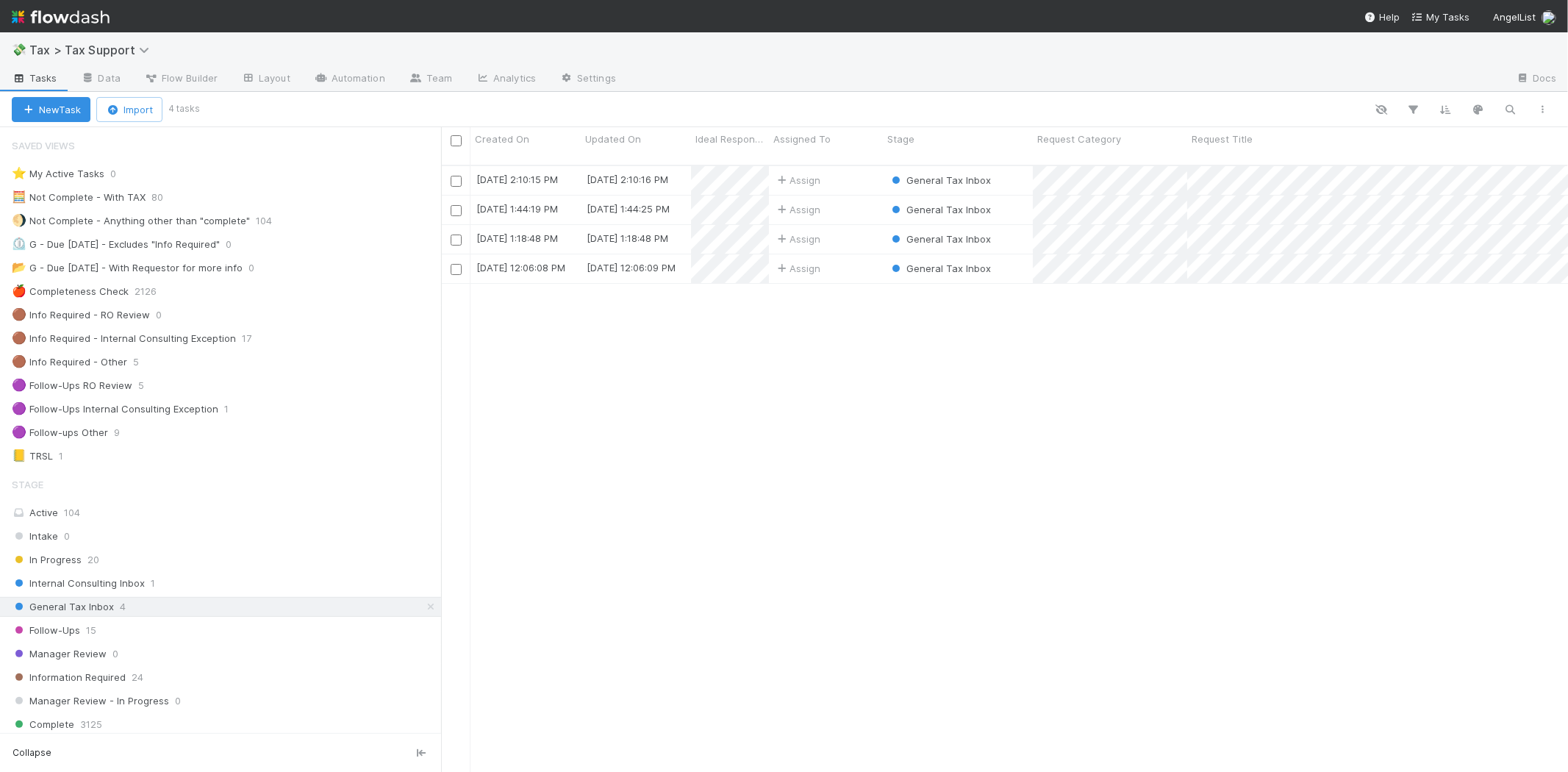
scroll to position [606, 1114]
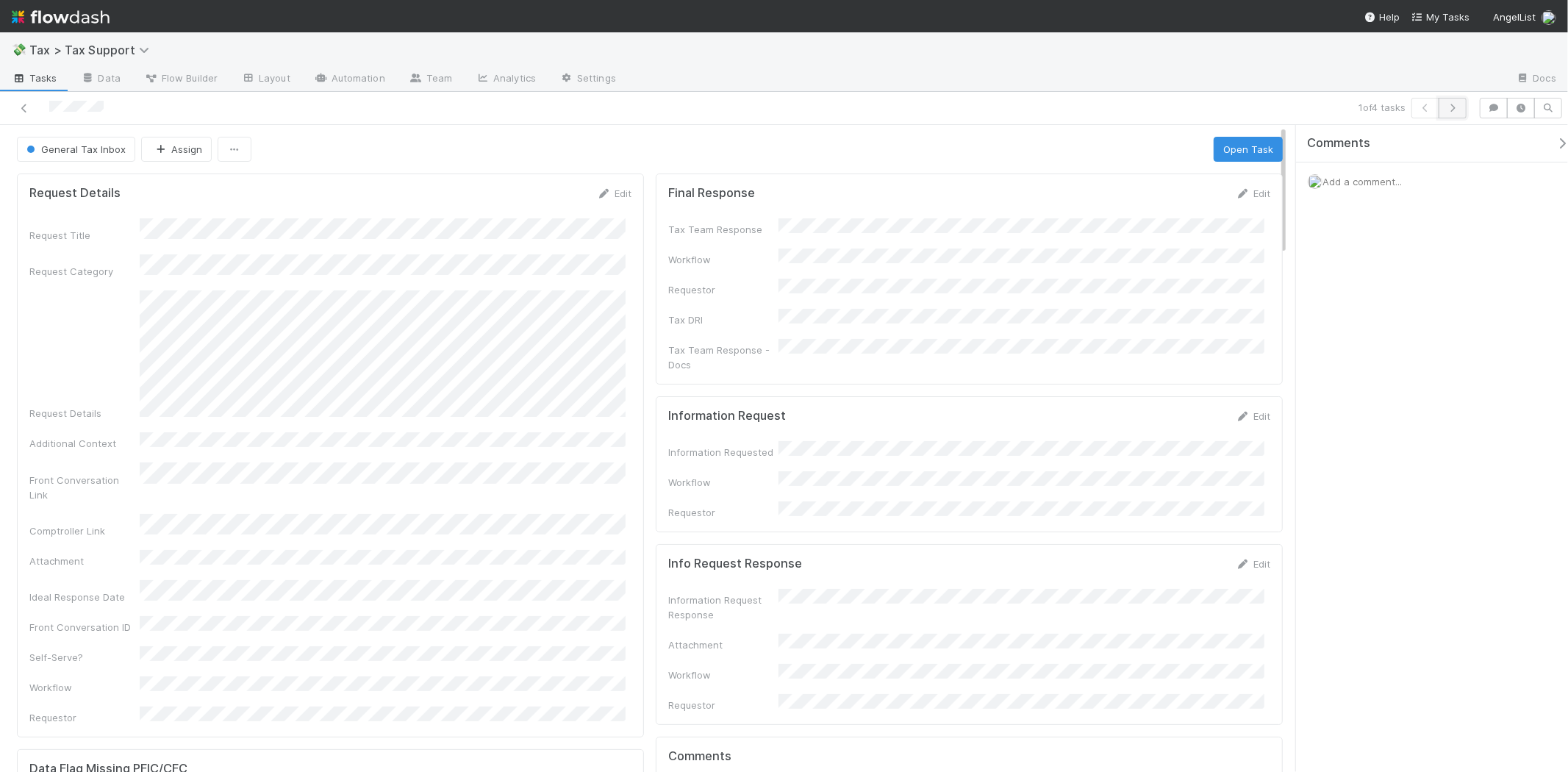
click at [1448, 115] on button "button" at bounding box center [1452, 107] width 28 height 21
click at [1246, 191] on link "Edit" at bounding box center [1252, 193] width 34 height 12
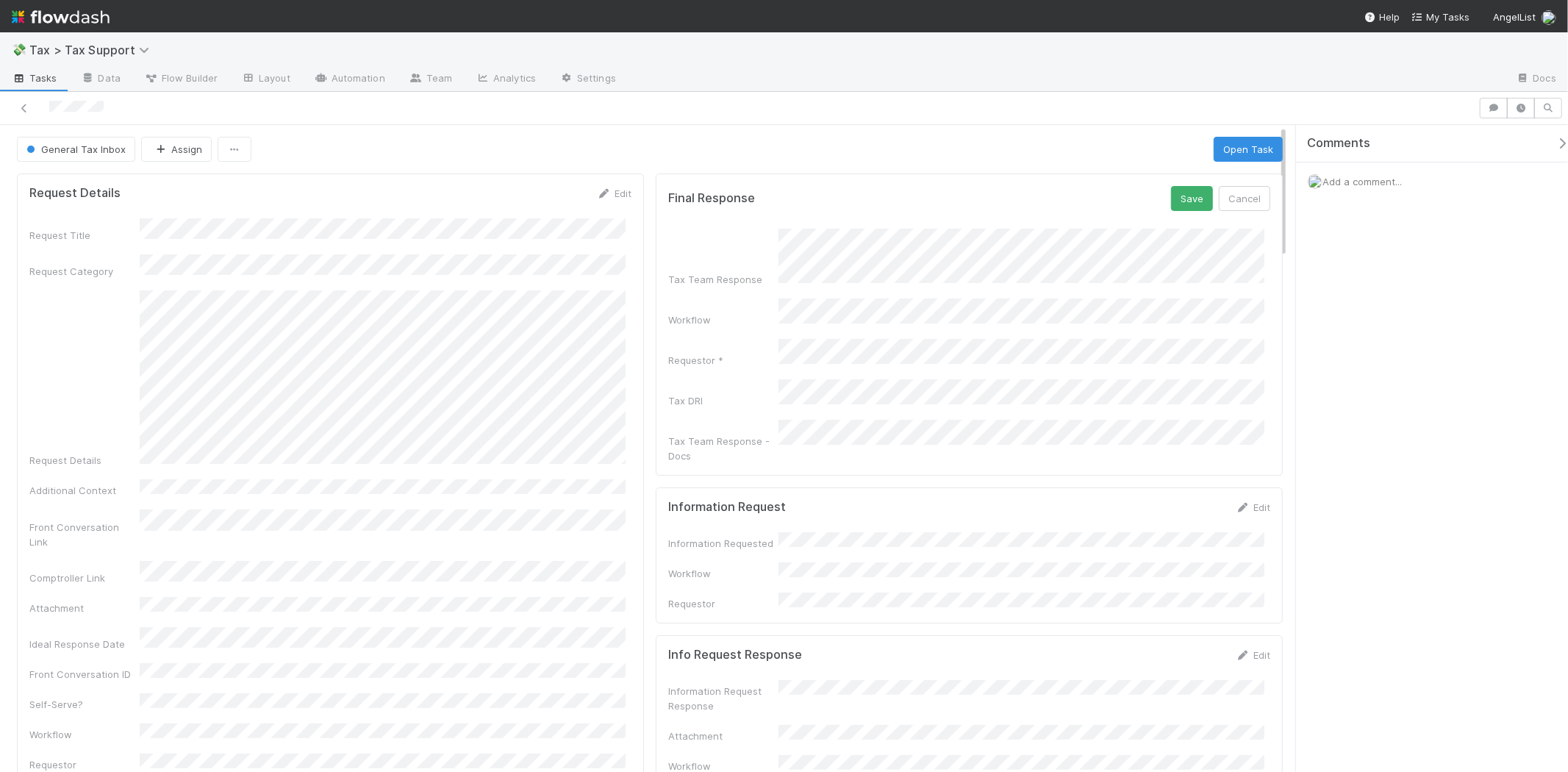
click at [1184, 185] on div "Final Response Save Cancel Tax Team Response Workflow Requestor * Tax DRI Tax T…" at bounding box center [968, 324] width 627 height 302
click at [1187, 191] on button "Save" at bounding box center [1191, 198] width 41 height 25
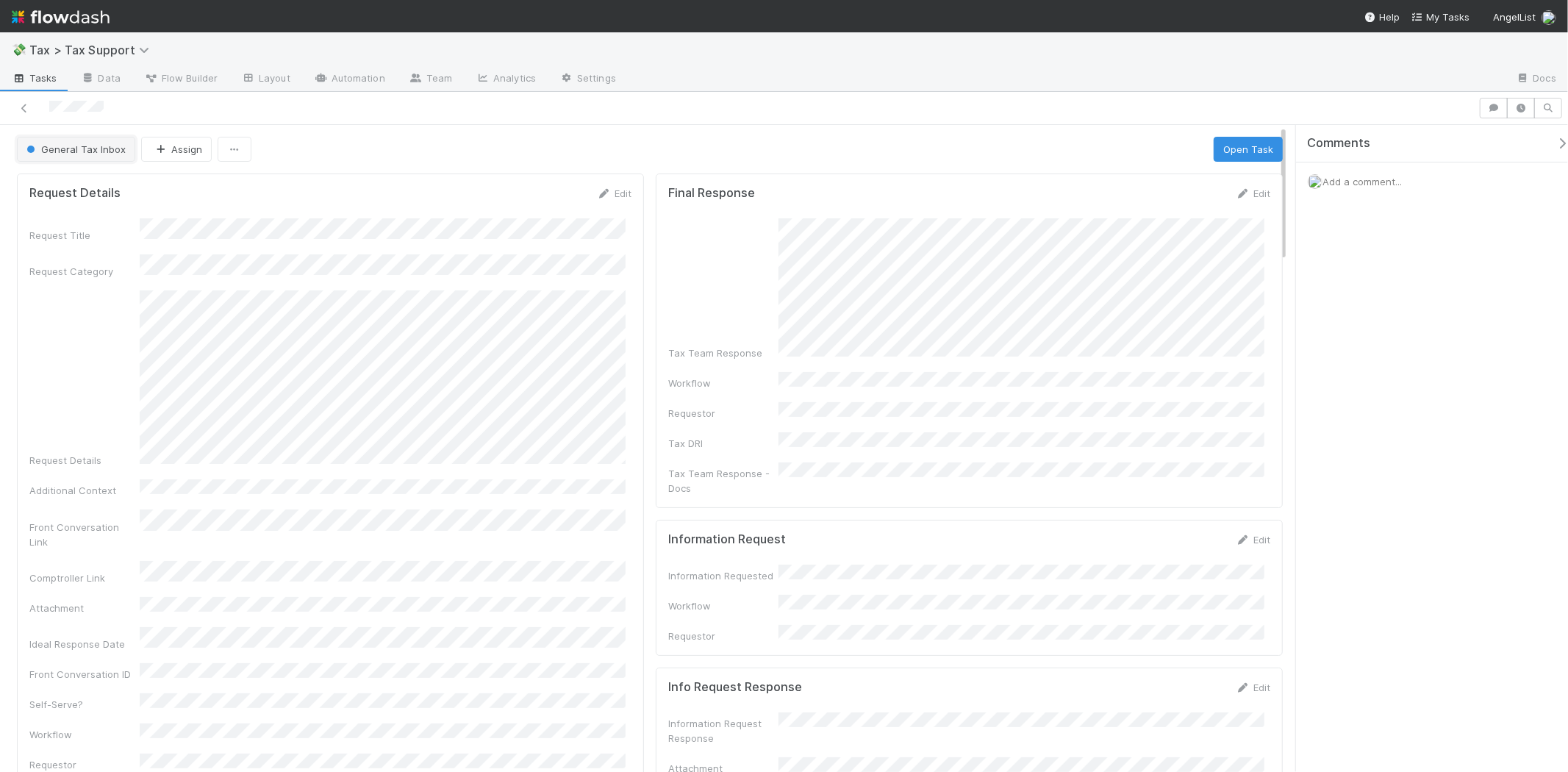
click at [112, 152] on span "General Tax Inbox" at bounding box center [74, 149] width 102 height 12
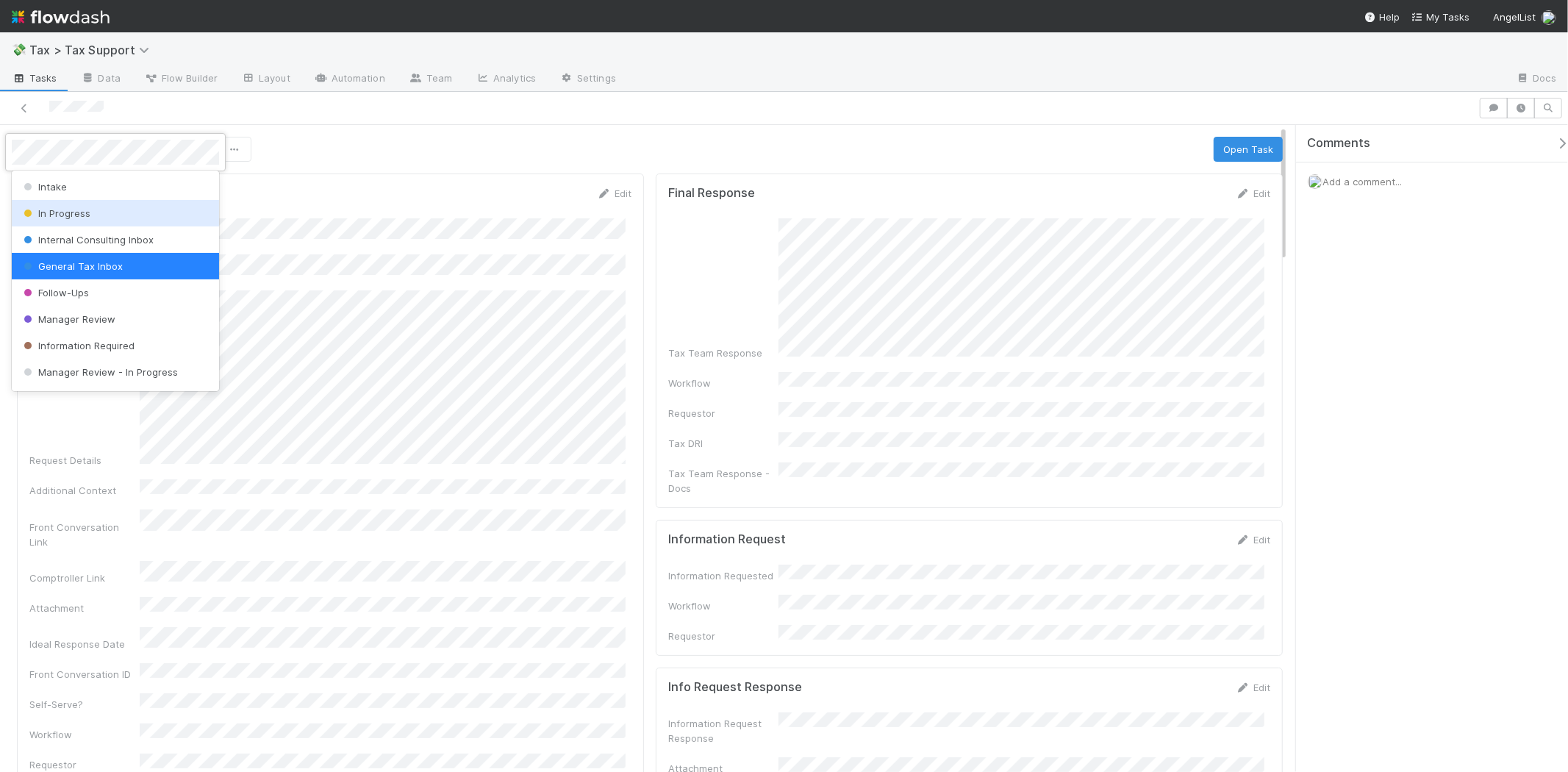
scroll to position [103, 0]
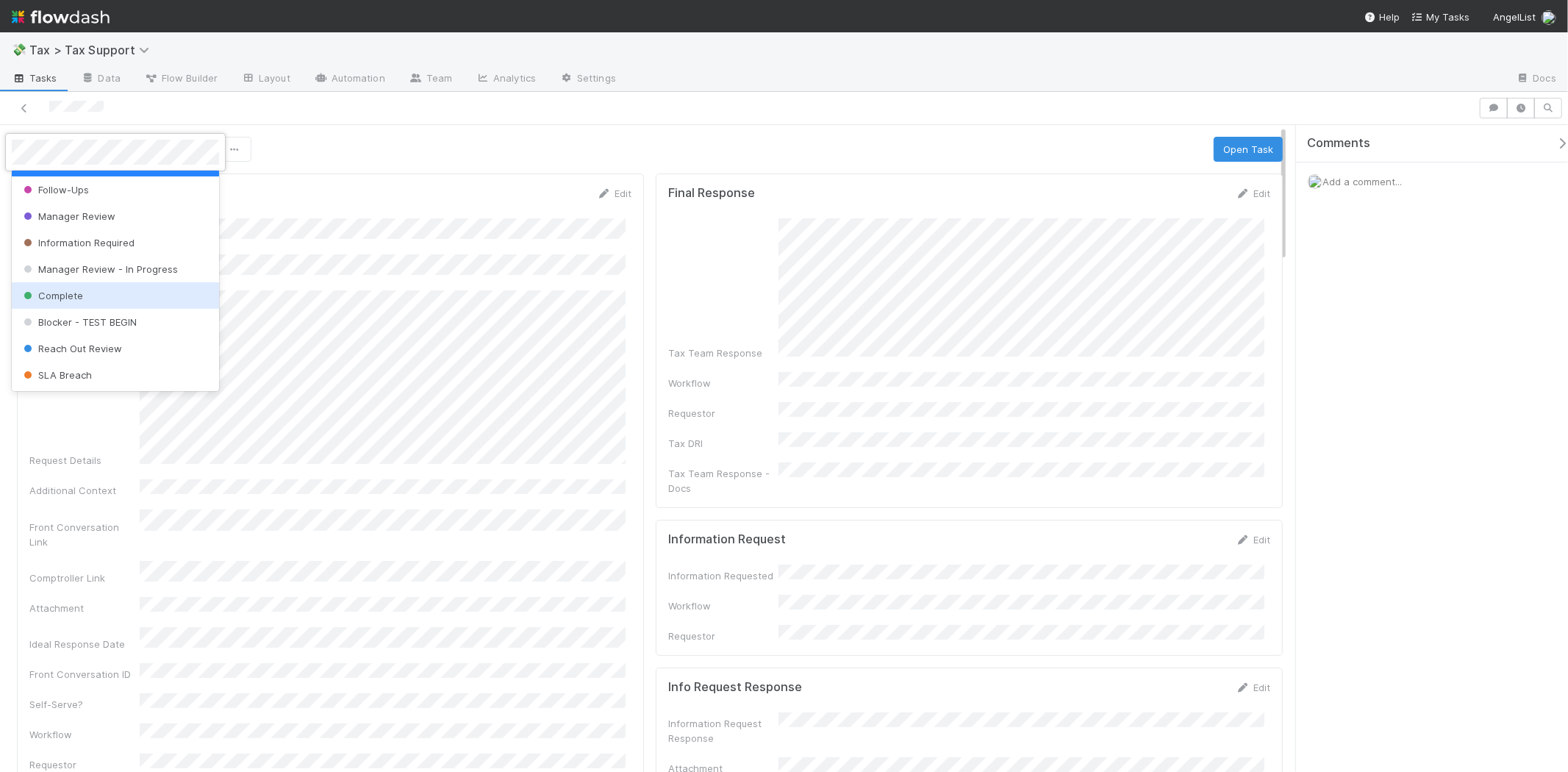
click at [112, 295] on div "Complete" at bounding box center [115, 295] width 207 height 26
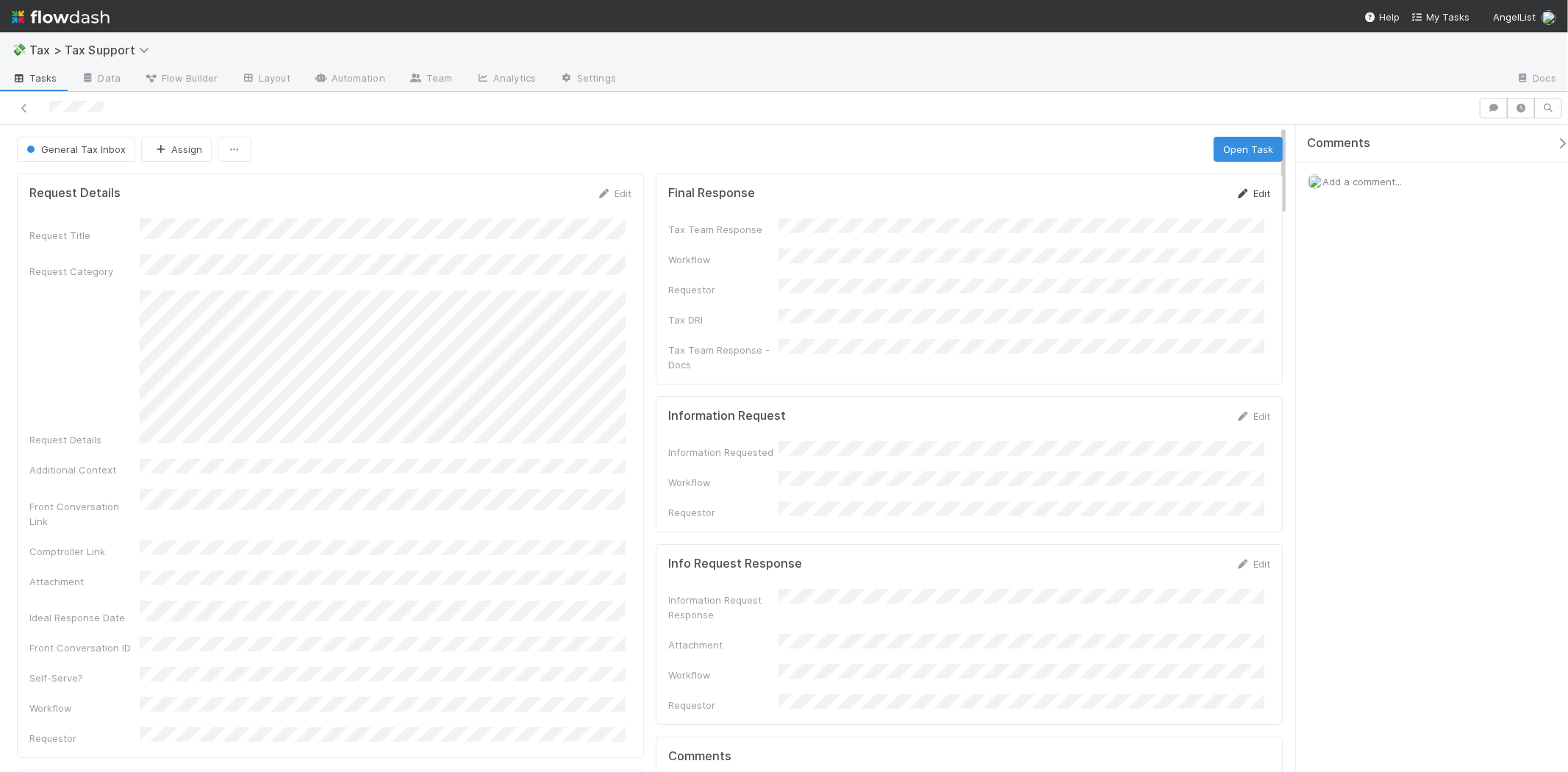
click at [1237, 194] on icon at bounding box center [1242, 193] width 14 height 10
click at [1190, 201] on button "Save" at bounding box center [1191, 198] width 41 height 25
click at [69, 157] on button "General Tax Inbox" at bounding box center [76, 150] width 118 height 25
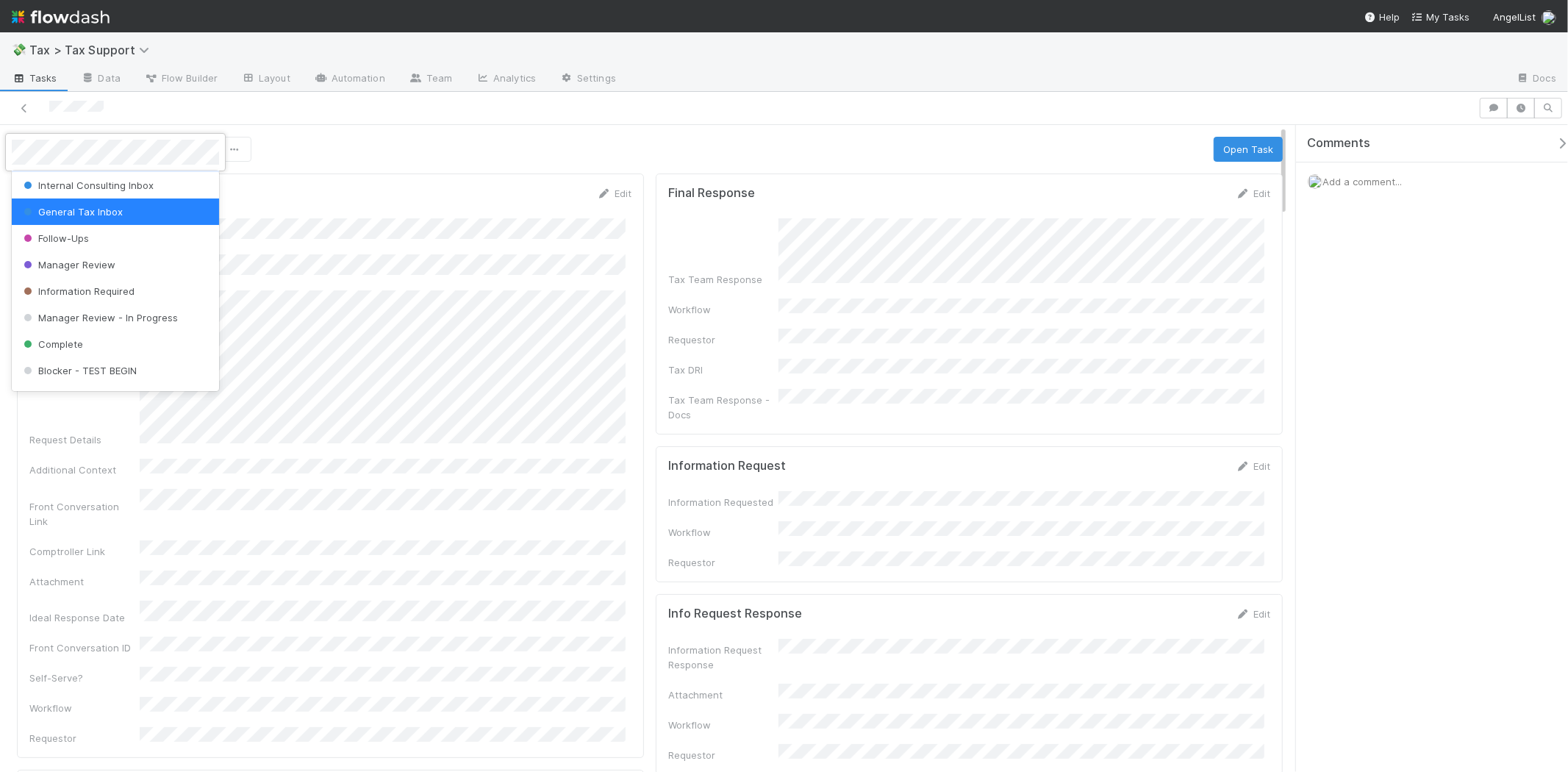
scroll to position [103, 0]
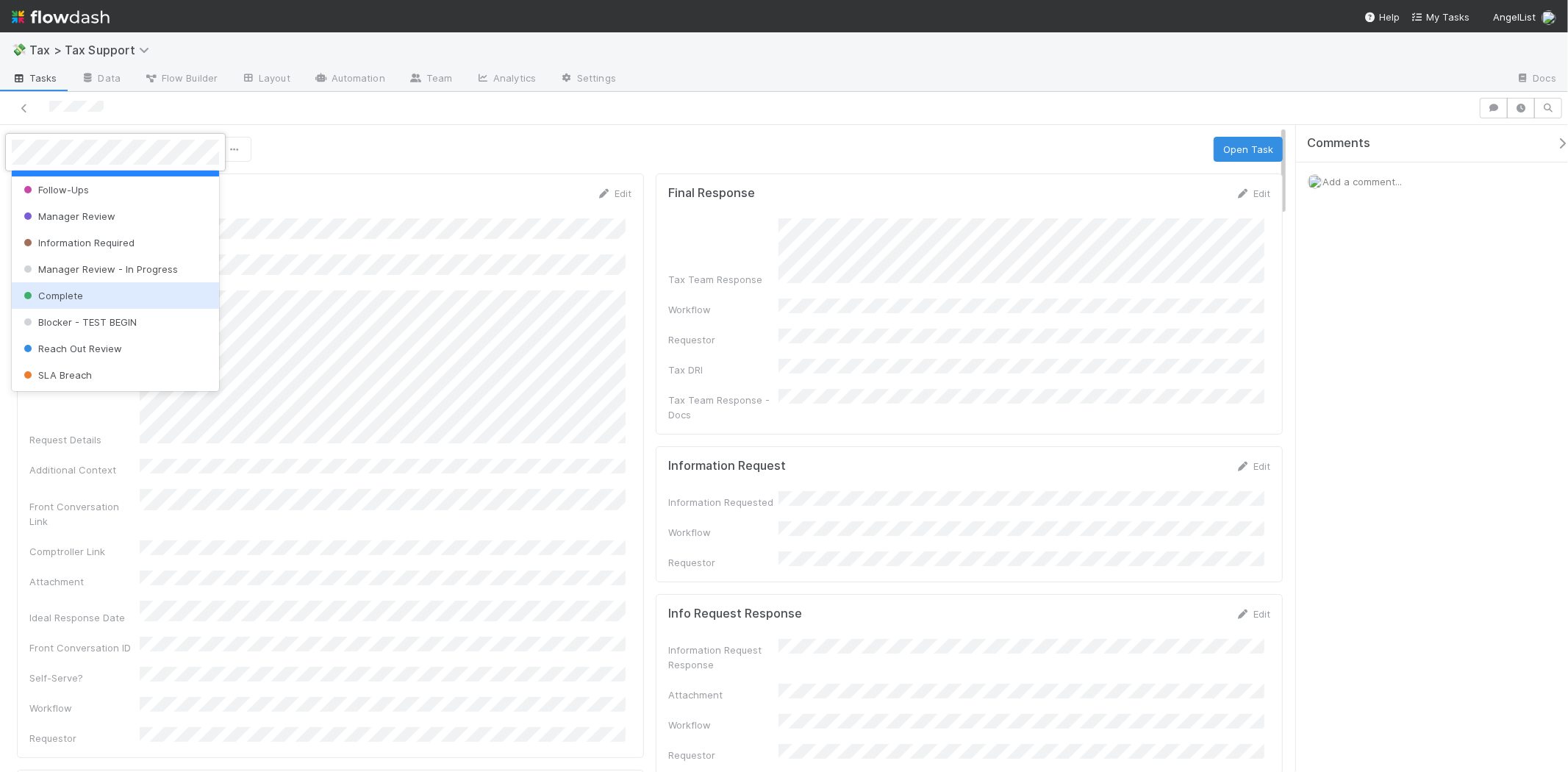
click at [90, 300] on div "Complete" at bounding box center [115, 295] width 207 height 26
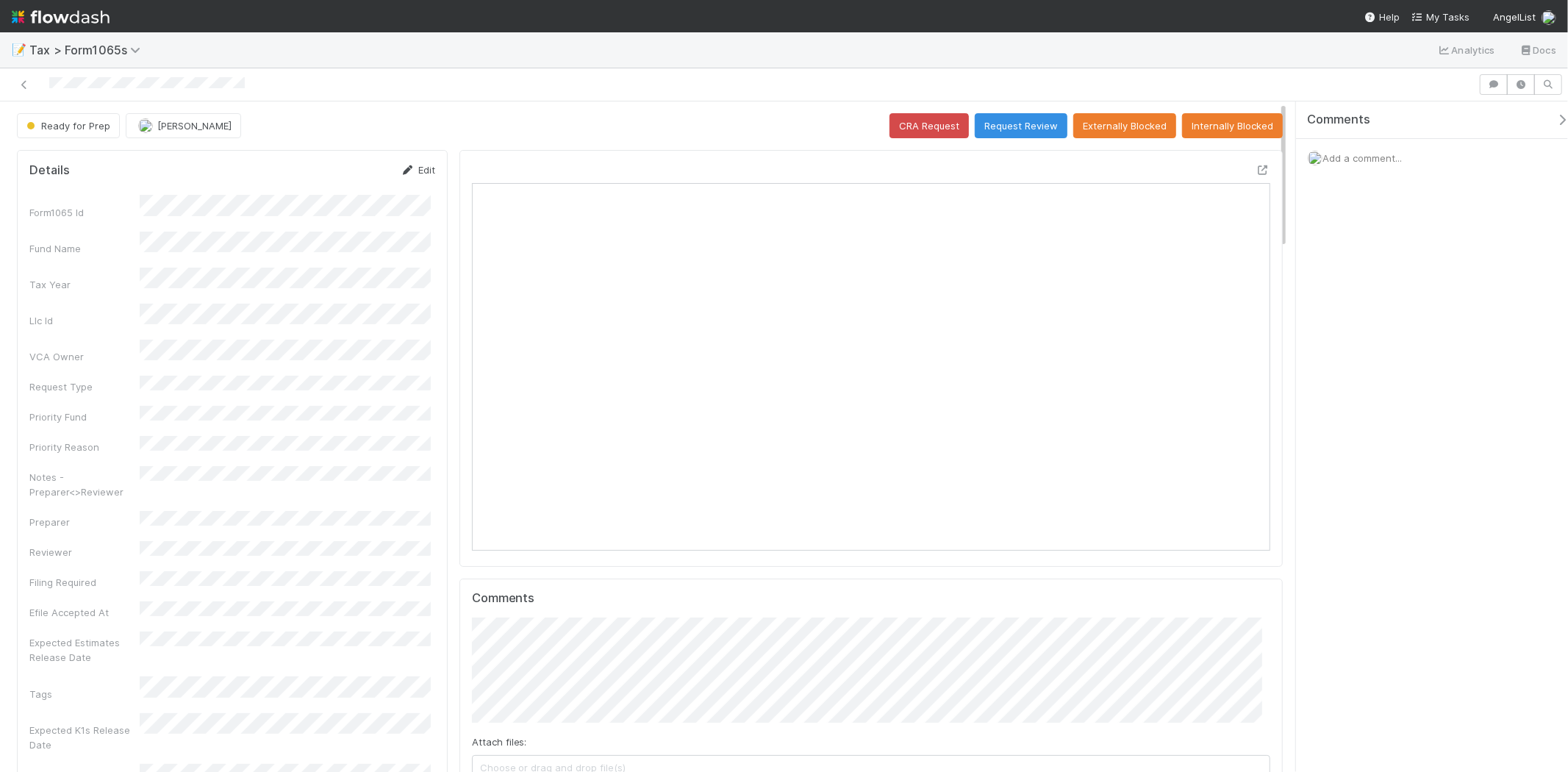
click at [417, 171] on link "Edit" at bounding box center [417, 170] width 34 height 12
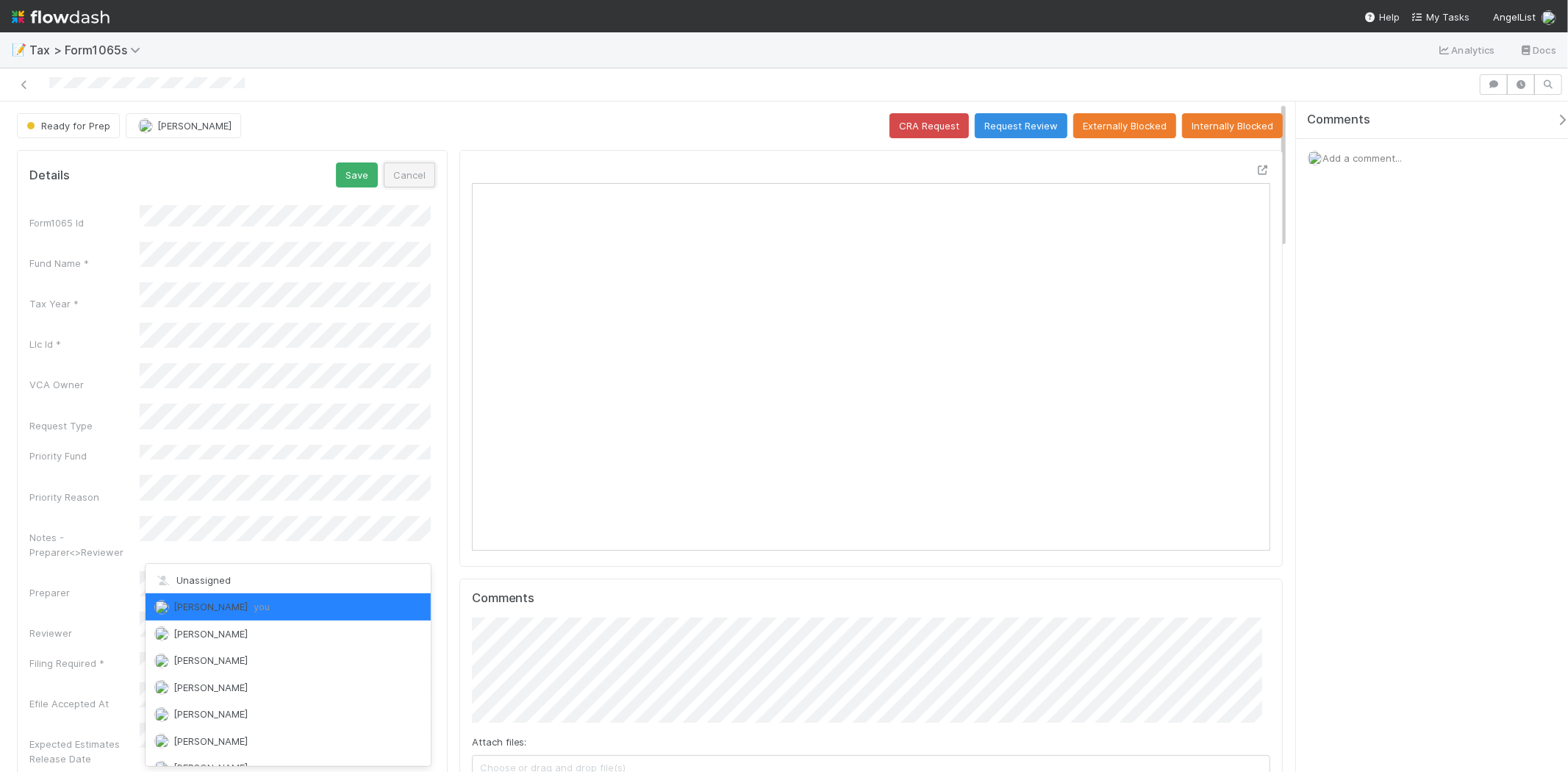
click at [403, 179] on button "Cancel" at bounding box center [408, 175] width 51 height 25
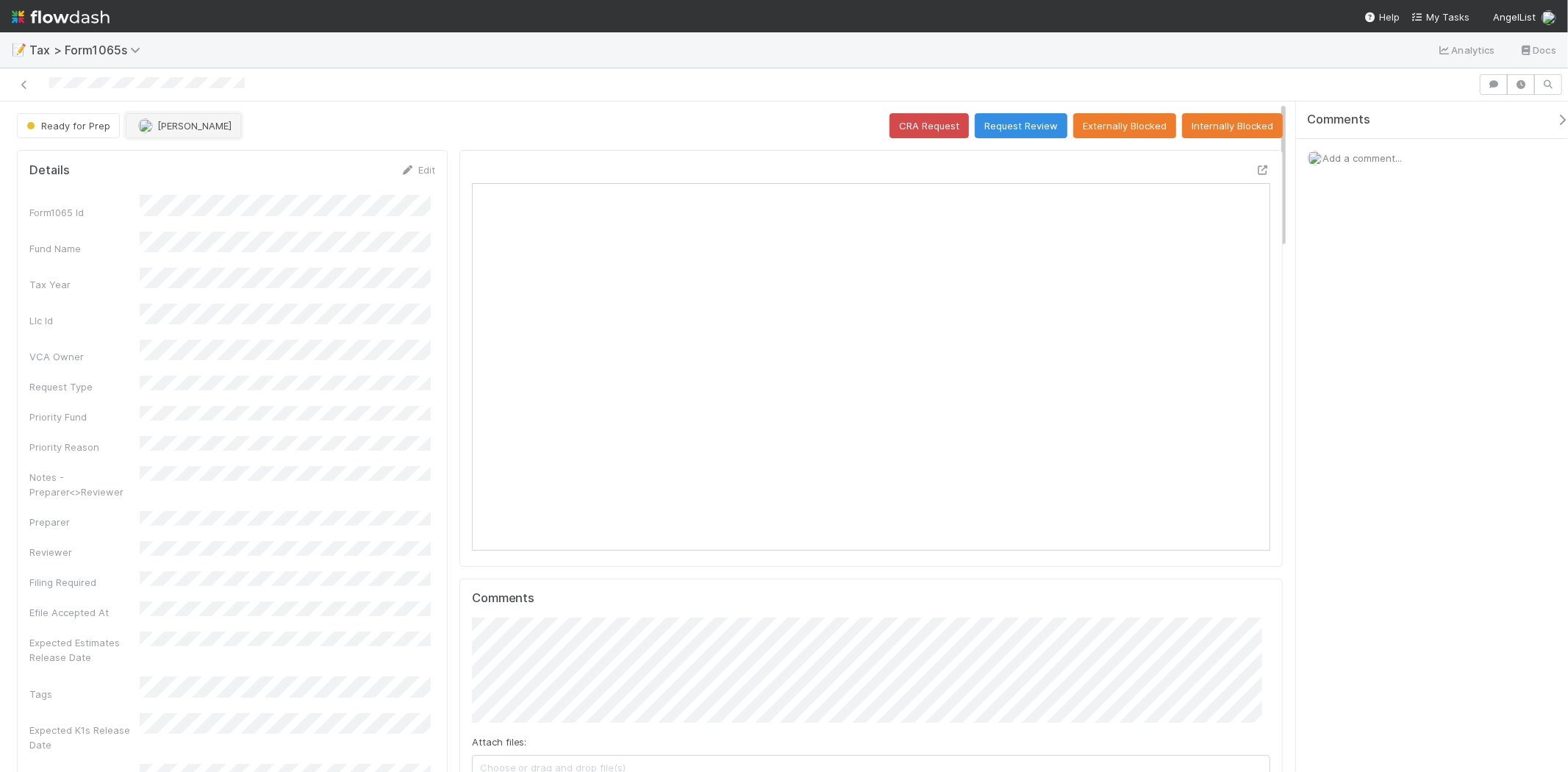
click at [226, 133] on button "[PERSON_NAME]" at bounding box center [183, 126] width 115 height 25
click at [226, 167] on span "you" at bounding box center [234, 162] width 16 height 12
click at [987, 133] on button "Request Review" at bounding box center [1021, 126] width 93 height 25
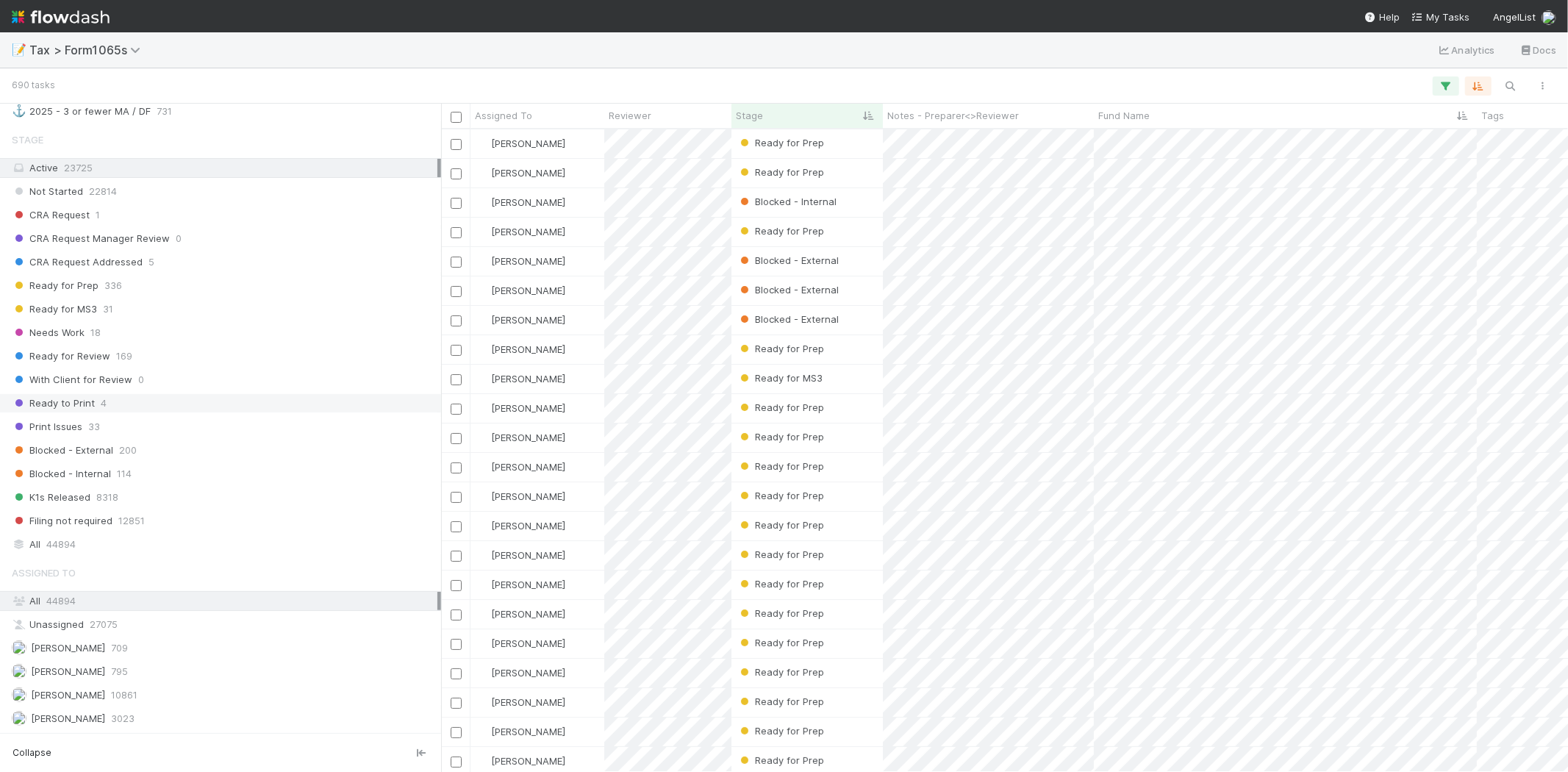
scroll to position [1013, 0]
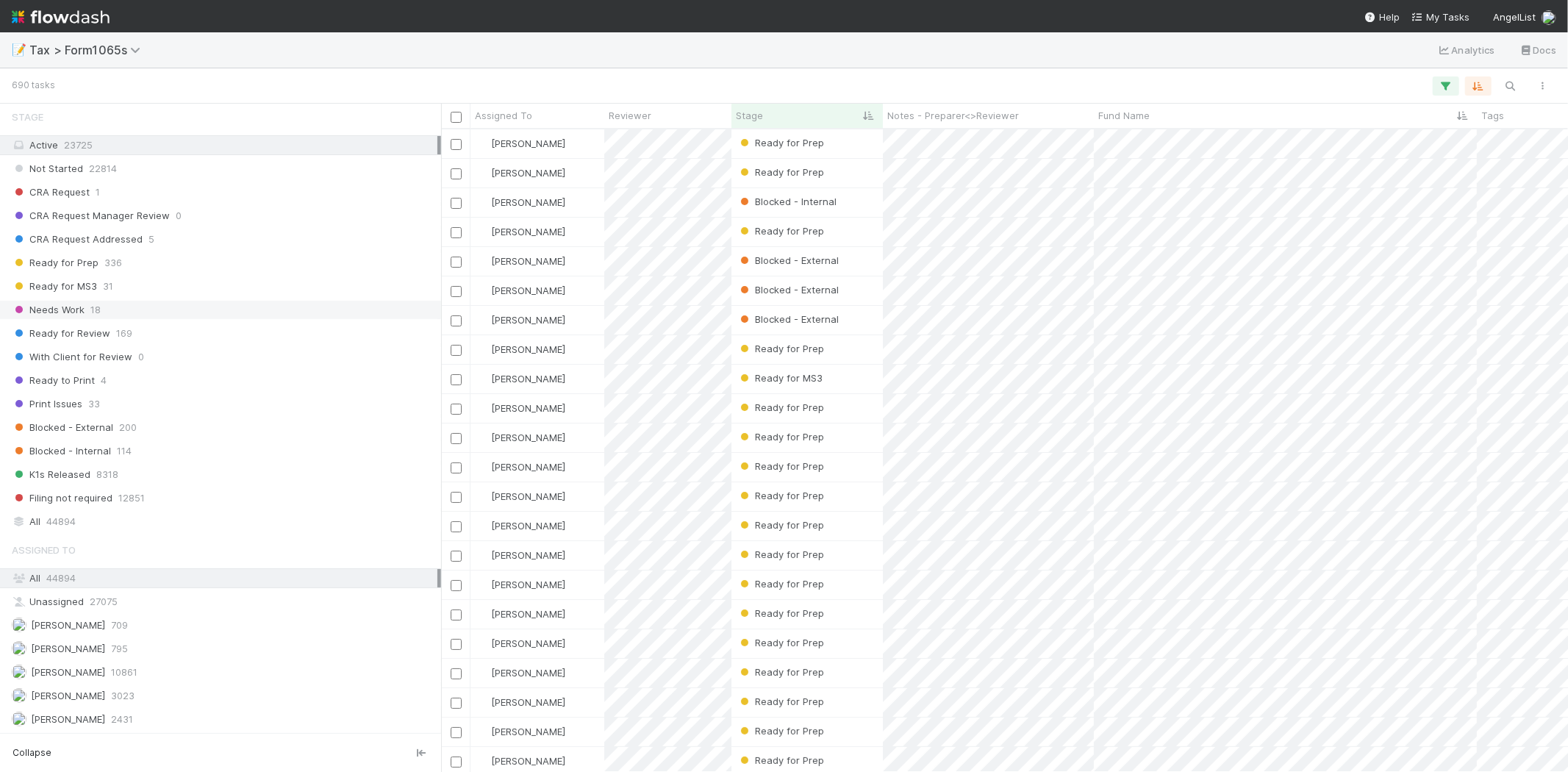
click at [157, 313] on div "Needs Work 18" at bounding box center [225, 309] width 426 height 18
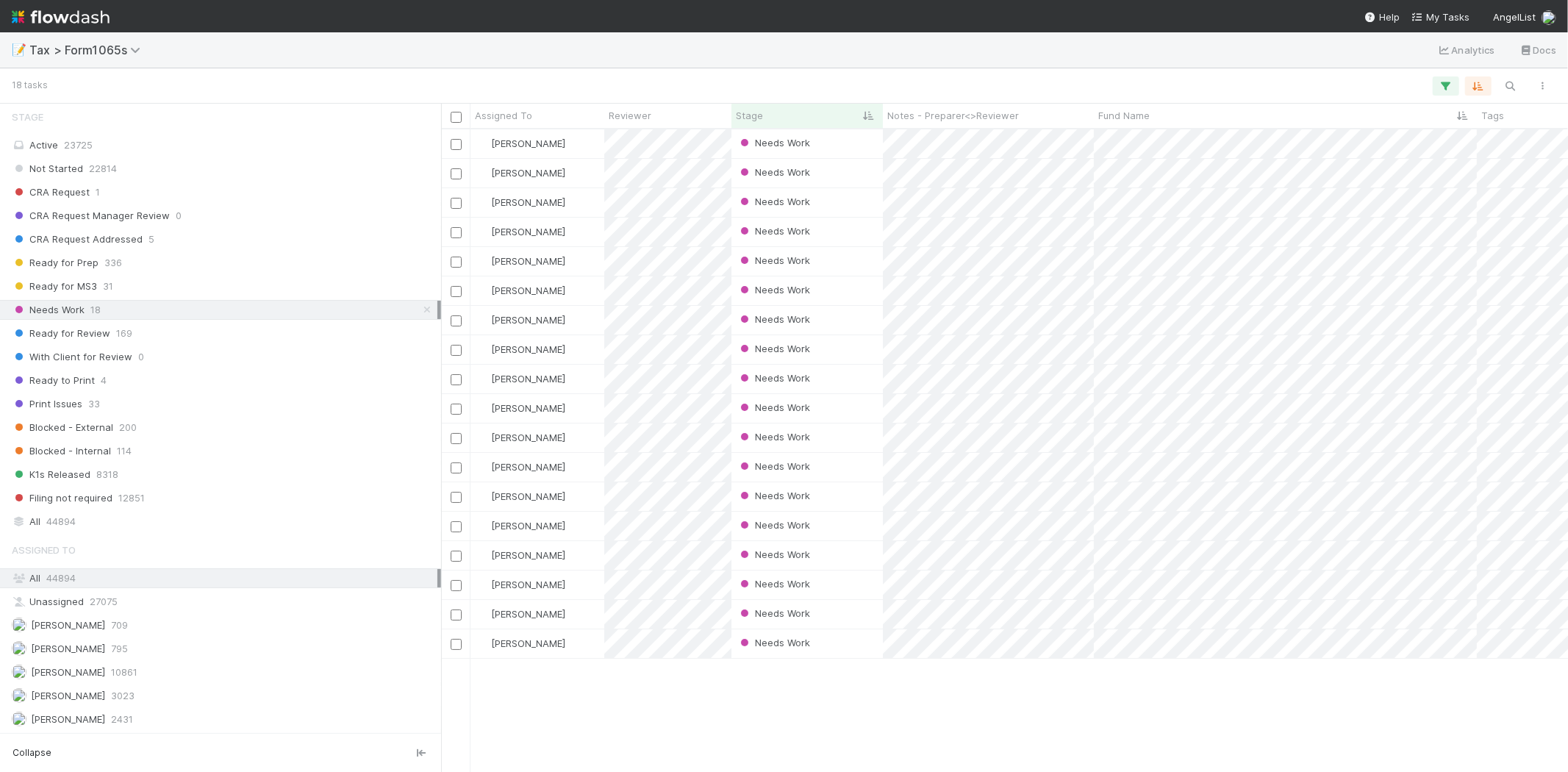
scroll to position [630, 1114]
click at [274, 541] on div "Assigned To" at bounding box center [220, 549] width 441 height 30
click at [269, 522] on div "All 44894" at bounding box center [225, 521] width 426 height 18
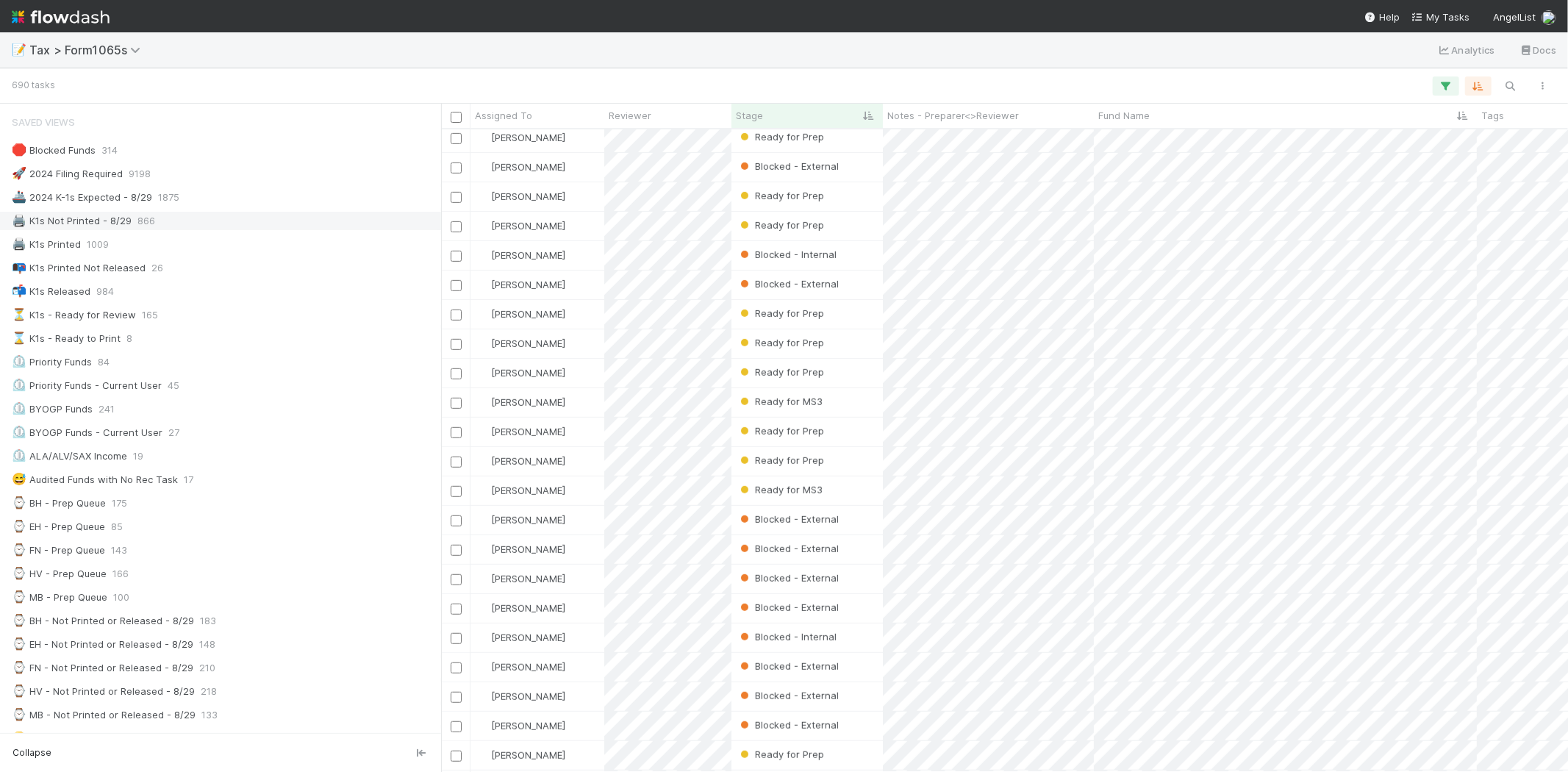
click at [87, 221] on div "🖨️ K1s Not Printed - 8/29" at bounding box center [71, 221] width 120 height 18
click at [1155, 114] on div "Fund Name" at bounding box center [1286, 115] width 375 height 14
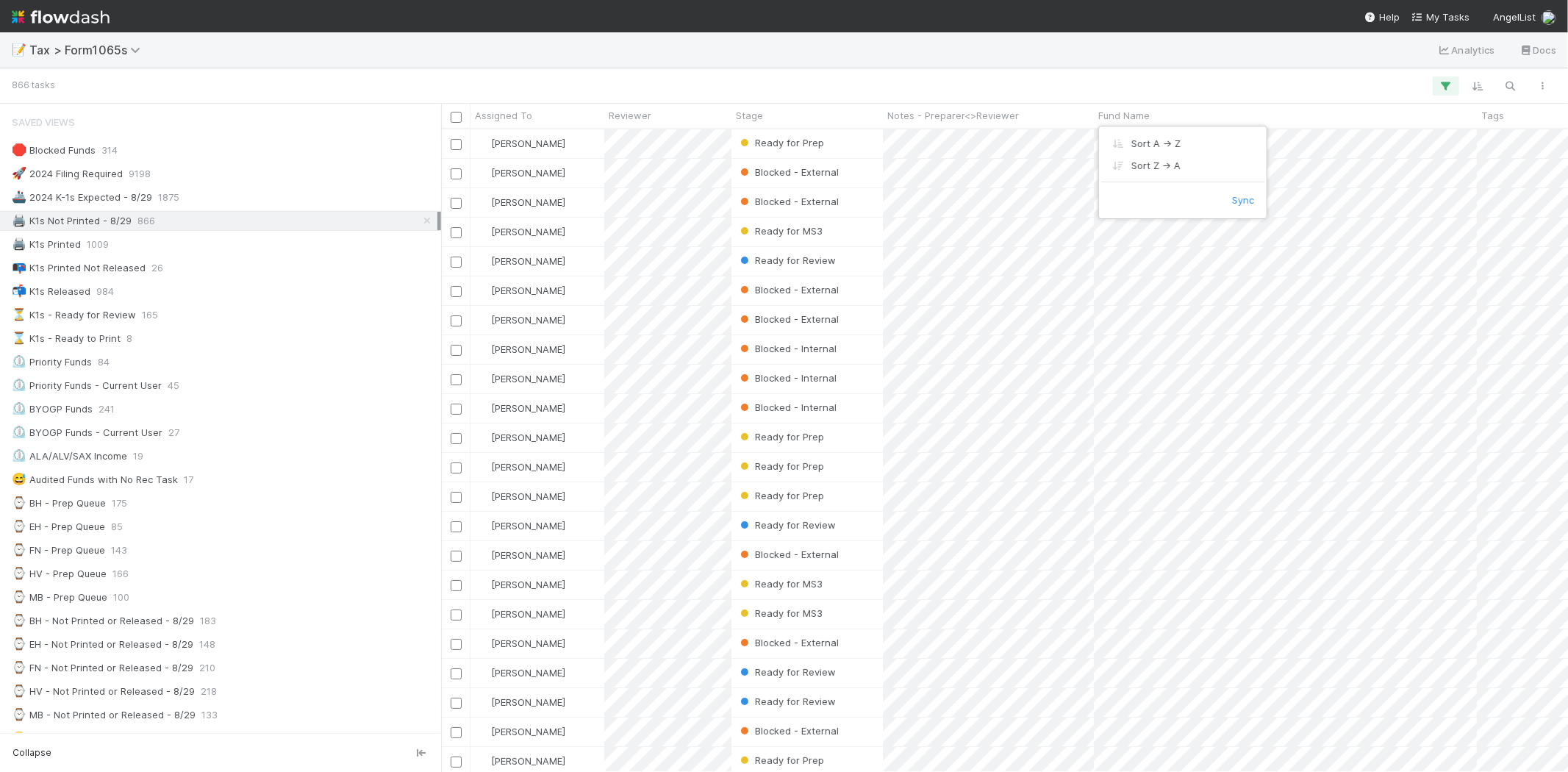
click at [1158, 131] on div "Sort A → Z Sort Z → A Sync" at bounding box center [1183, 172] width 168 height 92
click at [1159, 137] on div "Sort A → Z" at bounding box center [1183, 143] width 168 height 22
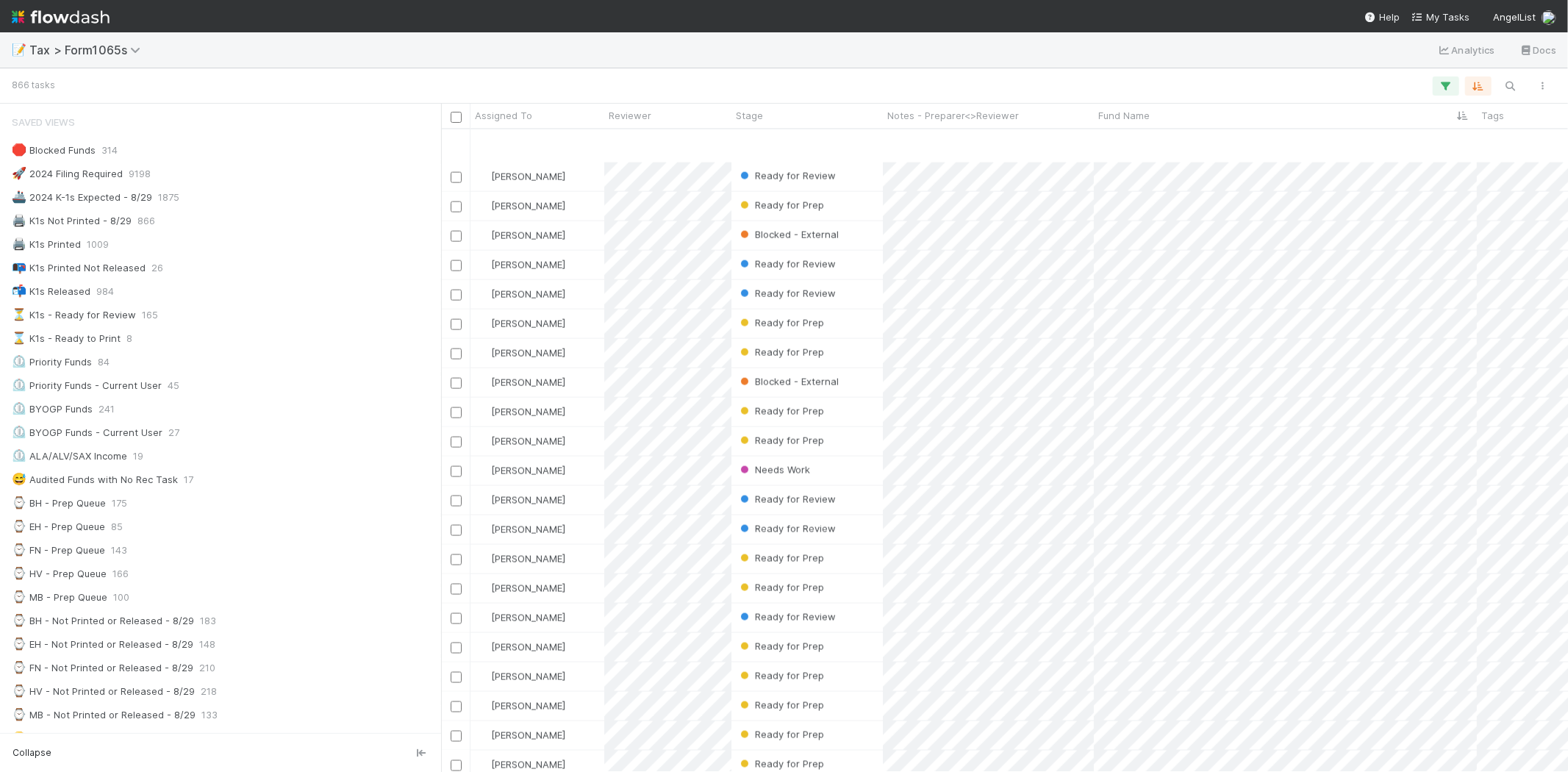
scroll to position [16009, 0]
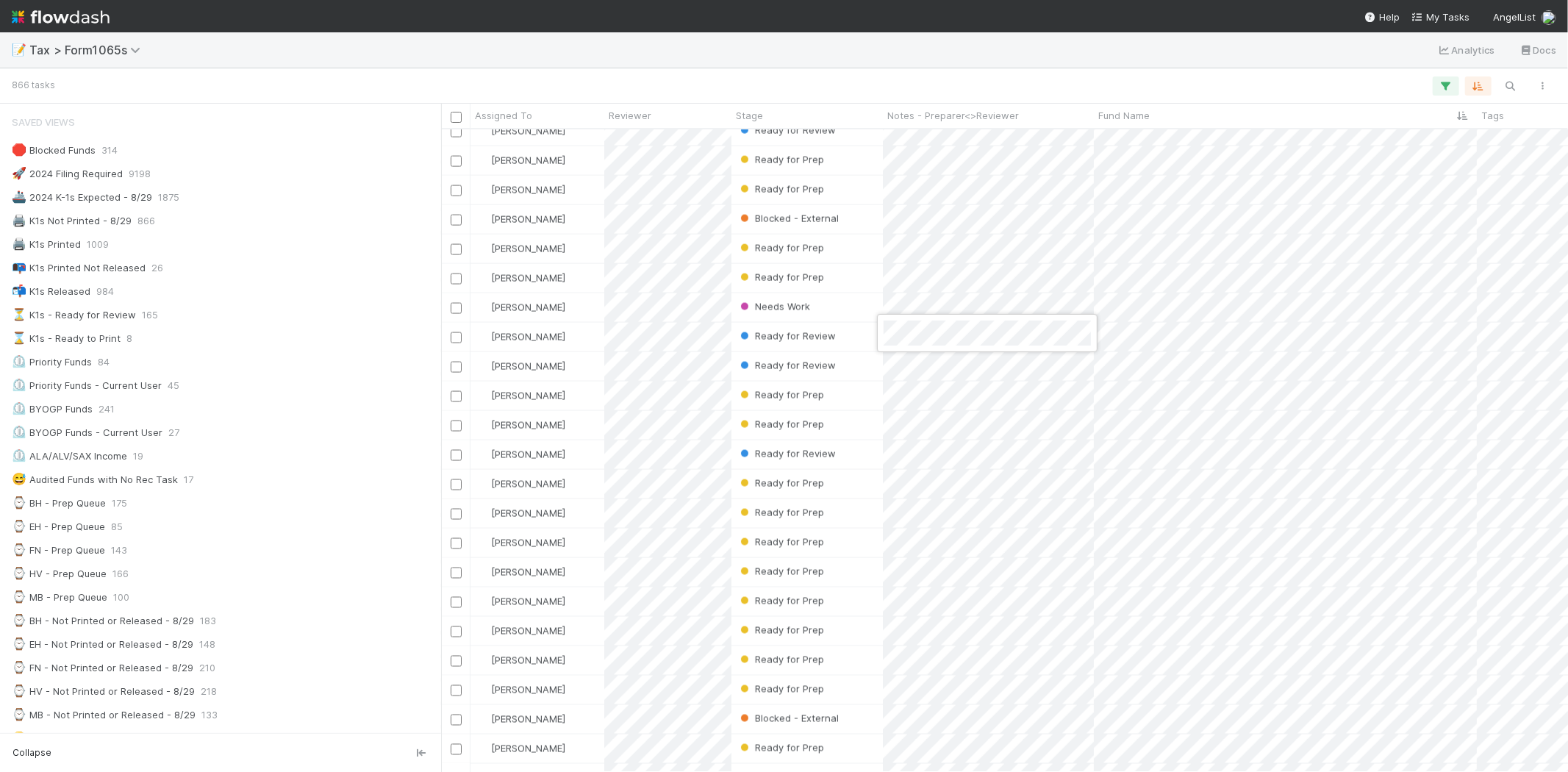
click at [904, 60] on div at bounding box center [784, 386] width 1568 height 772
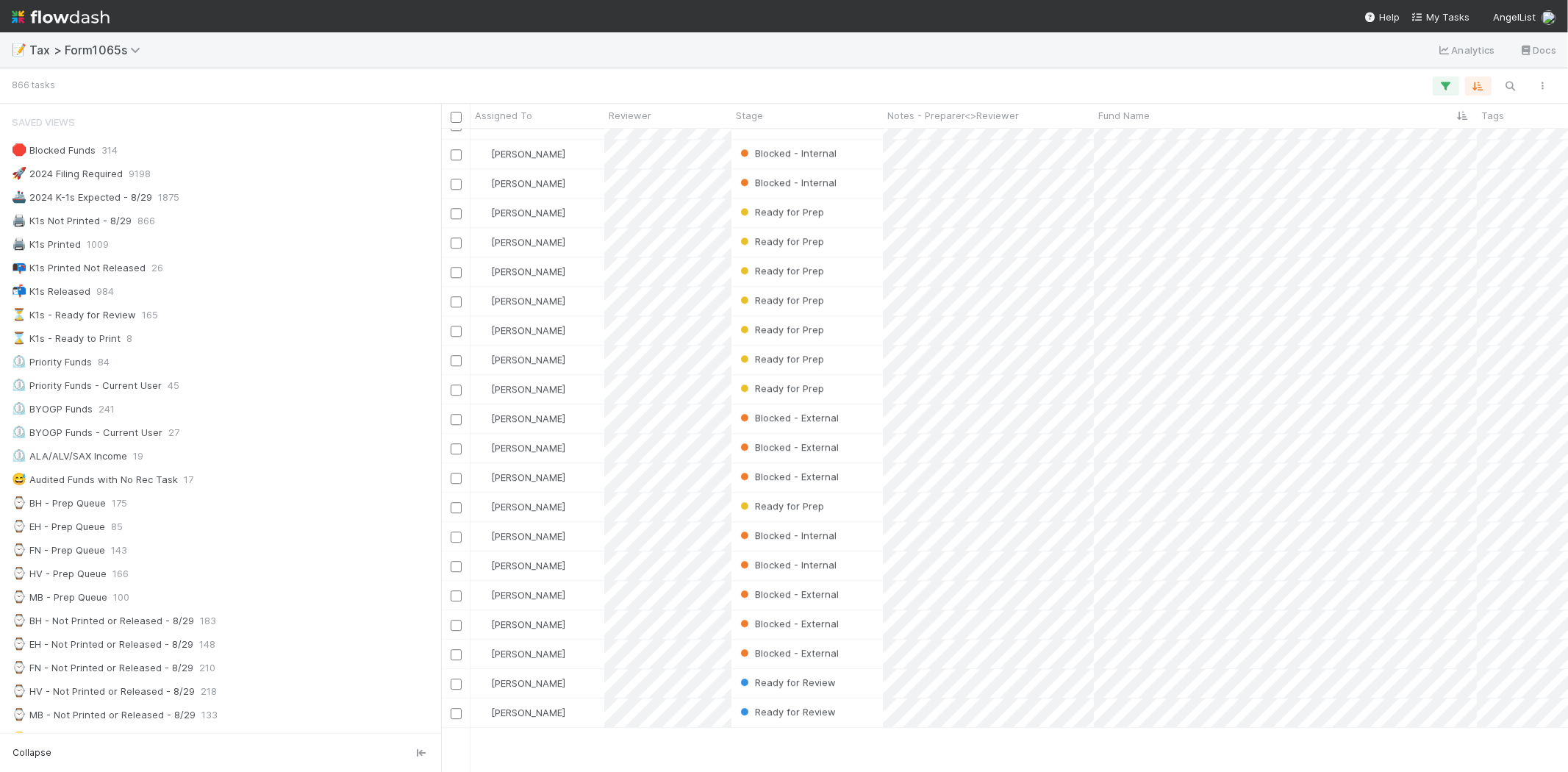
scroll to position [17316, 0]
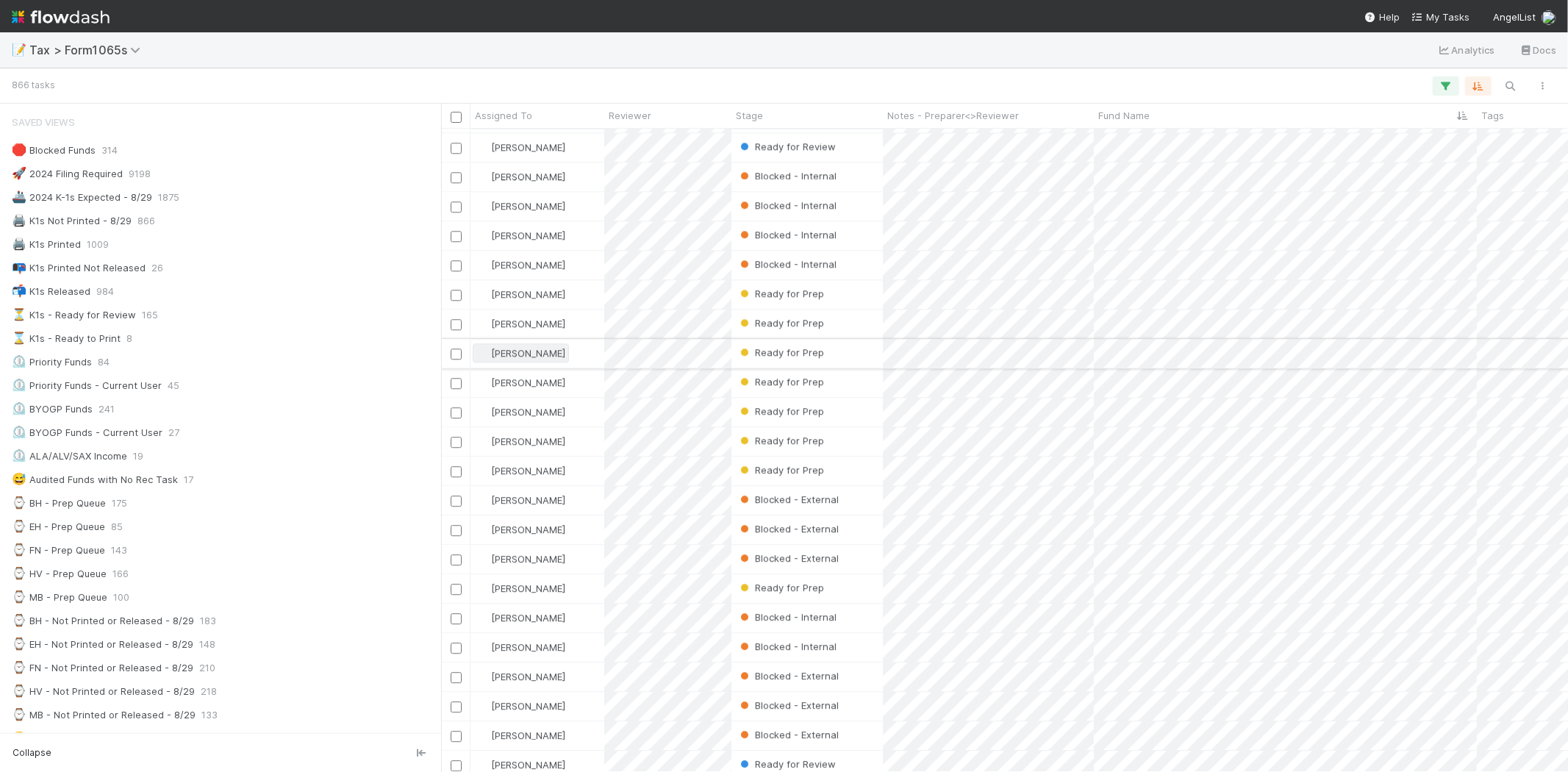
click at [547, 352] on span "[PERSON_NAME]" at bounding box center [527, 353] width 74 height 12
click at [540, 382] on span "[PERSON_NAME] you" at bounding box center [546, 383] width 96 height 12
click at [565, 467] on span "[PERSON_NAME]" at bounding box center [527, 470] width 74 height 12
click at [554, 511] on div "[PERSON_NAME] you" at bounding box center [574, 501] width 207 height 26
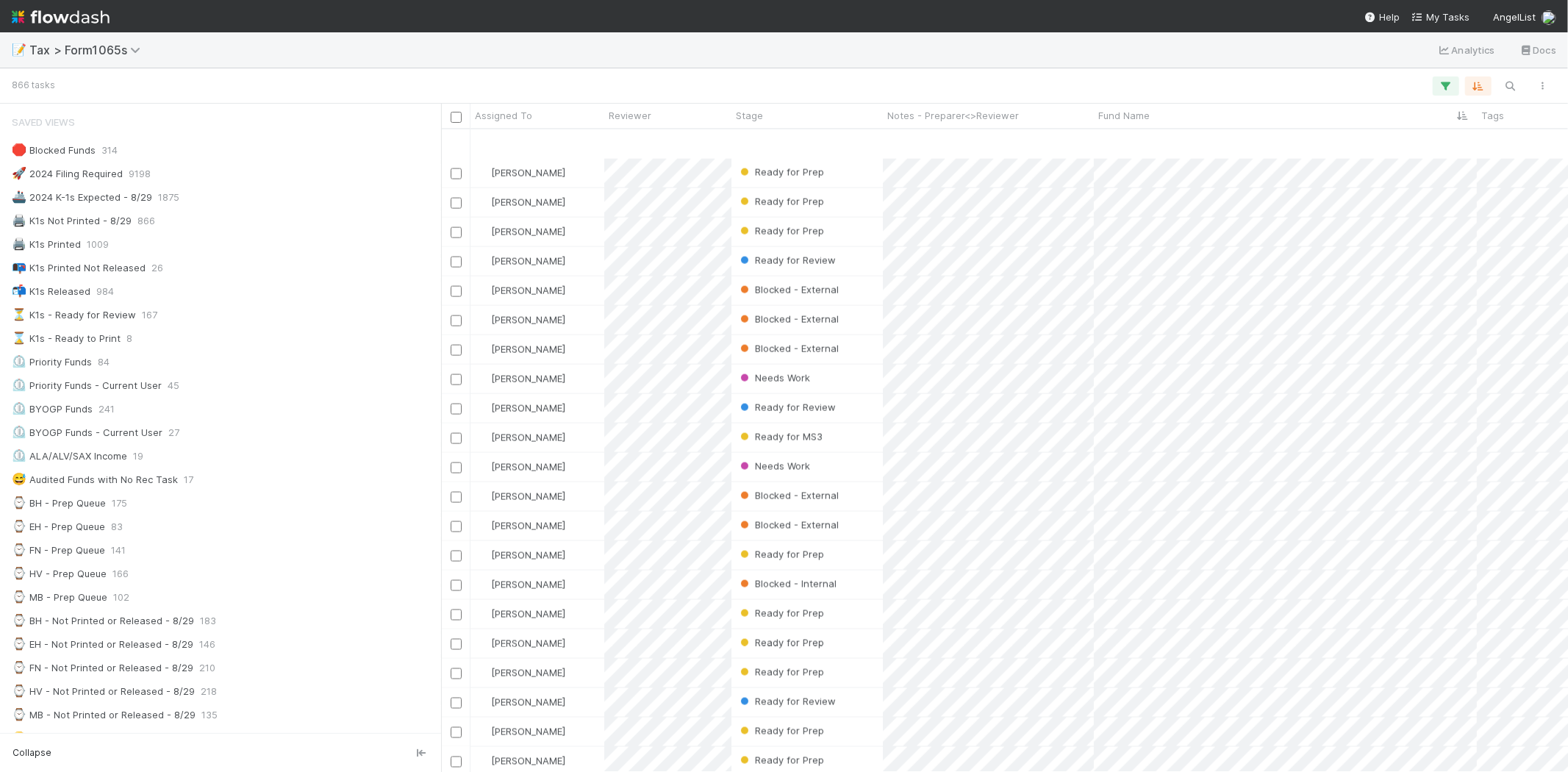
scroll to position [20665, 0]
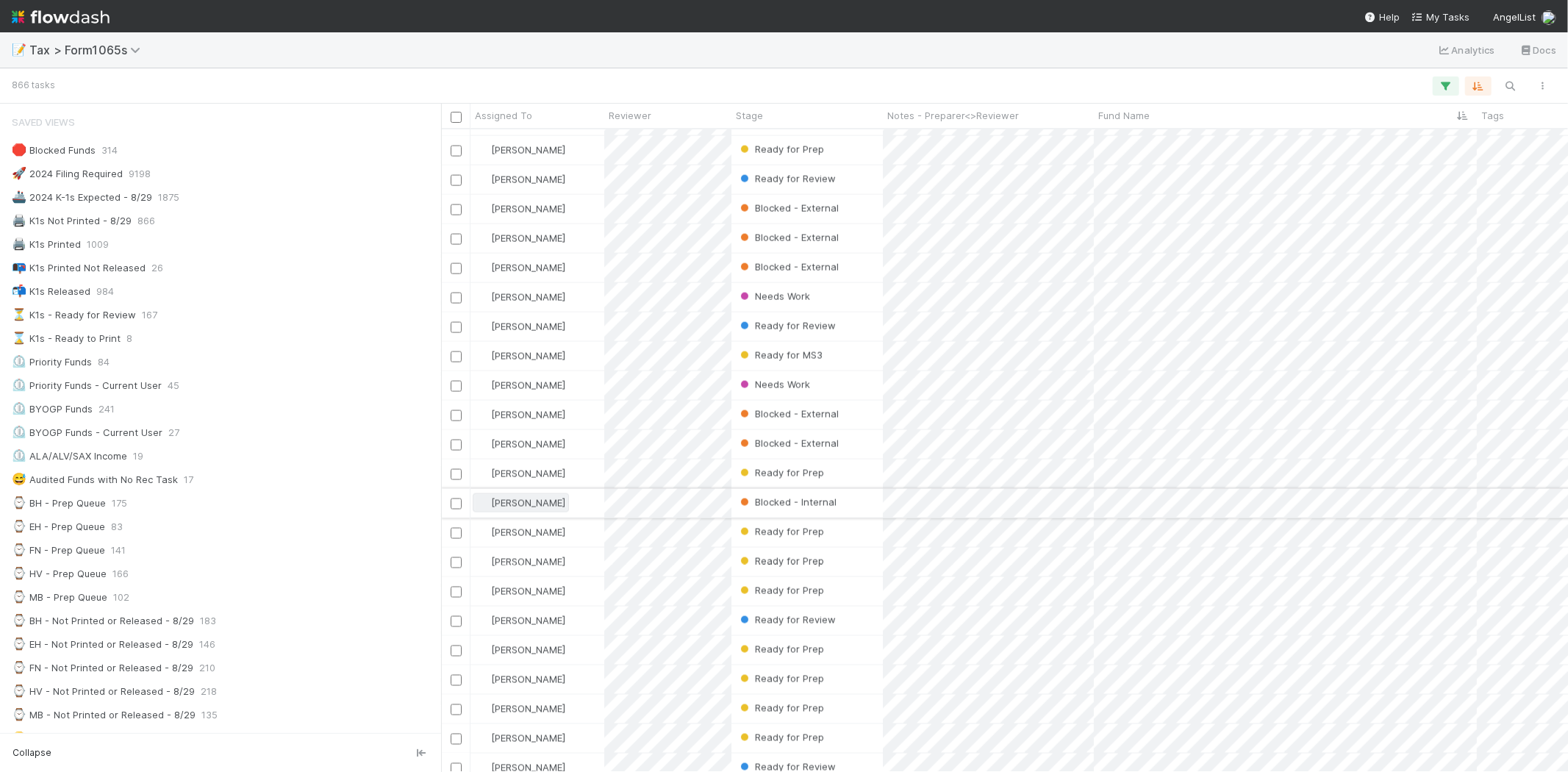
click at [505, 499] on span "[PERSON_NAME]" at bounding box center [527, 502] width 74 height 12
click at [519, 529] on span "[PERSON_NAME] you" at bounding box center [546, 532] width 96 height 12
click at [578, 503] on div "[PERSON_NAME]" at bounding box center [537, 503] width 133 height 29
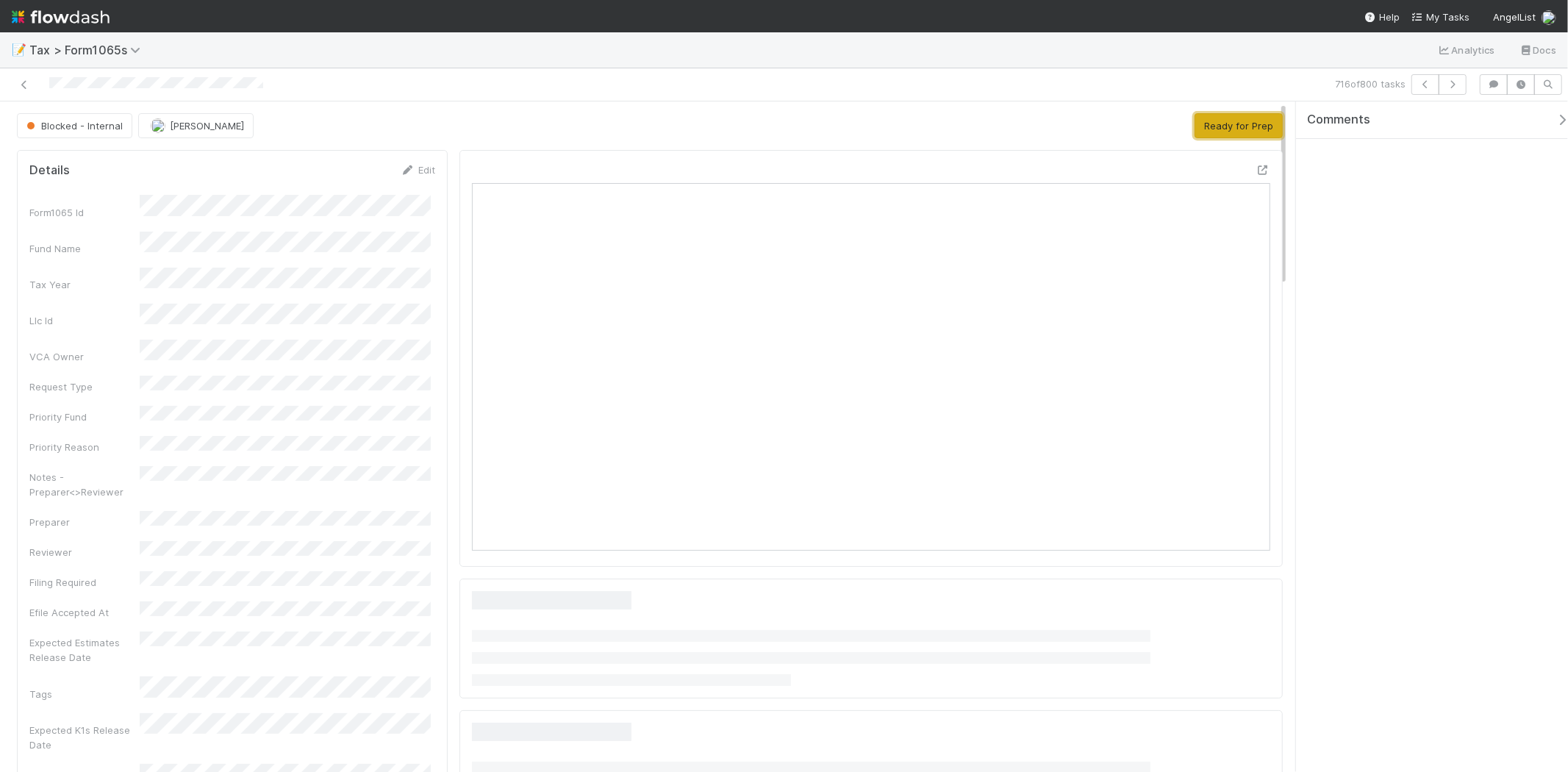
click at [1214, 125] on button "Ready for Prep" at bounding box center [1239, 126] width 88 height 25
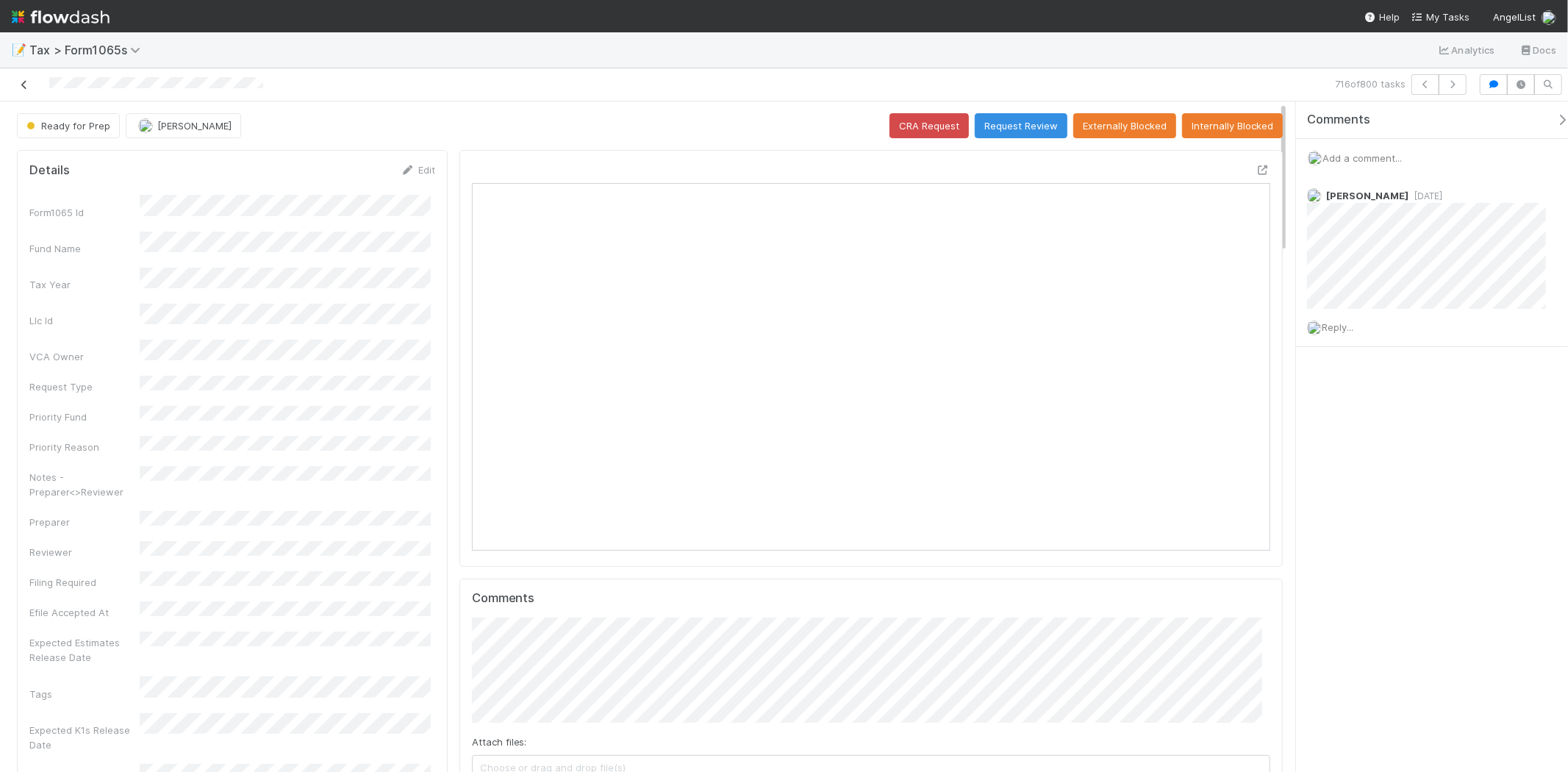
click at [20, 85] on icon at bounding box center [24, 85] width 14 height 10
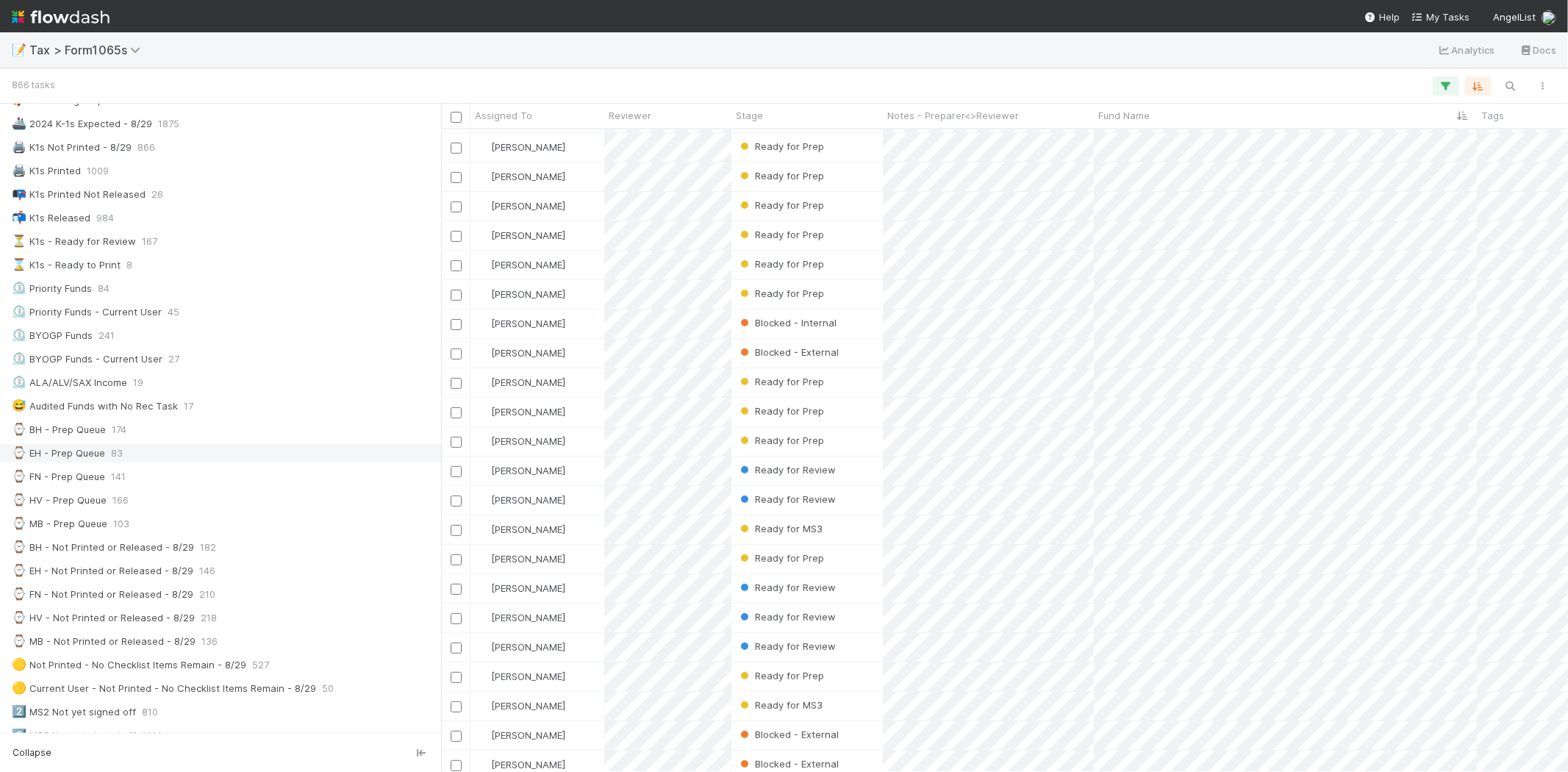
scroll to position [163, 0]
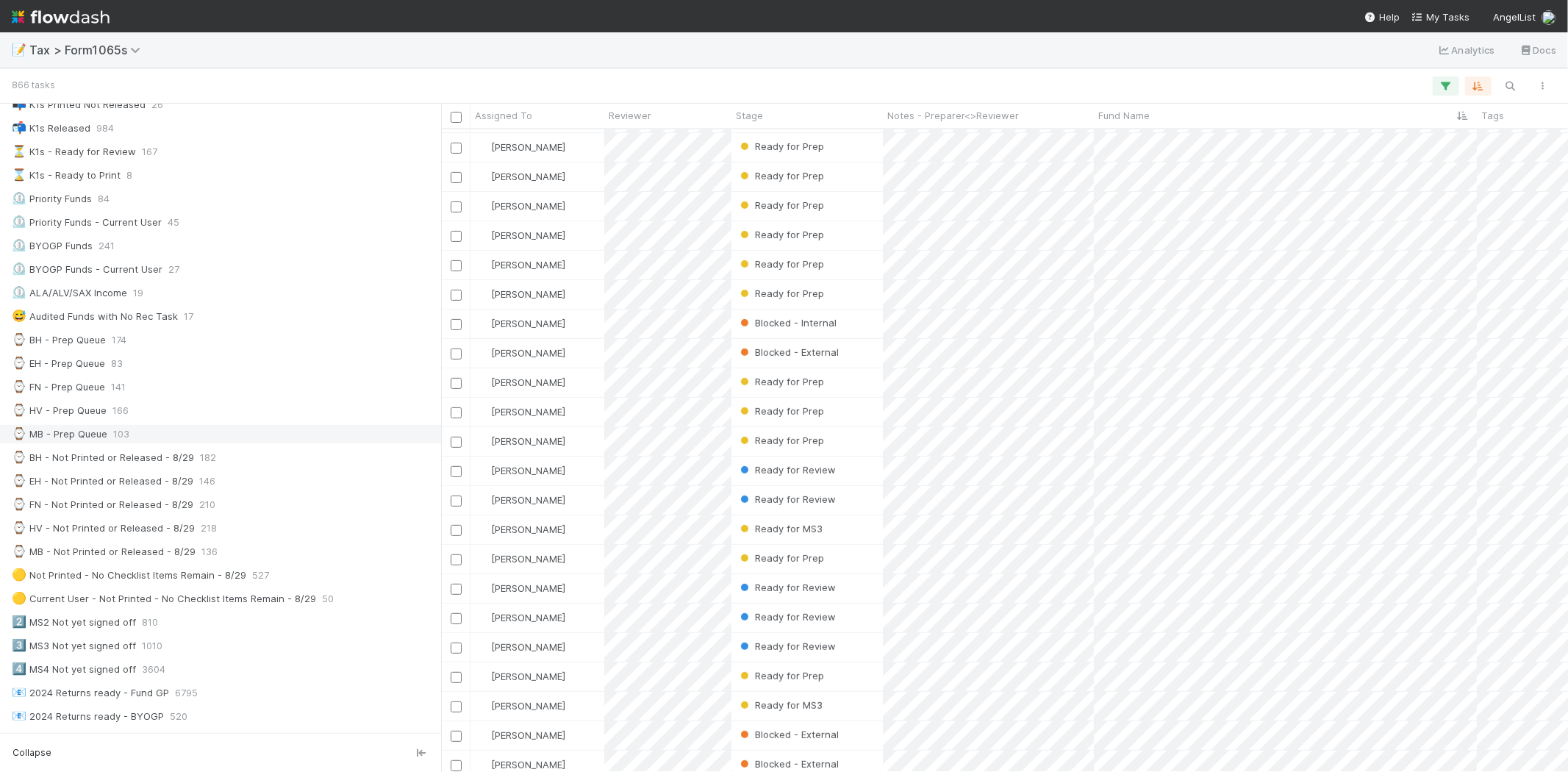
click at [165, 436] on div "⌚ MB - Prep Queue 103" at bounding box center [225, 434] width 426 height 18
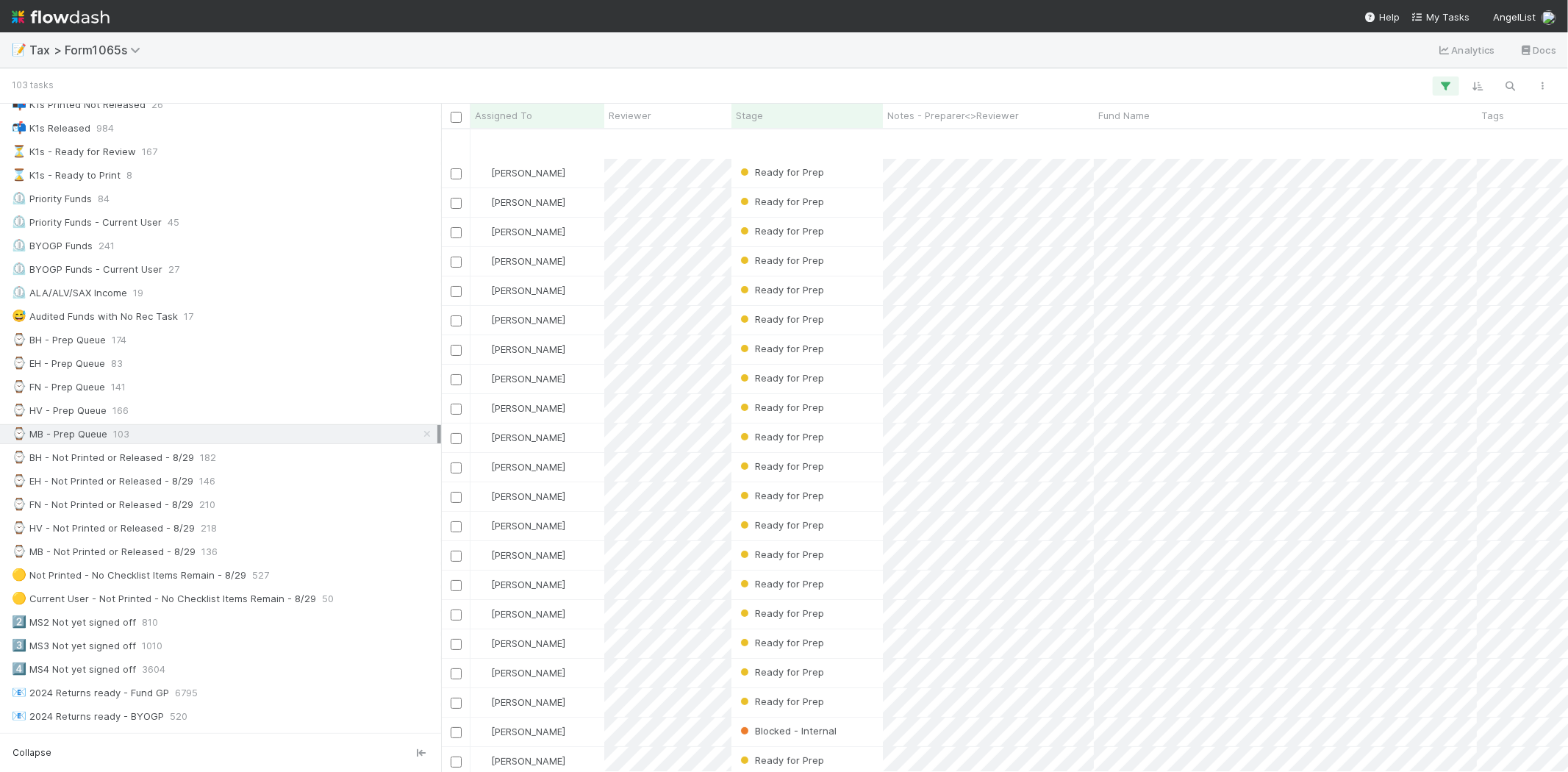
scroll to position [81, 0]
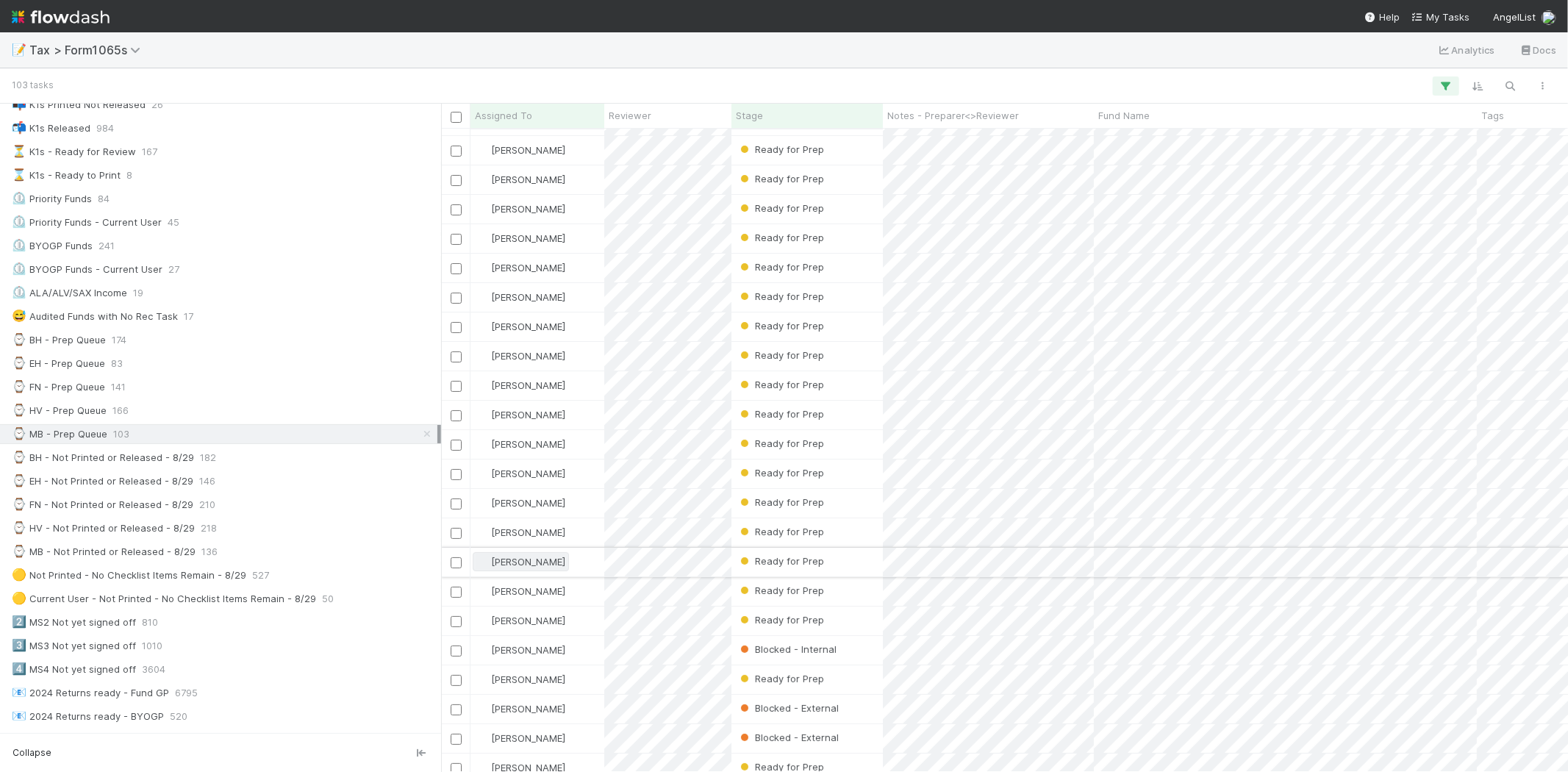
click at [531, 555] on div "[PERSON_NAME]" at bounding box center [520, 562] width 89 height 14
click at [552, 590] on div "[PERSON_NAME]" at bounding box center [574, 593] width 207 height 26
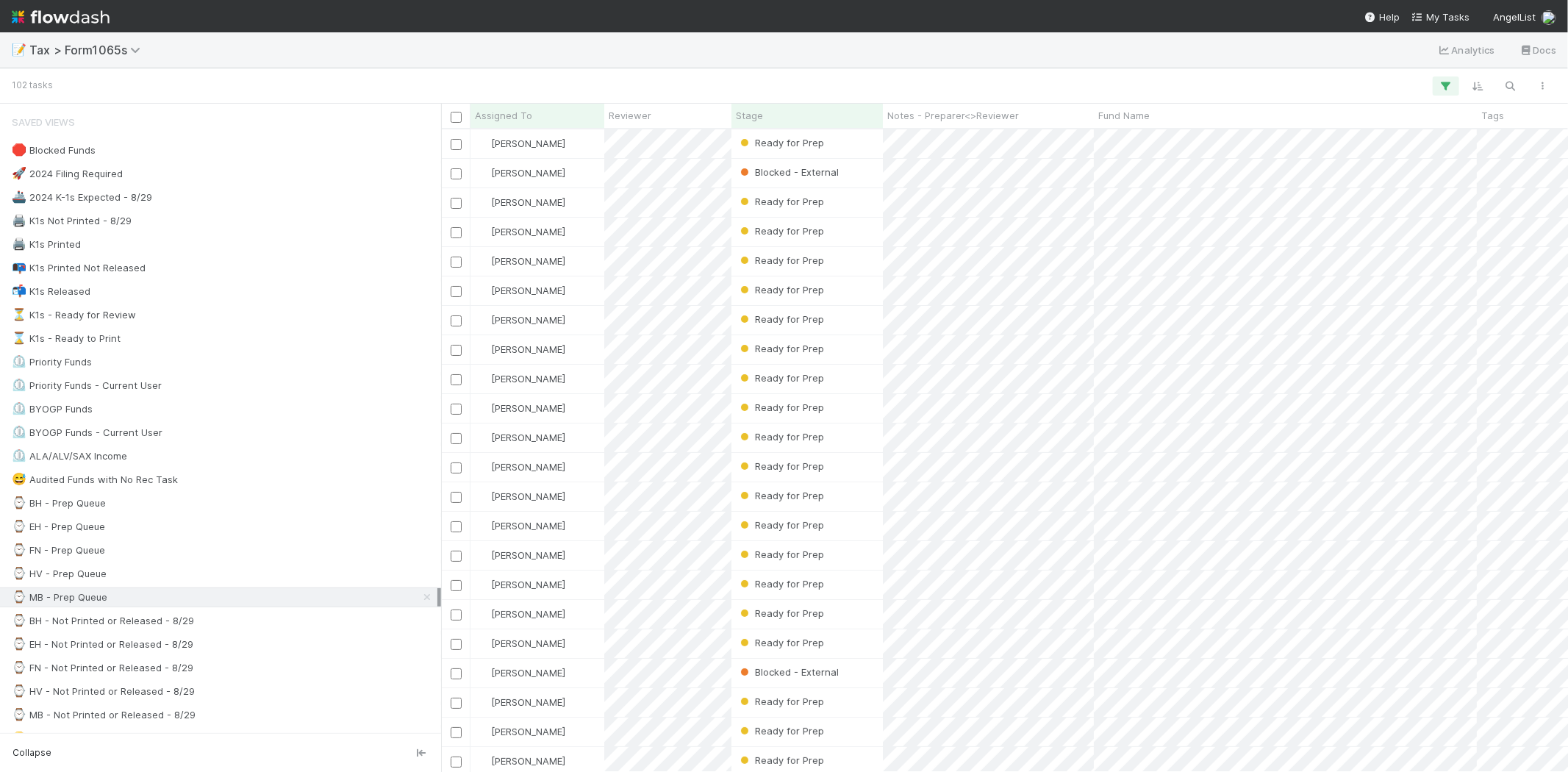
scroll to position [630, 1114]
click at [1176, 110] on div "Fund Name" at bounding box center [1286, 115] width 375 height 14
click at [1174, 137] on div "Sort A → Z" at bounding box center [1183, 143] width 168 height 22
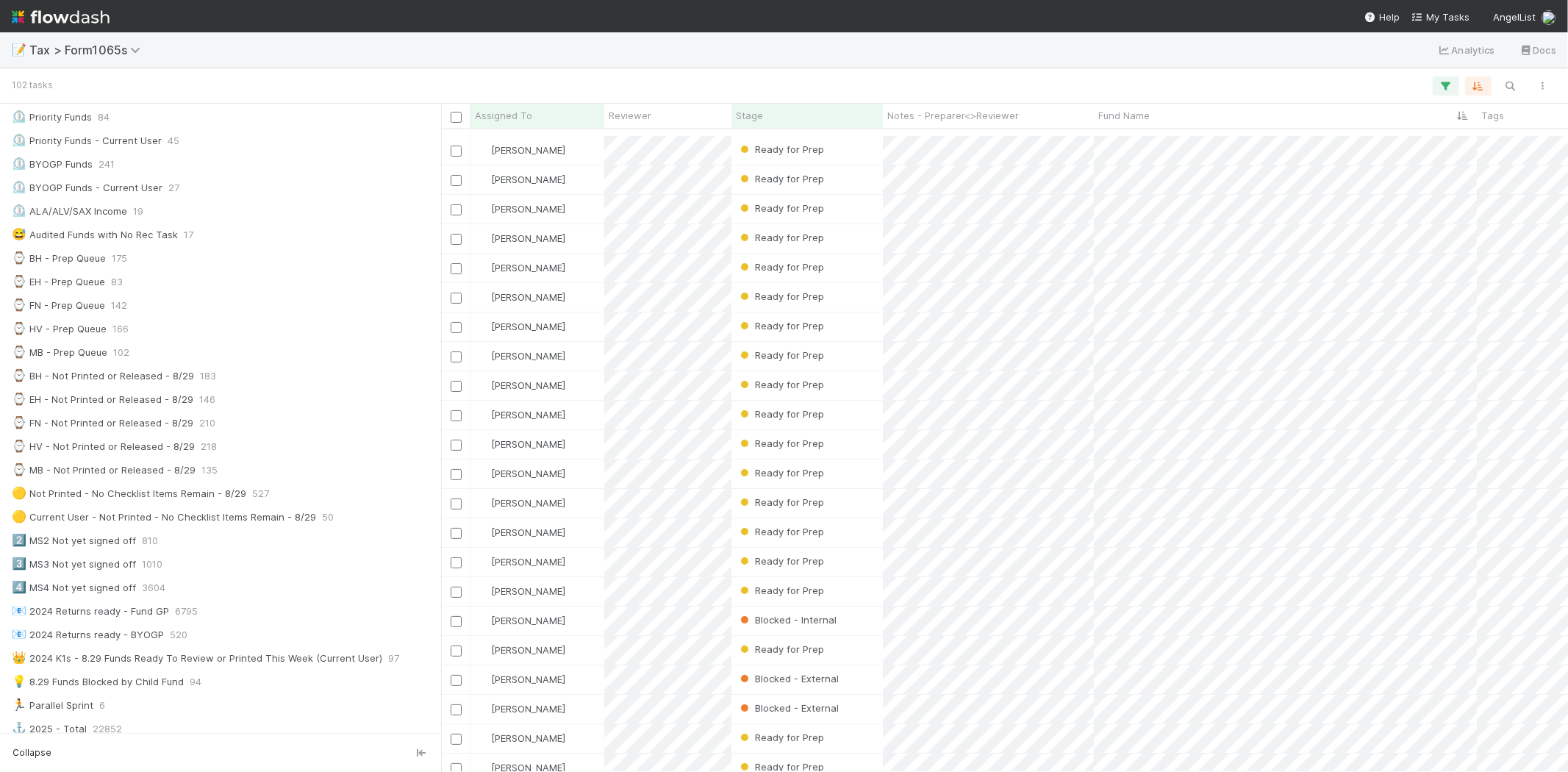
scroll to position [244, 0]
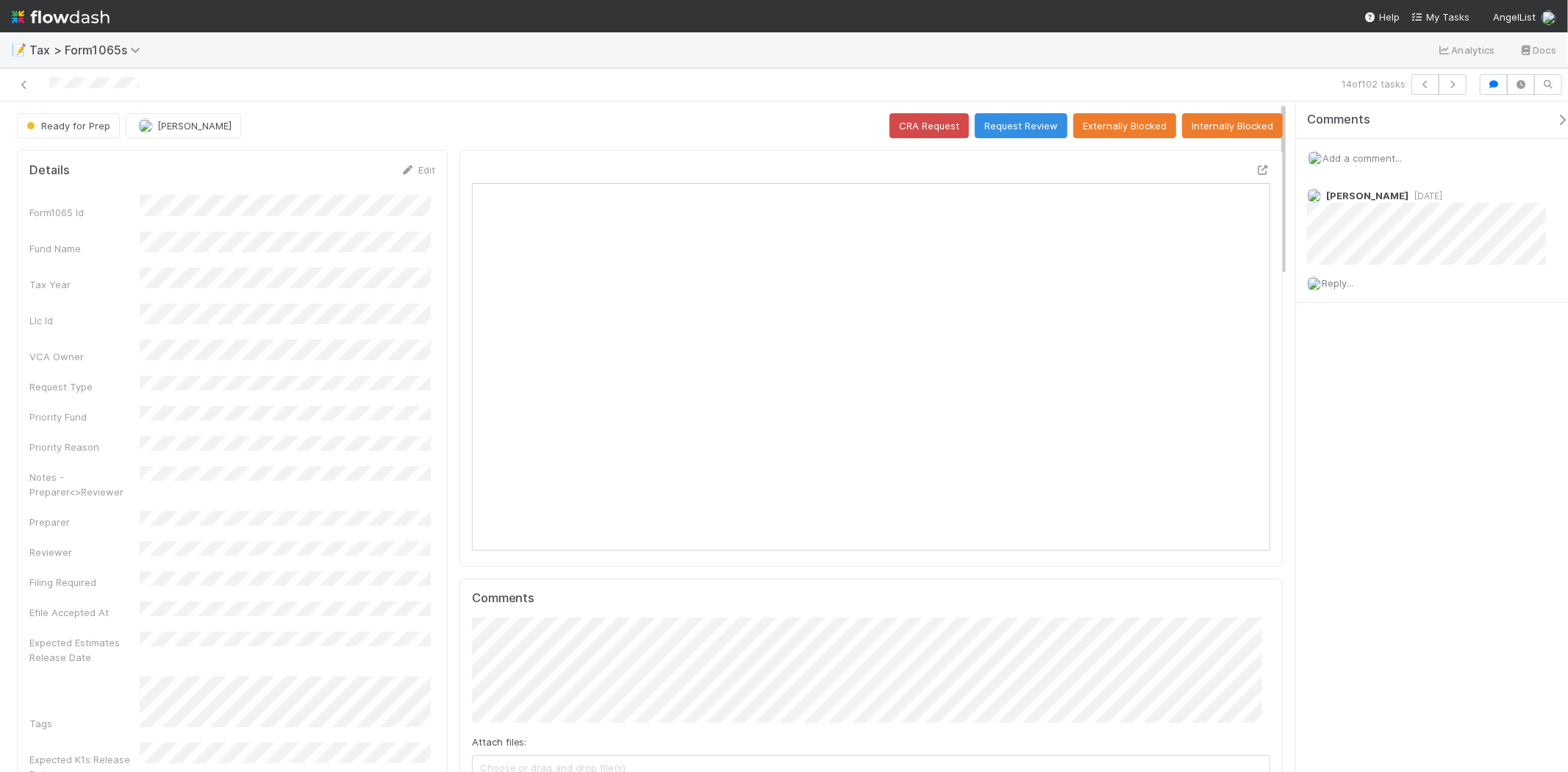
scroll to position [287, 777]
click at [23, 86] on icon at bounding box center [24, 85] width 14 height 10
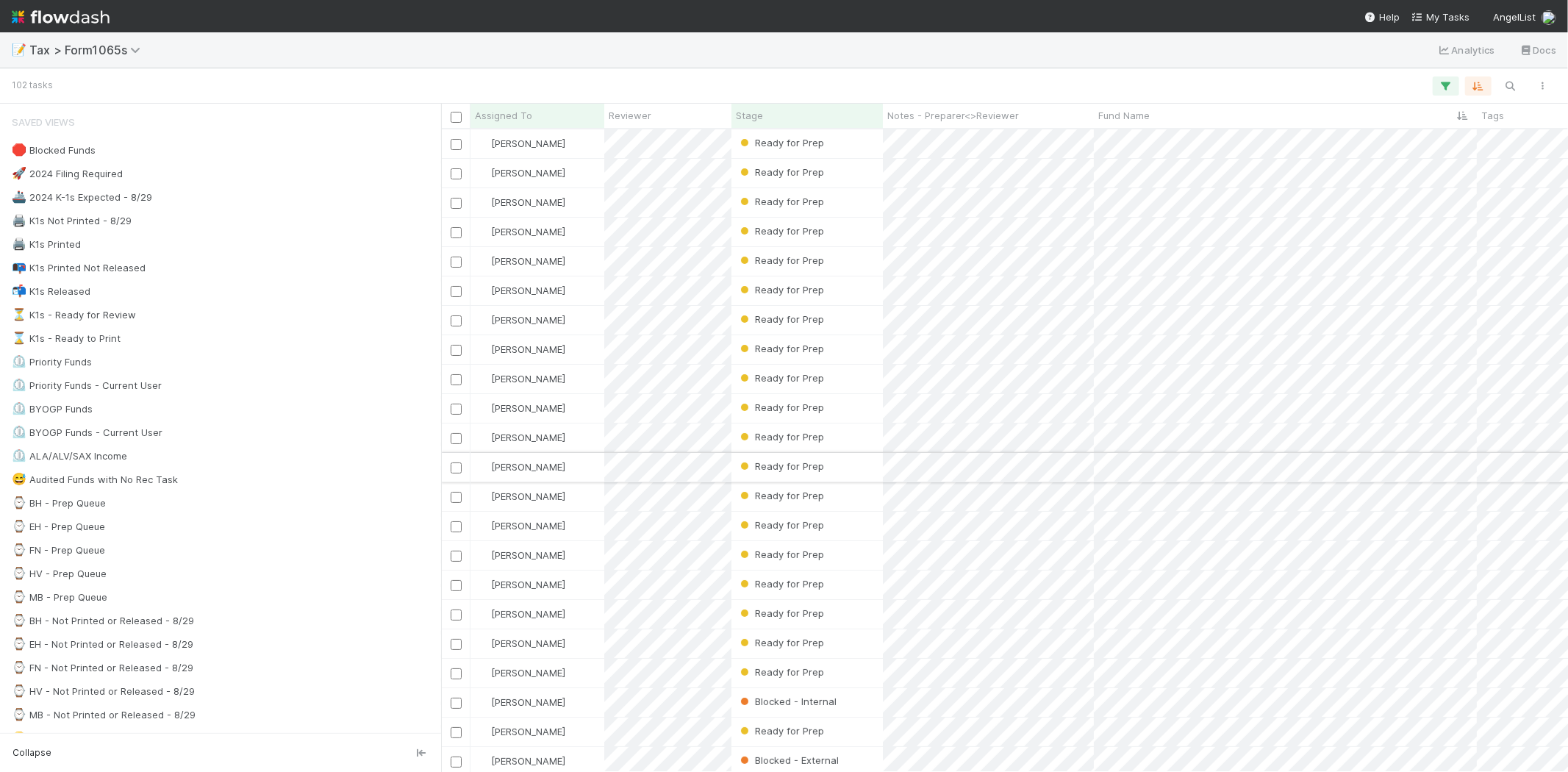
scroll to position [630, 1114]
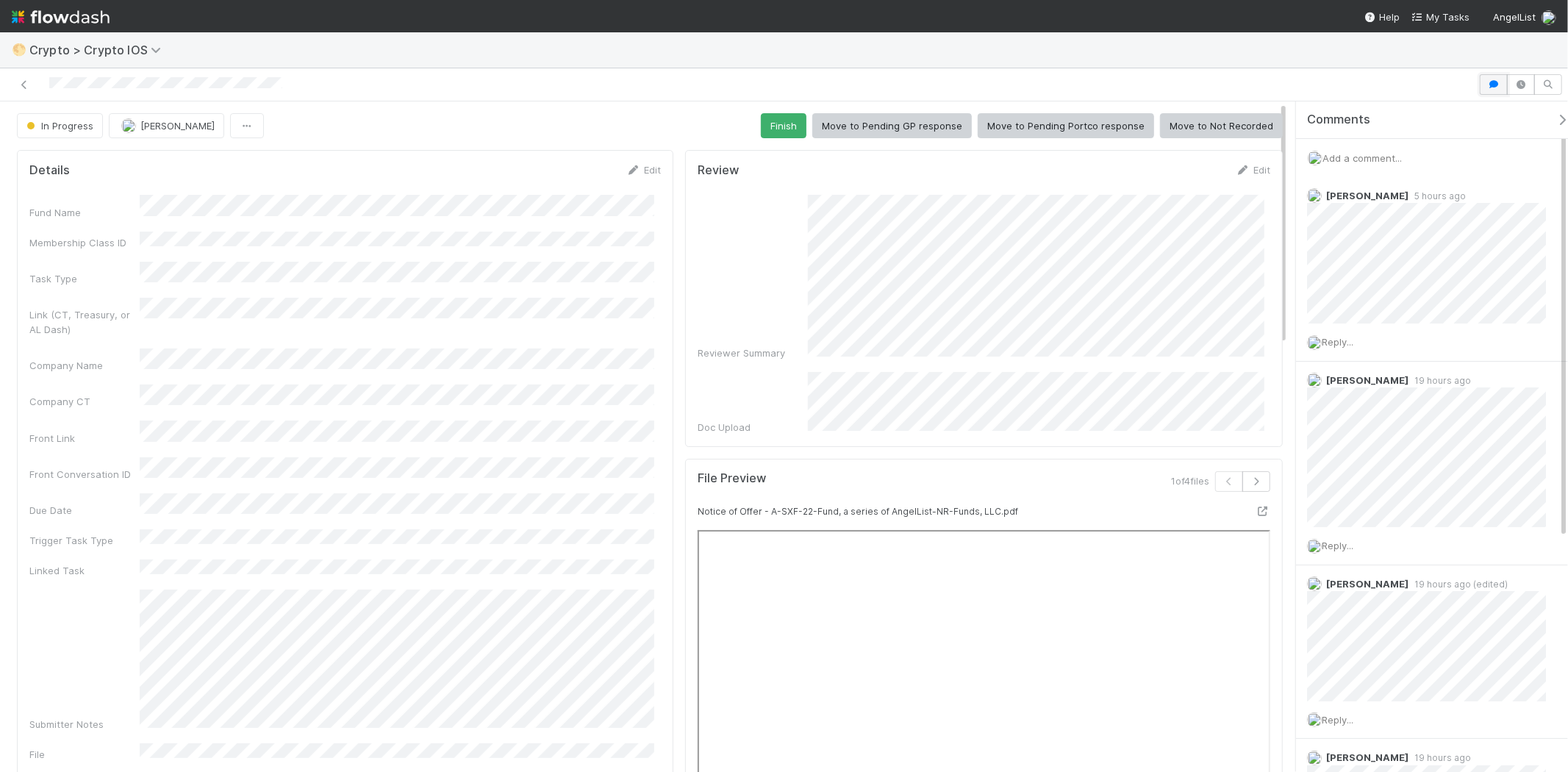
click at [1500, 81] on button "button" at bounding box center [1493, 84] width 28 height 21
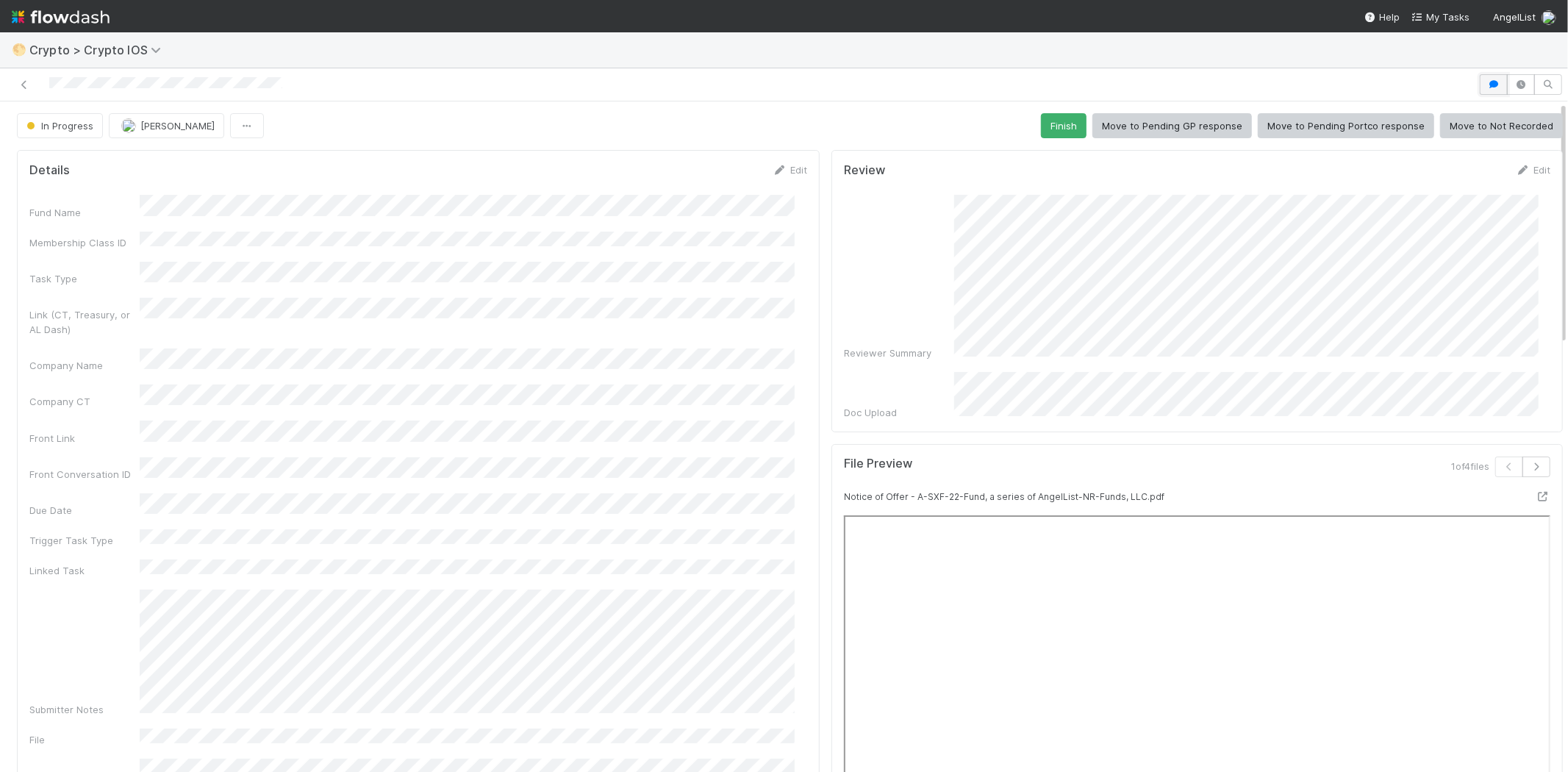
click at [1486, 84] on icon "button" at bounding box center [1493, 85] width 14 height 9
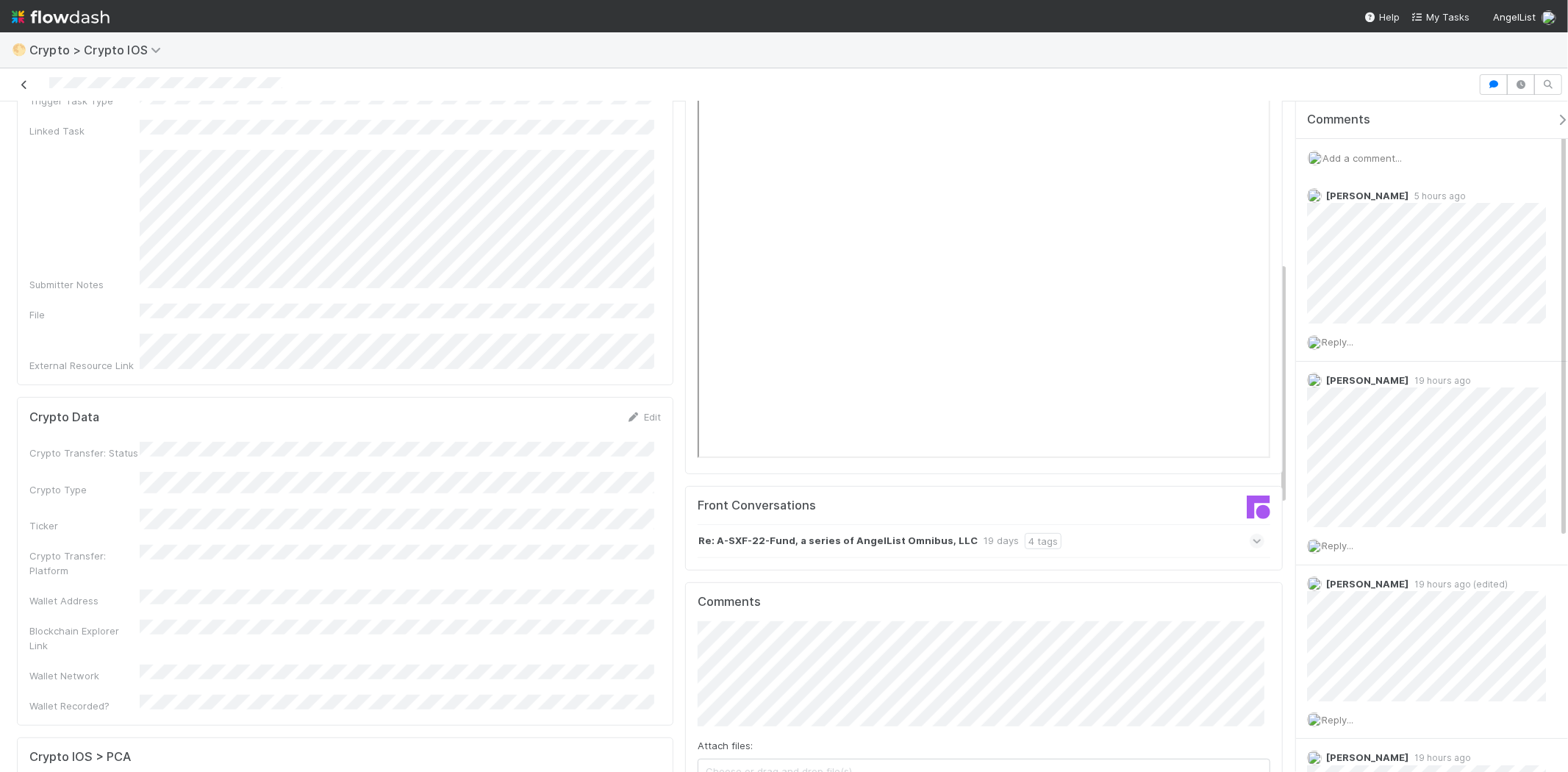
click at [22, 81] on icon at bounding box center [24, 85] width 14 height 10
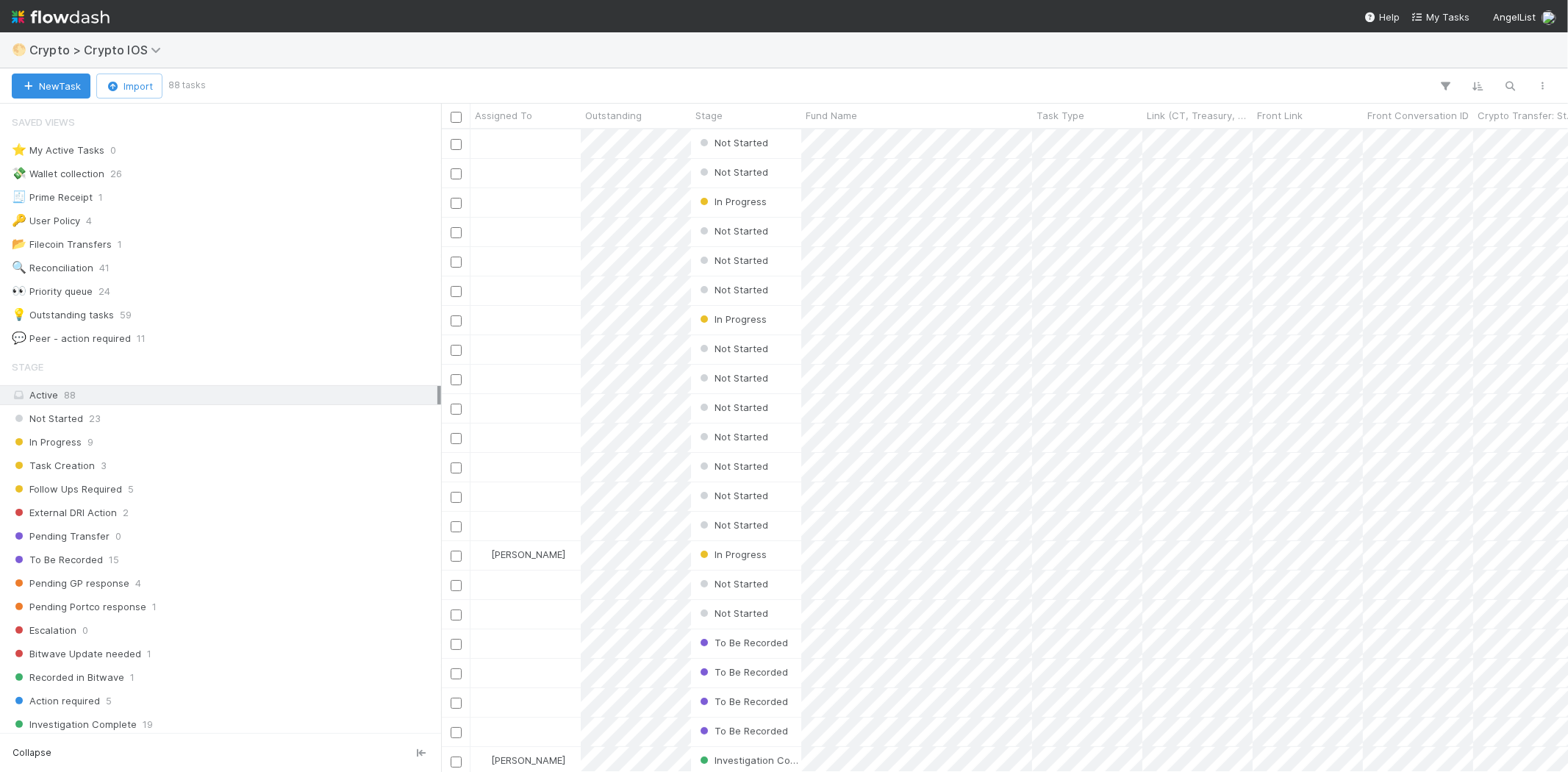
scroll to position [163, 0]
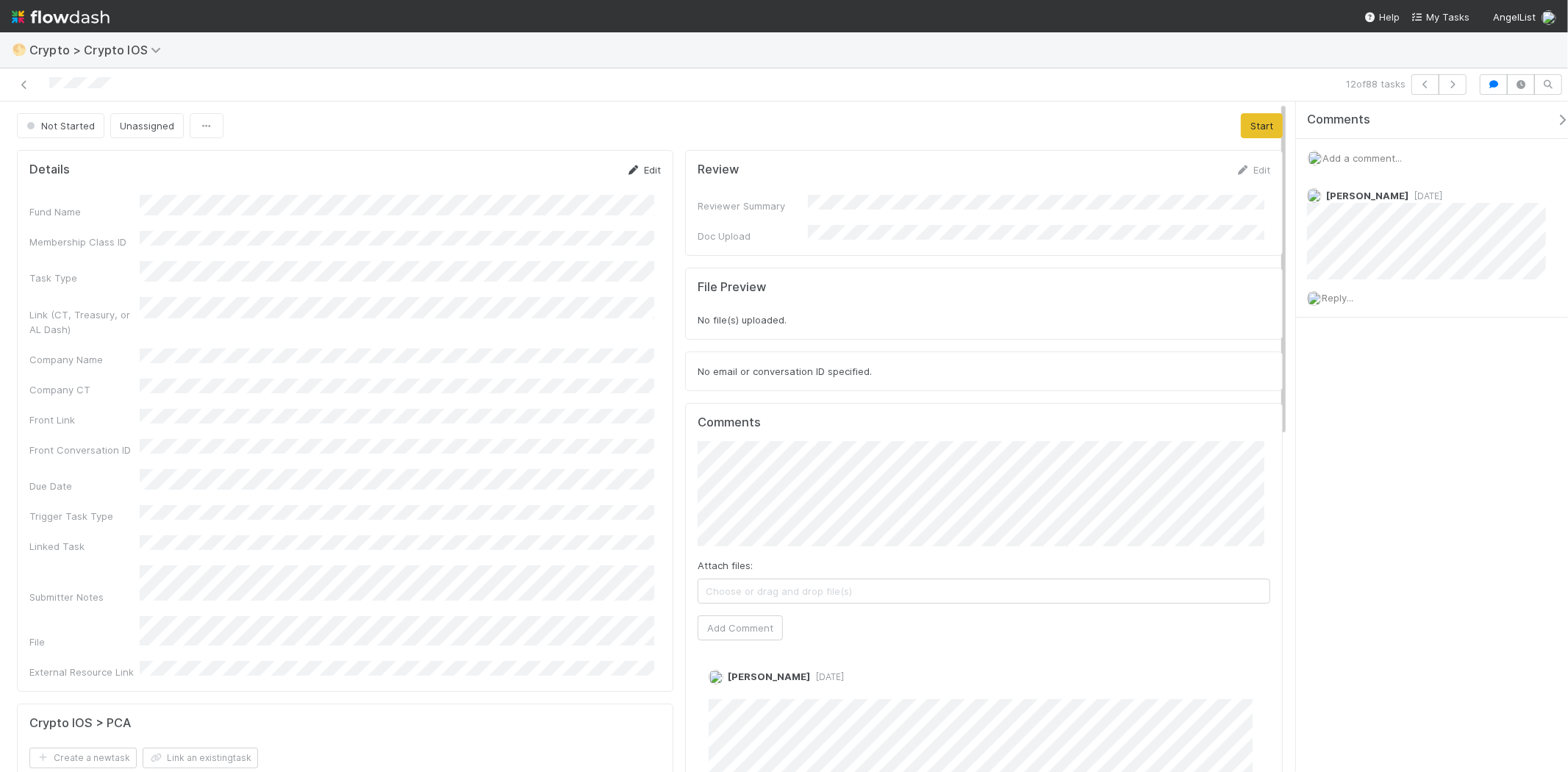
click at [635, 171] on link "Edit" at bounding box center [643, 170] width 34 height 12
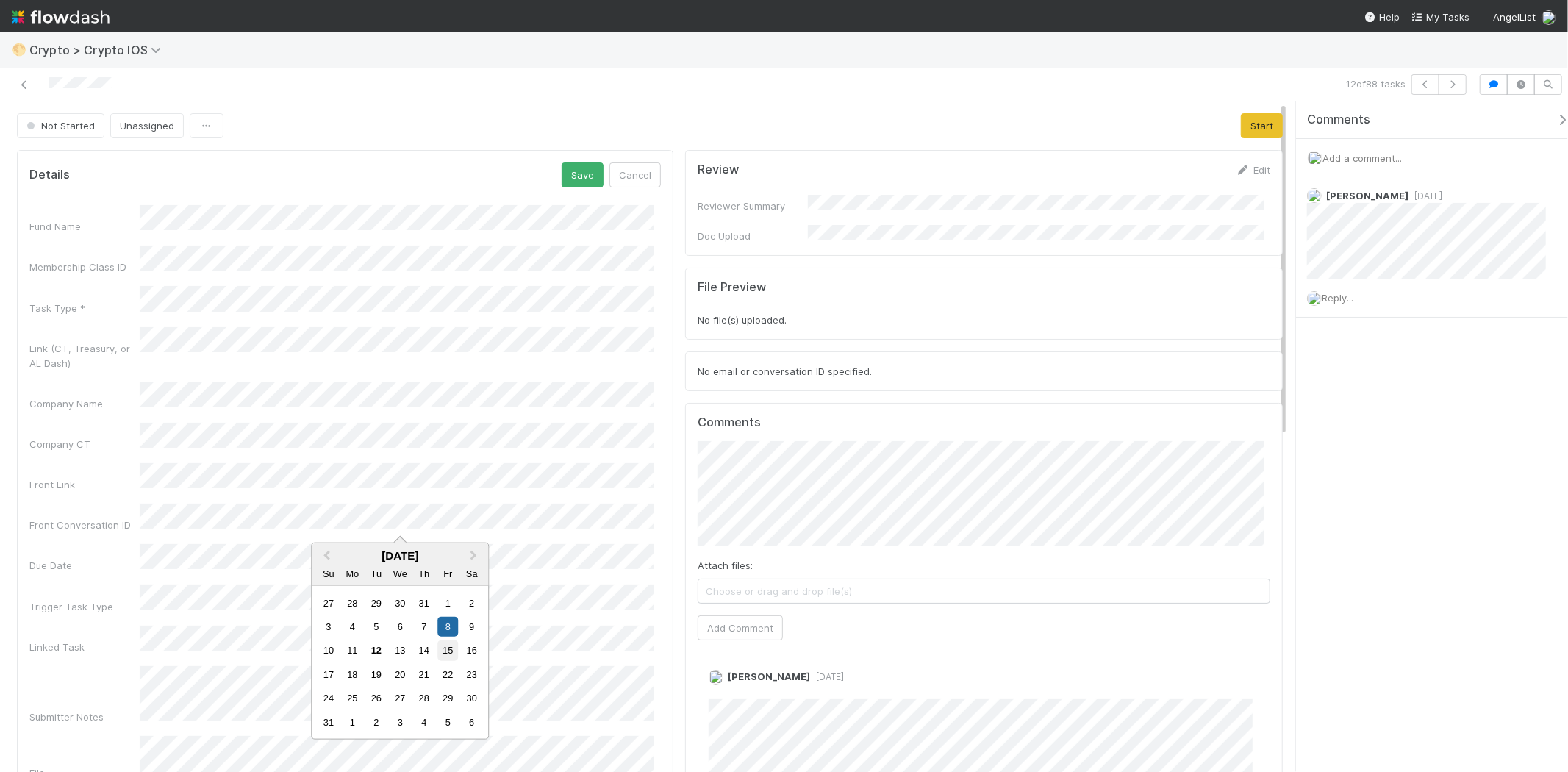
click at [446, 648] on div "15" at bounding box center [448, 650] width 20 height 20
click at [441, 649] on div "15" at bounding box center [448, 650] width 20 height 20
click at [562, 165] on button "Save" at bounding box center [582, 175] width 41 height 25
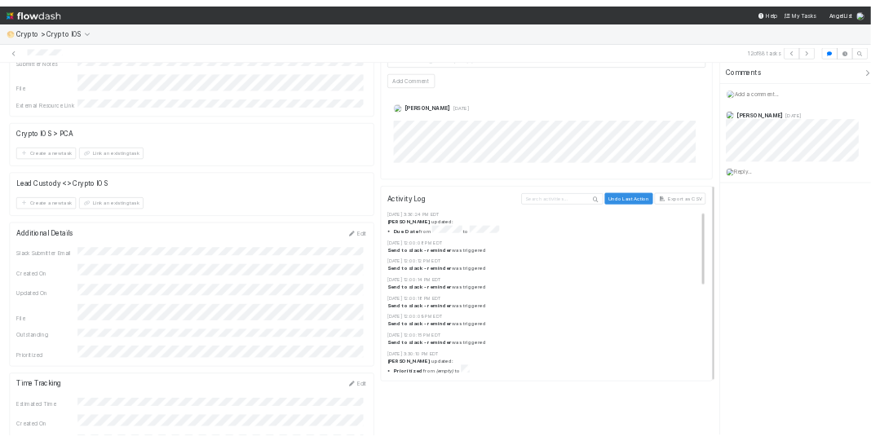
scroll to position [652, 0]
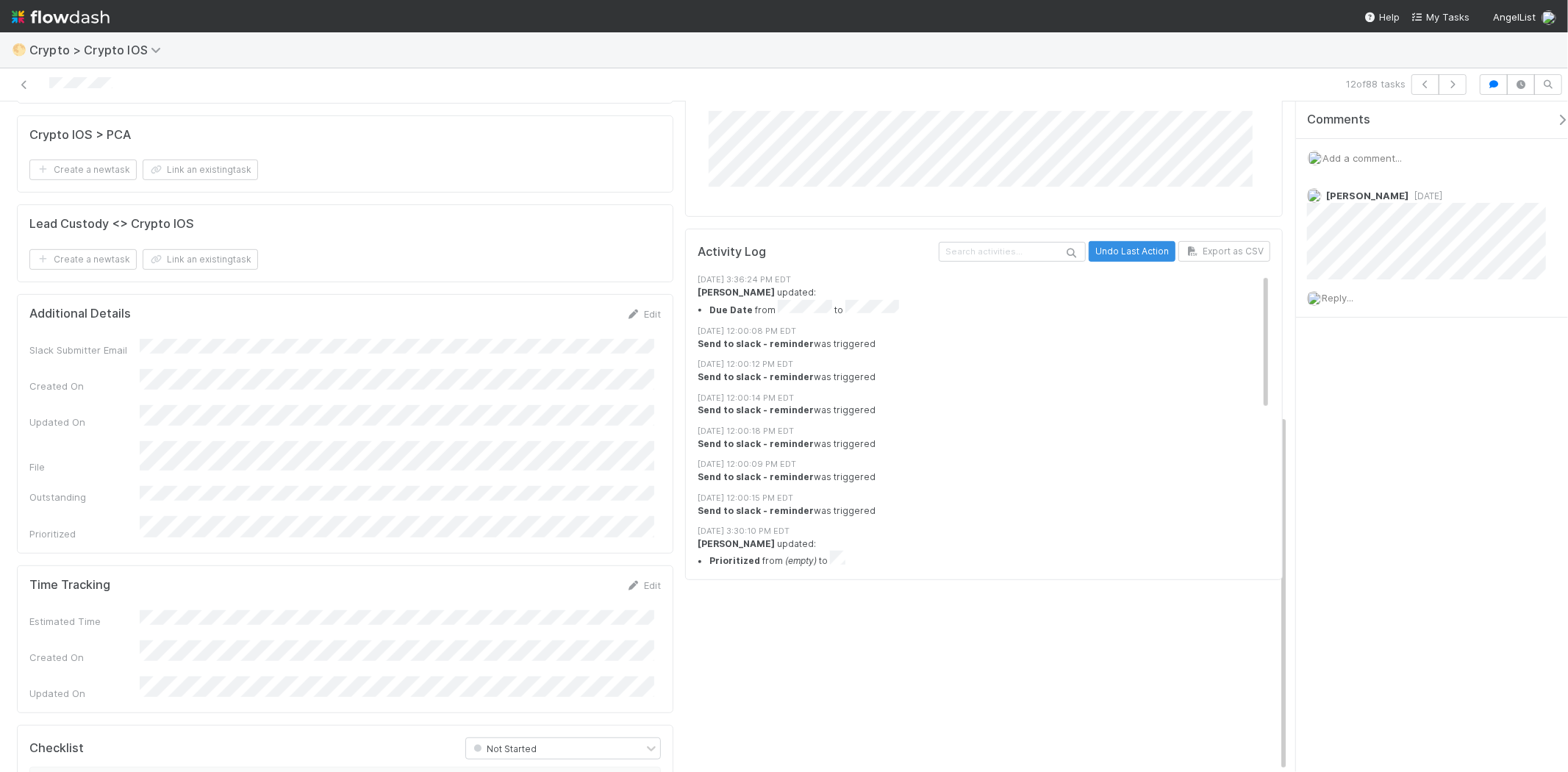
click at [186, 516] on div "Prioritized" at bounding box center [345, 528] width 631 height 24
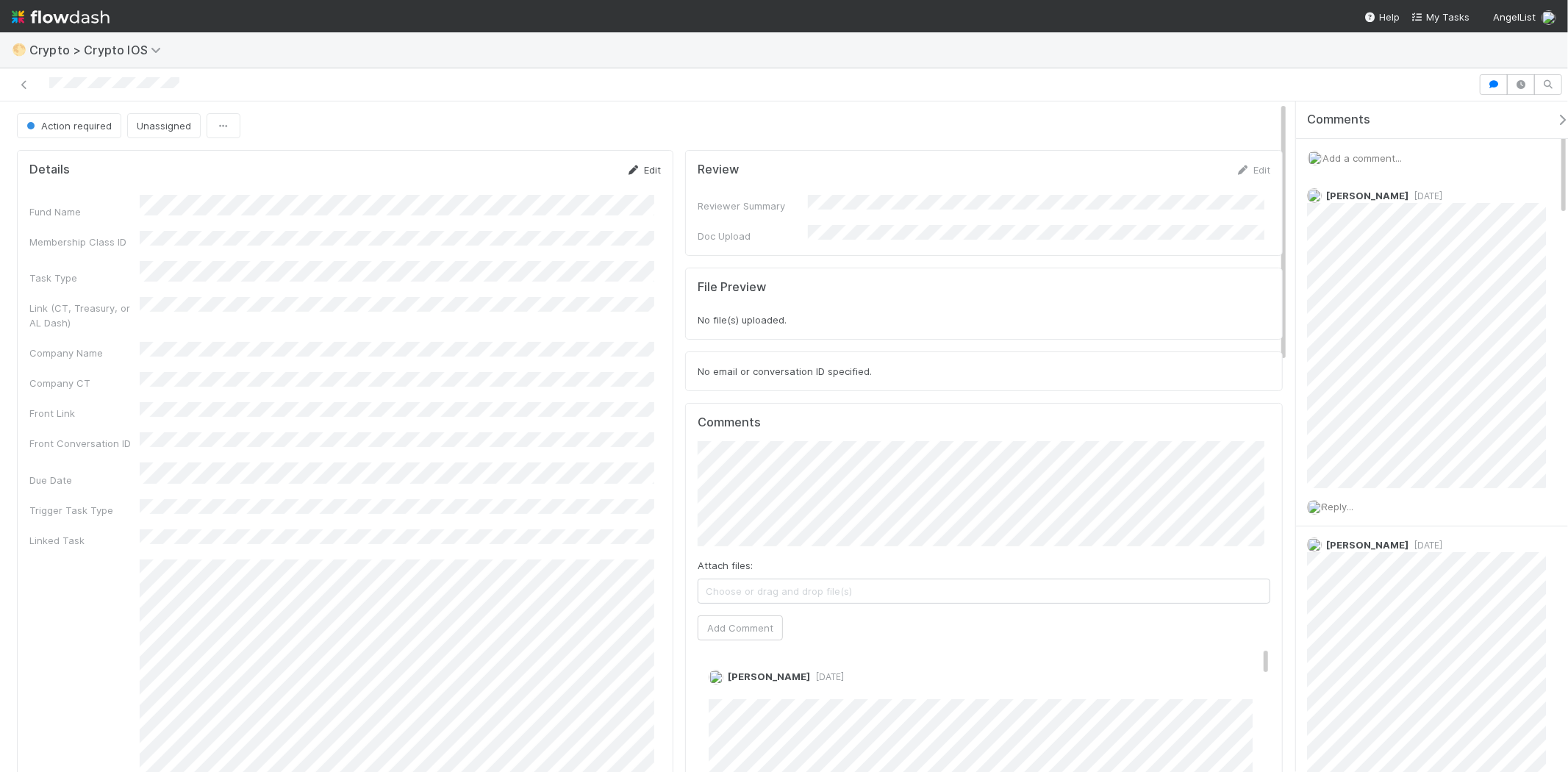
click at [637, 171] on link "Edit" at bounding box center [643, 170] width 34 height 12
click at [281, 508] on div "Fund Name Membership Class ID Task Type * Link (CT, Treasury, or AL Dash) Compa…" at bounding box center [345, 505] width 631 height 601
click at [451, 648] on div "15" at bounding box center [448, 650] width 20 height 20
click at [586, 167] on button "Save" at bounding box center [582, 175] width 41 height 25
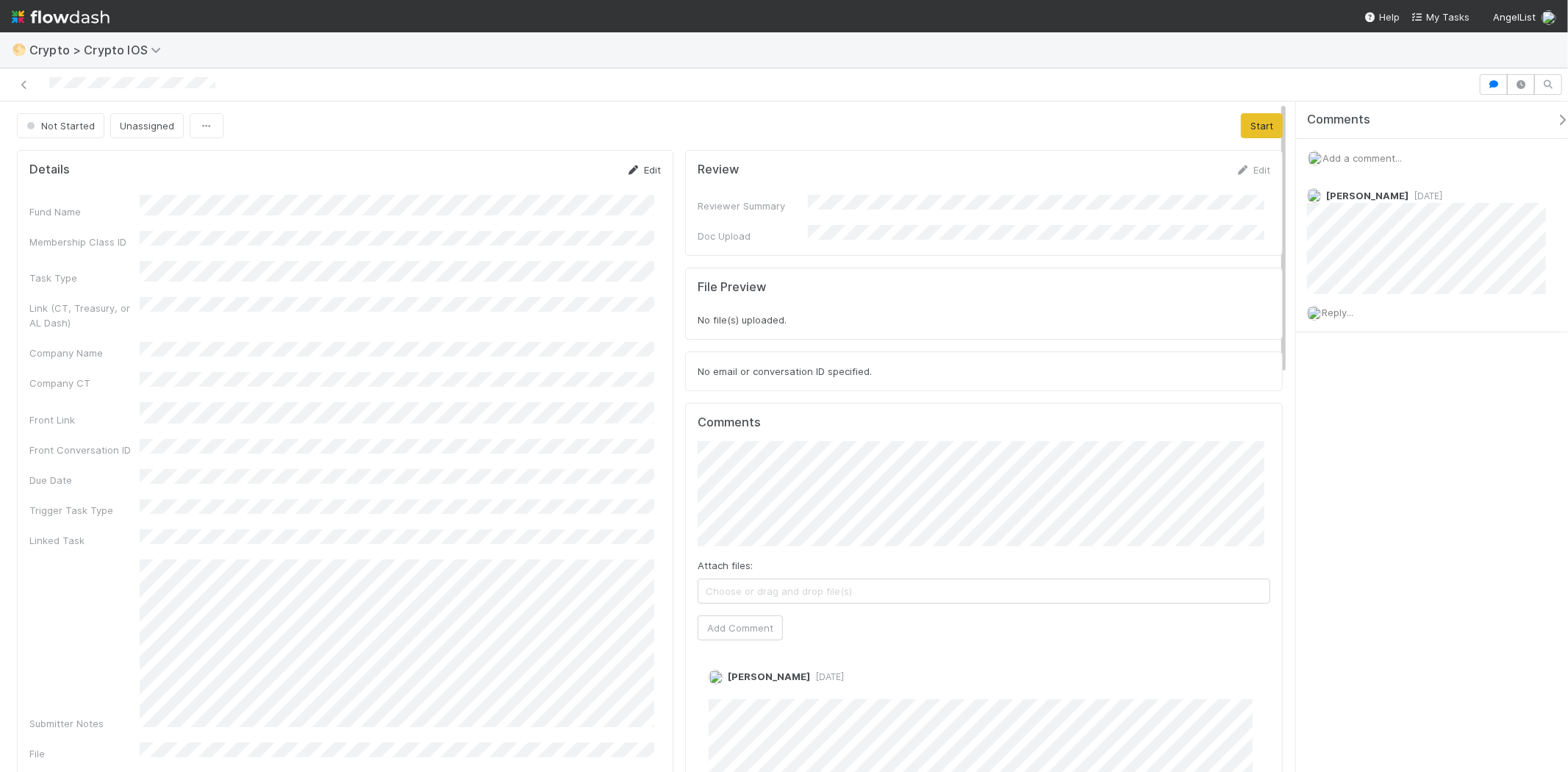
click at [648, 165] on link "Edit" at bounding box center [643, 170] width 34 height 12
click at [445, 652] on div "15" at bounding box center [448, 650] width 20 height 20
click at [573, 179] on button "Save" at bounding box center [582, 175] width 41 height 25
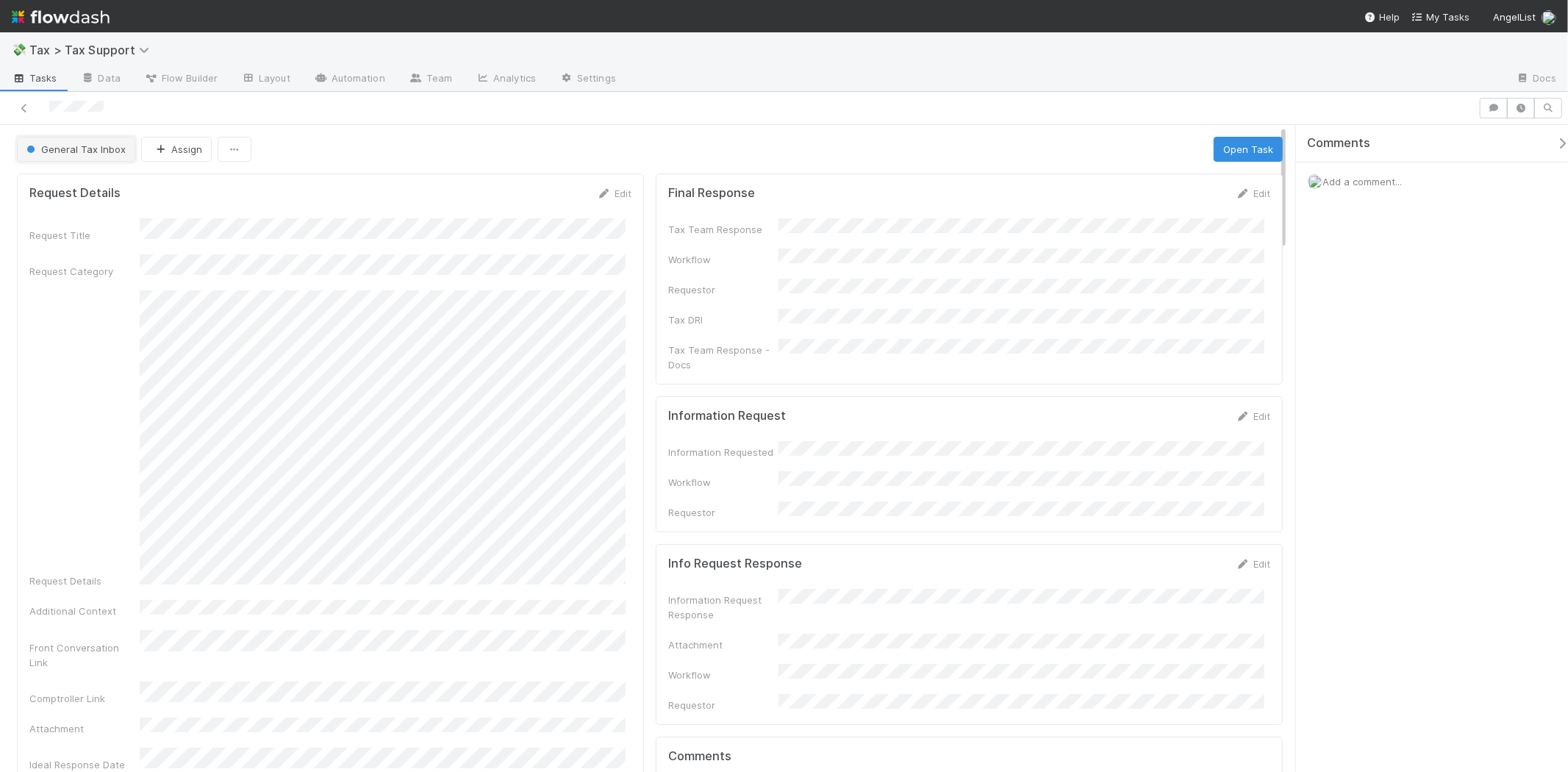
click at [53, 160] on button "General Tax Inbox" at bounding box center [76, 150] width 118 height 25
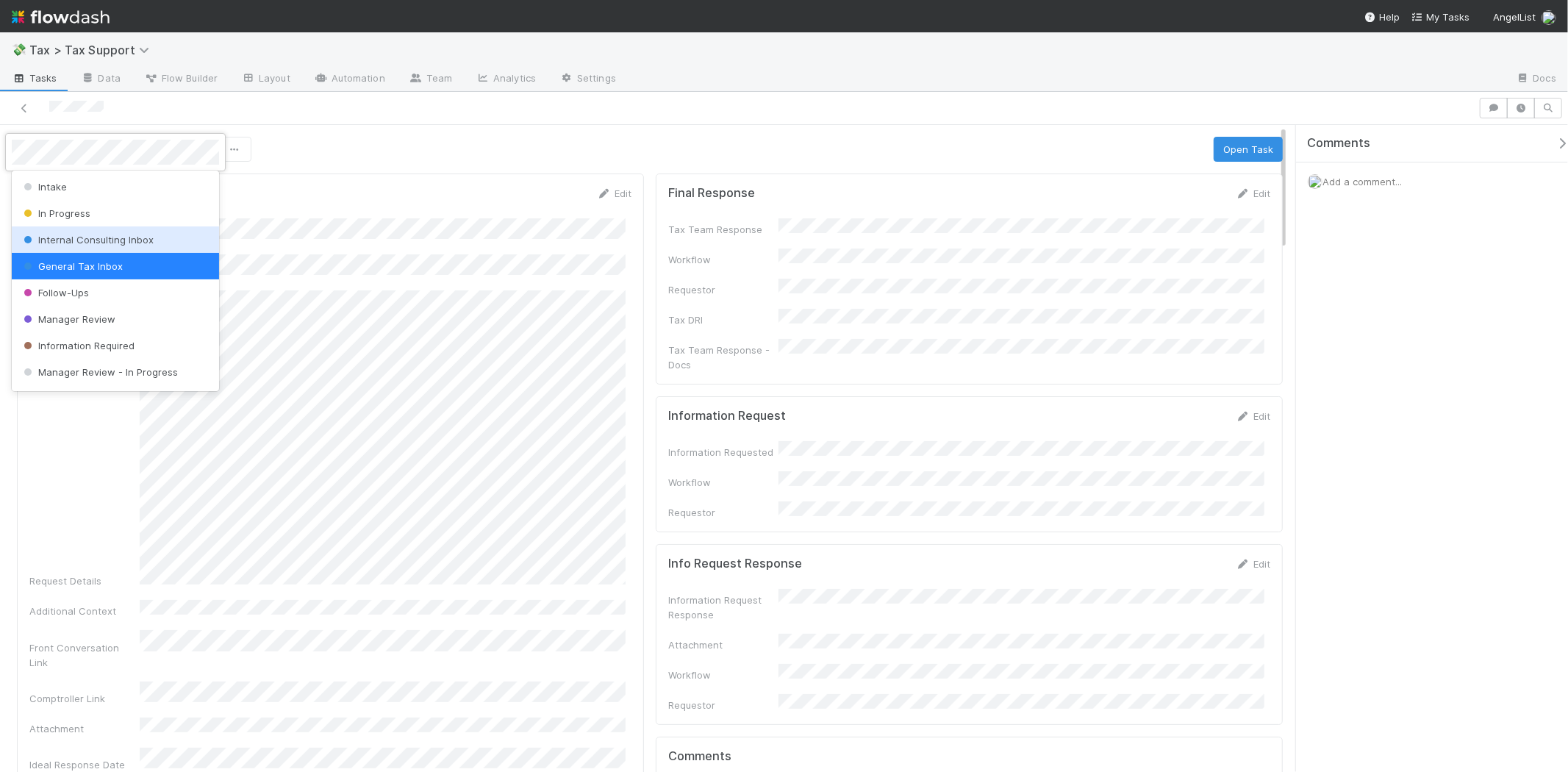
click at [54, 229] on div "Internal Consulting Inbox" at bounding box center [115, 239] width 207 height 26
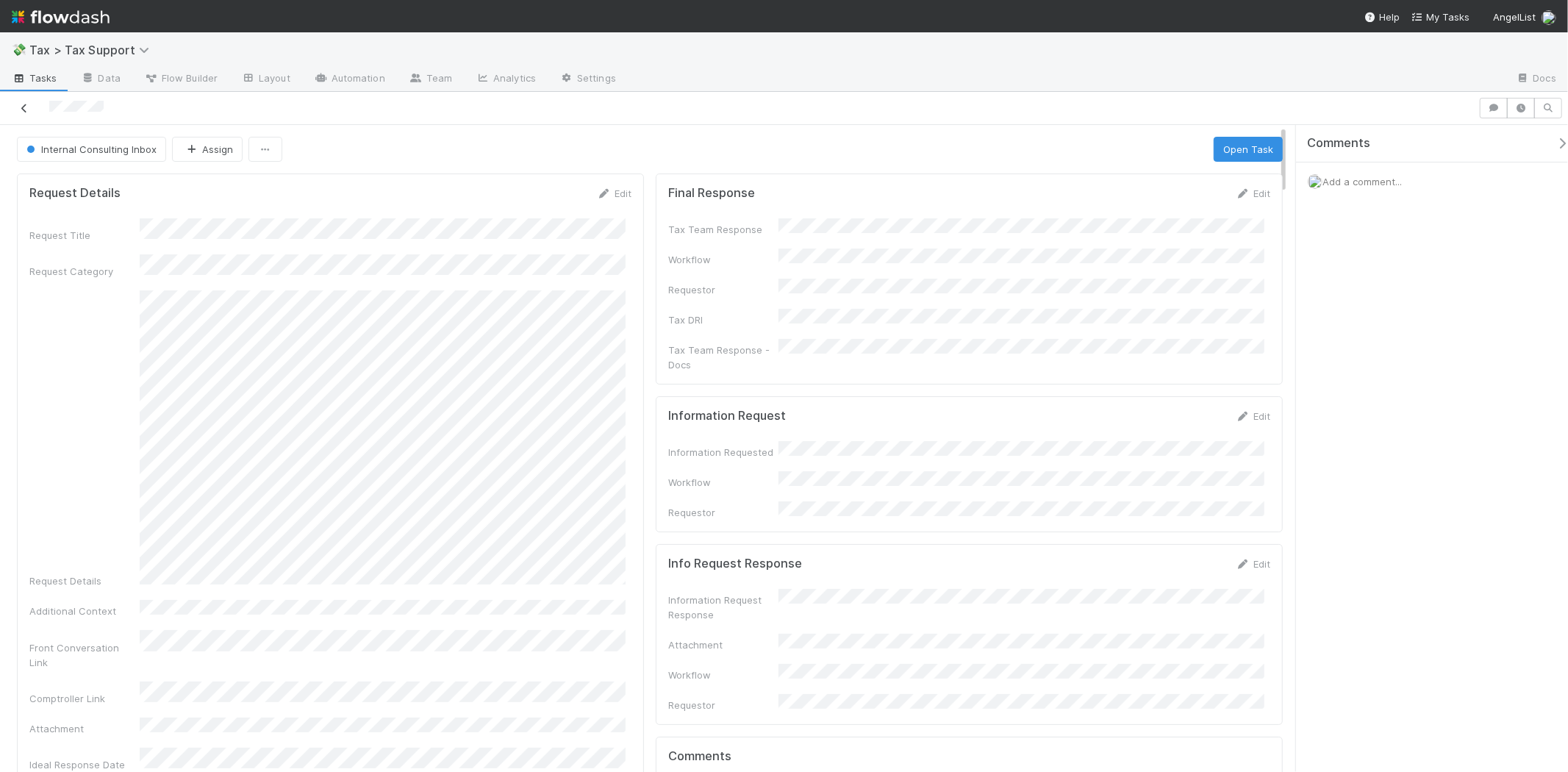
click at [28, 106] on icon at bounding box center [24, 108] width 14 height 10
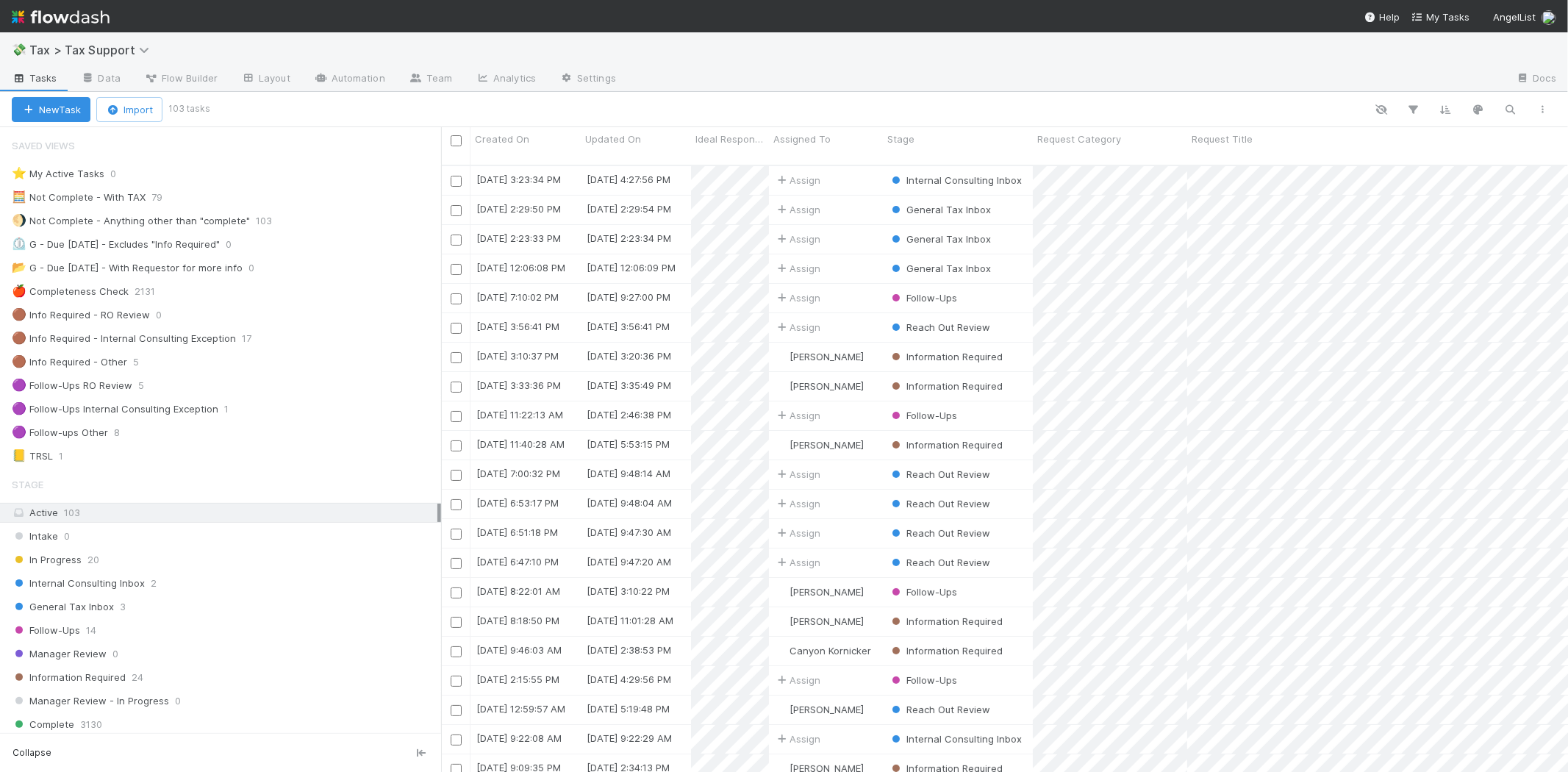
scroll to position [606, 1114]
click at [284, 616] on div "General Tax Inbox 3" at bounding box center [226, 607] width 429 height 18
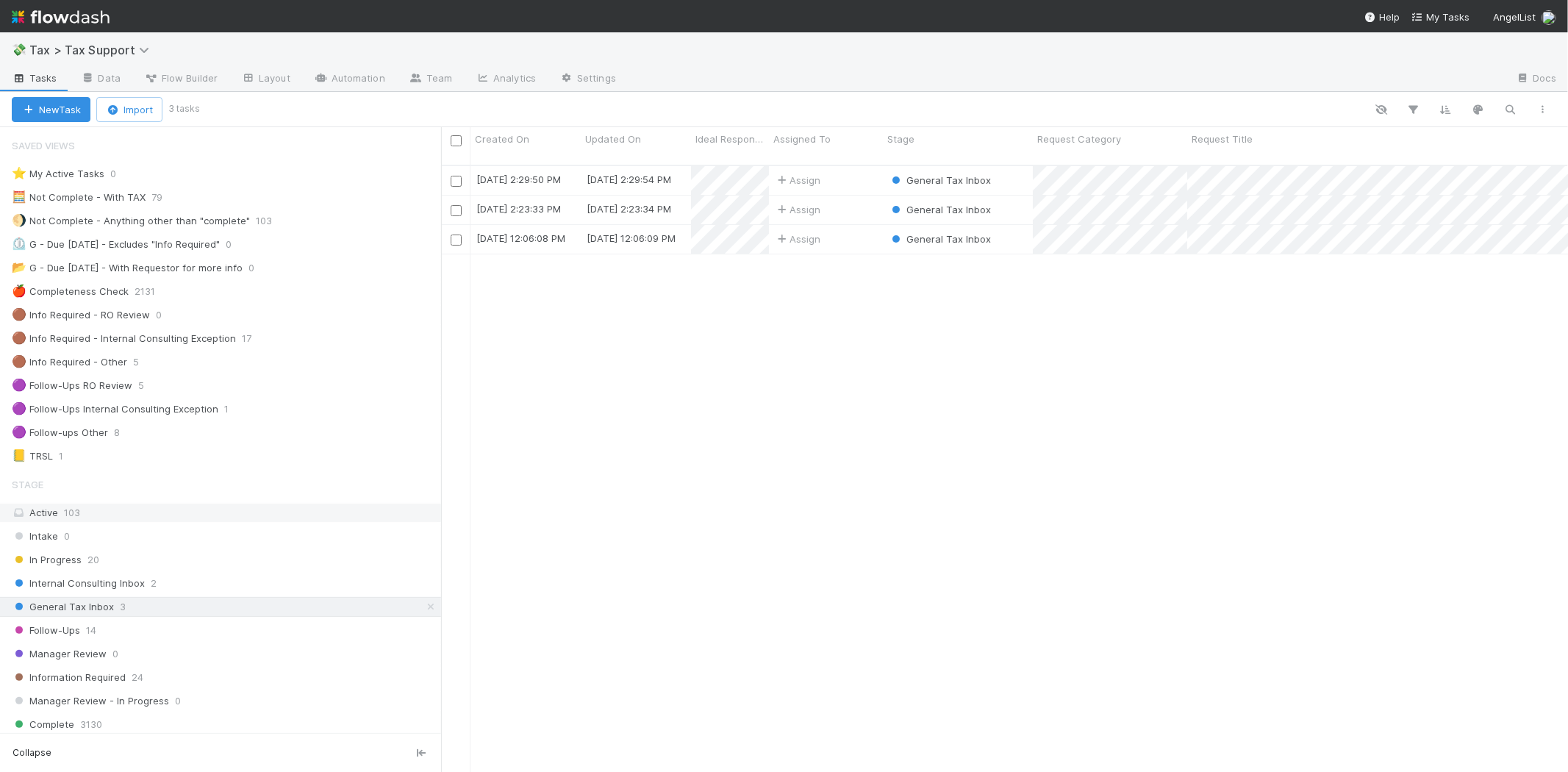
scroll to position [606, 1114]
click at [843, 166] on div "Assign" at bounding box center [826, 180] width 114 height 29
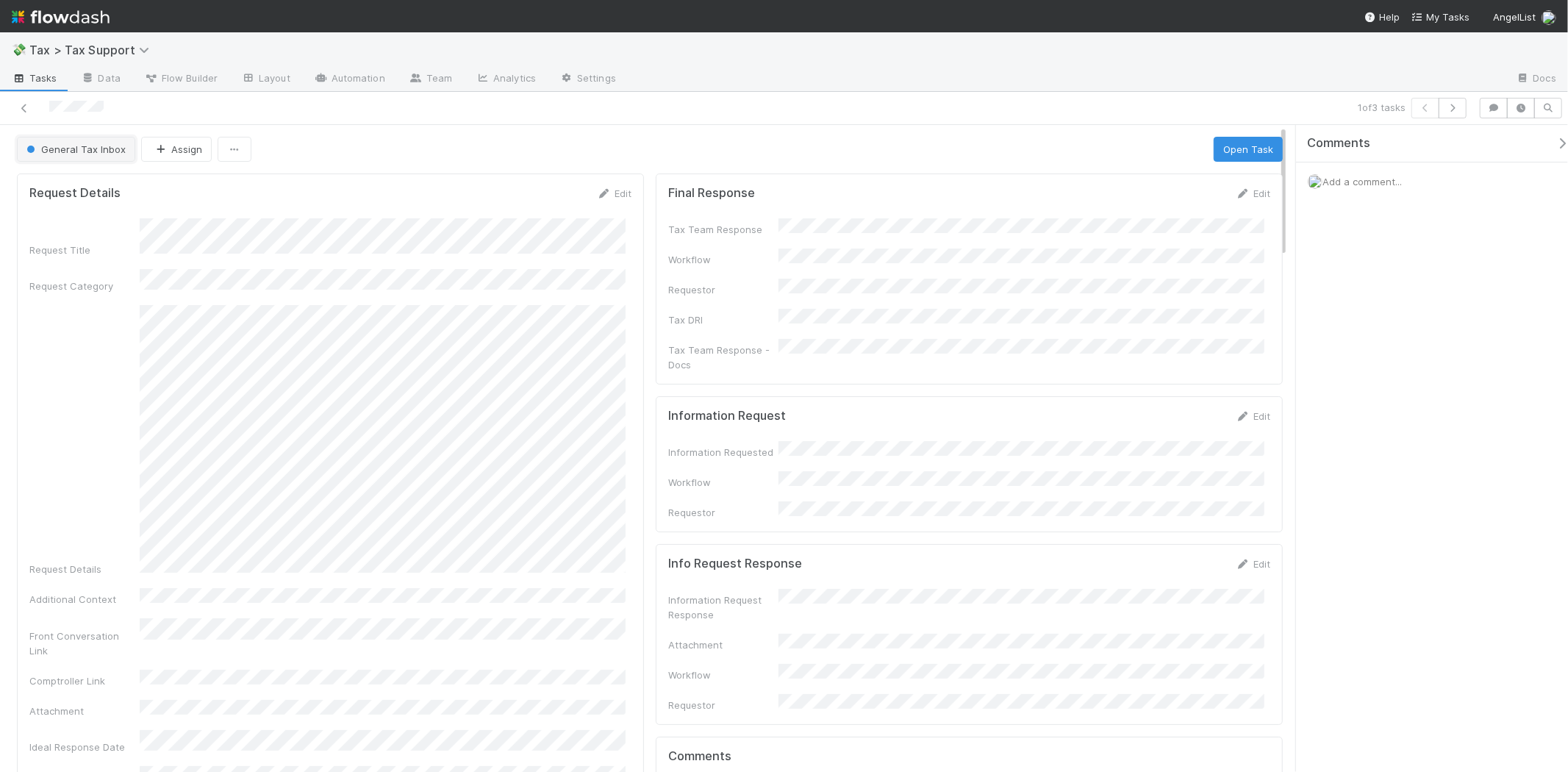
click at [101, 150] on span "General Tax Inbox" at bounding box center [74, 149] width 102 height 12
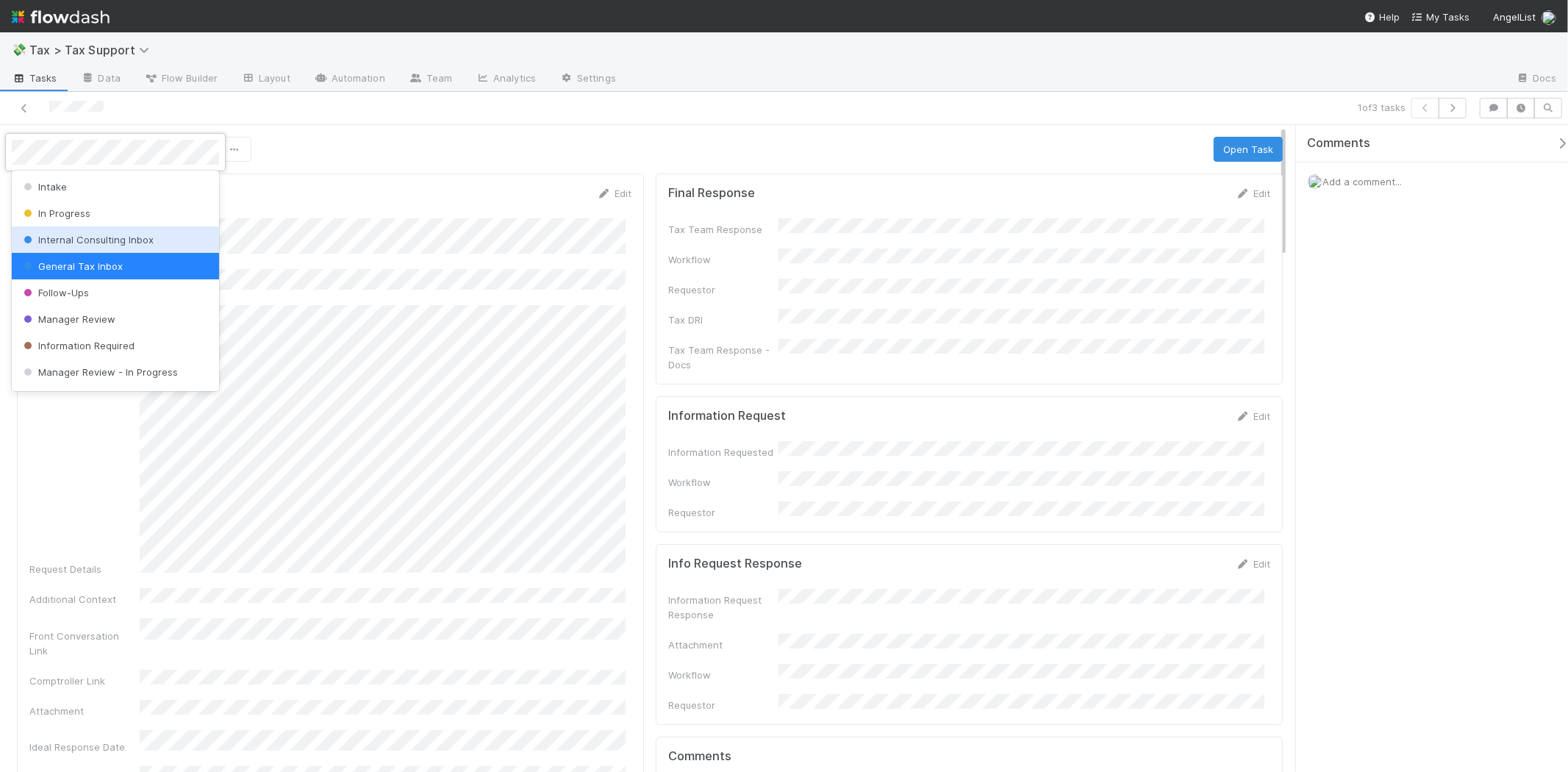
click at [99, 234] on span "Internal Consulting Inbox" at bounding box center [87, 239] width 133 height 12
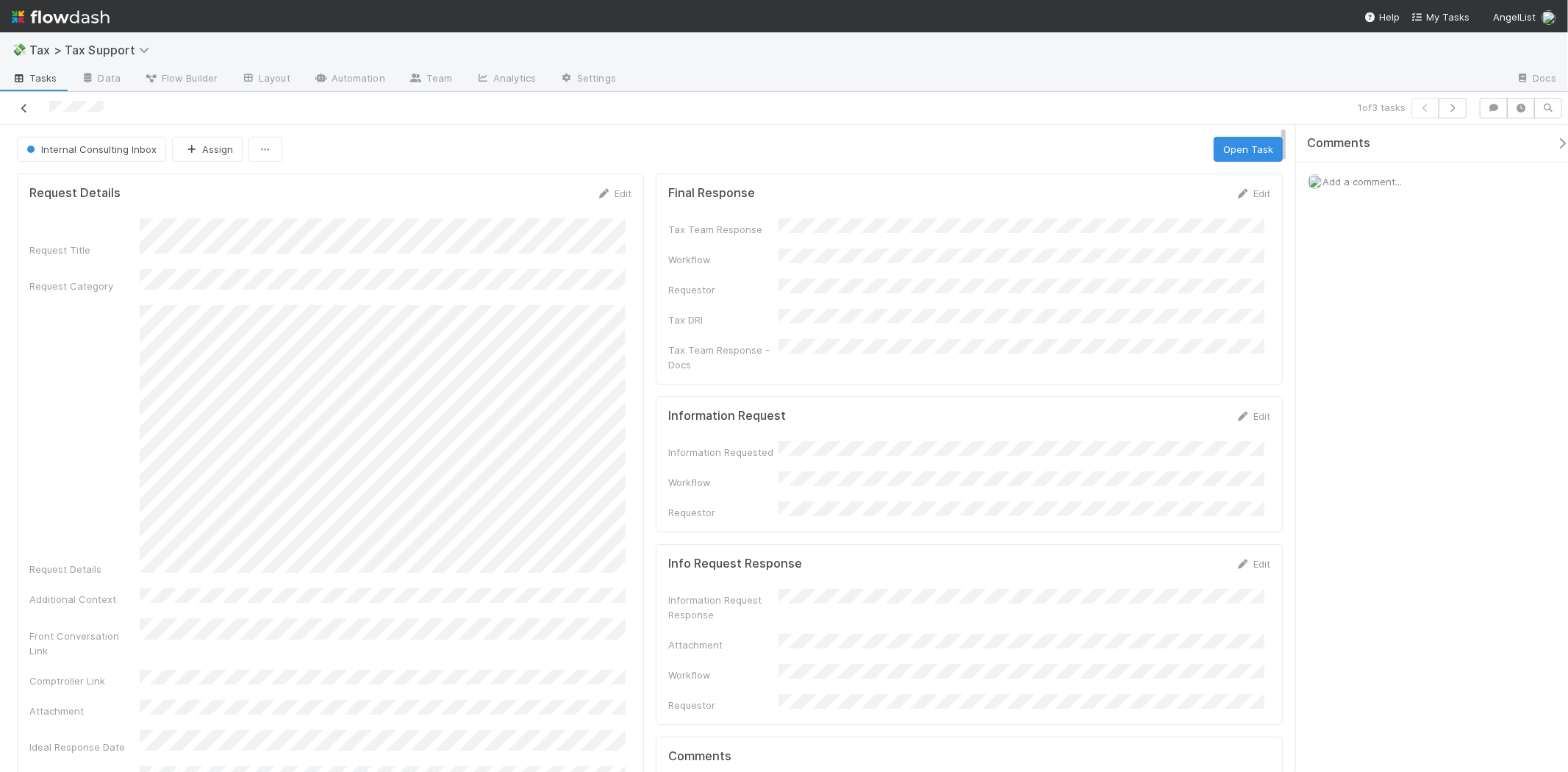
click at [24, 101] on link at bounding box center [24, 108] width 14 height 14
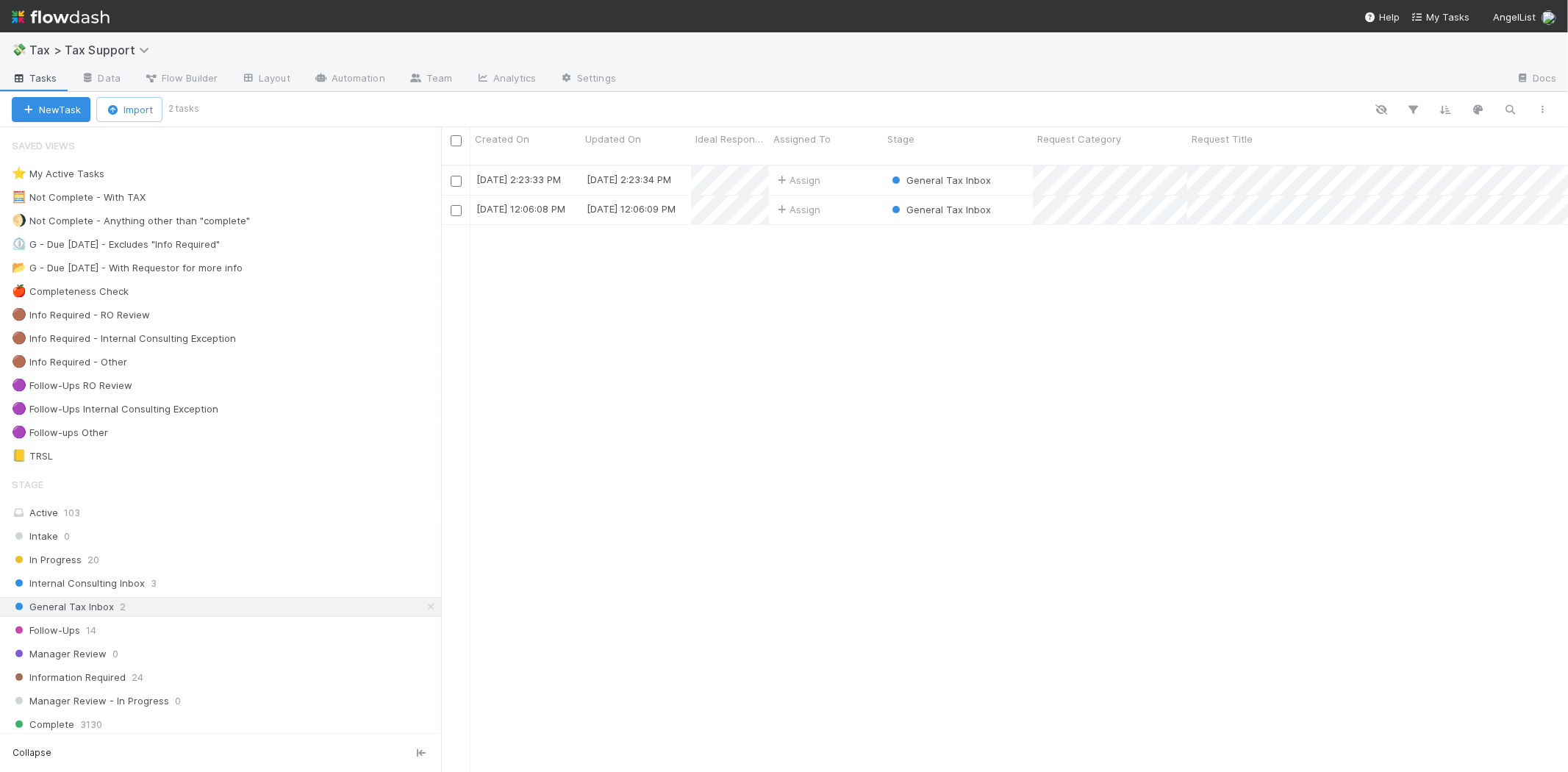
scroll to position [606, 1114]
click at [207, 585] on div "Internal Consulting Inbox 3" at bounding box center [226, 584] width 429 height 18
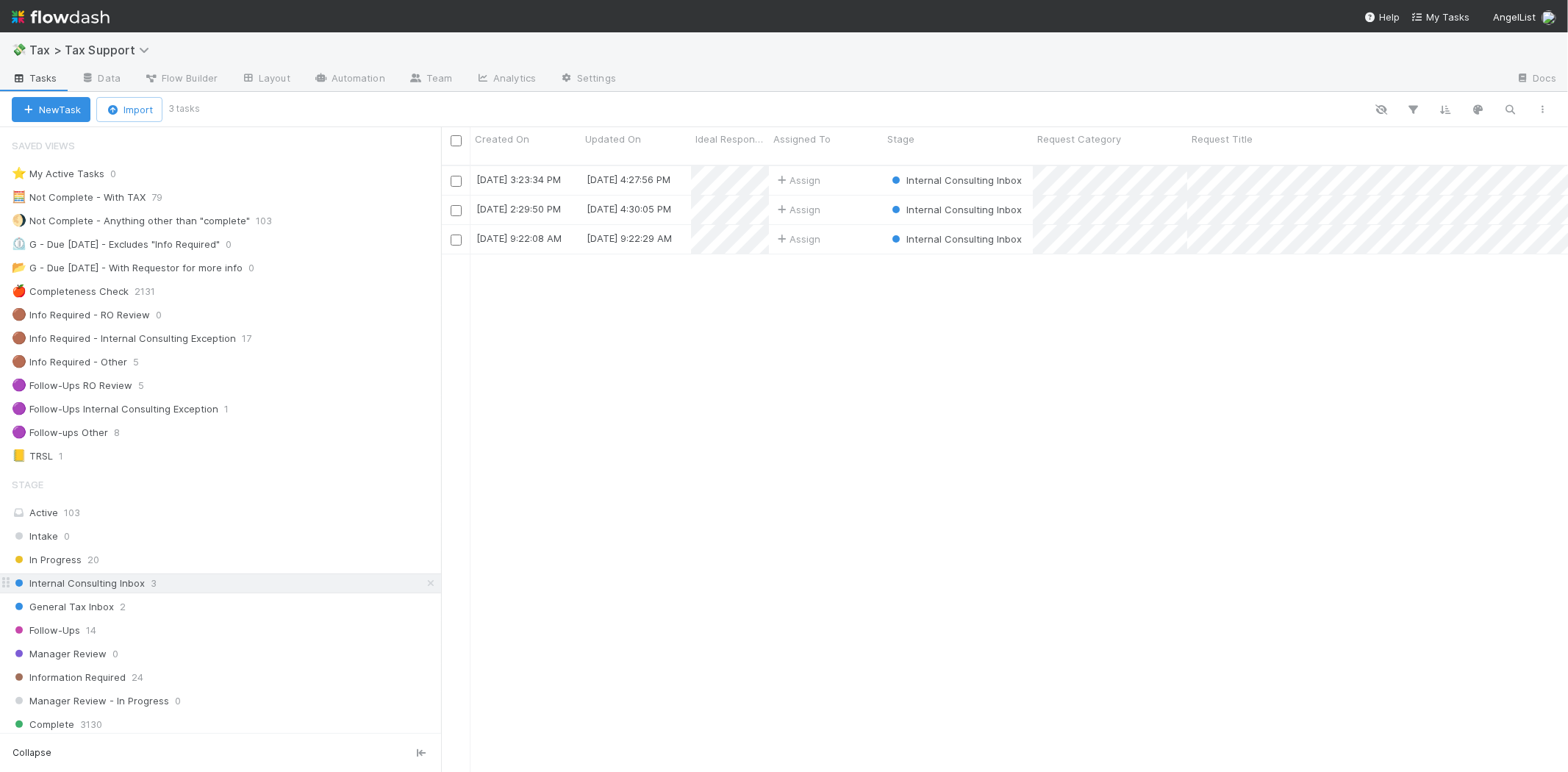
scroll to position [606, 1114]
click at [216, 596] on div "Intake 0 In Progress 20 Internal Consulting Inbox 3 General Tax Inbox 2 Follow-…" at bounding box center [220, 666] width 441 height 279
click at [214, 604] on div "General Tax Inbox 2" at bounding box center [226, 607] width 429 height 18
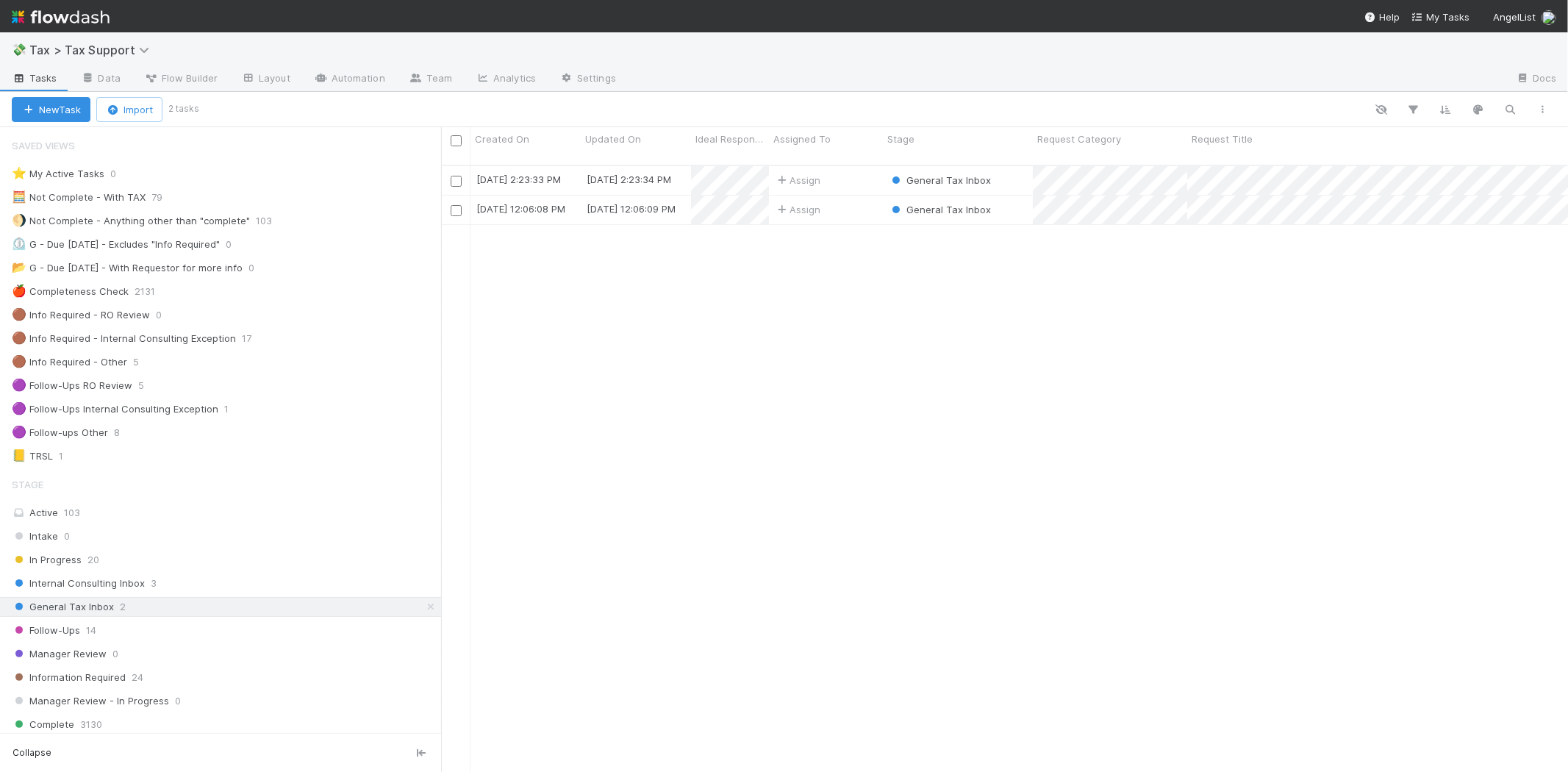
scroll to position [606, 1114]
click at [857, 173] on div "Assign" at bounding box center [826, 180] width 114 height 29
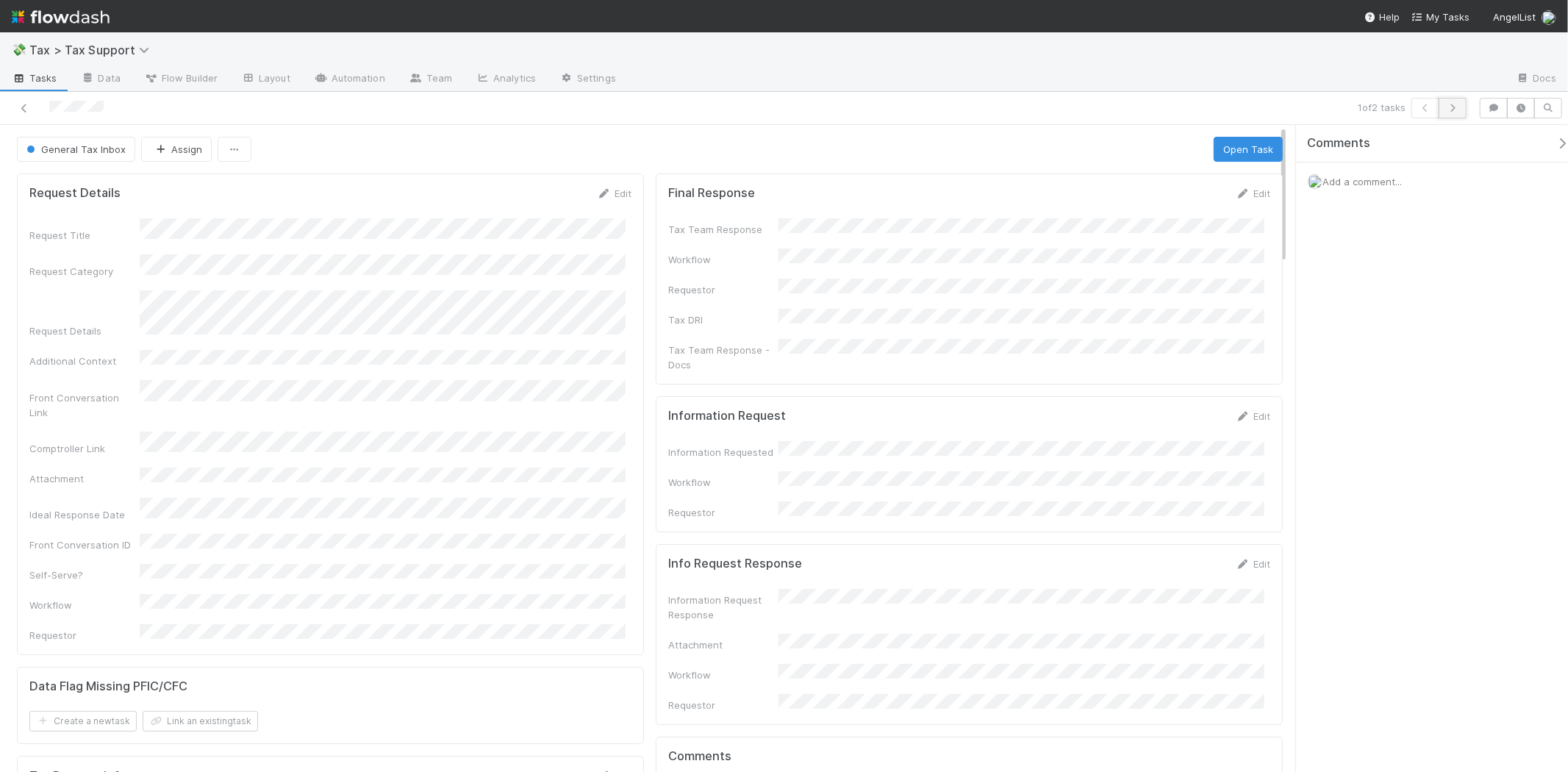
click at [1450, 113] on button "button" at bounding box center [1452, 107] width 28 height 21
click at [1236, 188] on icon at bounding box center [1242, 193] width 14 height 10
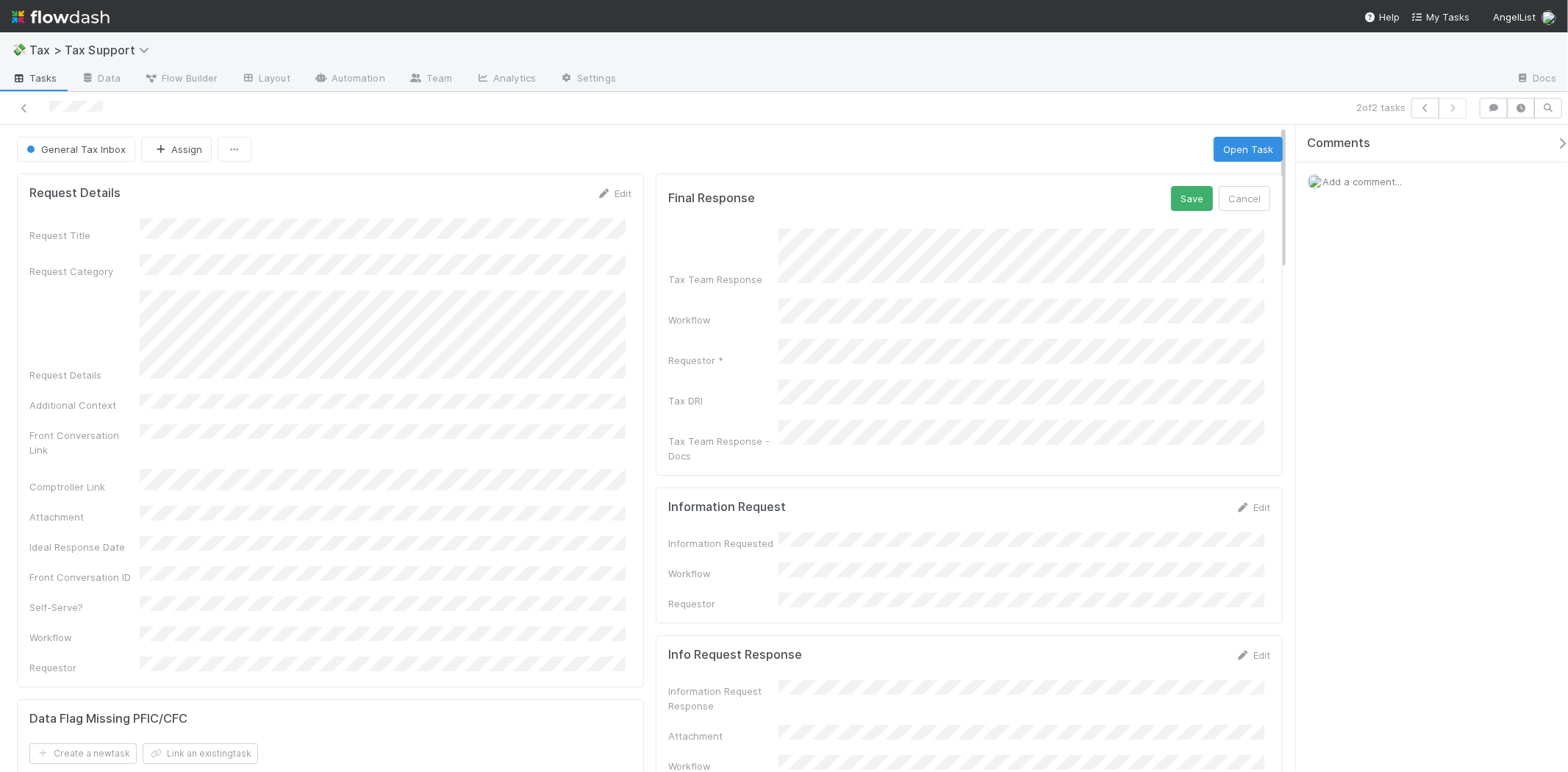
click at [1194, 215] on form "Final Response Save Cancel Tax Team Response Workflow Requestor * Tax DRI Tax T…" at bounding box center [969, 324] width 602 height 277
click at [1184, 208] on button "Save" at bounding box center [1191, 198] width 41 height 25
drag, startPoint x: 93, startPoint y: 133, endPoint x: 96, endPoint y: 141, distance: 8.5
click at [101, 145] on span "General Tax Inbox" at bounding box center [74, 149] width 102 height 12
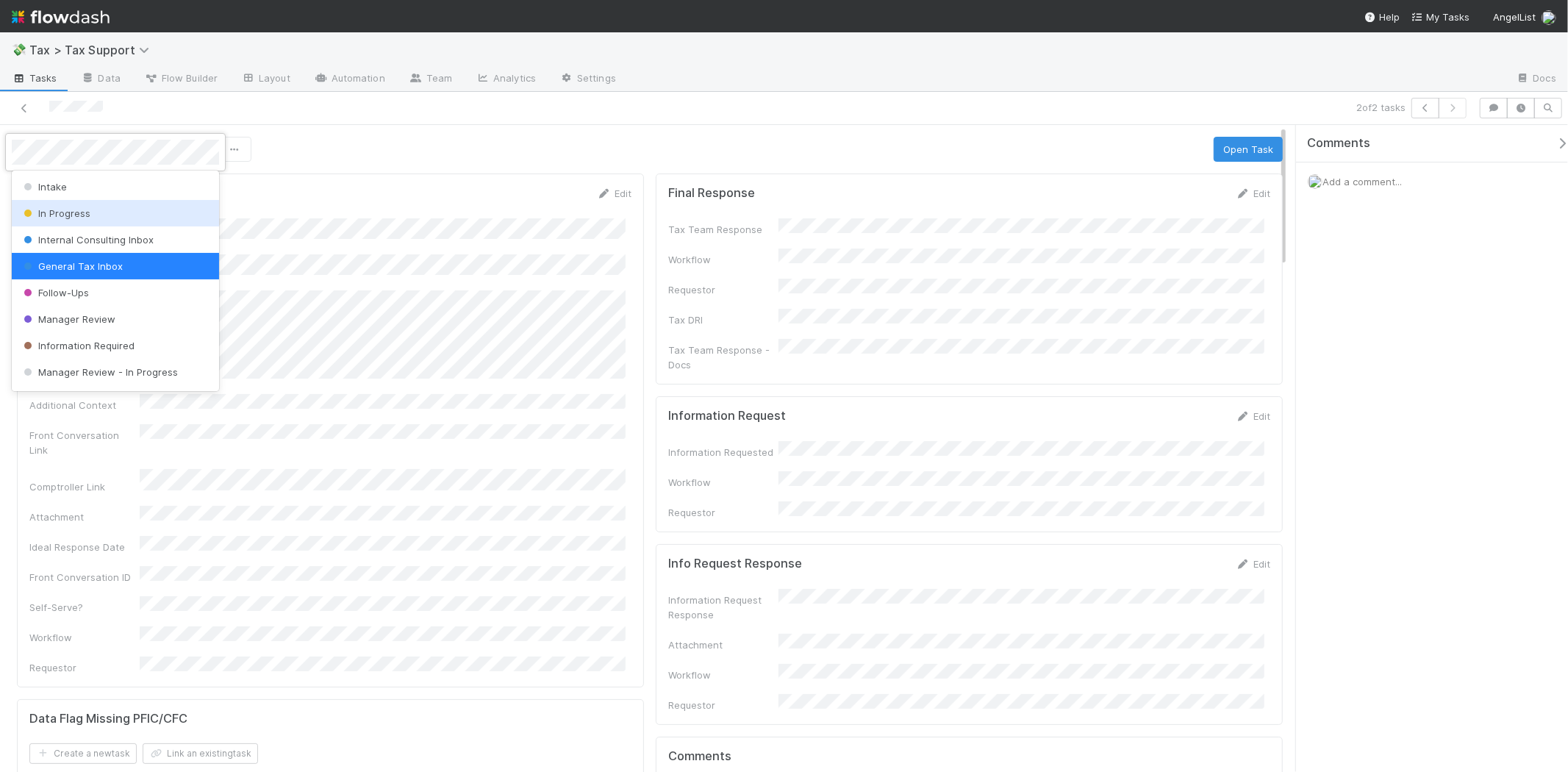
scroll to position [103, 0]
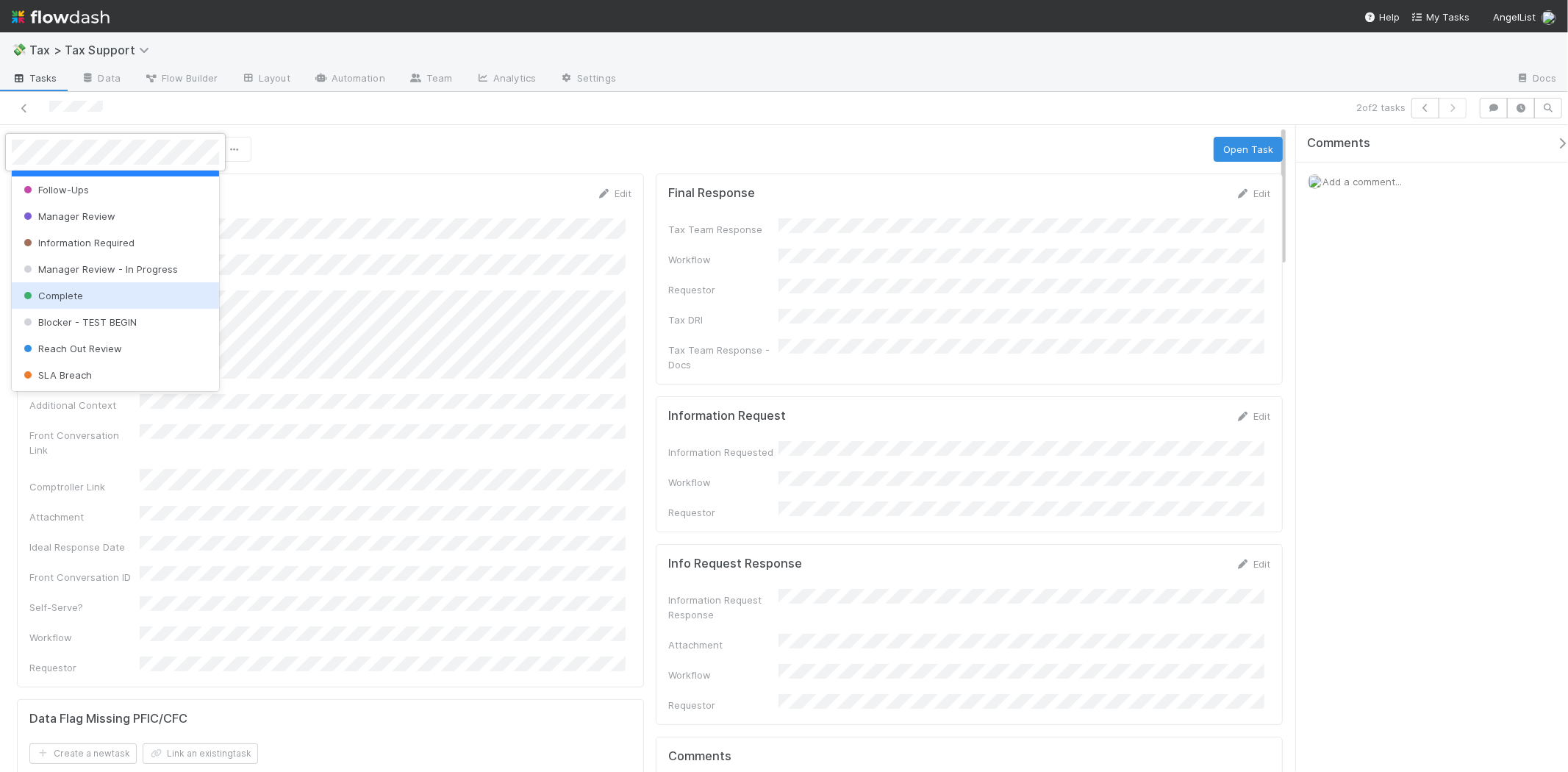
click at [123, 289] on div "Complete" at bounding box center [115, 295] width 207 height 26
